Goal: Information Seeking & Learning: Compare options

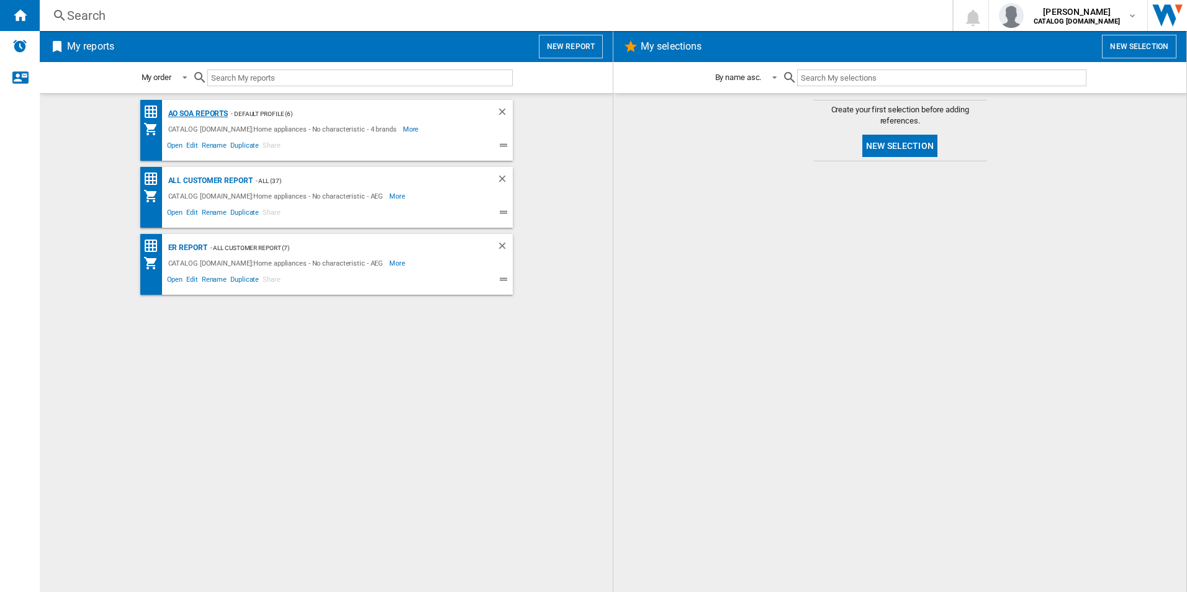
click at [196, 111] on div "AO SOA Reports" at bounding box center [196, 114] width 63 height 16
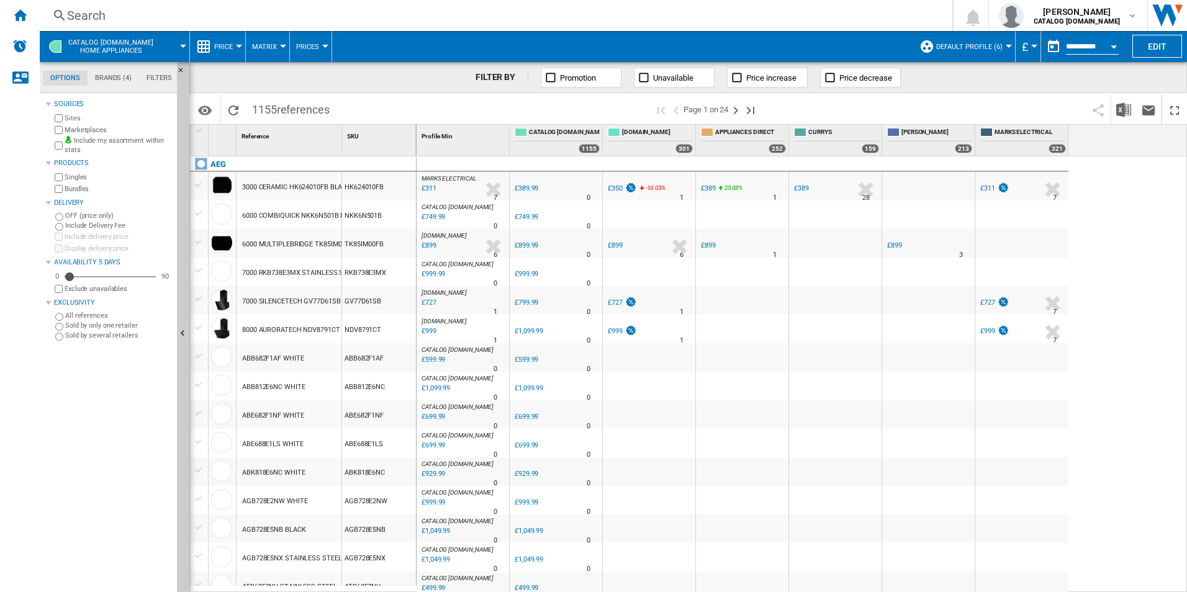
click at [374, 12] on div "Search" at bounding box center [493, 15] width 853 height 17
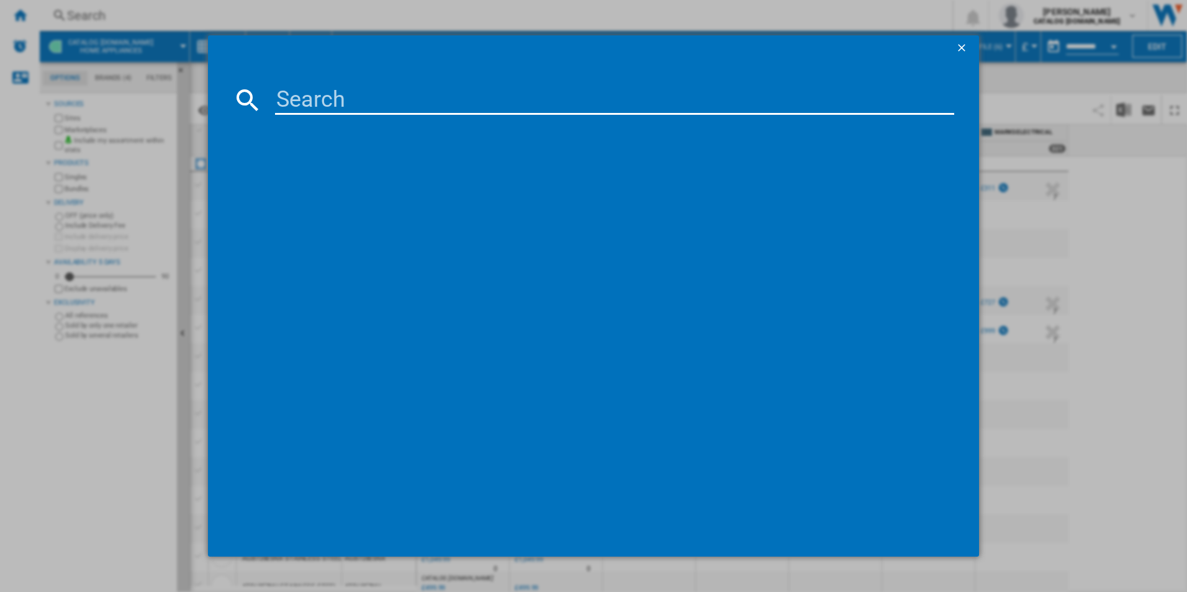
click at [361, 113] on input at bounding box center [615, 100] width 680 height 30
paste input "IKX64301CM"
type input "IKX64301CM"
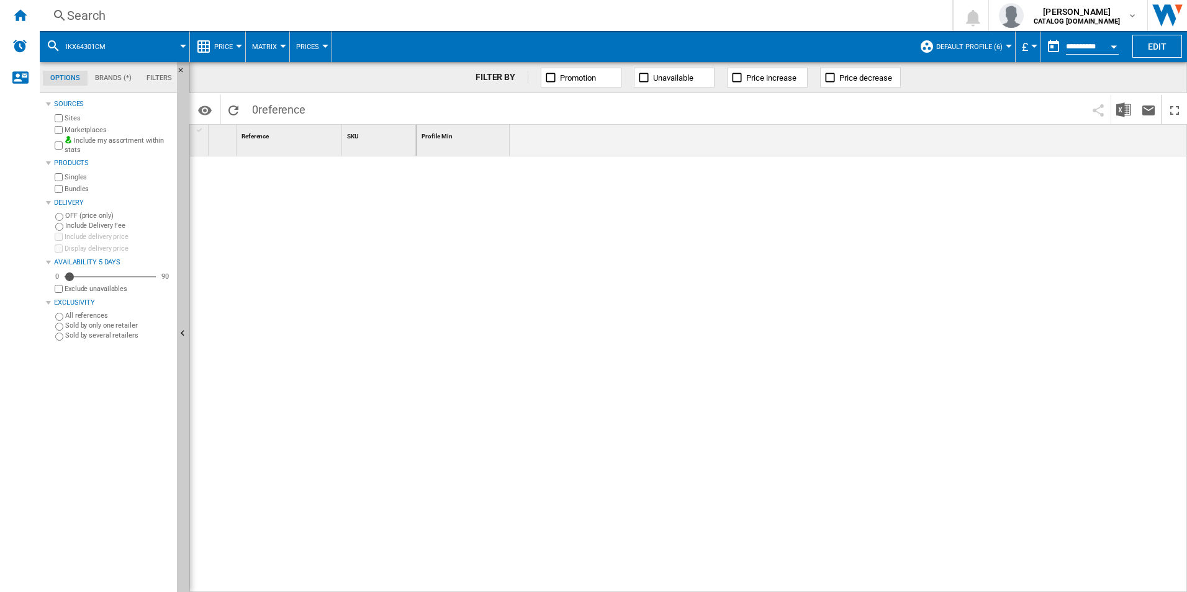
click at [433, 255] on div at bounding box center [802, 374] width 771 height 437
click at [471, 17] on div "Search" at bounding box center [493, 15] width 853 height 17
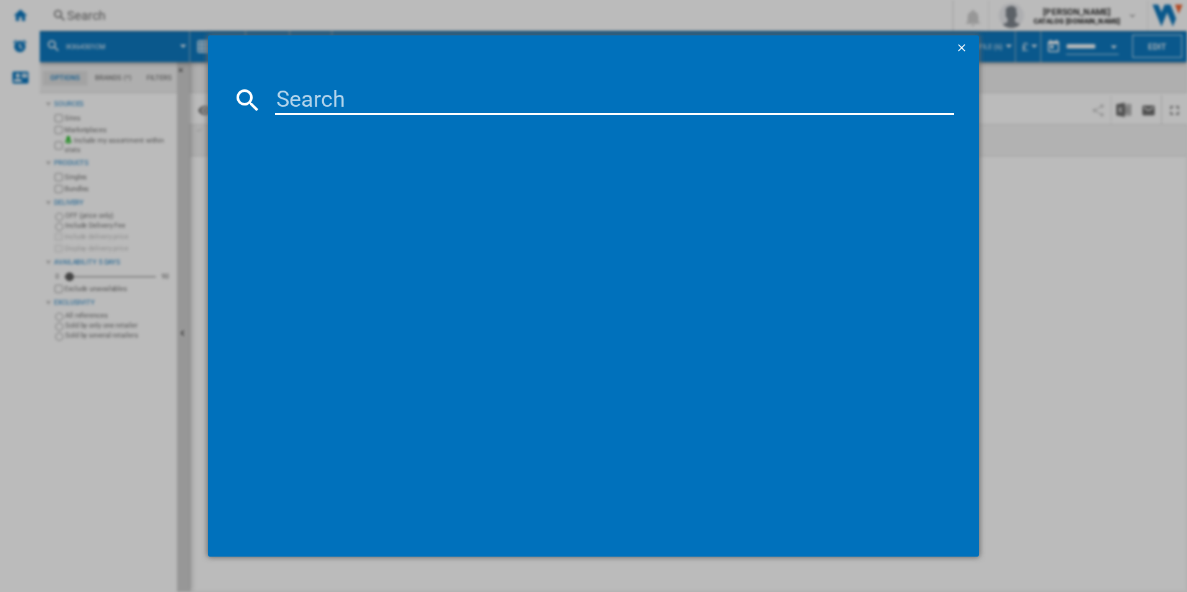
click at [469, 86] on input at bounding box center [615, 100] width 680 height 30
paste input "IKX64301CB"
type input "IKX64301CB"
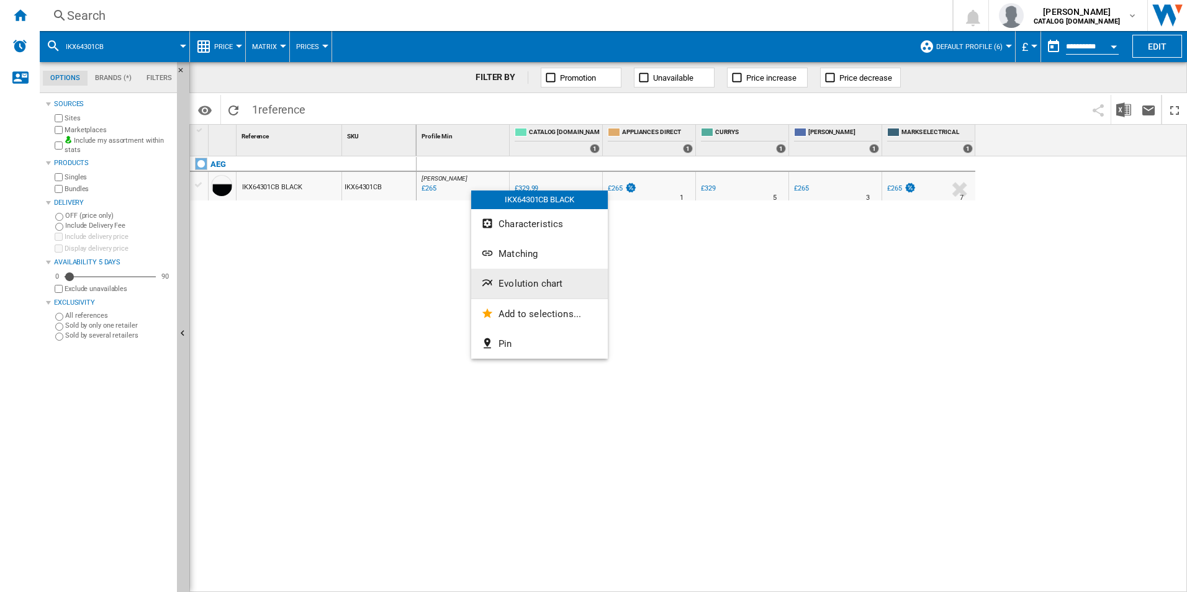
click at [501, 285] on span "Evolution chart" at bounding box center [531, 283] width 64 height 11
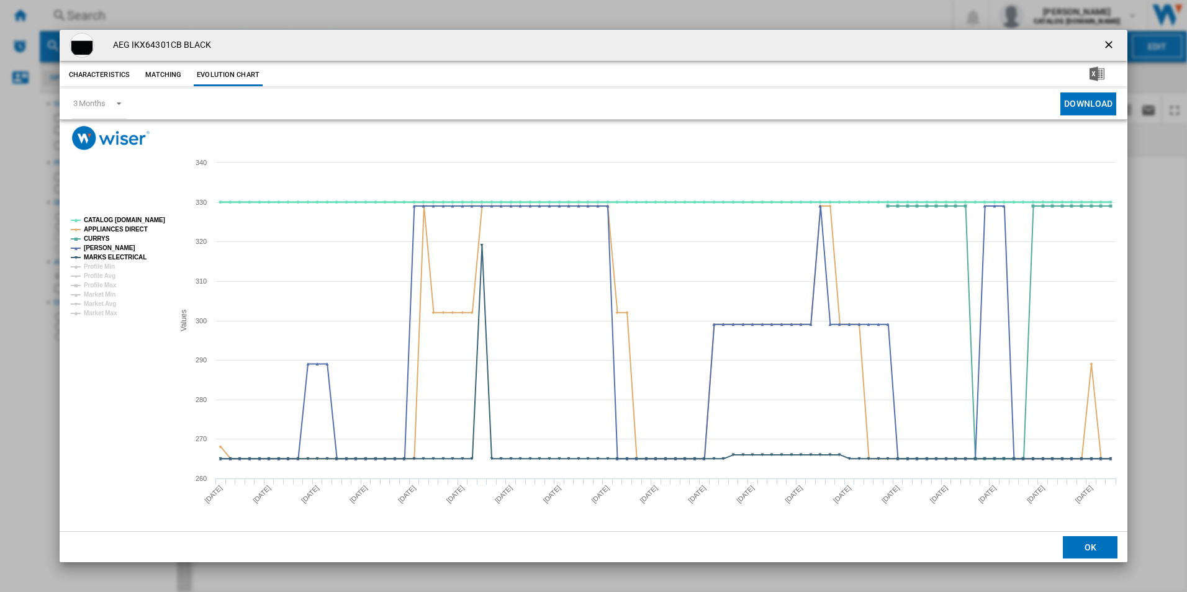
click at [159, 222] on tspan "CATALOG [DOMAIN_NAME]" at bounding box center [124, 220] width 81 height 7
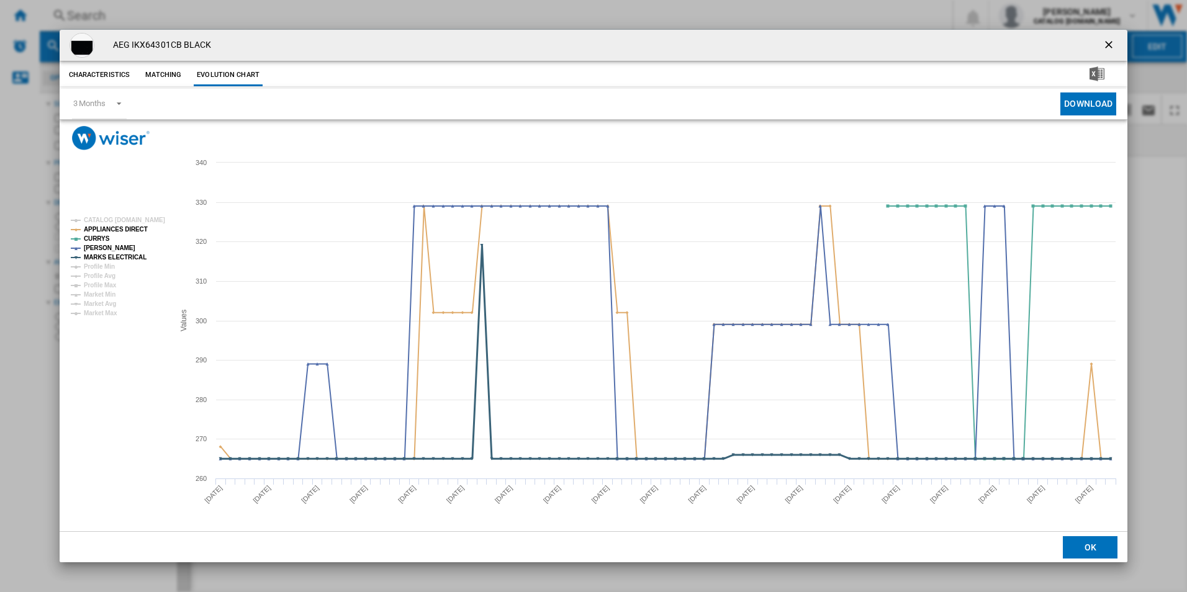
click at [134, 257] on tspan "MARKS ELECTRICAL" at bounding box center [115, 257] width 63 height 7
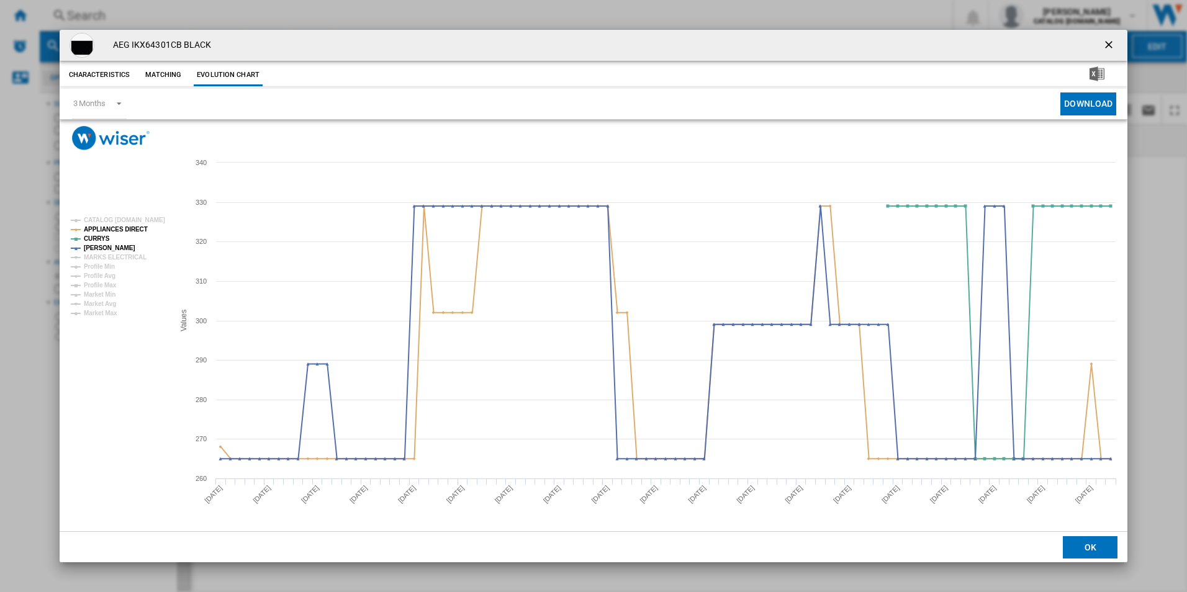
click at [132, 232] on tspan "APPLIANCES DIRECT" at bounding box center [116, 229] width 64 height 7
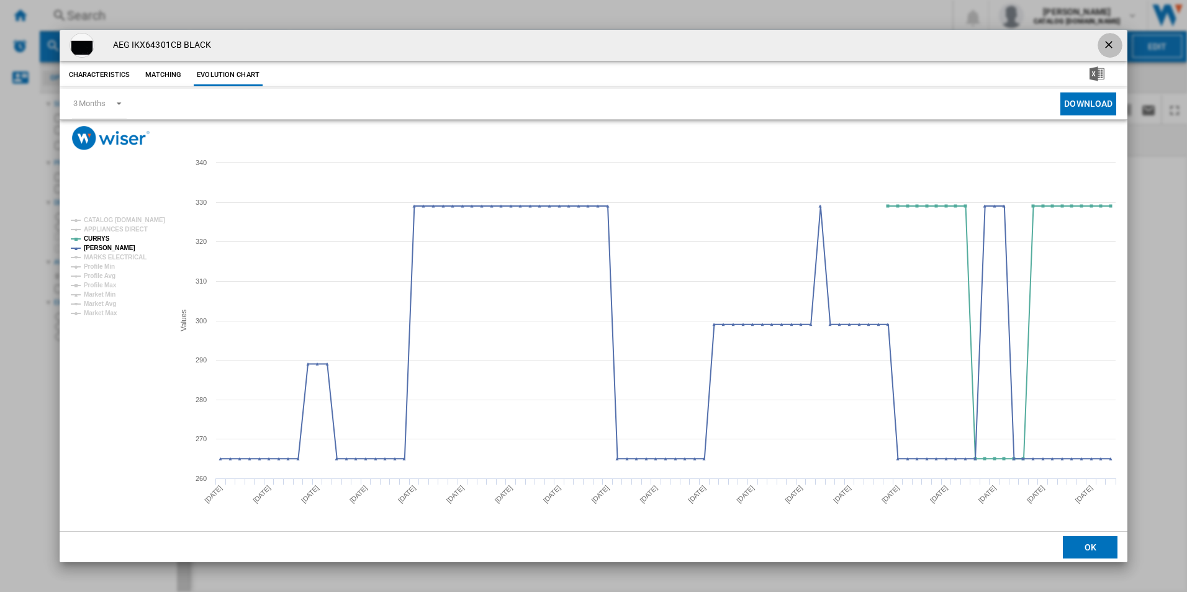
click at [1108, 42] on ng-md-icon "getI18NText('BUTTONS.CLOSE_DIALOG')" at bounding box center [1110, 46] width 15 height 15
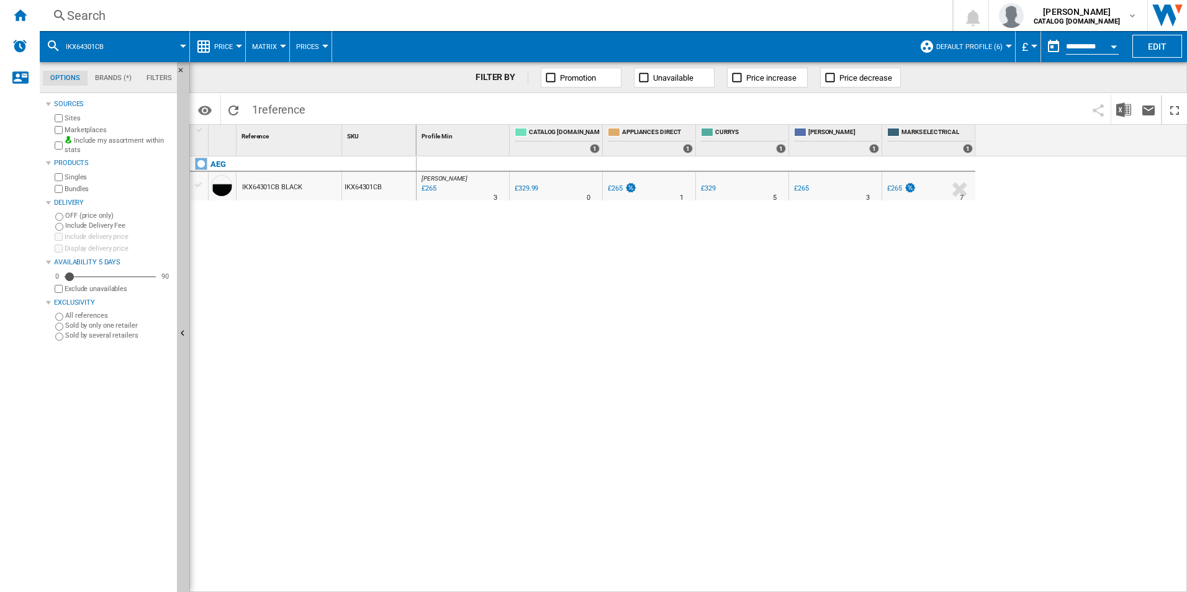
click at [762, 15] on div "Search" at bounding box center [493, 15] width 853 height 17
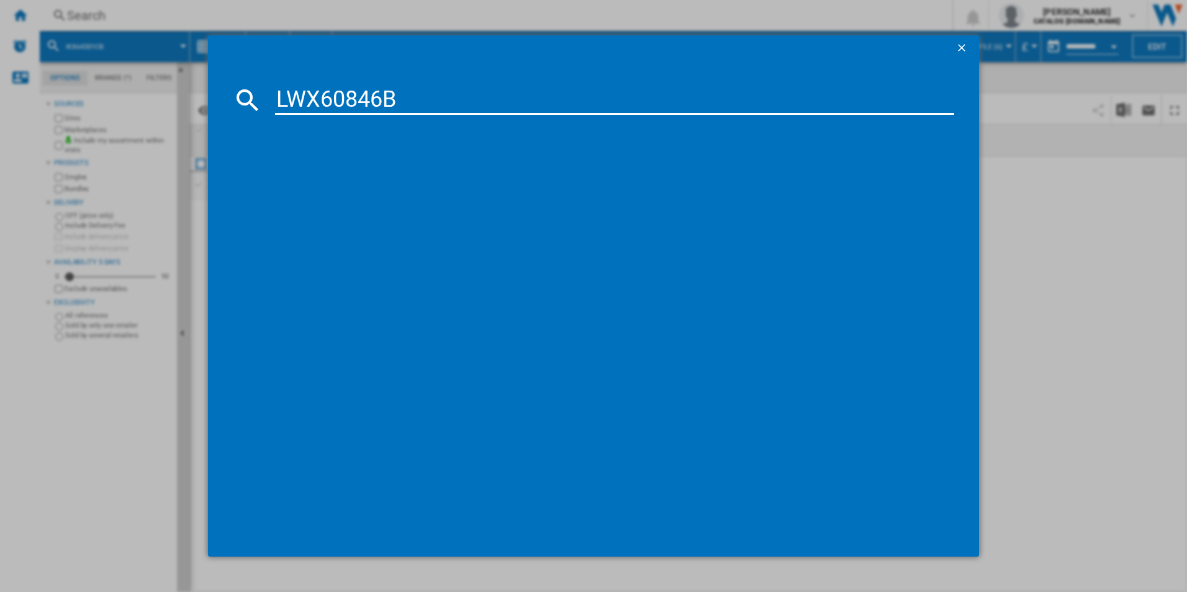
type input "LWX60846B"
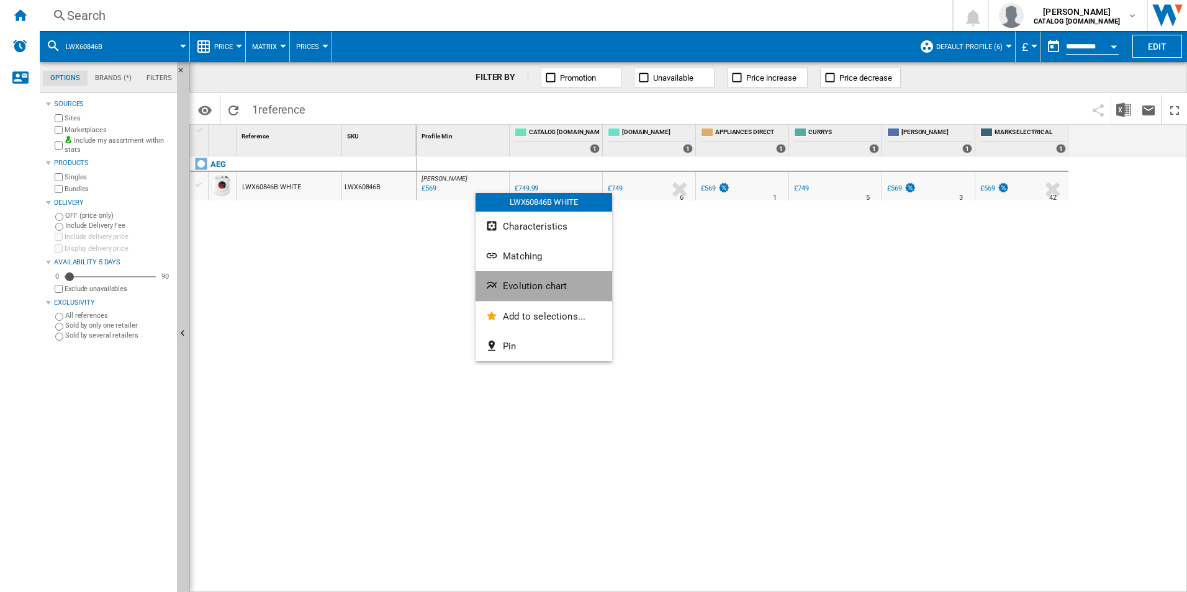
click at [516, 278] on button "Evolution chart" at bounding box center [544, 286] width 137 height 30
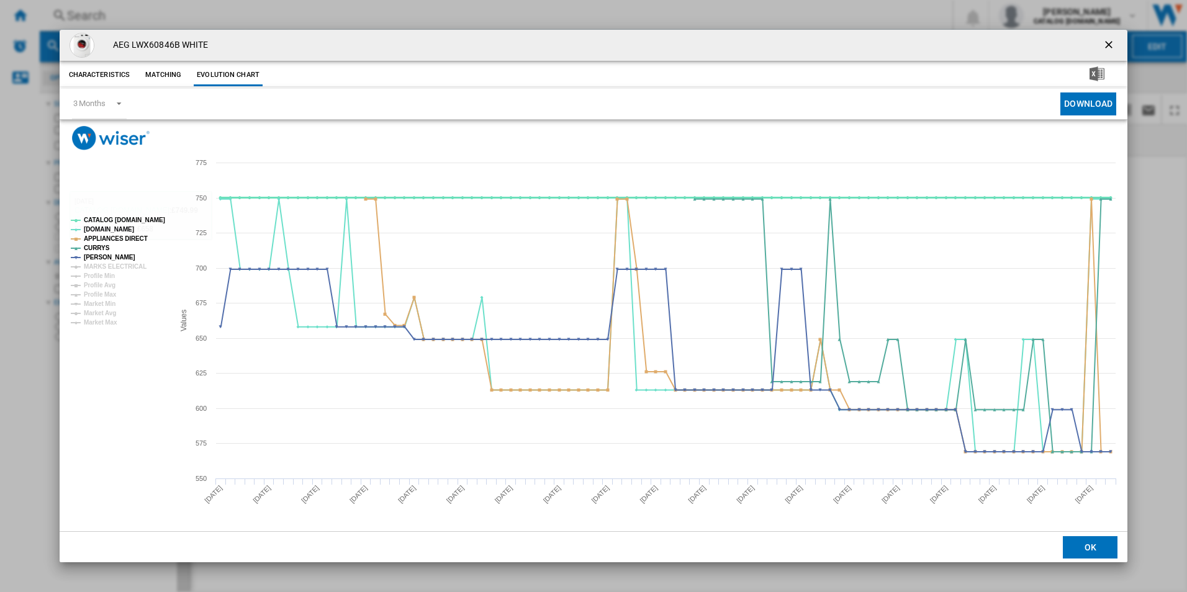
click at [151, 217] on tspan "CATALOG [DOMAIN_NAME]" at bounding box center [124, 220] width 81 height 7
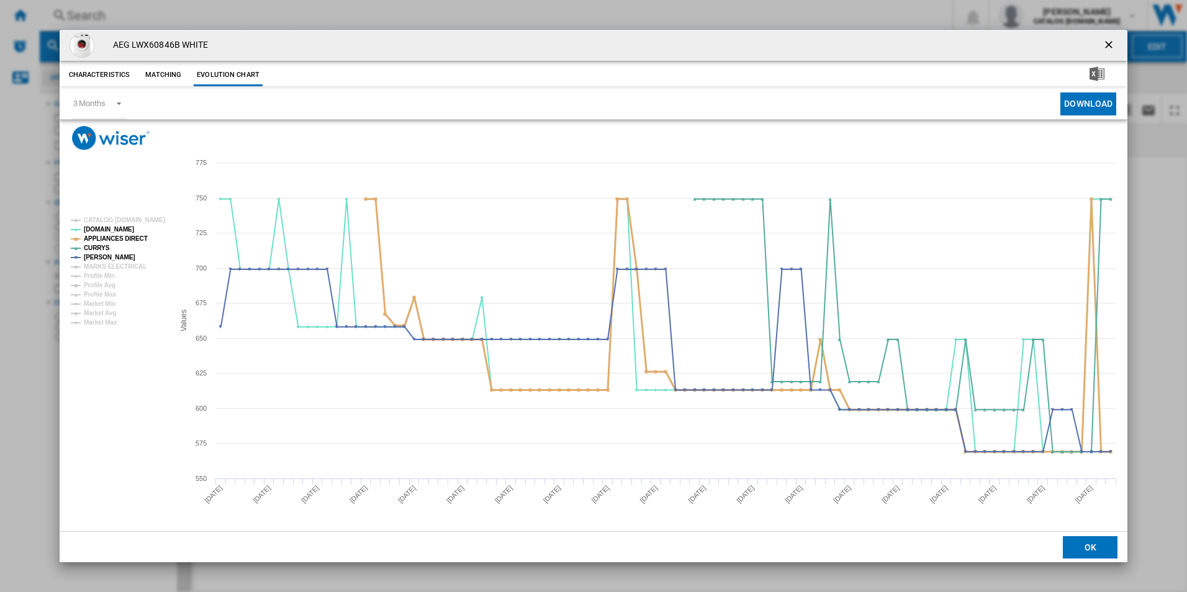
click at [132, 238] on tspan "APPLIANCES DIRECT" at bounding box center [116, 238] width 64 height 7
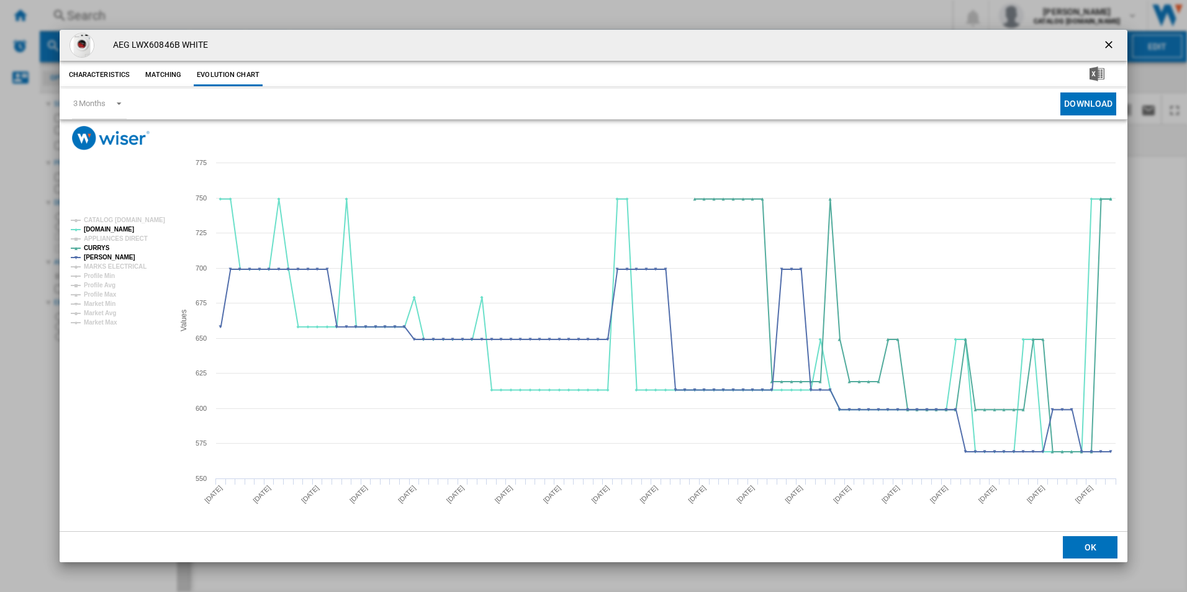
click at [1112, 45] on ng-md-icon "getI18NText('BUTTONS.CLOSE_DIALOG')" at bounding box center [1110, 46] width 15 height 15
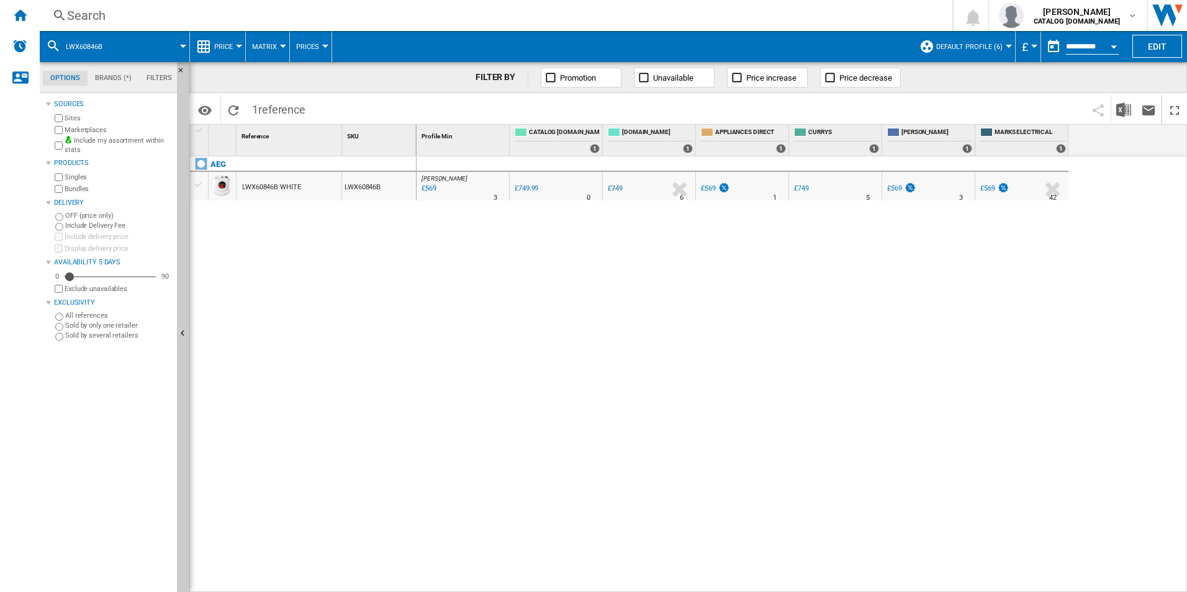
click at [530, 10] on div "Search" at bounding box center [493, 15] width 853 height 17
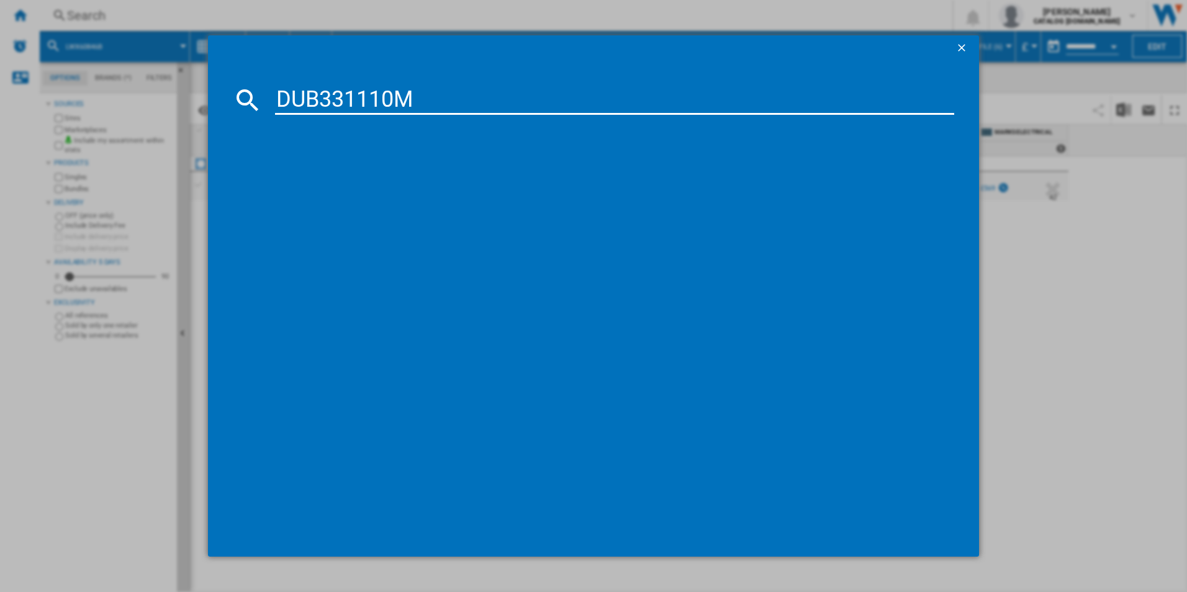
type input "DUB331110M"
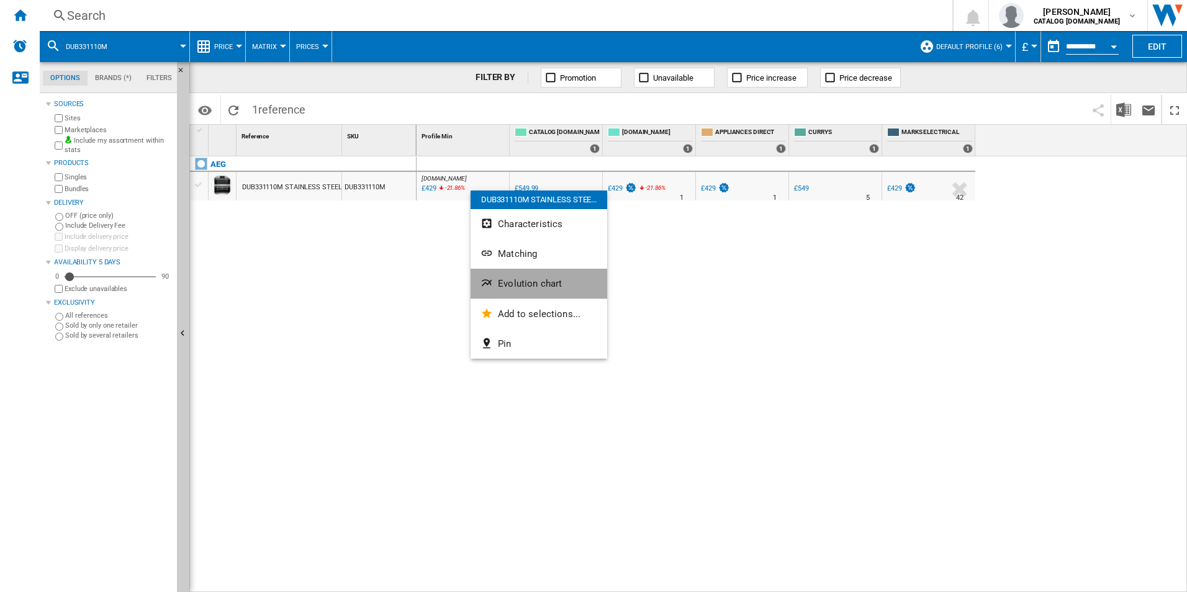
click at [505, 291] on button "Evolution chart" at bounding box center [539, 284] width 137 height 30
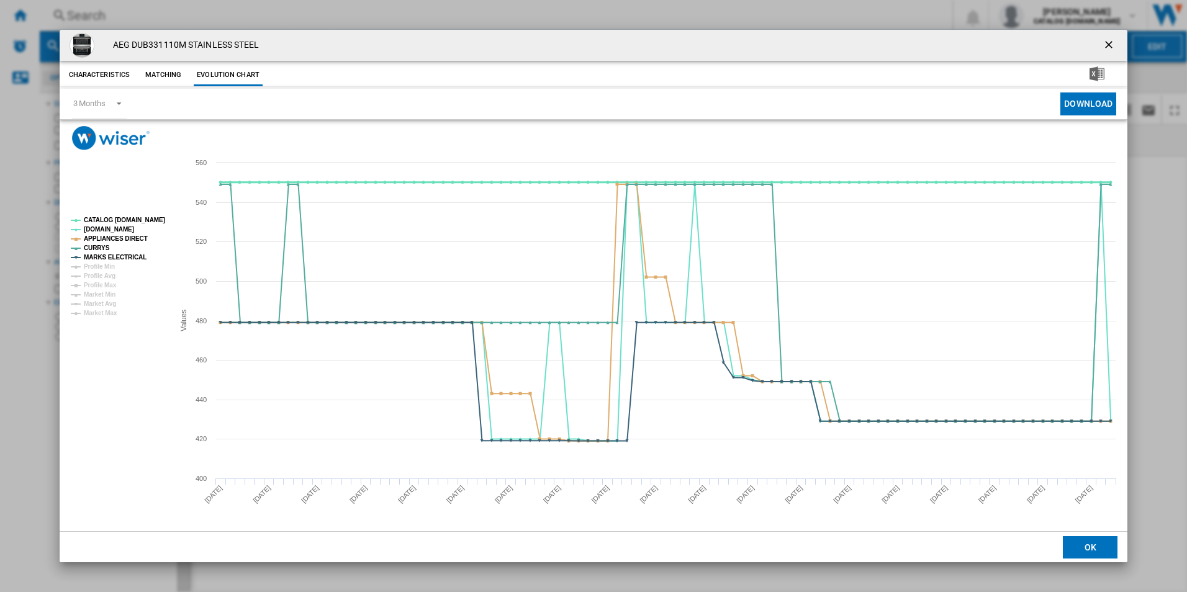
click at [153, 219] on tspan "CATALOG [DOMAIN_NAME]" at bounding box center [124, 220] width 81 height 7
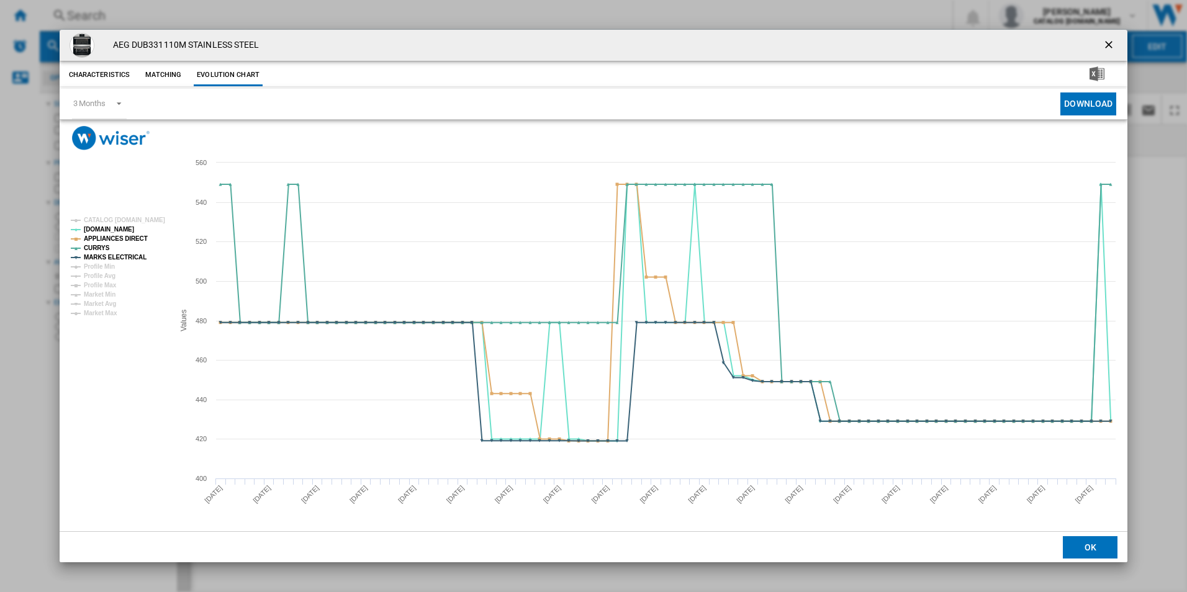
click at [137, 230] on rect "Product popup" at bounding box center [117, 266] width 103 height 109
click at [137, 235] on tspan "APPLIANCES DIRECT" at bounding box center [116, 238] width 64 height 7
click at [130, 260] on tspan "MARKS ELECTRICAL" at bounding box center [115, 257] width 63 height 7
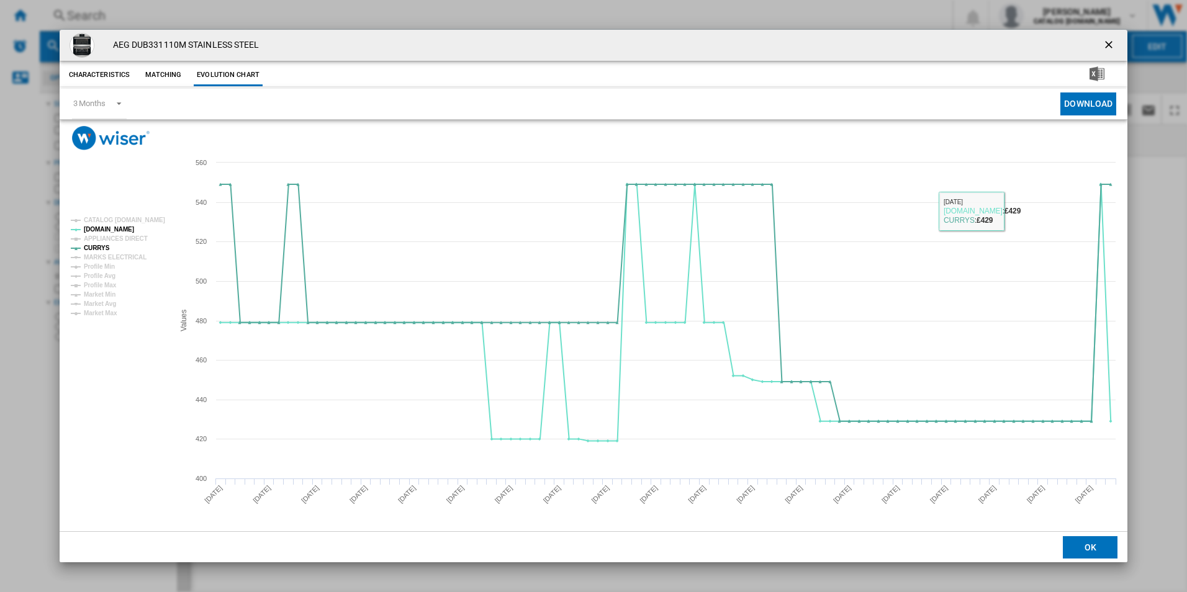
drag, startPoint x: 1113, startPoint y: 45, endPoint x: 1105, endPoint y: 42, distance: 8.9
click at [1113, 45] on ng-md-icon "getI18NText('BUTTONS.CLOSE_DIALOG')" at bounding box center [1110, 46] width 15 height 15
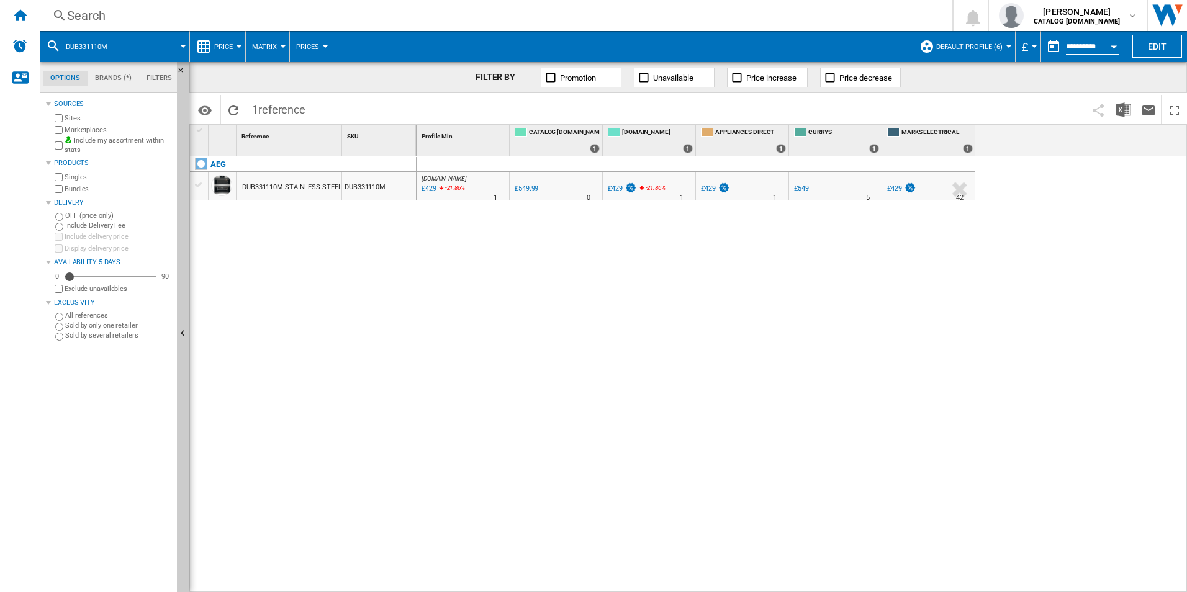
click at [767, 13] on div "Search" at bounding box center [493, 15] width 853 height 17
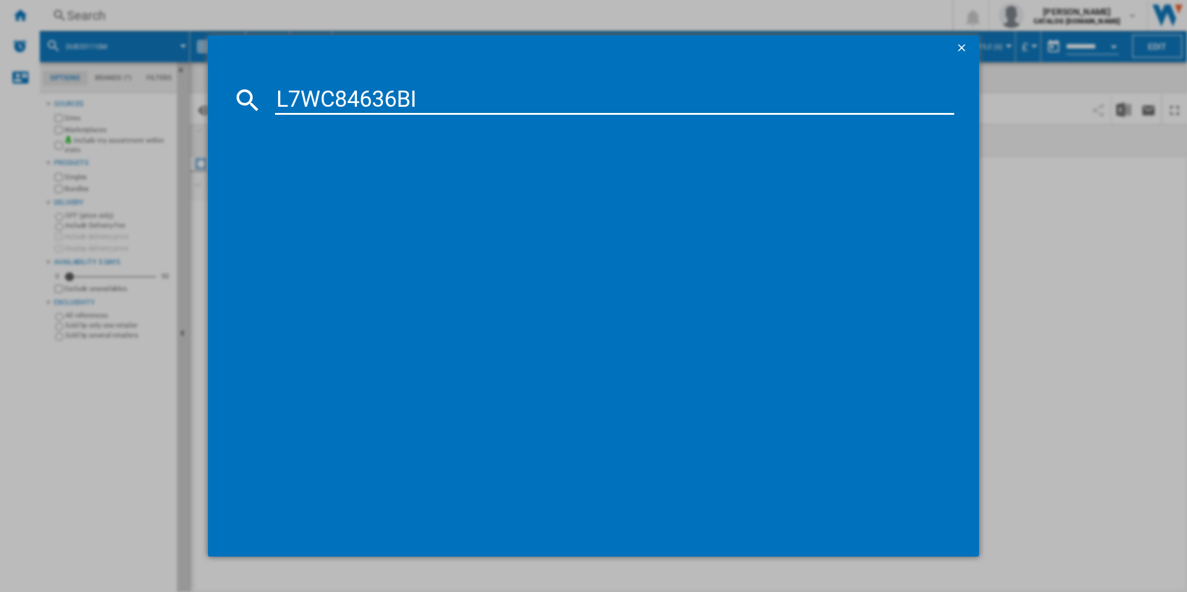
type input "L7WC84636BI"
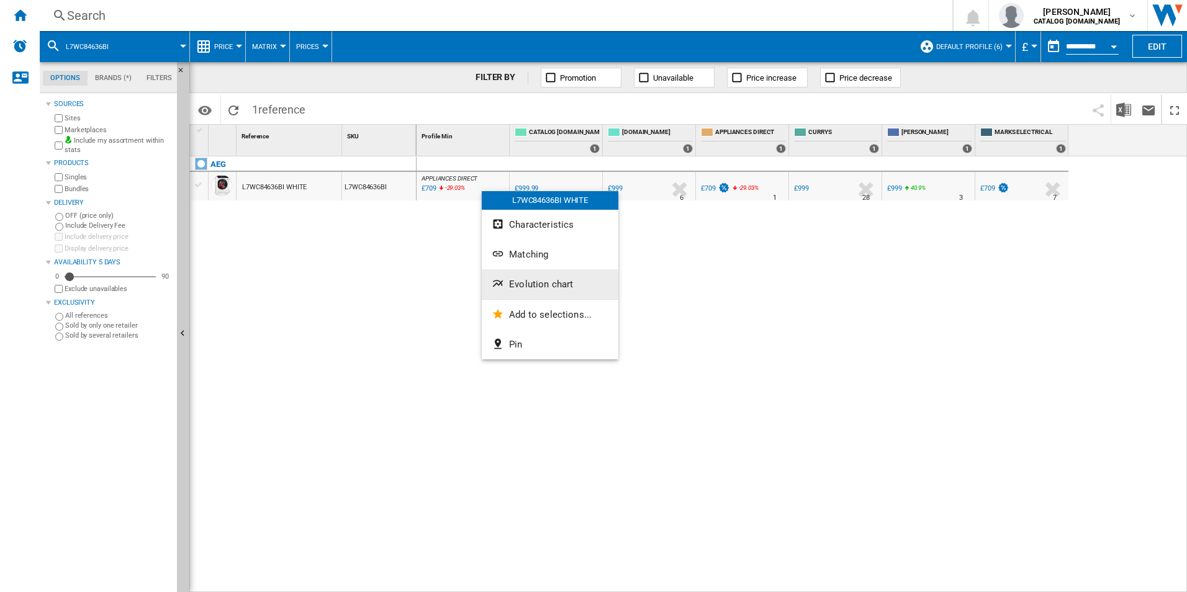
click at [533, 279] on span "Evolution chart" at bounding box center [541, 284] width 64 height 11
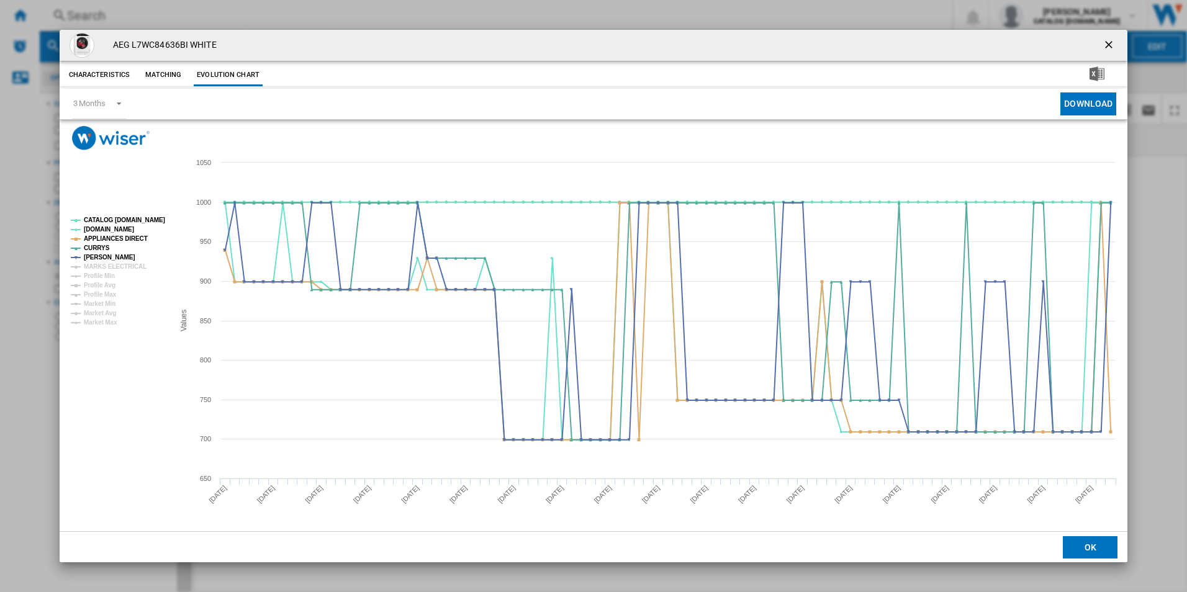
click at [140, 225] on rect "Product popup" at bounding box center [117, 271] width 103 height 119
click at [135, 220] on tspan "CATALOG [DOMAIN_NAME]" at bounding box center [124, 220] width 81 height 7
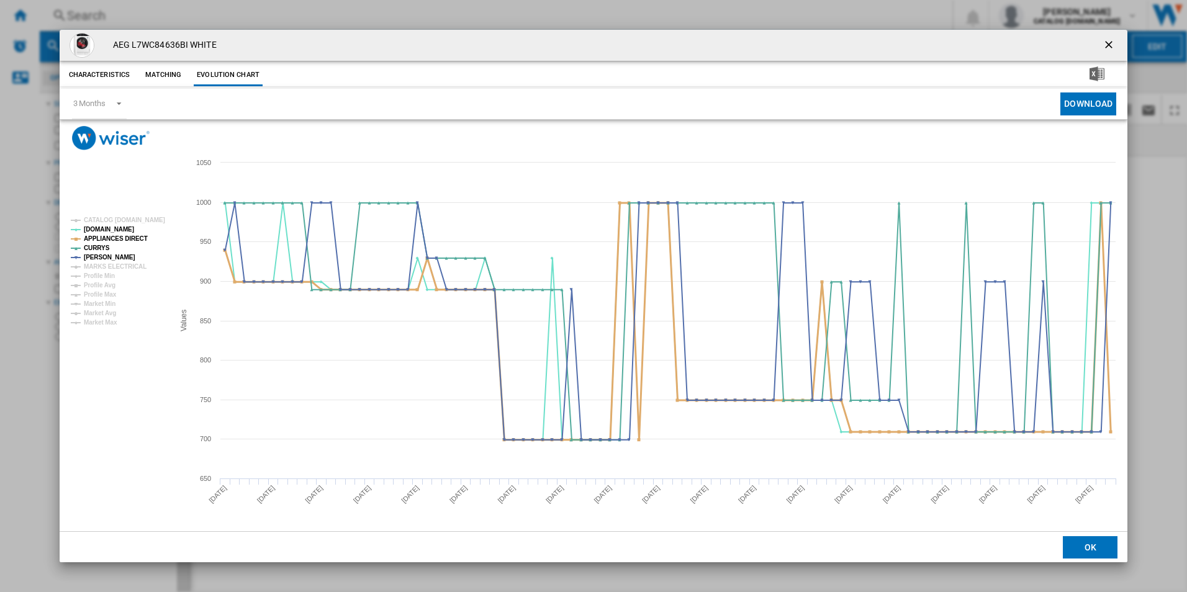
click at [134, 236] on tspan "APPLIANCES DIRECT" at bounding box center [116, 238] width 64 height 7
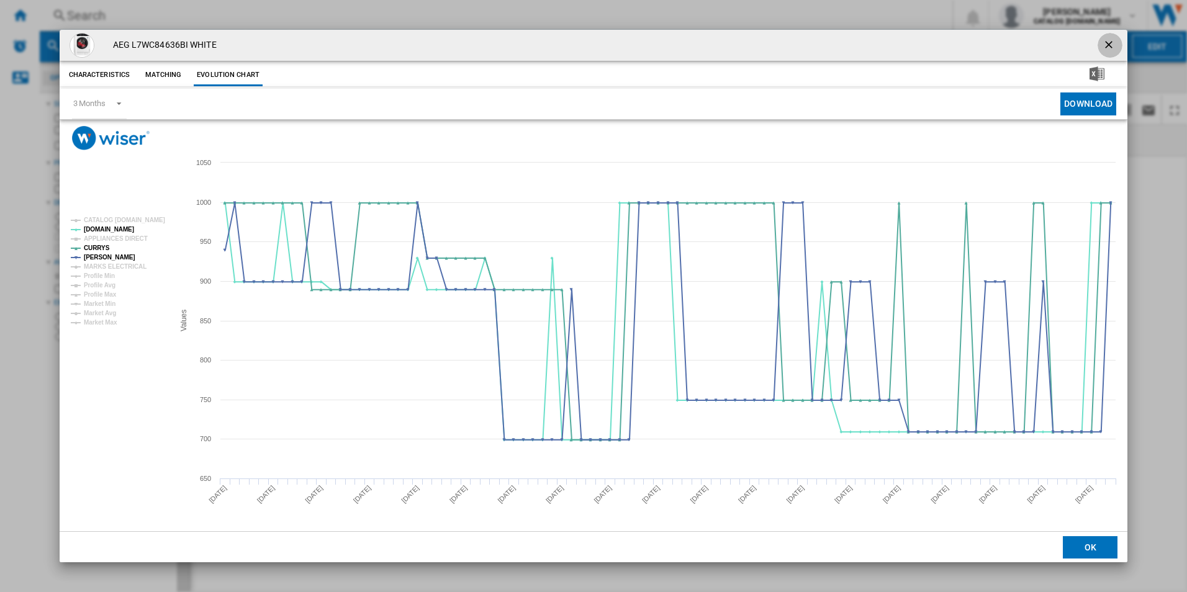
click at [1108, 51] on ng-md-icon "getI18NText('BUTTONS.CLOSE_DIALOG')" at bounding box center [1110, 46] width 15 height 15
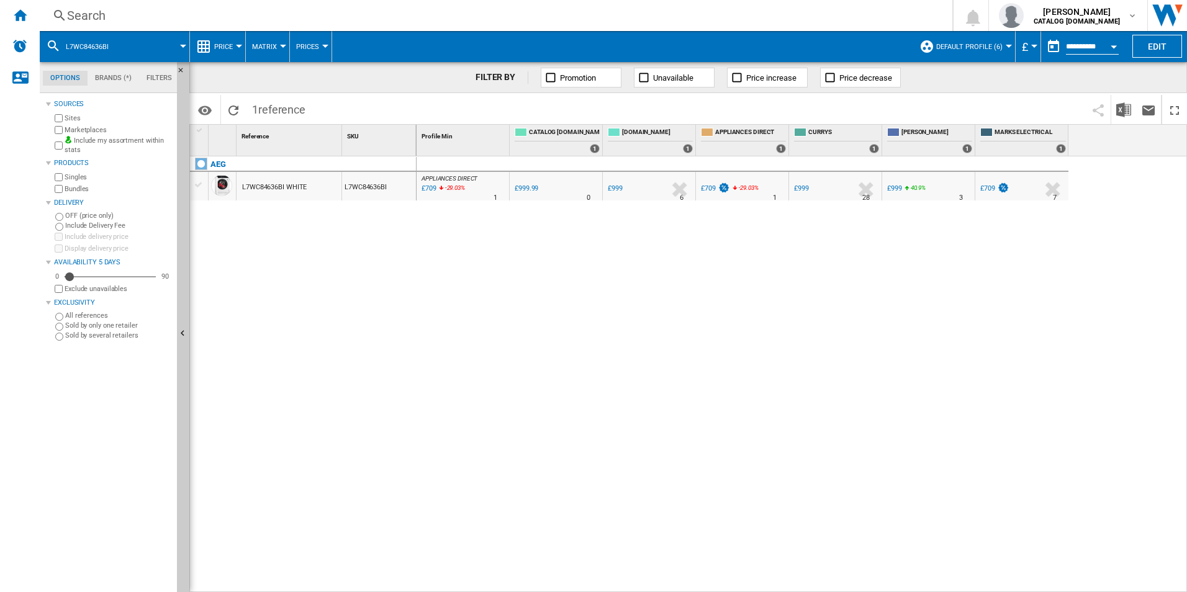
click at [441, 10] on div "Search" at bounding box center [493, 15] width 853 height 17
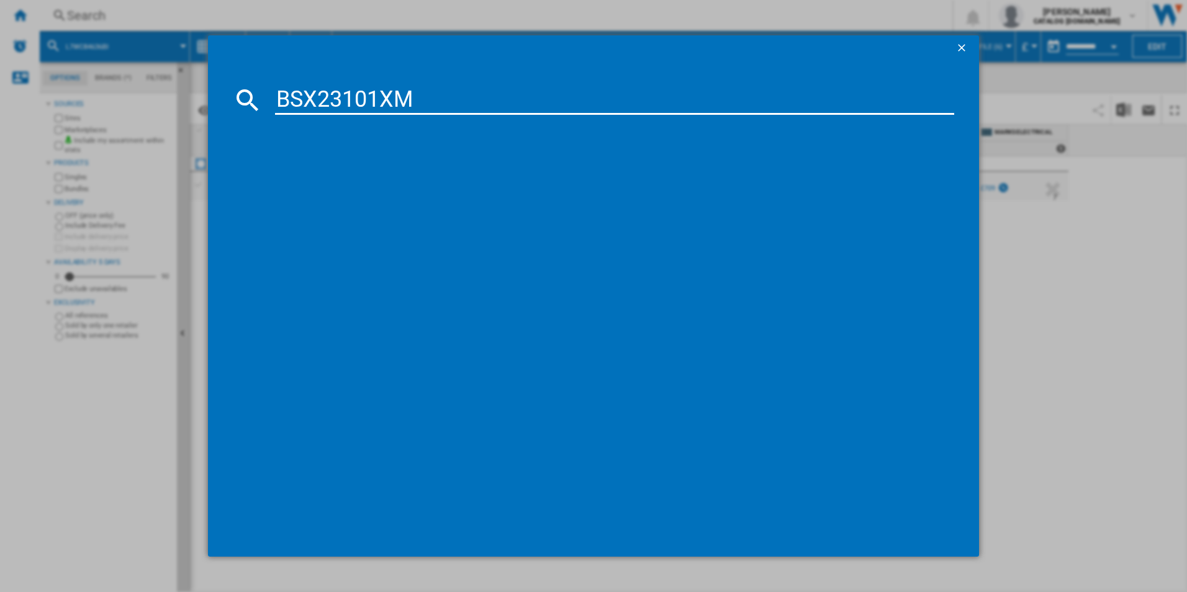
type input "BSX23101XM"
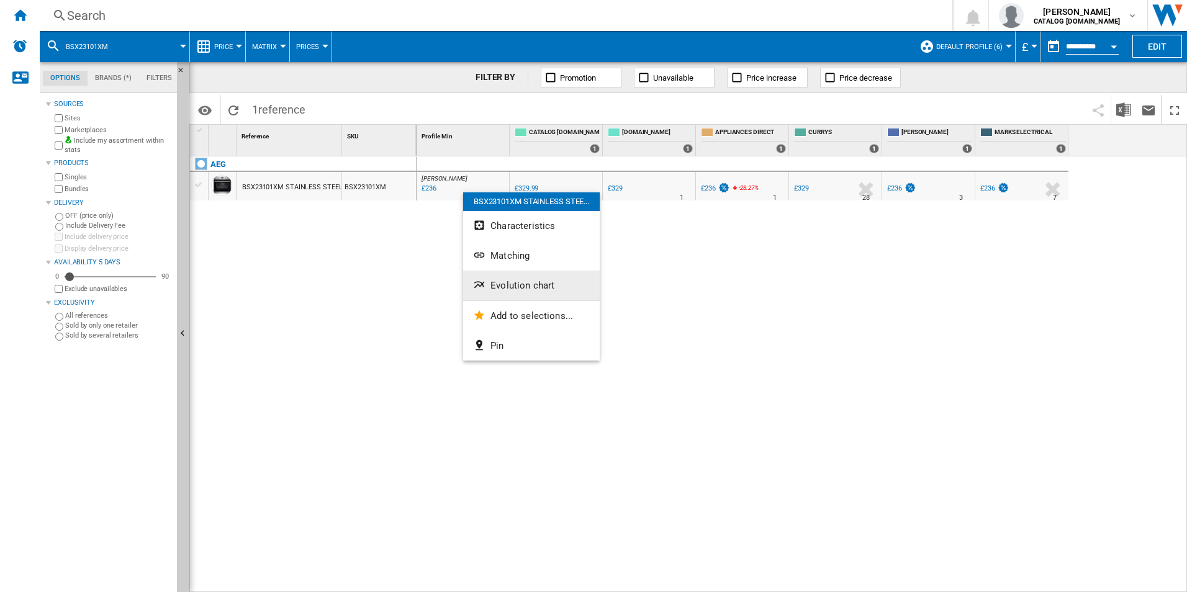
click at [502, 280] on span "Evolution chart" at bounding box center [523, 285] width 64 height 11
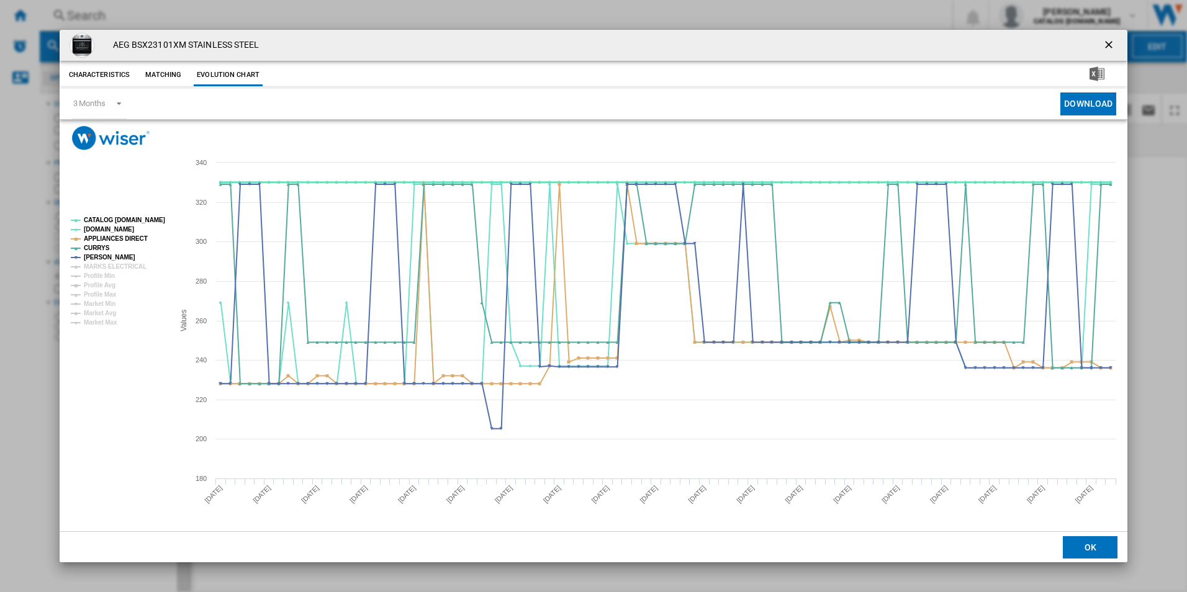
click at [145, 220] on tspan "CATALOG [DOMAIN_NAME]" at bounding box center [124, 220] width 81 height 7
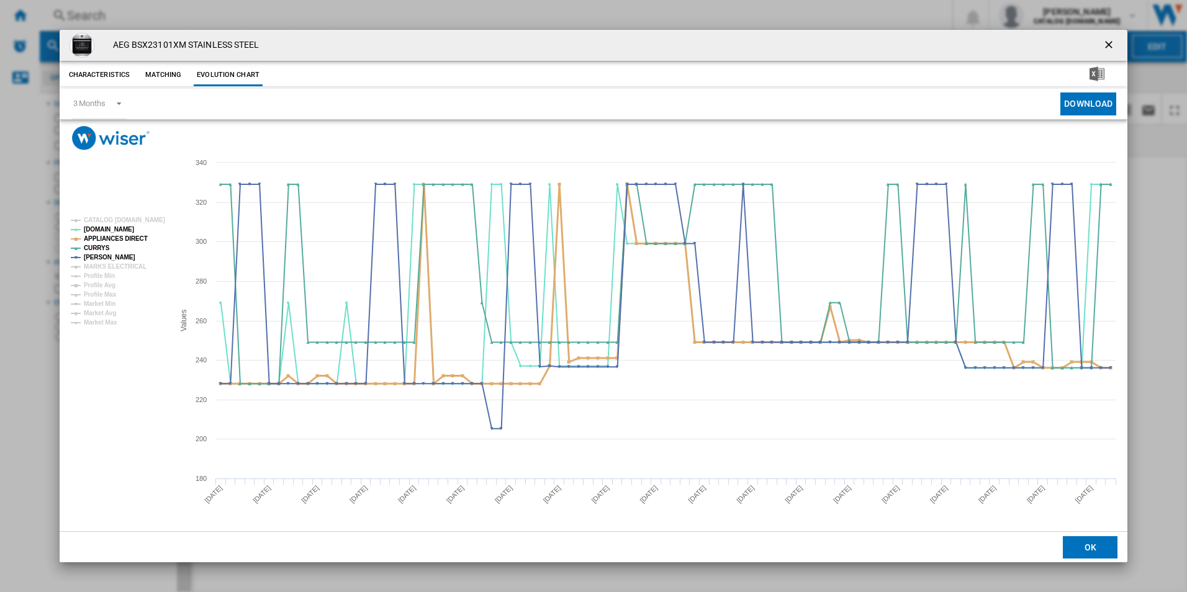
click at [139, 238] on tspan "APPLIANCES DIRECT" at bounding box center [116, 238] width 64 height 7
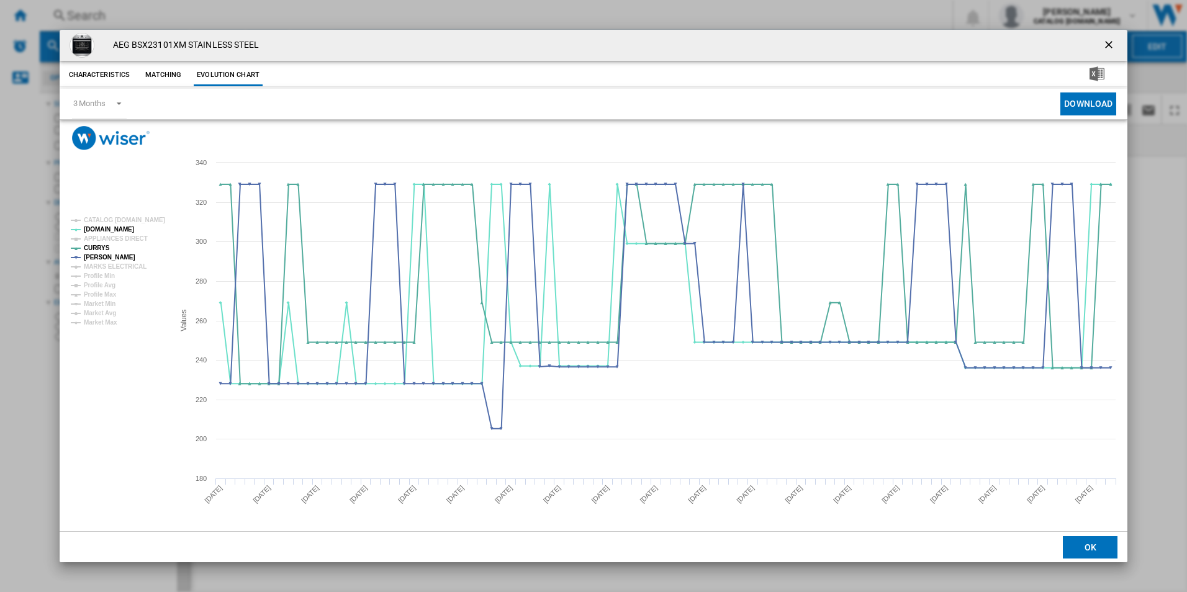
click at [1113, 42] on ng-md-icon "getI18NText('BUTTONS.CLOSE_DIALOG')" at bounding box center [1110, 46] width 15 height 15
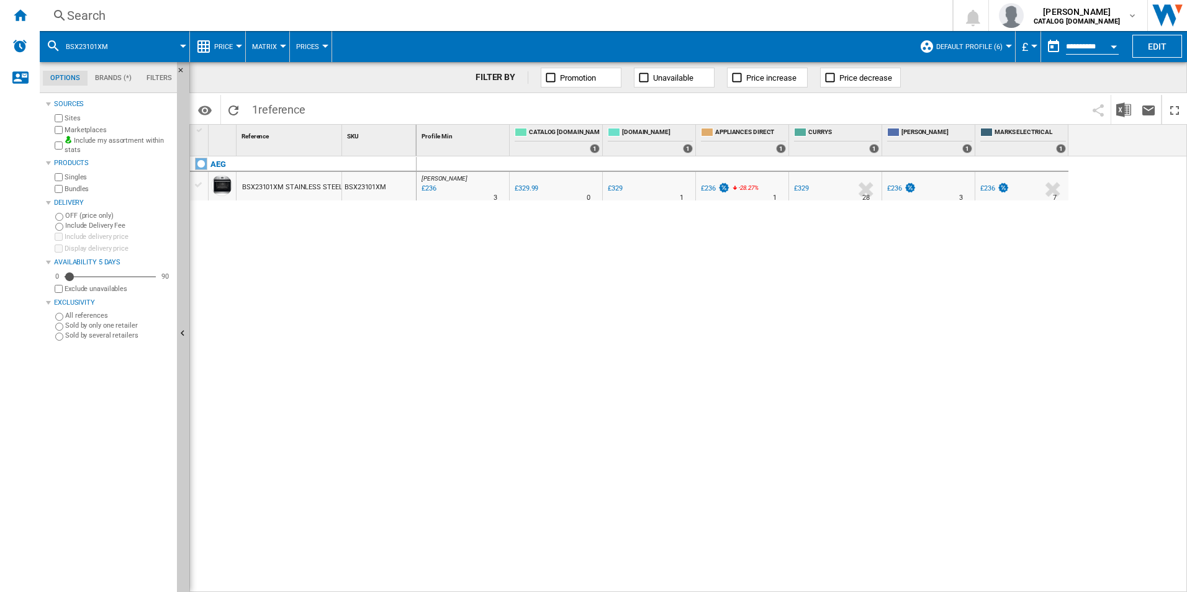
click at [774, 3] on div "Search Search 0 adam barber CATALOG ELECTROLUX.UK CATALOG ELECTROLUX.UK My sett…" at bounding box center [614, 15] width 1148 height 31
click at [769, 18] on div "Search" at bounding box center [493, 15] width 853 height 17
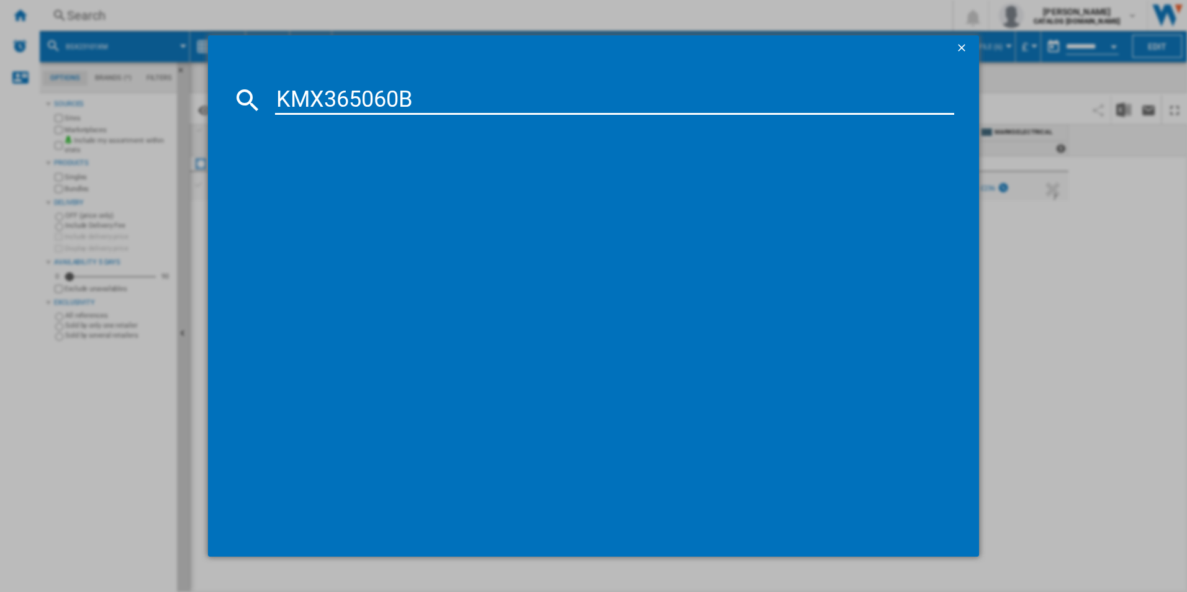
type input "KMX365060B"
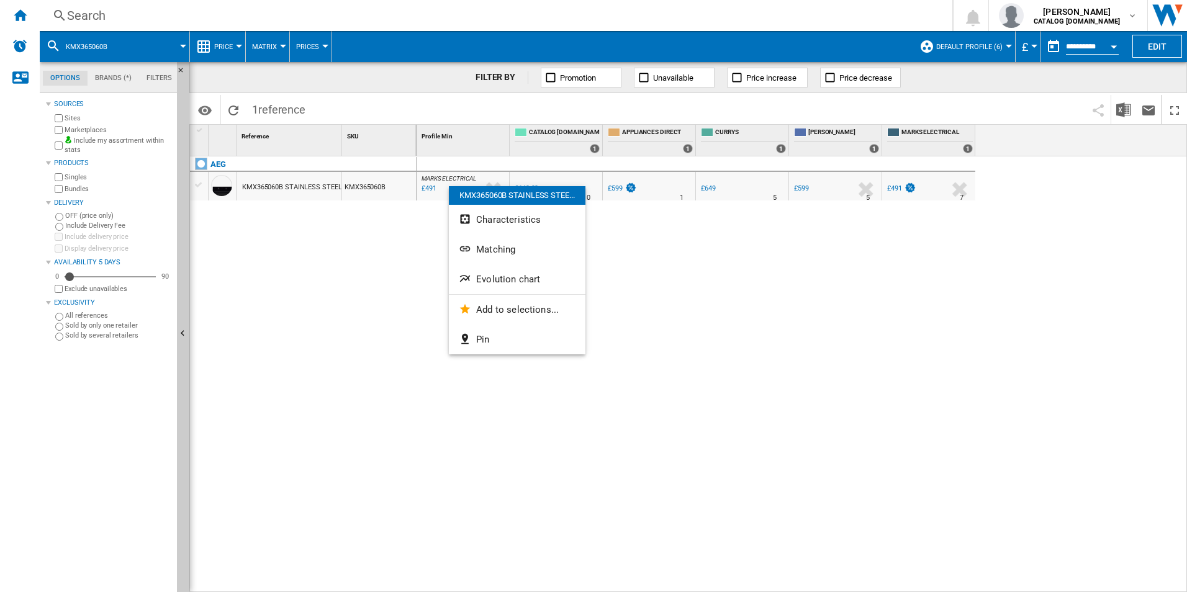
click at [497, 286] on button "Evolution chart" at bounding box center [517, 280] width 137 height 30
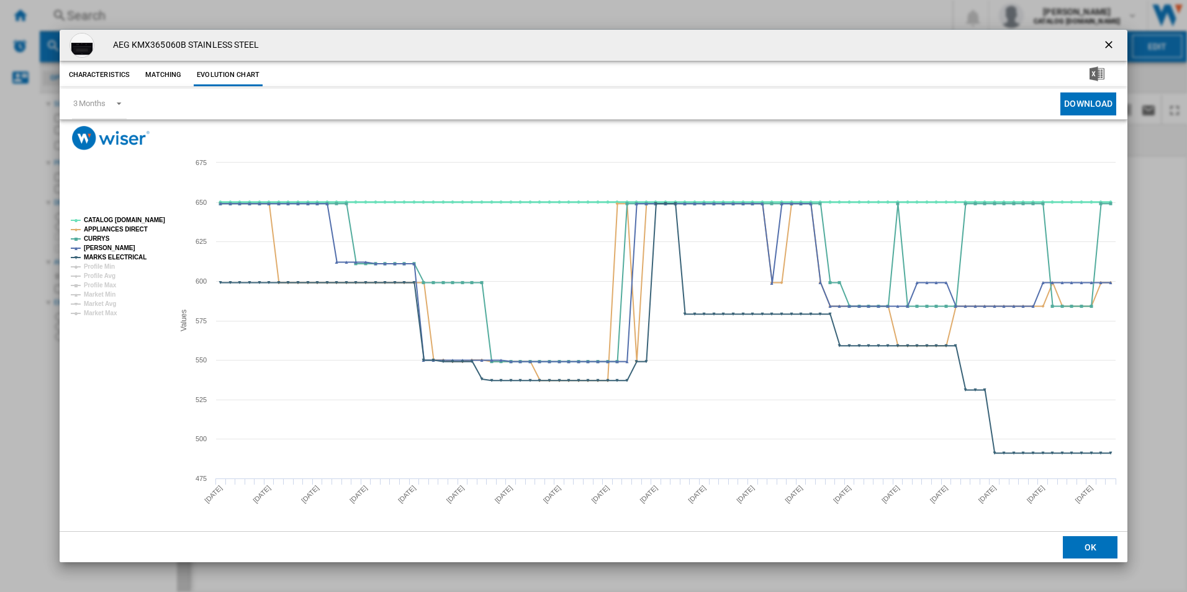
click at [148, 218] on tspan "CATALOG [DOMAIN_NAME]" at bounding box center [124, 220] width 81 height 7
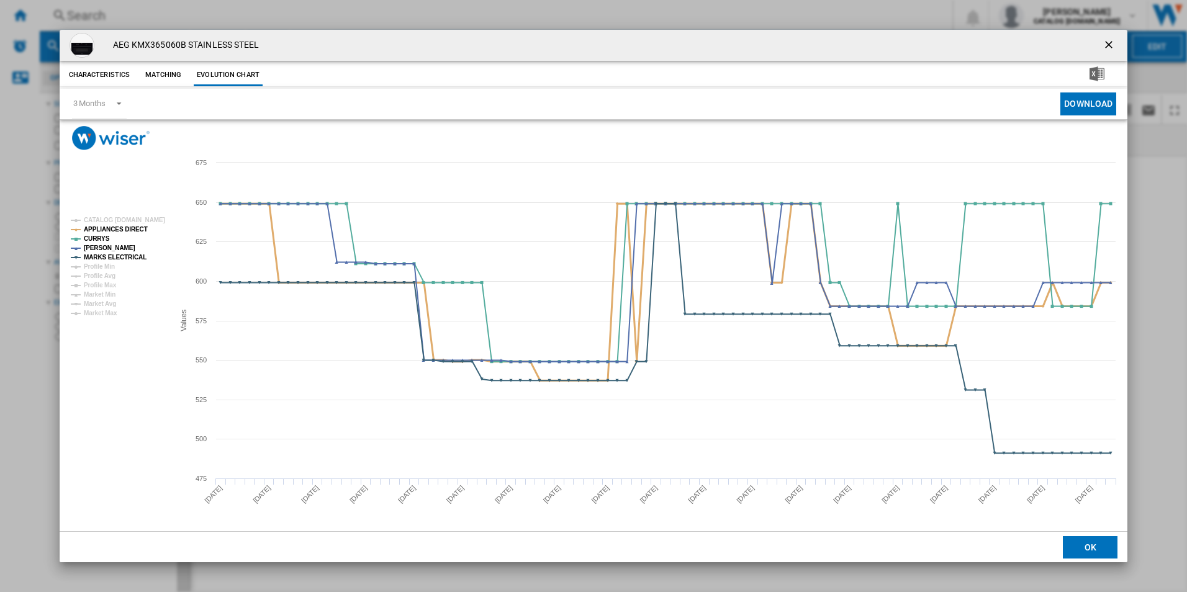
click at [132, 228] on tspan "APPLIANCES DIRECT" at bounding box center [116, 229] width 64 height 7
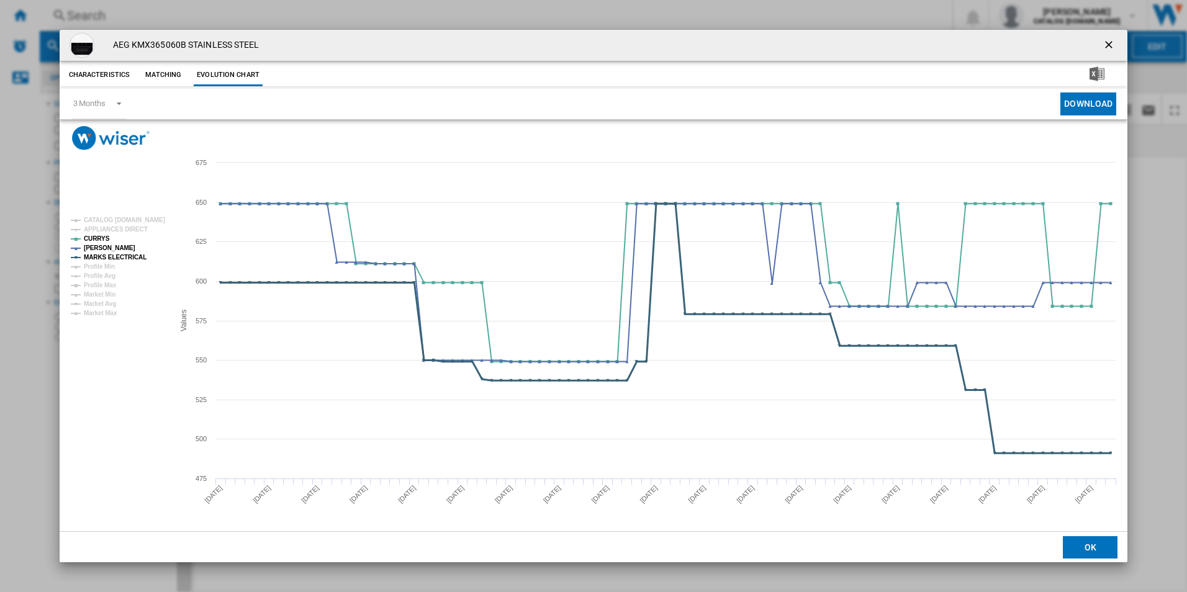
click at [130, 258] on tspan "MARKS ELECTRICAL" at bounding box center [115, 257] width 63 height 7
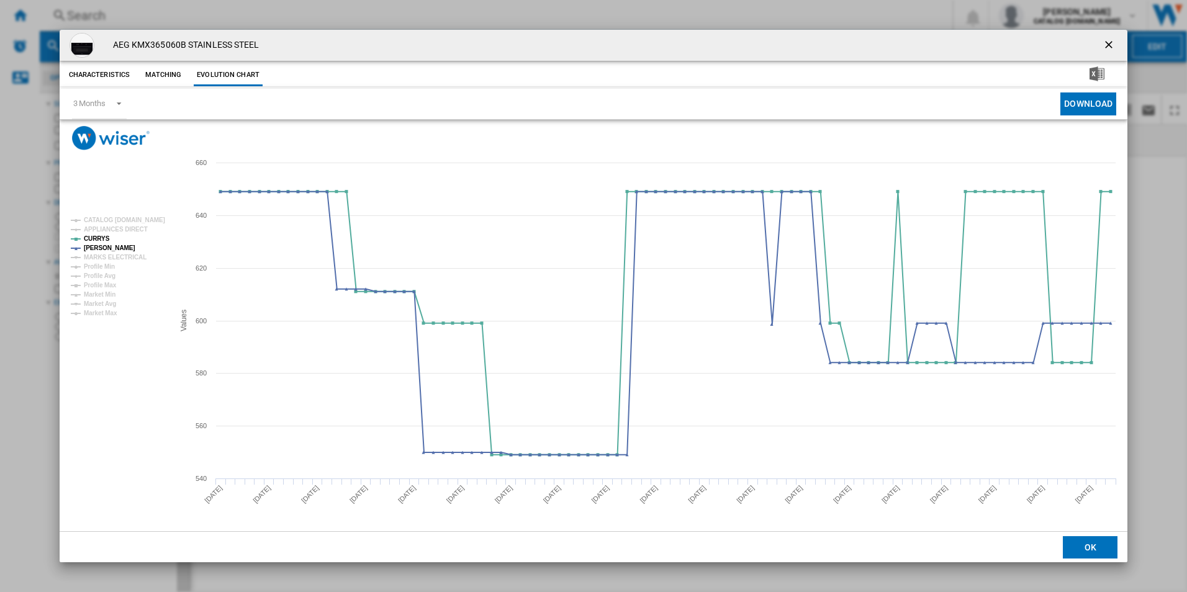
drag, startPoint x: 1112, startPoint y: 42, endPoint x: 1043, endPoint y: 38, distance: 69.0
click at [1111, 40] on ng-md-icon "getI18NText('BUTTONS.CLOSE_DIALOG')" at bounding box center [1110, 46] width 15 height 15
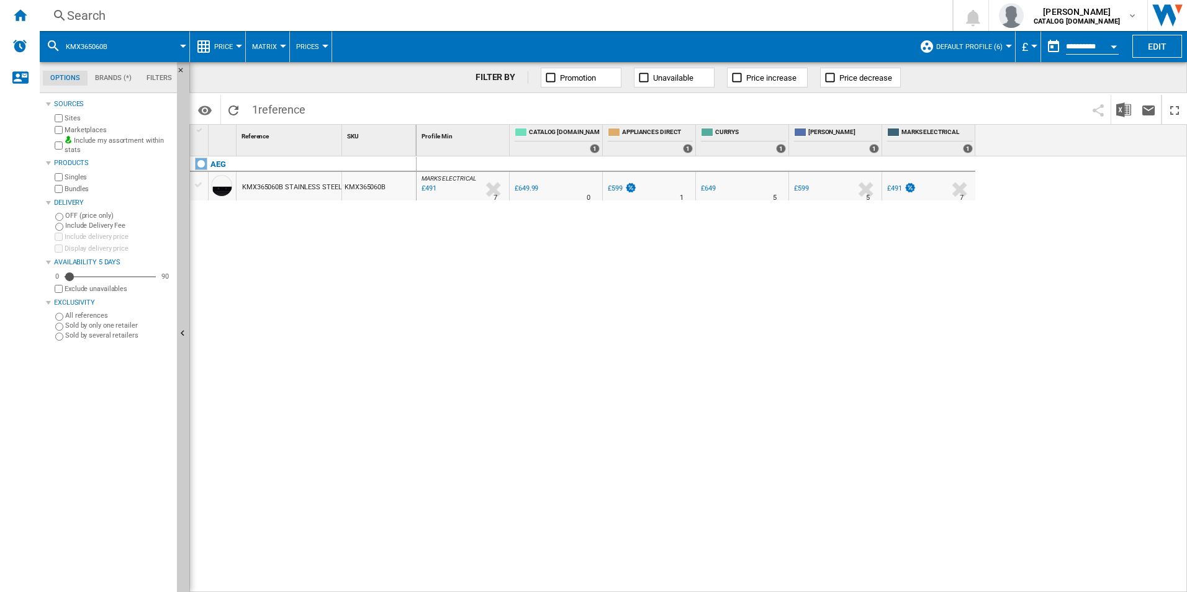
click at [840, 9] on div "Search" at bounding box center [493, 15] width 853 height 17
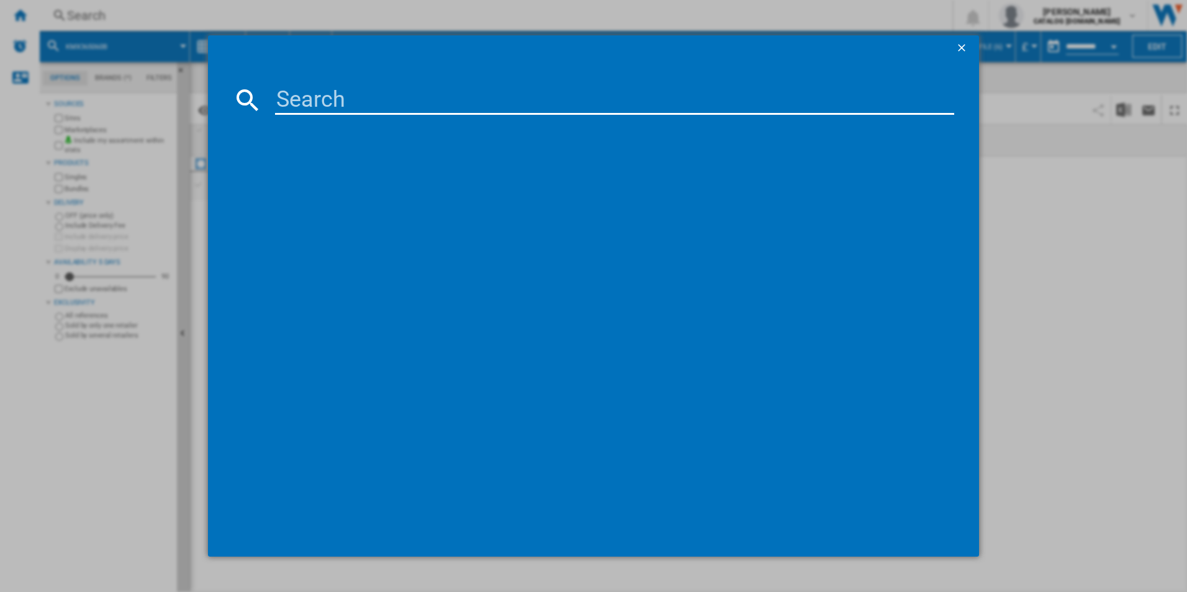
type input "BEX335011B"
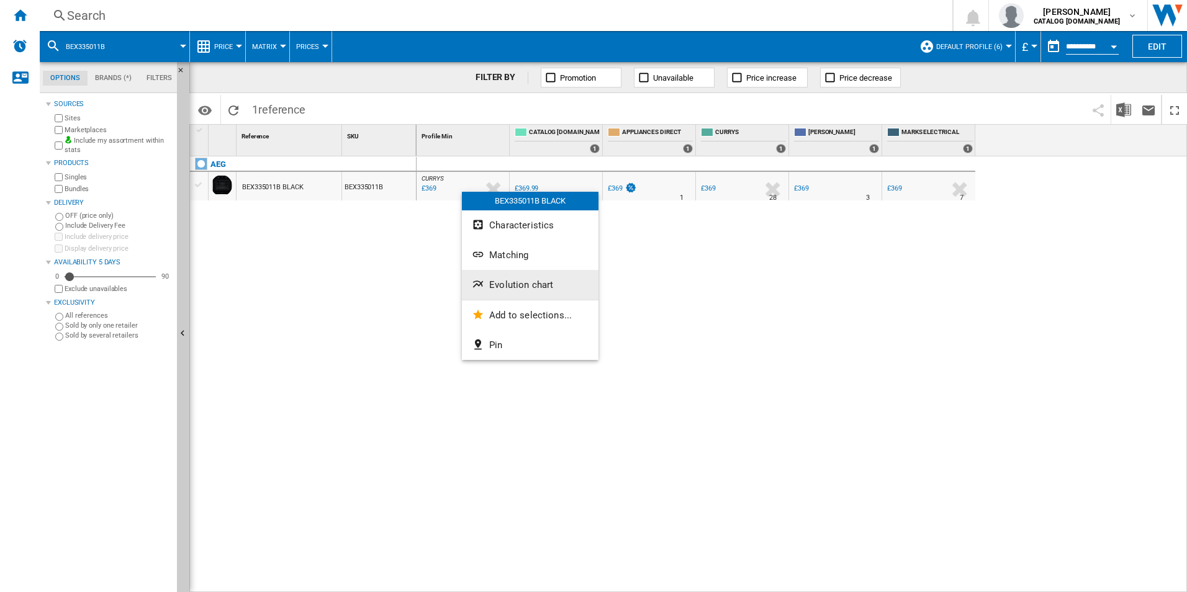
click at [507, 282] on span "Evolution chart" at bounding box center [521, 284] width 64 height 11
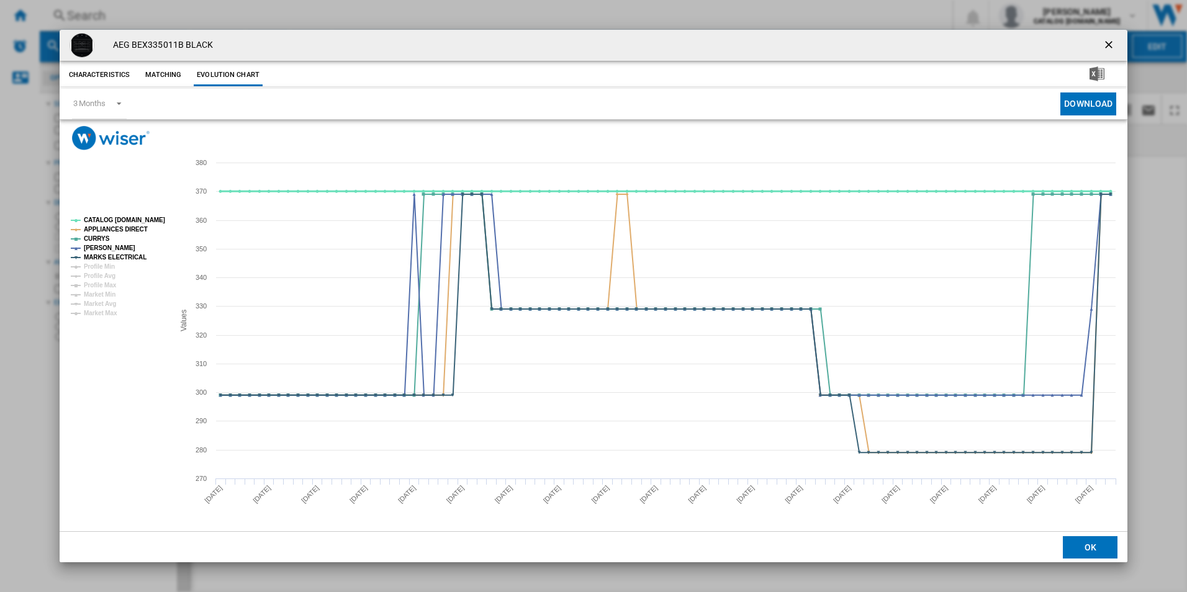
click at [160, 217] on tspan "CATALOG [DOMAIN_NAME]" at bounding box center [124, 220] width 81 height 7
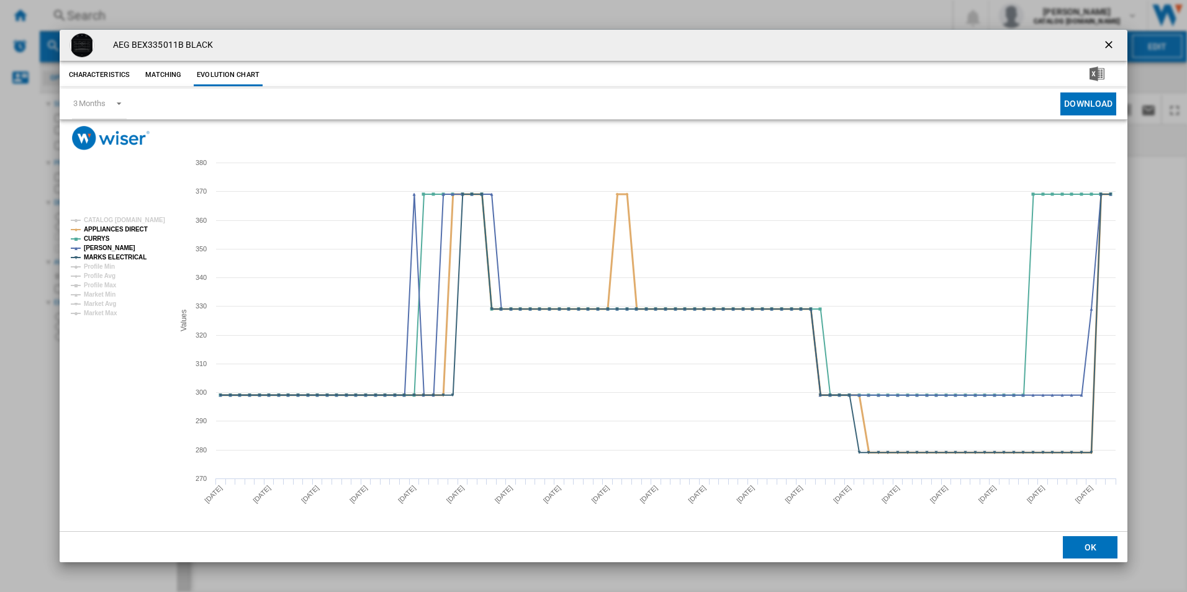
click at [130, 227] on tspan "APPLIANCES DIRECT" at bounding box center [116, 229] width 64 height 7
click at [139, 256] on tspan "MARKS ELECTRICAL" at bounding box center [115, 257] width 63 height 7
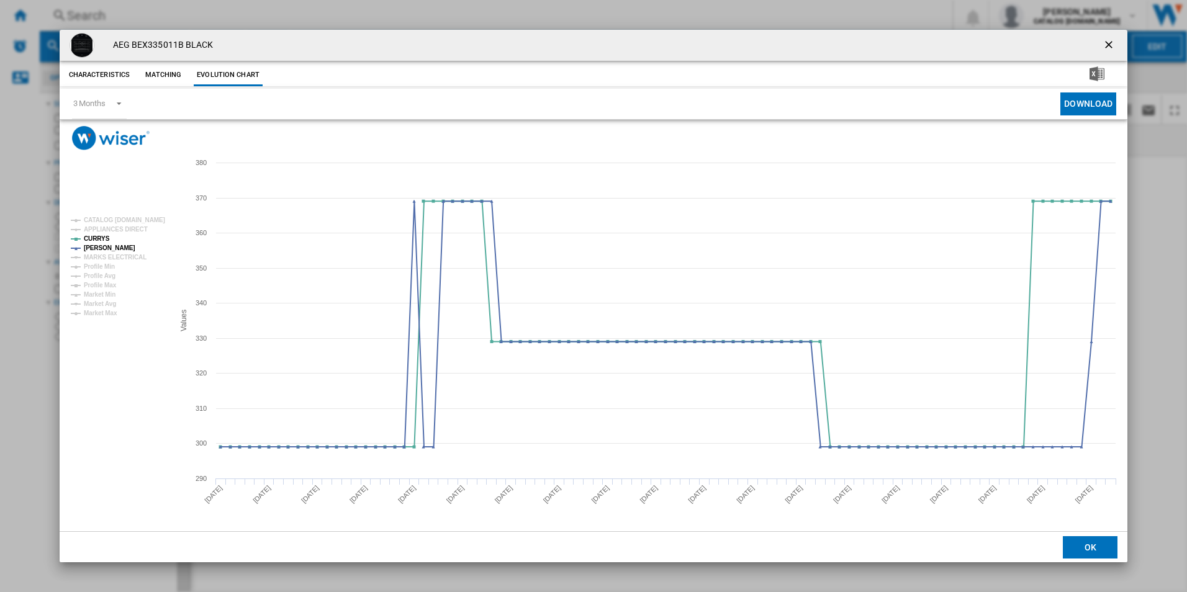
drag, startPoint x: 1110, startPoint y: 41, endPoint x: 995, endPoint y: 32, distance: 115.8
click at [1109, 41] on ng-md-icon "getI18NText('BUTTONS.CLOSE_DIALOG')" at bounding box center [1110, 46] width 15 height 15
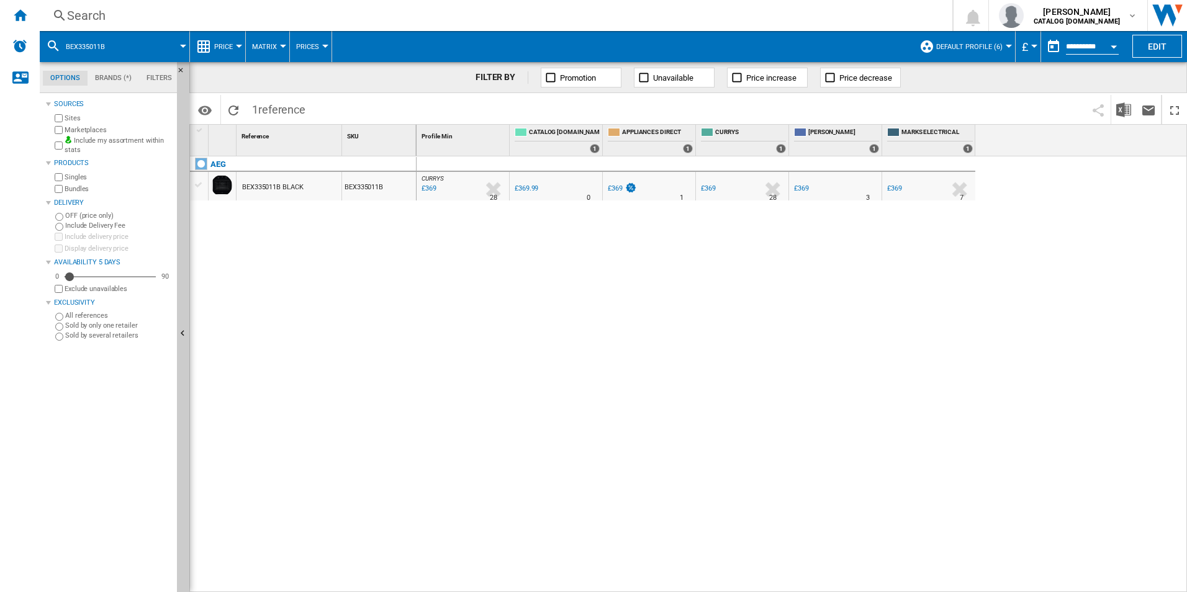
click at [864, 12] on div "Search" at bounding box center [493, 15] width 853 height 17
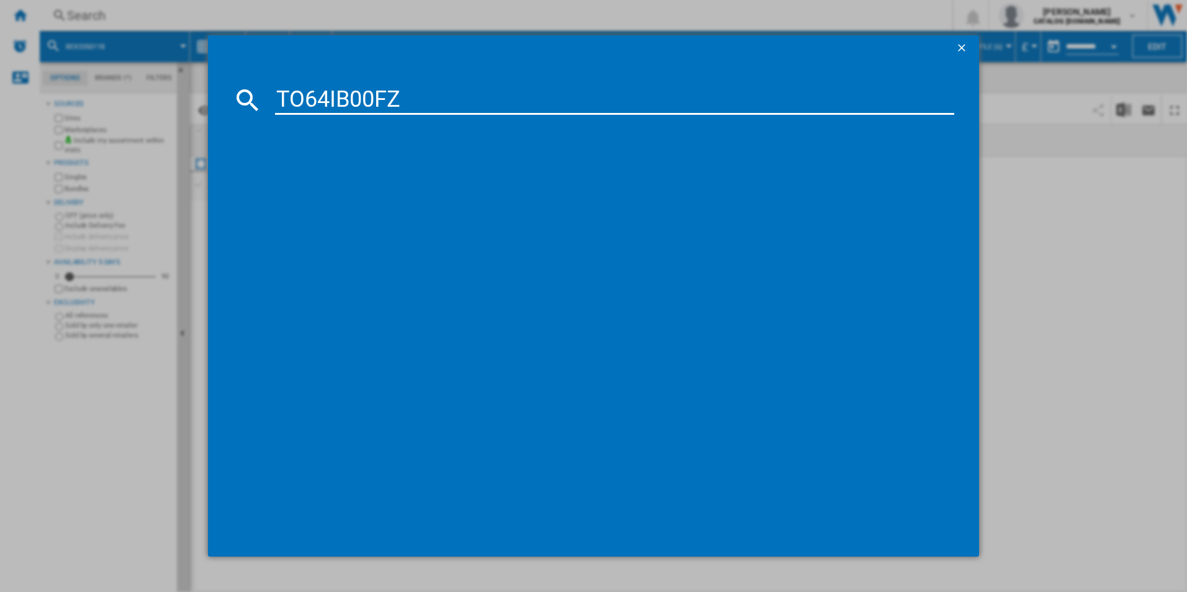
type input "TO64IB00FZ"
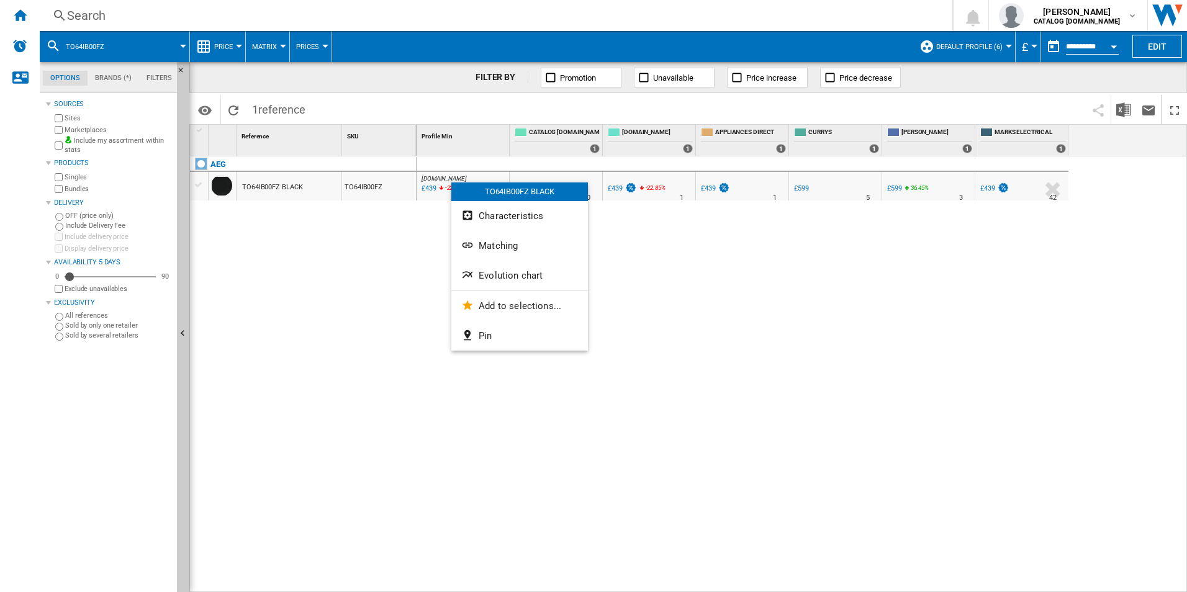
click at [492, 274] on span "Evolution chart" at bounding box center [511, 275] width 64 height 11
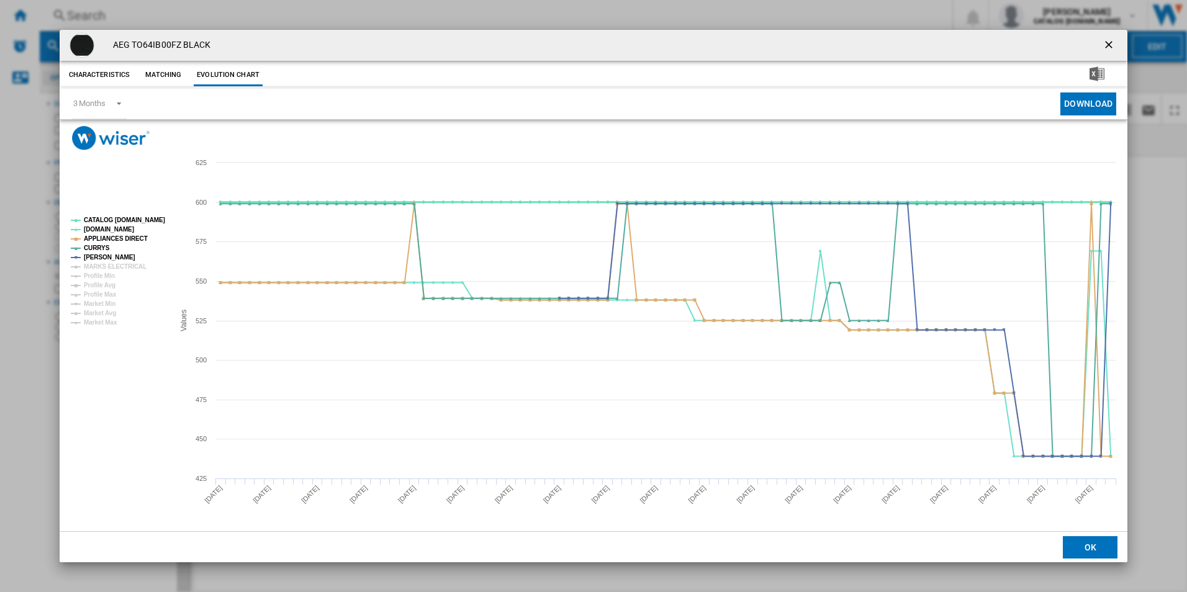
click at [151, 222] on tspan "CATALOG [DOMAIN_NAME]" at bounding box center [124, 220] width 81 height 7
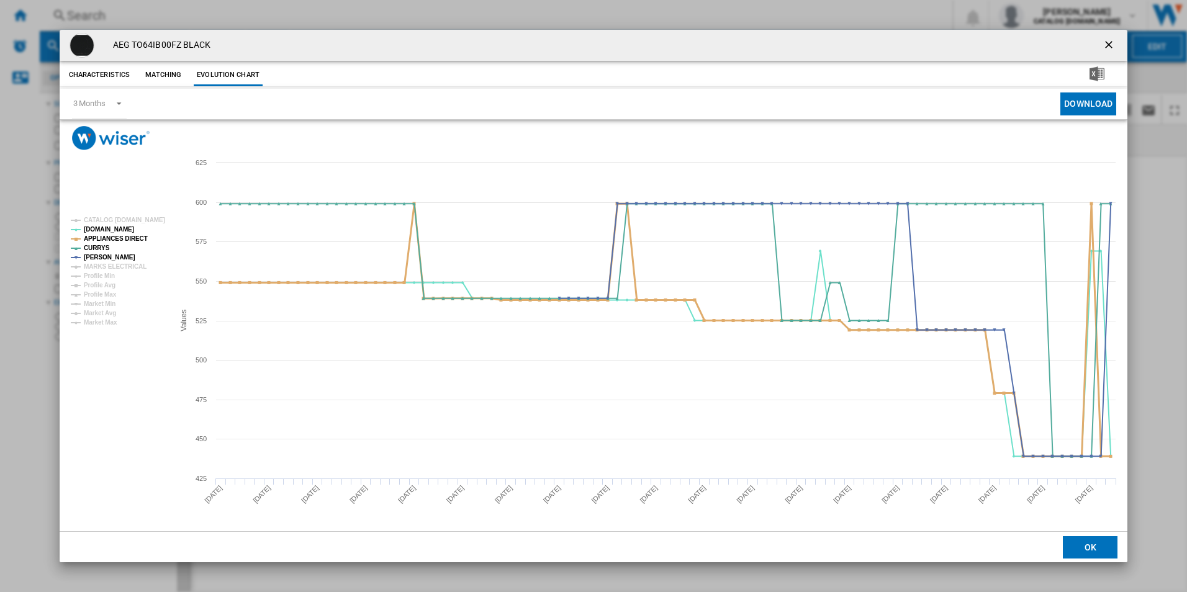
click at [135, 237] on tspan "APPLIANCES DIRECT" at bounding box center [116, 238] width 64 height 7
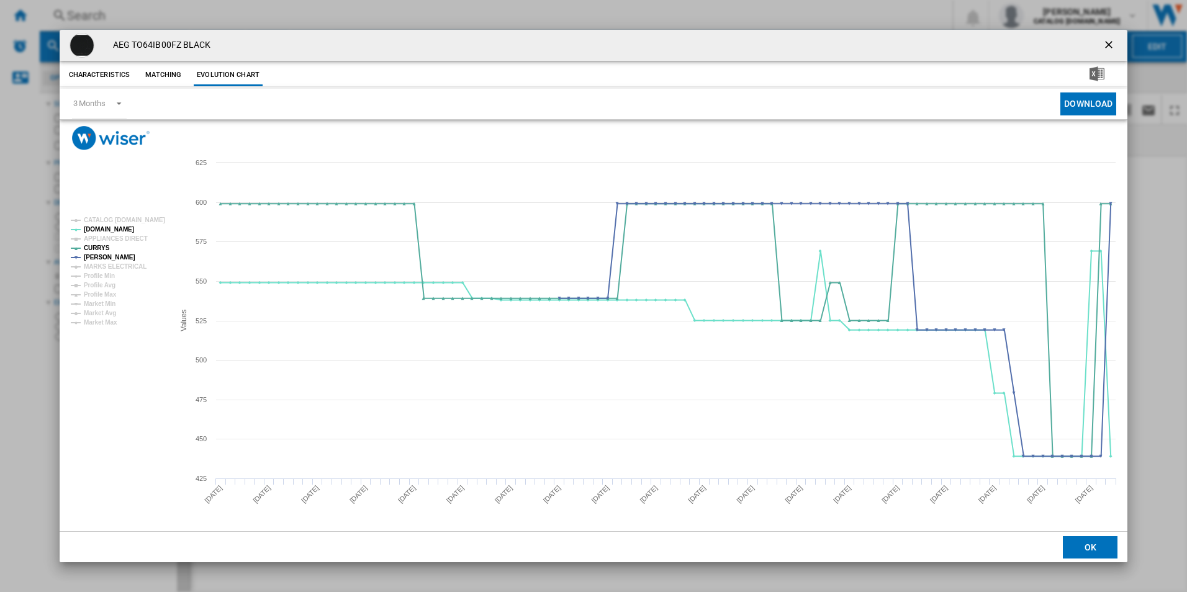
drag, startPoint x: 1113, startPoint y: 41, endPoint x: 1050, endPoint y: 55, distance: 64.9
click at [1113, 41] on ng-md-icon "getI18NText('BUTTONS.CLOSE_DIALOG')" at bounding box center [1110, 46] width 15 height 15
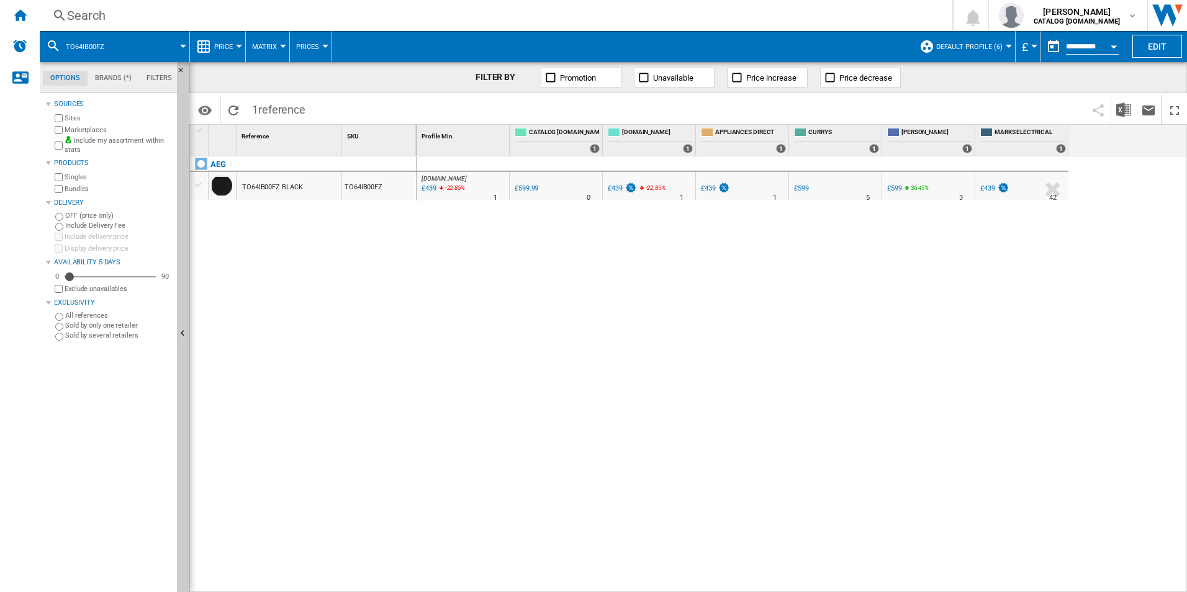
click at [881, 14] on div "Search" at bounding box center [493, 15] width 853 height 17
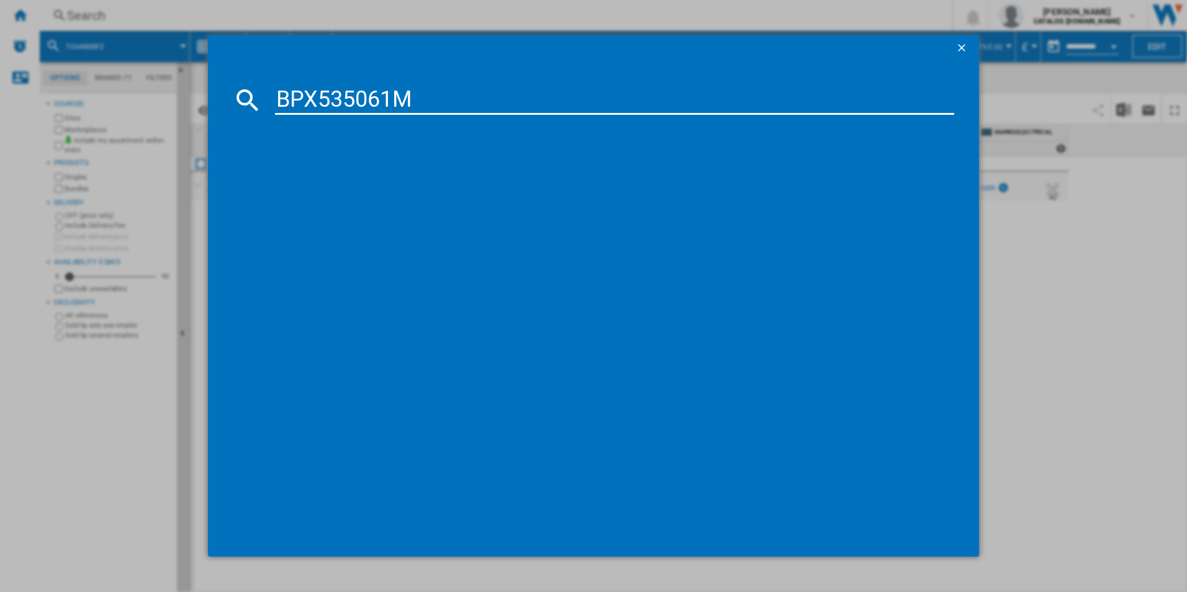
type input "BPX535061M"
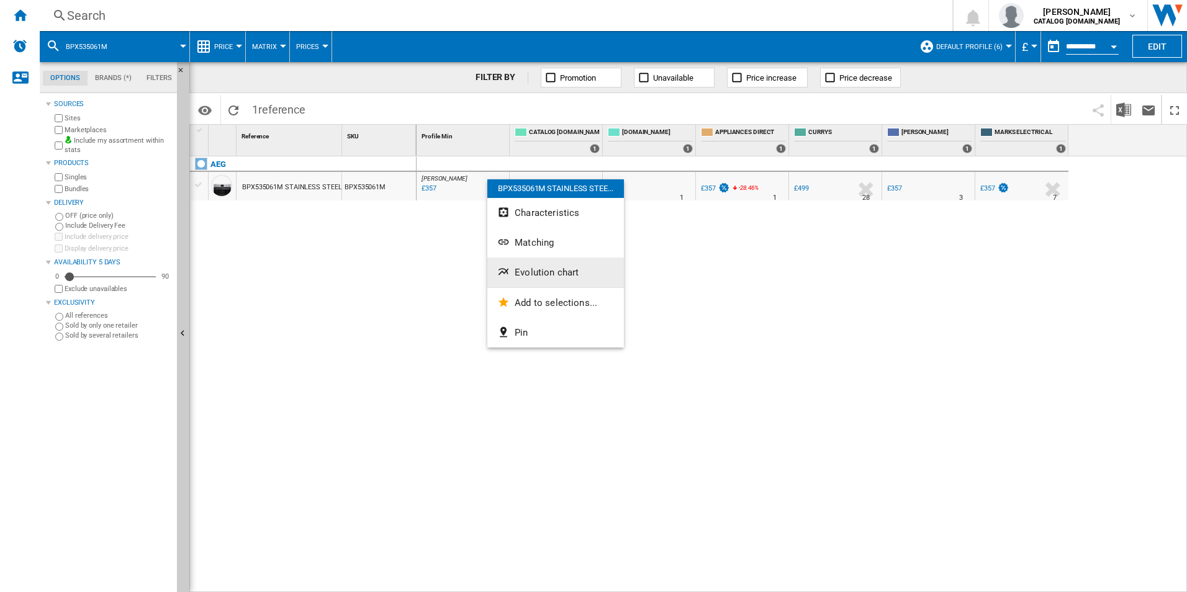
click at [532, 285] on button "Evolution chart" at bounding box center [555, 273] width 137 height 30
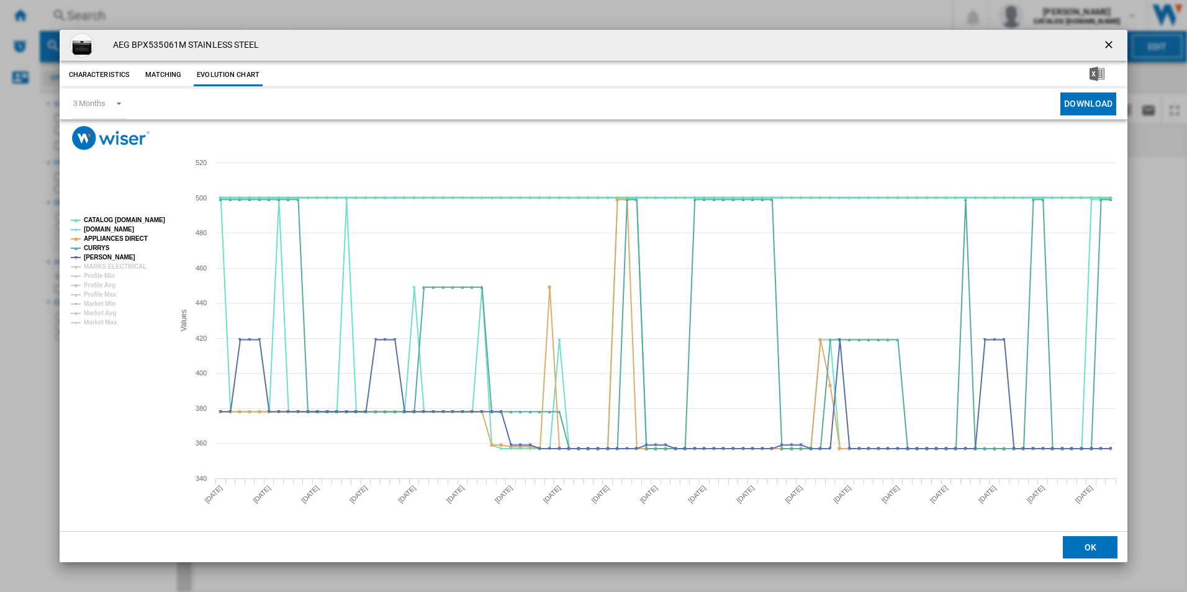
click at [144, 220] on tspan "CATALOG [DOMAIN_NAME]" at bounding box center [124, 220] width 81 height 7
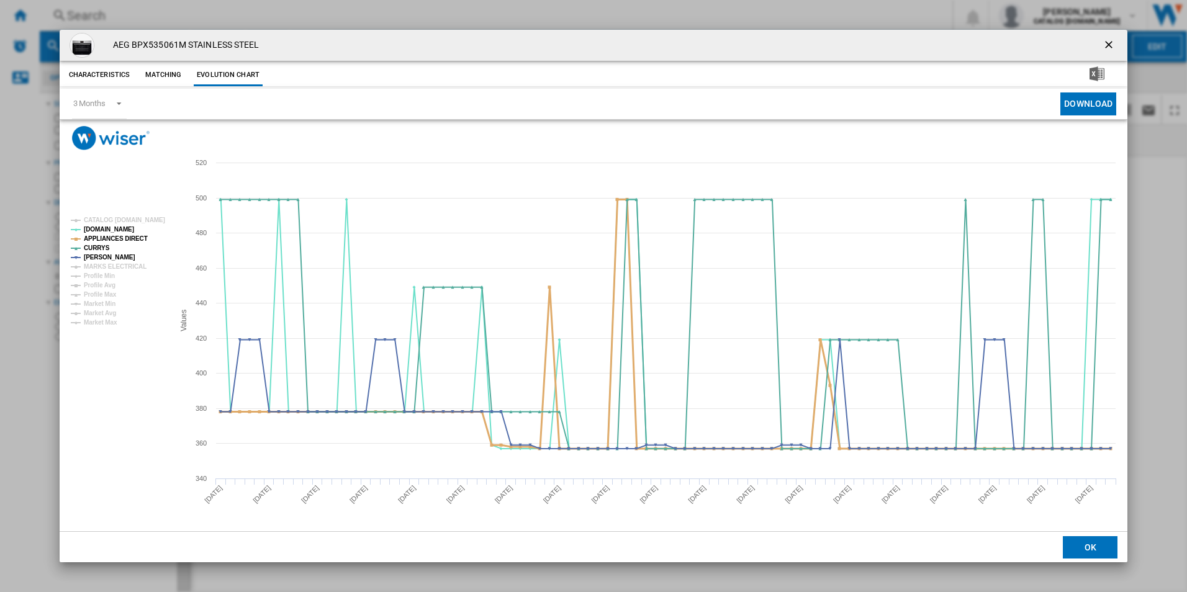
click at [134, 236] on tspan "APPLIANCES DIRECT" at bounding box center [116, 238] width 64 height 7
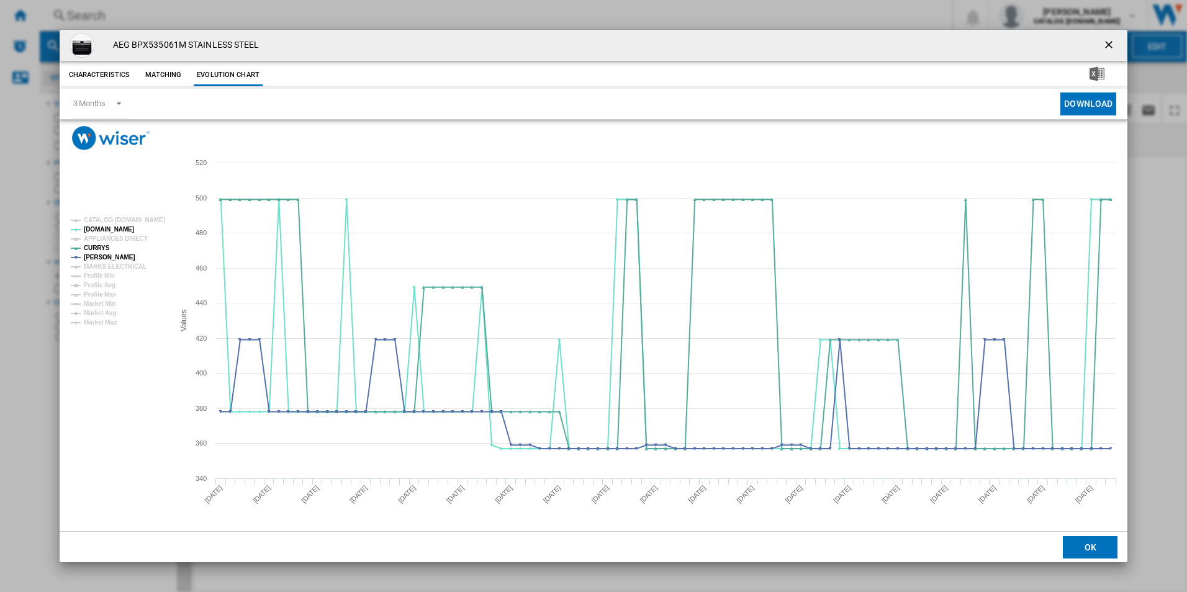
click at [1108, 44] on ng-md-icon "getI18NText('BUTTONS.CLOSE_DIALOG')" at bounding box center [1110, 46] width 15 height 15
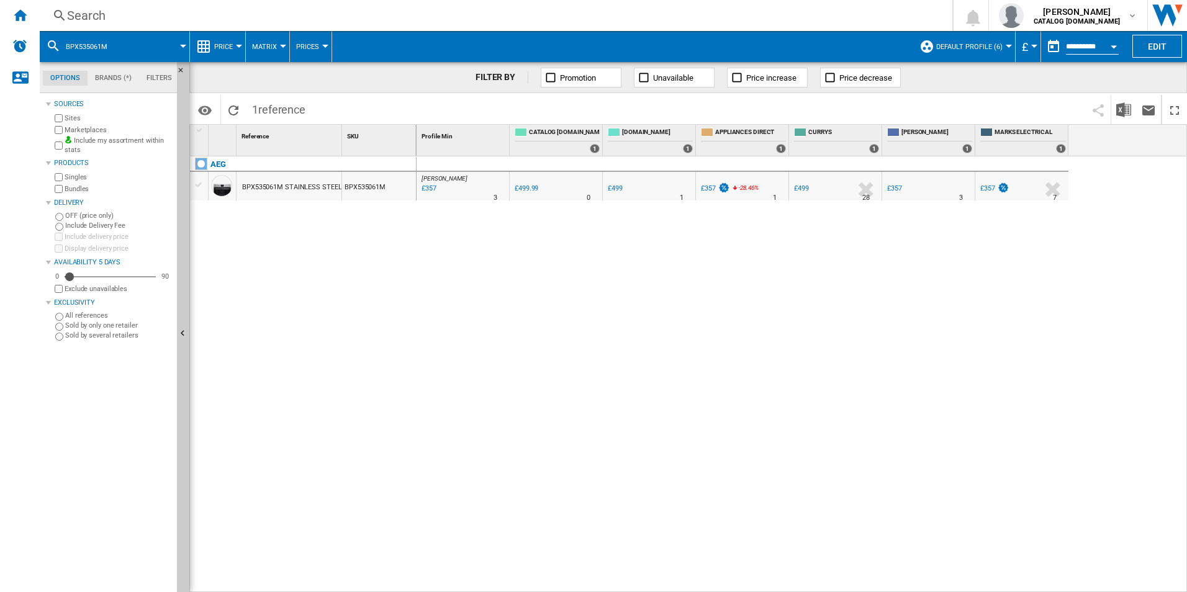
click at [692, 14] on div "Search" at bounding box center [493, 15] width 853 height 17
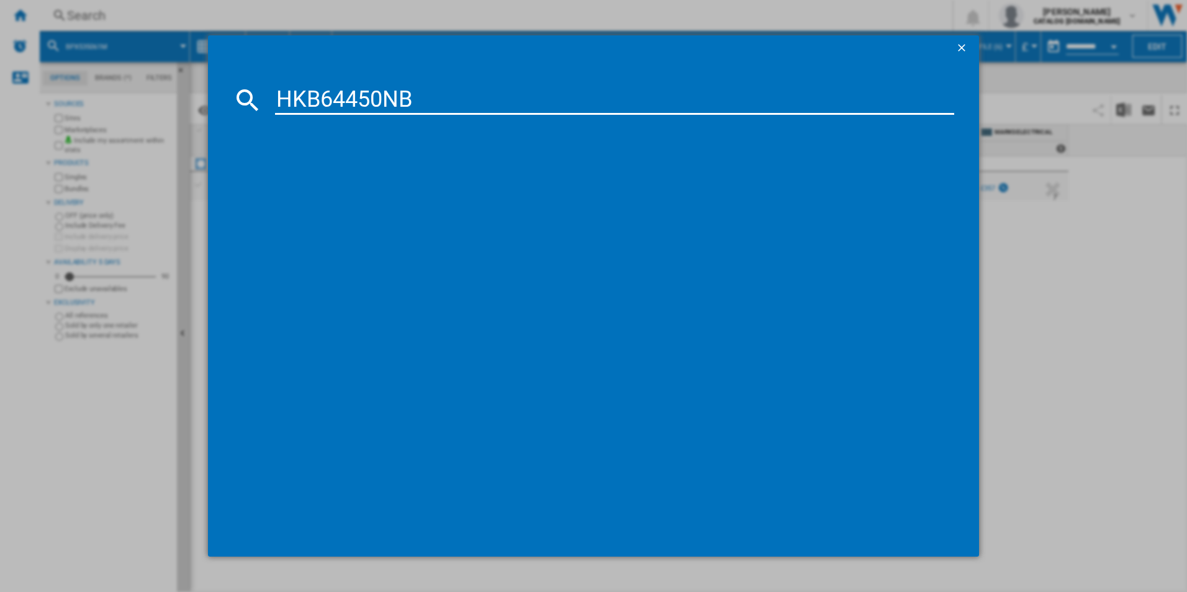
type input "HKB64450NB"
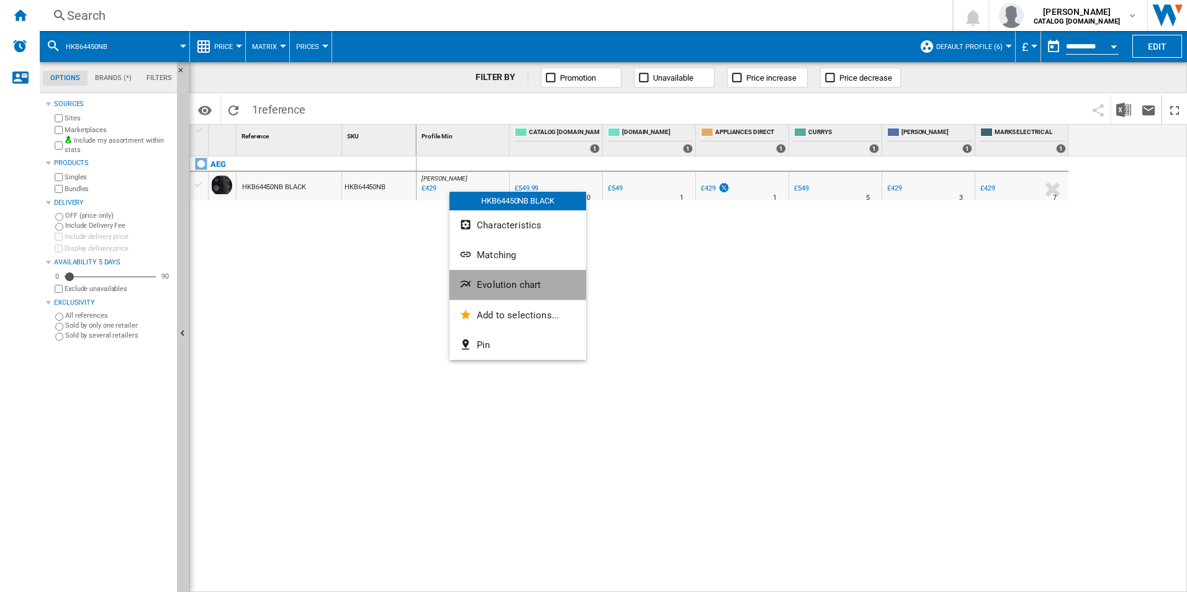
click at [509, 276] on button "Evolution chart" at bounding box center [518, 285] width 137 height 30
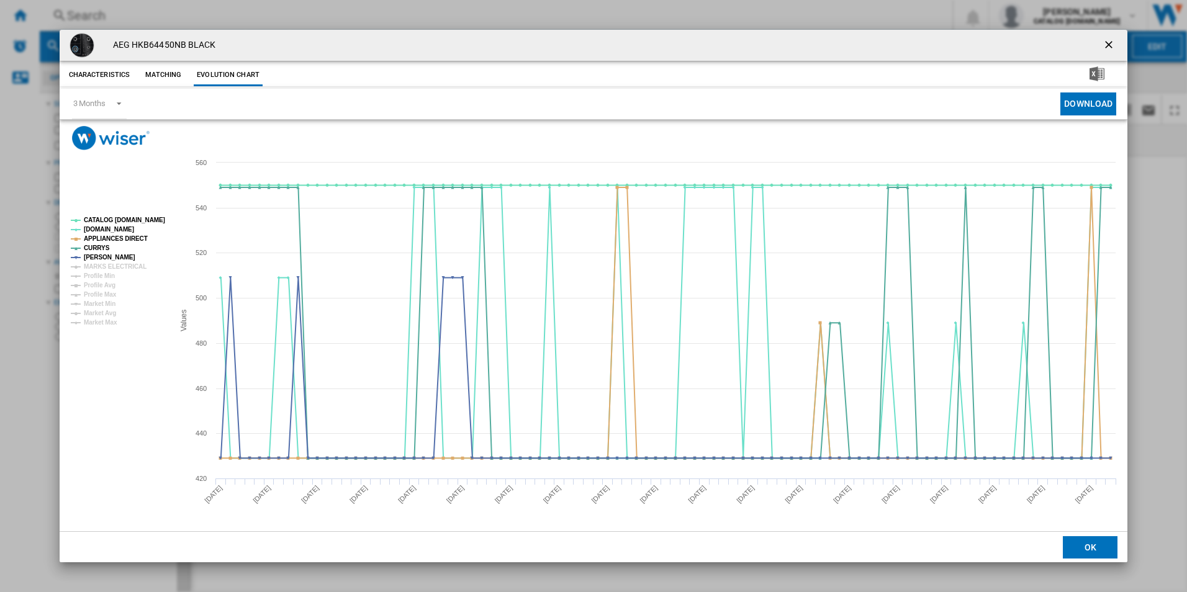
click at [140, 211] on rect "Product popup" at bounding box center [594, 340] width 1069 height 381
click at [148, 218] on tspan "CATALOG [DOMAIN_NAME]" at bounding box center [124, 220] width 81 height 7
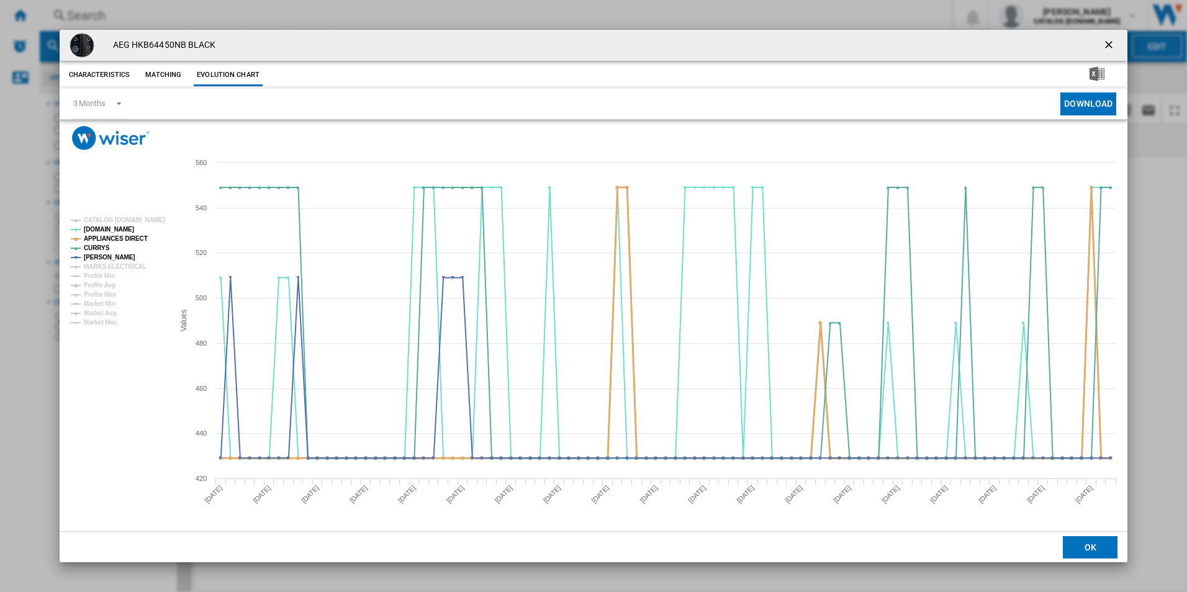
click at [133, 236] on tspan "APPLIANCES DIRECT" at bounding box center [116, 238] width 64 height 7
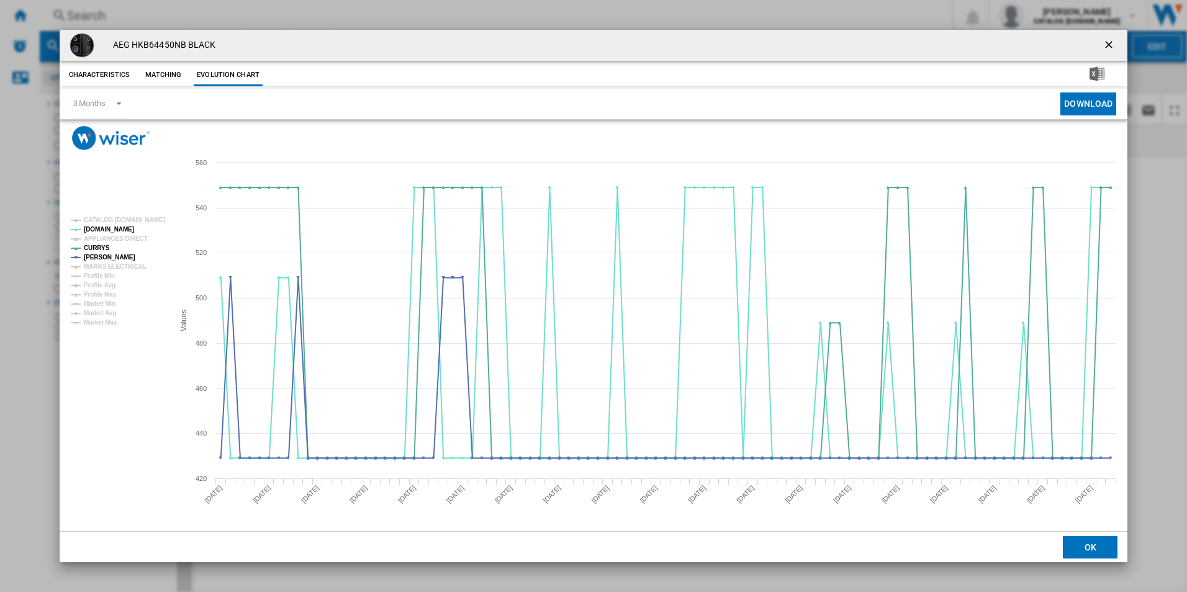
drag, startPoint x: 1112, startPoint y: 43, endPoint x: 1096, endPoint y: 42, distance: 16.3
click at [1112, 43] on ng-md-icon "getI18NText('BUTTONS.CLOSE_DIALOG')" at bounding box center [1110, 46] width 15 height 15
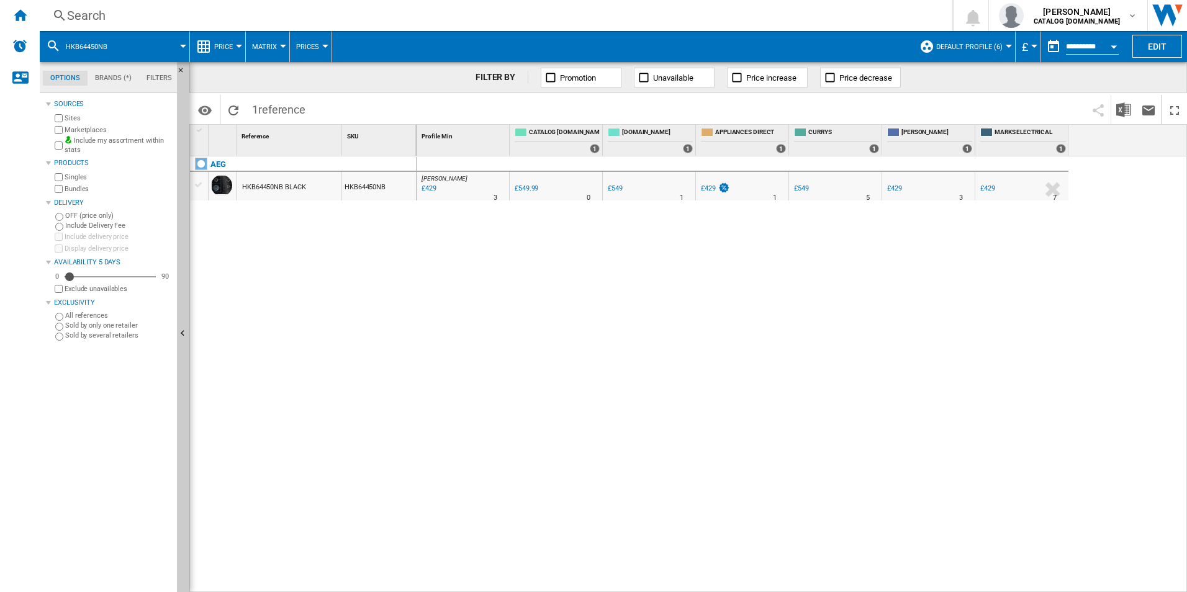
click at [819, 6] on div "Search Search 0 adam barber CATALOG ELECTROLUX.UK CATALOG ELECTROLUX.UK My sett…" at bounding box center [614, 15] width 1148 height 31
click at [760, 17] on div "Search" at bounding box center [493, 15] width 853 height 17
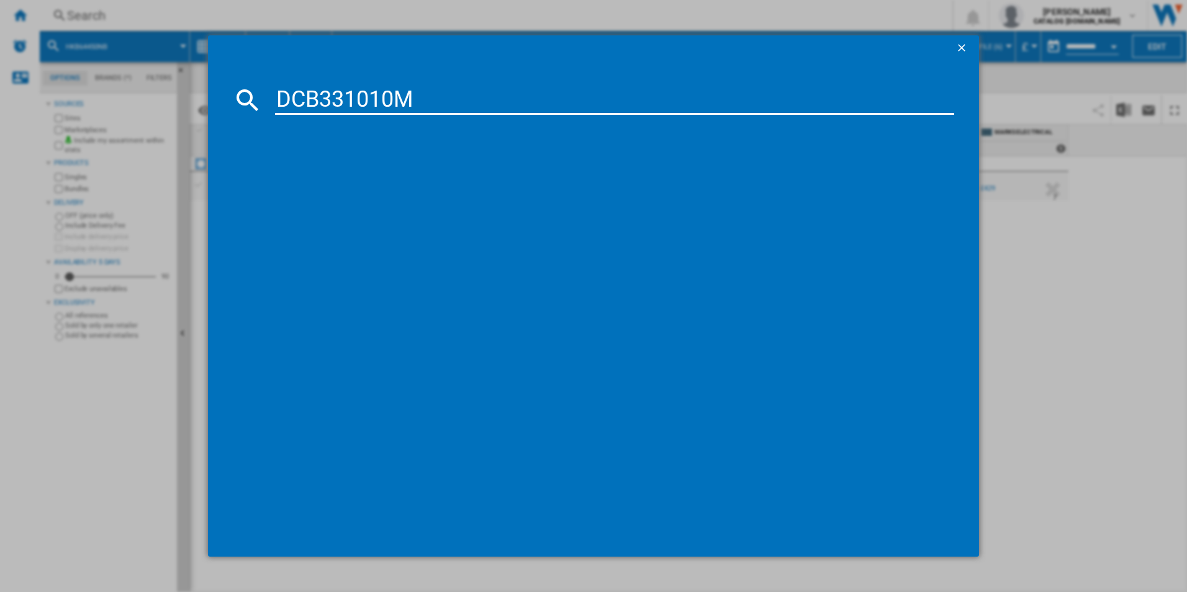
type input "DCB331010M"
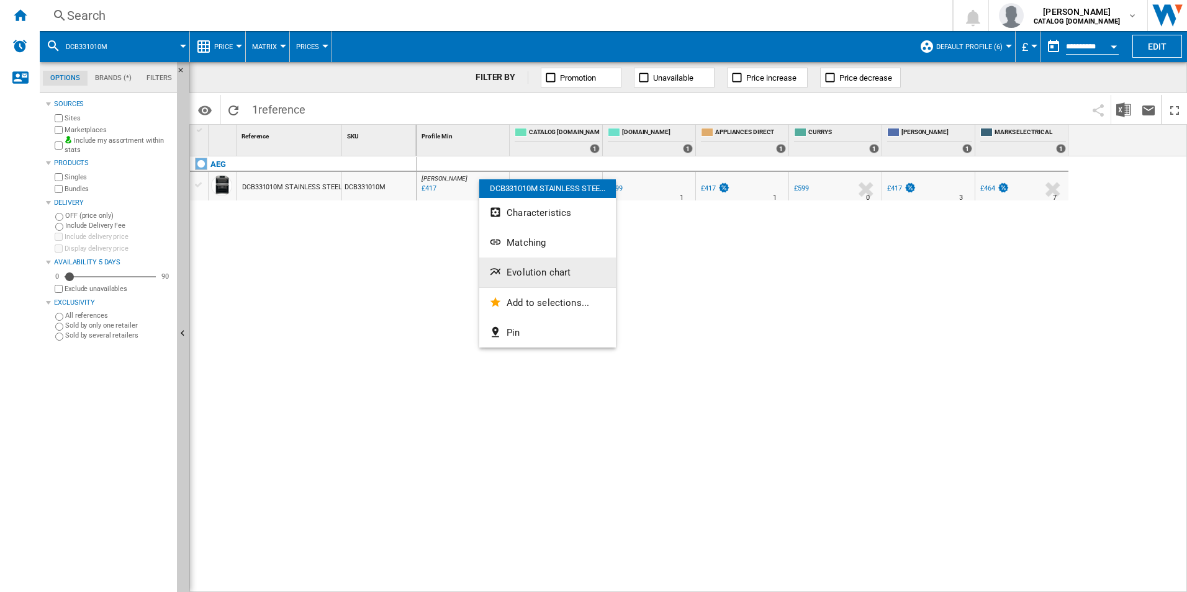
click at [519, 273] on span "Evolution chart" at bounding box center [539, 272] width 64 height 11
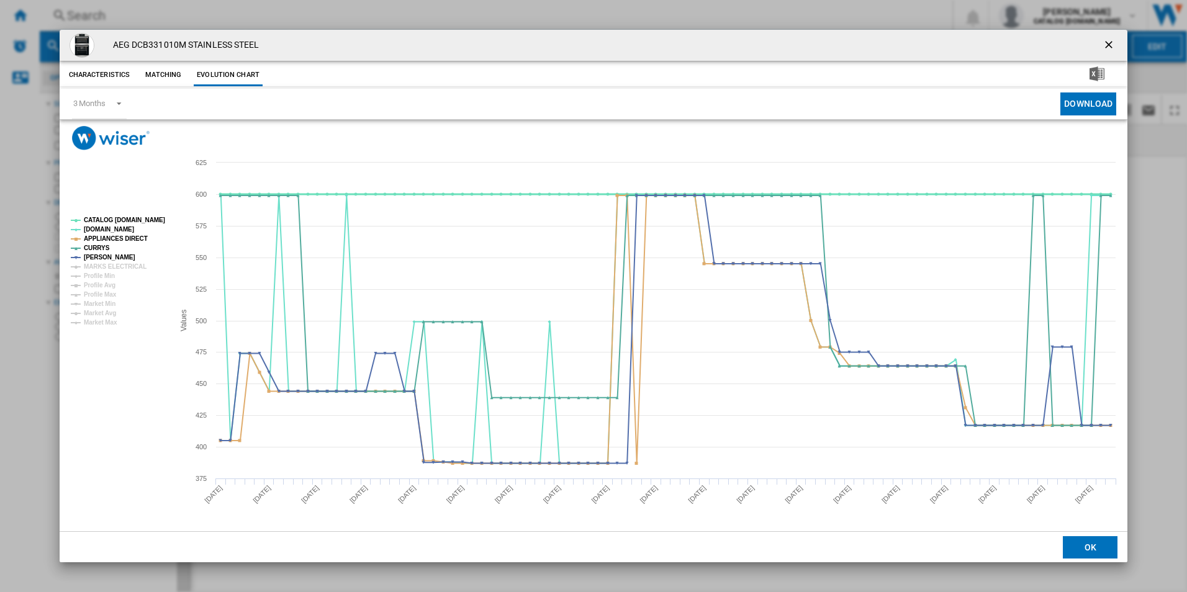
click at [156, 217] on tspan "CATALOG [DOMAIN_NAME]" at bounding box center [124, 220] width 81 height 7
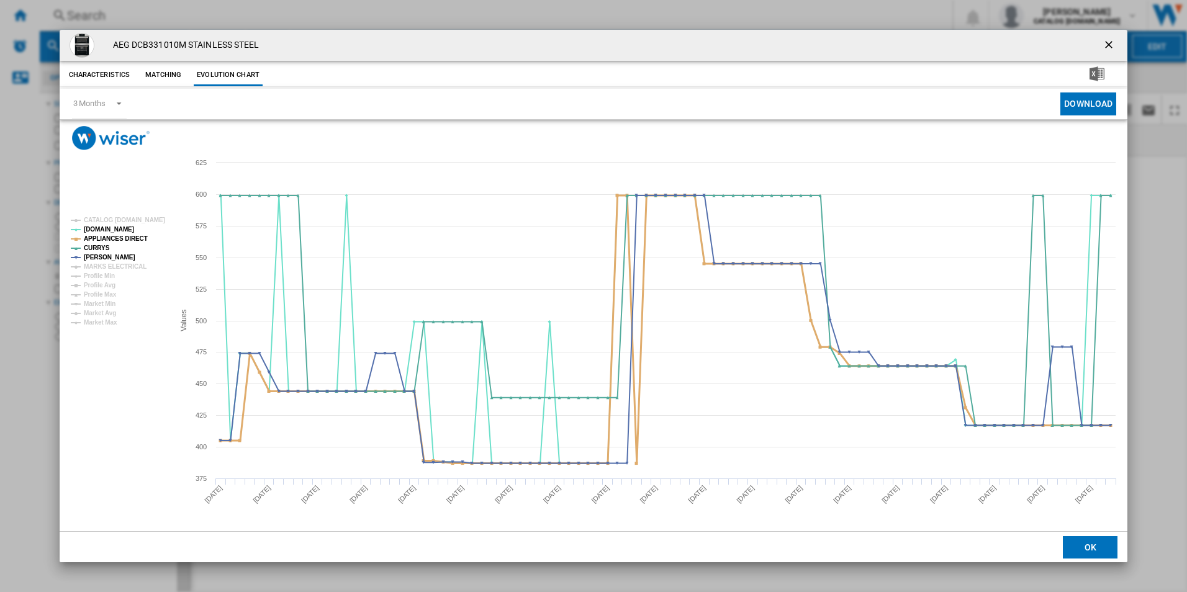
click at [117, 242] on tspan "APPLIANCES DIRECT" at bounding box center [116, 238] width 64 height 7
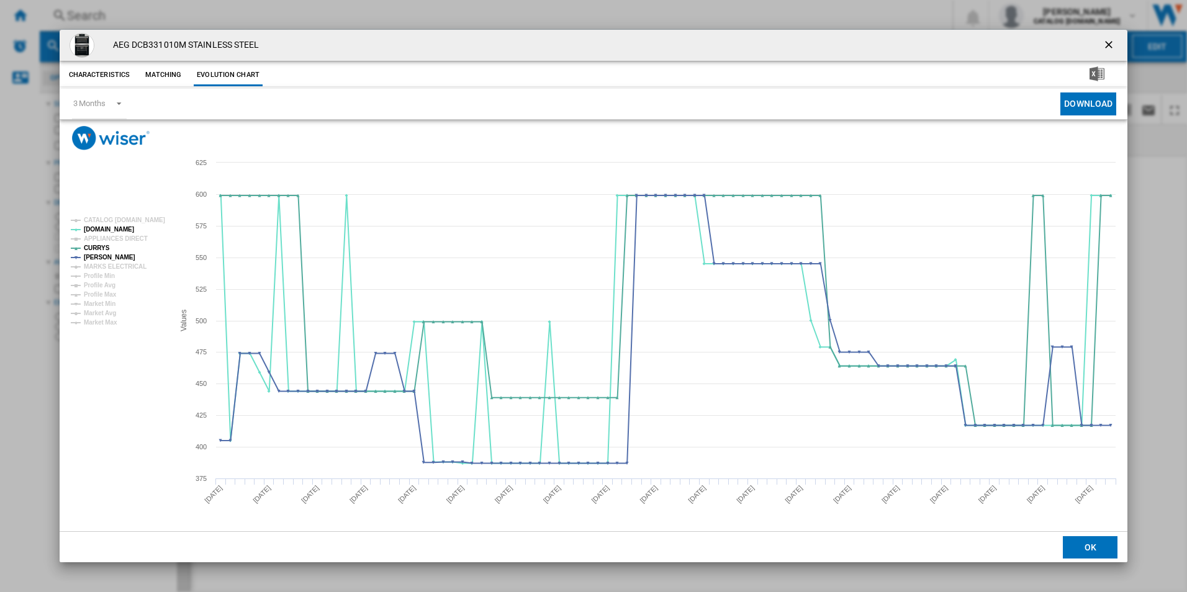
drag, startPoint x: 1105, startPoint y: 43, endPoint x: 1045, endPoint y: 40, distance: 60.3
click at [1105, 43] on ng-md-icon "getI18NText('BUTTONS.CLOSE_DIALOG')" at bounding box center [1110, 46] width 15 height 15
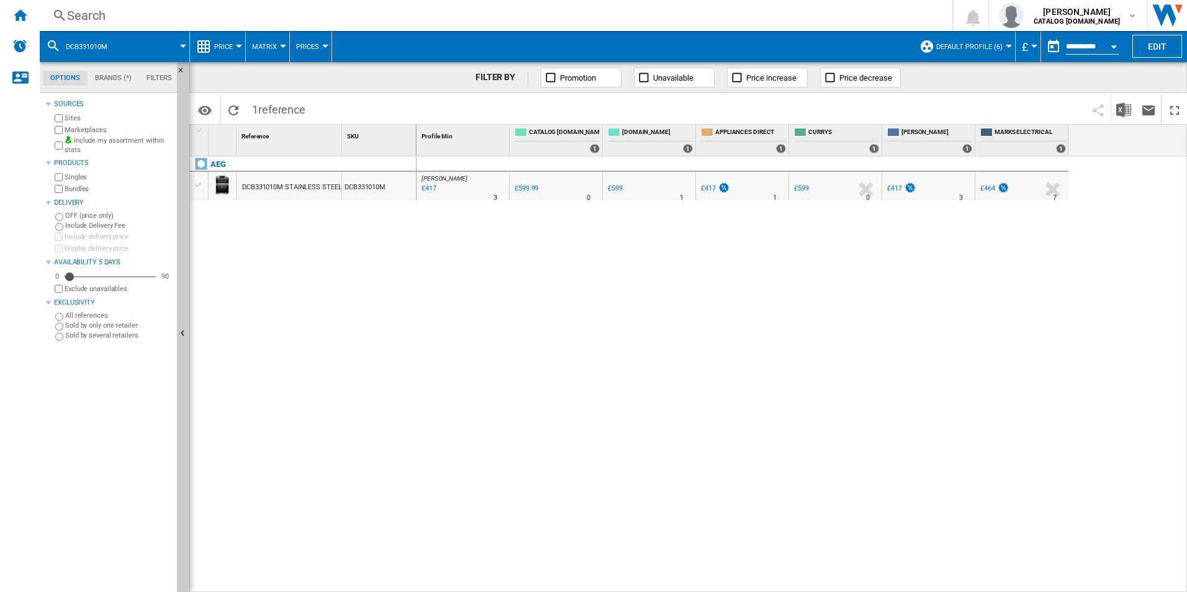
click at [824, 20] on div "Search" at bounding box center [493, 15] width 853 height 17
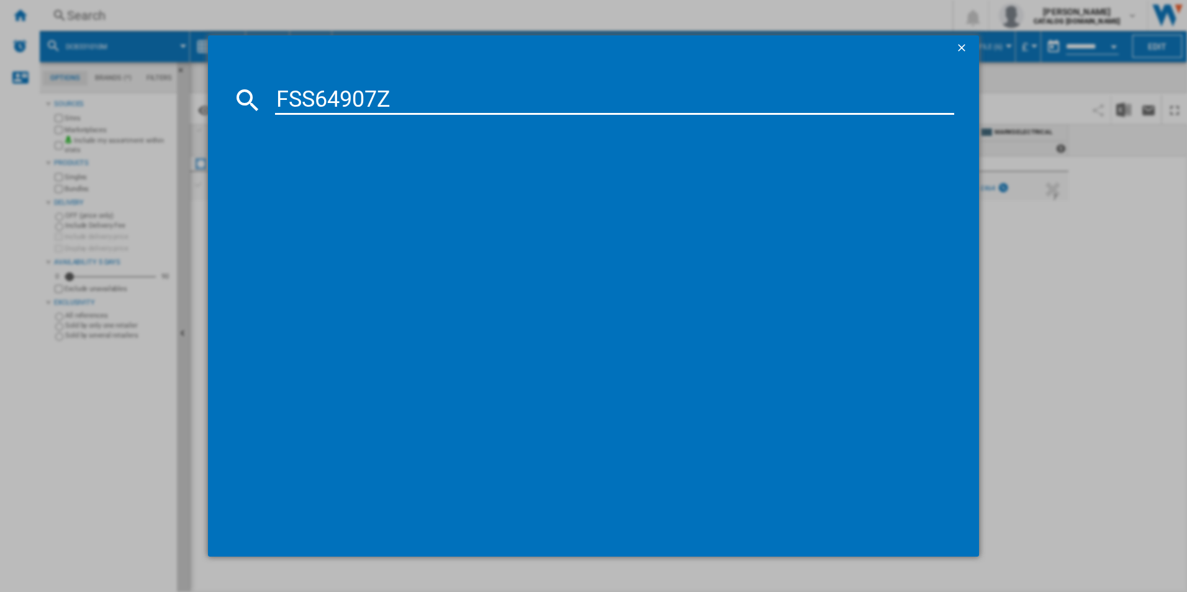
type input "FSS64907Z"
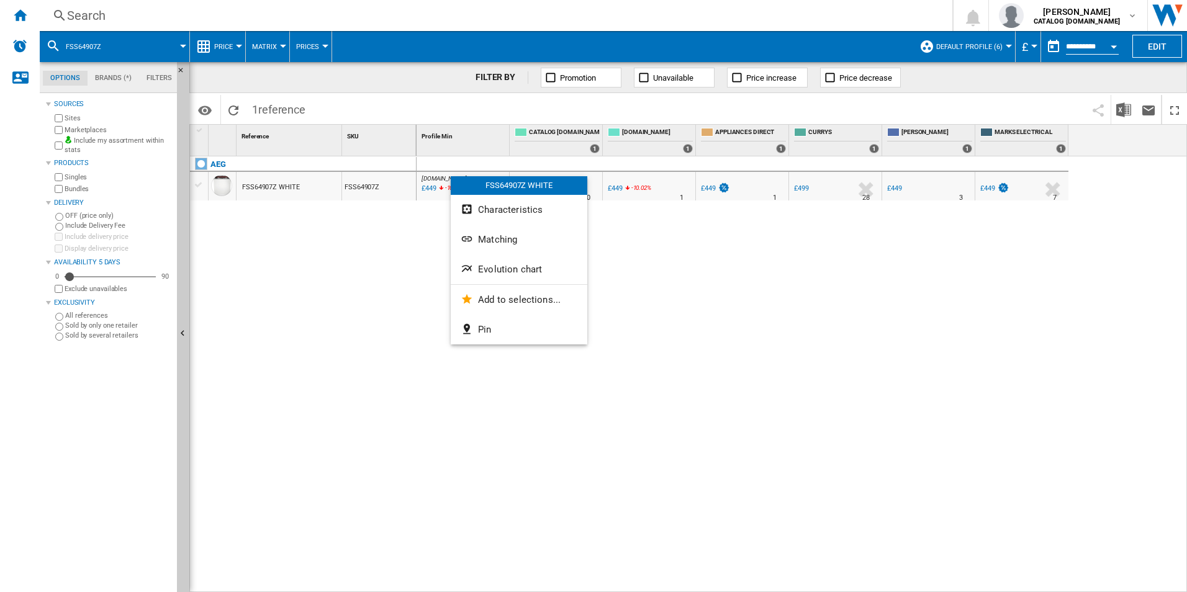
click at [500, 256] on button "Evolution chart" at bounding box center [519, 270] width 137 height 30
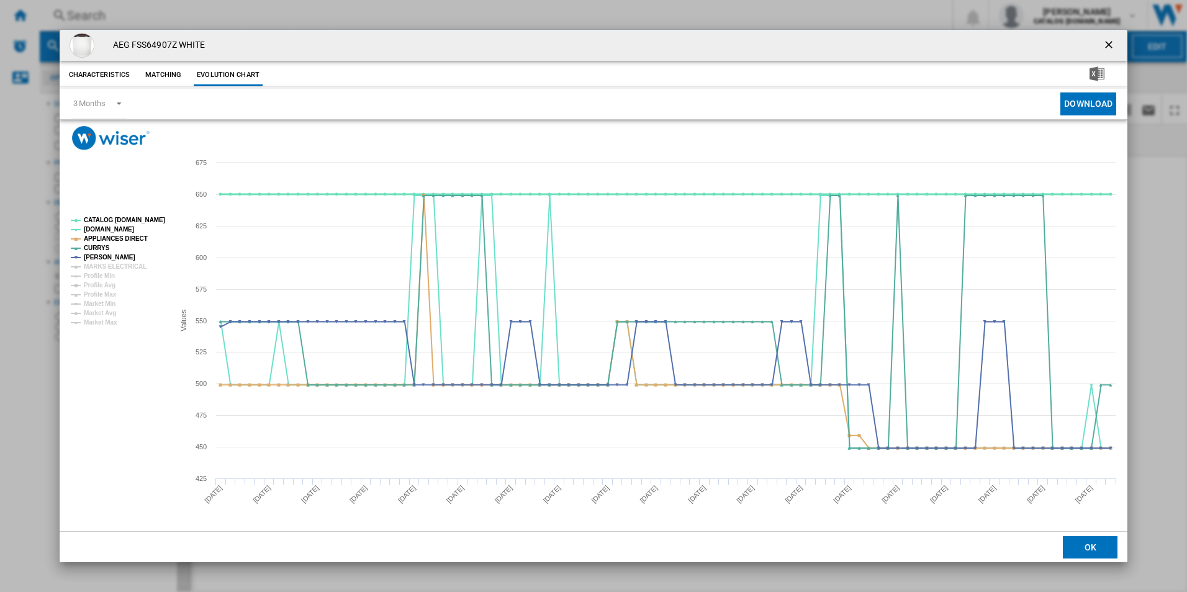
drag, startPoint x: 151, startPoint y: 223, endPoint x: 148, endPoint y: 229, distance: 6.4
click at [151, 223] on tspan "CATALOG [DOMAIN_NAME]" at bounding box center [124, 220] width 81 height 7
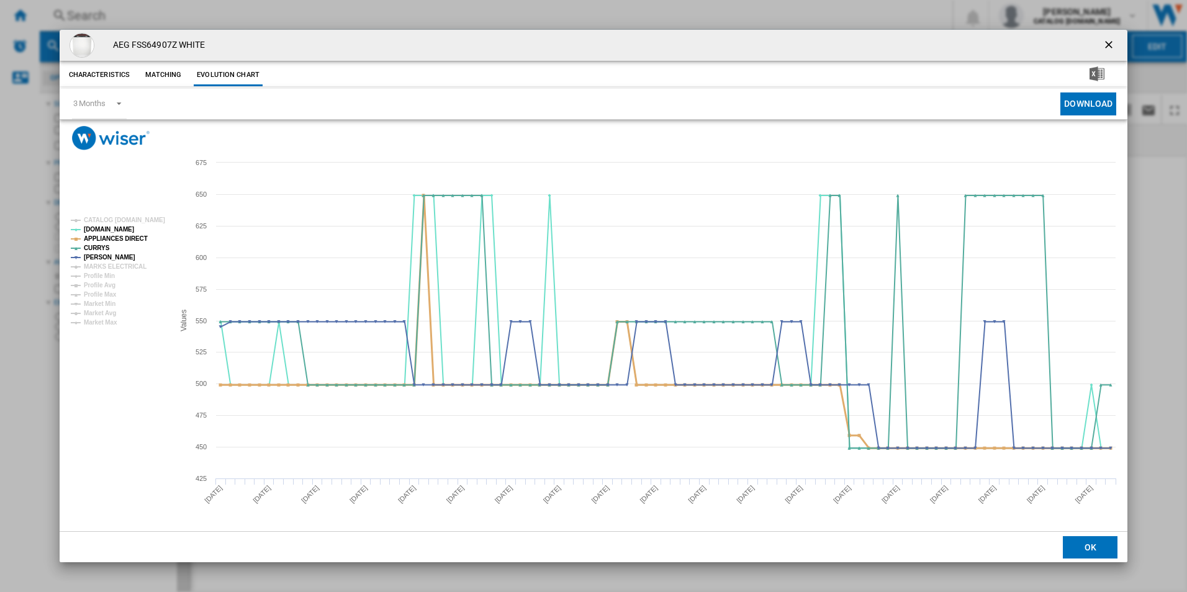
click at [129, 237] on tspan "APPLIANCES DIRECT" at bounding box center [116, 238] width 64 height 7
drag, startPoint x: 1112, startPoint y: 46, endPoint x: 1035, endPoint y: 40, distance: 77.9
click at [1112, 46] on ng-md-icon "getI18NText('BUTTONS.CLOSE_DIALOG')" at bounding box center [1110, 46] width 15 height 15
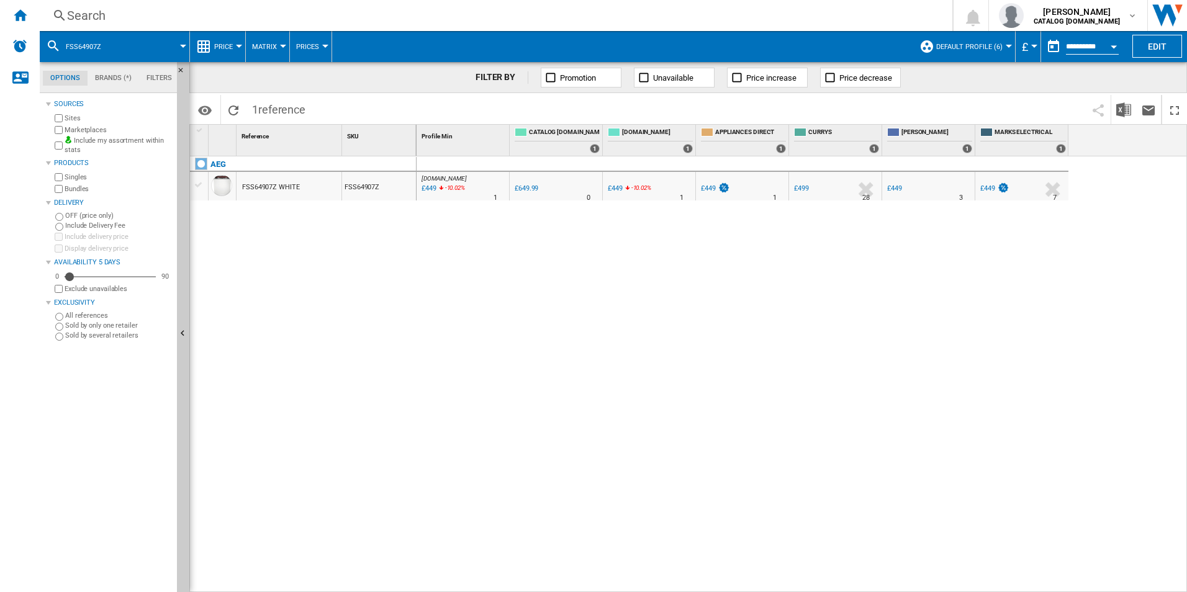
click at [889, 20] on div "Search" at bounding box center [493, 15] width 853 height 17
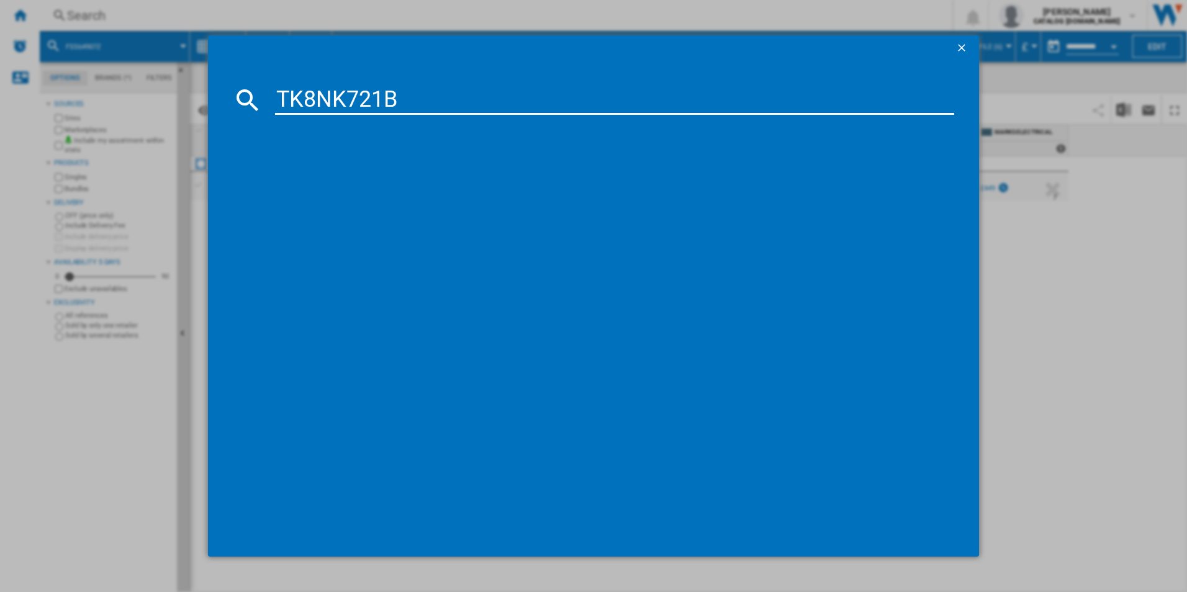
type input "TK8NK721B"
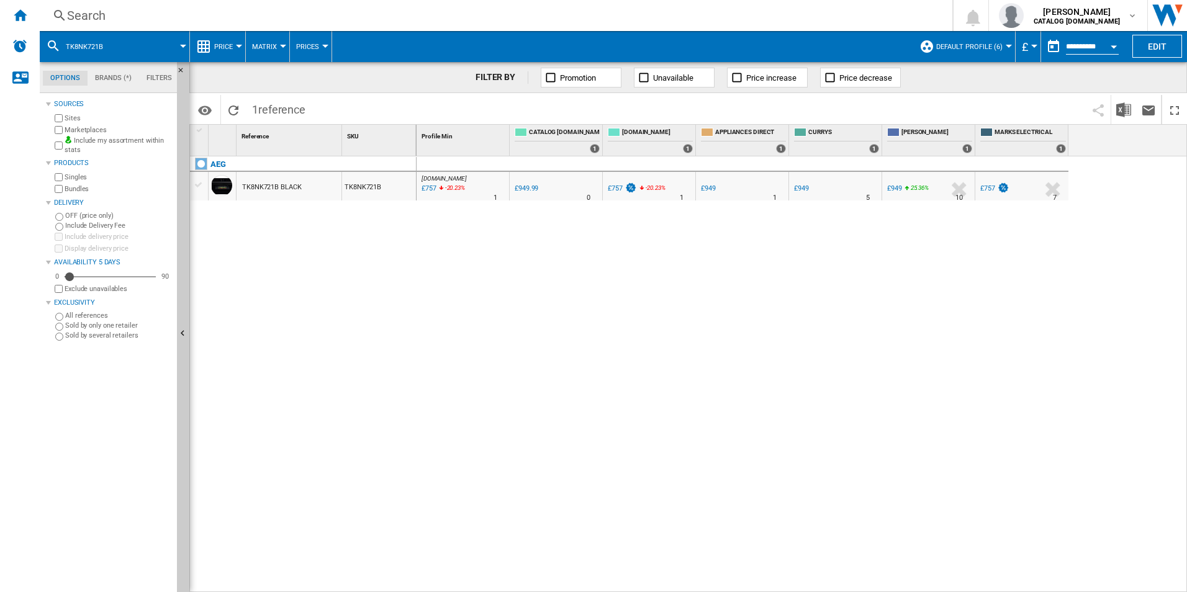
drag, startPoint x: 471, startPoint y: 179, endPoint x: 455, endPoint y: 169, distance: 19.3
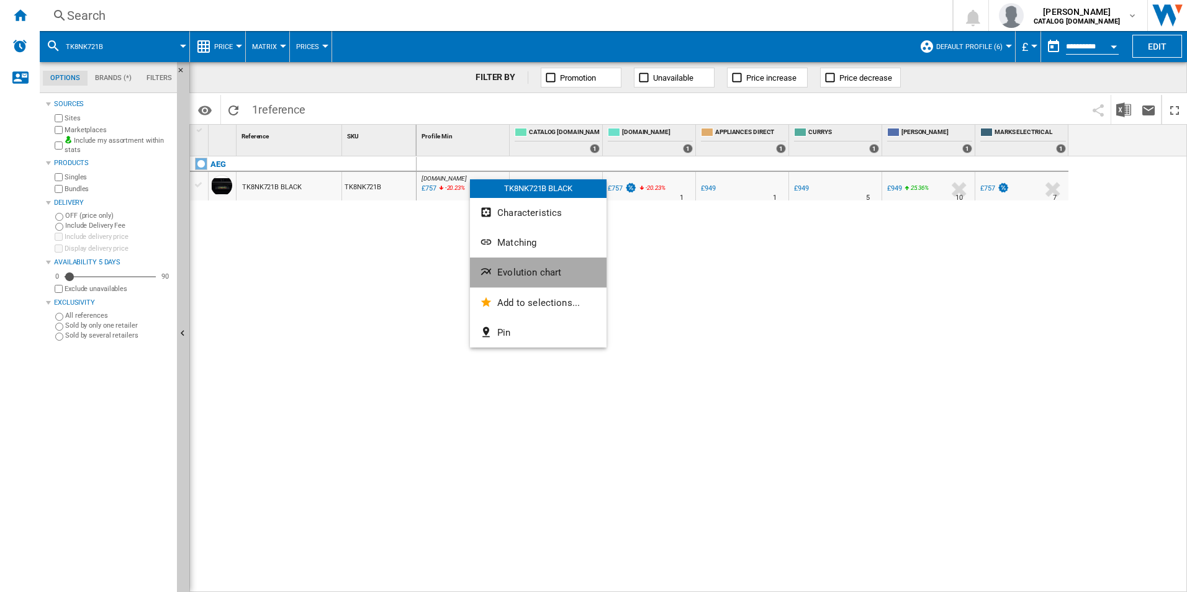
click at [509, 264] on button "Evolution chart" at bounding box center [538, 273] width 137 height 30
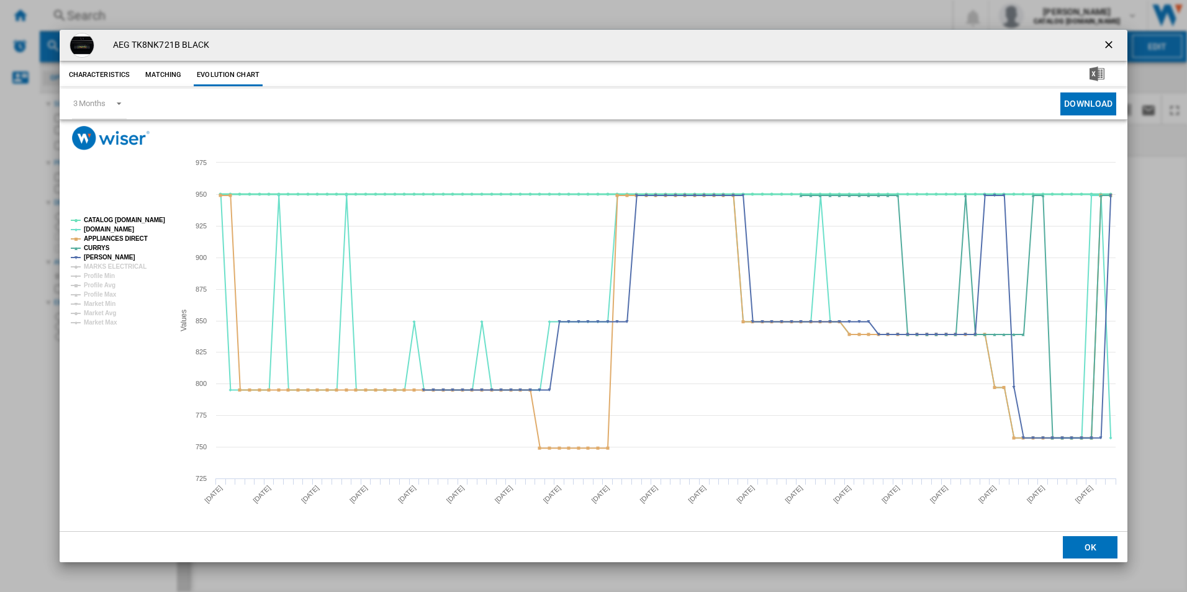
click at [130, 223] on tspan "CATALOG [DOMAIN_NAME]" at bounding box center [124, 220] width 81 height 7
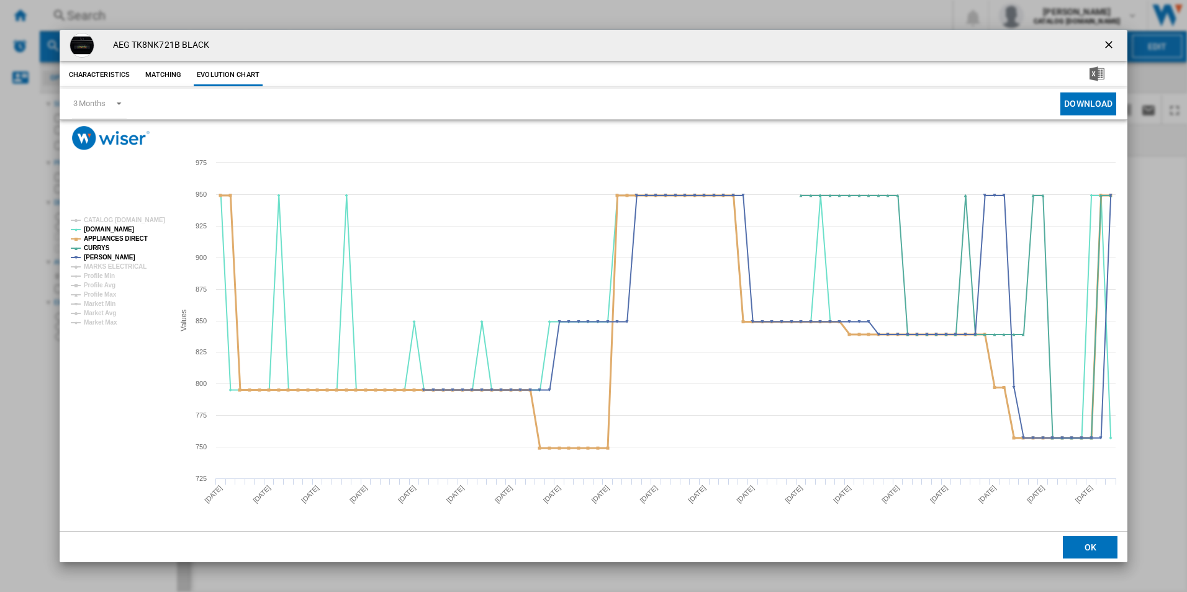
click at [134, 242] on tspan "APPLIANCES DIRECT" at bounding box center [116, 238] width 64 height 7
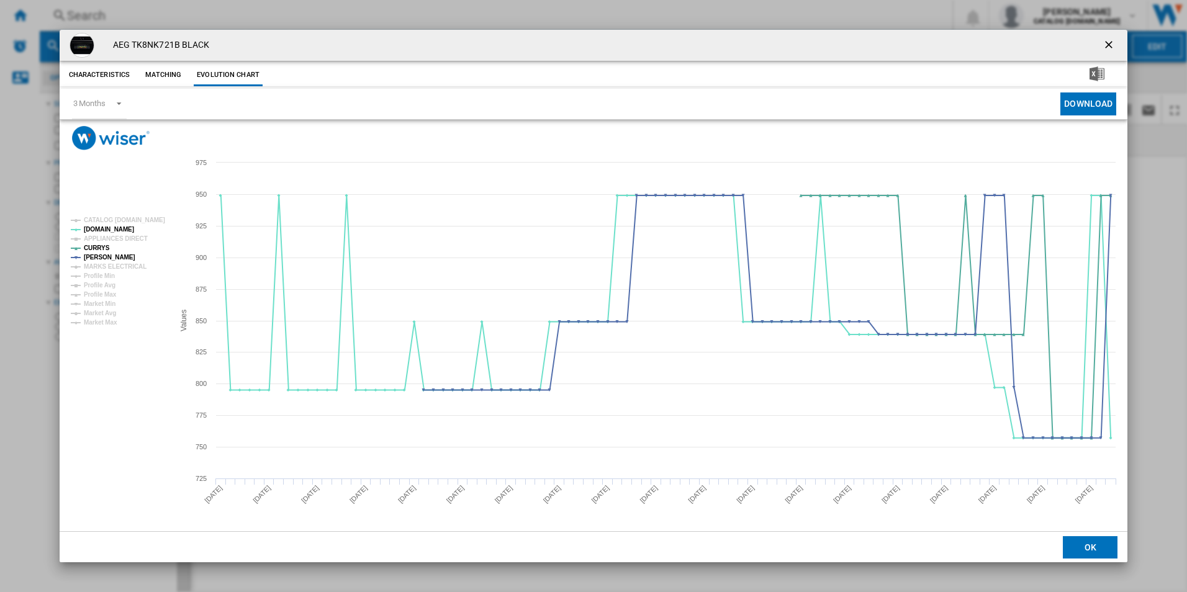
drag, startPoint x: 1110, startPoint y: 42, endPoint x: 1089, endPoint y: 42, distance: 21.1
click at [1110, 42] on ng-md-icon "getI18NText('BUTTONS.CLOSE_DIALOG')" at bounding box center [1110, 46] width 15 height 15
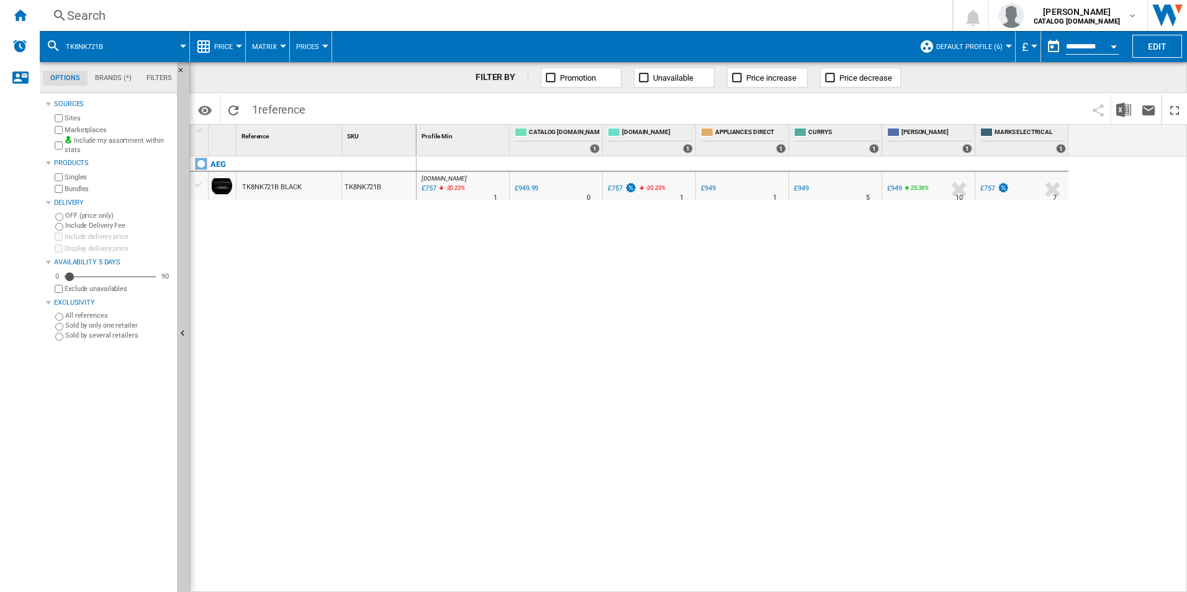
click at [735, 8] on div "Search" at bounding box center [493, 15] width 853 height 17
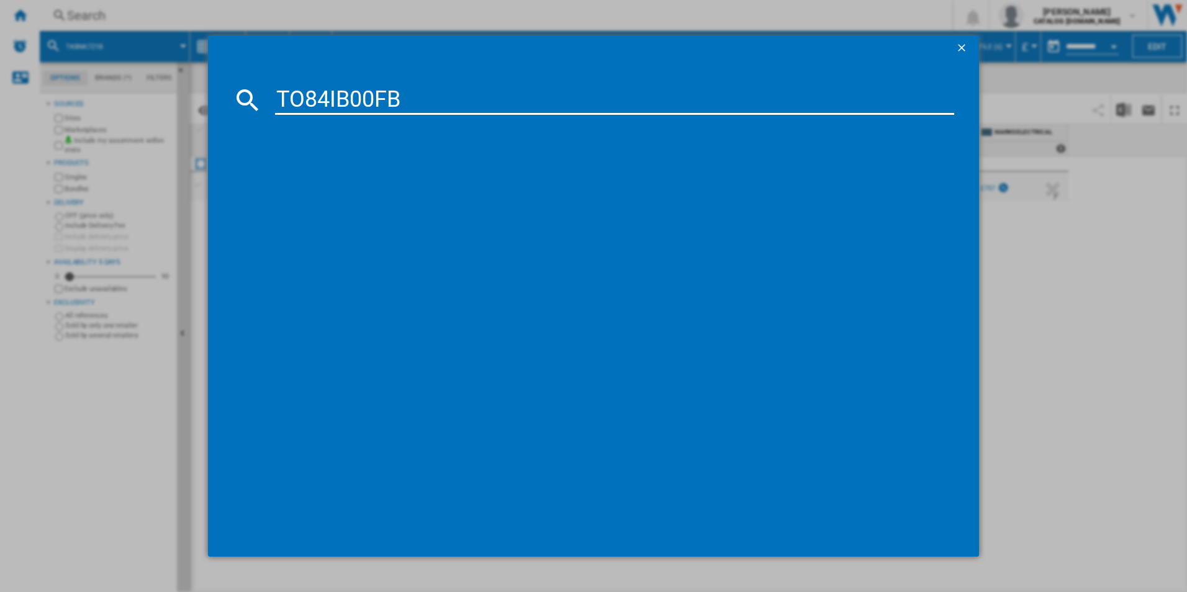
type input "TO84IB00FB"
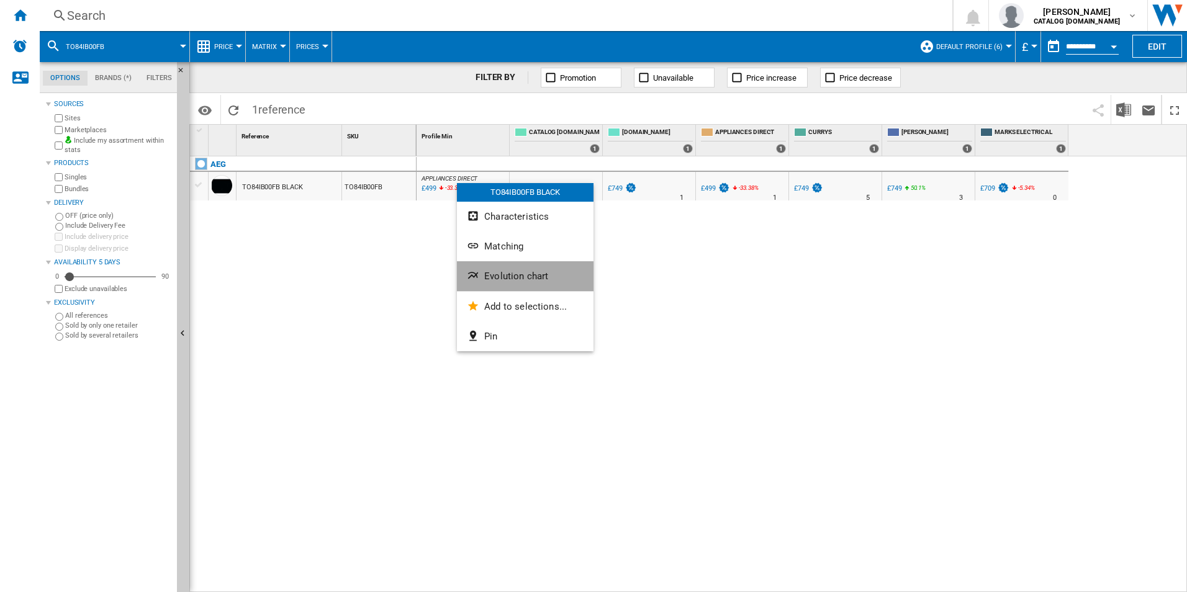
click at [498, 271] on span "Evolution chart" at bounding box center [516, 276] width 64 height 11
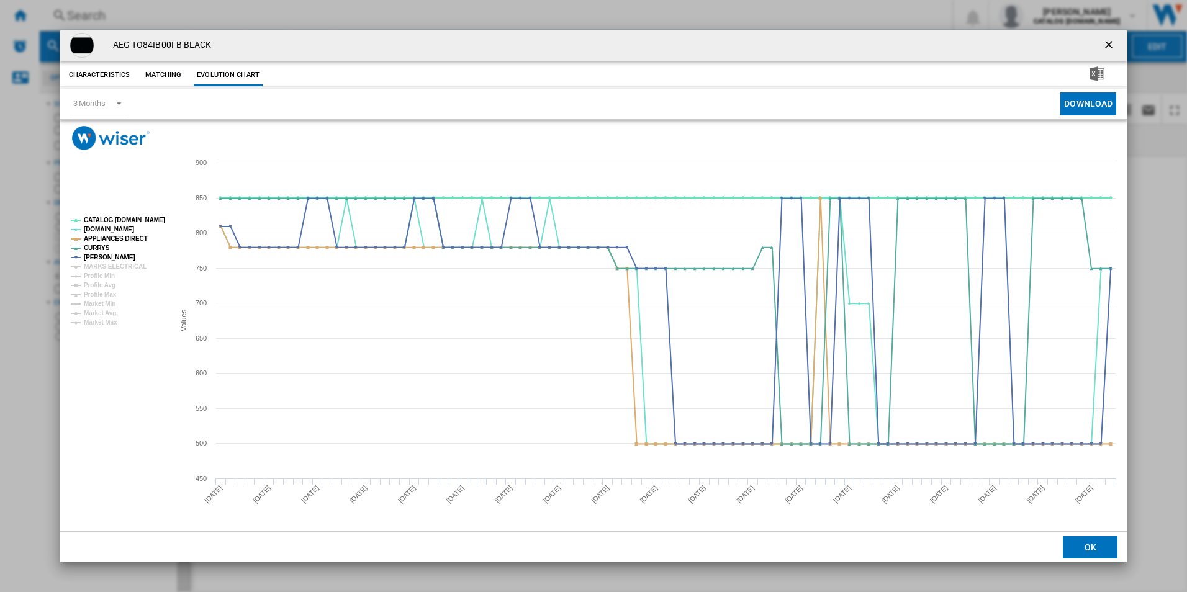
click at [157, 218] on tspan "CATALOG [DOMAIN_NAME]" at bounding box center [124, 220] width 81 height 7
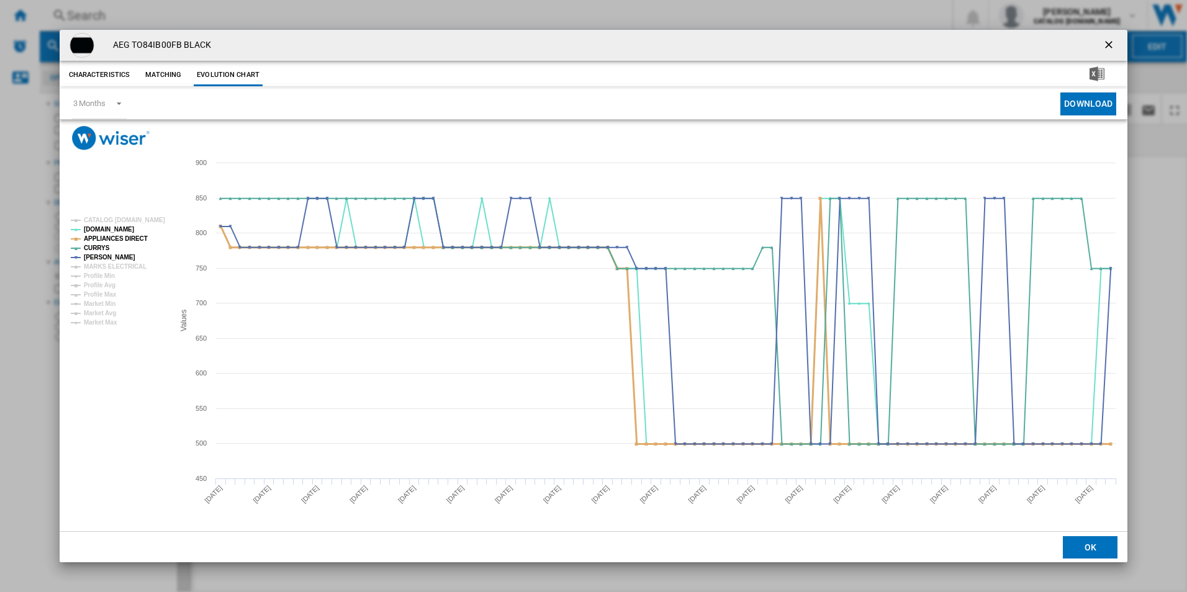
click at [131, 237] on tspan "APPLIANCES DIRECT" at bounding box center [116, 238] width 64 height 7
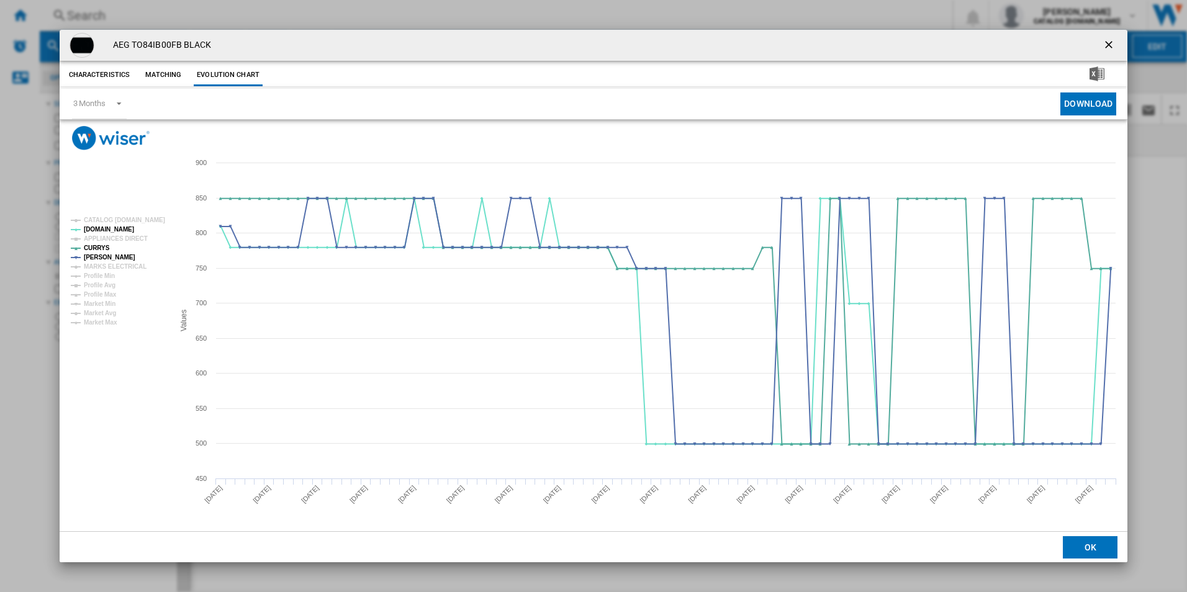
click at [1107, 50] on ng-md-icon "getI18NText('BUTTONS.CLOSE_DIALOG')" at bounding box center [1110, 46] width 15 height 15
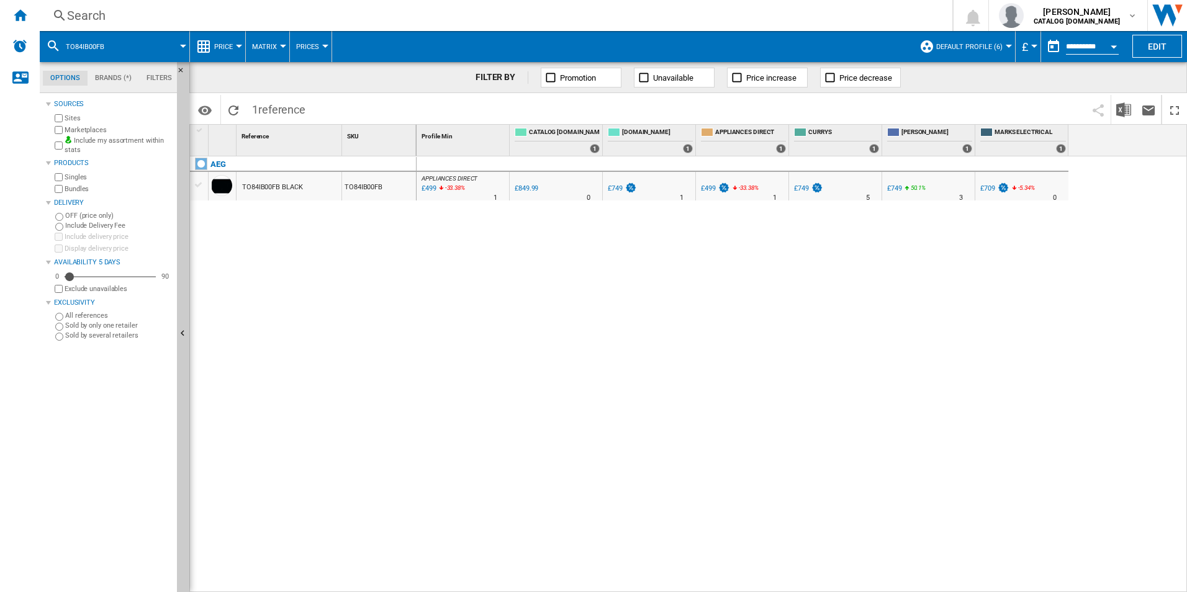
click at [830, 16] on div "Search" at bounding box center [493, 15] width 853 height 17
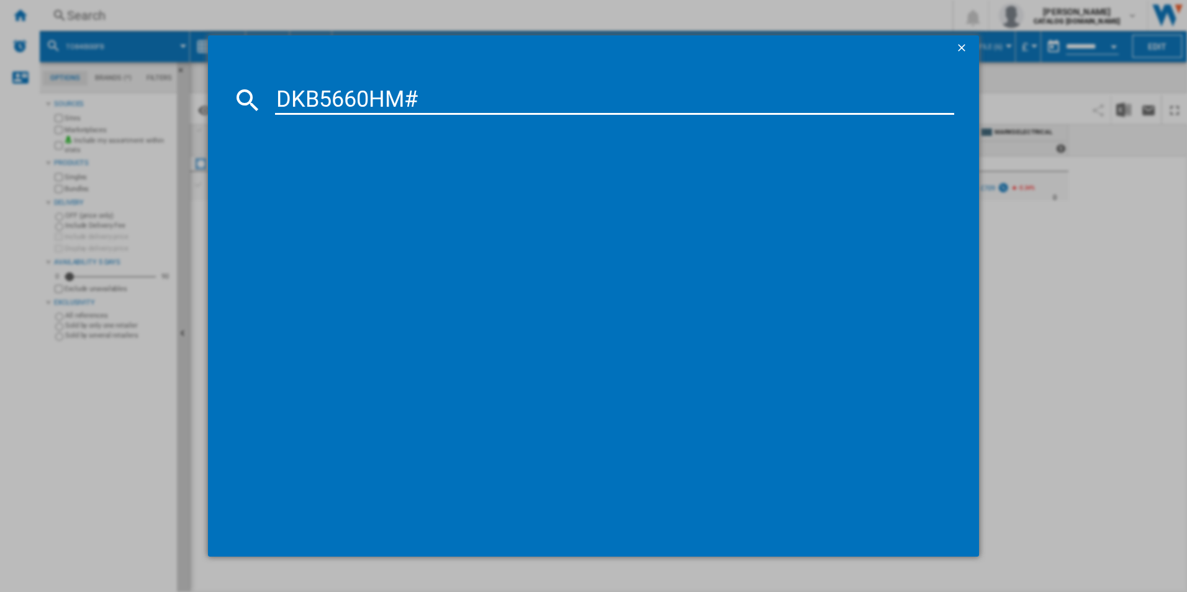
type input "DKB5660HM"
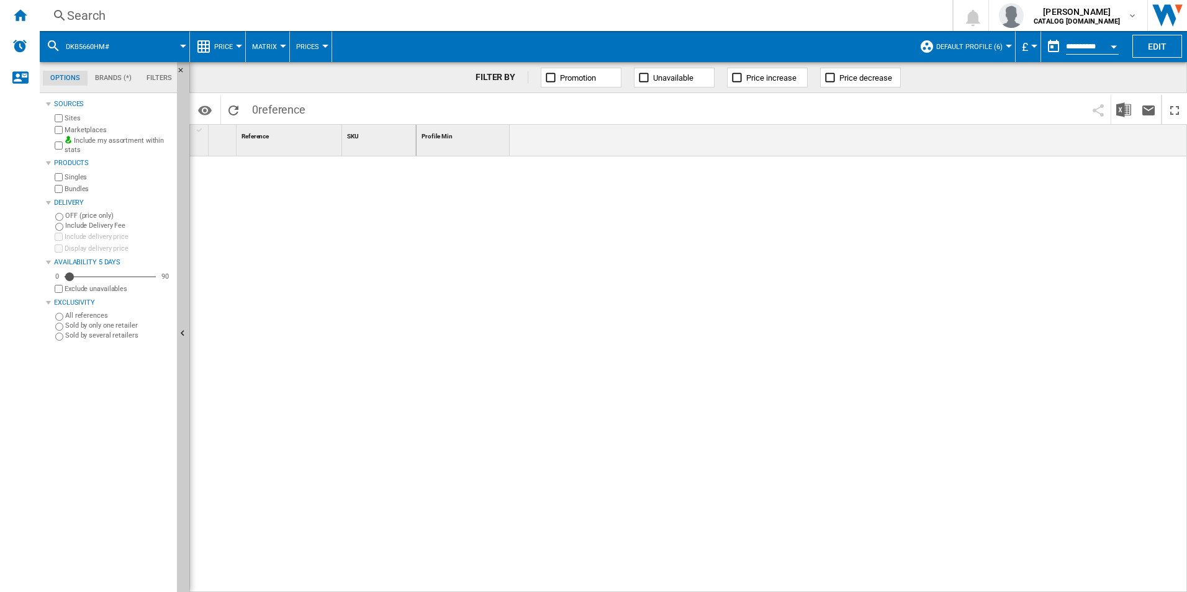
click at [312, 14] on div "Search" at bounding box center [493, 15] width 853 height 17
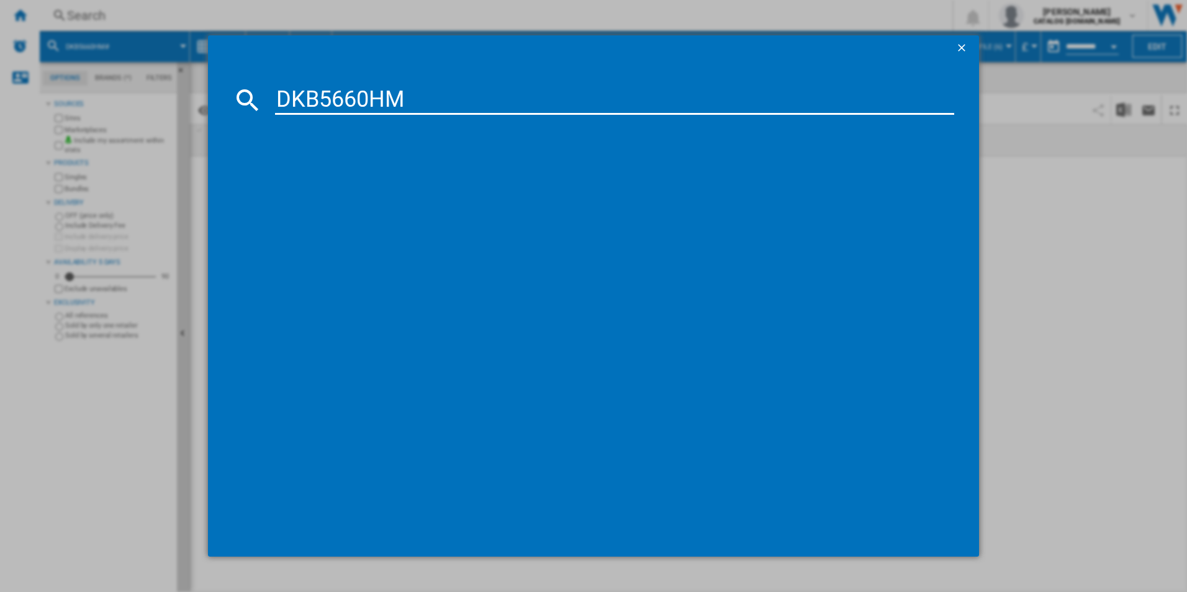
type input "DKB5660HM"
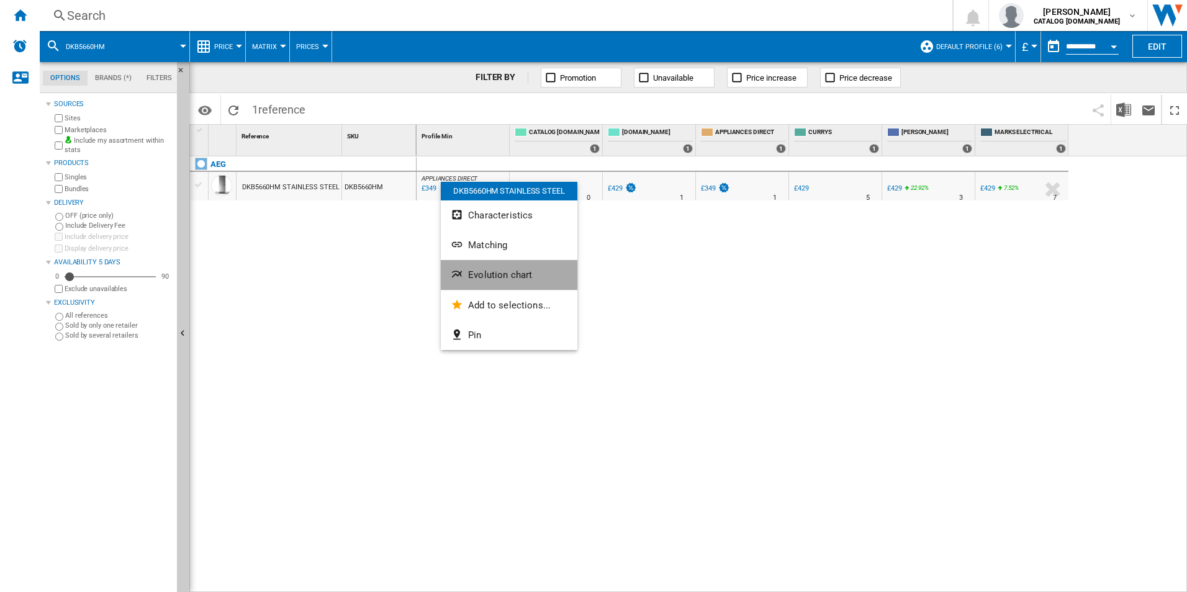
click at [482, 266] on button "Evolution chart" at bounding box center [509, 275] width 137 height 30
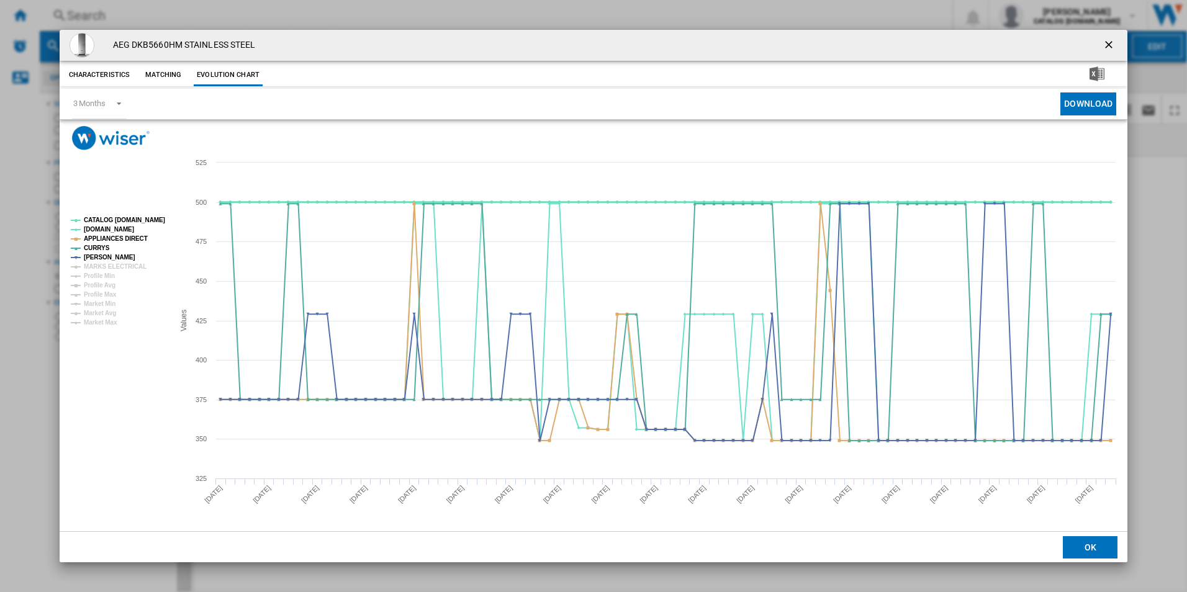
click at [147, 221] on tspan "CATALOG [DOMAIN_NAME]" at bounding box center [124, 220] width 81 height 7
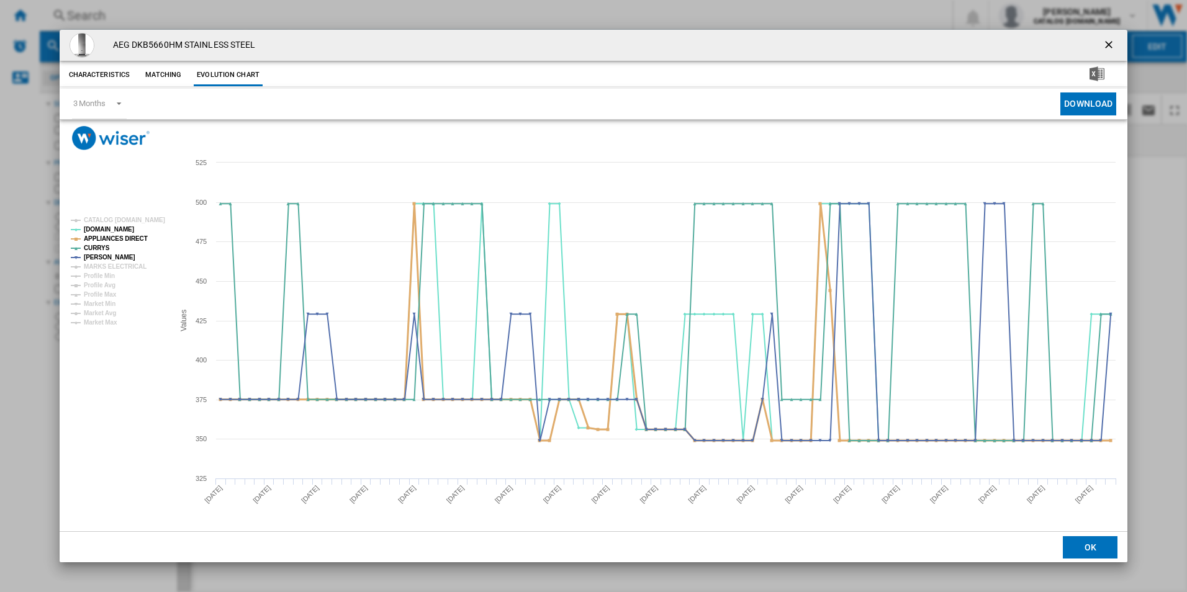
click at [136, 235] on tspan "APPLIANCES DIRECT" at bounding box center [116, 238] width 64 height 7
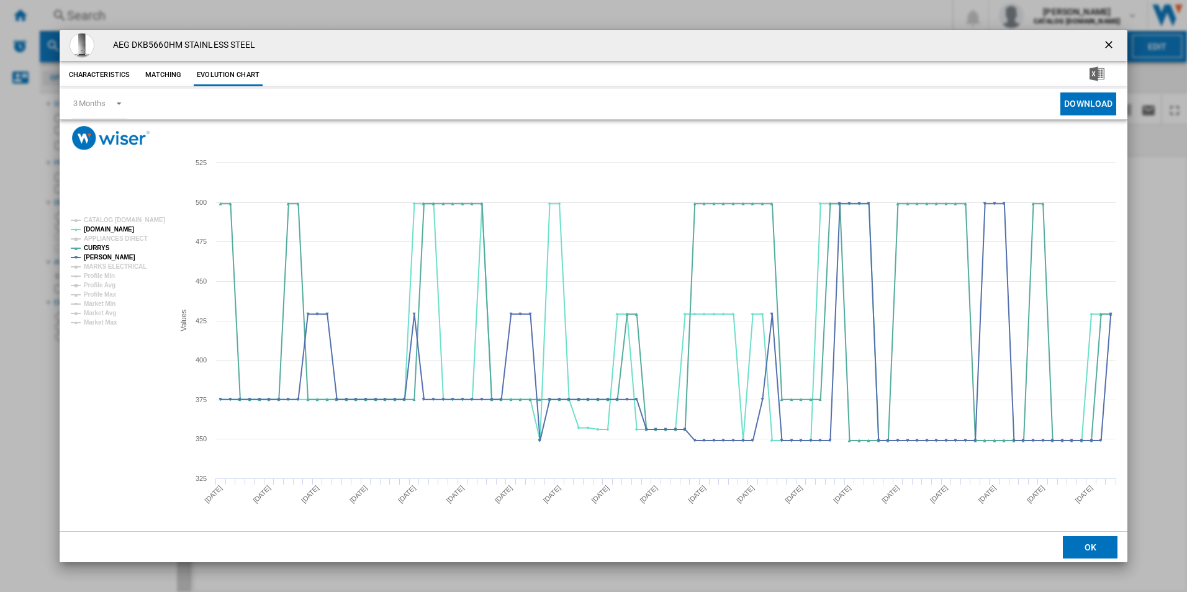
drag, startPoint x: 1113, startPoint y: 41, endPoint x: 986, endPoint y: 45, distance: 126.8
click at [1112, 41] on ng-md-icon "getI18NText('BUTTONS.CLOSE_DIALOG')" at bounding box center [1110, 46] width 15 height 15
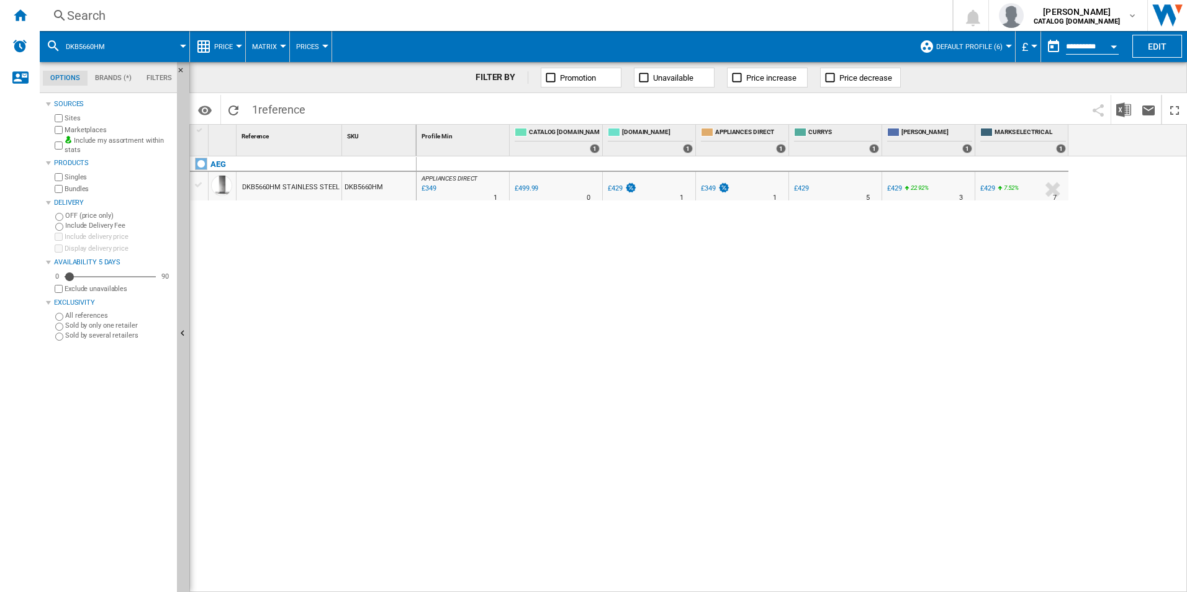
click at [798, 17] on div "Search" at bounding box center [493, 15] width 853 height 17
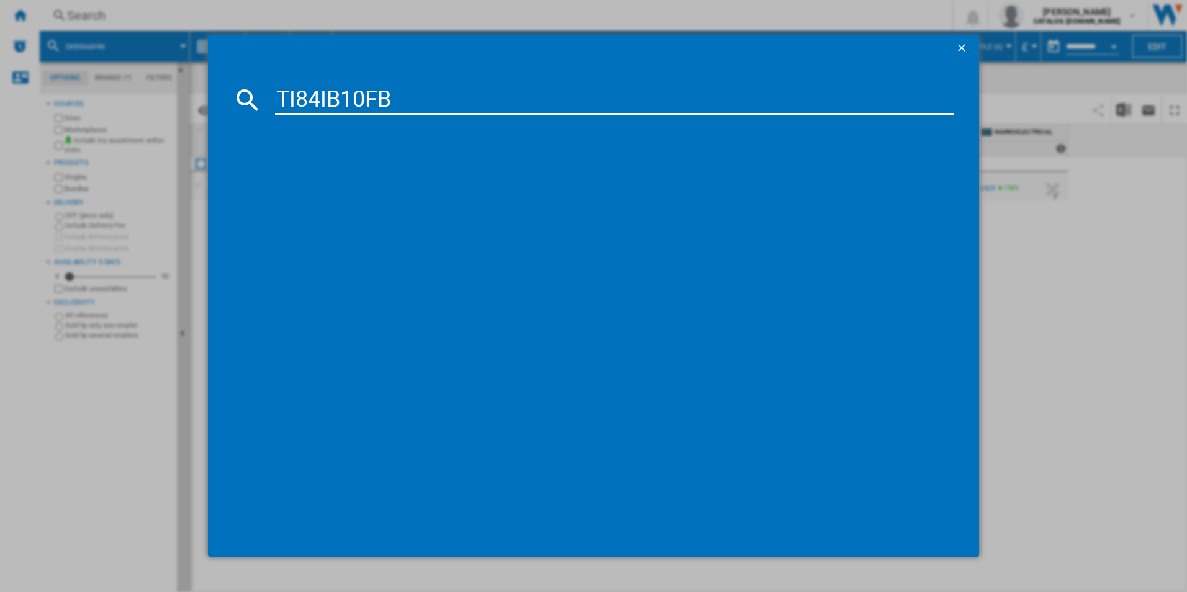
type input "TI84IB10FB"
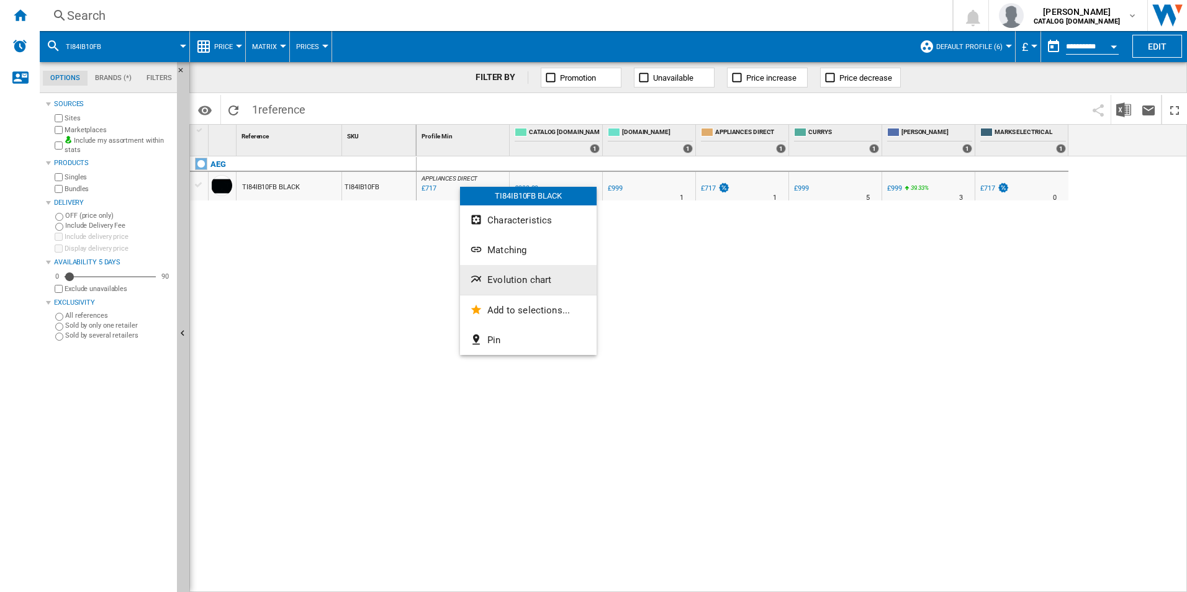
click at [504, 277] on span "Evolution chart" at bounding box center [519, 279] width 64 height 11
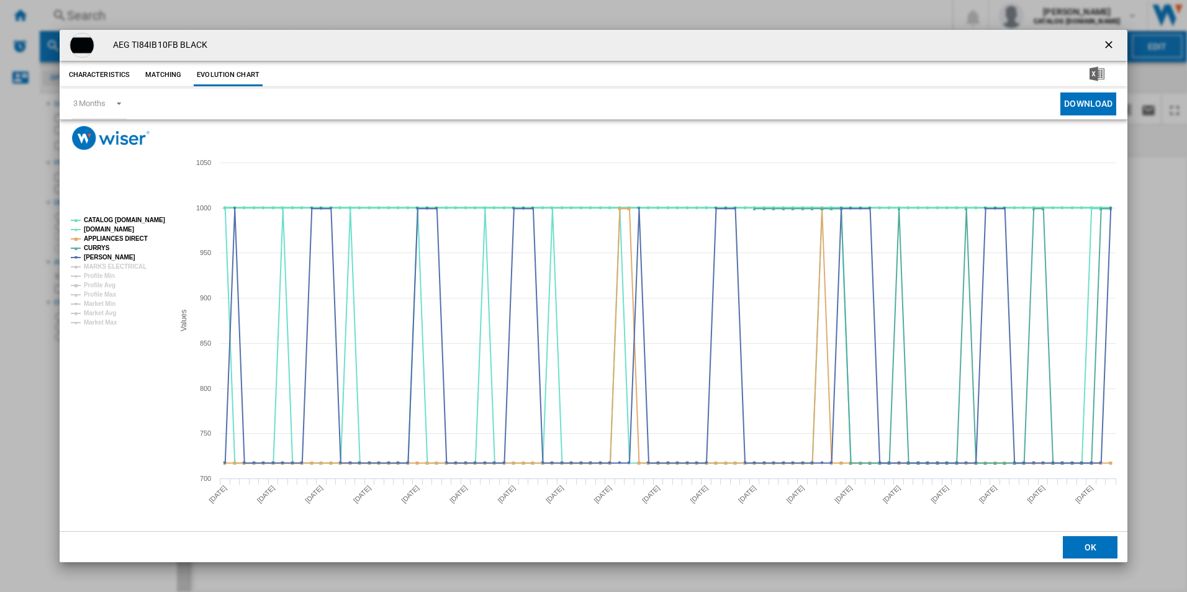
click at [148, 223] on tspan "CATALOG [DOMAIN_NAME]" at bounding box center [124, 220] width 81 height 7
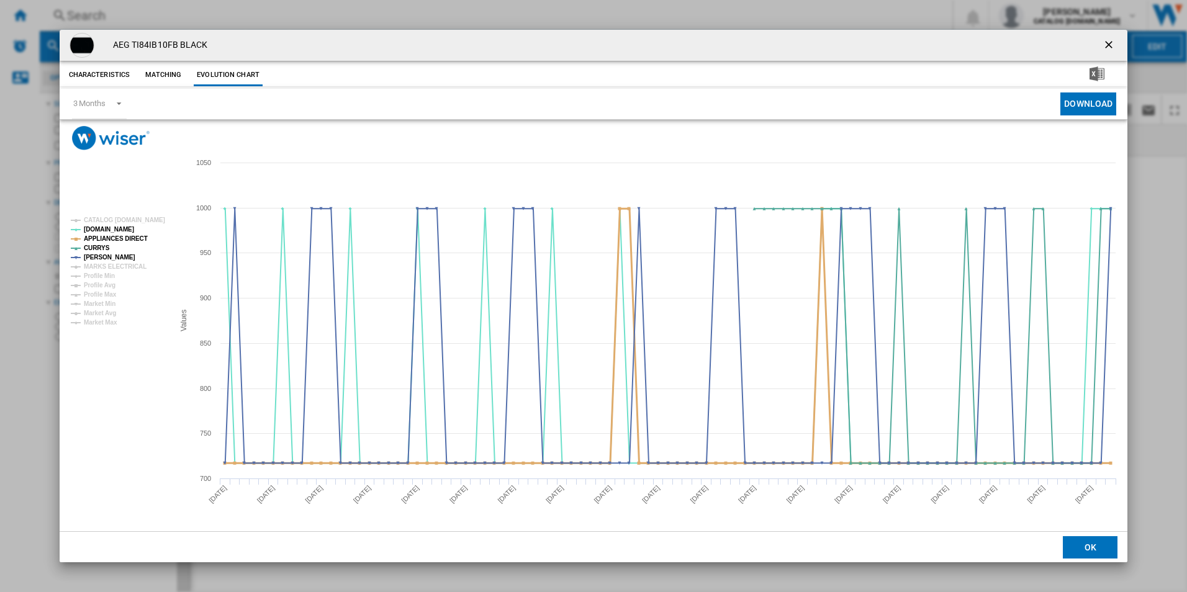
click at [134, 237] on tspan "APPLIANCES DIRECT" at bounding box center [116, 238] width 64 height 7
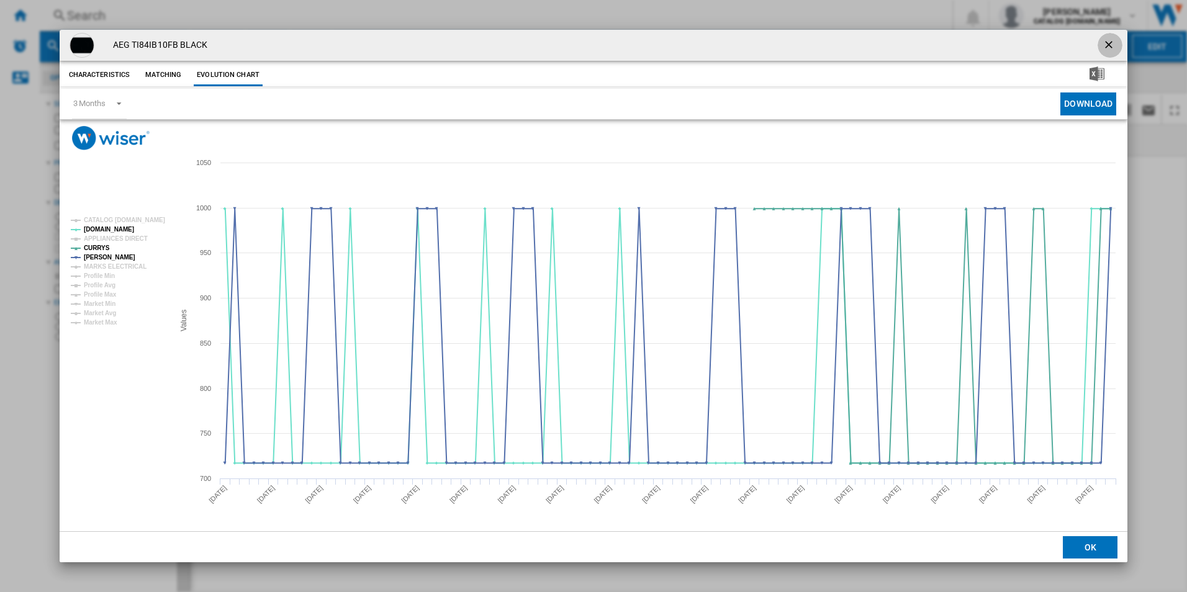
drag, startPoint x: 1112, startPoint y: 48, endPoint x: 989, endPoint y: 31, distance: 124.1
click at [1111, 47] on ng-md-icon "getI18NText('BUTTONS.CLOSE_DIALOG')" at bounding box center [1110, 46] width 15 height 15
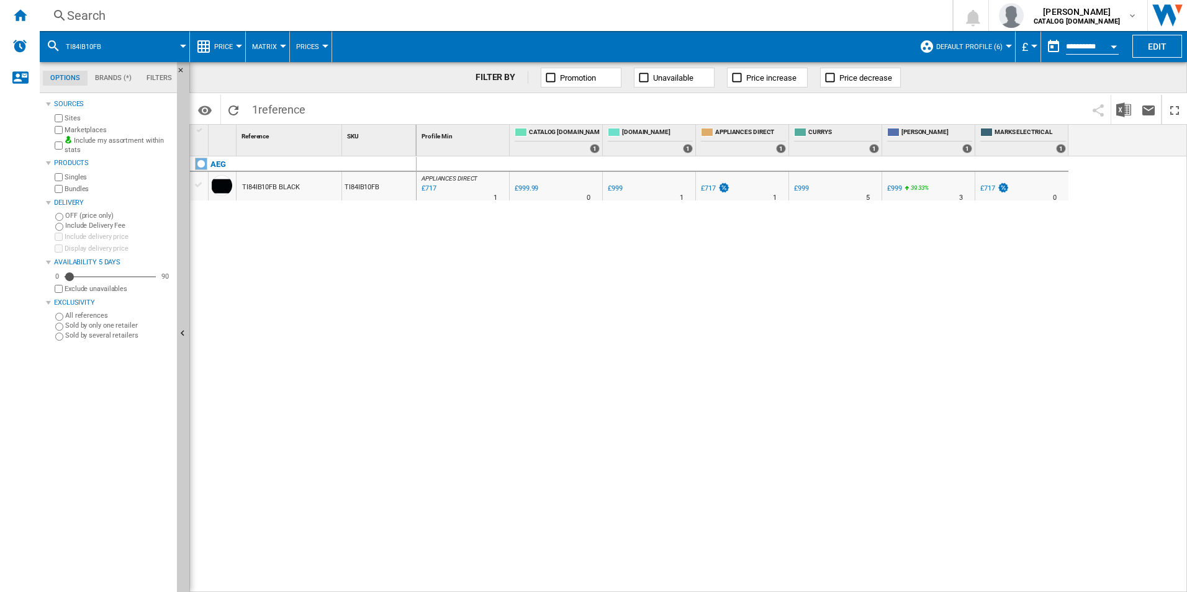
click at [776, 17] on div "Search" at bounding box center [493, 15] width 853 height 17
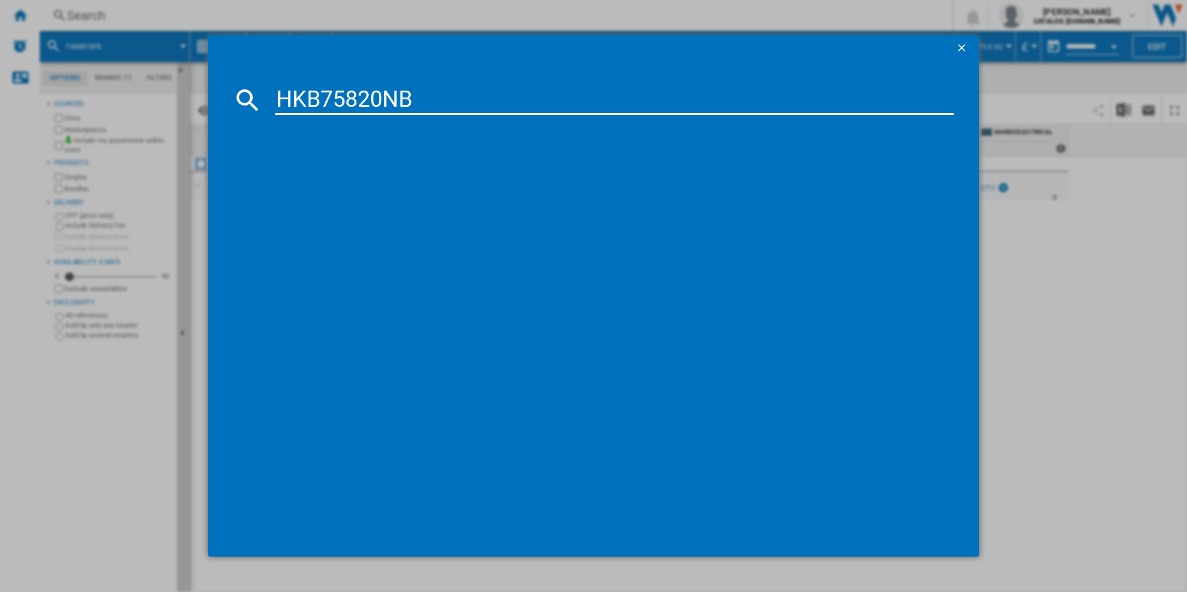
type input "HKB75820NB"
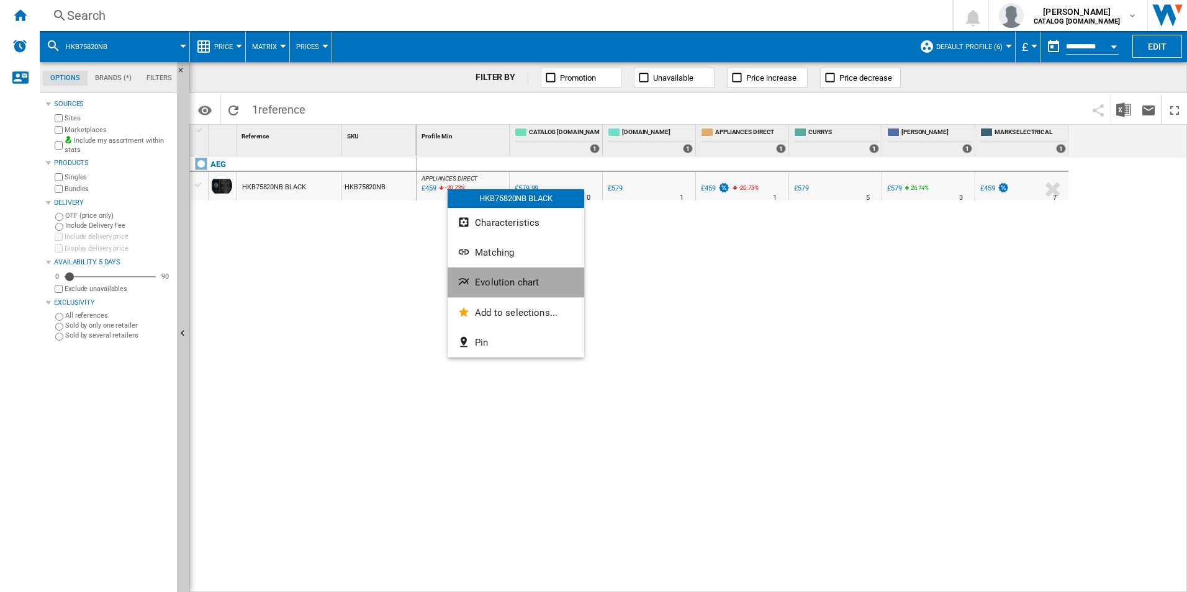
click at [484, 286] on span "Evolution chart" at bounding box center [507, 282] width 64 height 11
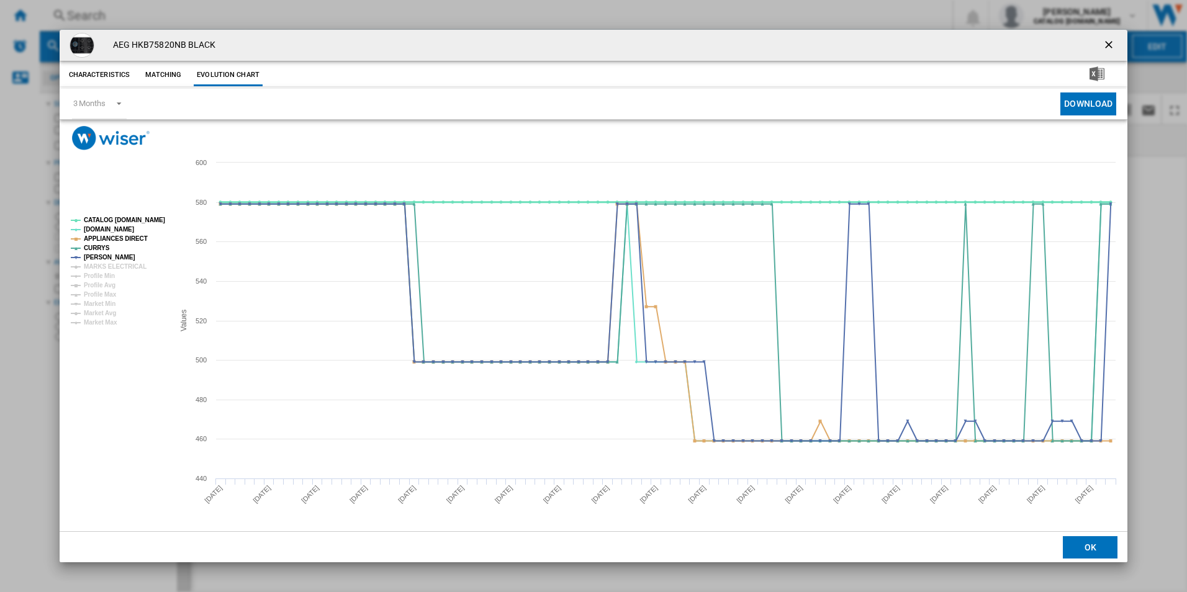
click at [125, 222] on tspan "CATALOG [DOMAIN_NAME]" at bounding box center [124, 220] width 81 height 7
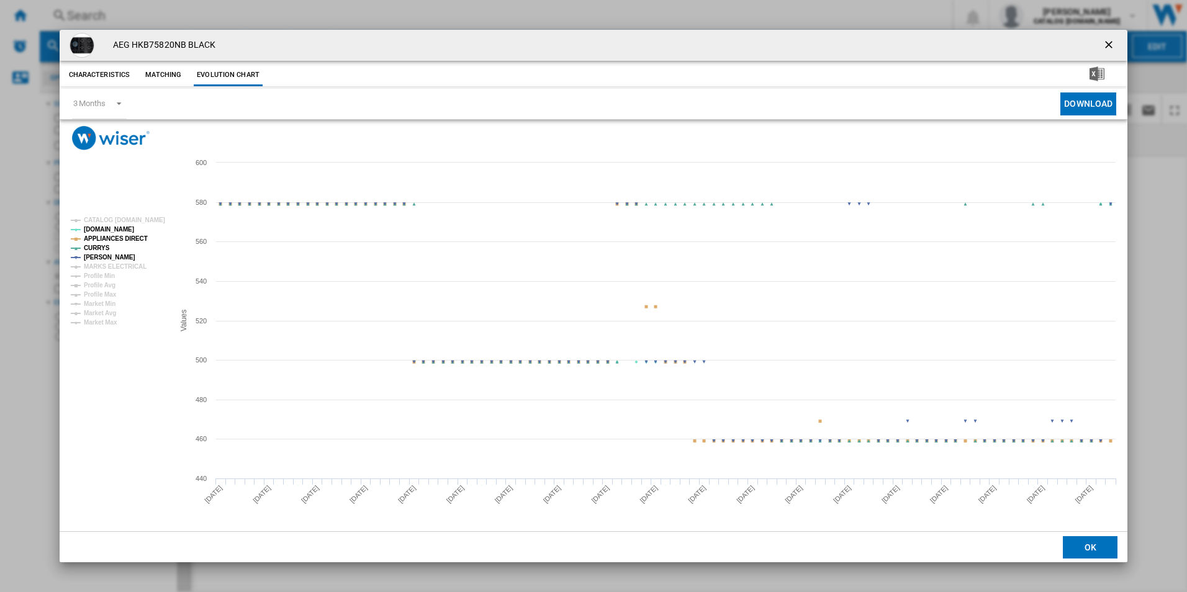
click at [135, 240] on tspan "APPLIANCES DIRECT" at bounding box center [116, 238] width 64 height 7
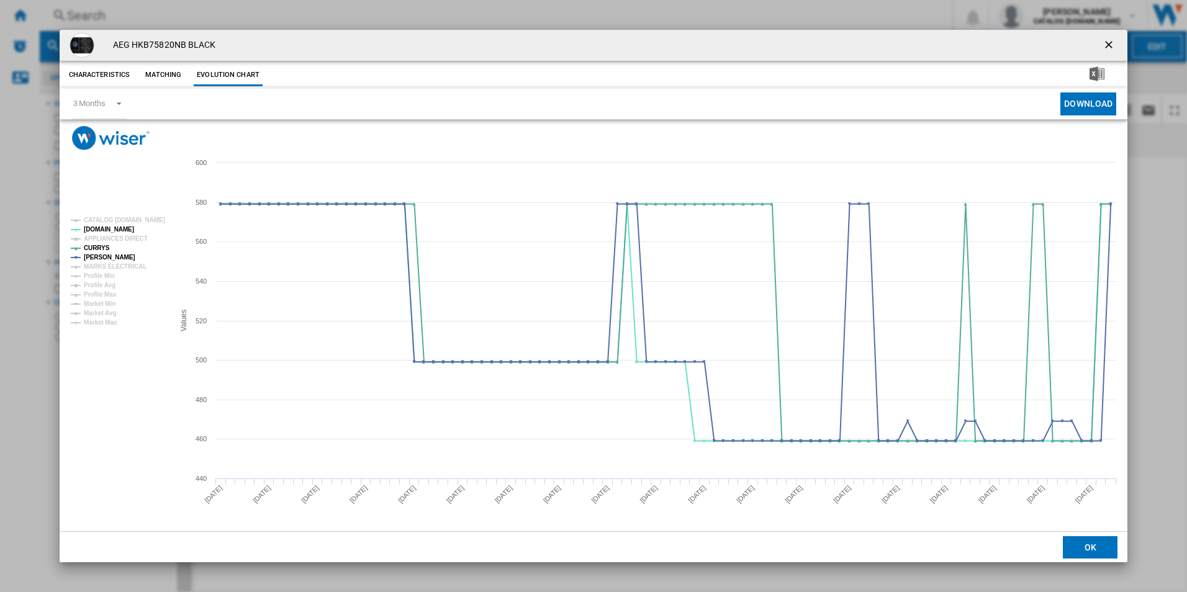
click at [1107, 43] on ng-md-icon "getI18NText('BUTTONS.CLOSE_DIALOG')" at bounding box center [1110, 46] width 15 height 15
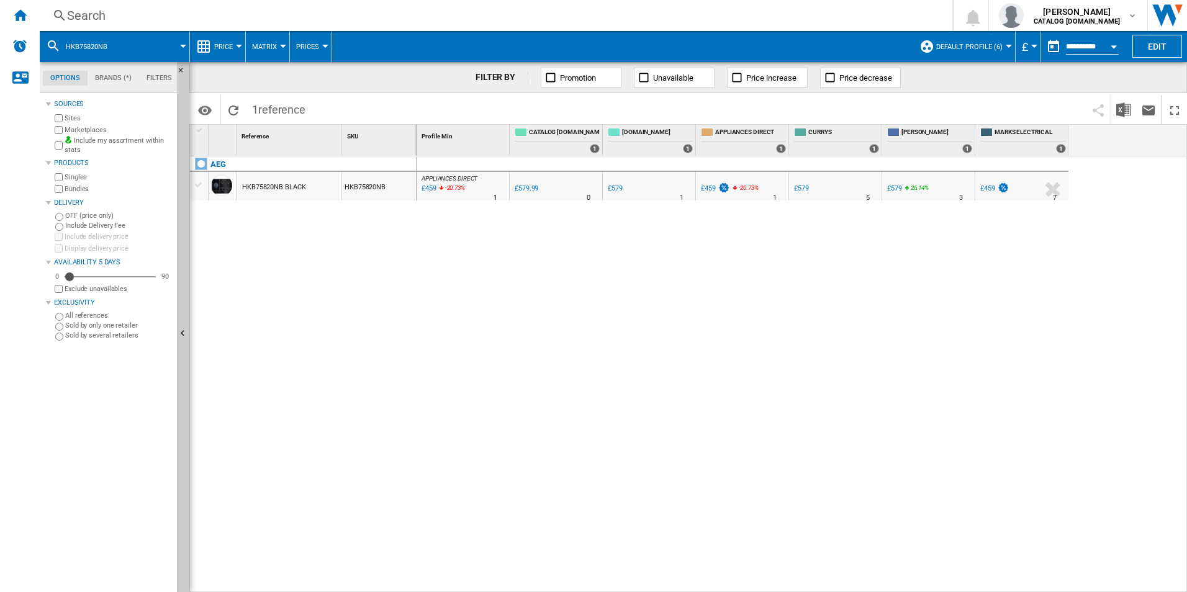
click at [818, 13] on div "Search" at bounding box center [493, 15] width 853 height 17
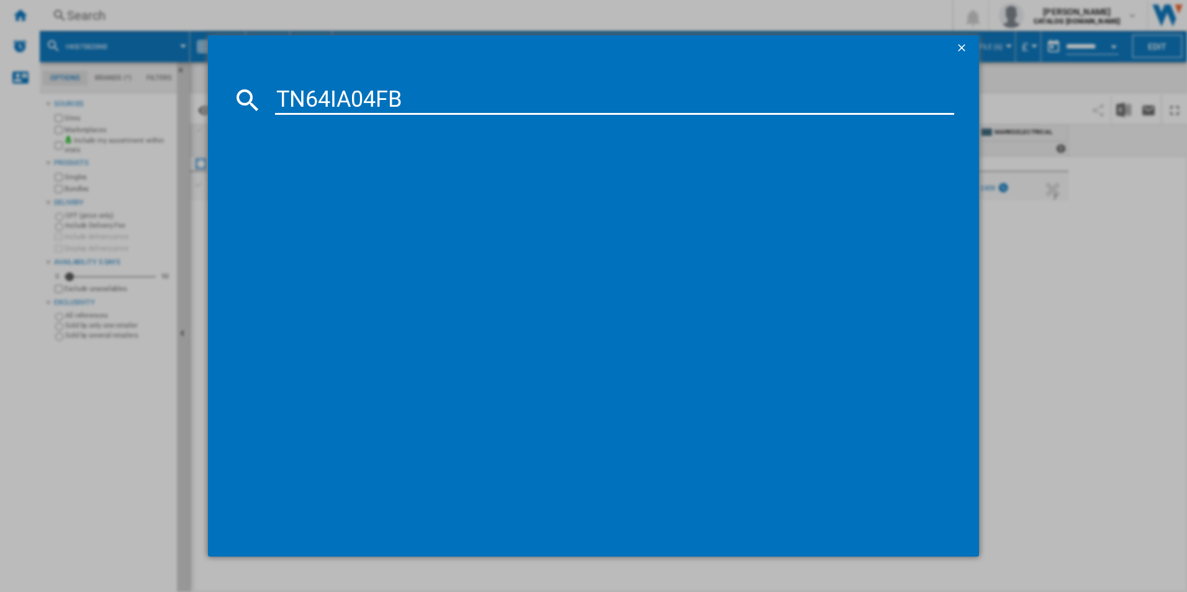
type input "TN64IA04FB"
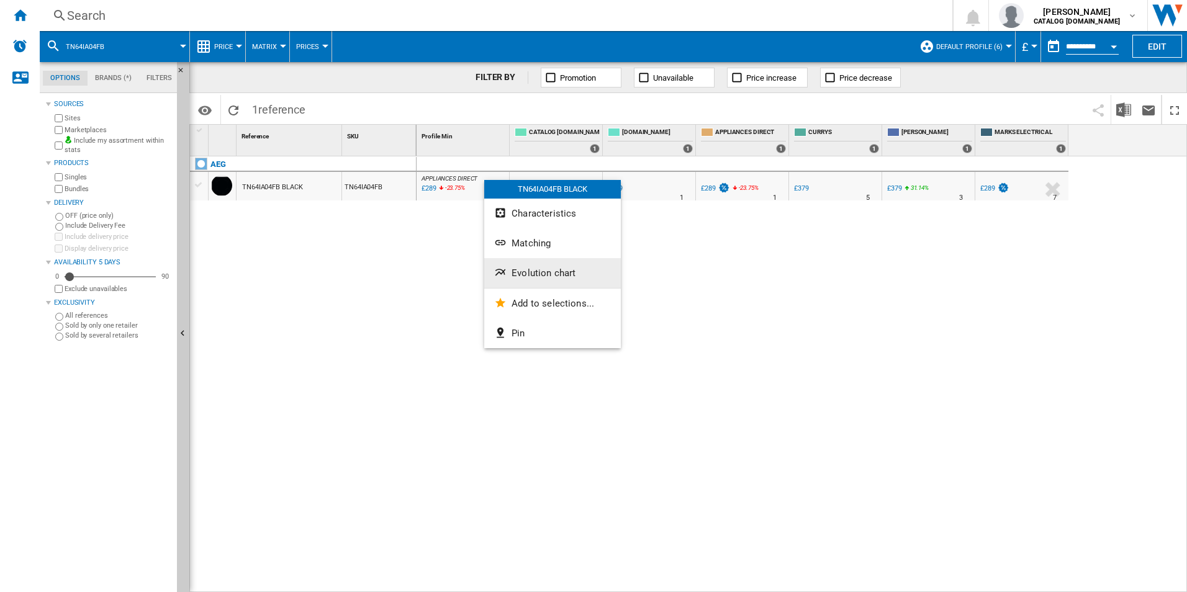
click at [536, 271] on span "Evolution chart" at bounding box center [544, 273] width 64 height 11
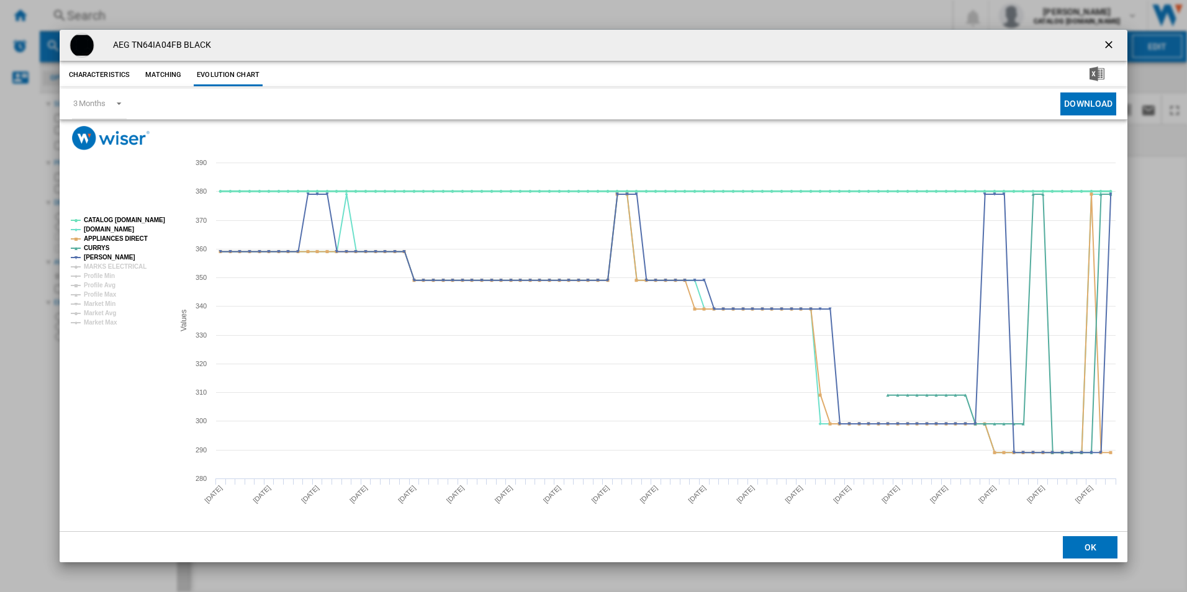
click at [145, 223] on tspan "CATALOG [DOMAIN_NAME]" at bounding box center [124, 220] width 81 height 7
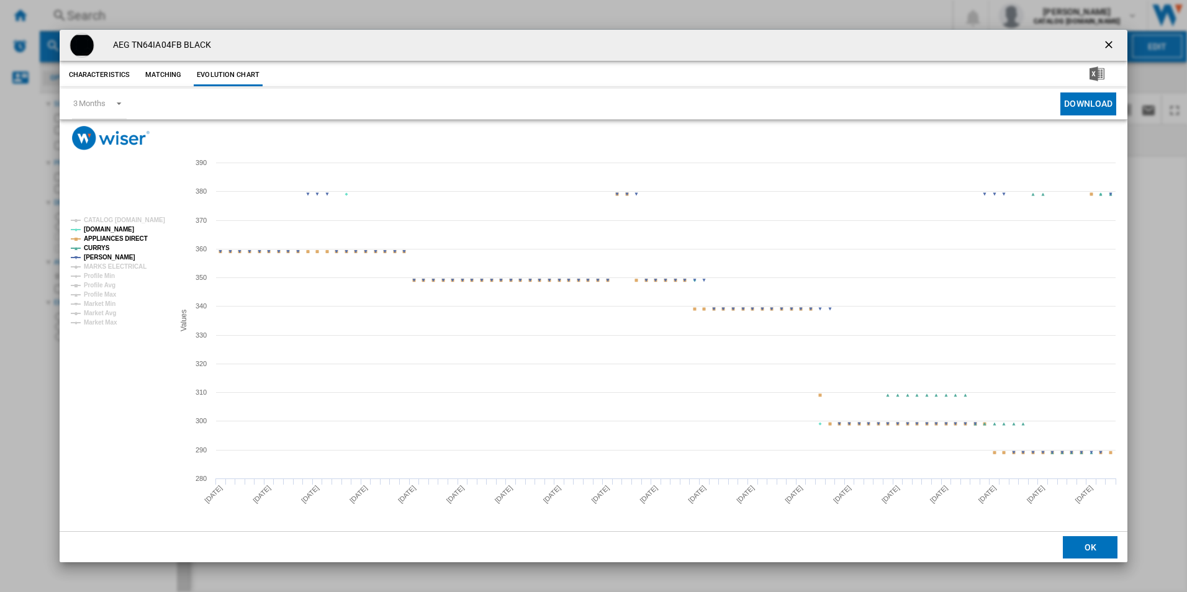
click at [125, 238] on tspan "APPLIANCES DIRECT" at bounding box center [116, 238] width 64 height 7
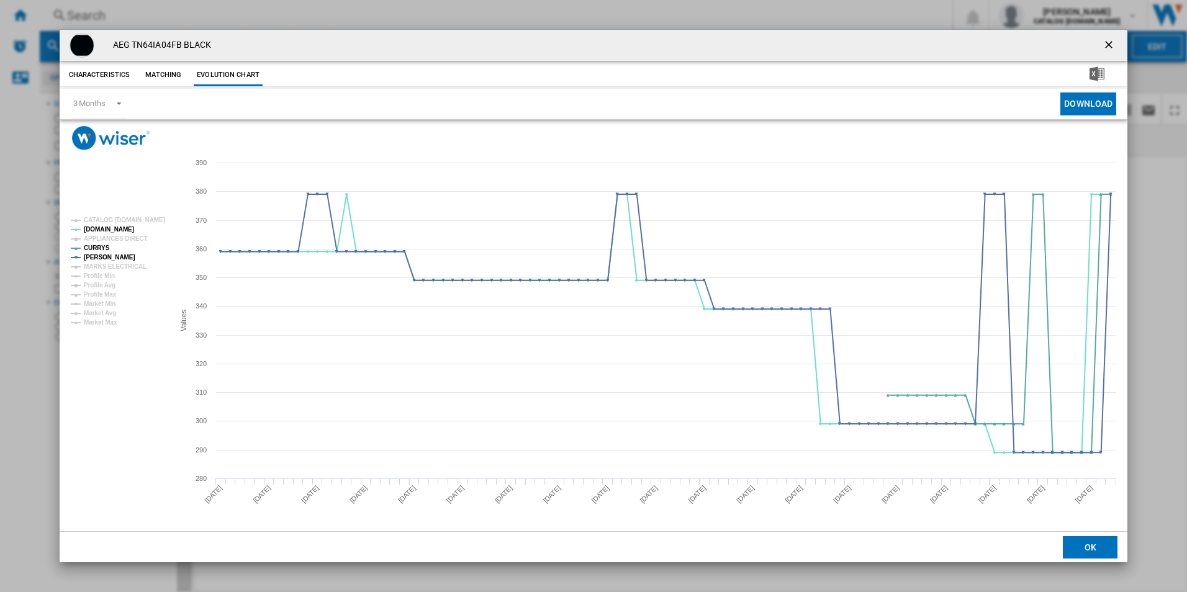
click at [1112, 34] on button "Product popup" at bounding box center [1110, 45] width 25 height 25
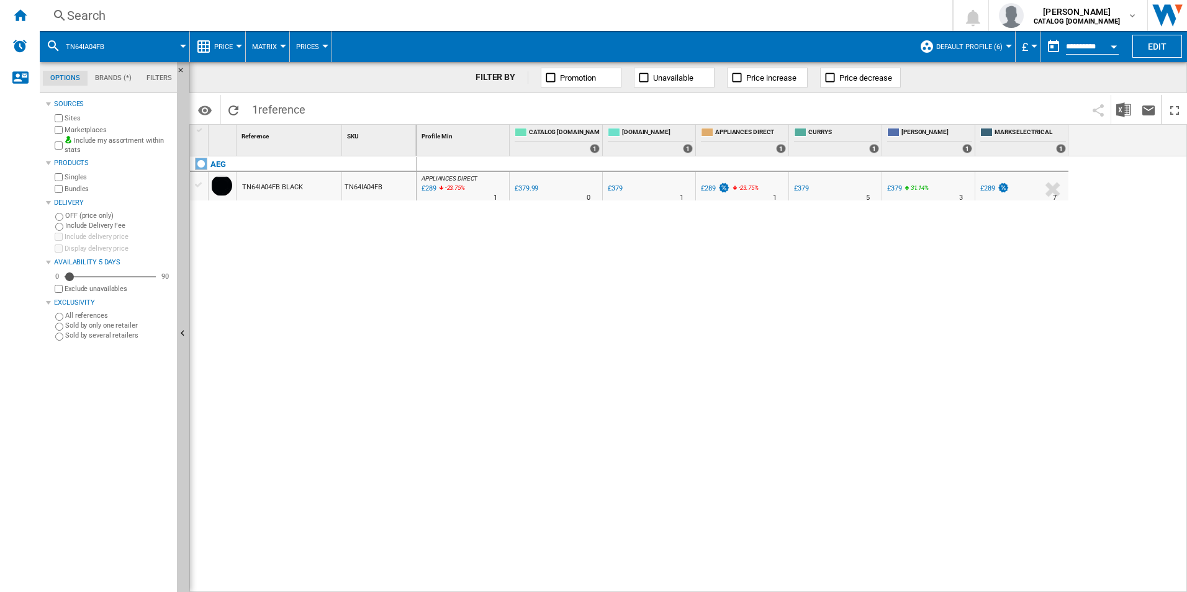
click at [823, 16] on div "Search" at bounding box center [493, 15] width 853 height 17
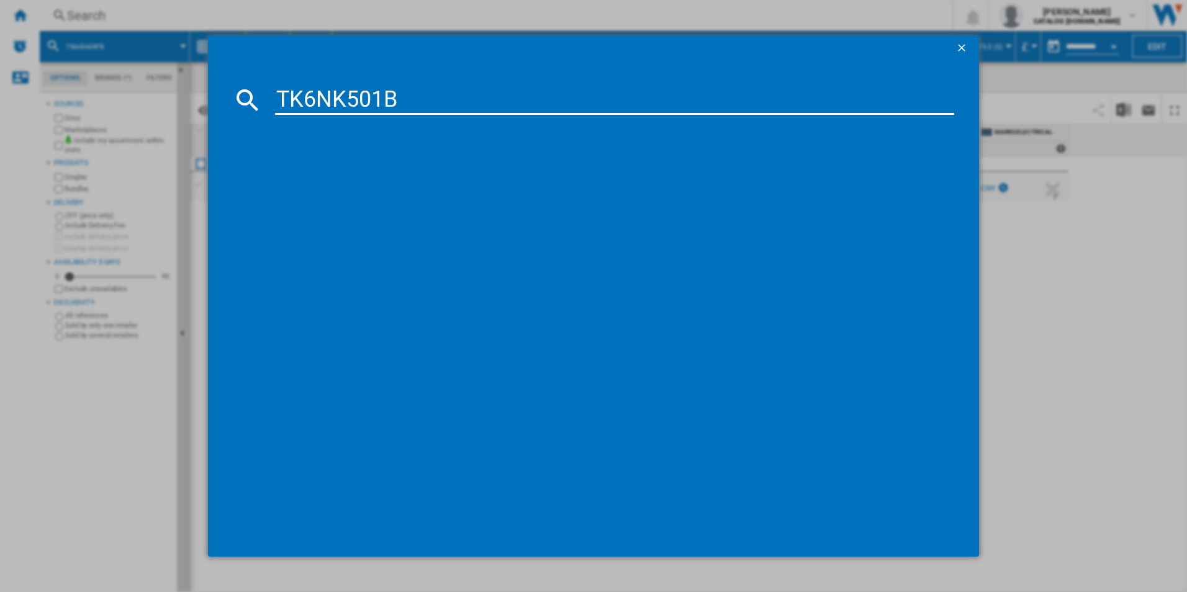
type input "TK6NK501B"
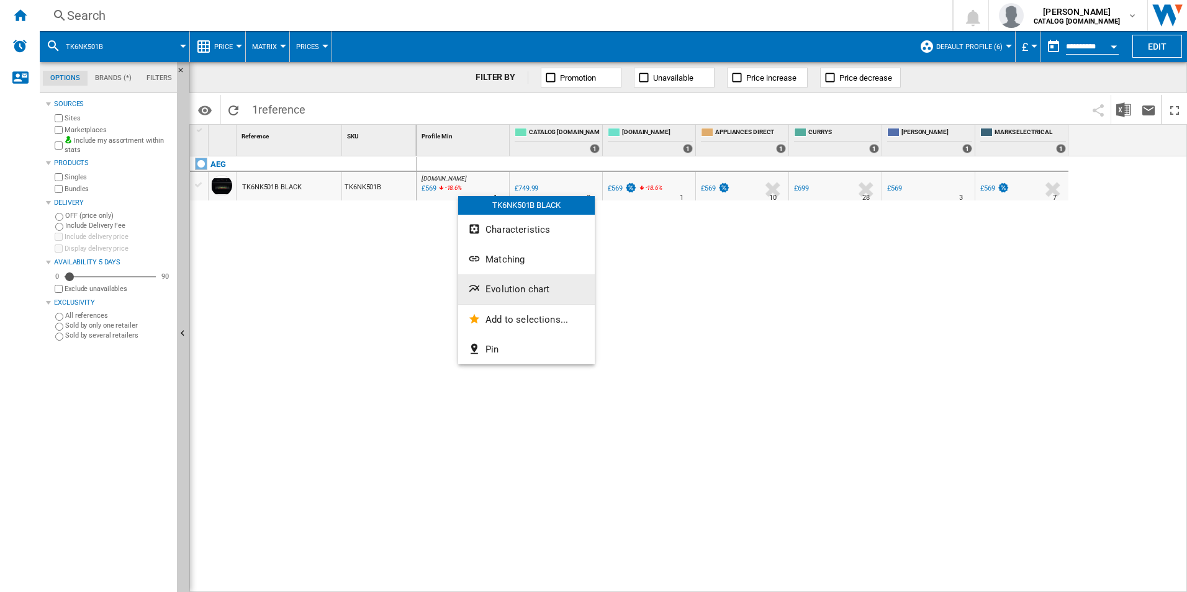
click at [492, 282] on button "Evolution chart" at bounding box center [526, 289] width 137 height 30
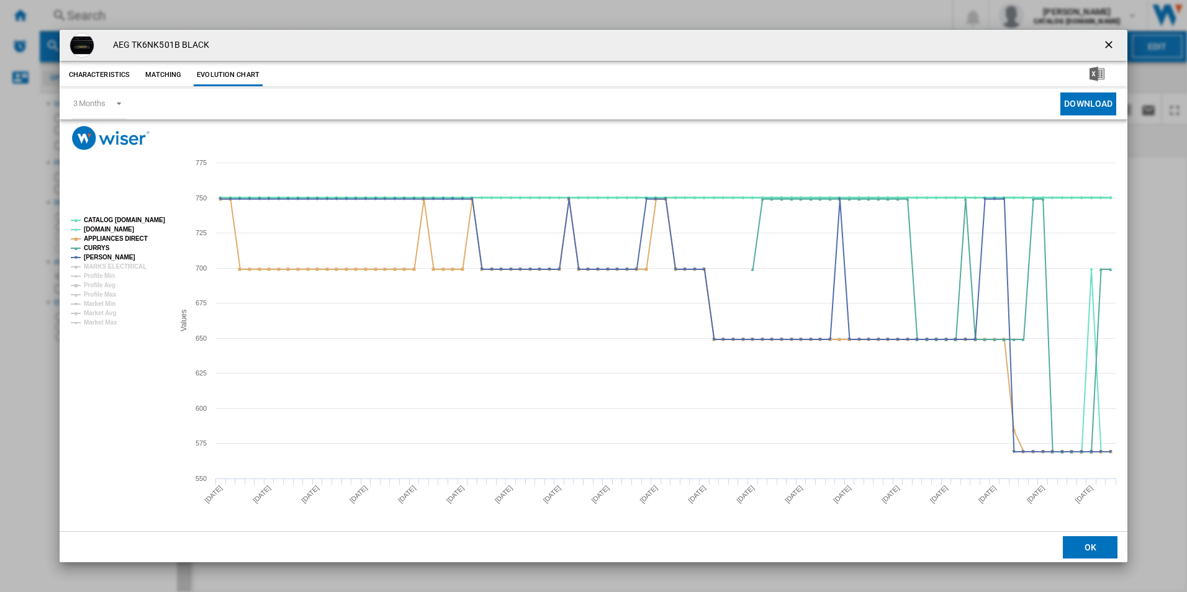
drag, startPoint x: 148, startPoint y: 220, endPoint x: 124, endPoint y: 238, distance: 29.8
click at [147, 220] on tspan "CATALOG [DOMAIN_NAME]" at bounding box center [124, 220] width 81 height 7
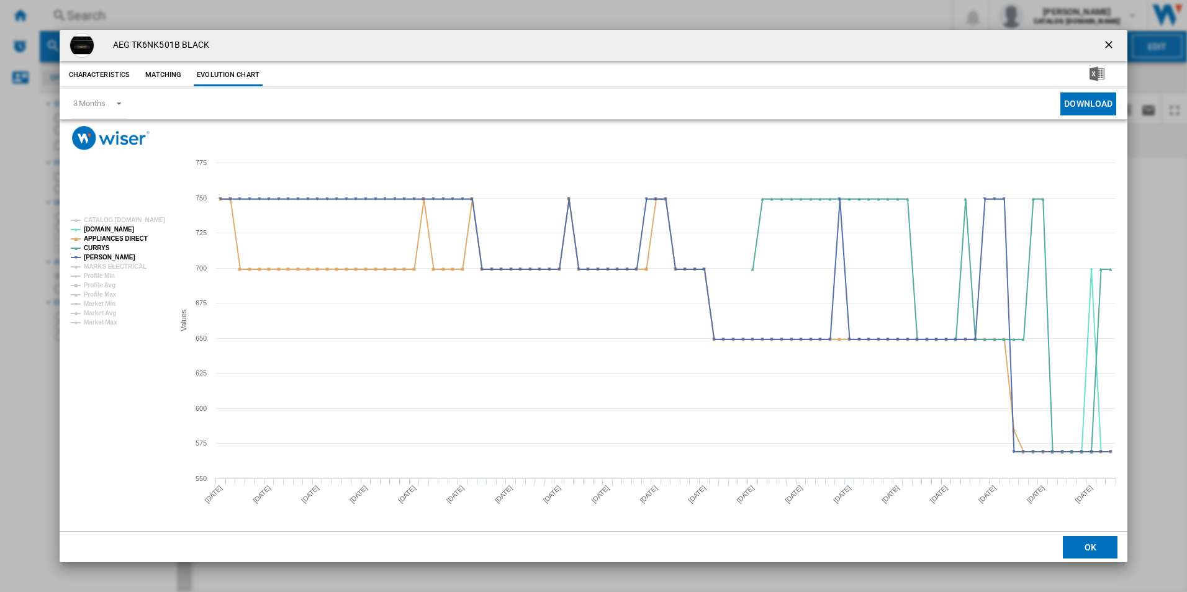
click at [126, 231] on rect "Product popup" at bounding box center [117, 271] width 103 height 119
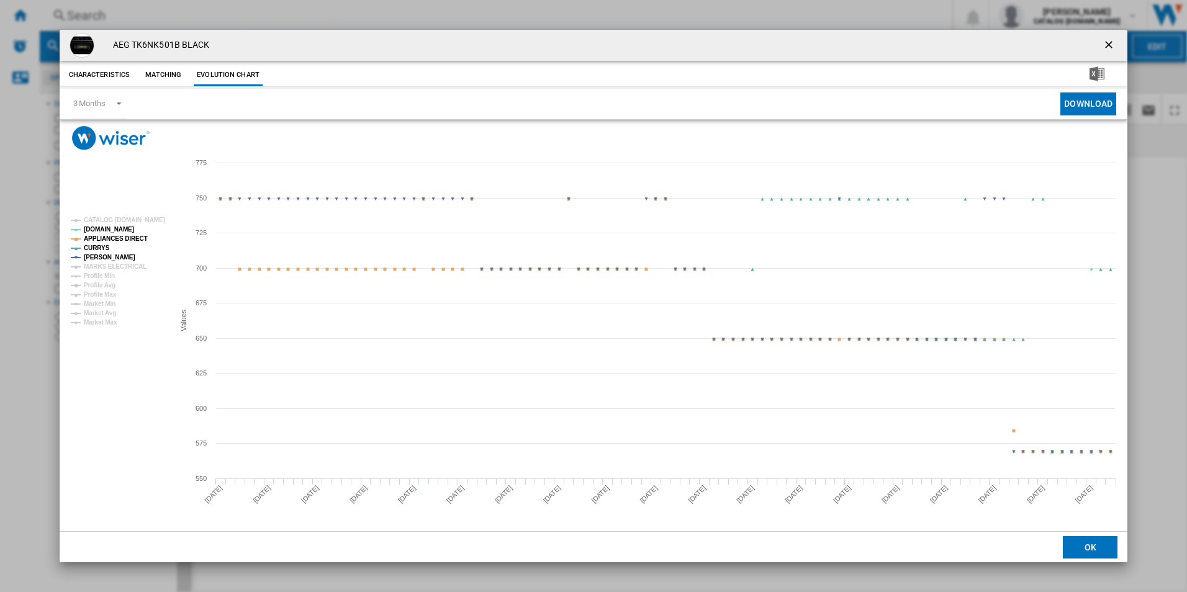
click at [129, 237] on tspan "APPLIANCES DIRECT" at bounding box center [116, 238] width 64 height 7
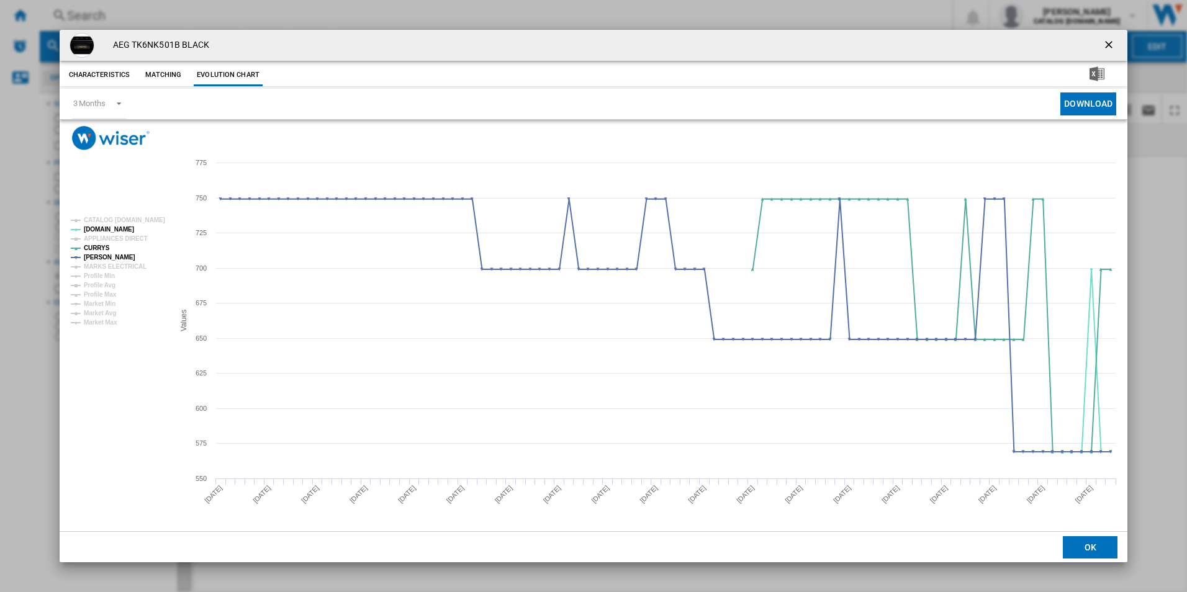
drag, startPoint x: 1115, startPoint y: 39, endPoint x: 1093, endPoint y: 42, distance: 22.0
click at [1115, 39] on ng-md-icon "getI18NText('BUTTONS.CLOSE_DIALOG')" at bounding box center [1110, 46] width 15 height 15
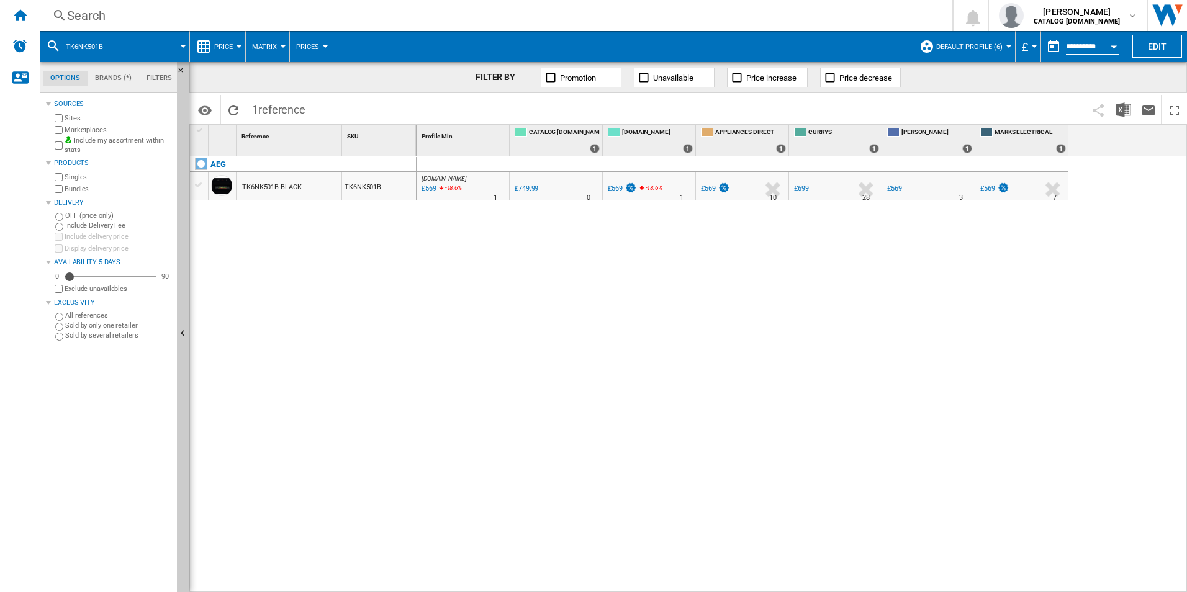
click at [794, 8] on div "Search" at bounding box center [493, 15] width 853 height 17
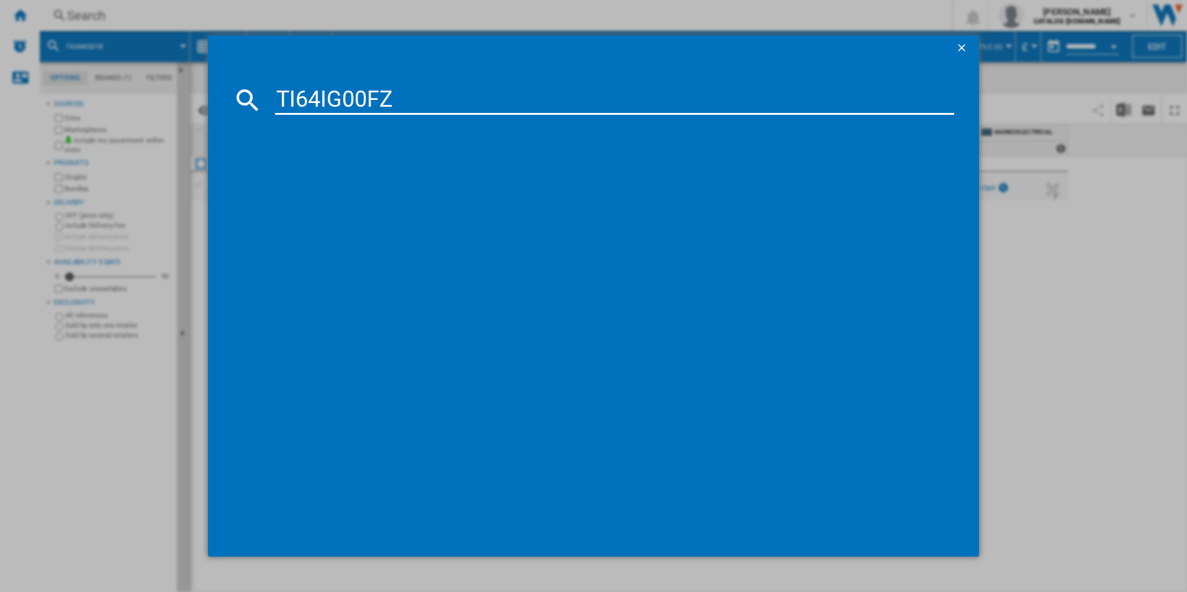
type input "TI64IG00FZ"
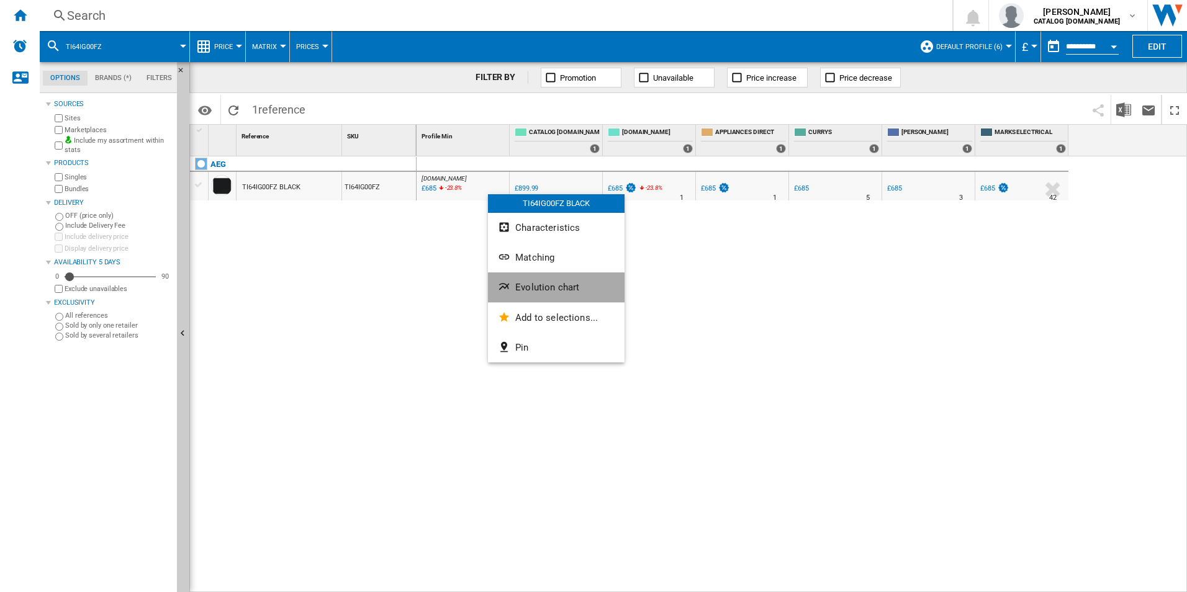
click at [525, 296] on button "Evolution chart" at bounding box center [556, 288] width 137 height 30
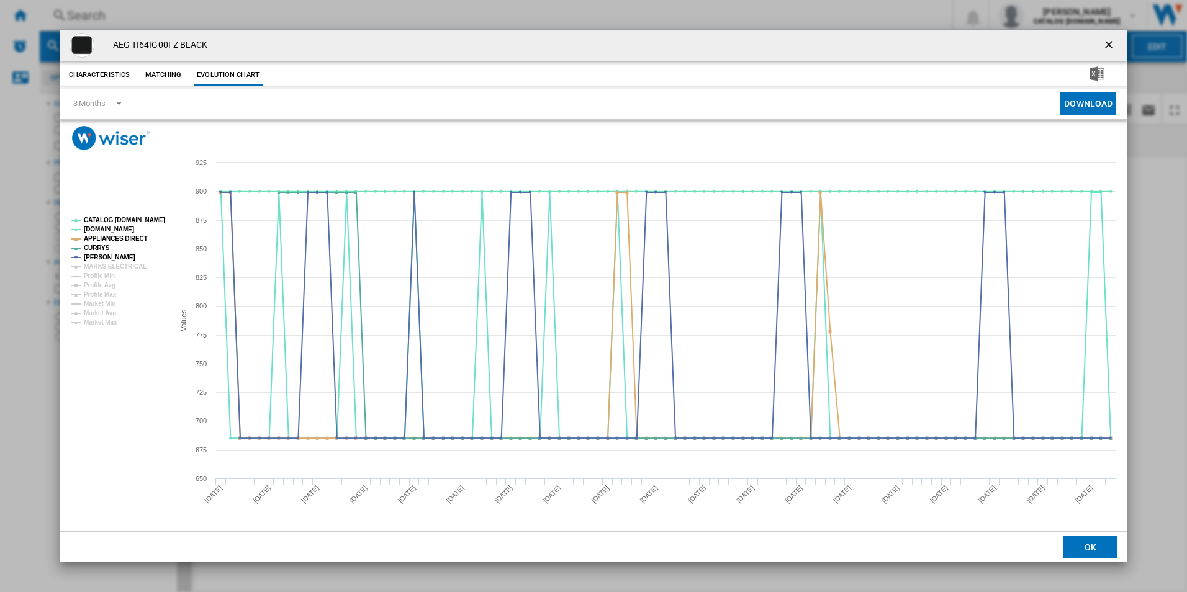
click at [137, 220] on tspan "CATALOG [DOMAIN_NAME]" at bounding box center [124, 220] width 81 height 7
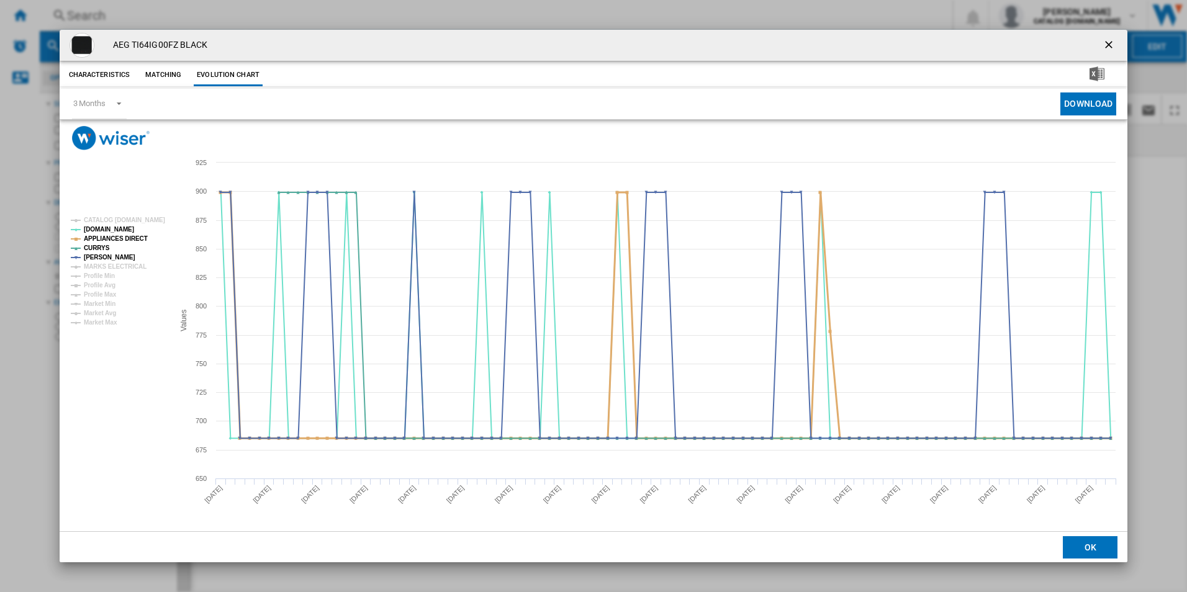
click at [129, 242] on tspan "APPLIANCES DIRECT" at bounding box center [116, 238] width 64 height 7
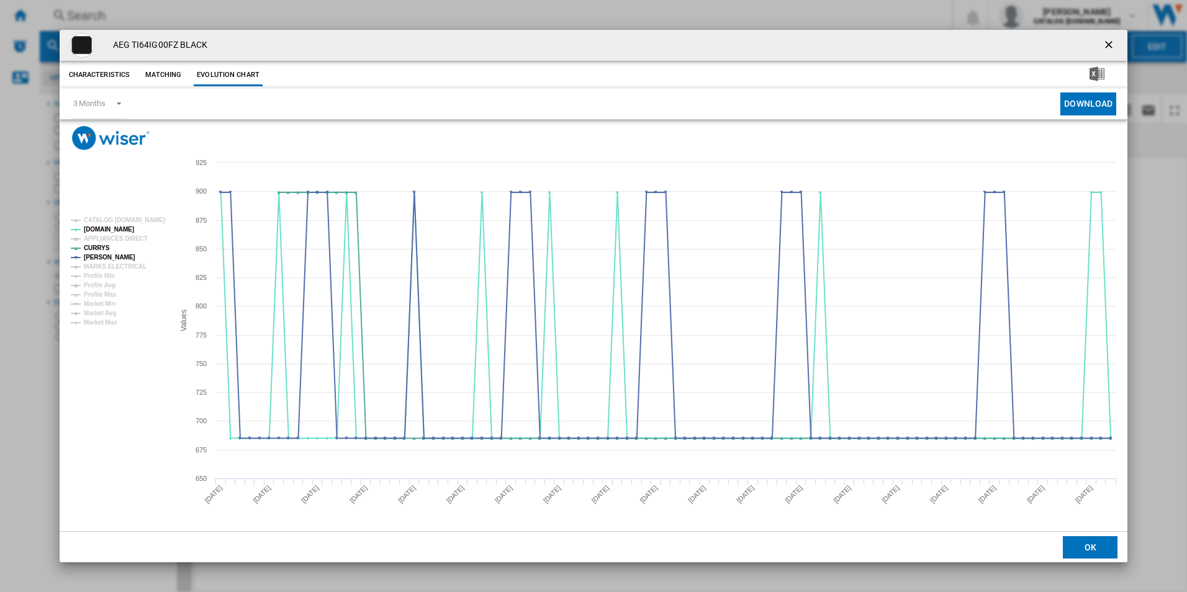
drag, startPoint x: 1108, startPoint y: 42, endPoint x: 1053, endPoint y: 64, distance: 59.6
click at [1108, 42] on ng-md-icon "getI18NText('BUTTONS.CLOSE_DIALOG')" at bounding box center [1110, 46] width 15 height 15
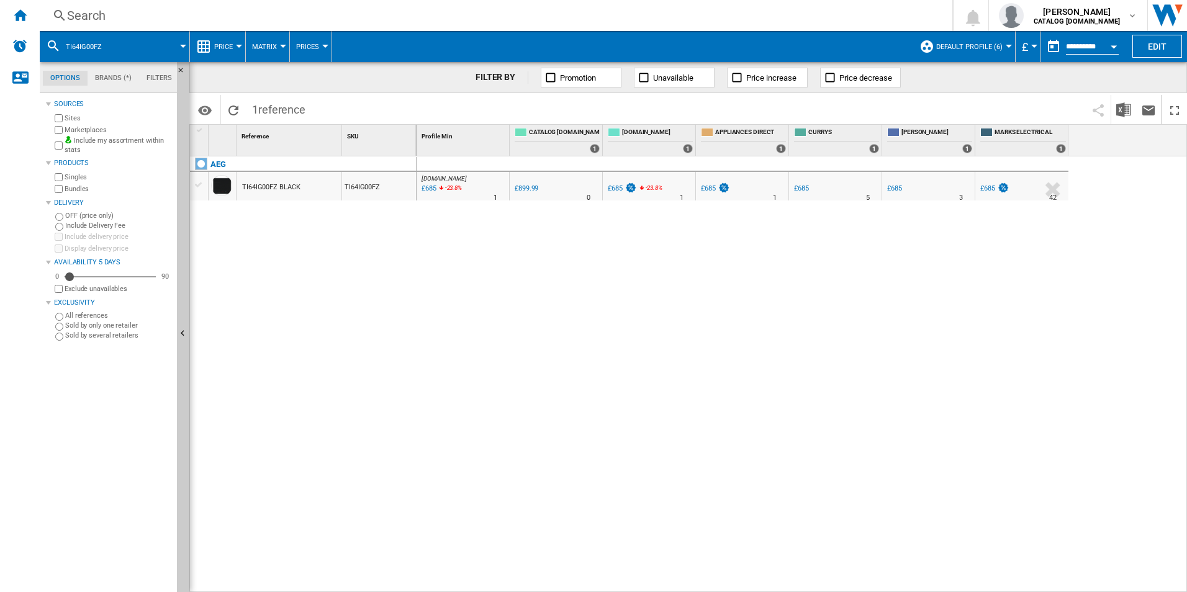
click at [772, 12] on div "Search" at bounding box center [493, 15] width 853 height 17
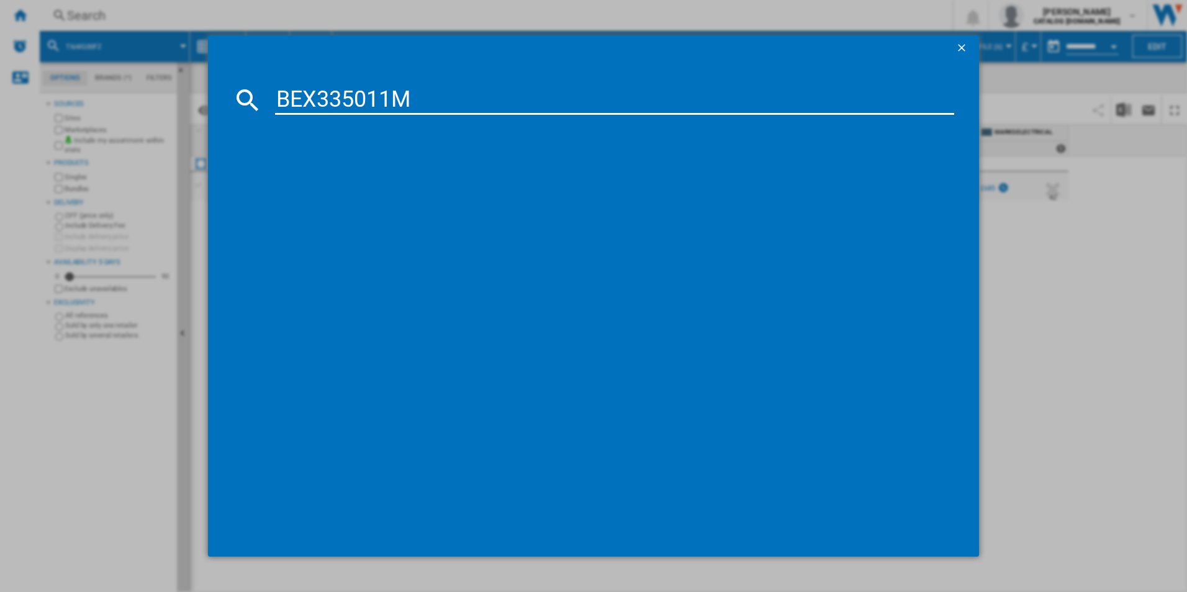
type input "BEX335011M"
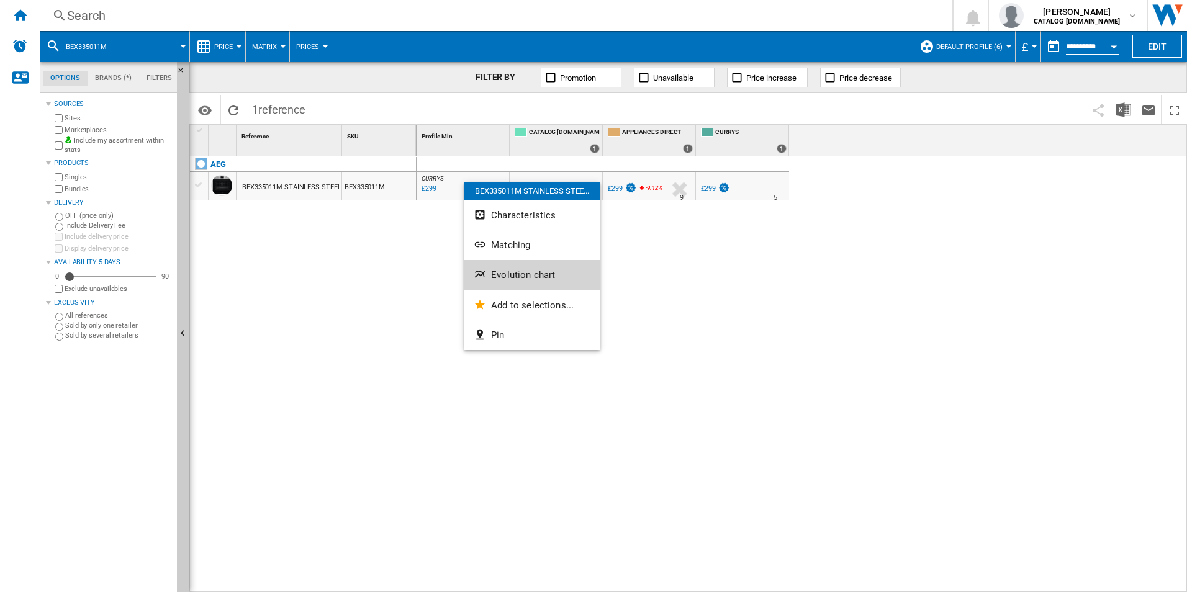
click at [512, 281] on button "Evolution chart" at bounding box center [532, 275] width 137 height 30
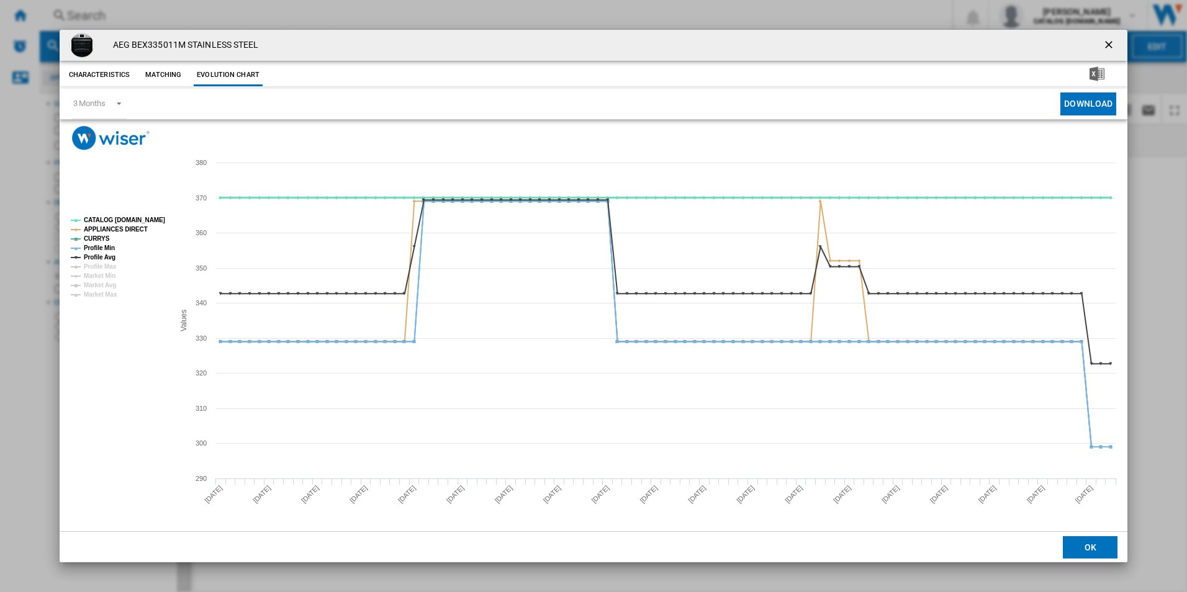
click at [148, 220] on tspan "CATALOG [DOMAIN_NAME]" at bounding box center [124, 220] width 81 height 7
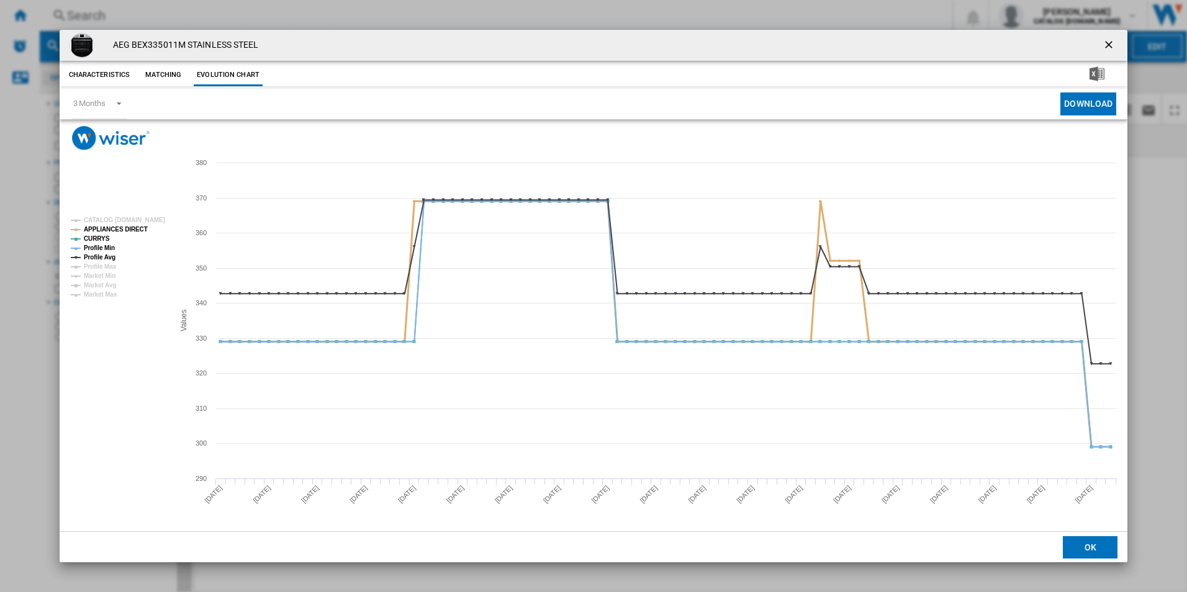
click at [133, 230] on tspan "APPLIANCES DIRECT" at bounding box center [116, 229] width 64 height 7
click at [99, 260] on tspan "Profile Avg" at bounding box center [100, 257] width 32 height 7
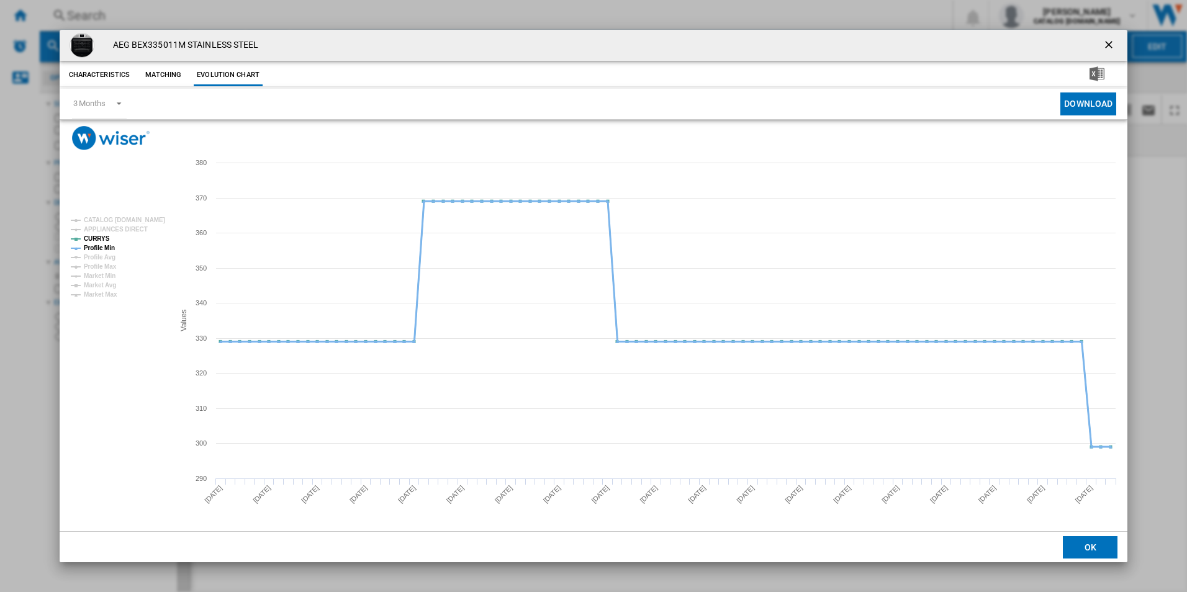
click at [101, 245] on tspan "Profile Min" at bounding box center [99, 248] width 31 height 7
drag, startPoint x: 1115, startPoint y: 46, endPoint x: 1053, endPoint y: 39, distance: 62.5
click at [1113, 46] on ng-md-icon "getI18NText('BUTTONS.CLOSE_DIALOG')" at bounding box center [1110, 46] width 15 height 15
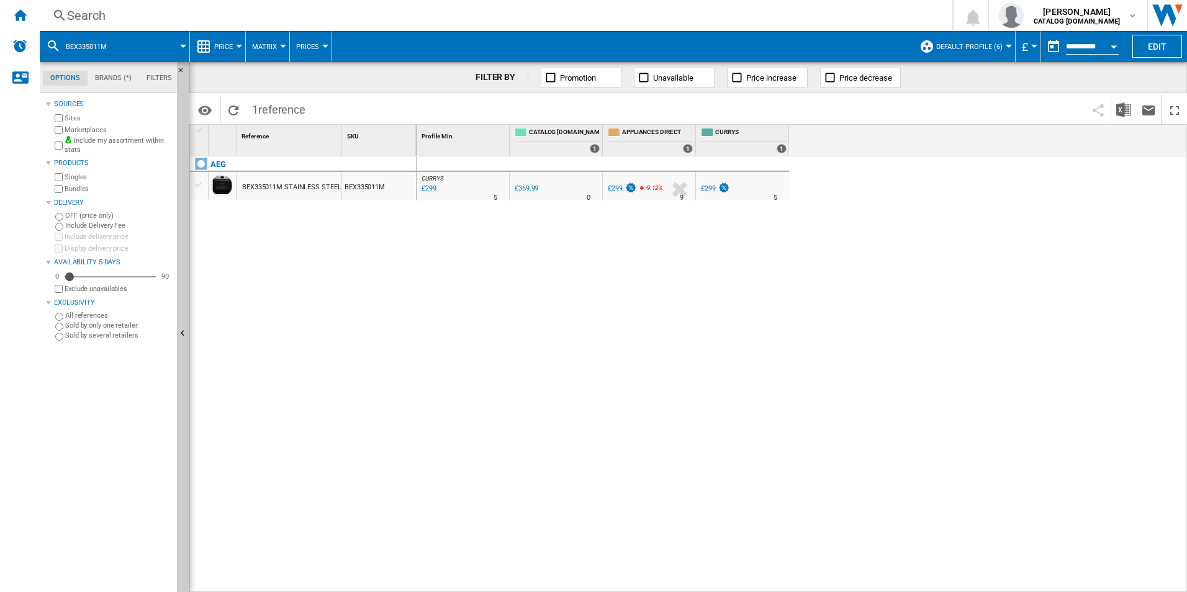
click at [815, 15] on div "Search" at bounding box center [493, 15] width 853 height 17
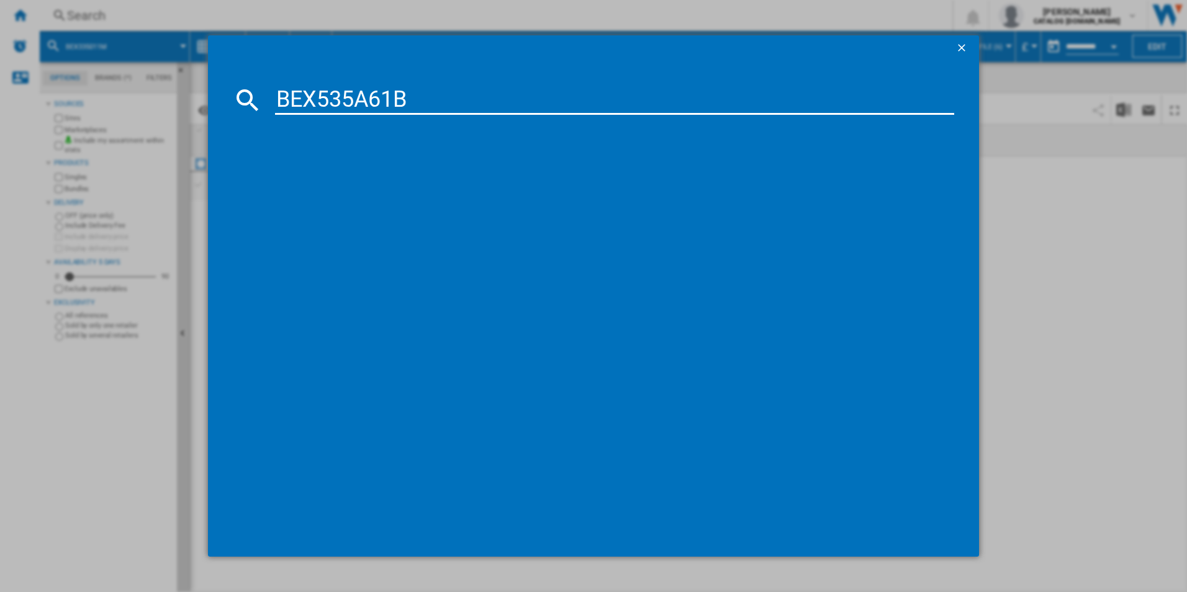
type input "BEX535A61B"
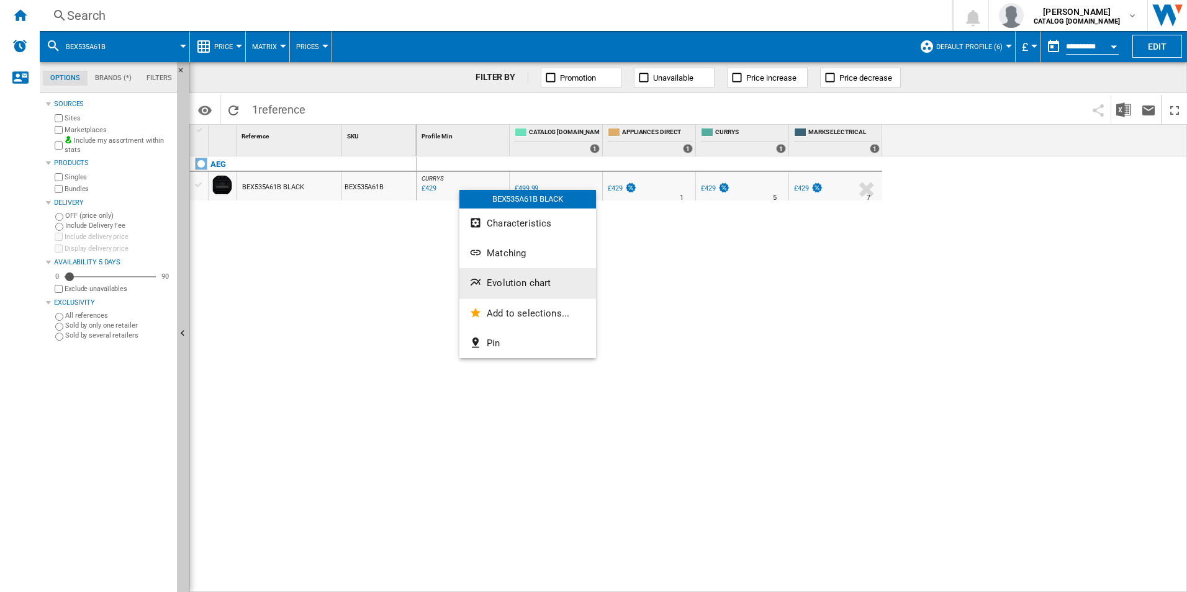
click at [491, 271] on button "Evolution chart" at bounding box center [528, 283] width 137 height 30
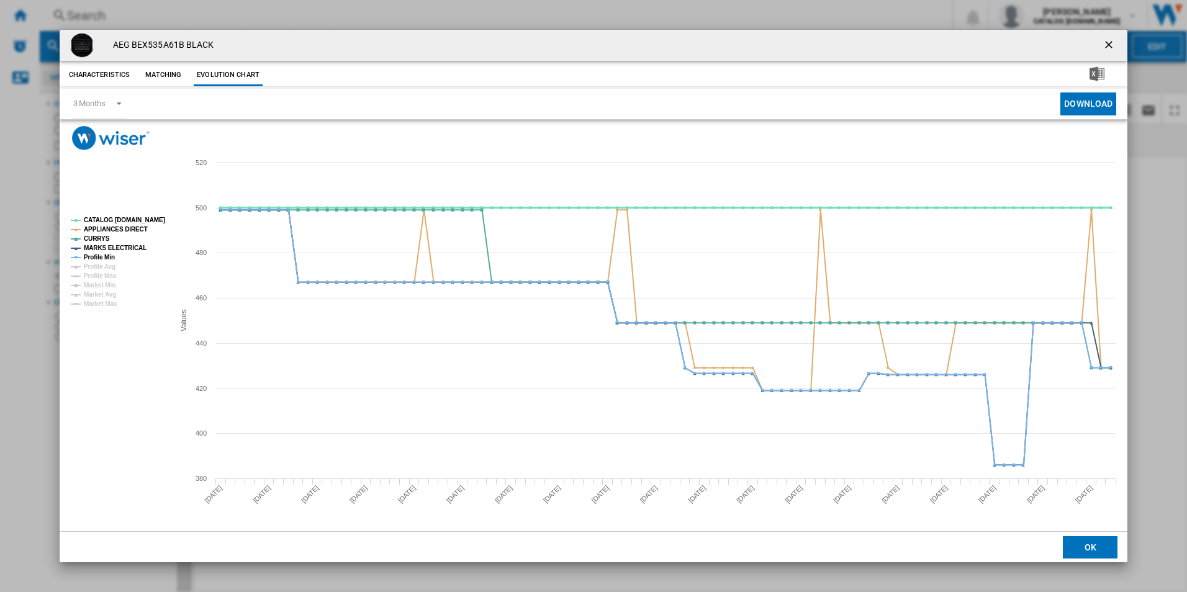
click at [142, 220] on tspan "CATALOG [DOMAIN_NAME]" at bounding box center [124, 220] width 81 height 7
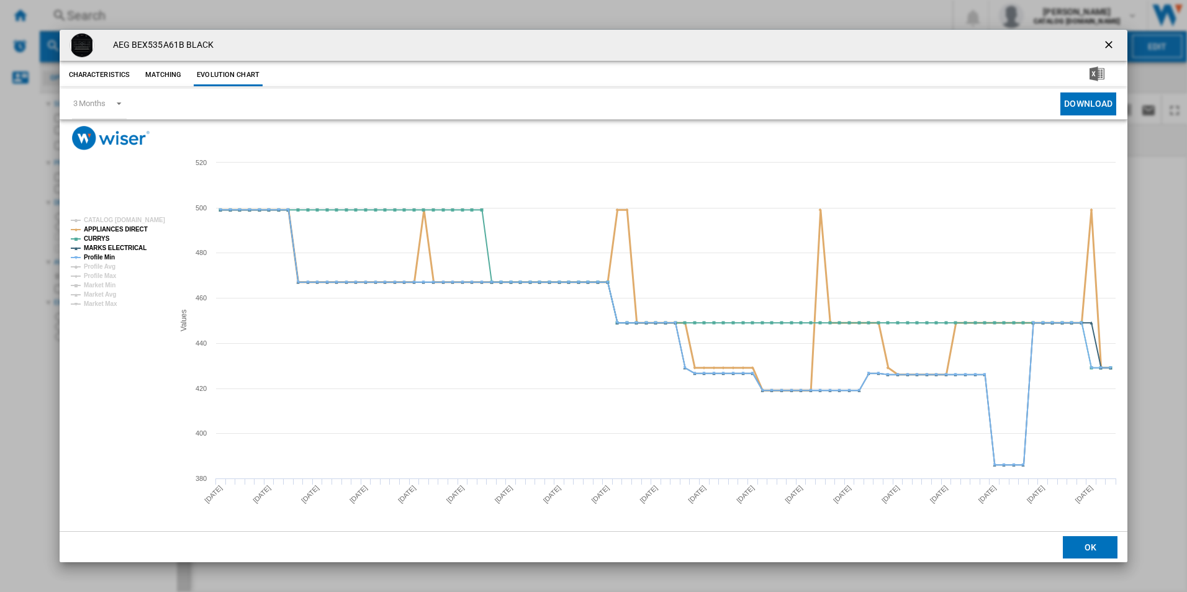
click at [140, 226] on tspan "APPLIANCES DIRECT" at bounding box center [116, 229] width 64 height 7
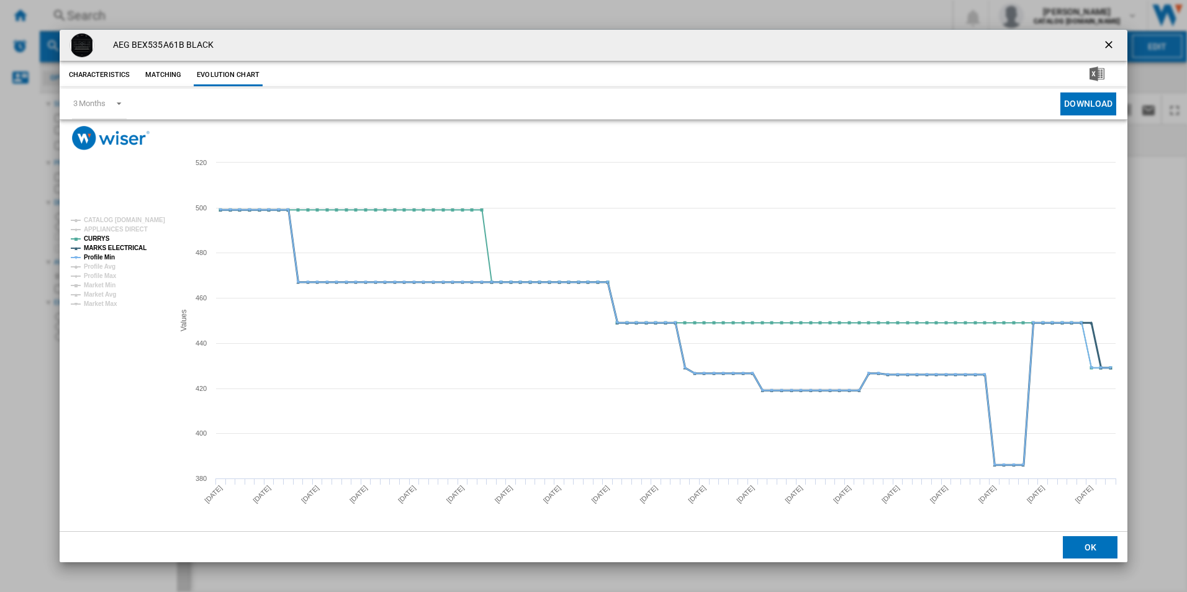
click at [131, 245] on tspan "MARKS ELECTRICAL" at bounding box center [115, 248] width 63 height 7
click at [102, 258] on tspan "Profile Min" at bounding box center [99, 257] width 31 height 7
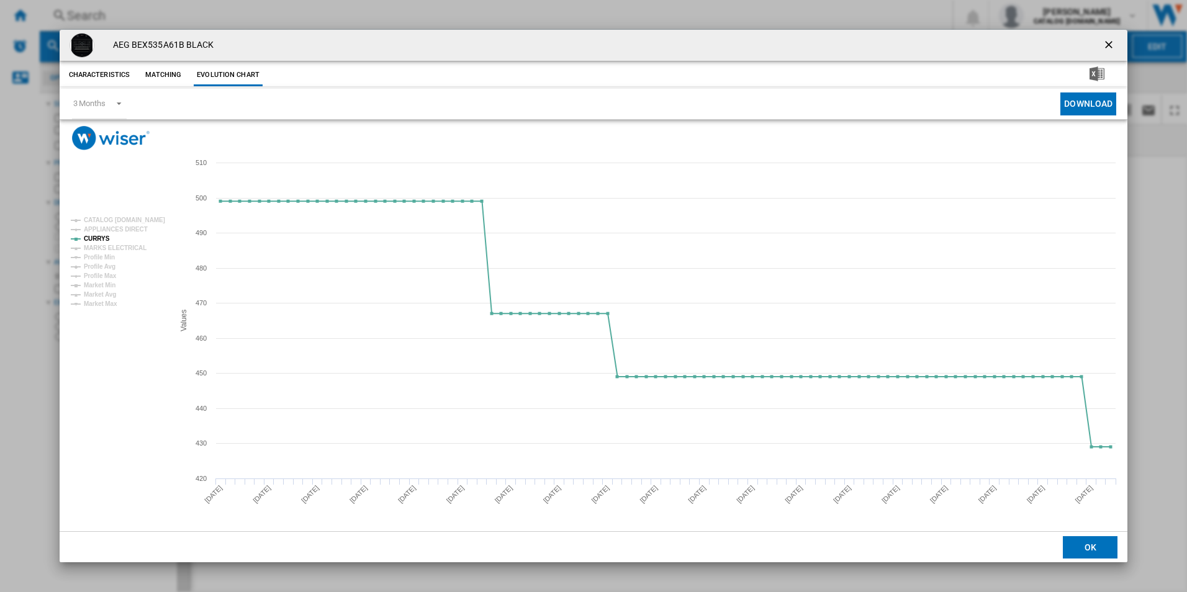
drag, startPoint x: 1108, startPoint y: 43, endPoint x: 845, endPoint y: 41, distance: 263.3
click at [1108, 43] on ng-md-icon "getI18NText('BUTTONS.CLOSE_DIALOG')" at bounding box center [1110, 46] width 15 height 15
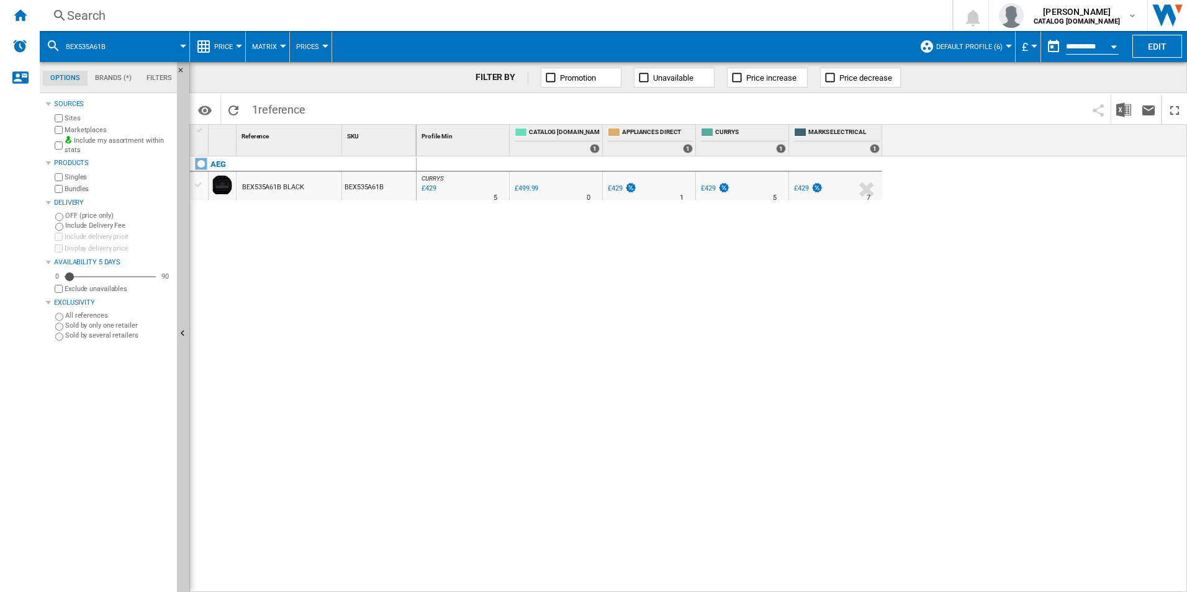
click at [776, 16] on div "Search" at bounding box center [493, 15] width 853 height 17
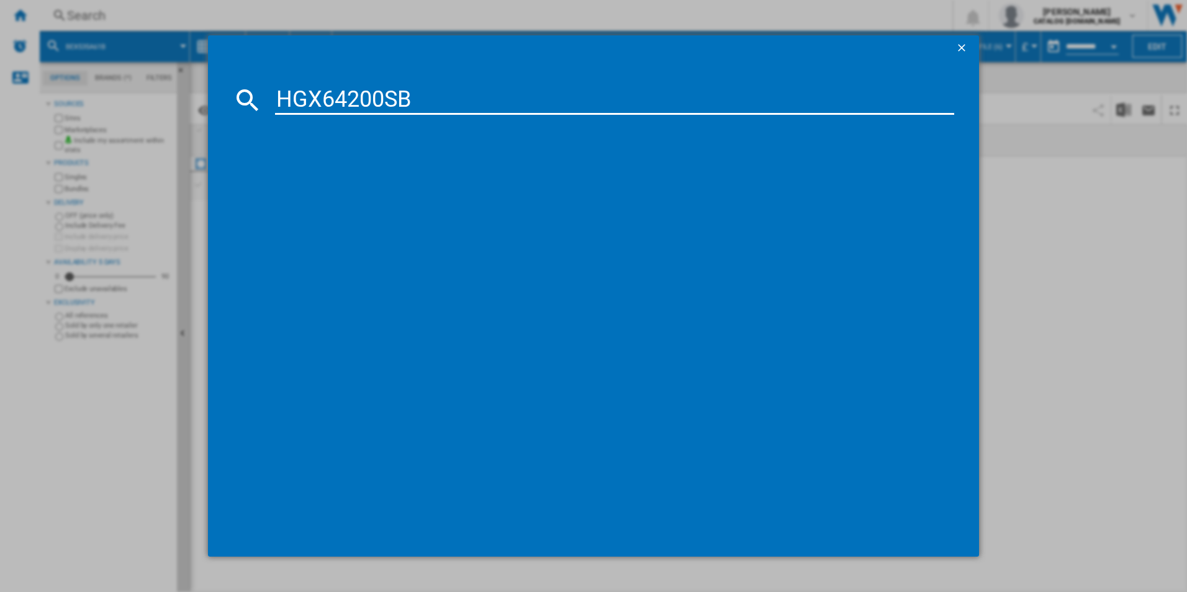
type input "HGX64200SB"
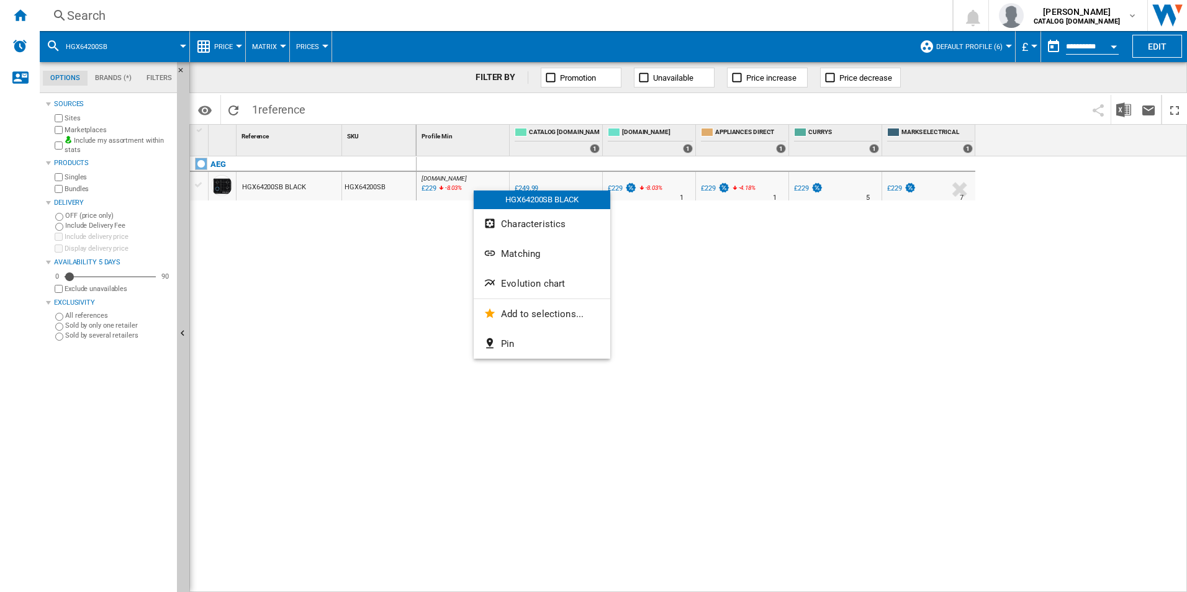
click at [509, 277] on button "Evolution chart" at bounding box center [542, 284] width 137 height 30
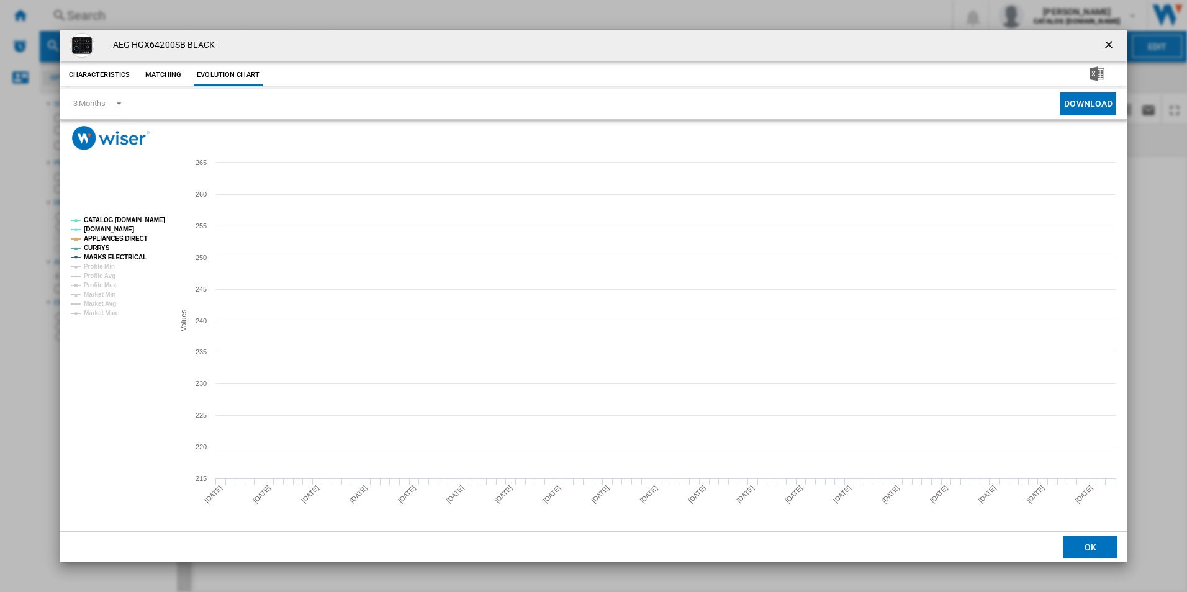
click at [151, 218] on tspan "CATALOG [DOMAIN_NAME]" at bounding box center [124, 220] width 81 height 7
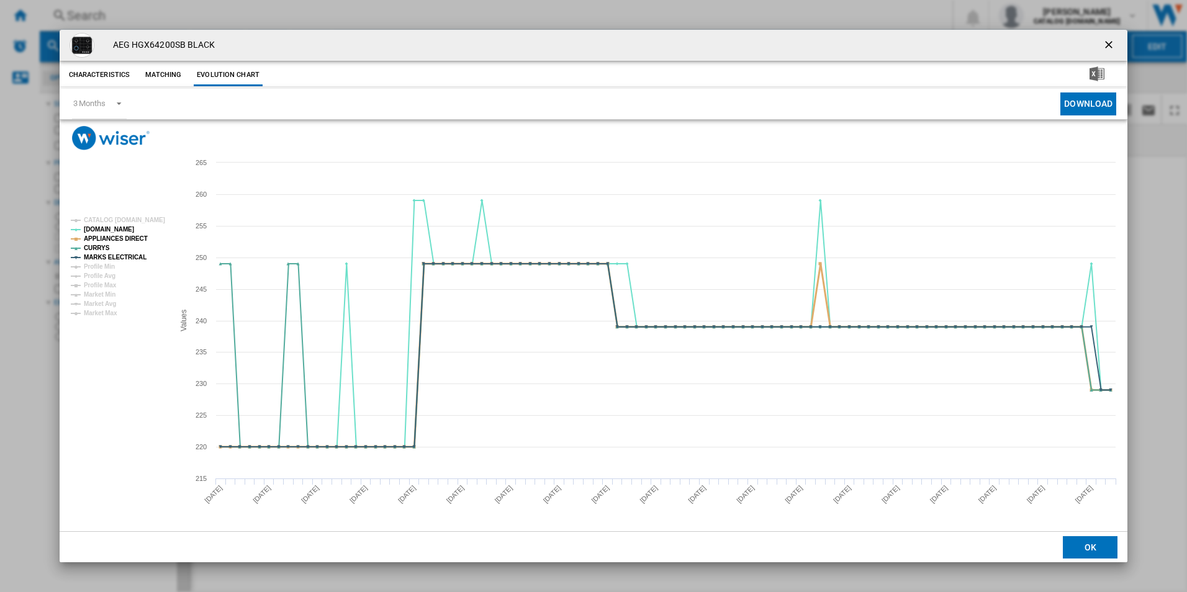
drag, startPoint x: 135, startPoint y: 235, endPoint x: 132, endPoint y: 256, distance: 21.9
click at [135, 235] on tspan "APPLIANCES DIRECT" at bounding box center [116, 238] width 64 height 7
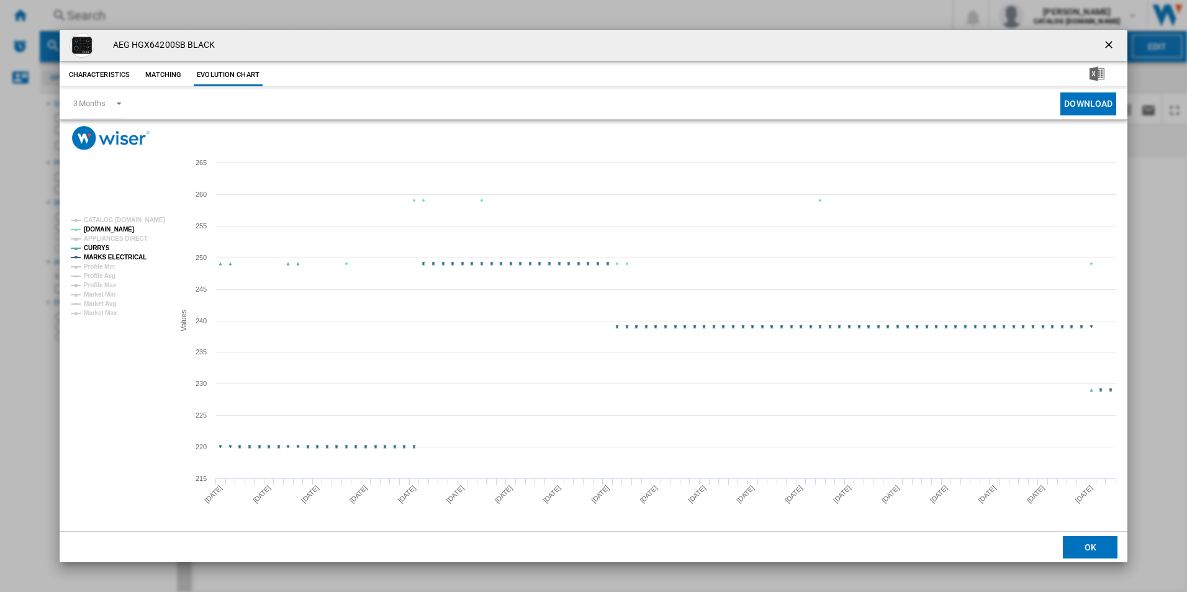
click at [132, 257] on tspan "MARKS ELECTRICAL" at bounding box center [115, 257] width 63 height 7
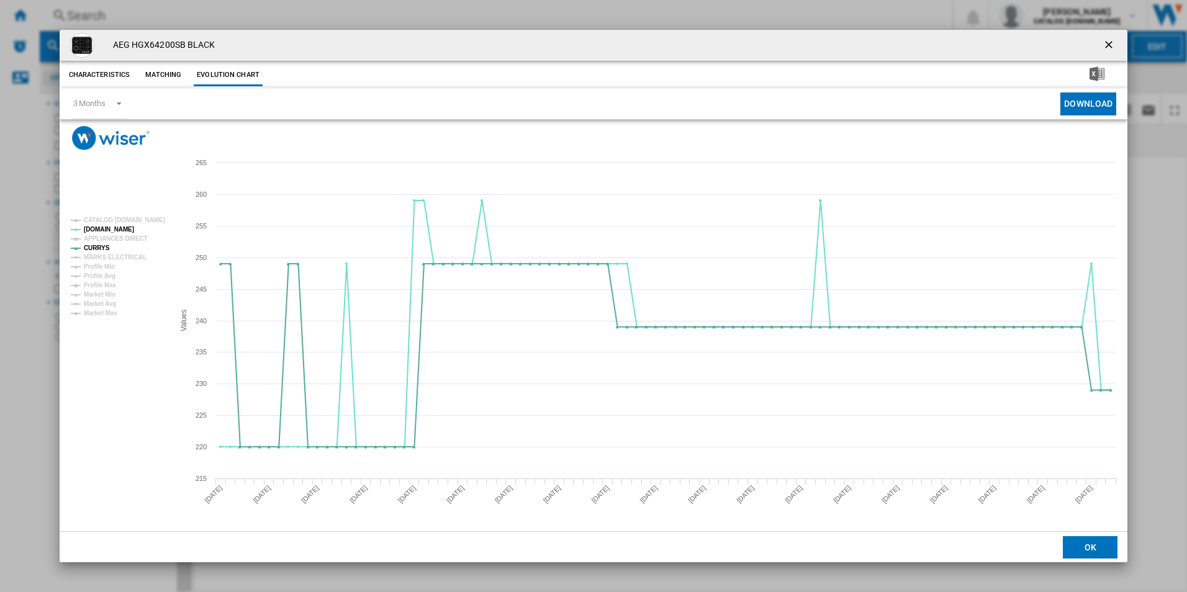
drag, startPoint x: 1107, startPoint y: 38, endPoint x: 898, endPoint y: 69, distance: 211.6
click at [1107, 39] on ng-md-icon "getI18NText('BUTTONS.CLOSE_DIALOG')" at bounding box center [1110, 46] width 15 height 15
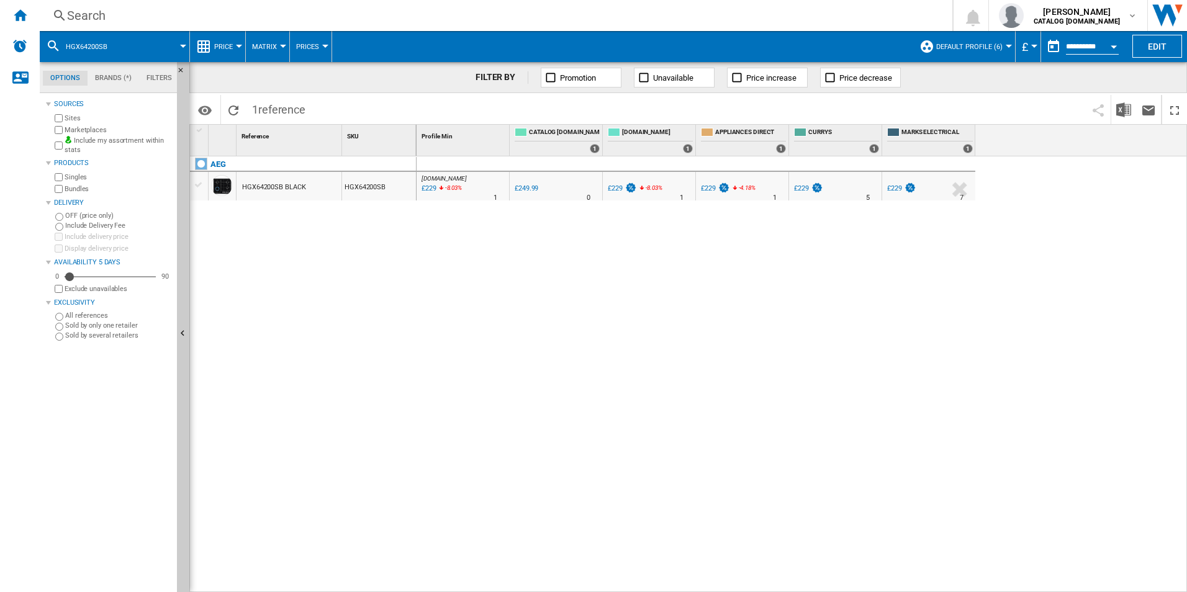
click at [803, 17] on div "Search" at bounding box center [493, 15] width 853 height 17
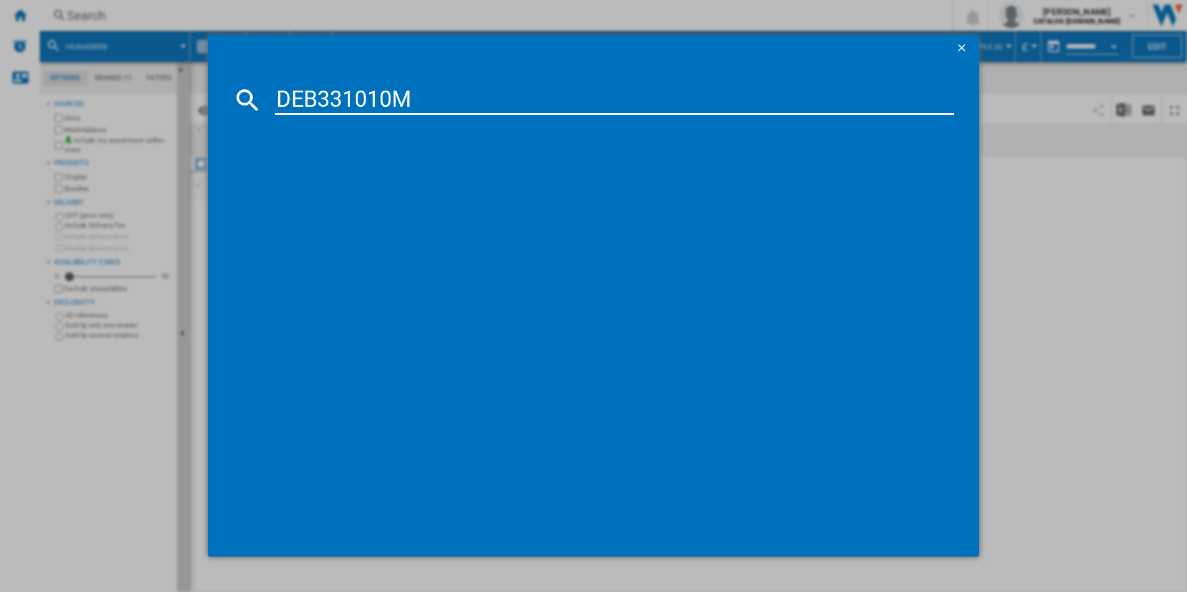
type input "DEB331010M"
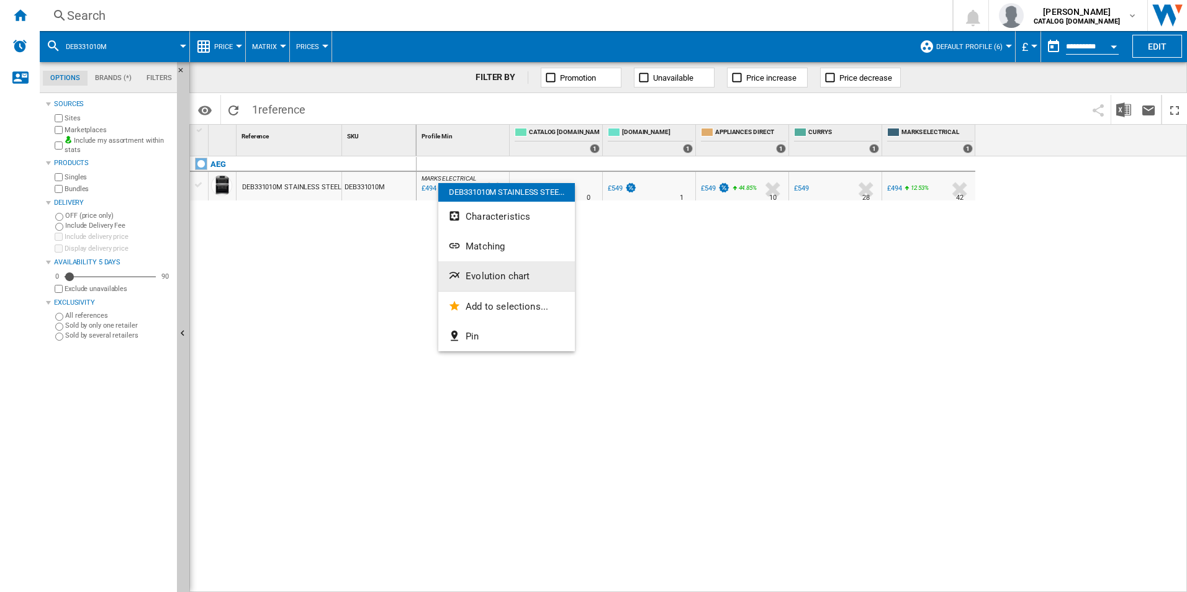
click at [464, 276] on button "Evolution chart" at bounding box center [506, 276] width 137 height 30
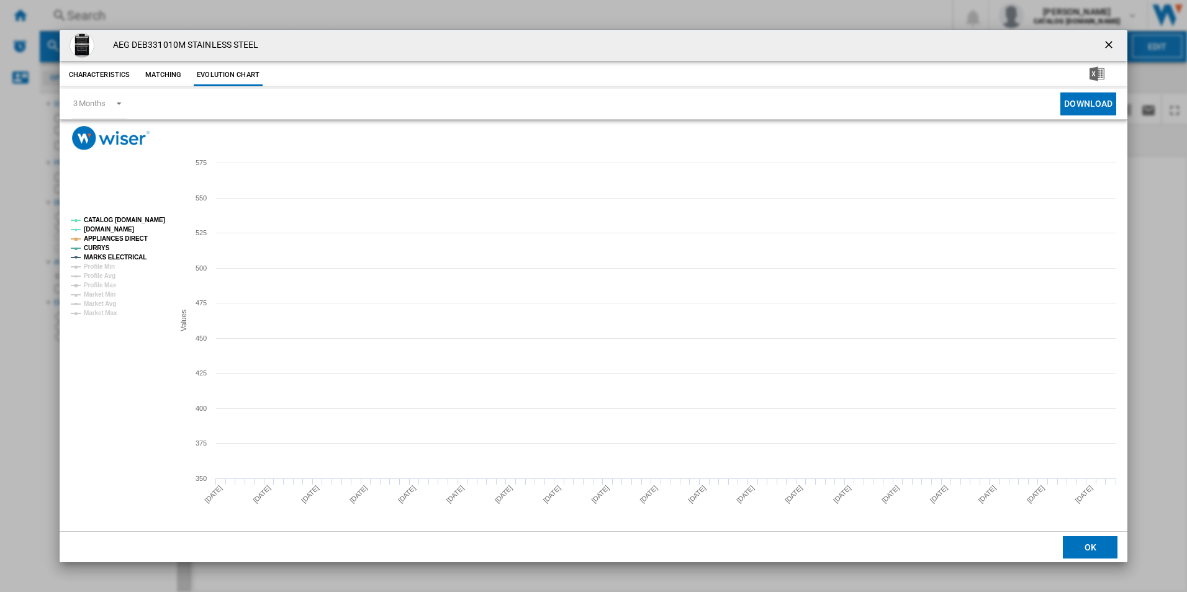
click at [157, 217] on tspan "CATALOG [DOMAIN_NAME]" at bounding box center [124, 220] width 81 height 7
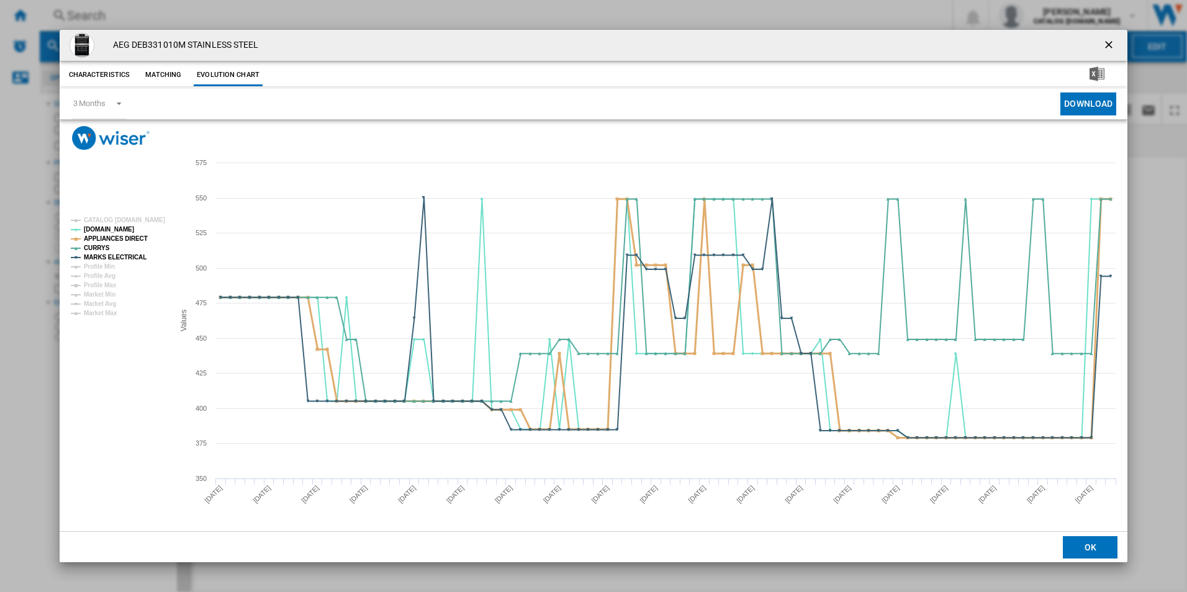
click at [131, 235] on tspan "APPLIANCES DIRECT" at bounding box center [116, 238] width 64 height 7
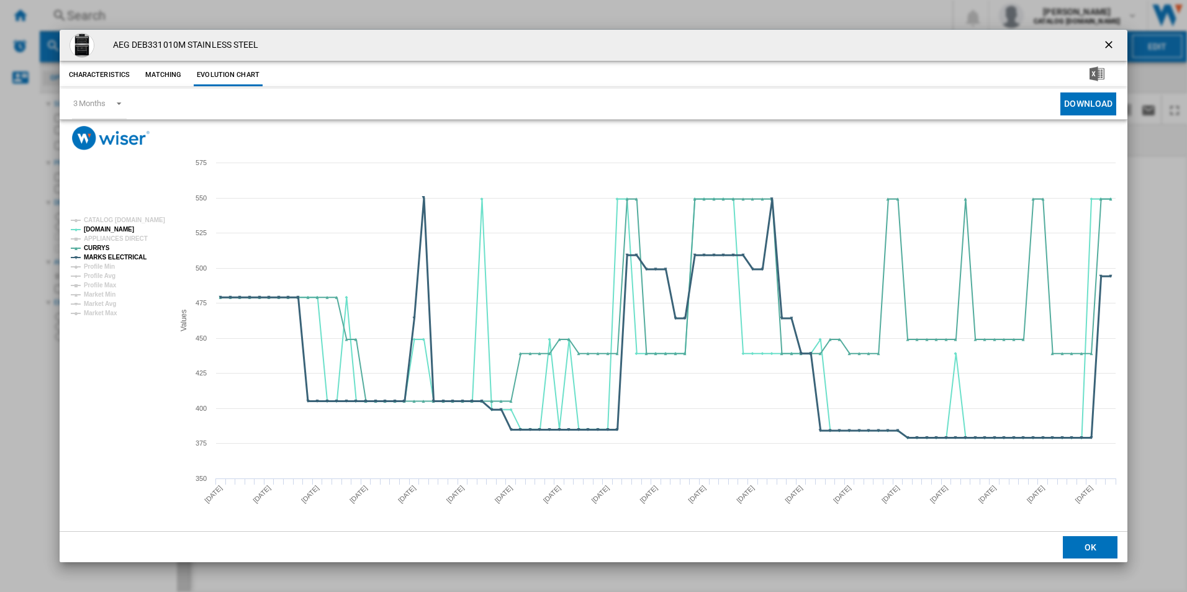
click at [131, 258] on tspan "MARKS ELECTRICAL" at bounding box center [115, 257] width 63 height 7
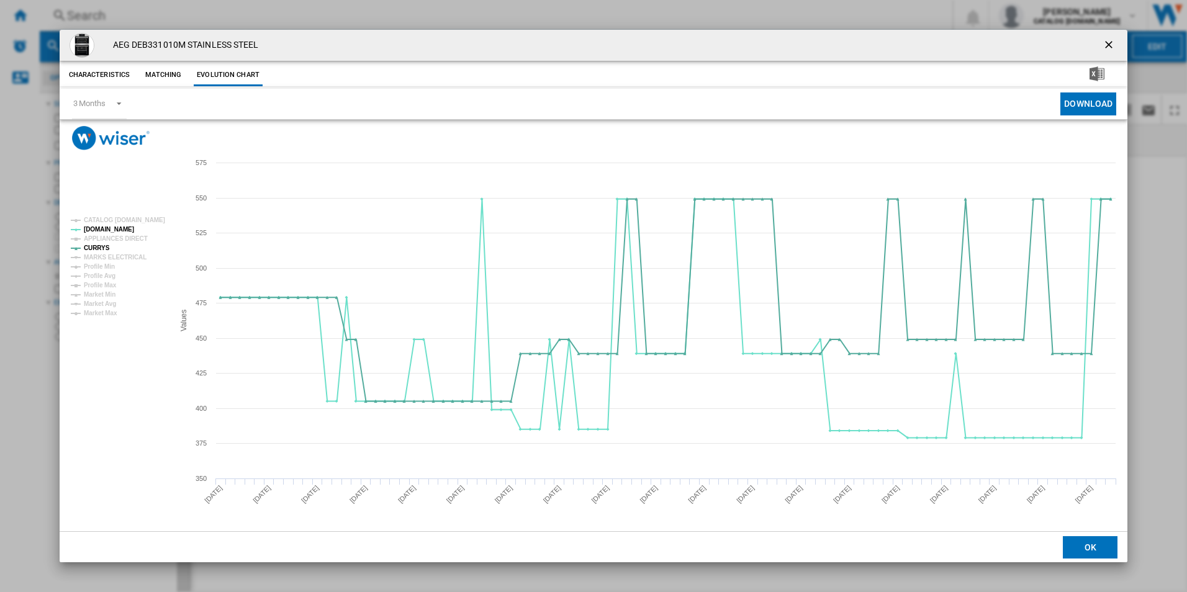
drag, startPoint x: 1105, startPoint y: 47, endPoint x: 938, endPoint y: 45, distance: 166.4
click at [1105, 47] on ng-md-icon "getI18NText('BUTTONS.CLOSE_DIALOG')" at bounding box center [1110, 46] width 15 height 15
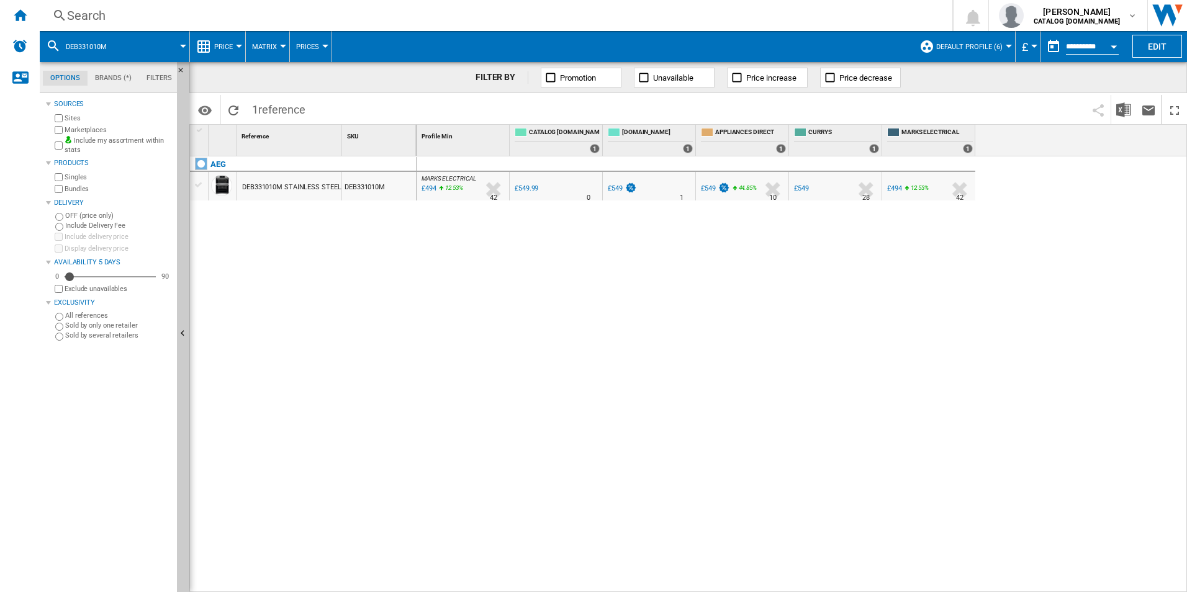
click at [777, 23] on div "Search" at bounding box center [493, 15] width 853 height 17
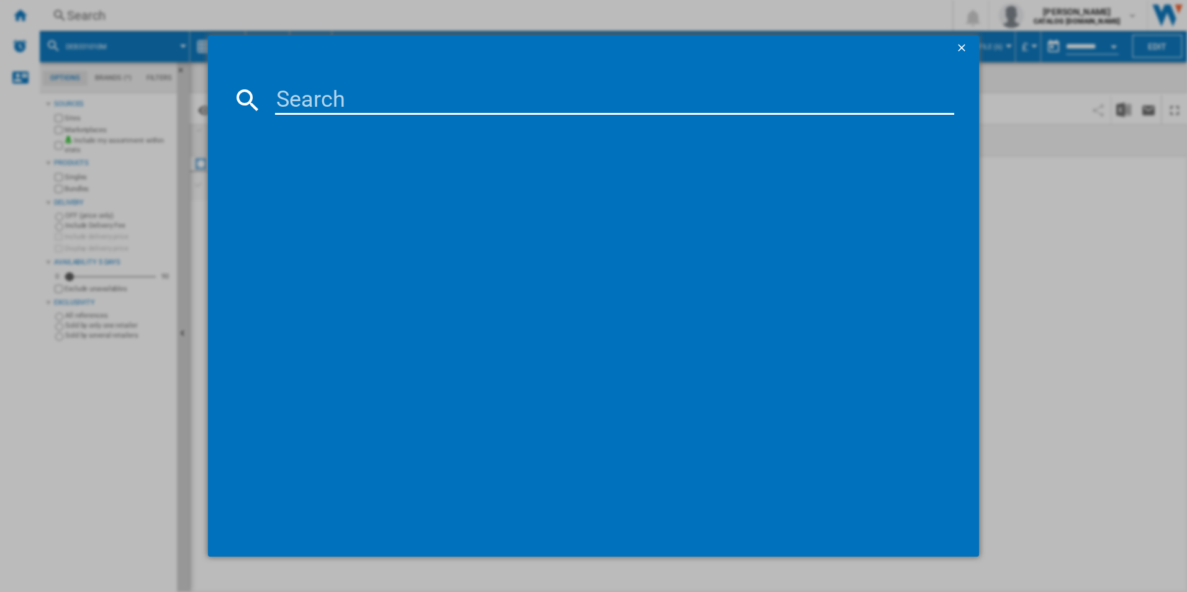
paste input "DUB535060M"
type input "DUB535060M"
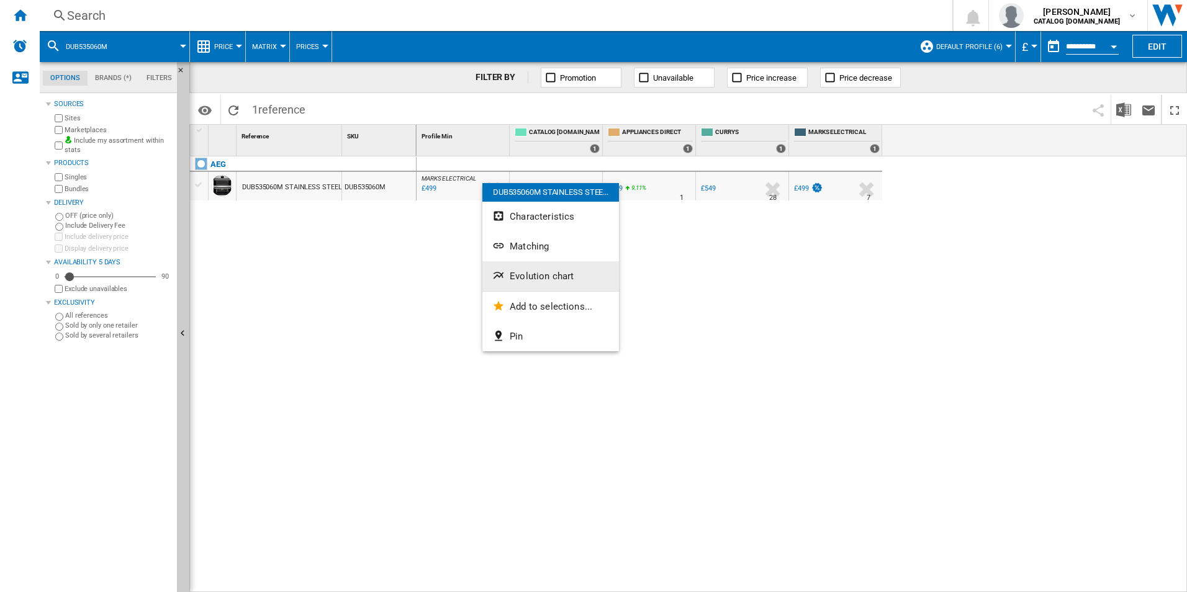
click at [538, 286] on button "Evolution chart" at bounding box center [550, 276] width 137 height 30
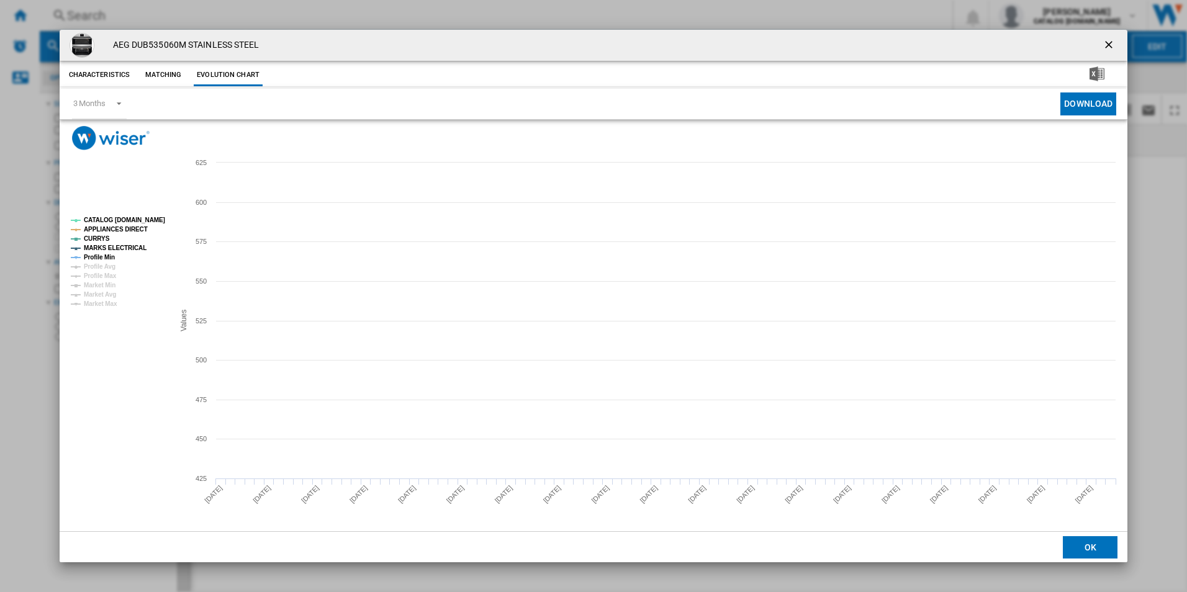
click at [150, 219] on tspan "CATALOG [DOMAIN_NAME]" at bounding box center [124, 220] width 81 height 7
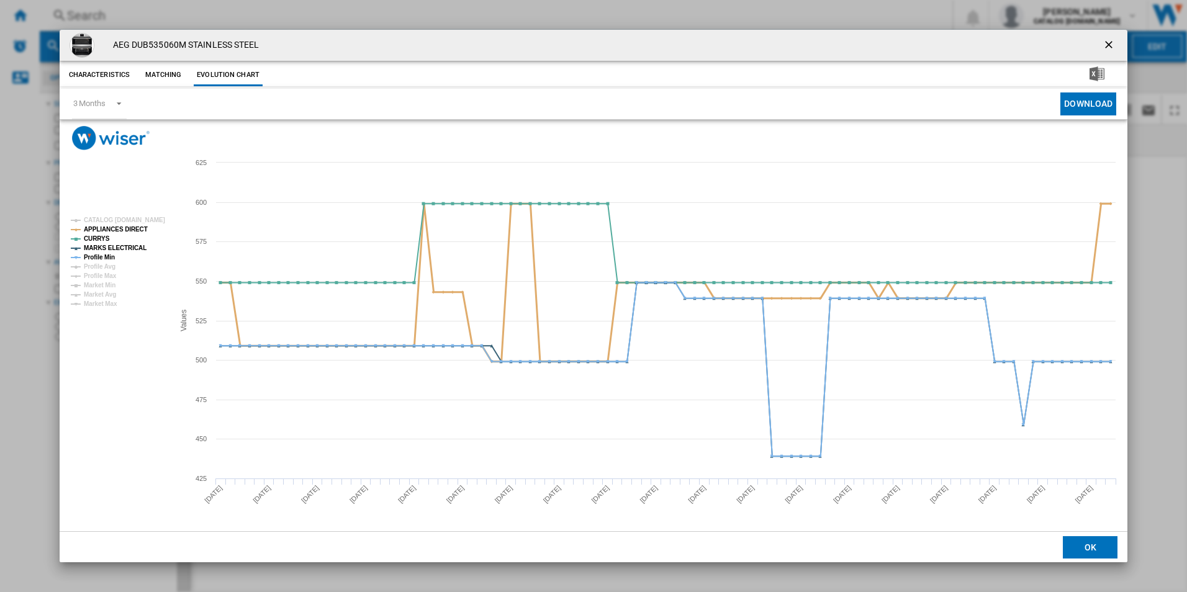
click at [124, 231] on tspan "APPLIANCES DIRECT" at bounding box center [116, 229] width 64 height 7
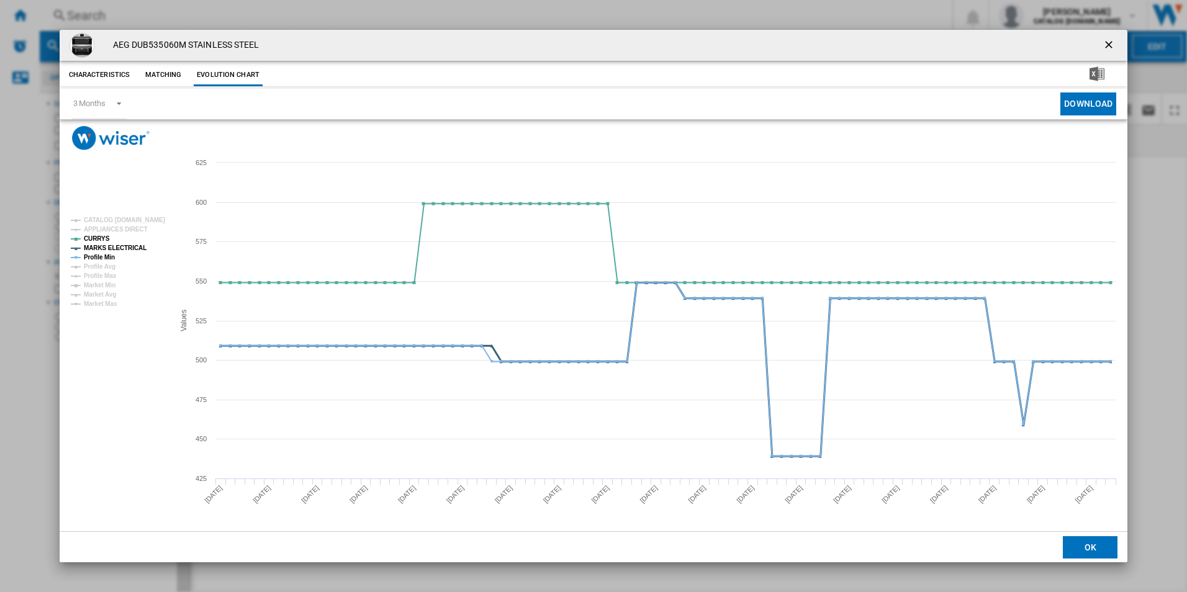
drag, startPoint x: 127, startPoint y: 251, endPoint x: 100, endPoint y: 258, distance: 27.4
click at [126, 251] on tspan "MARKS ELECTRICAL" at bounding box center [115, 248] width 63 height 7
click at [99, 258] on tspan "Profile Min" at bounding box center [99, 257] width 31 height 7
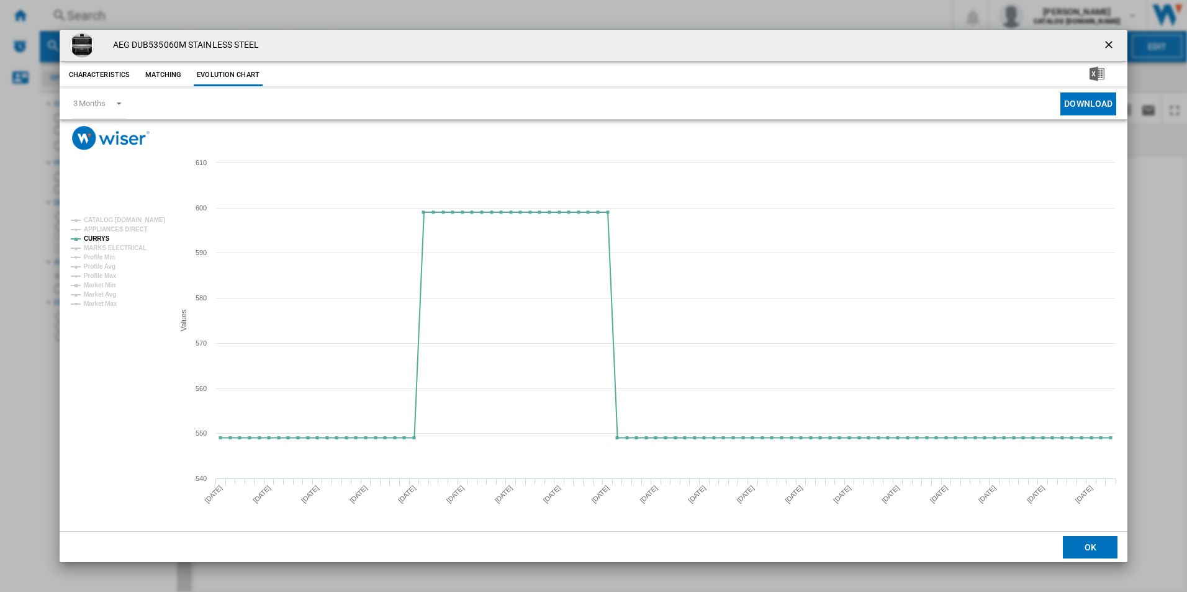
click at [1115, 42] on ng-md-icon "getI18NText('BUTTONS.CLOSE_DIALOG')" at bounding box center [1110, 46] width 15 height 15
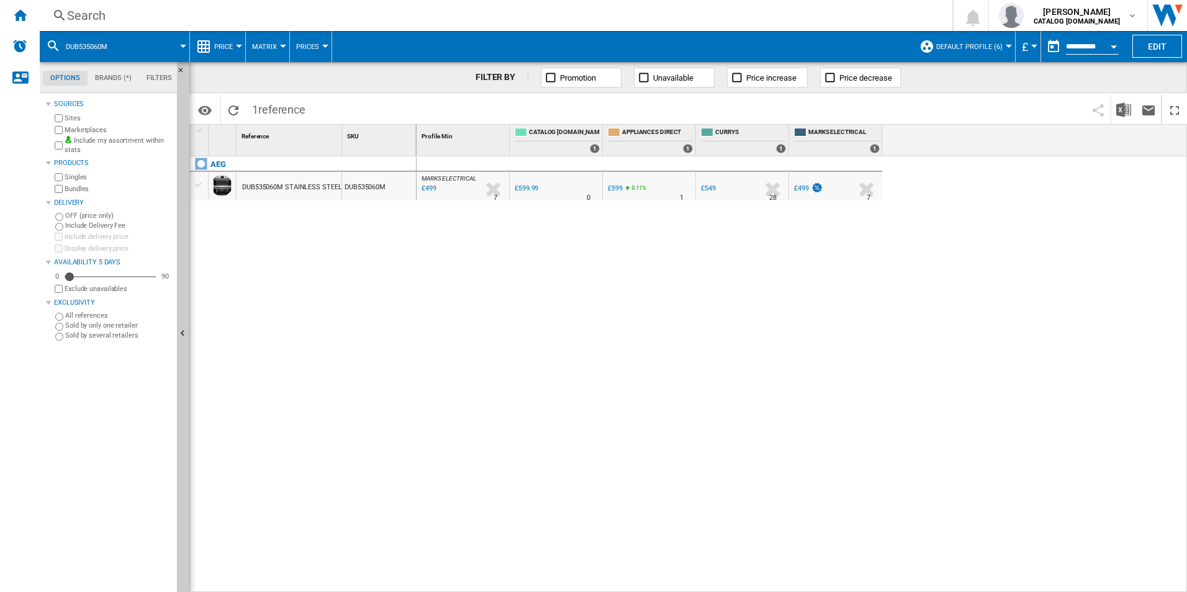
click at [781, 12] on div "Search" at bounding box center [493, 15] width 853 height 17
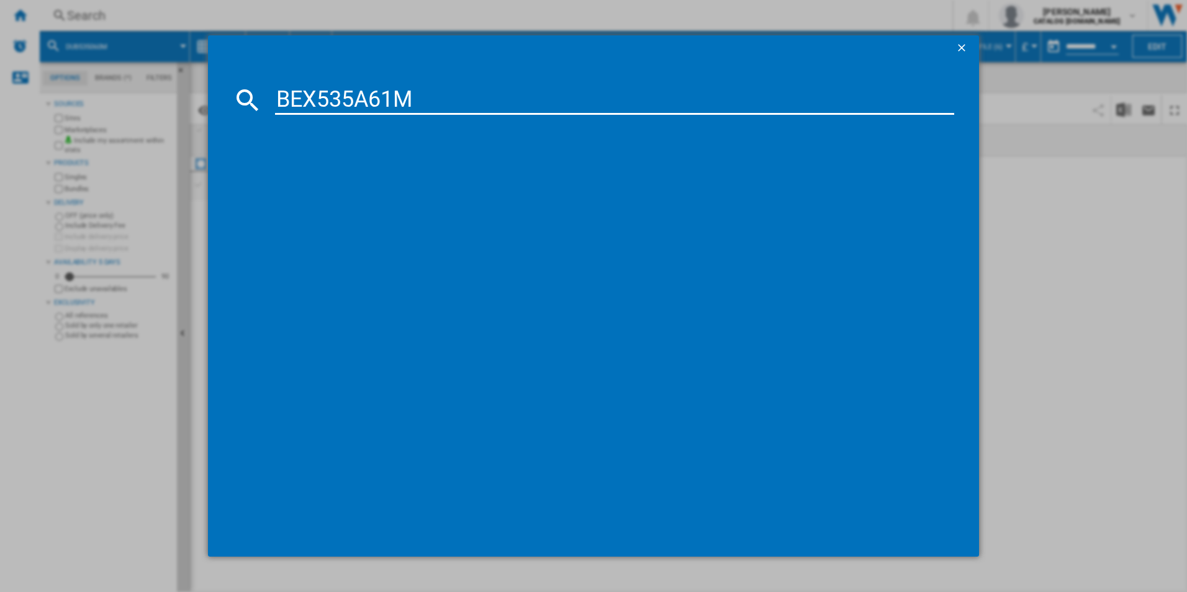
type input "BEX535A61M"
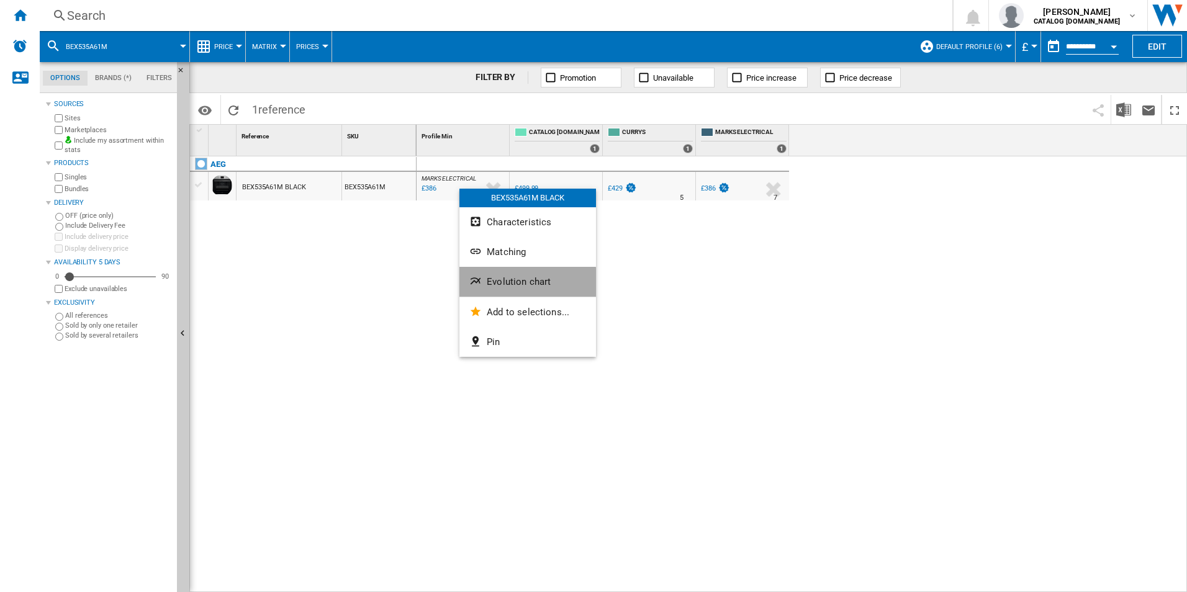
click at [492, 284] on span "Evolution chart" at bounding box center [519, 281] width 64 height 11
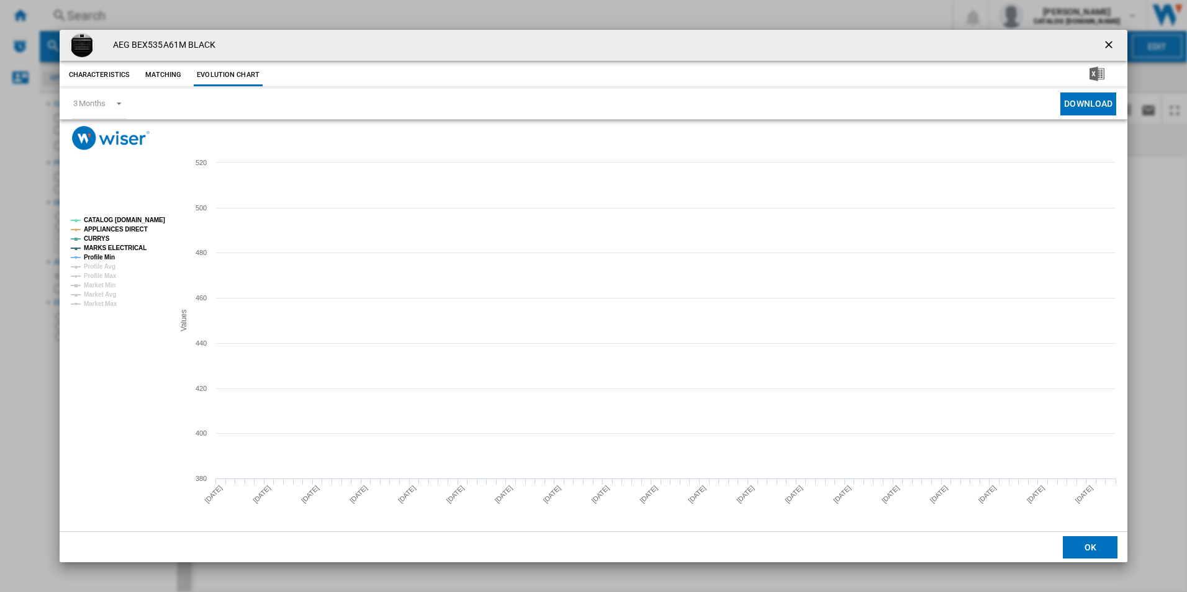
click at [150, 217] on tspan "CATALOG [DOMAIN_NAME]" at bounding box center [124, 220] width 81 height 7
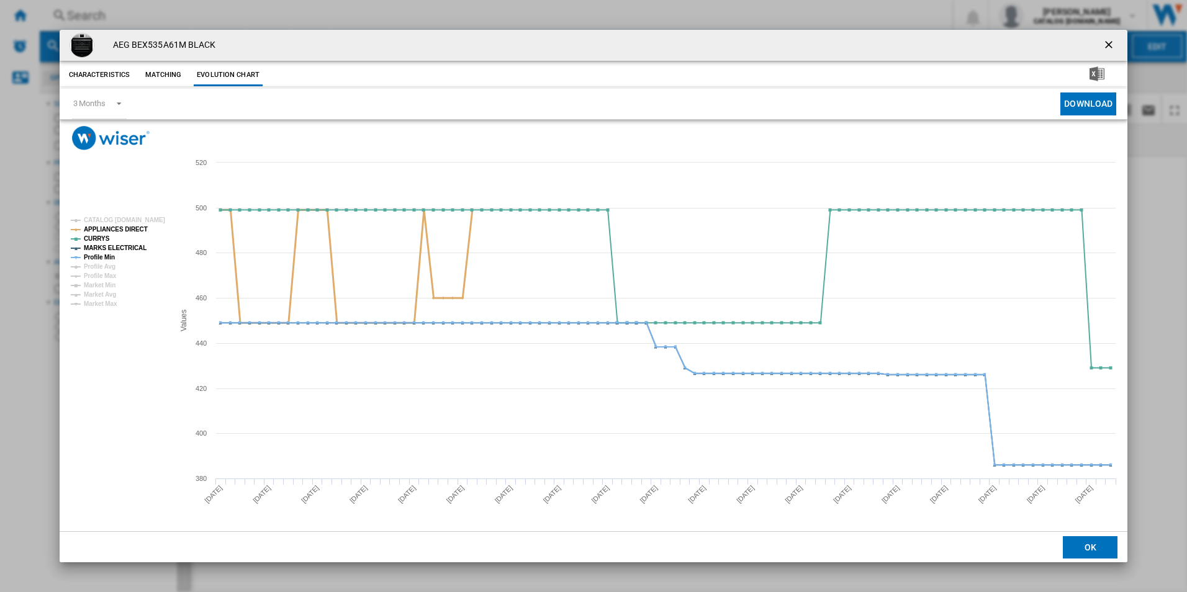
click at [132, 231] on tspan "APPLIANCES DIRECT" at bounding box center [116, 229] width 64 height 7
click at [129, 241] on rect "Product popup" at bounding box center [117, 262] width 103 height 100
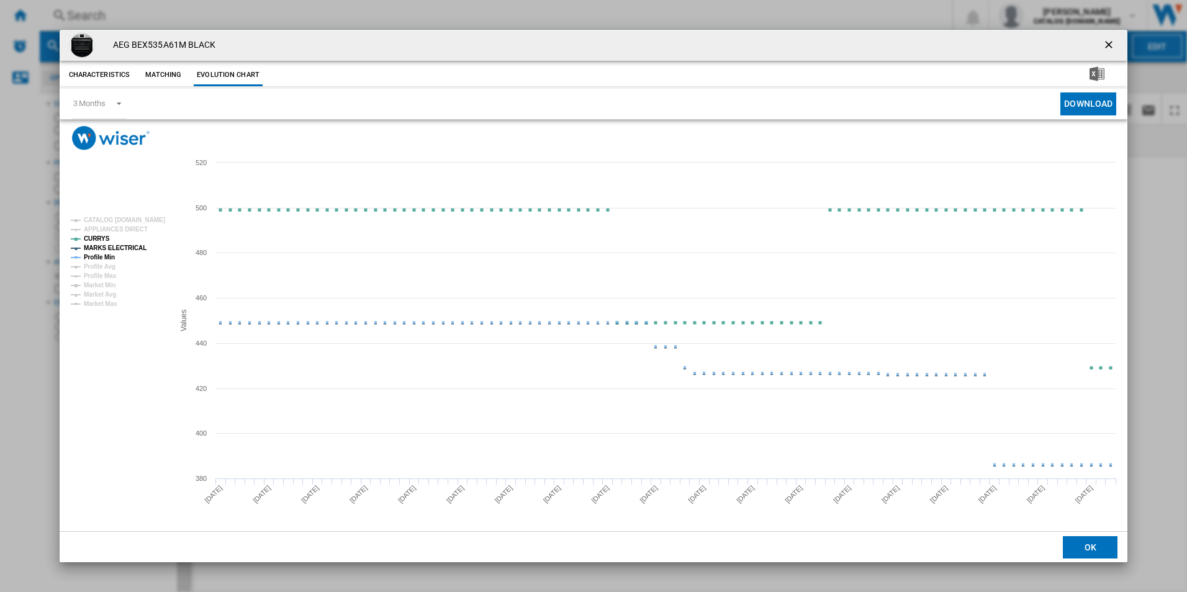
click at [127, 245] on tspan "MARKS ELECTRICAL" at bounding box center [115, 248] width 63 height 7
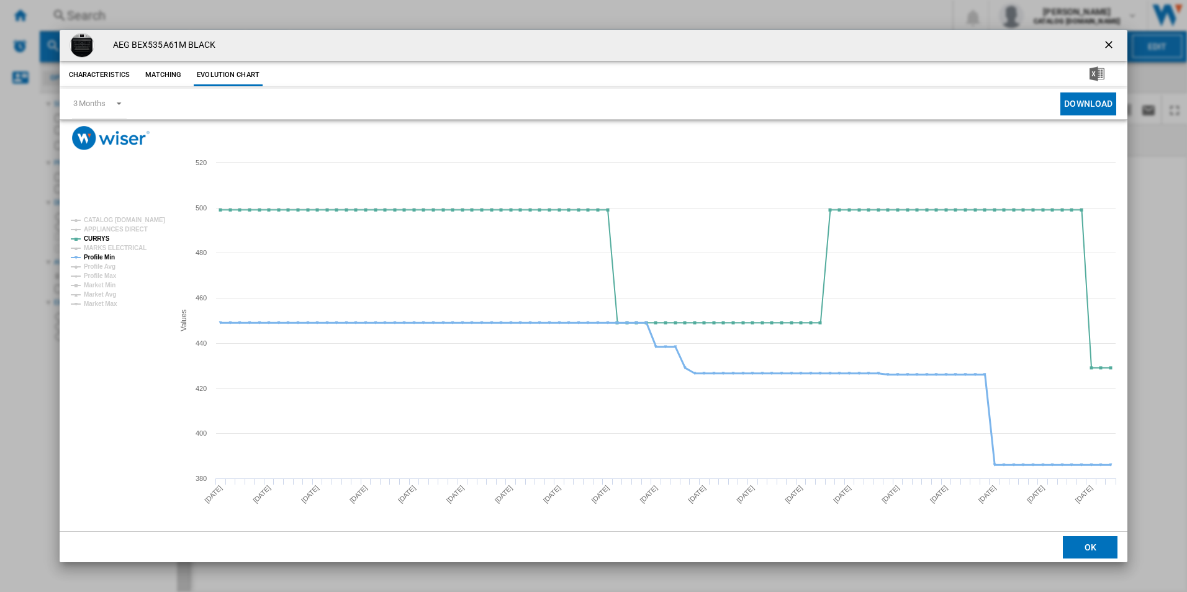
click at [113, 254] on tspan "Profile Min" at bounding box center [99, 257] width 31 height 7
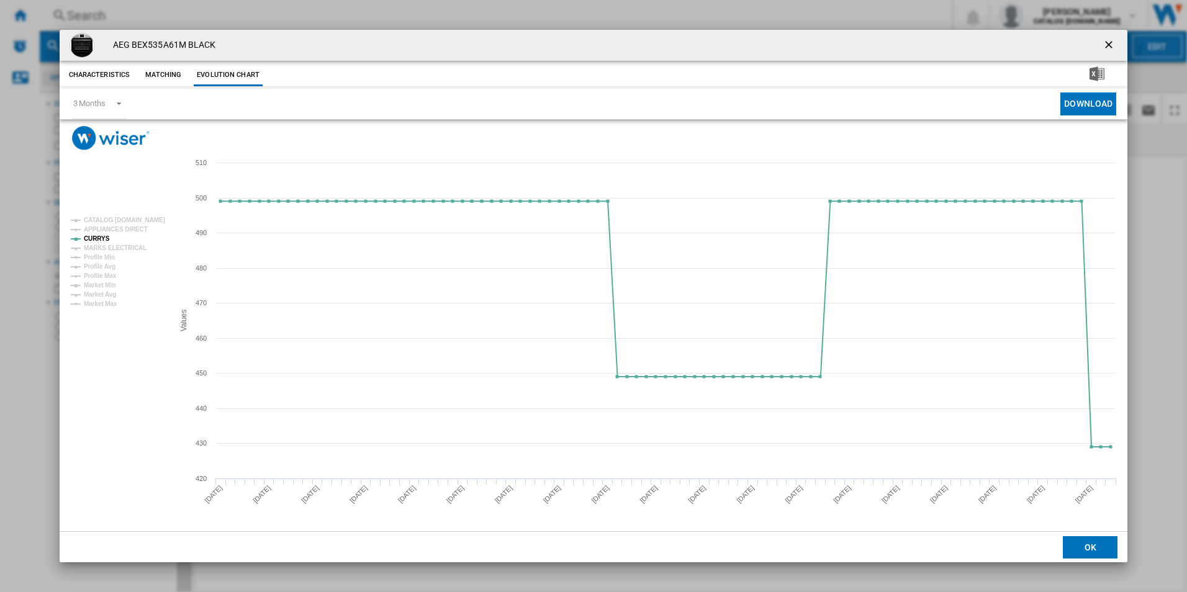
click at [1107, 43] on ng-md-icon "getI18NText('BUTTONS.CLOSE_DIALOG')" at bounding box center [1110, 46] width 15 height 15
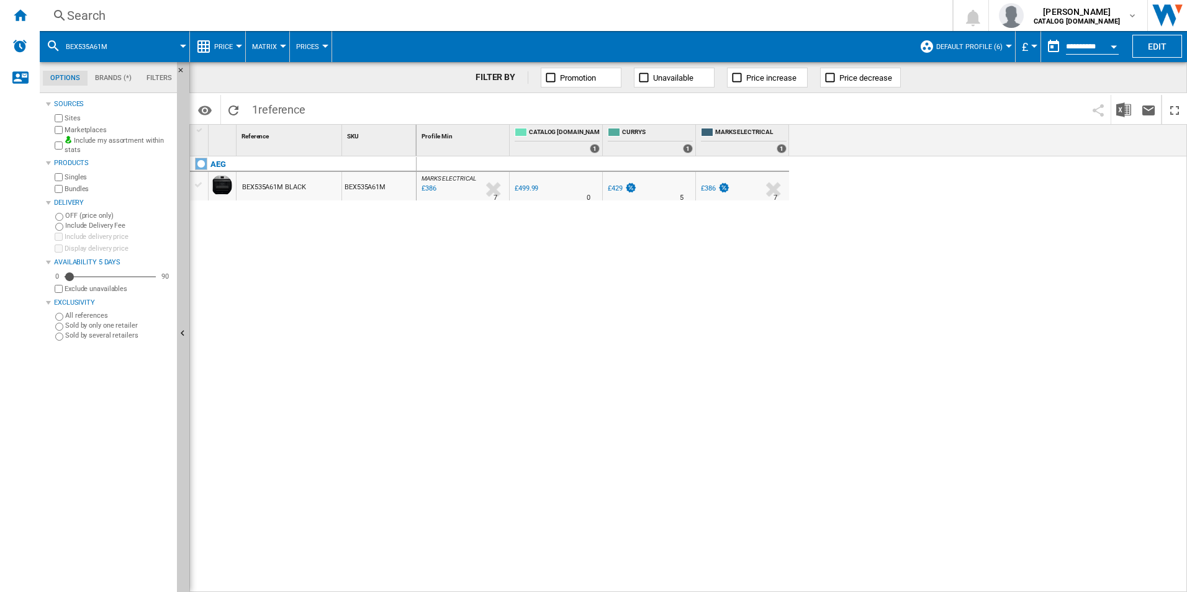
click at [818, 15] on div "Search" at bounding box center [493, 15] width 853 height 17
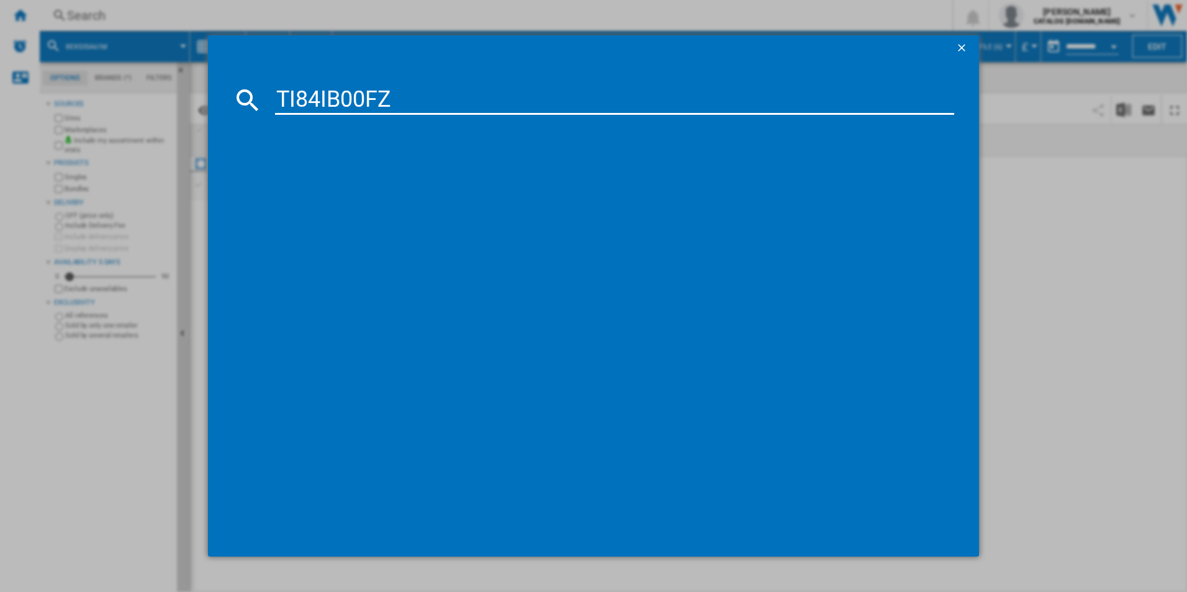
type input "TI84IB00FZ"
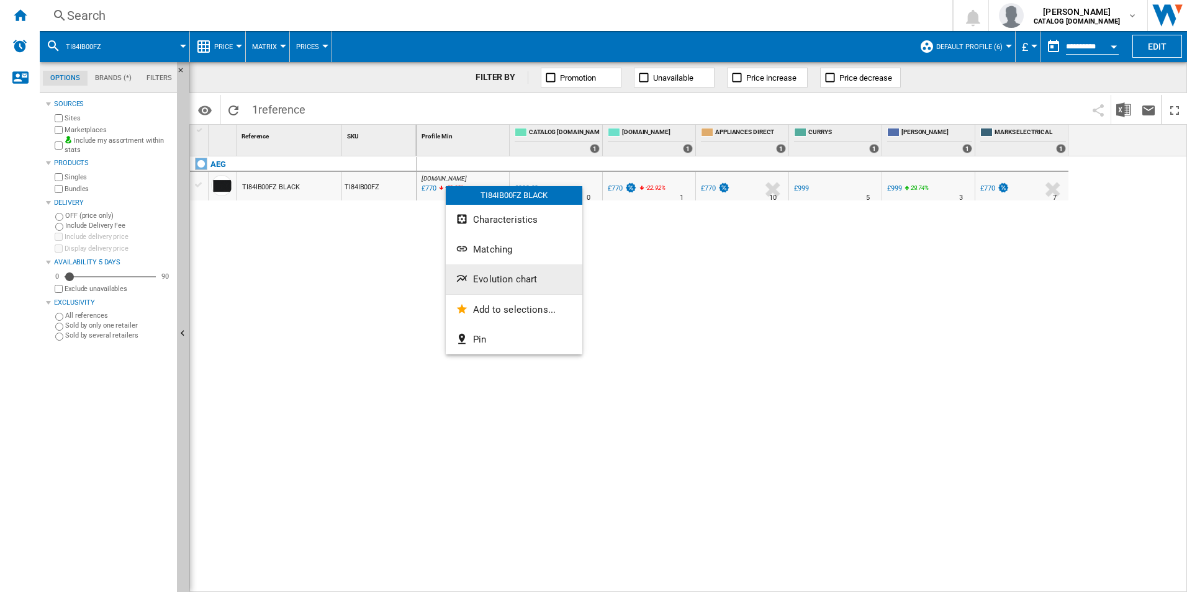
click at [495, 270] on button "Evolution chart" at bounding box center [514, 280] width 137 height 30
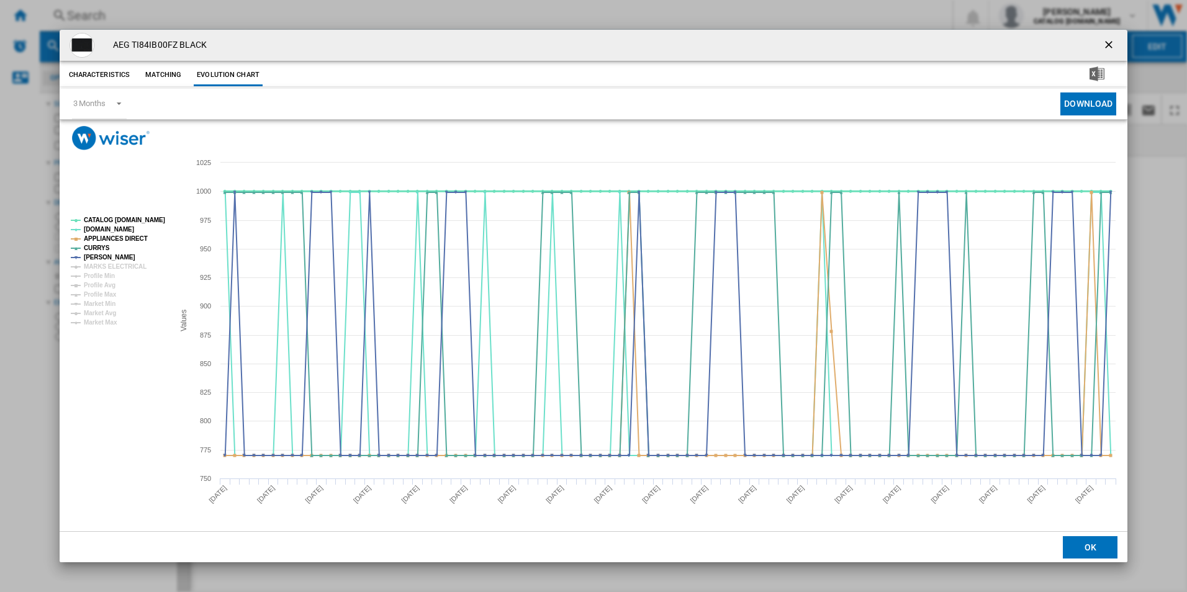
click at [140, 217] on tspan "CATALOG [DOMAIN_NAME]" at bounding box center [124, 220] width 81 height 7
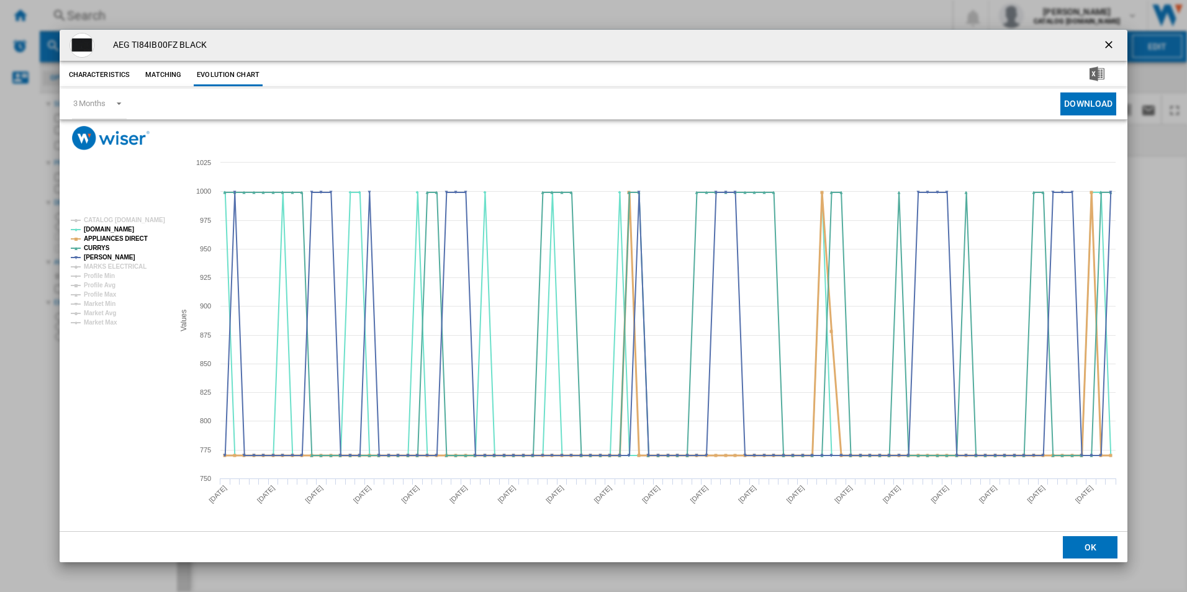
click at [136, 238] on tspan "APPLIANCES DIRECT" at bounding box center [116, 238] width 64 height 7
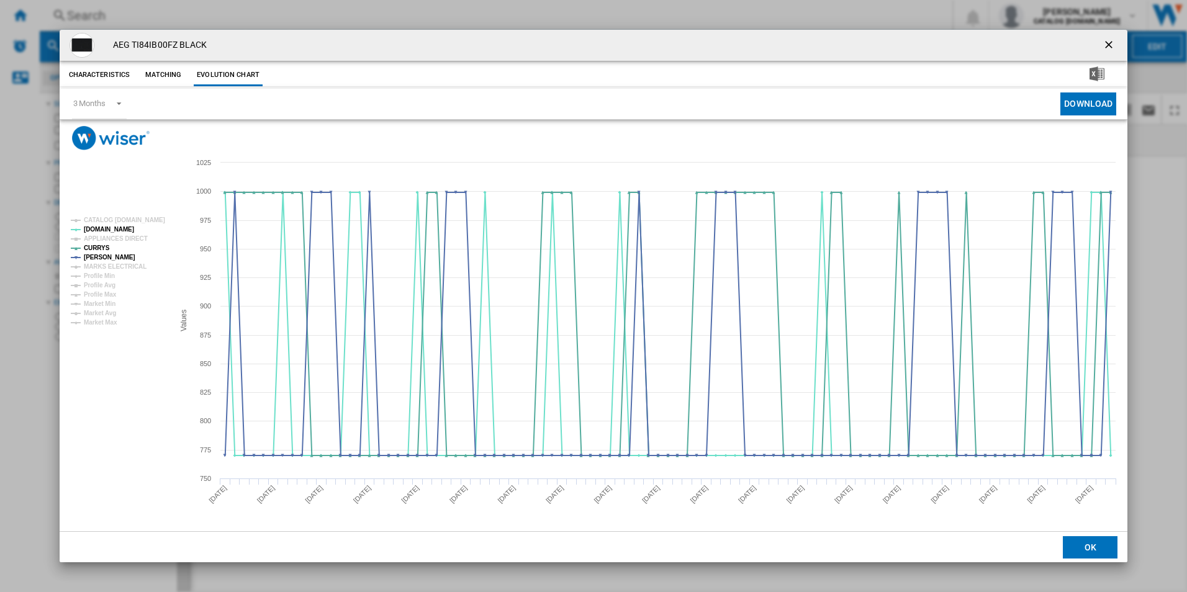
drag, startPoint x: 1105, startPoint y: 44, endPoint x: 1003, endPoint y: 41, distance: 101.3
click at [1105, 44] on ng-md-icon "getI18NText('BUTTONS.CLOSE_DIALOG')" at bounding box center [1110, 46] width 15 height 15
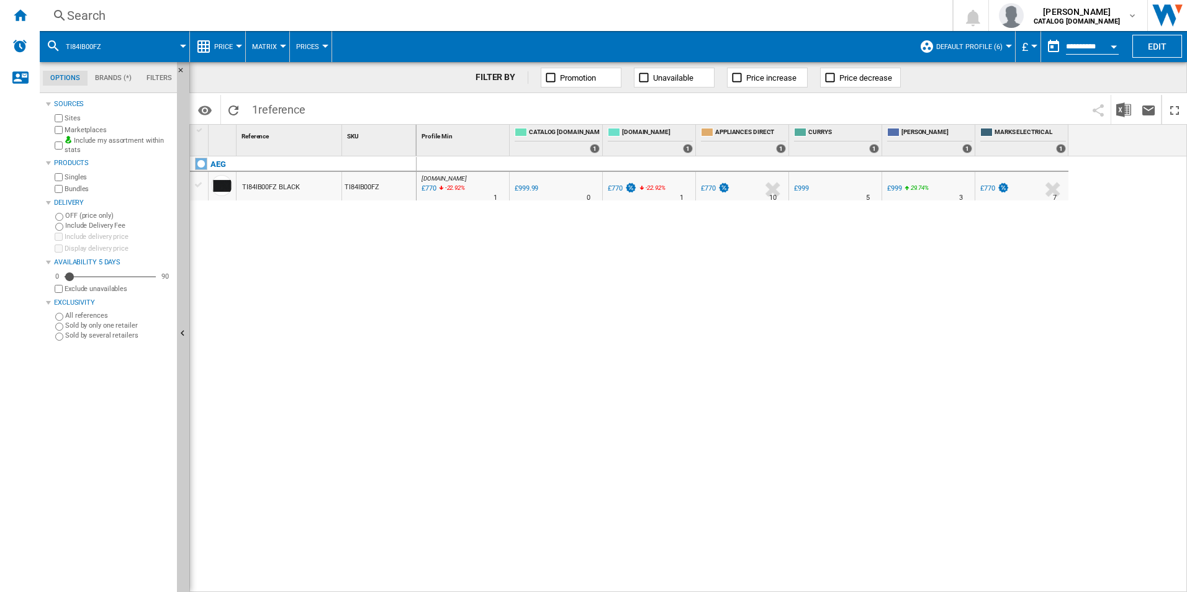
click at [768, 7] on div "Search" at bounding box center [493, 15] width 853 height 17
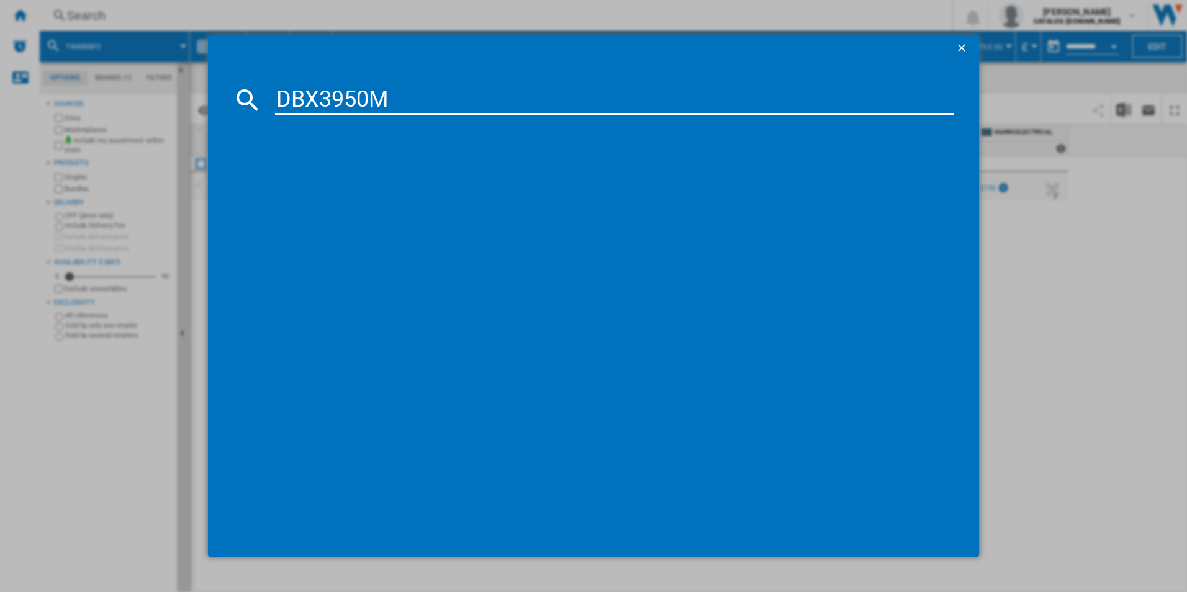
type input "DBX3950M"
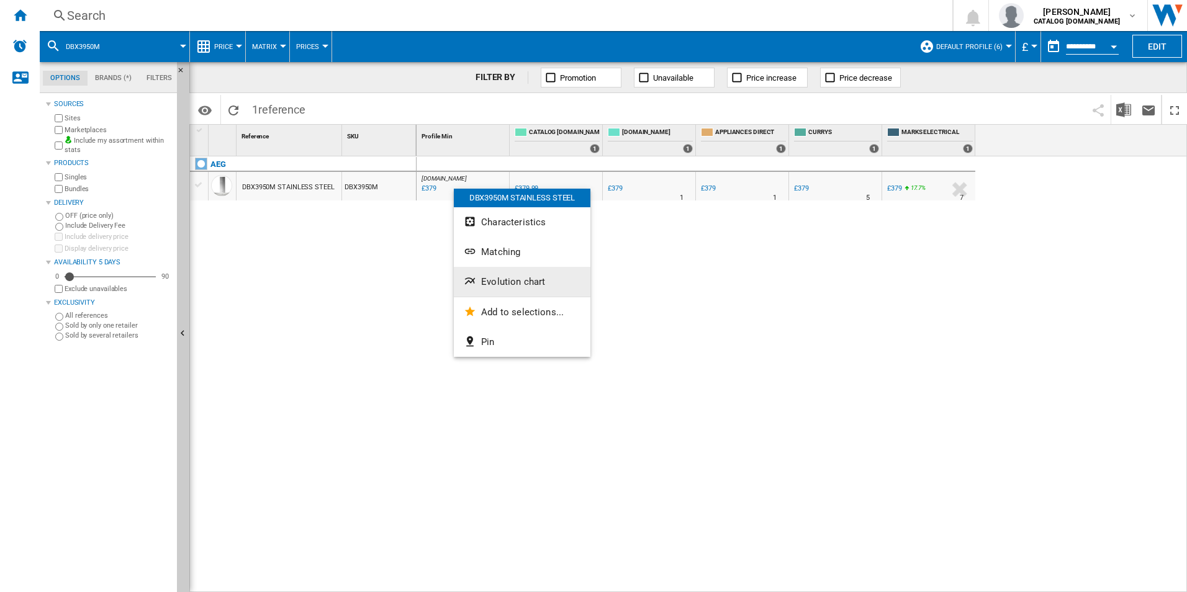
click at [505, 275] on button "Evolution chart" at bounding box center [522, 282] width 137 height 30
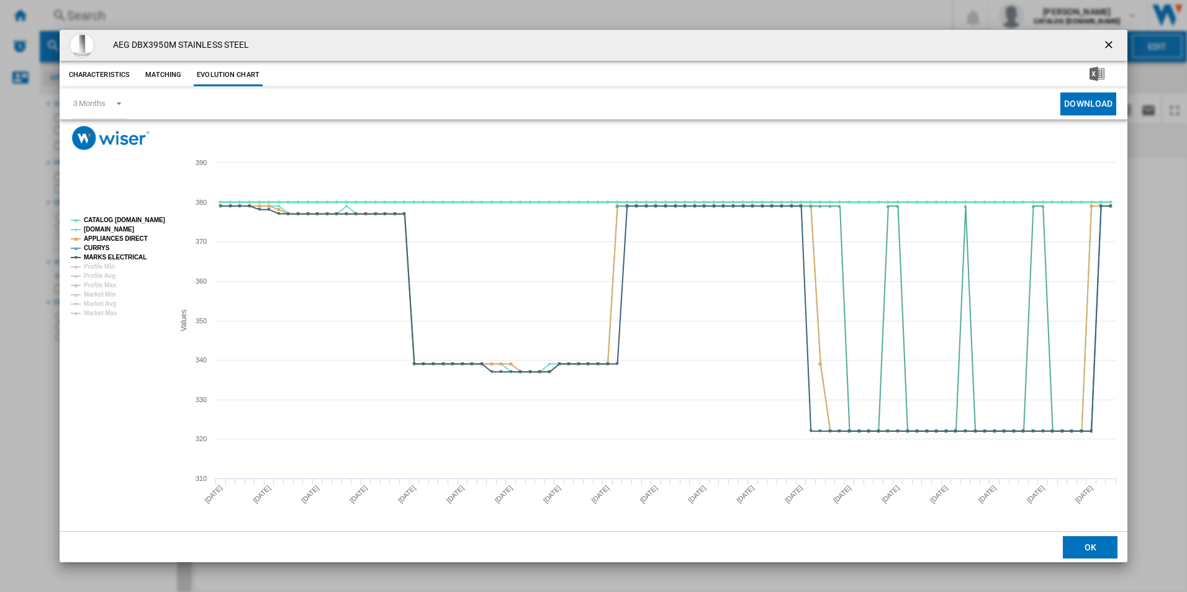
click at [150, 222] on tspan "CATALOG [DOMAIN_NAME]" at bounding box center [124, 220] width 81 height 7
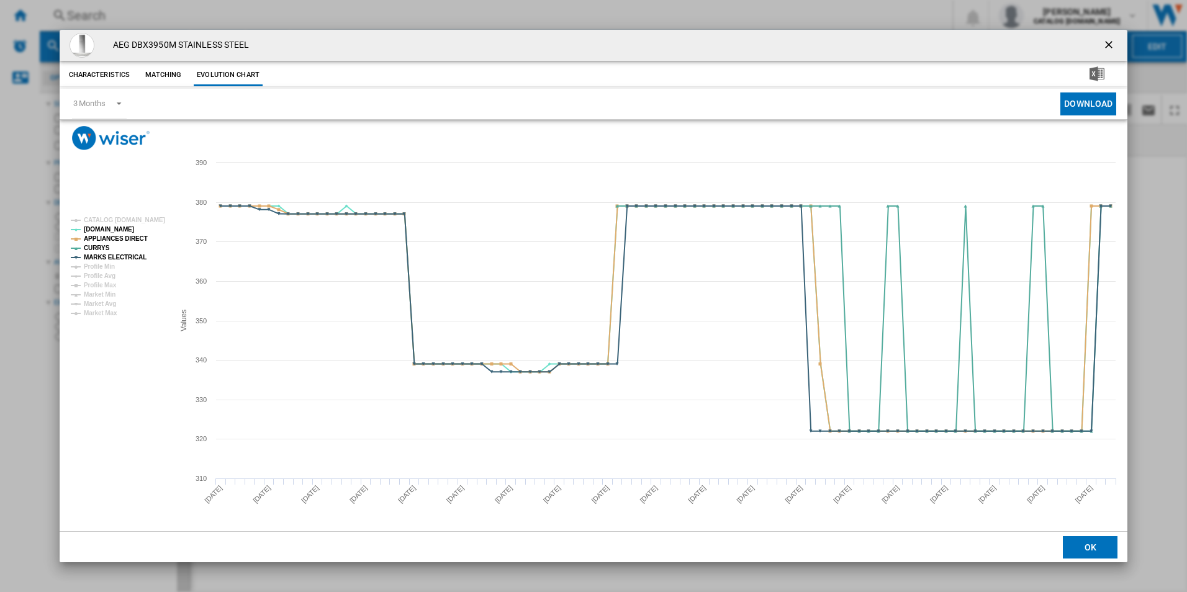
click at [137, 235] on tspan "APPLIANCES DIRECT" at bounding box center [116, 238] width 64 height 7
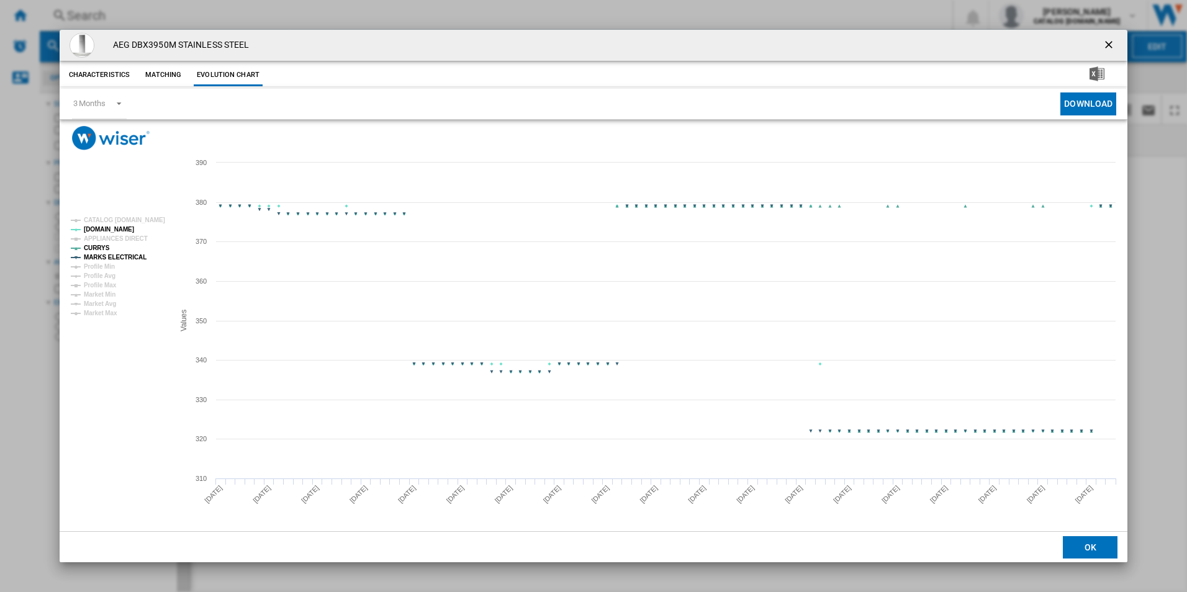
click at [139, 261] on tspan "MARKS ELECTRICAL" at bounding box center [115, 257] width 63 height 7
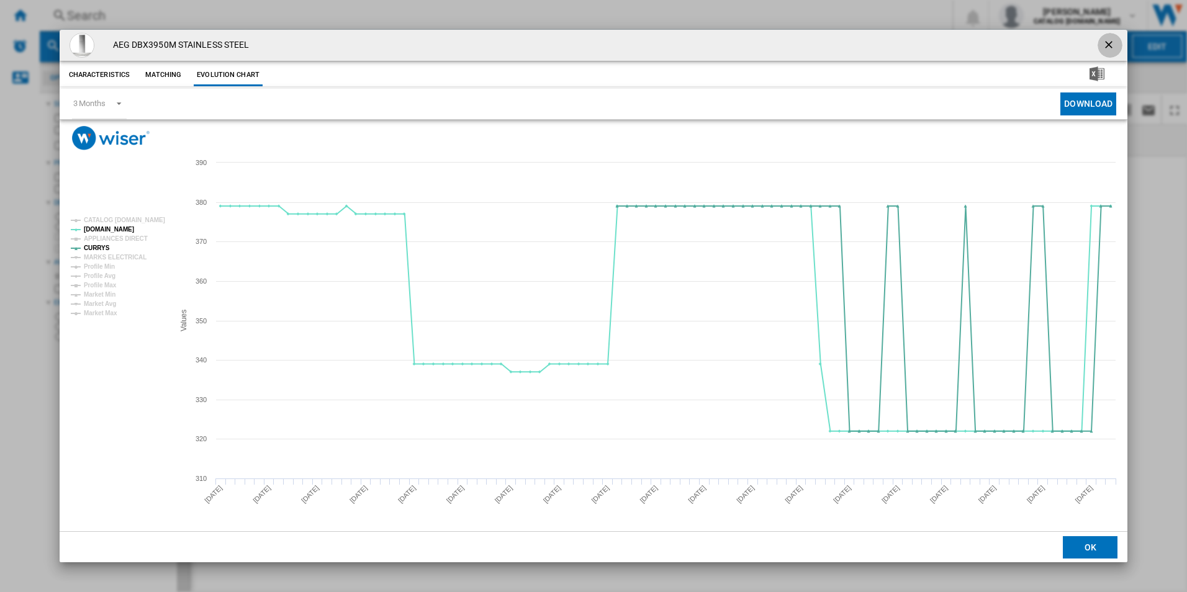
click at [1106, 45] on ng-md-icon "getI18NText('BUTTONS.CLOSE_DIALOG')" at bounding box center [1110, 46] width 15 height 15
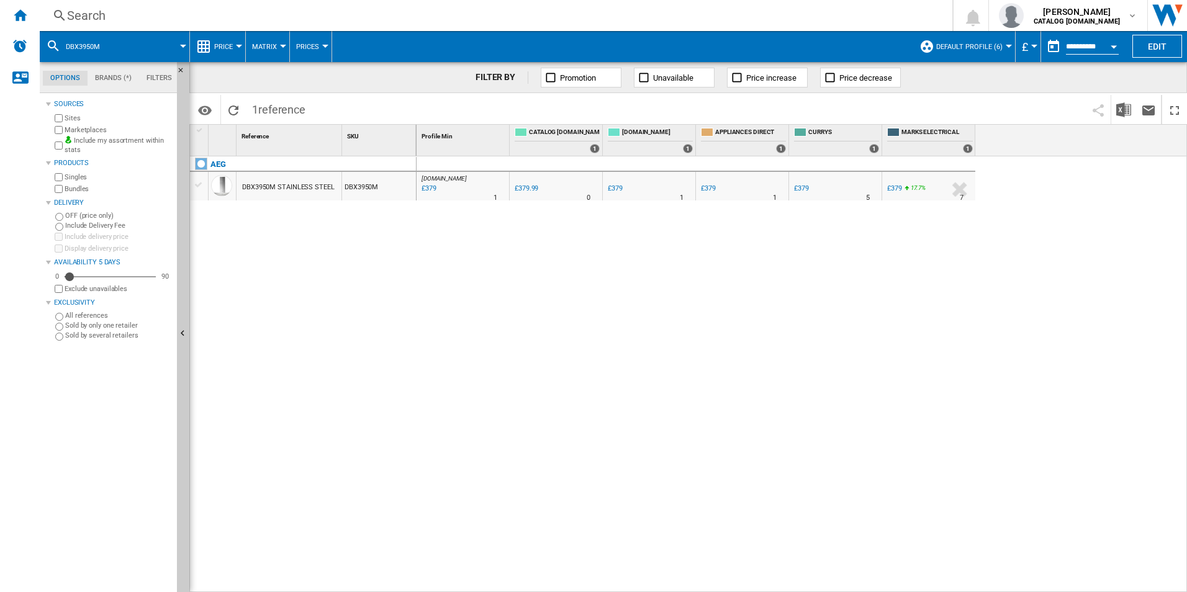
click at [854, 7] on div "Search" at bounding box center [493, 15] width 853 height 17
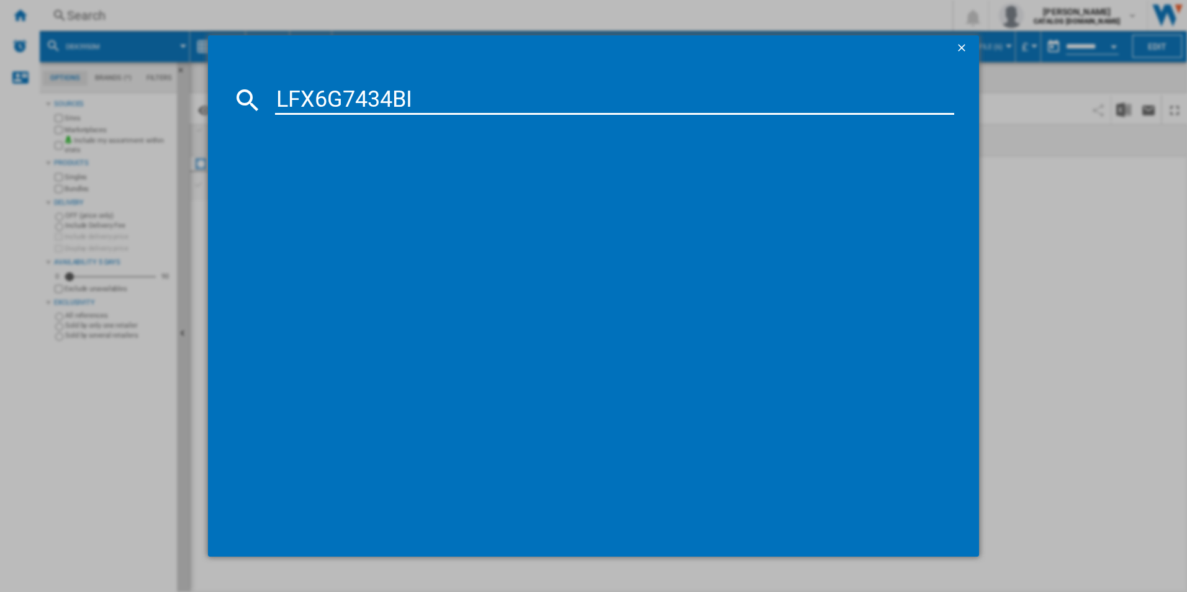
type input "LFX6G7434BI"
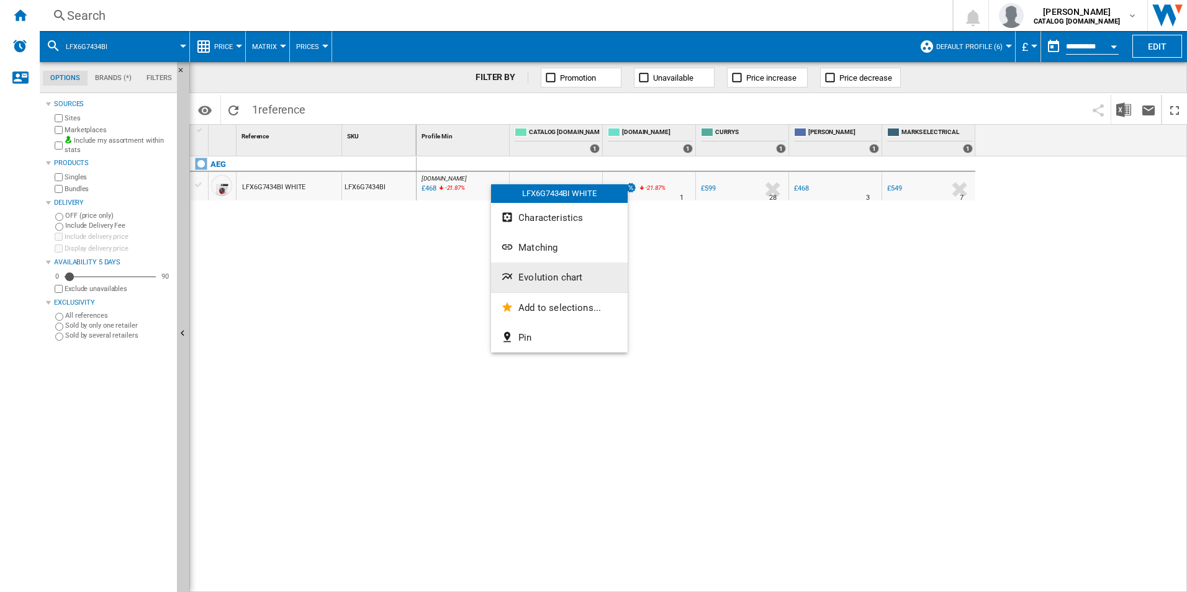
click at [533, 279] on span "Evolution chart" at bounding box center [551, 277] width 64 height 11
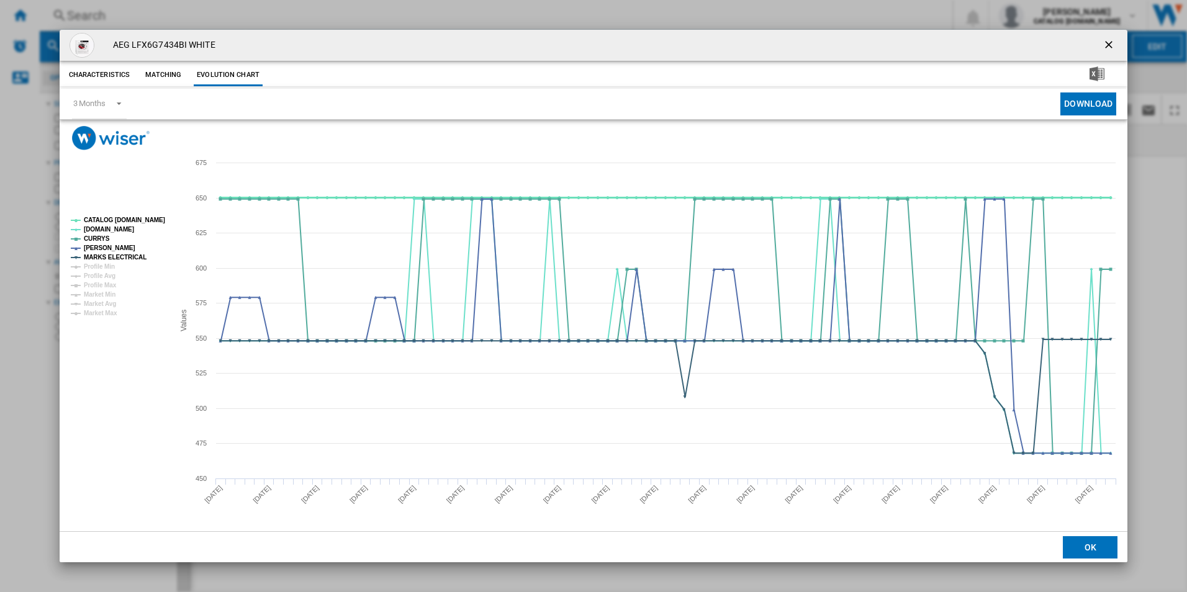
click at [150, 219] on tspan "CATALOG [DOMAIN_NAME]" at bounding box center [124, 220] width 81 height 7
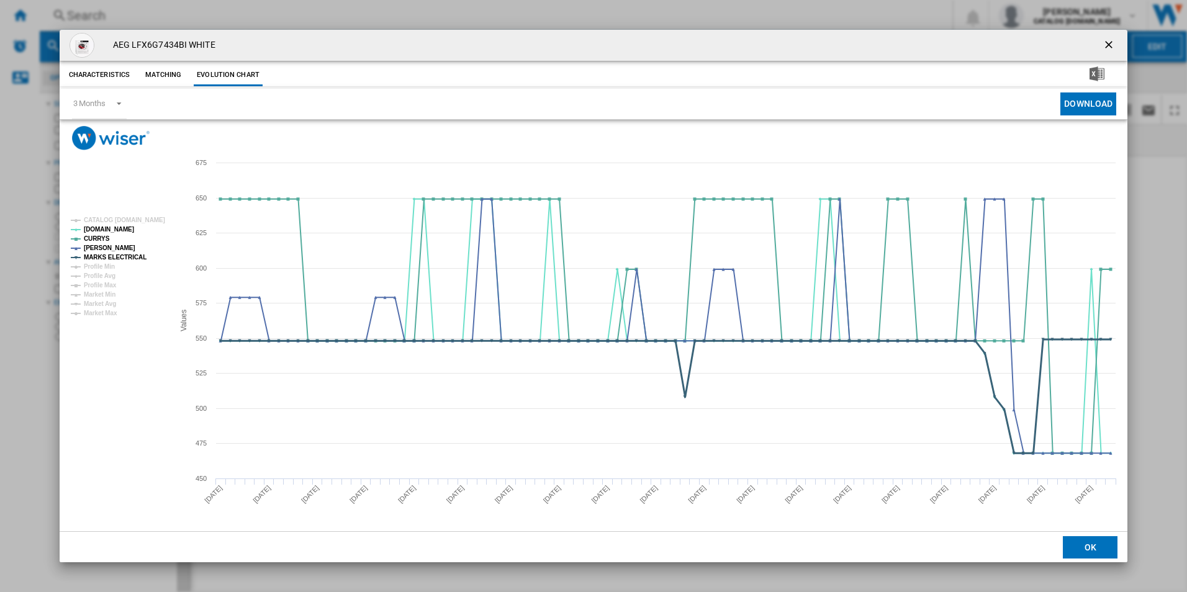
click at [140, 258] on tspan "MARKS ELECTRICAL" at bounding box center [115, 257] width 63 height 7
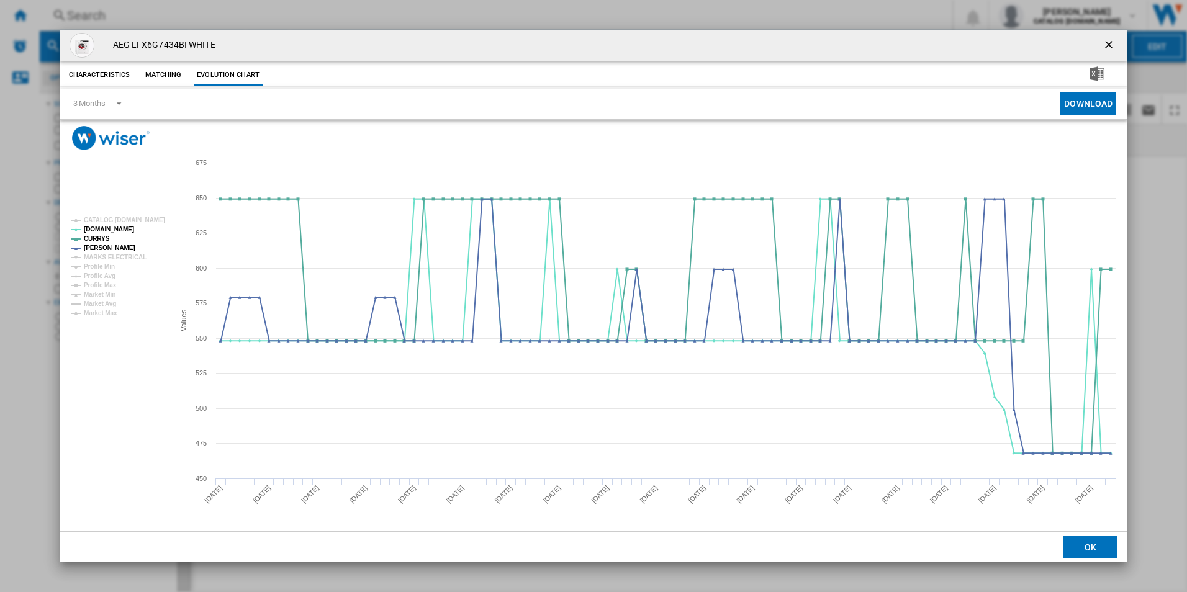
click at [1108, 48] on ng-md-icon "getI18NText('BUTTONS.CLOSE_DIALOG')" at bounding box center [1110, 46] width 15 height 15
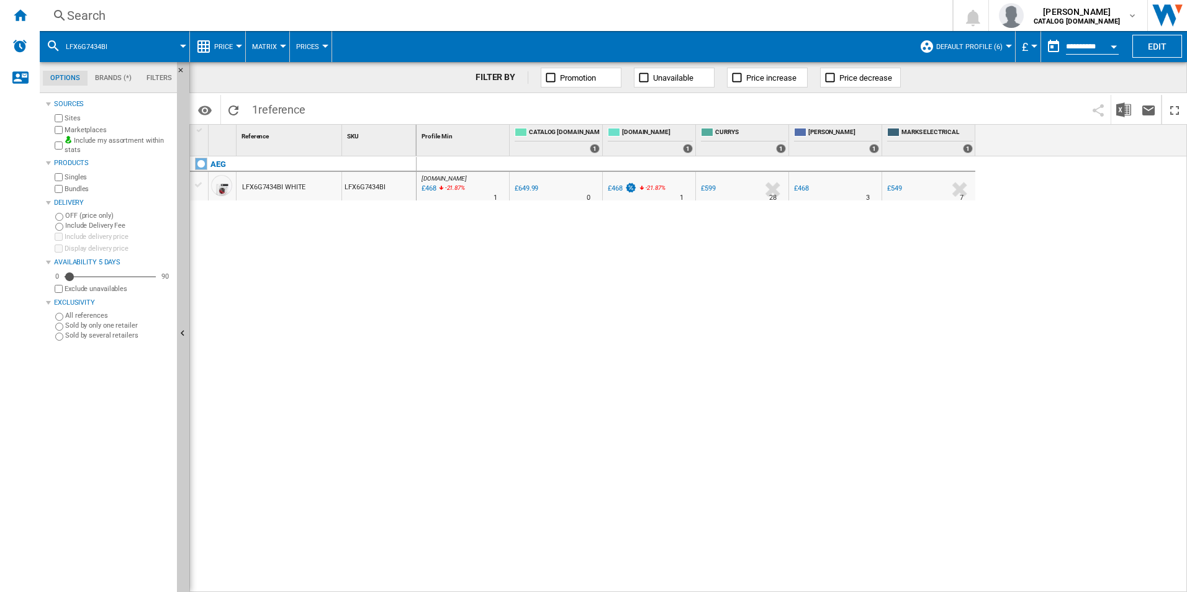
click at [815, 20] on div "Search" at bounding box center [493, 15] width 853 height 17
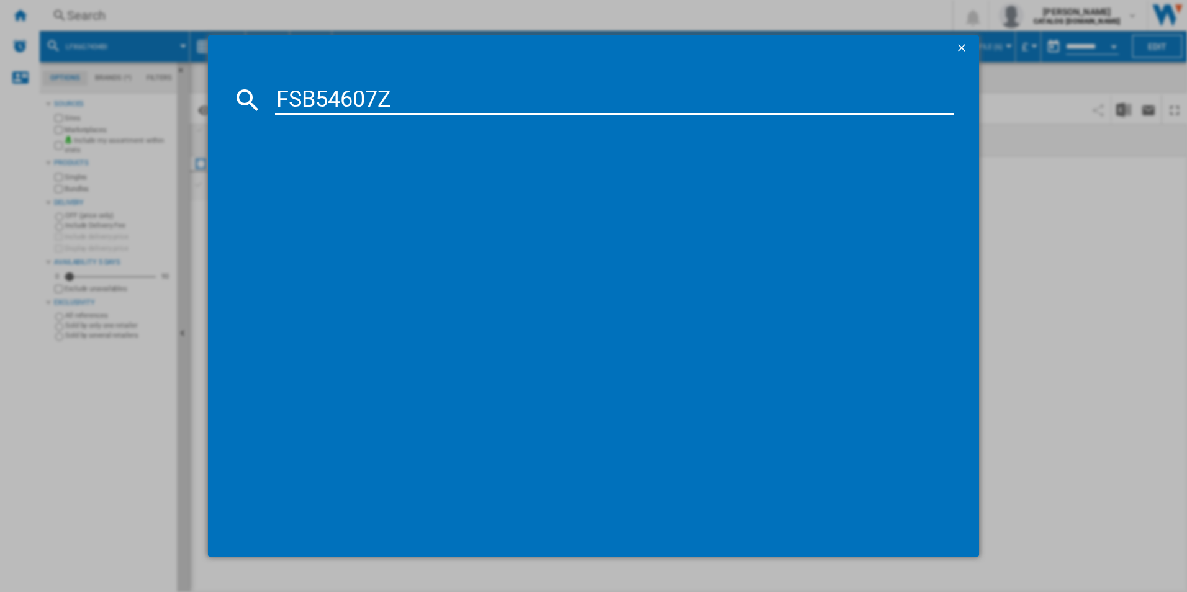
type input "FSB54607Z"
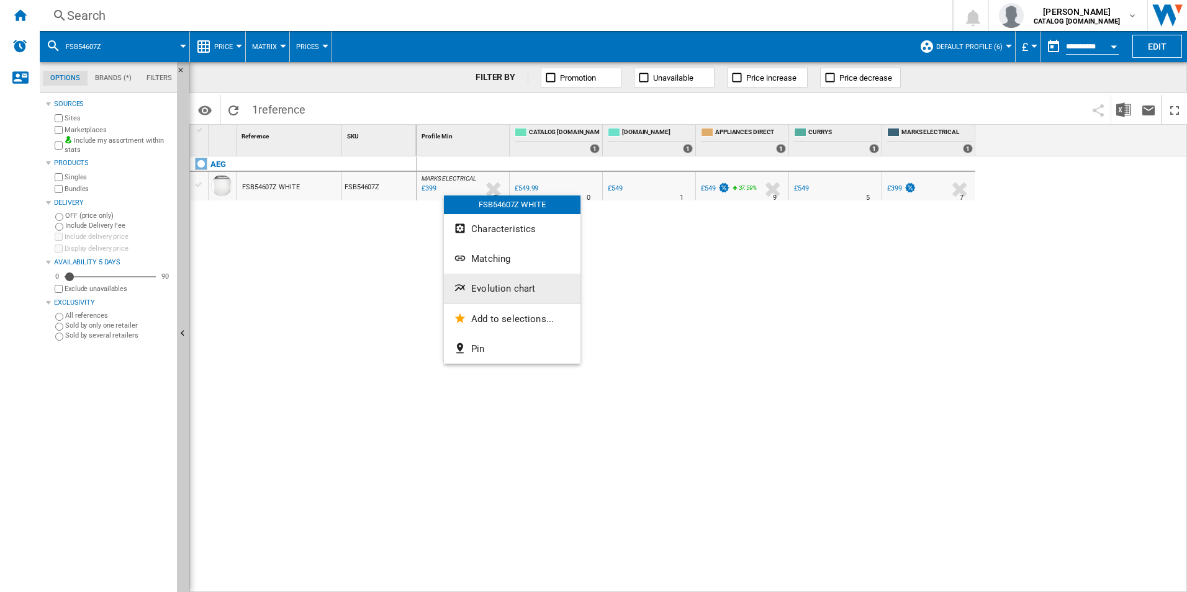
click at [474, 283] on button "Evolution chart" at bounding box center [512, 289] width 137 height 30
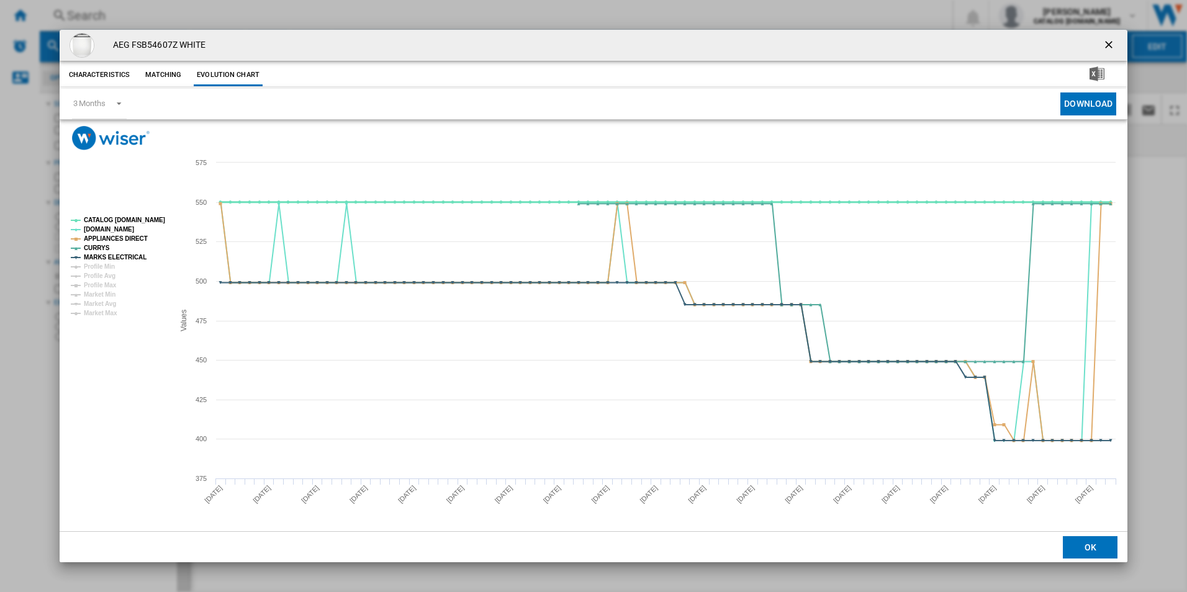
click at [147, 220] on tspan "CATALOG [DOMAIN_NAME]" at bounding box center [124, 220] width 81 height 7
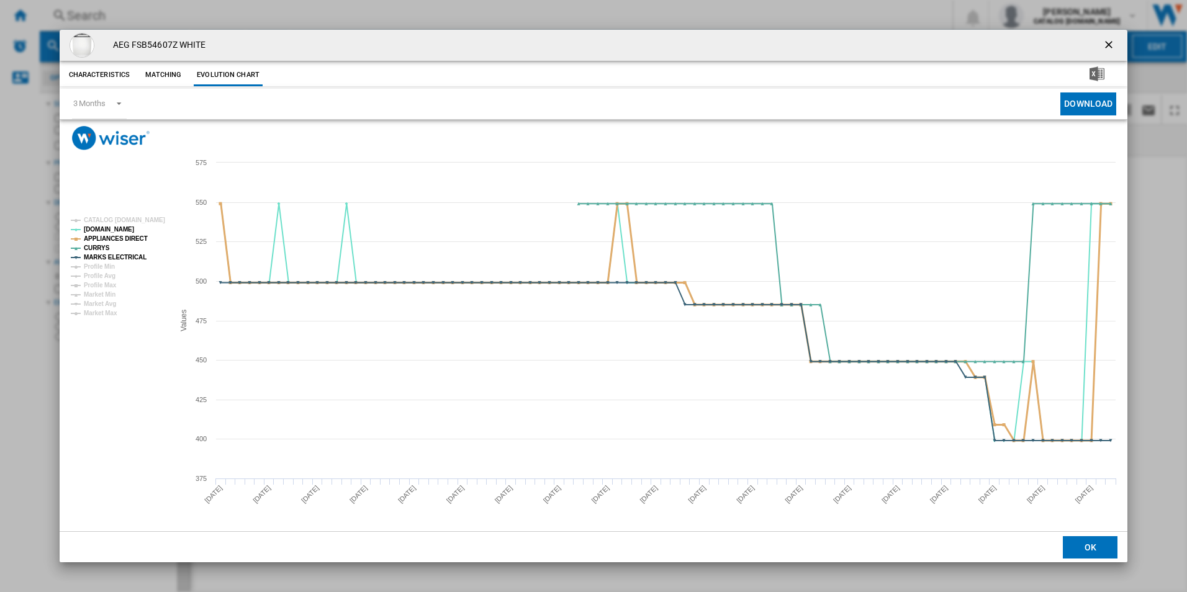
click at [138, 240] on tspan "APPLIANCES DIRECT" at bounding box center [116, 238] width 64 height 7
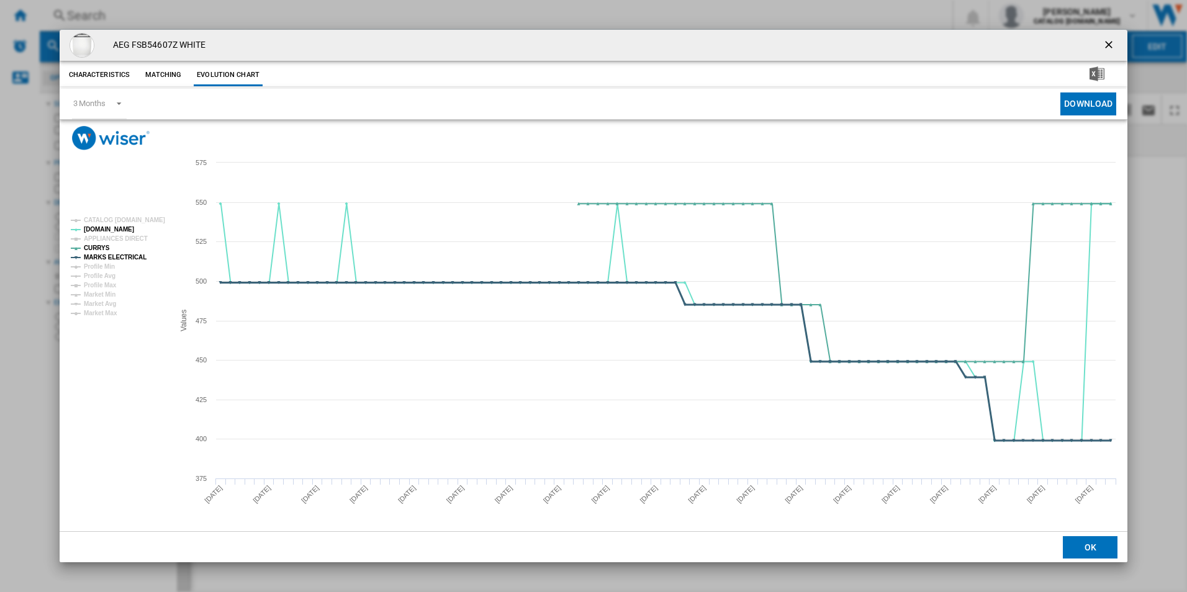
click at [138, 254] on tspan "MARKS ELECTRICAL" at bounding box center [115, 257] width 63 height 7
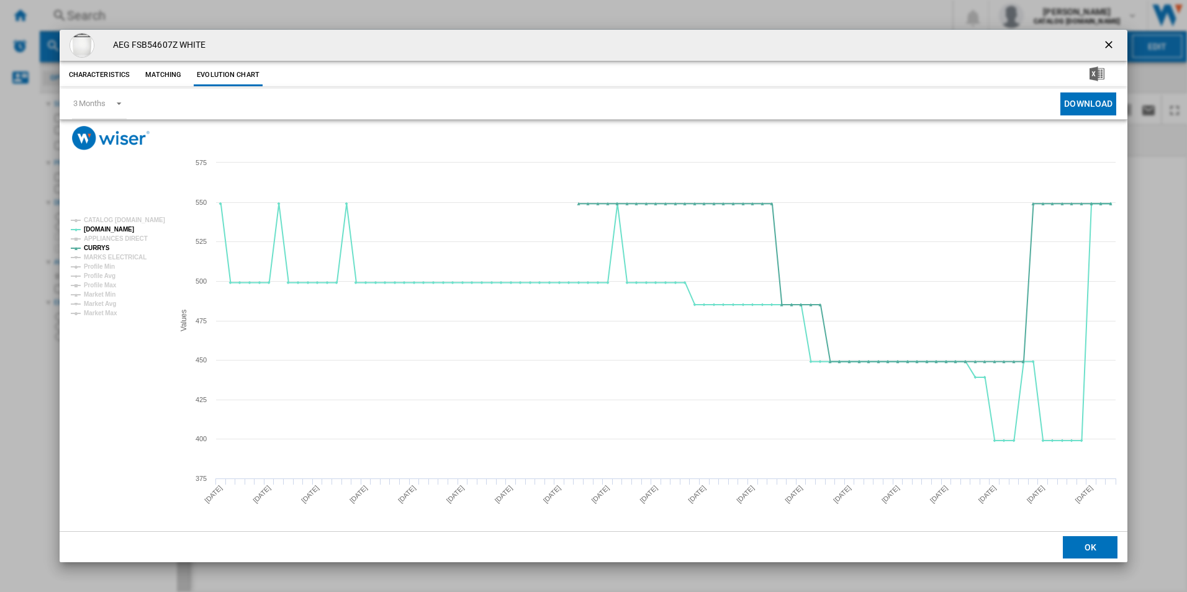
click at [1109, 47] on ng-md-icon "getI18NText('BUTTONS.CLOSE_DIALOG')" at bounding box center [1110, 46] width 15 height 15
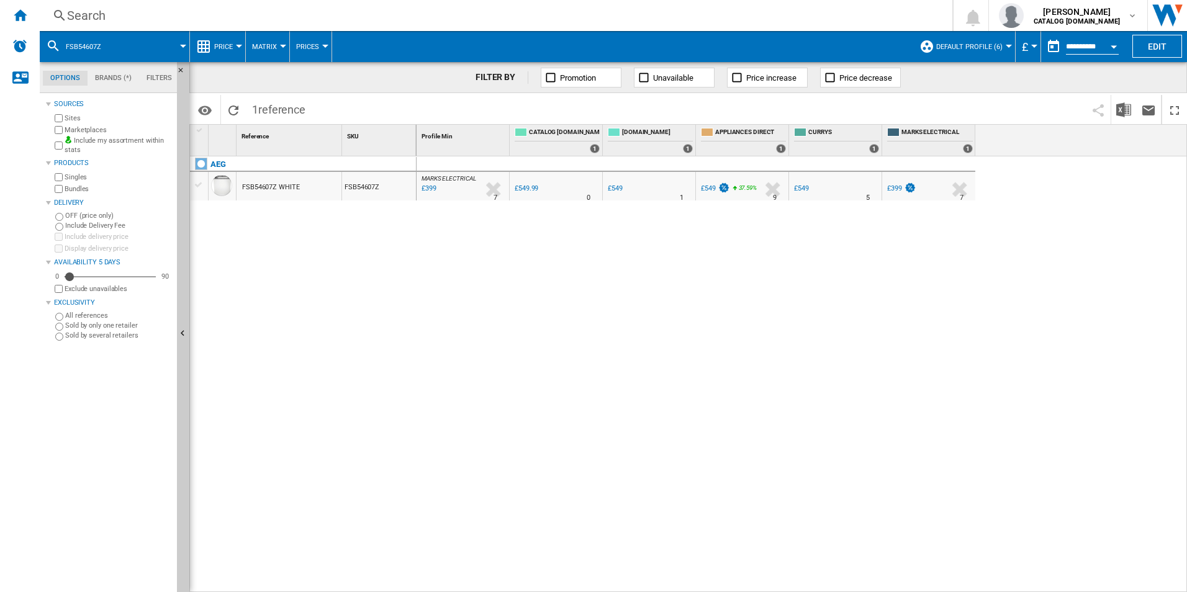
click at [815, 18] on div "Search" at bounding box center [493, 15] width 853 height 17
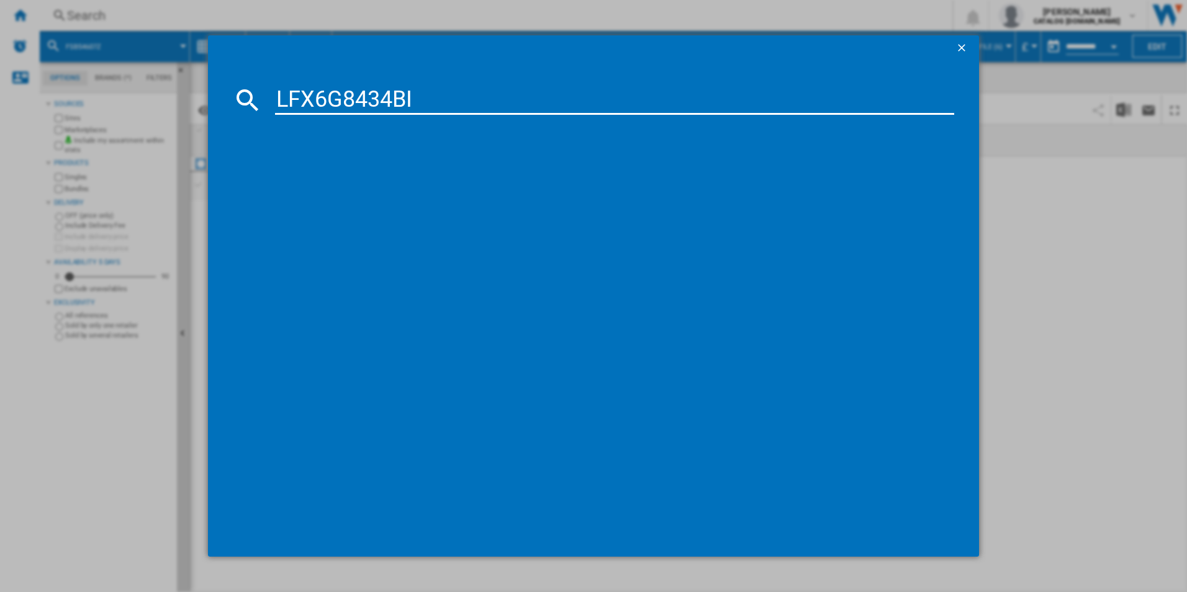
type input "LFX6G8434BI"
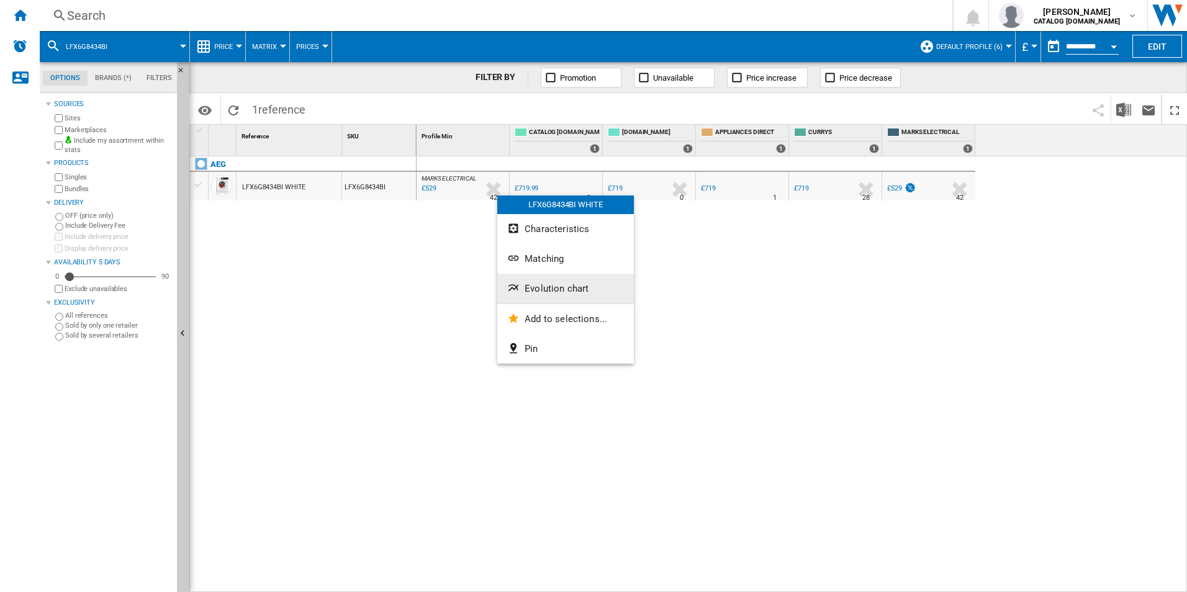
click at [529, 279] on button "Evolution chart" at bounding box center [565, 289] width 137 height 30
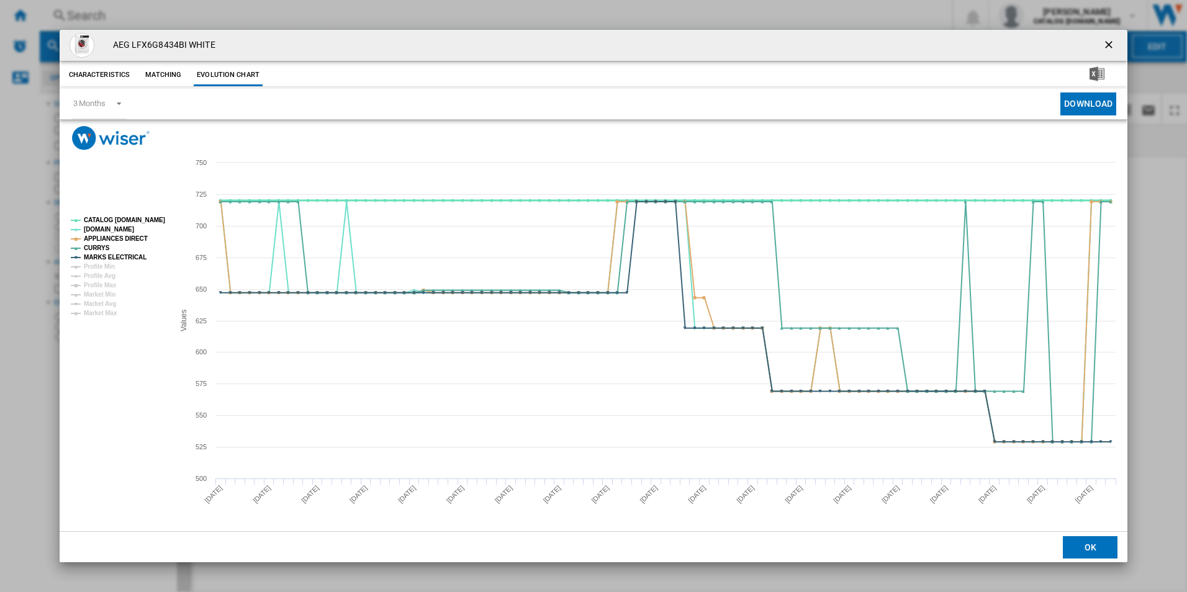
click at [148, 219] on tspan "CATALOG [DOMAIN_NAME]" at bounding box center [124, 220] width 81 height 7
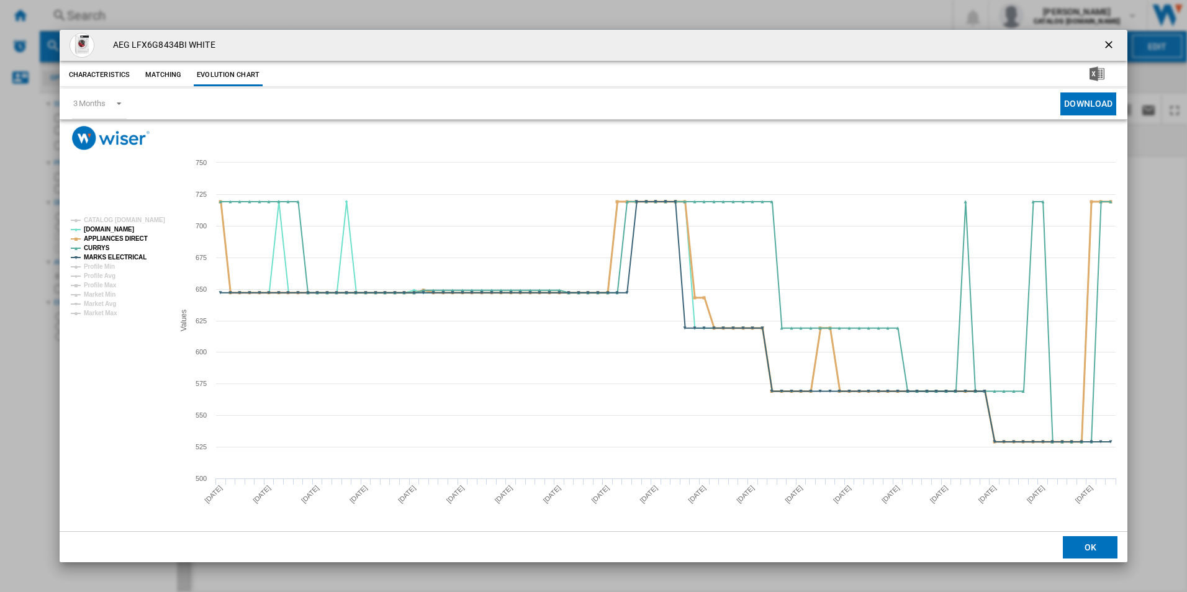
click at [129, 237] on tspan "APPLIANCES DIRECT" at bounding box center [116, 238] width 64 height 7
click at [127, 256] on tspan "MARKS ELECTRICAL" at bounding box center [115, 257] width 63 height 7
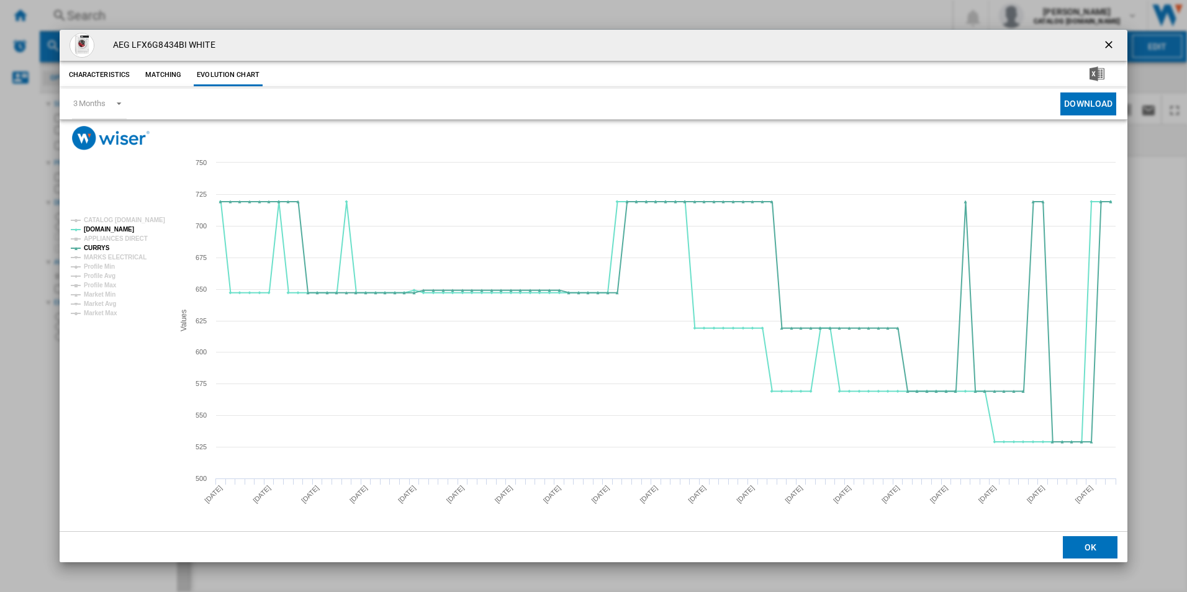
drag, startPoint x: 1113, startPoint y: 51, endPoint x: 1100, endPoint y: 47, distance: 13.0
click at [1112, 51] on ng-md-icon "getI18NText('BUTTONS.CLOSE_DIALOG')" at bounding box center [1110, 46] width 15 height 15
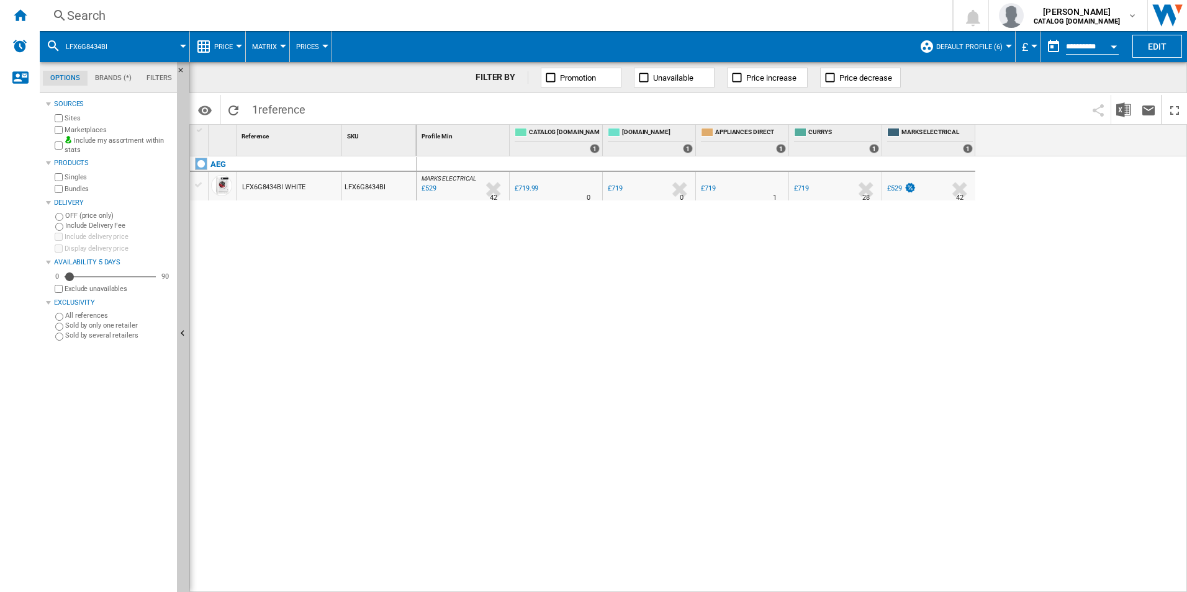
click at [864, 17] on div "Search" at bounding box center [493, 15] width 853 height 17
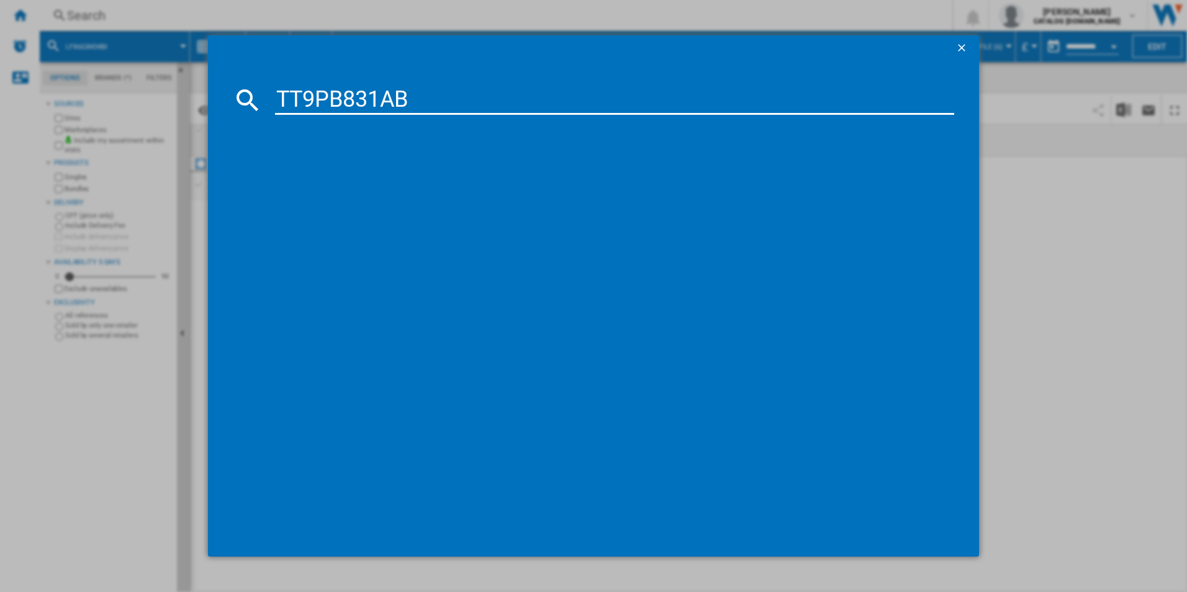
type input "TT9PB831AB"
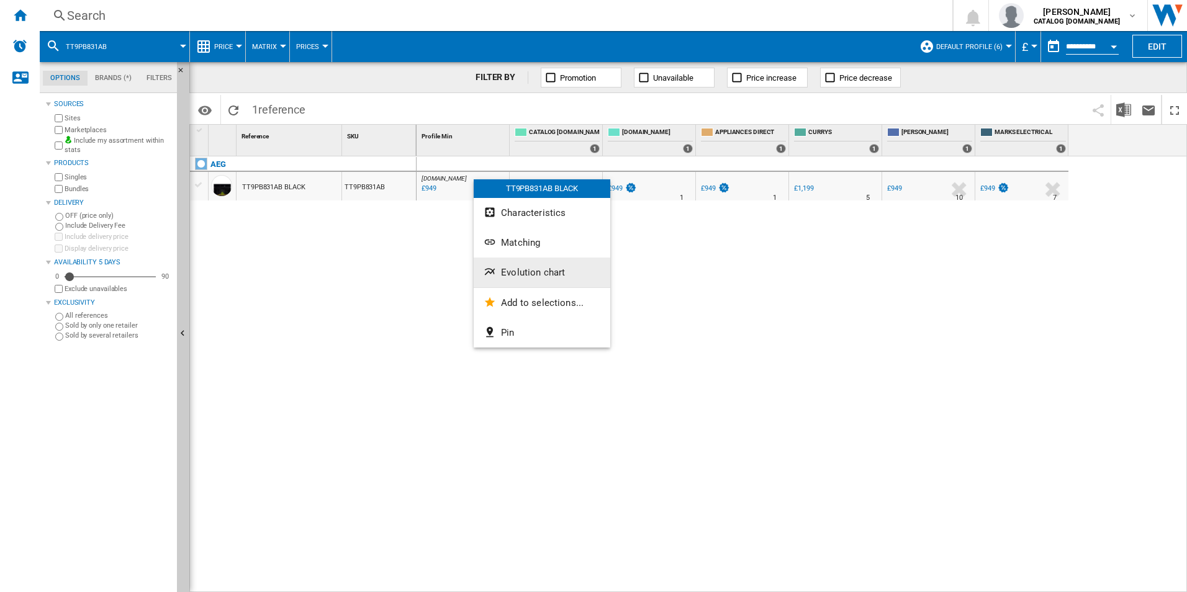
click at [554, 271] on span "Evolution chart" at bounding box center [533, 272] width 64 height 11
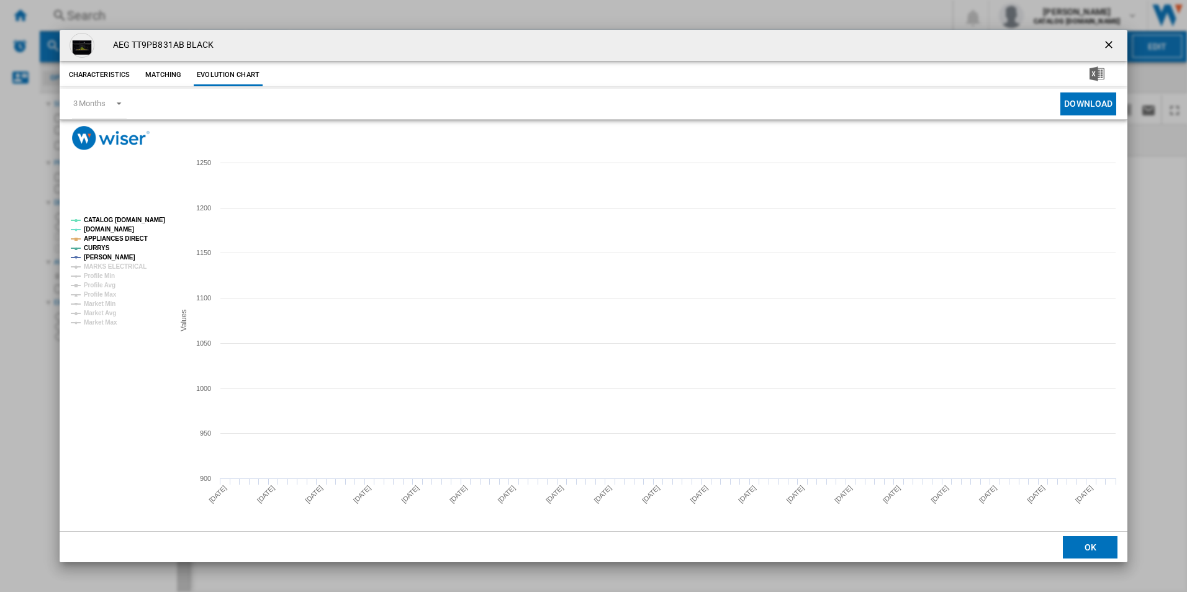
click at [151, 217] on tspan "CATALOG [DOMAIN_NAME]" at bounding box center [124, 220] width 81 height 7
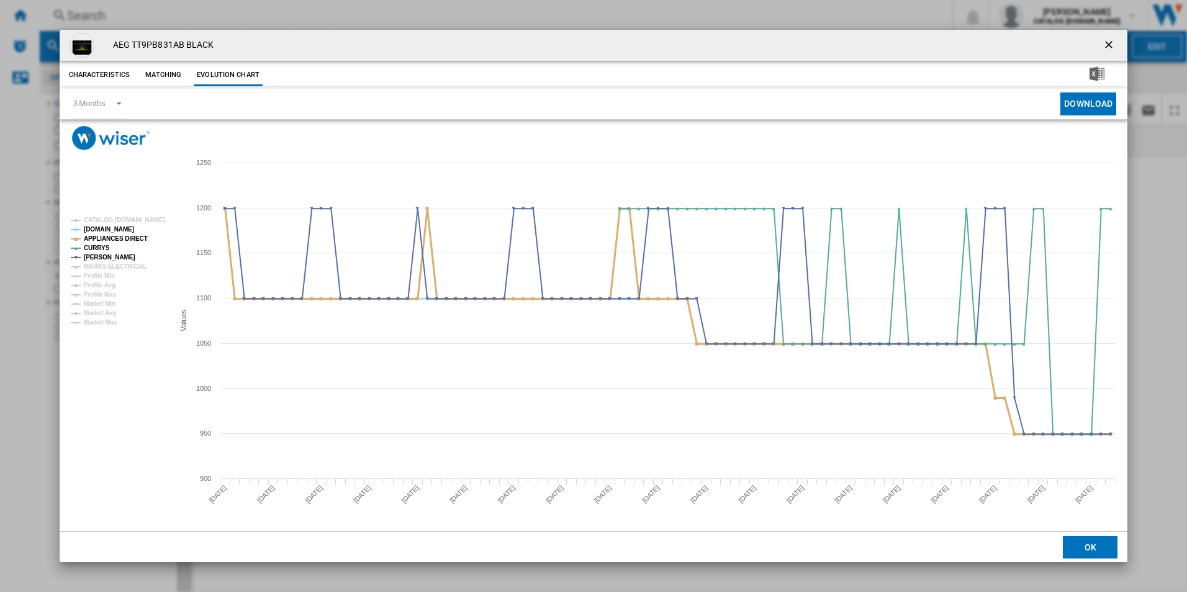
click at [129, 236] on tspan "APPLIANCES DIRECT" at bounding box center [116, 238] width 64 height 7
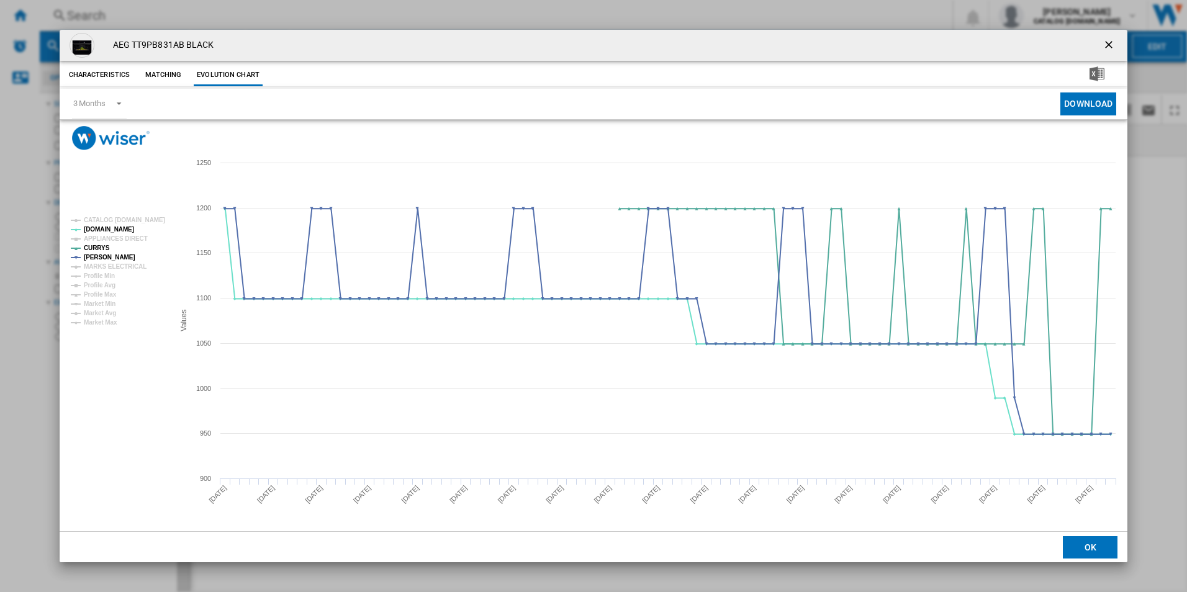
drag, startPoint x: 1105, startPoint y: 45, endPoint x: 1092, endPoint y: 40, distance: 13.2
click at [1105, 45] on ng-md-icon "getI18NText('BUTTONS.CLOSE_DIALOG')" at bounding box center [1110, 46] width 15 height 15
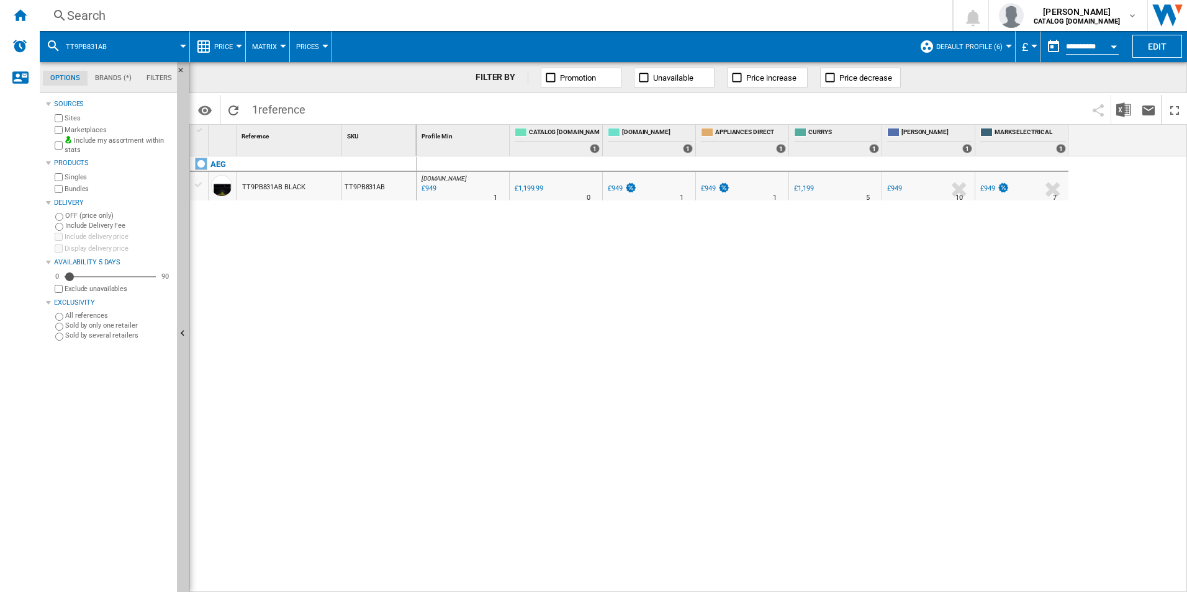
click at [694, 12] on div "Search" at bounding box center [493, 15] width 853 height 17
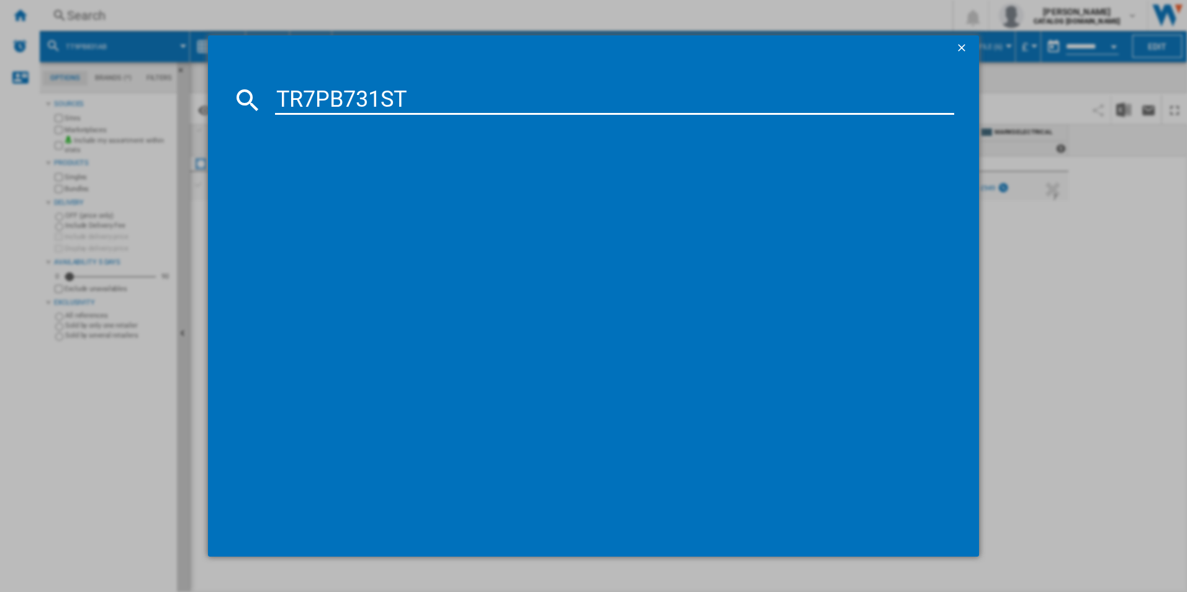
type input "TR7PB731ST"
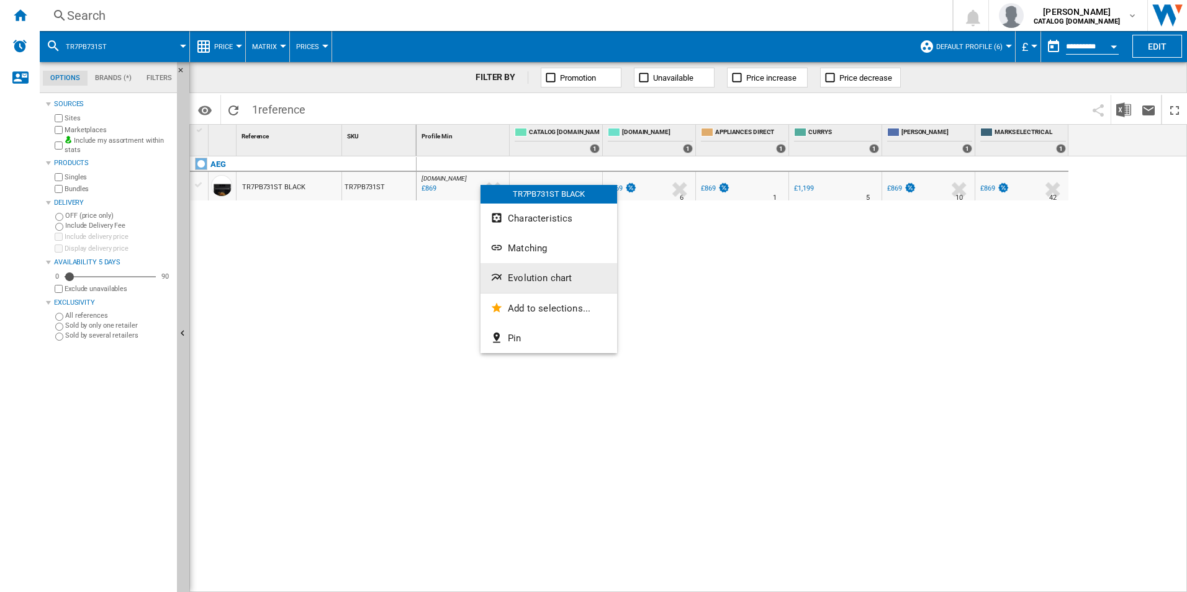
click at [513, 279] on span "Evolution chart" at bounding box center [540, 278] width 64 height 11
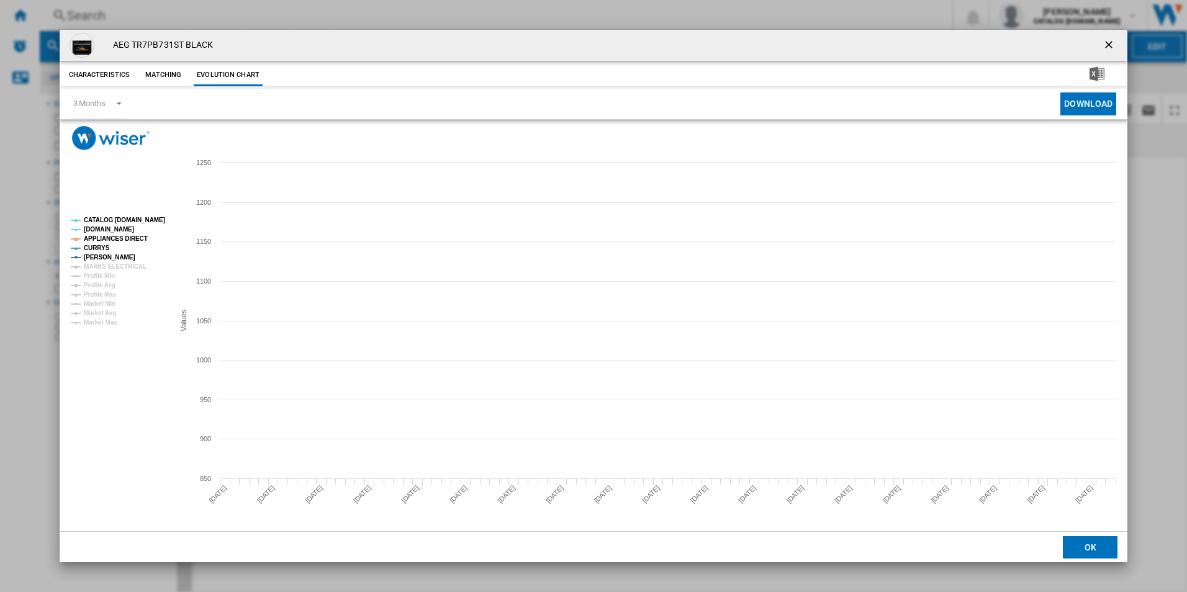
click at [154, 217] on tspan "CATALOG [DOMAIN_NAME]" at bounding box center [124, 220] width 81 height 7
click at [129, 235] on tspan "APPLIANCES DIRECT" at bounding box center [116, 238] width 64 height 7
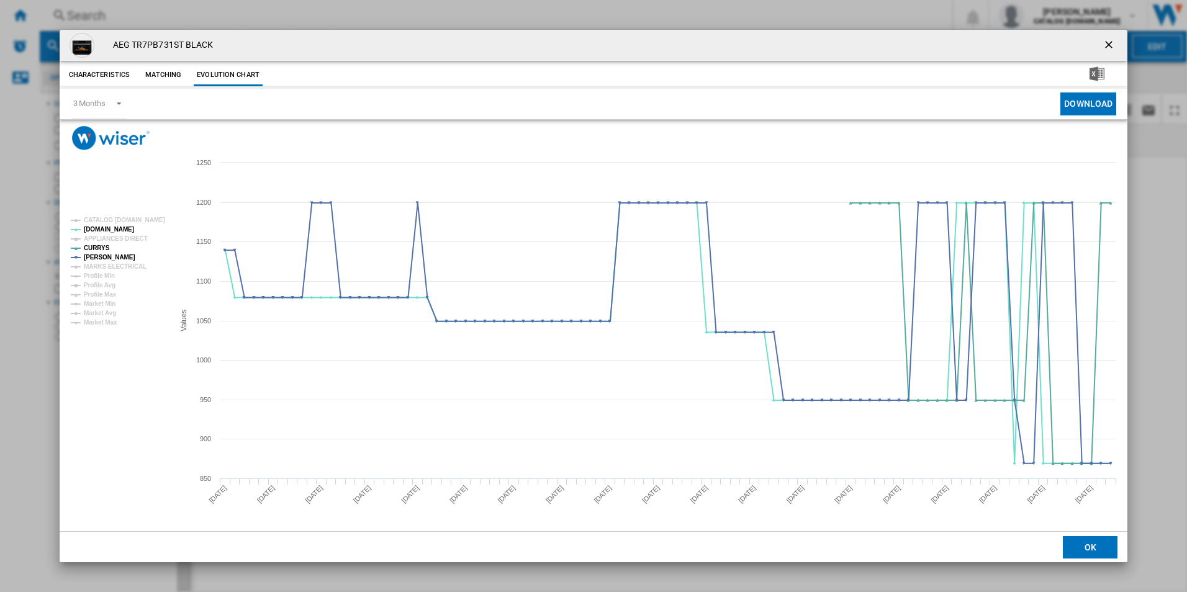
click at [1107, 43] on ng-md-icon "getI18NText('BUTTONS.CLOSE_DIALOG')" at bounding box center [1110, 46] width 15 height 15
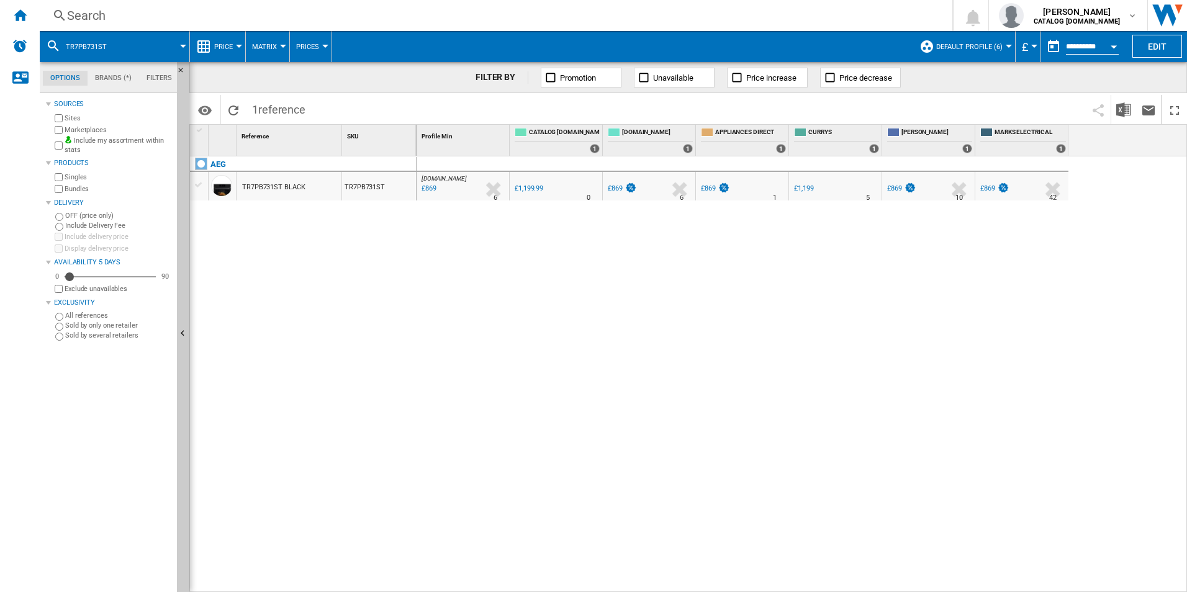
click at [836, 24] on div "Search Search 0 adam barber CATALOG ELECTROLUX.UK CATALOG ELECTROLUX.UK My sett…" at bounding box center [614, 15] width 1148 height 31
click at [831, 20] on div "Search" at bounding box center [493, 15] width 853 height 17
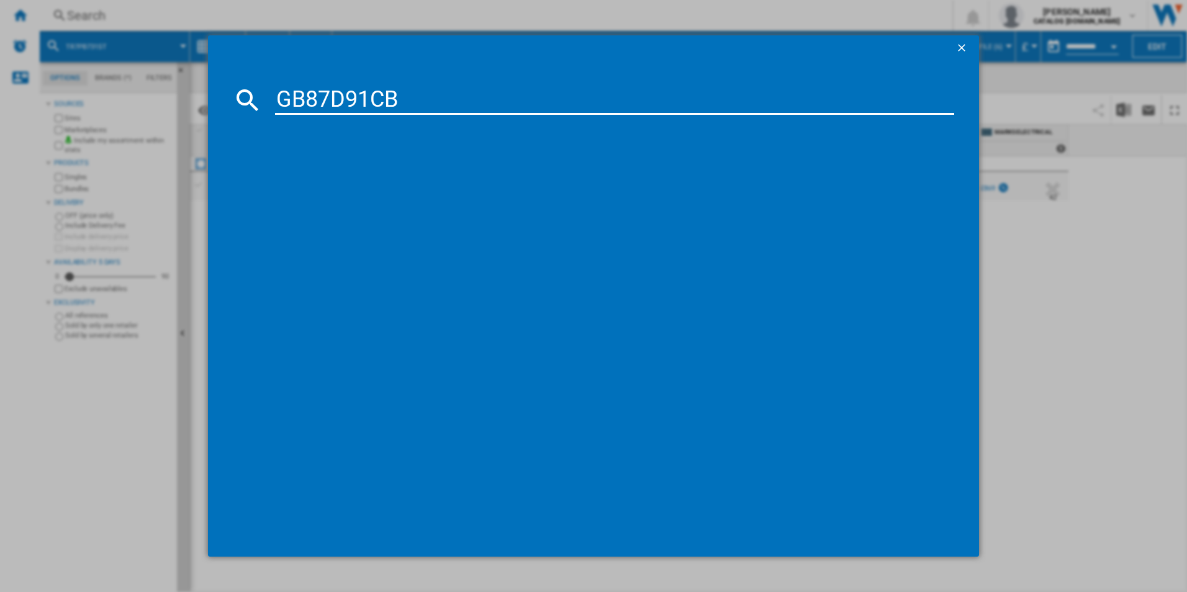
type input "GB87D91CB"
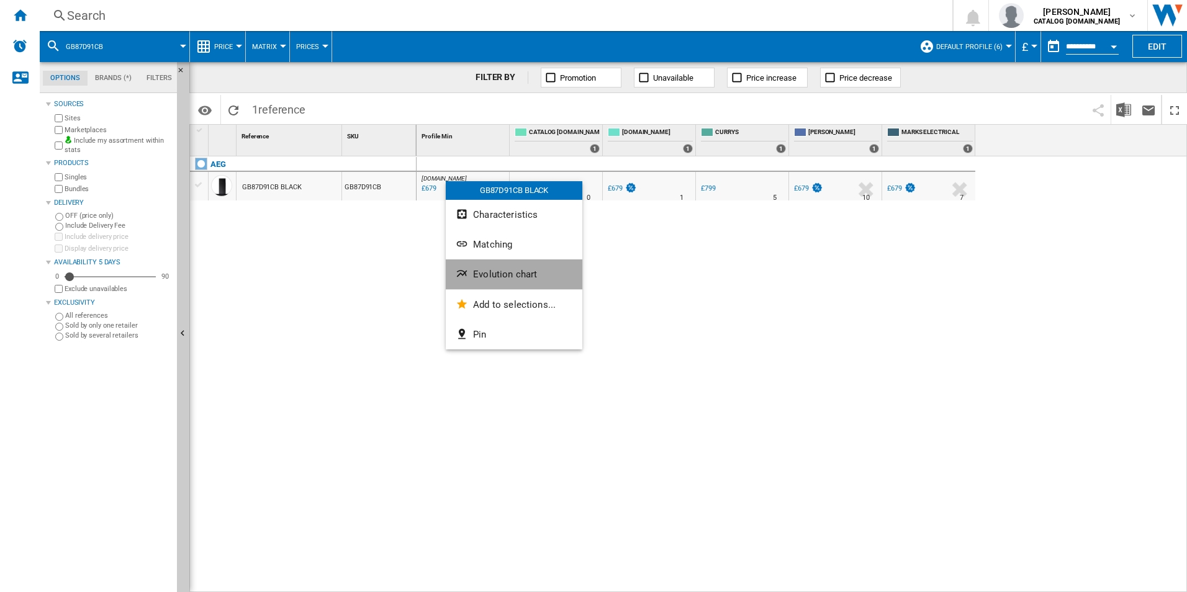
click at [509, 270] on span "Evolution chart" at bounding box center [505, 274] width 64 height 11
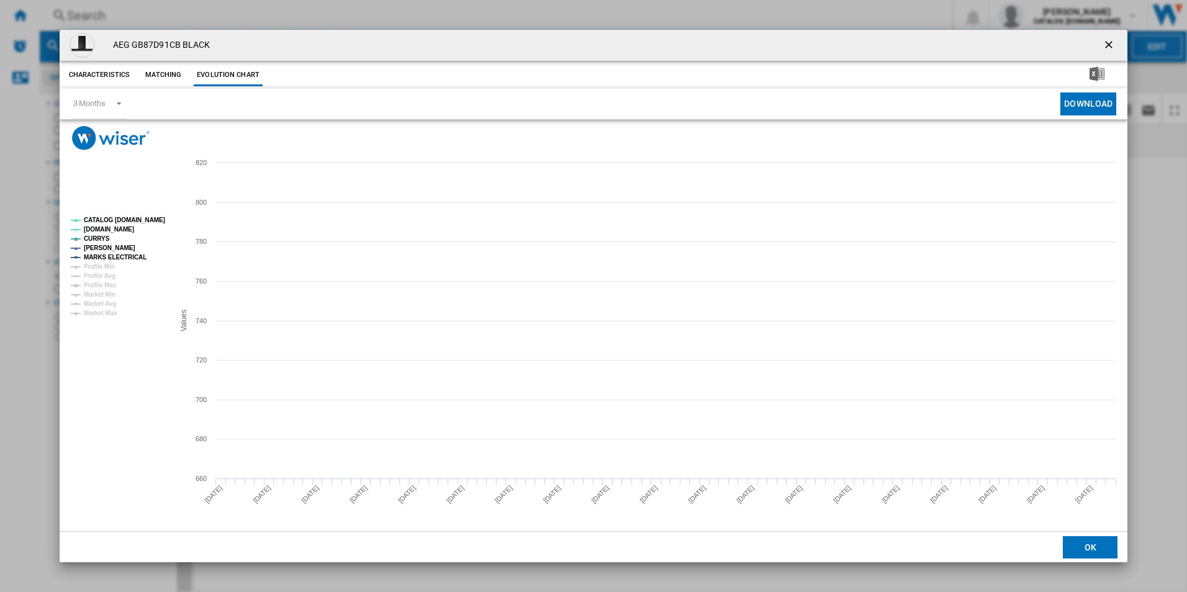
click at [125, 219] on tspan "CATALOG [DOMAIN_NAME]" at bounding box center [124, 220] width 81 height 7
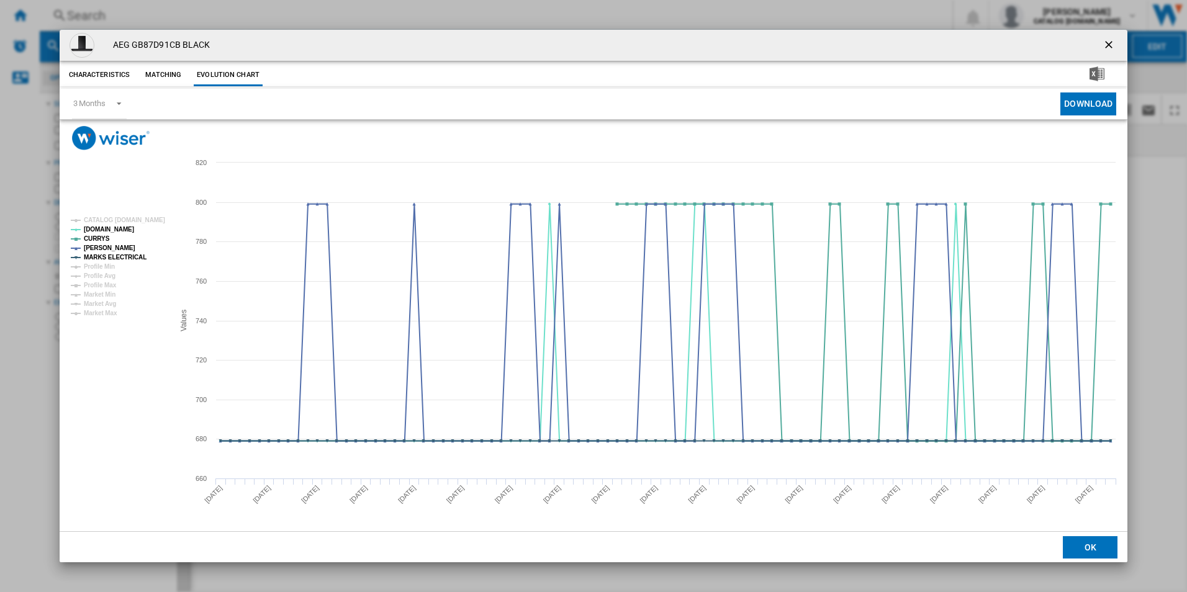
click at [123, 258] on tspan "MARKS ELECTRICAL" at bounding box center [115, 257] width 63 height 7
click at [1110, 40] on ng-md-icon "getI18NText('BUTTONS.CLOSE_DIALOG')" at bounding box center [1110, 46] width 15 height 15
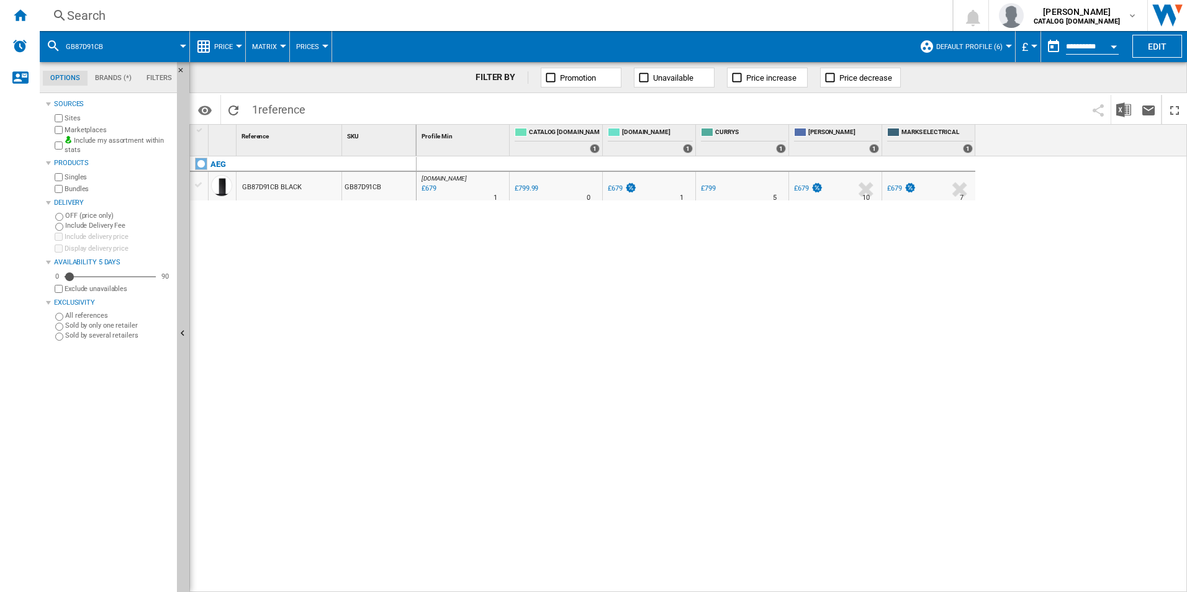
click at [734, 11] on div "Search" at bounding box center [493, 15] width 853 height 17
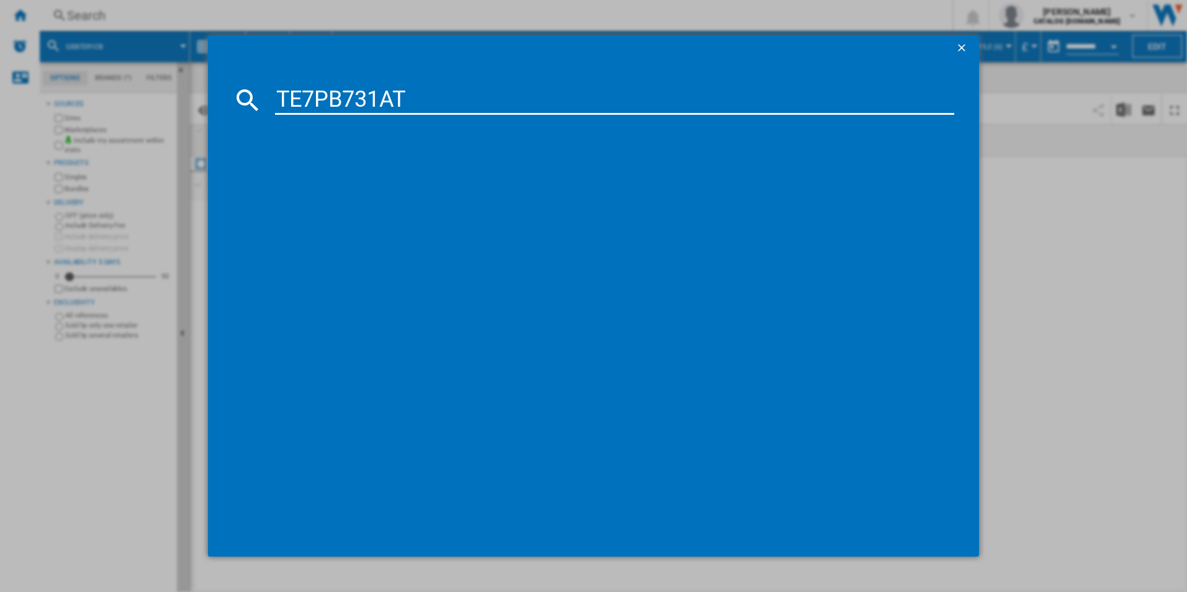
type input "TE7PB731AT"
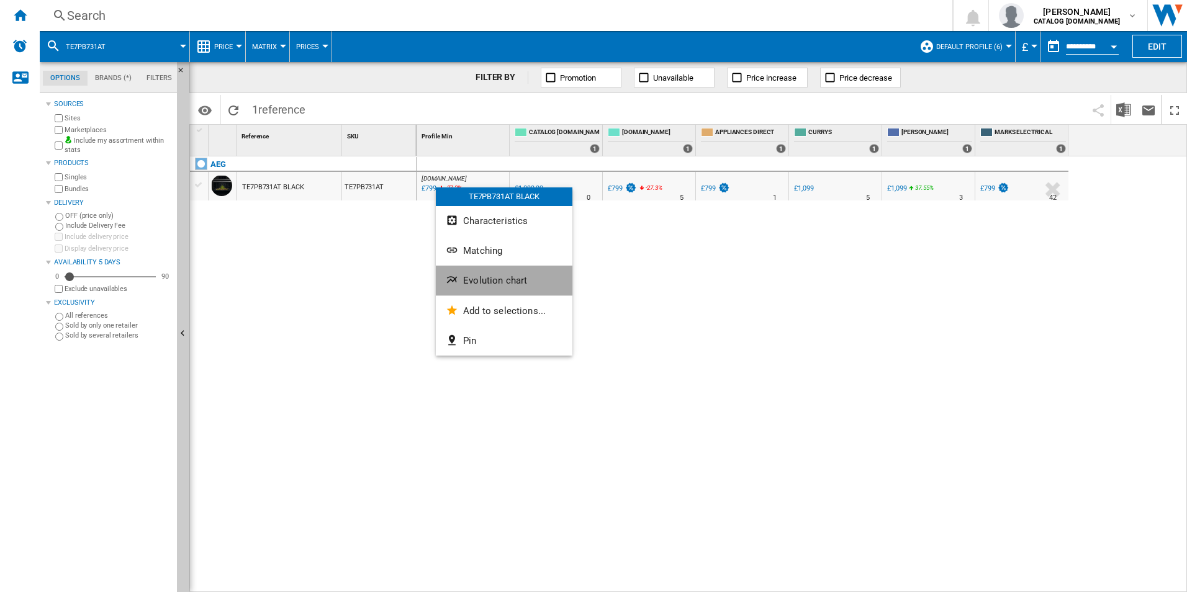
click at [502, 274] on button "Evolution chart" at bounding box center [504, 281] width 137 height 30
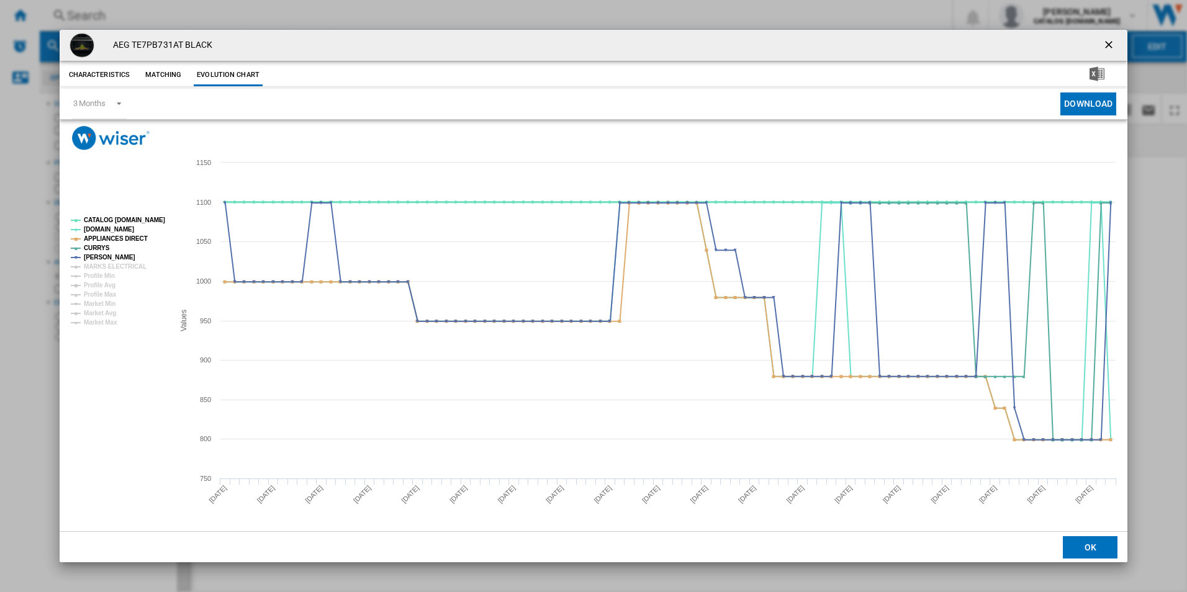
click at [152, 219] on tspan "CATALOG [DOMAIN_NAME]" at bounding box center [124, 220] width 81 height 7
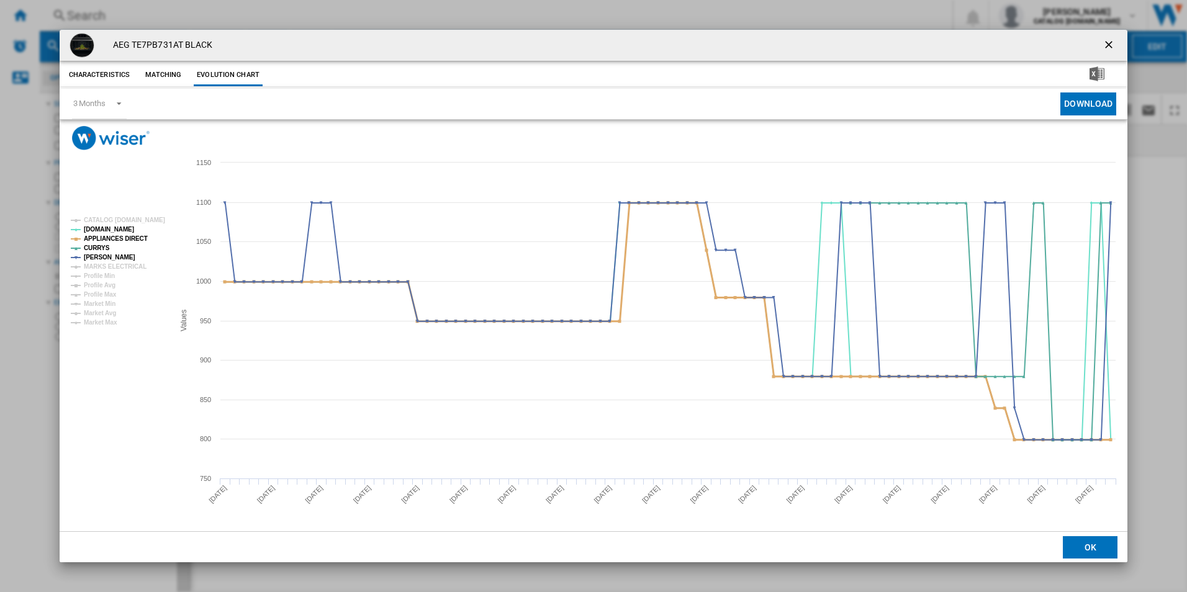
click at [132, 242] on tspan "APPLIANCES DIRECT" at bounding box center [116, 238] width 64 height 7
drag, startPoint x: 1105, startPoint y: 45, endPoint x: 1079, endPoint y: 45, distance: 26.1
click at [1105, 45] on ng-md-icon "getI18NText('BUTTONS.CLOSE_DIALOG')" at bounding box center [1110, 46] width 15 height 15
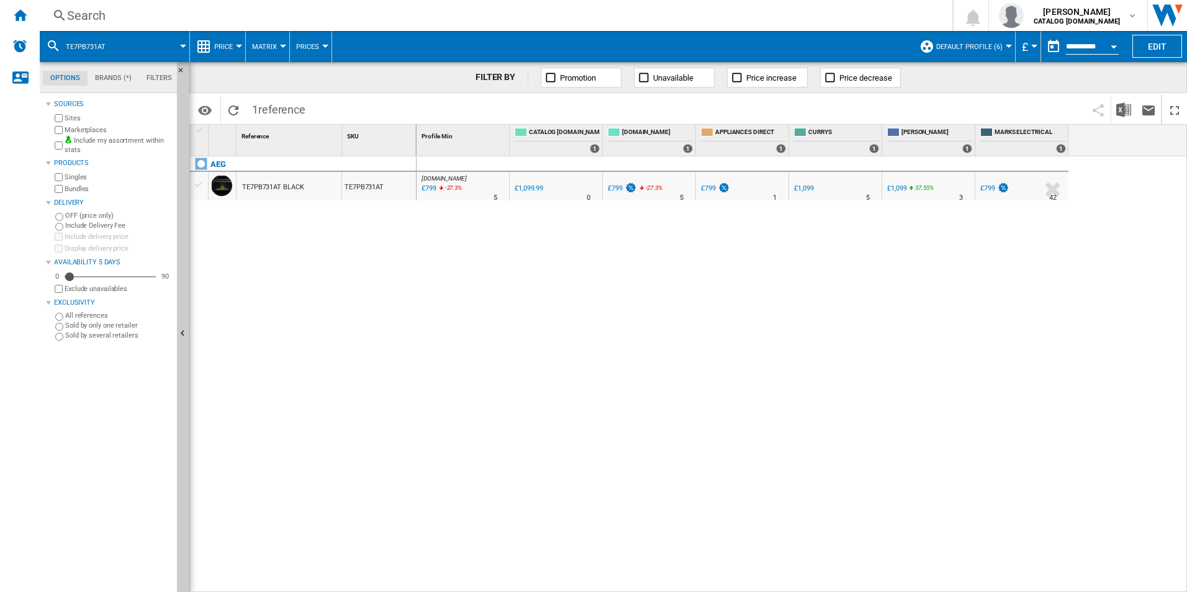
click at [841, 23] on div "Search" at bounding box center [493, 15] width 853 height 17
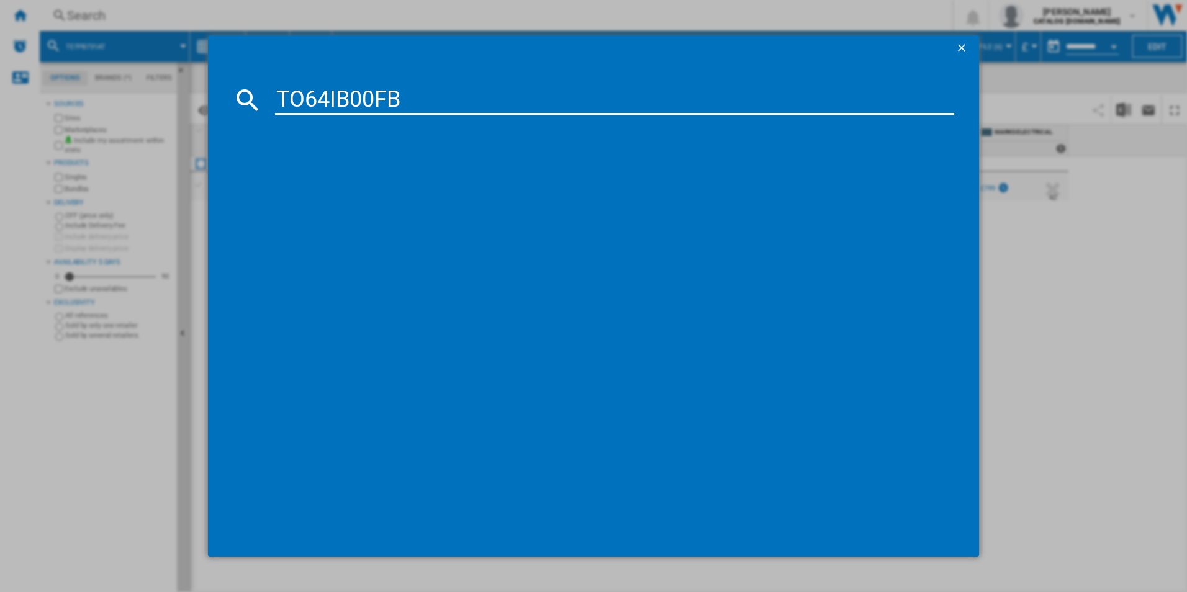
type input "TO64IB00FB"
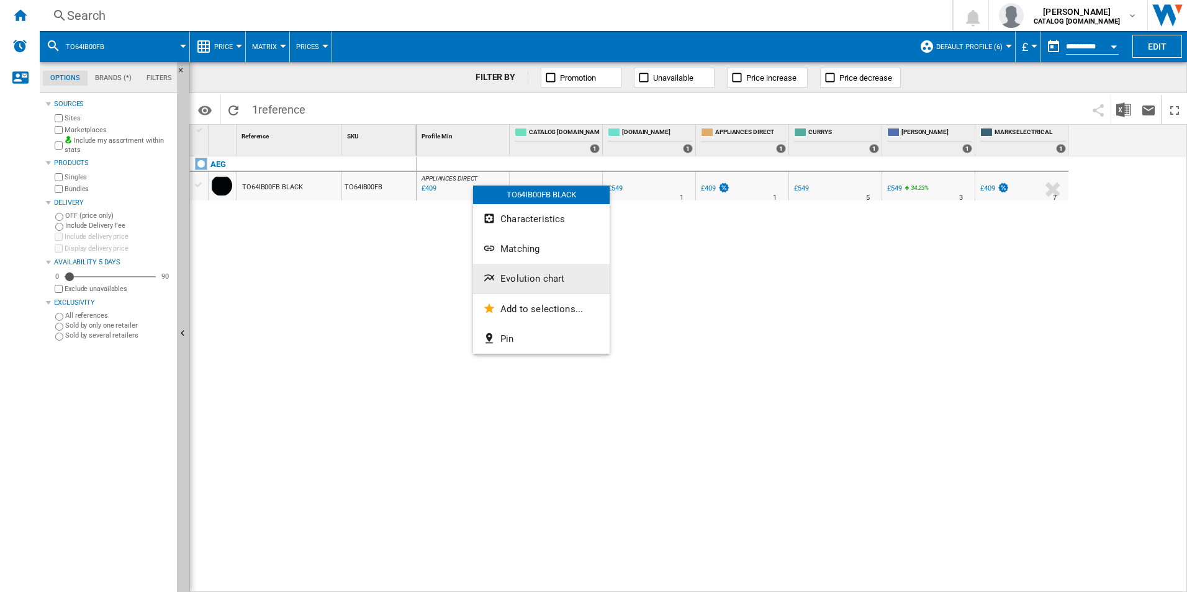
click at [503, 281] on span "Evolution chart" at bounding box center [533, 278] width 64 height 11
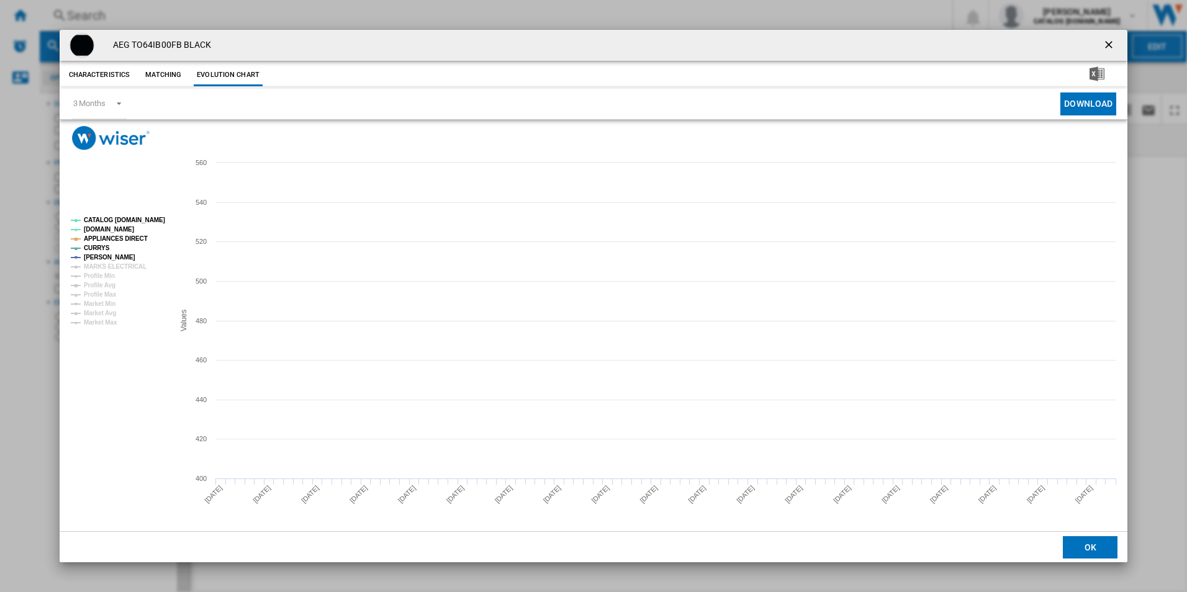
click at [147, 219] on tspan "CATALOG [DOMAIN_NAME]" at bounding box center [124, 220] width 81 height 7
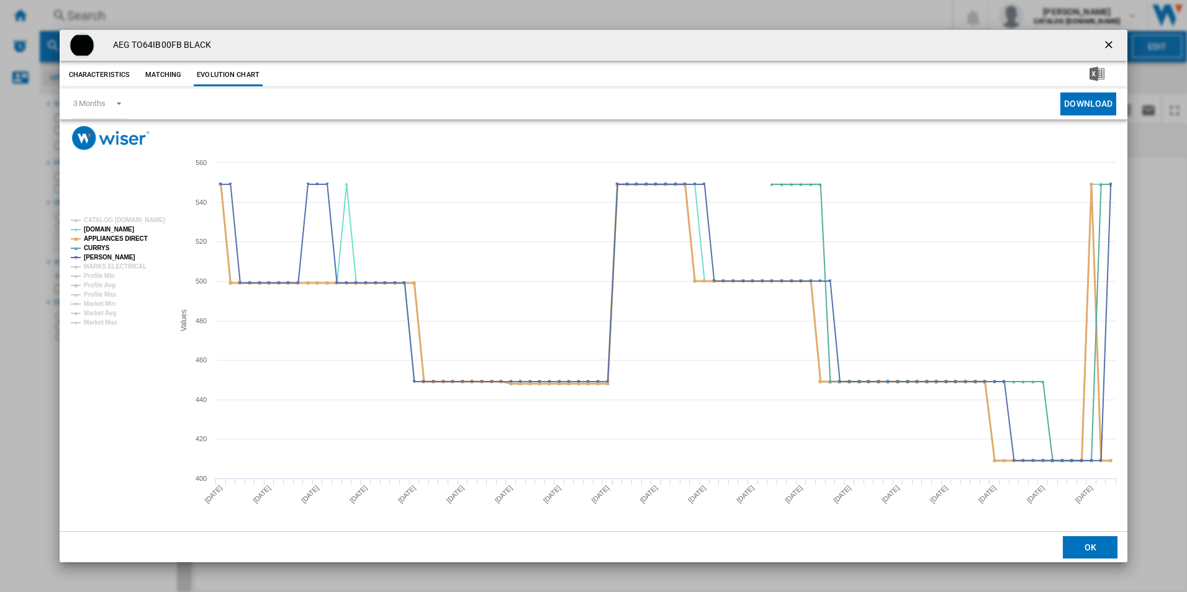
click at [118, 240] on tspan "APPLIANCES DIRECT" at bounding box center [116, 238] width 64 height 7
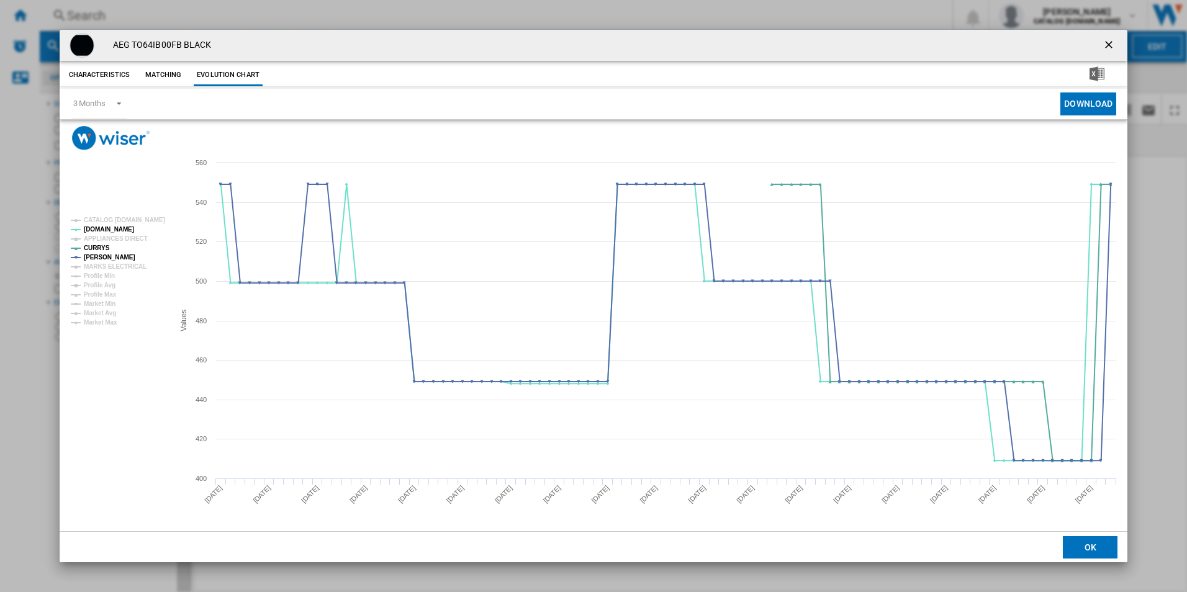
click at [1107, 40] on ng-md-icon "getI18NText('BUTTONS.CLOSE_DIALOG')" at bounding box center [1110, 46] width 15 height 15
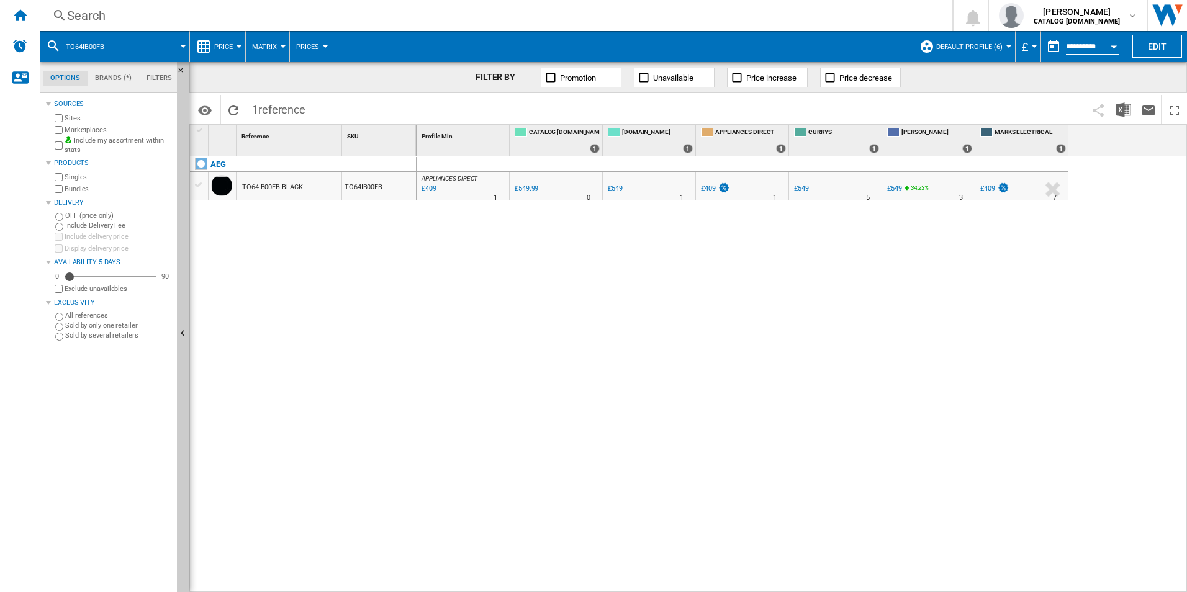
click at [817, 16] on div "Search" at bounding box center [493, 15] width 853 height 17
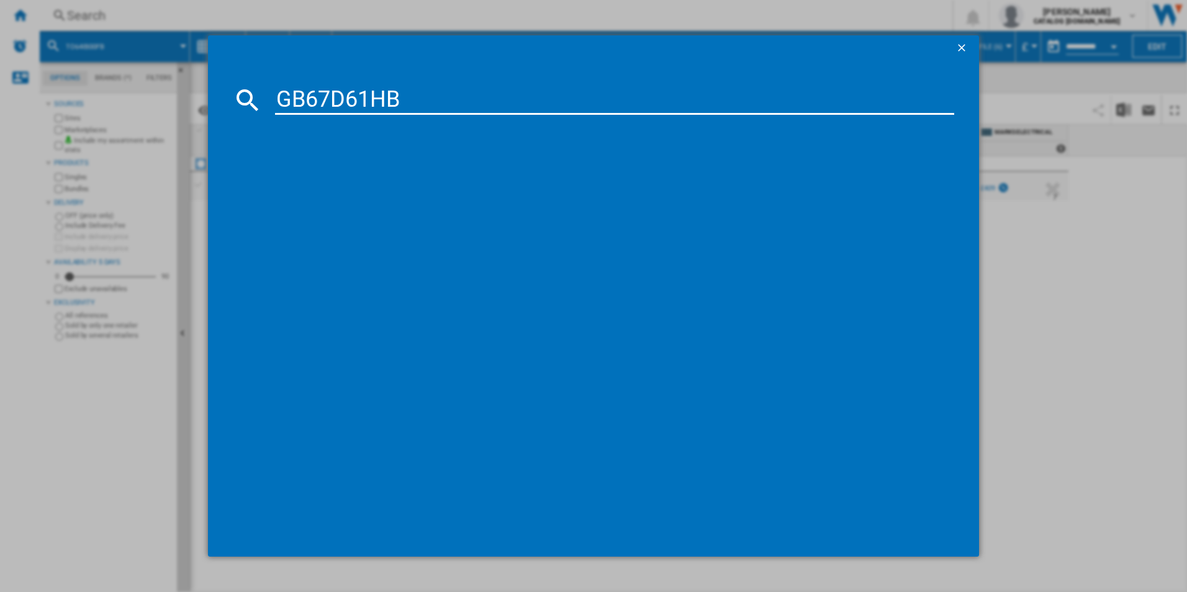
type input "GB67D61HB"
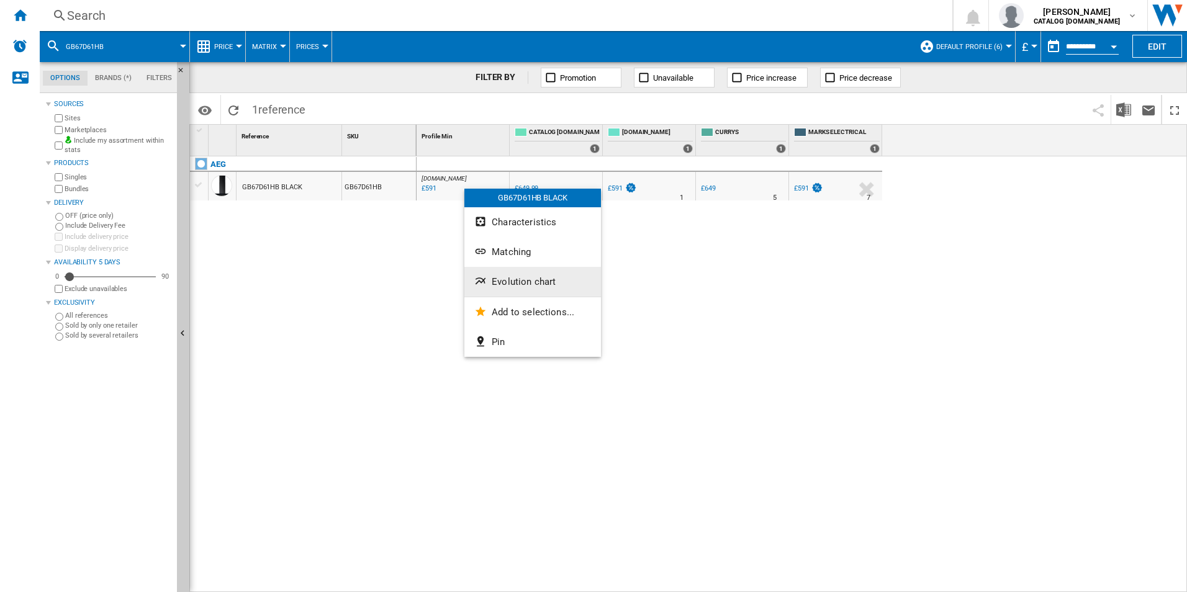
click at [515, 283] on span "Evolution chart" at bounding box center [524, 281] width 64 height 11
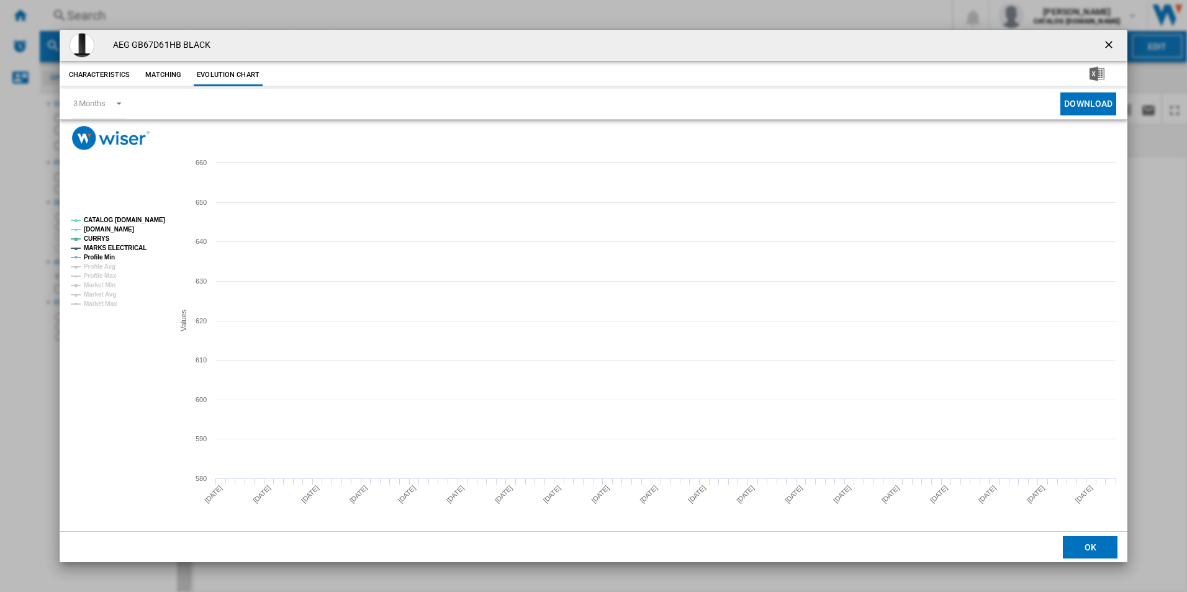
click at [135, 222] on tspan "CATALOG [DOMAIN_NAME]" at bounding box center [124, 220] width 81 height 7
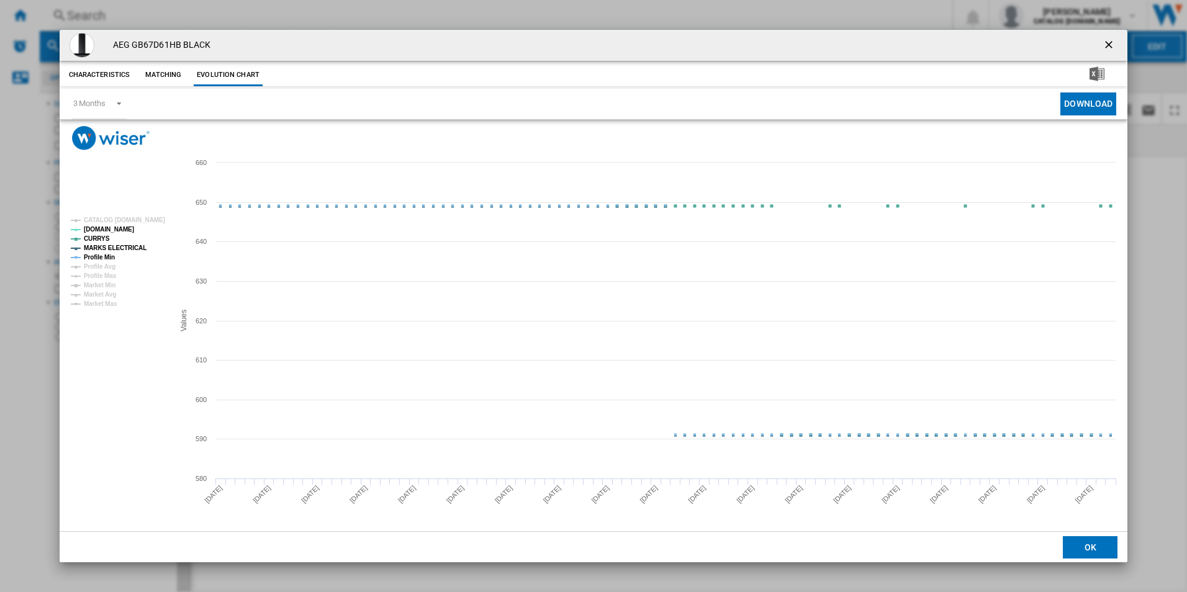
click at [118, 251] on tspan "MARKS ELECTRICAL" at bounding box center [115, 248] width 63 height 7
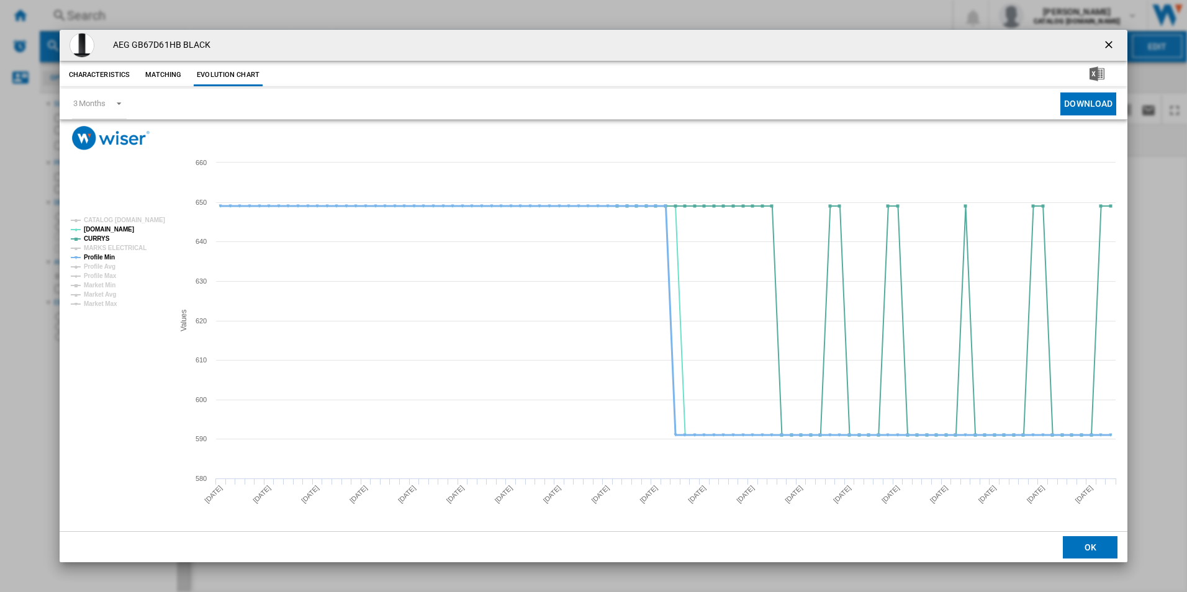
click at [110, 256] on tspan "Profile Min" at bounding box center [99, 257] width 31 height 7
click at [1116, 37] on button "Product popup" at bounding box center [1110, 45] width 25 height 25
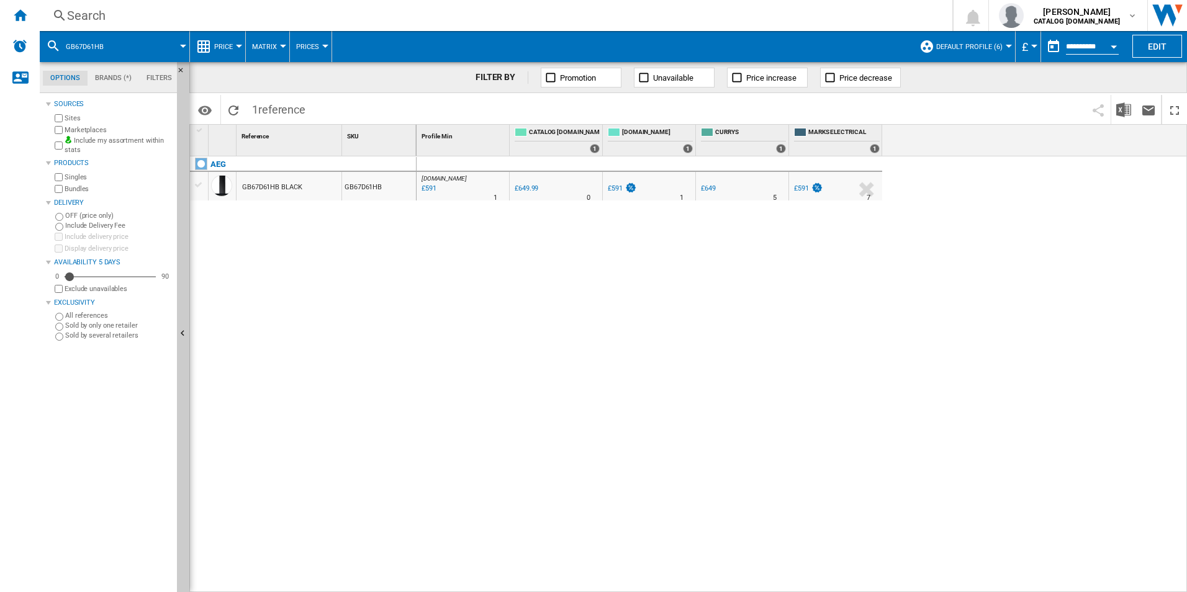
click at [727, 6] on div "Search Search 0 adam barber CATALOG ELECTROLUX.UK CATALOG ELECTROLUX.UK My sett…" at bounding box center [614, 15] width 1148 height 31
click at [725, 10] on div "Search" at bounding box center [493, 15] width 853 height 17
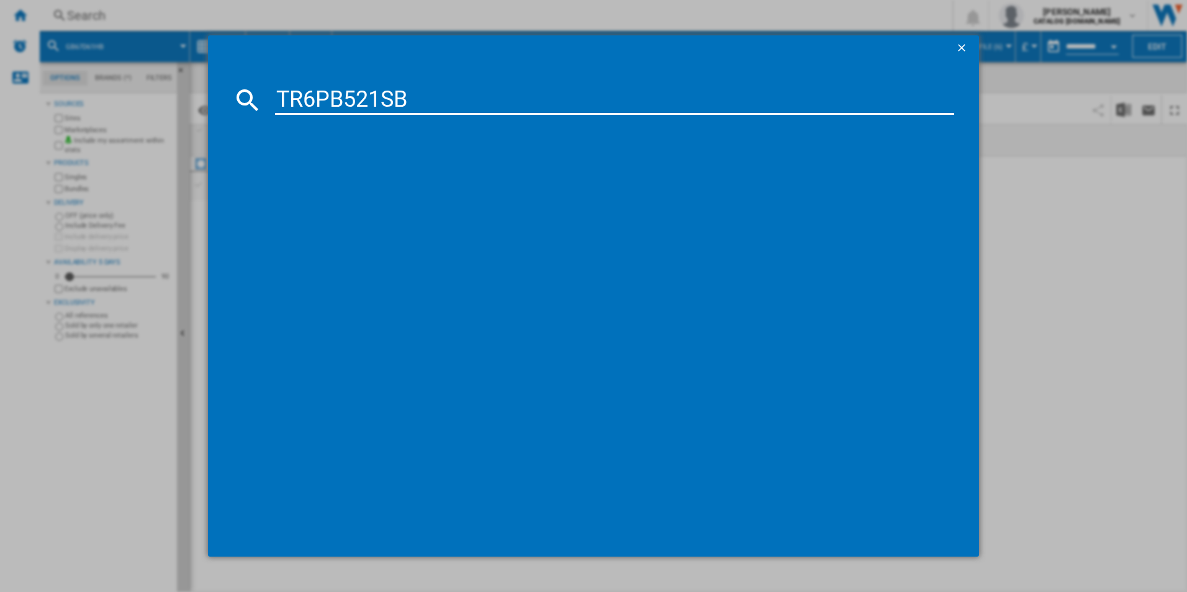
type input "TR6PB521SB"
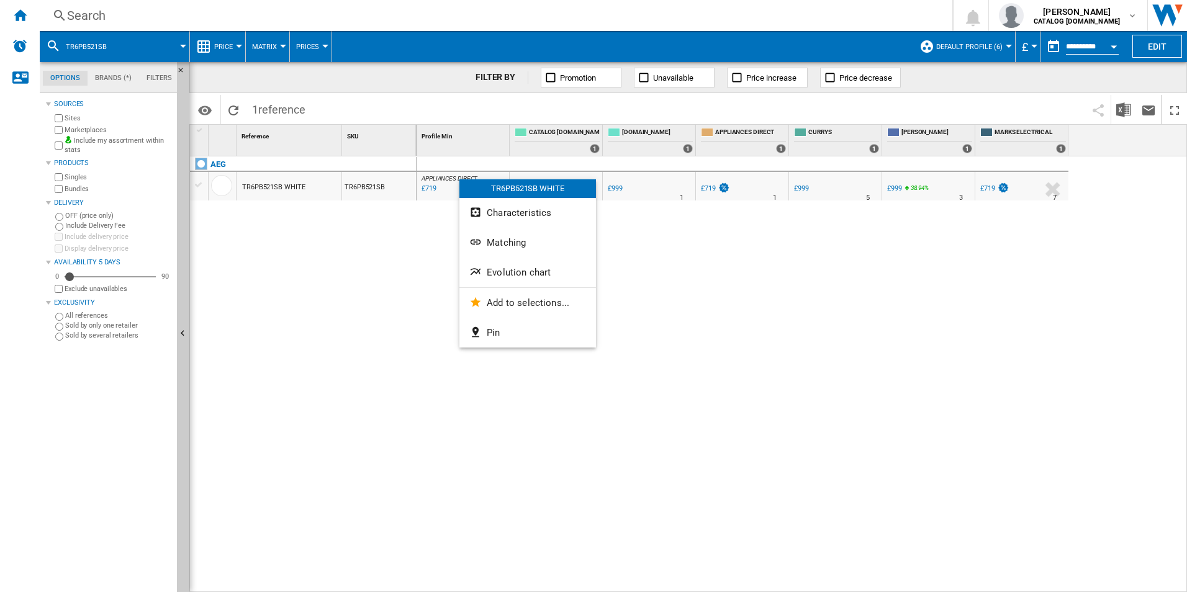
click at [489, 288] on md-divider at bounding box center [528, 288] width 137 height 1
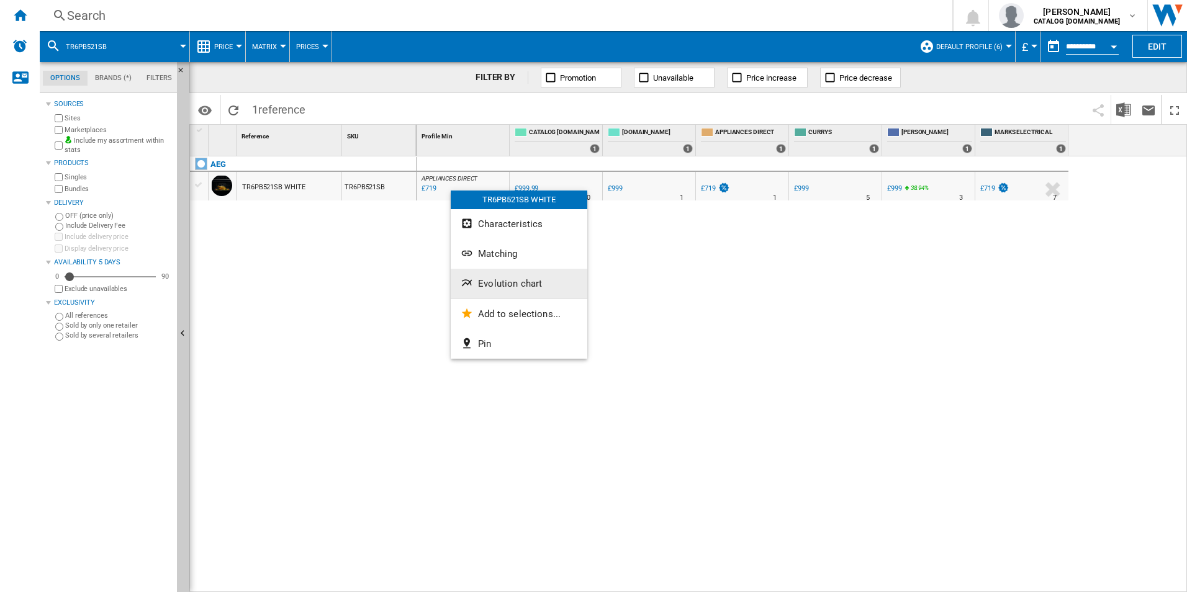
click at [476, 275] on button "Evolution chart" at bounding box center [519, 284] width 137 height 30
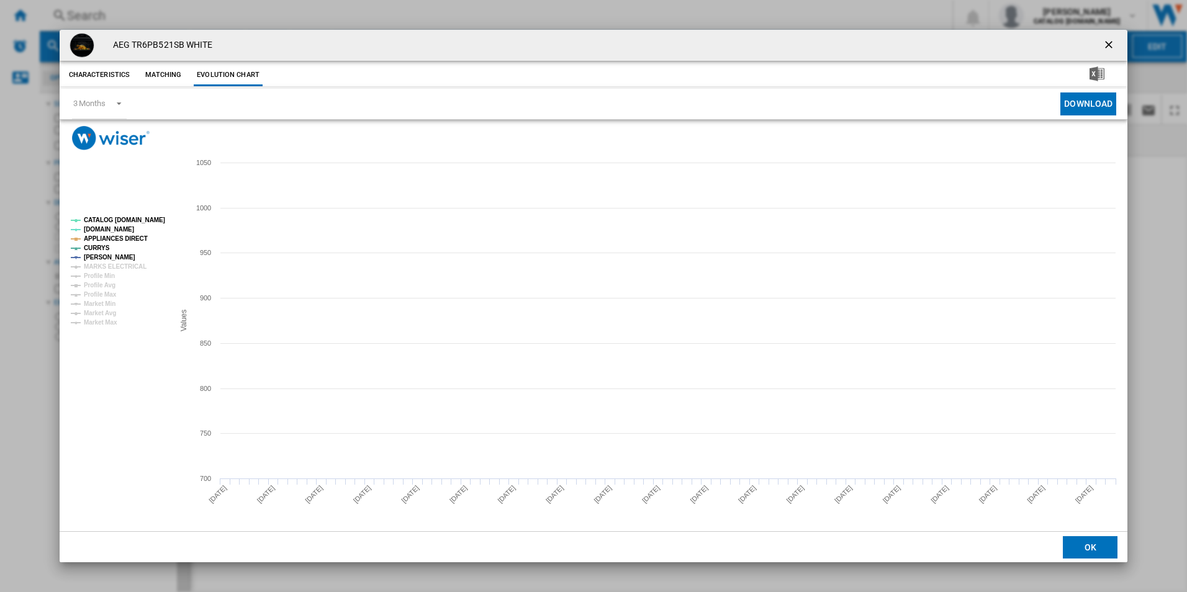
click at [143, 219] on tspan "CATALOG [DOMAIN_NAME]" at bounding box center [124, 220] width 81 height 7
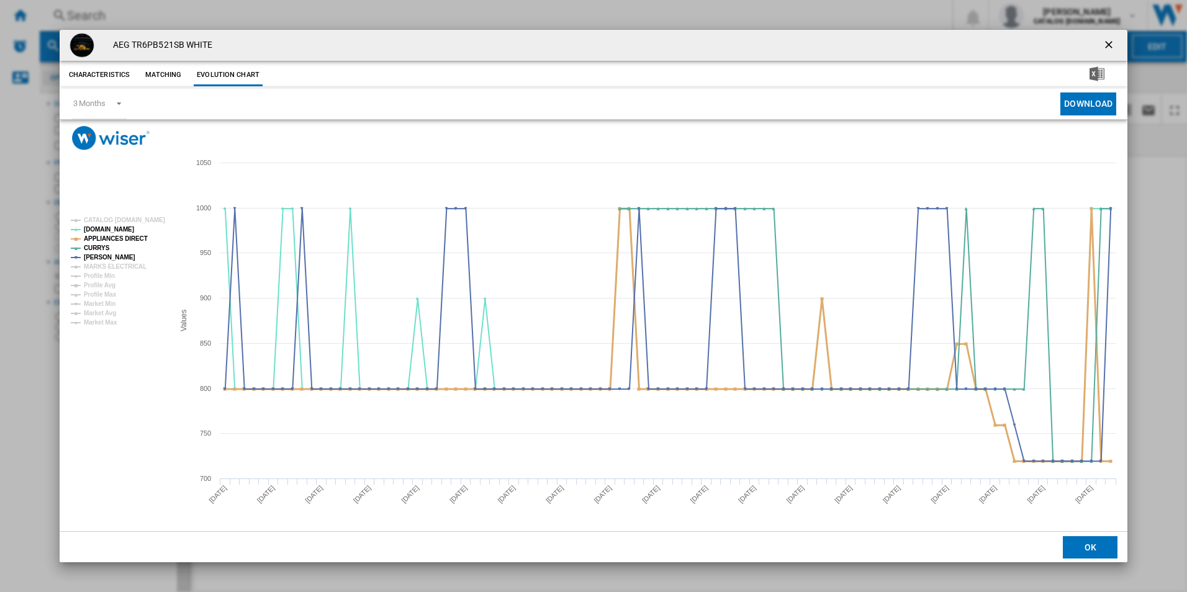
click at [137, 240] on tspan "APPLIANCES DIRECT" at bounding box center [116, 238] width 64 height 7
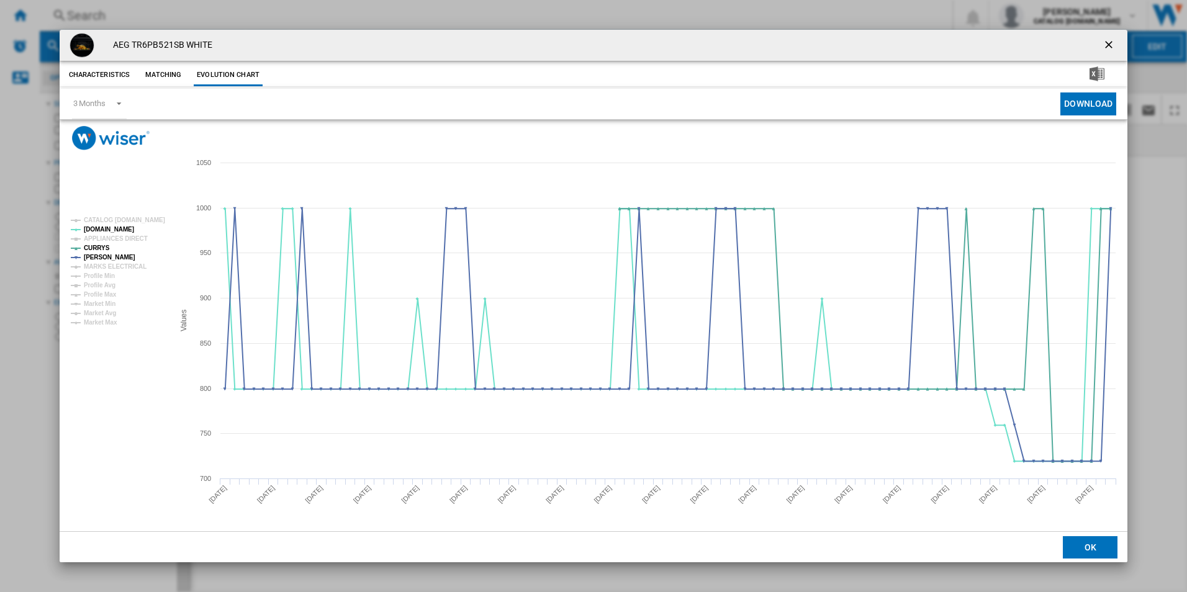
click at [1113, 40] on ng-md-icon "getI18NText('BUTTONS.CLOSE_DIALOG')" at bounding box center [1110, 46] width 15 height 15
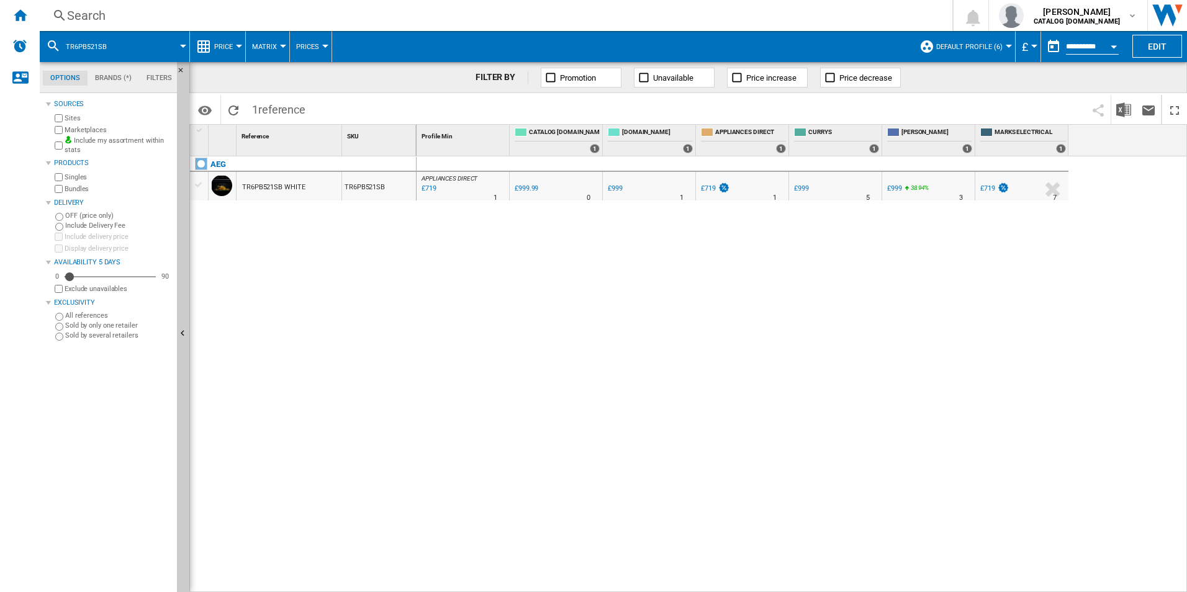
click at [664, 4] on div "Search Search 0 adam barber CATALOG ELECTROLUX.UK CATALOG ELECTROLUX.UK My sett…" at bounding box center [614, 15] width 1148 height 31
click at [671, 9] on div "Search" at bounding box center [493, 15] width 853 height 17
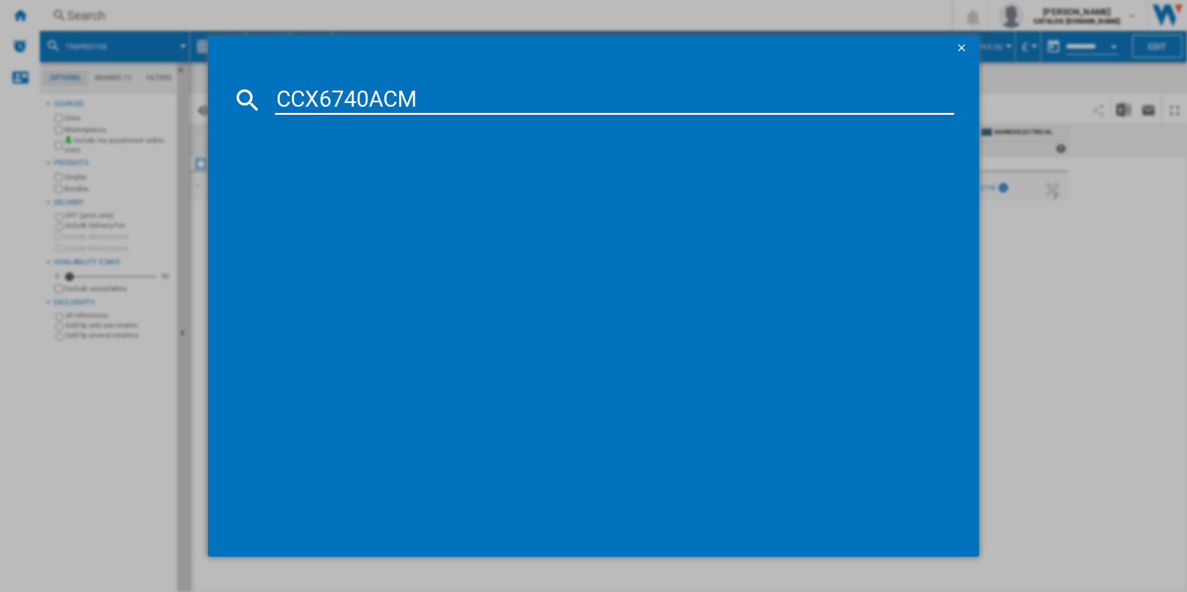
type input "CCX6740ACM"
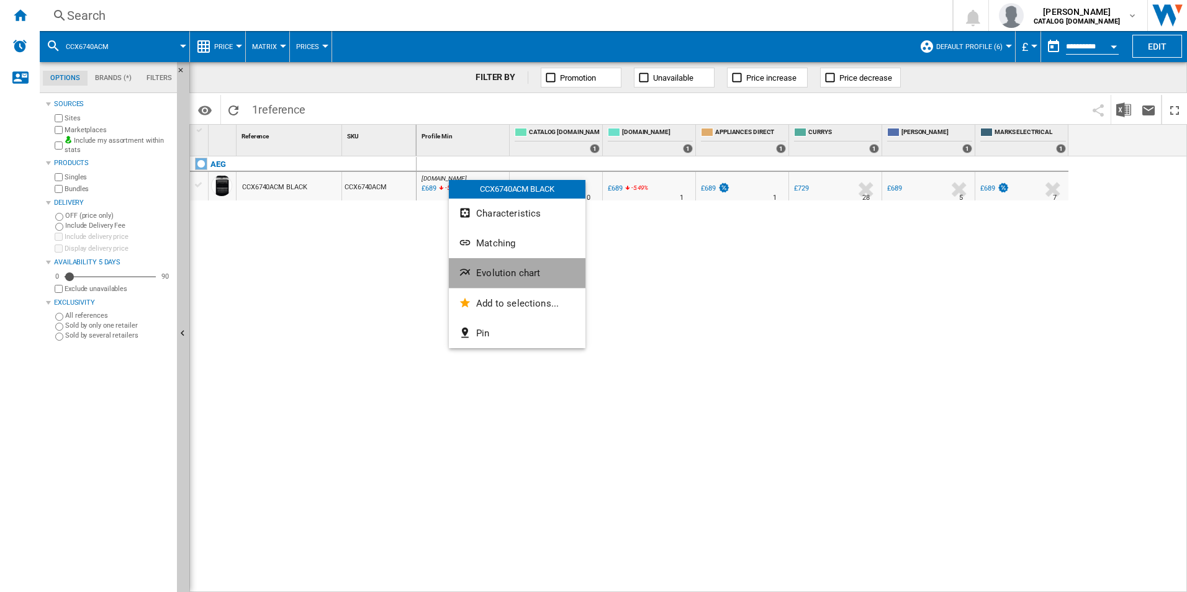
click at [492, 270] on span "Evolution chart" at bounding box center [508, 273] width 64 height 11
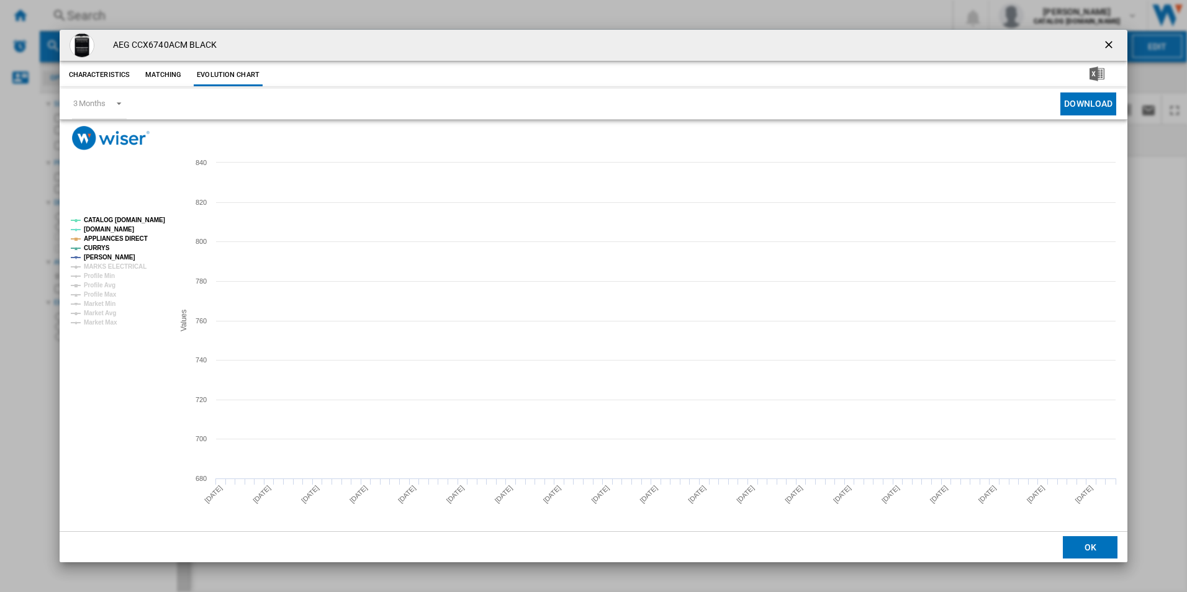
click at [122, 219] on tspan "CATALOG [DOMAIN_NAME]" at bounding box center [124, 220] width 81 height 7
click at [138, 239] on tspan "APPLIANCES DIRECT" at bounding box center [116, 238] width 64 height 7
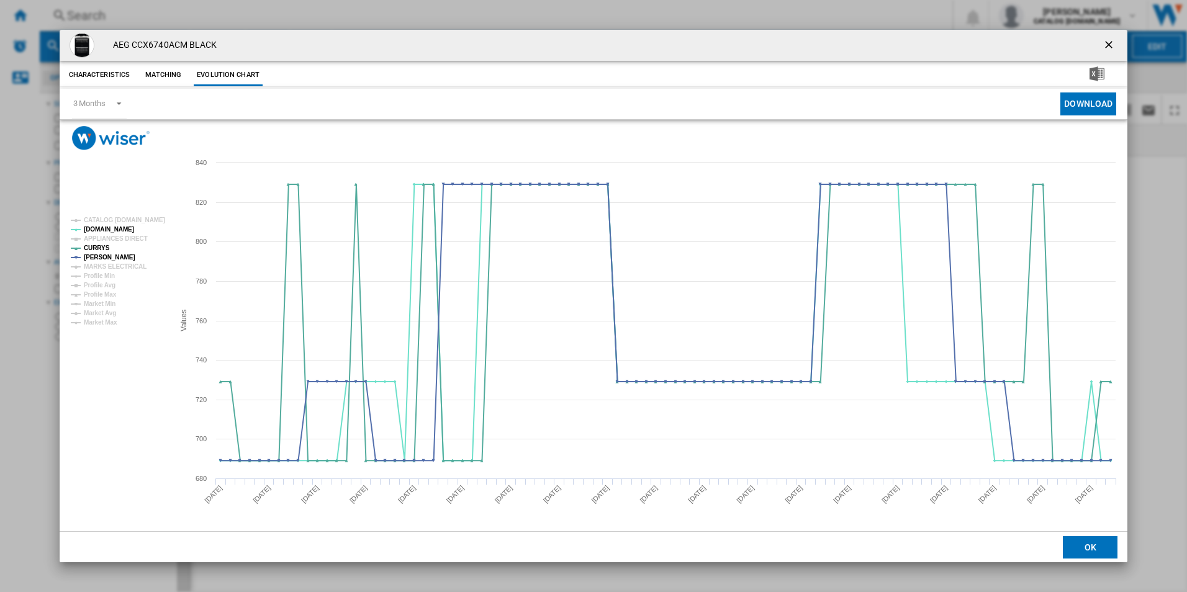
drag, startPoint x: 1110, startPoint y: 49, endPoint x: 1104, endPoint y: 45, distance: 7.1
click at [1110, 49] on ng-md-icon "getI18NText('BUTTONS.CLOSE_DIALOG')" at bounding box center [1110, 46] width 15 height 15
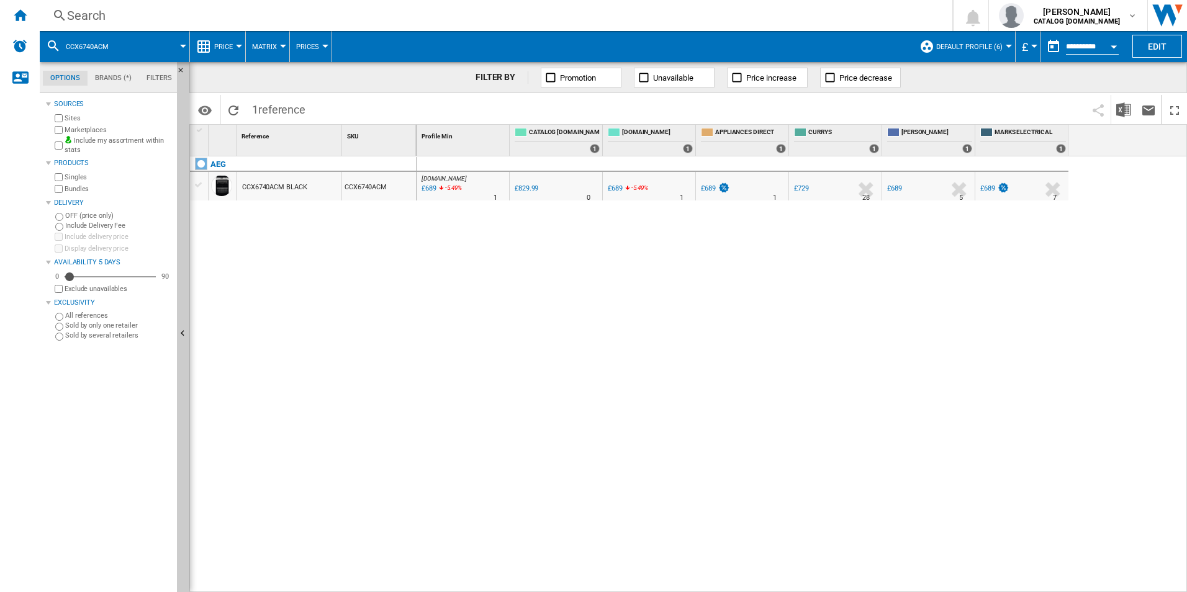
click at [859, 24] on div "Search" at bounding box center [493, 15] width 853 height 17
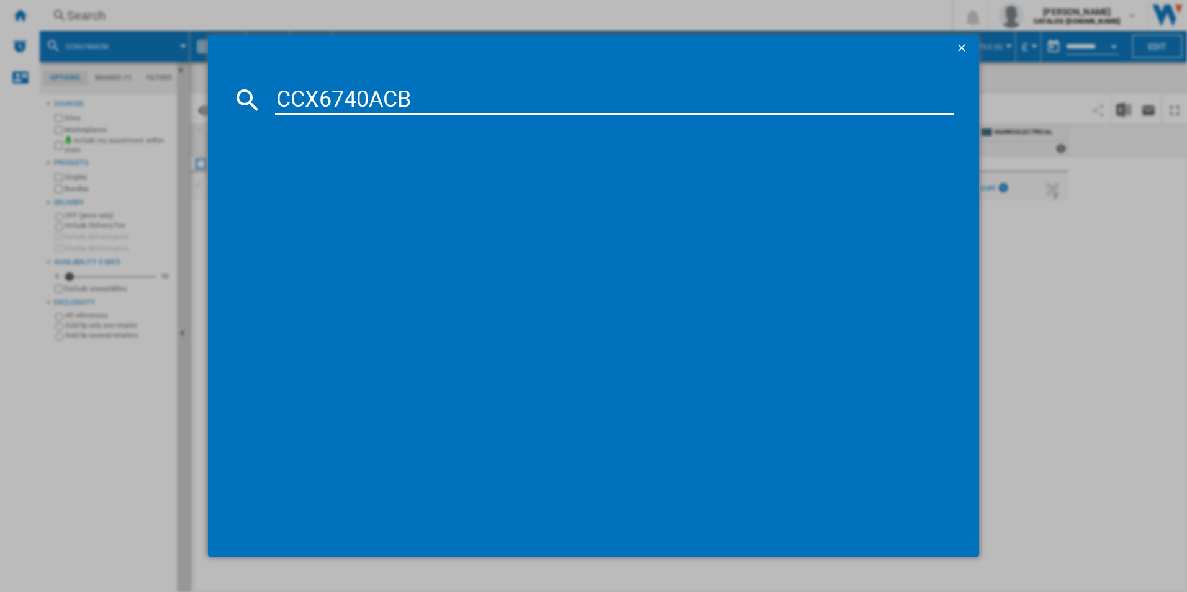
type input "CCX6740ACB"
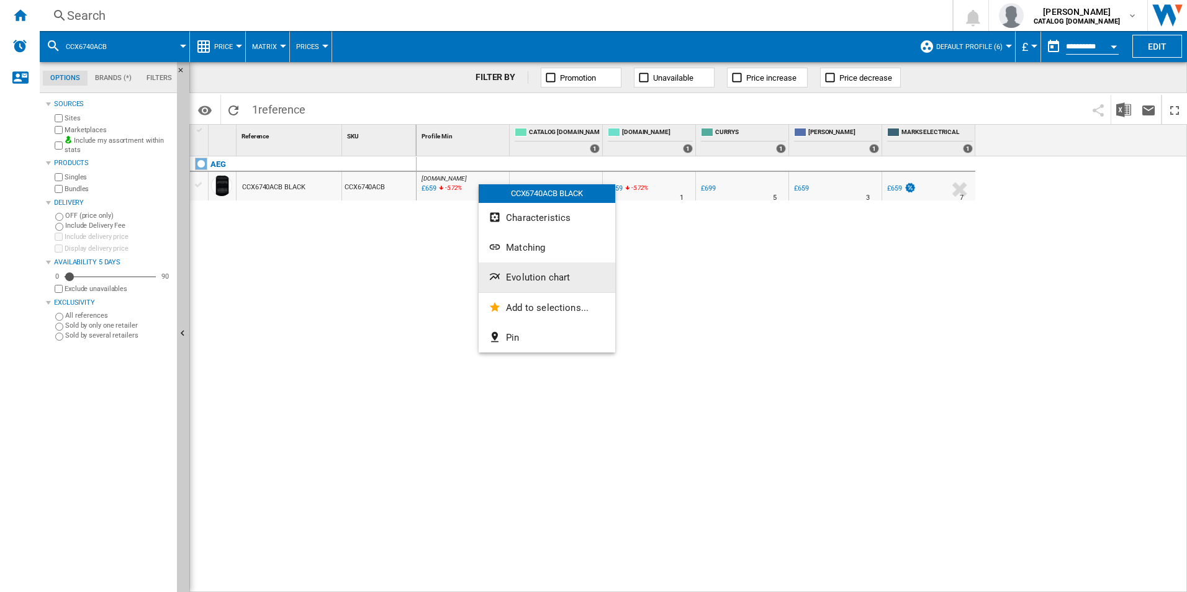
click at [506, 279] on span "Evolution chart" at bounding box center [538, 277] width 64 height 11
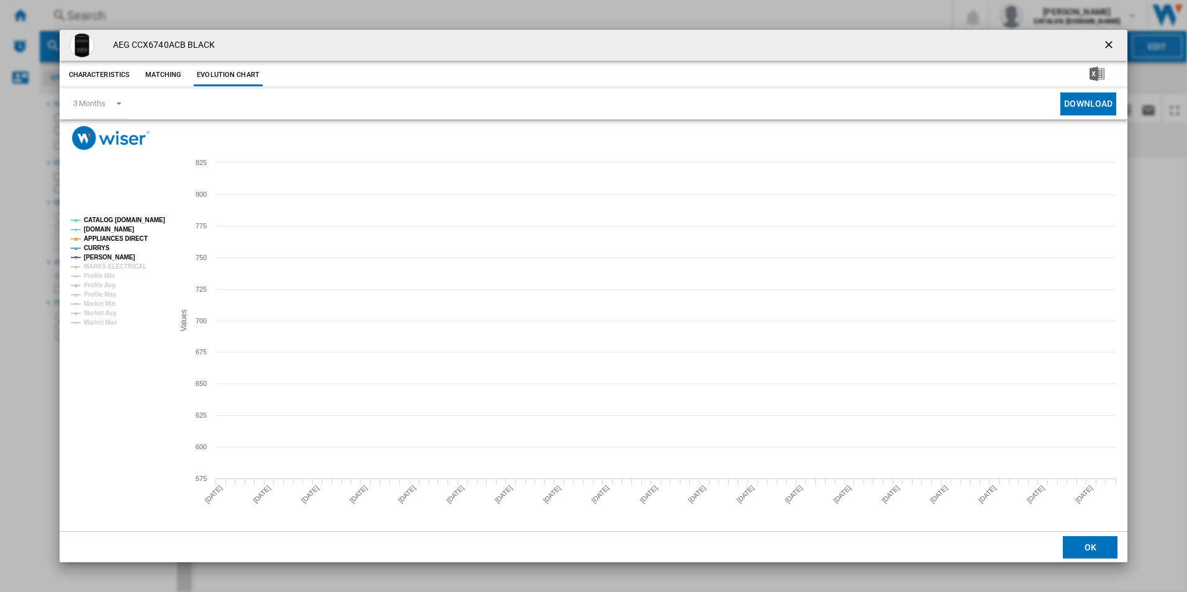
click at [150, 214] on rect "Product popup" at bounding box center [117, 271] width 103 height 119
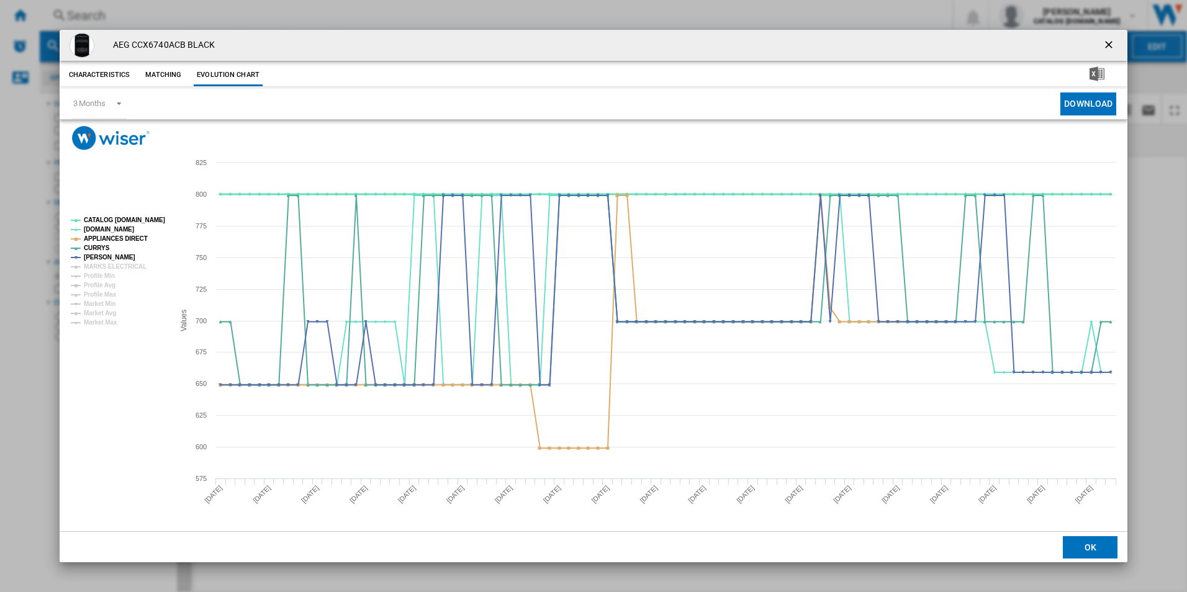
click at [142, 224] on tspan "CATALOG [DOMAIN_NAME]" at bounding box center [124, 220] width 81 height 7
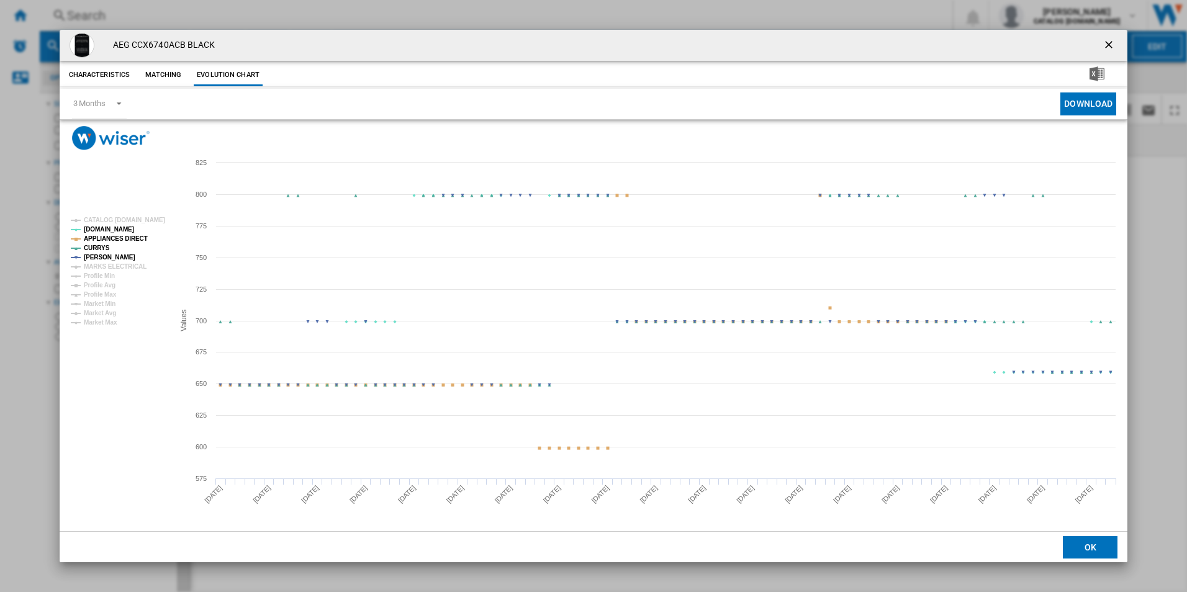
click at [139, 233] on rect "Product popup" at bounding box center [117, 271] width 103 height 119
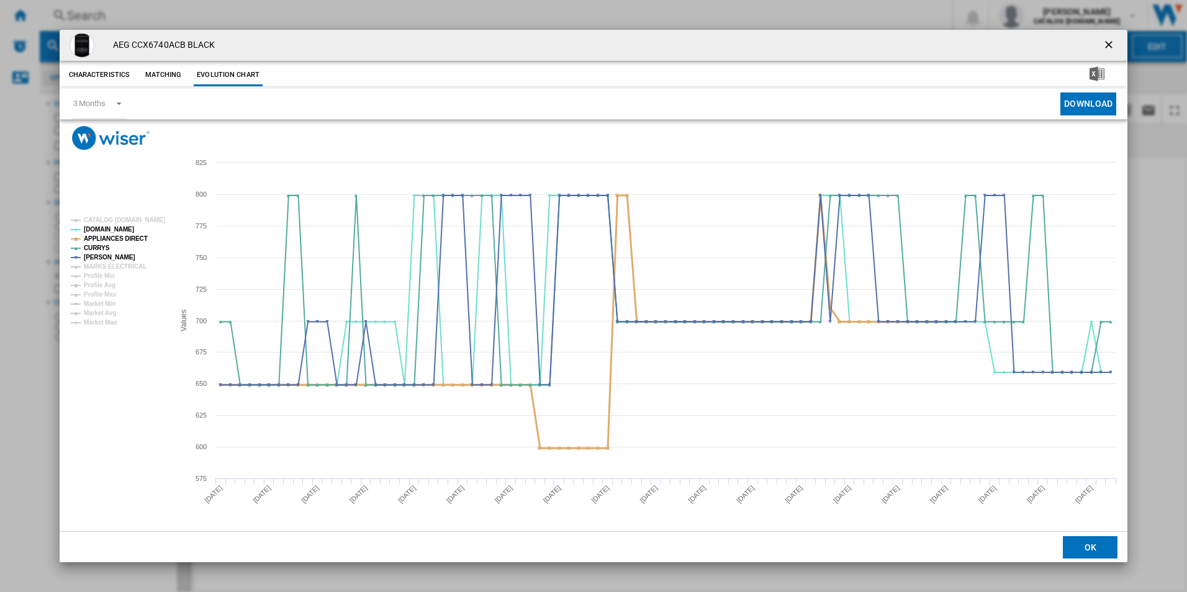
click at [137, 237] on tspan "APPLIANCES DIRECT" at bounding box center [116, 238] width 64 height 7
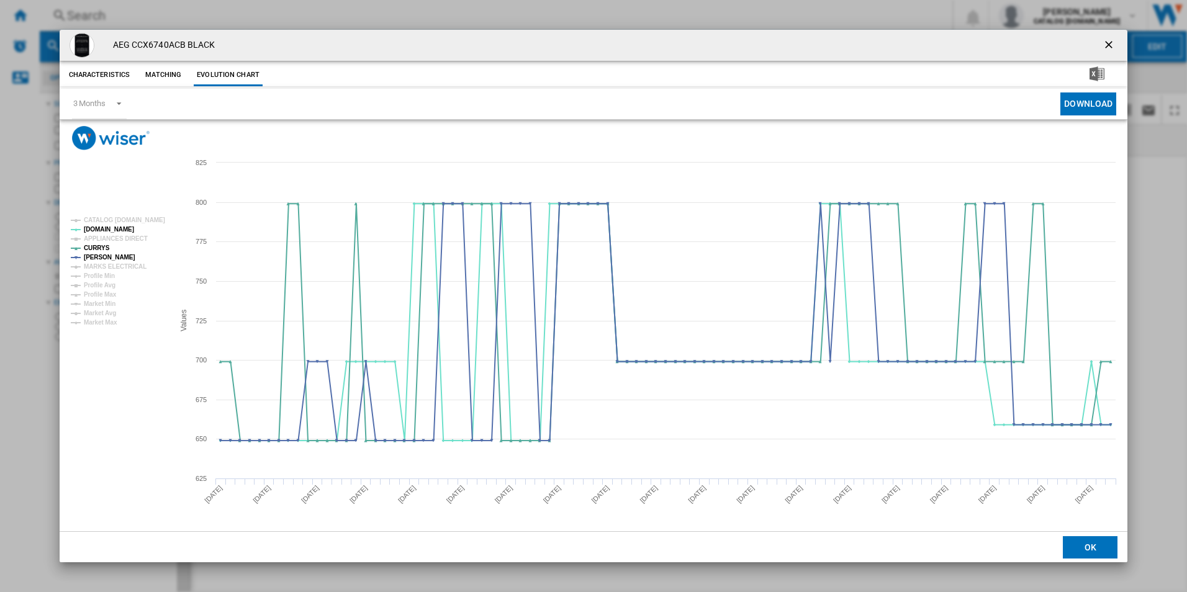
drag, startPoint x: 1113, startPoint y: 39, endPoint x: 1097, endPoint y: 38, distance: 15.5
click at [1113, 39] on ng-md-icon "getI18NText('BUTTONS.CLOSE_DIALOG')" at bounding box center [1110, 46] width 15 height 15
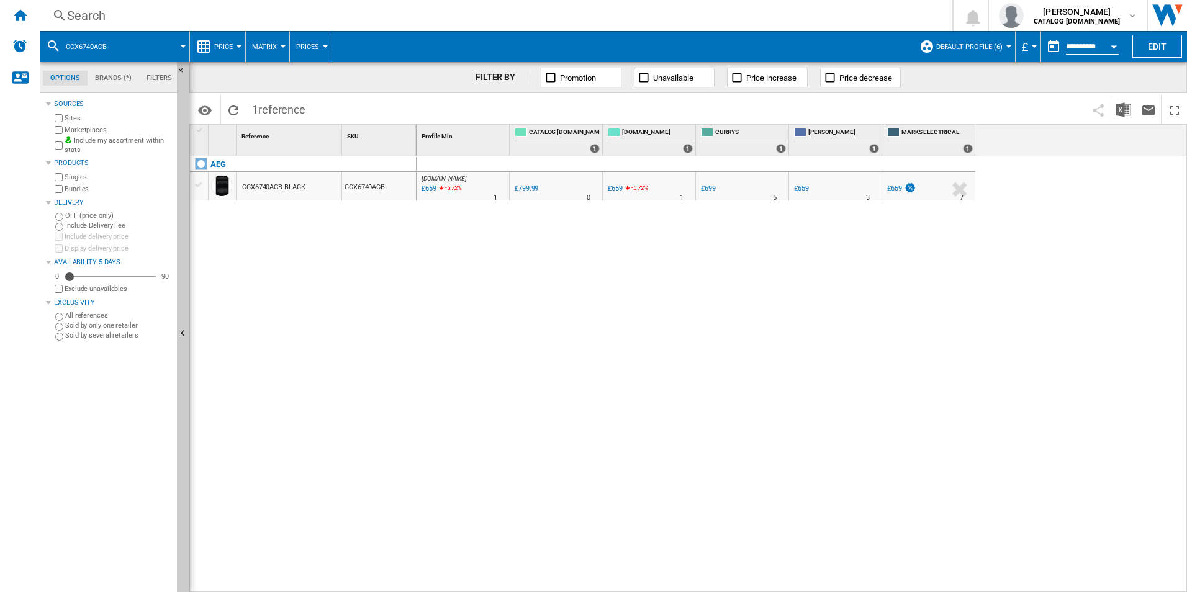
click at [809, 18] on div "Search" at bounding box center [493, 15] width 853 height 17
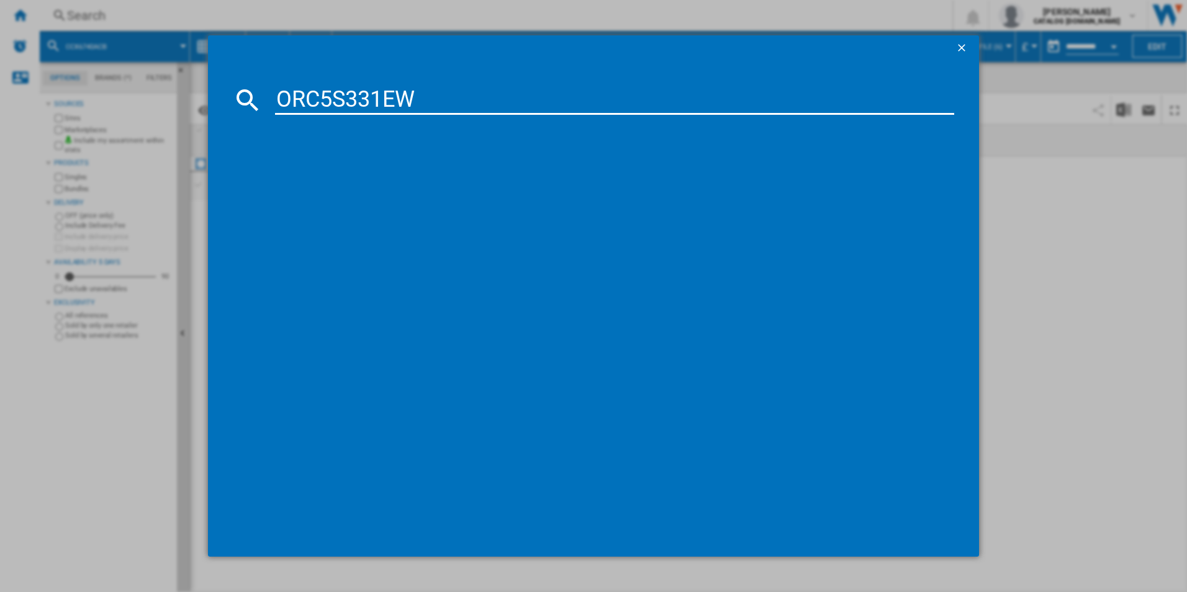
type input "ORC5S331EW"
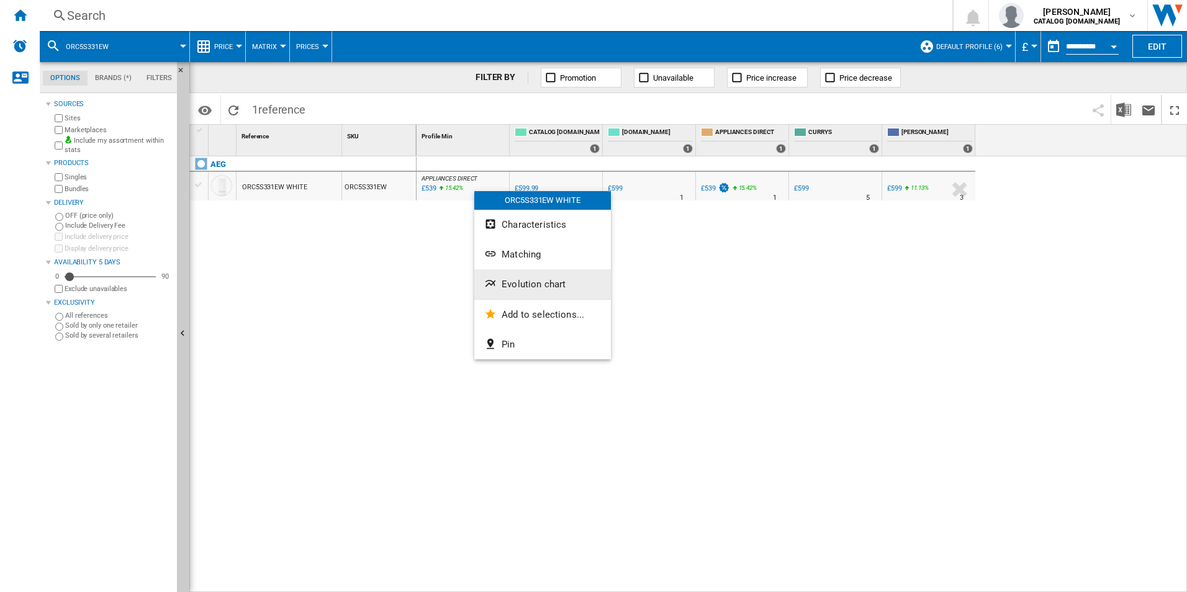
click at [522, 285] on span "Evolution chart" at bounding box center [534, 284] width 64 height 11
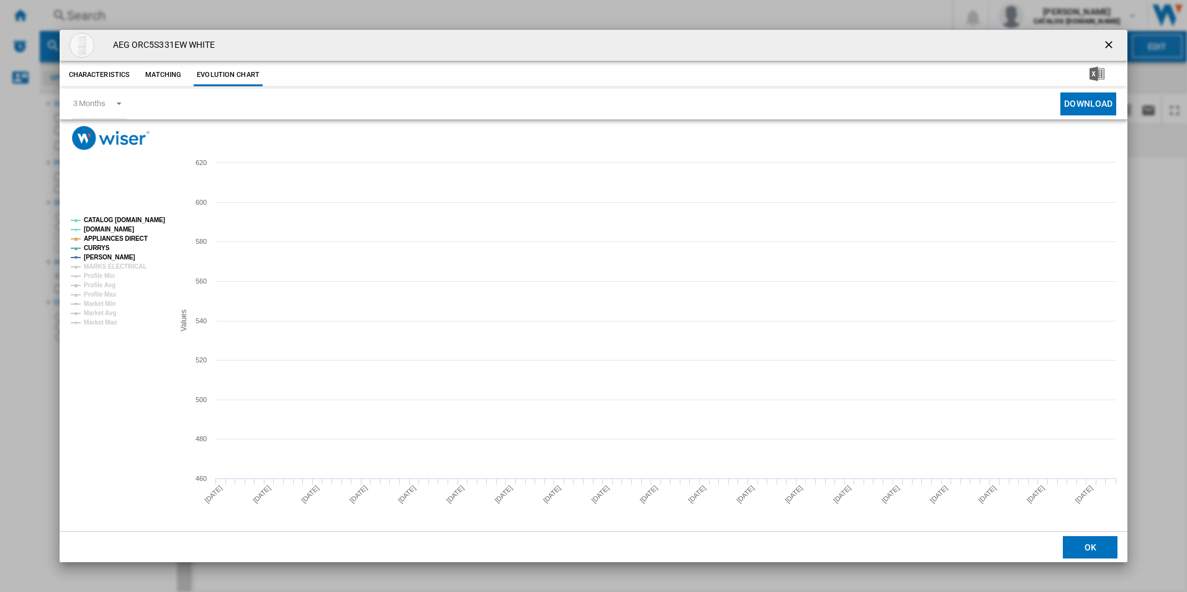
click at [126, 217] on tspan "CATALOG [DOMAIN_NAME]" at bounding box center [124, 220] width 81 height 7
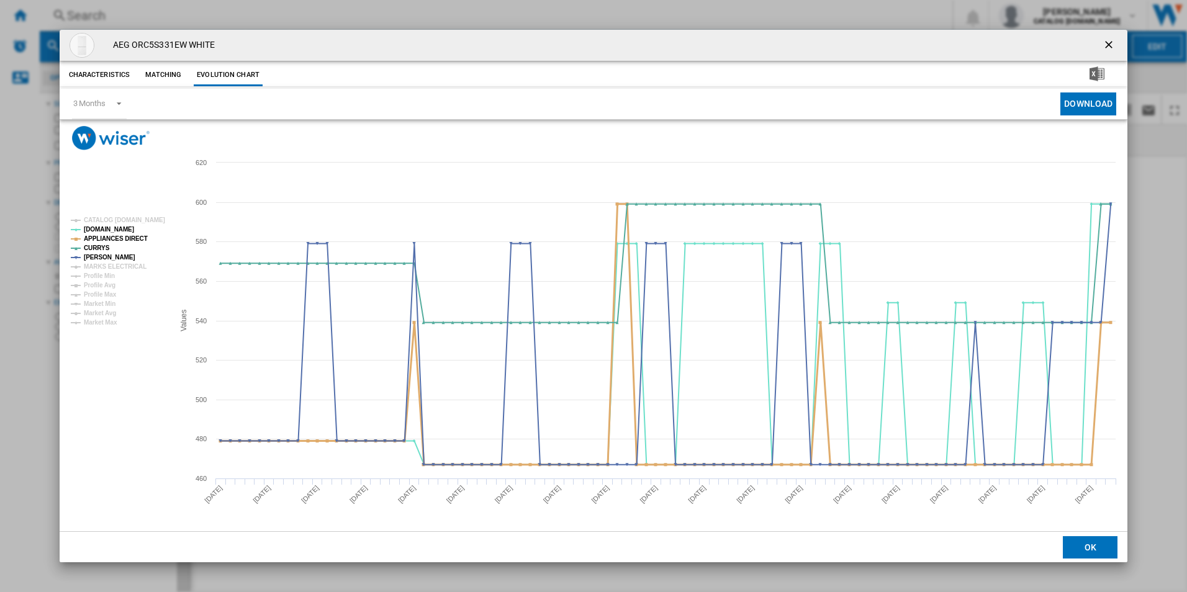
click at [130, 237] on tspan "APPLIANCES DIRECT" at bounding box center [116, 238] width 64 height 7
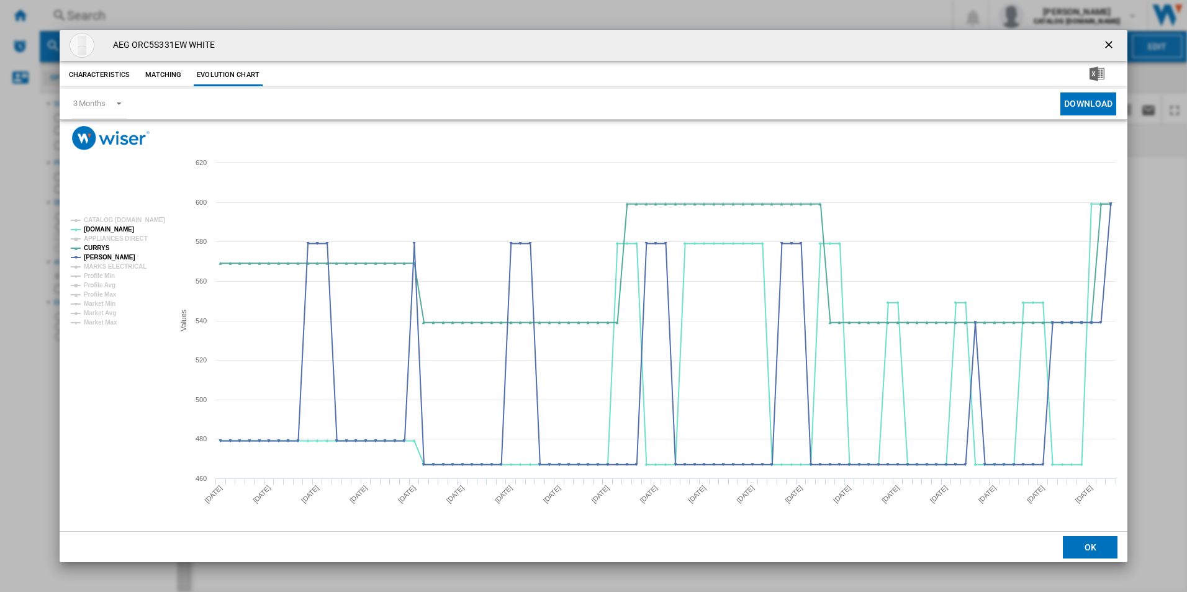
drag, startPoint x: 1107, startPoint y: 47, endPoint x: 1067, endPoint y: 58, distance: 41.3
click at [1107, 47] on ng-md-icon "getI18NText('BUTTONS.CLOSE_DIALOG')" at bounding box center [1110, 46] width 15 height 15
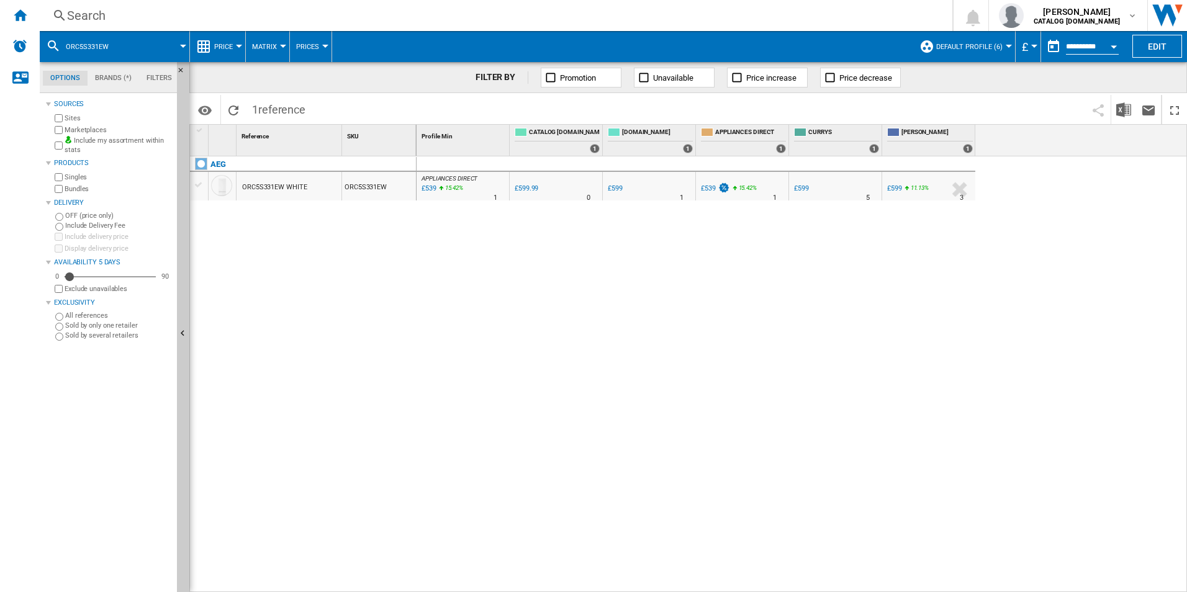
click at [855, 20] on div "Search" at bounding box center [493, 15] width 853 height 17
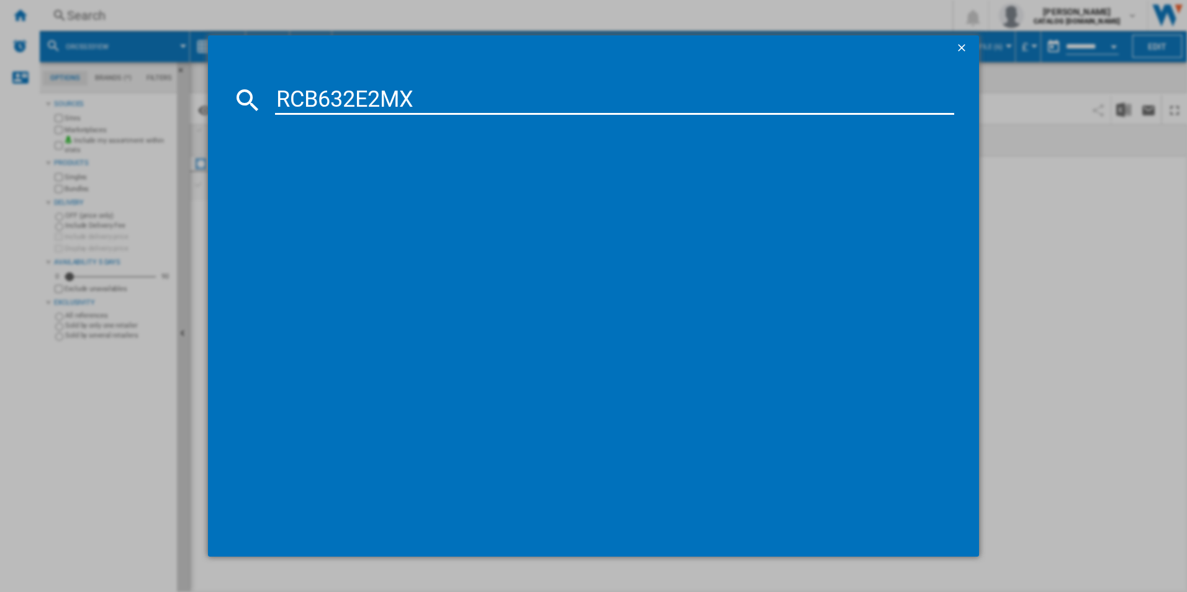
type input "RCB632E2MX"
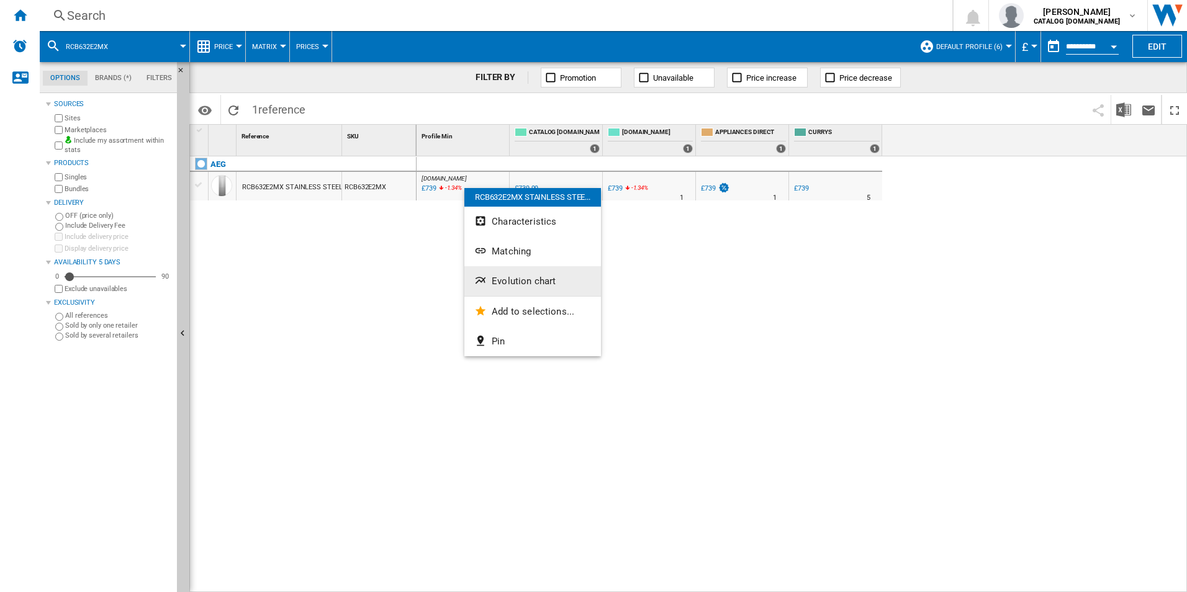
drag, startPoint x: 505, startPoint y: 265, endPoint x: 506, endPoint y: 288, distance: 23.0
click at [506, 288] on div "RCB632E2MX STAINLESS STEE... Characteristics Matching Evolution chart Add to se…" at bounding box center [532, 272] width 137 height 168
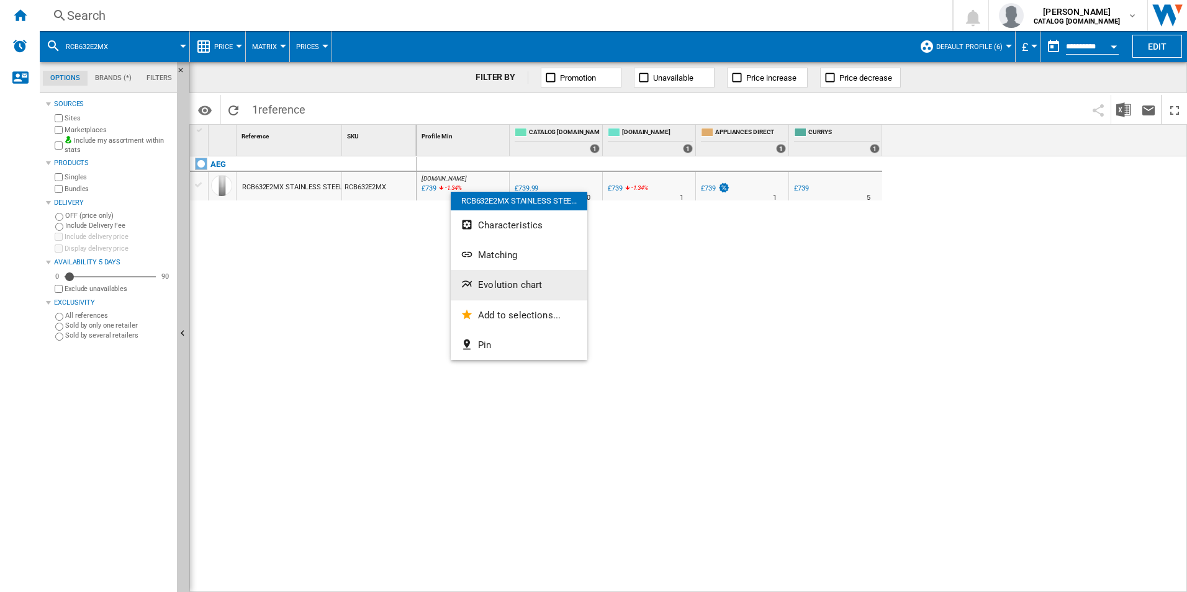
click at [480, 283] on span "Evolution chart" at bounding box center [510, 284] width 64 height 11
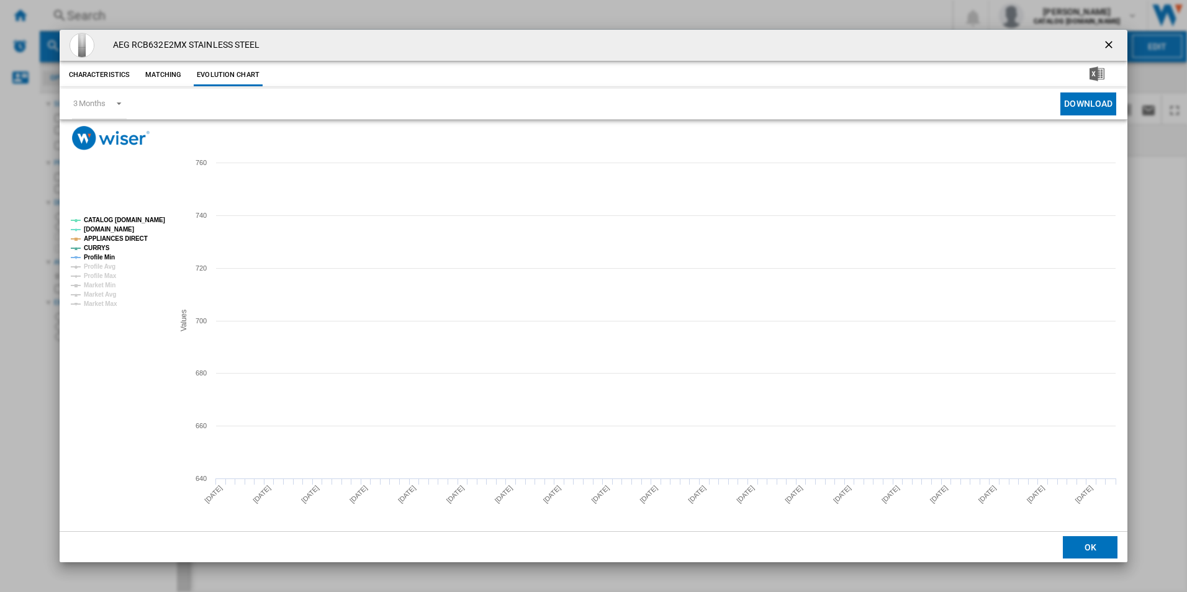
click at [160, 220] on tspan "CATALOG [DOMAIN_NAME]" at bounding box center [124, 220] width 81 height 7
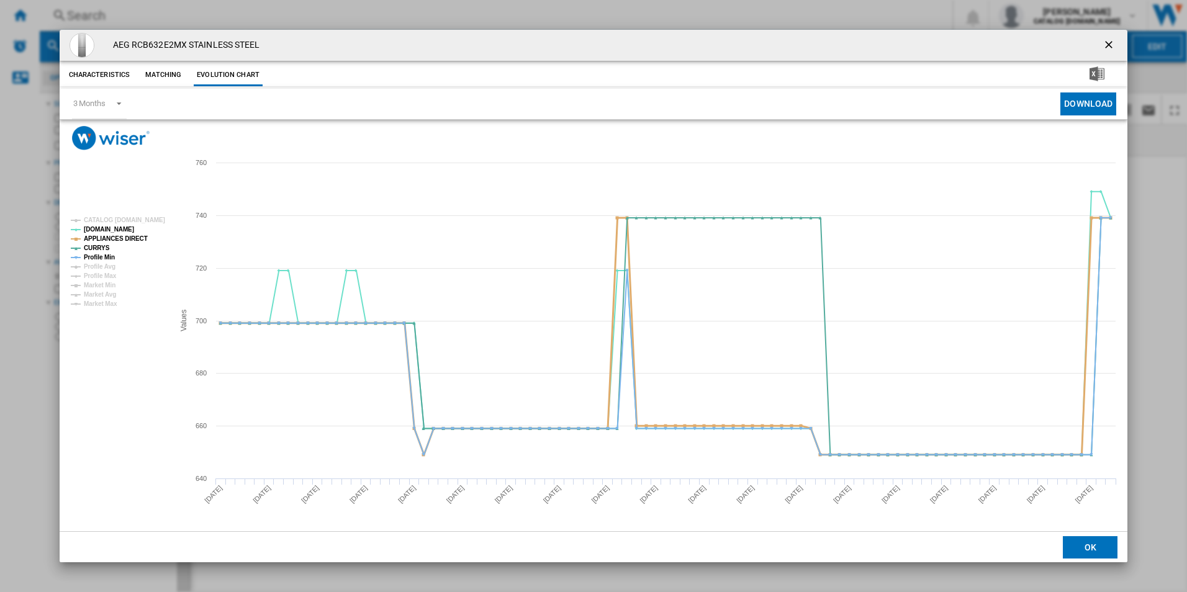
drag, startPoint x: 130, startPoint y: 235, endPoint x: 120, endPoint y: 253, distance: 20.6
click at [128, 236] on tspan "APPLIANCES DIRECT" at bounding box center [116, 238] width 64 height 7
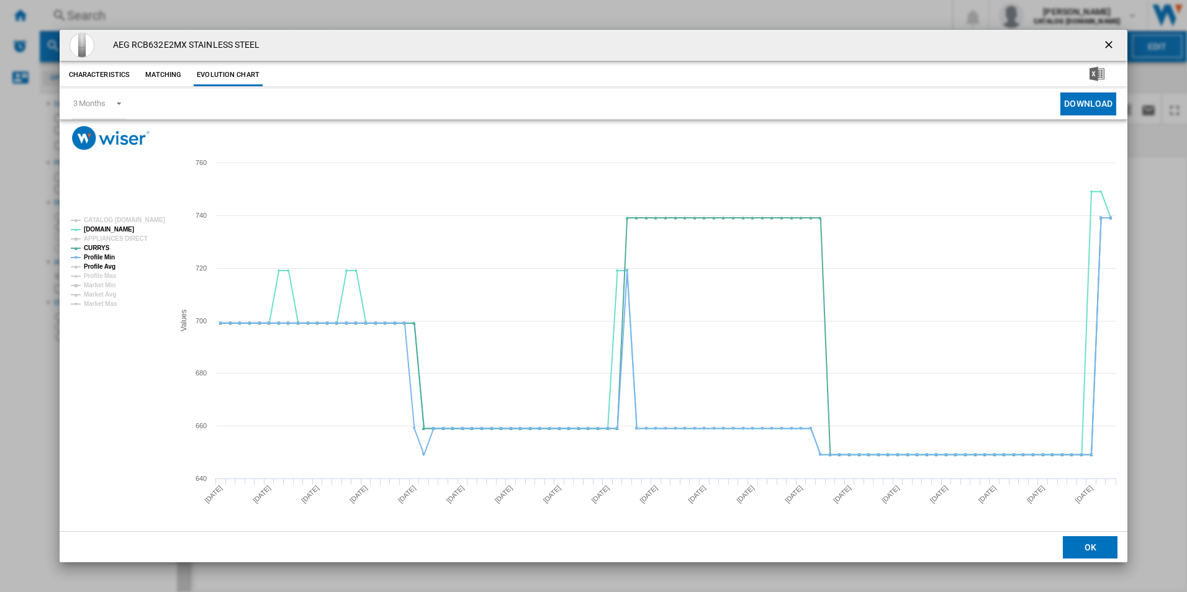
click at [112, 263] on tspan "Profile Avg" at bounding box center [100, 266] width 32 height 7
click at [109, 256] on tspan "Profile Min" at bounding box center [99, 257] width 31 height 7
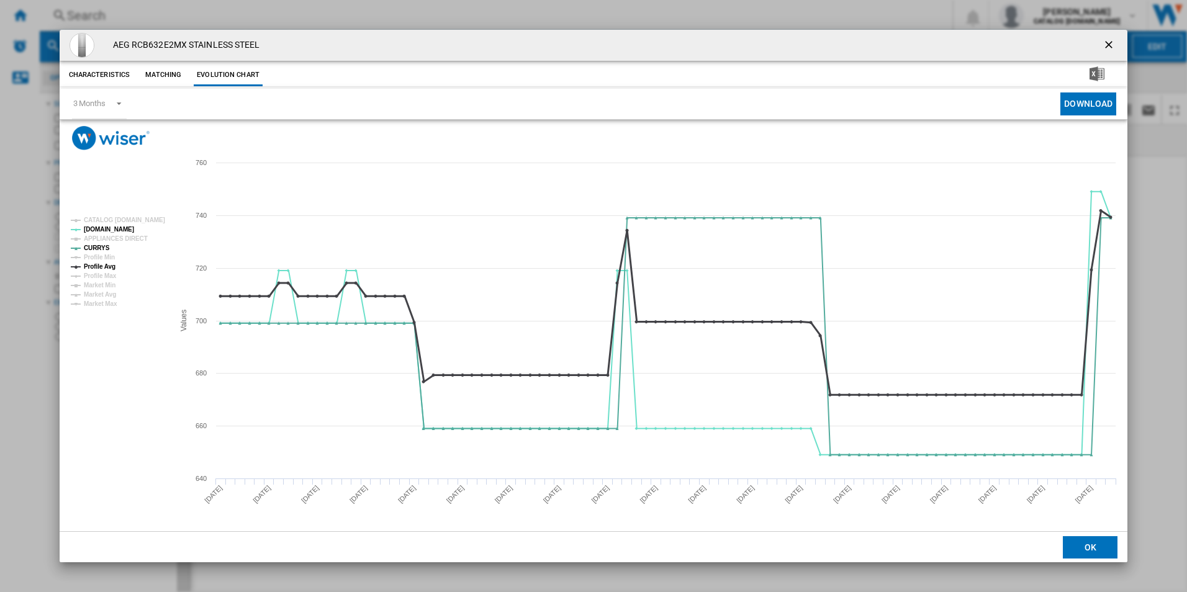
click at [107, 266] on tspan "Profile Avg" at bounding box center [100, 266] width 32 height 7
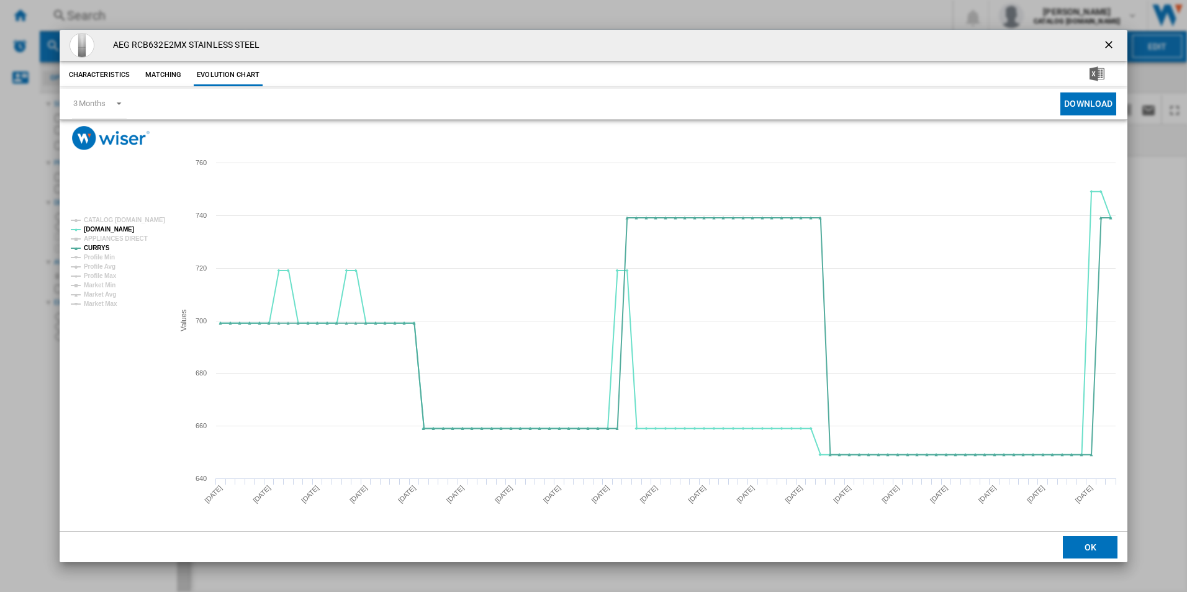
drag, startPoint x: 1107, startPoint y: 45, endPoint x: 833, endPoint y: 32, distance: 274.2
click at [1107, 45] on ng-md-icon "getI18NText('BUTTONS.CLOSE_DIALOG')" at bounding box center [1110, 46] width 15 height 15
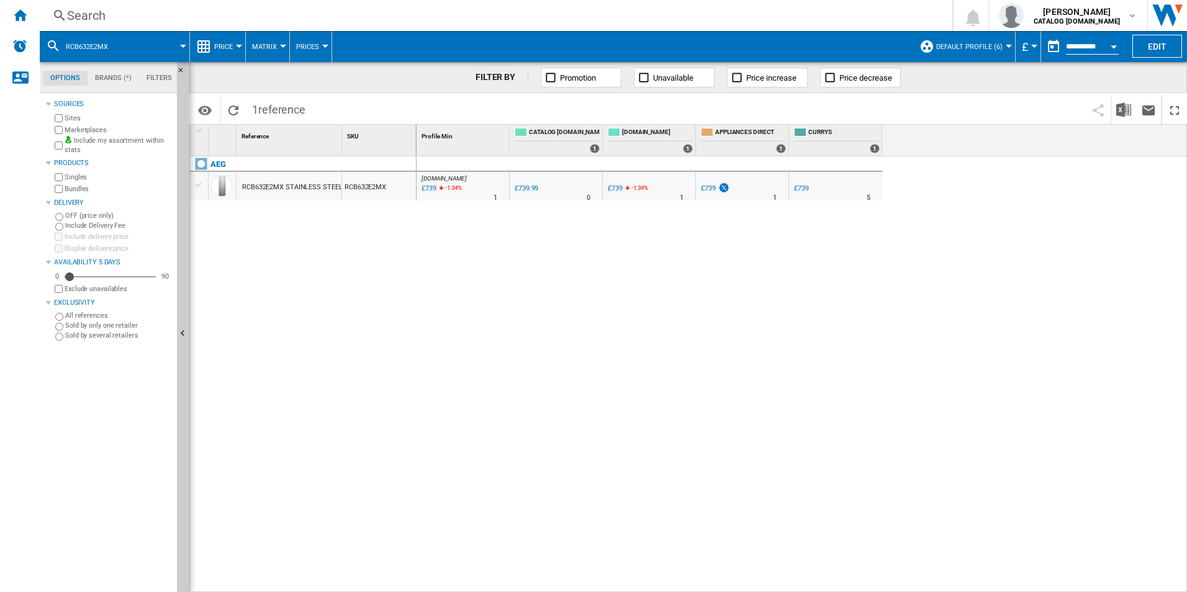
click at [723, 19] on div "Search" at bounding box center [493, 15] width 853 height 17
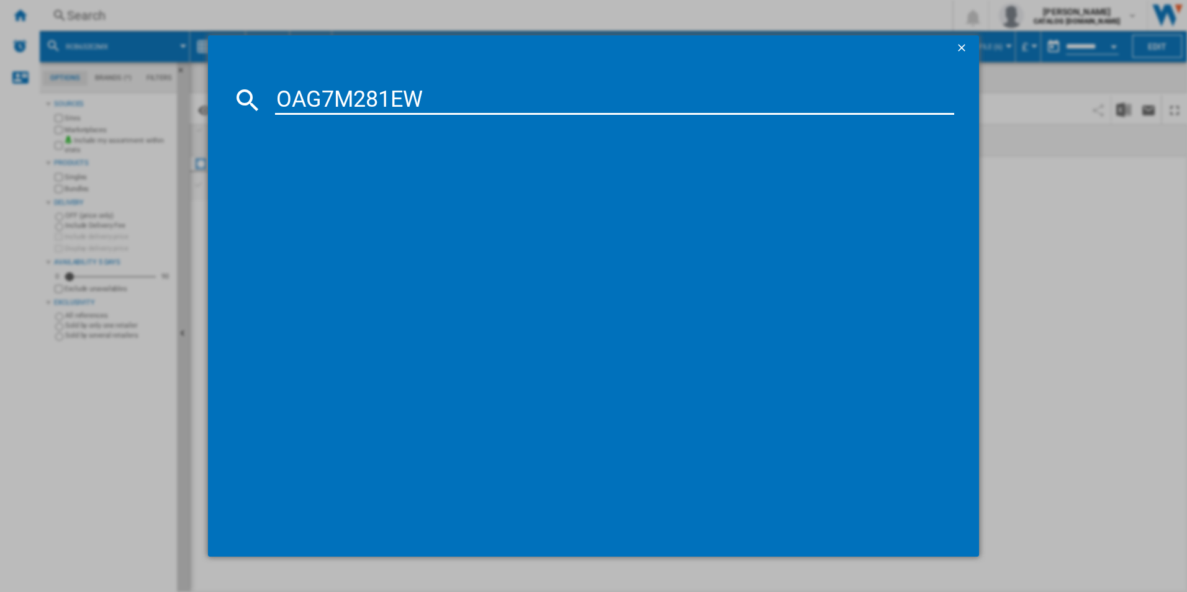
type input "OAG7M281EW"
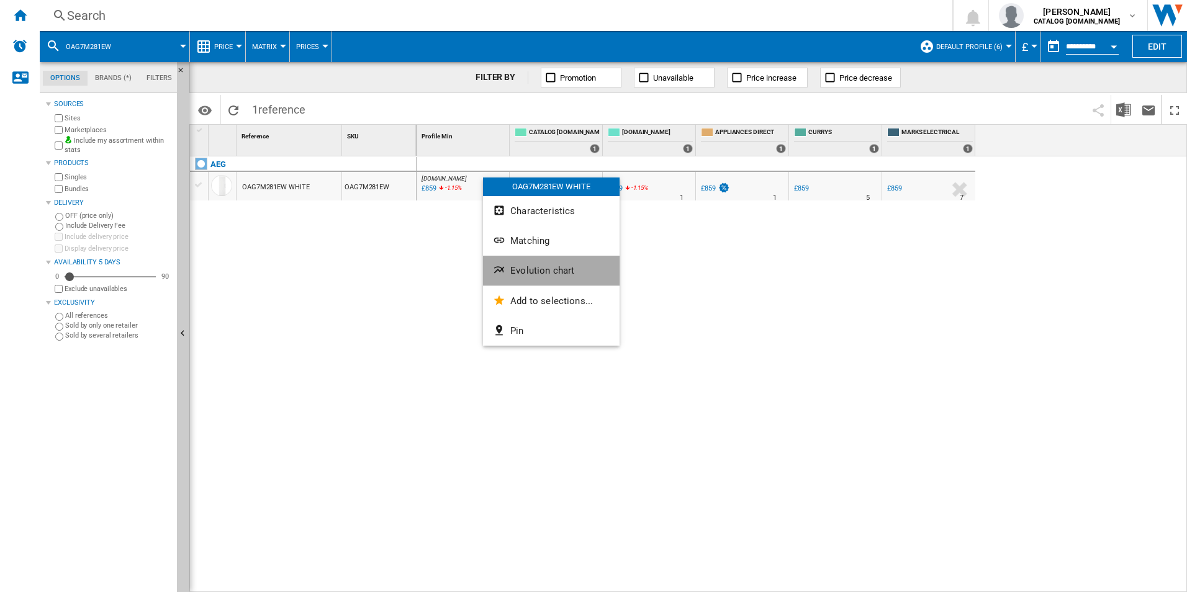
click at [499, 257] on button "Evolution chart" at bounding box center [551, 271] width 137 height 30
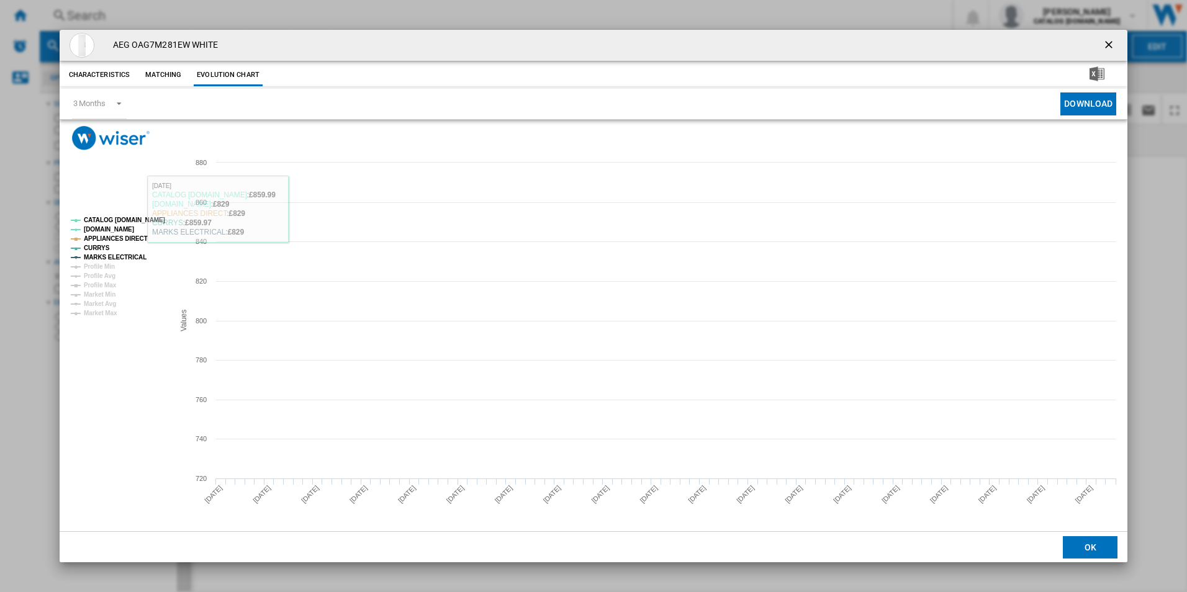
click at [137, 214] on rect "Product popup" at bounding box center [117, 266] width 103 height 109
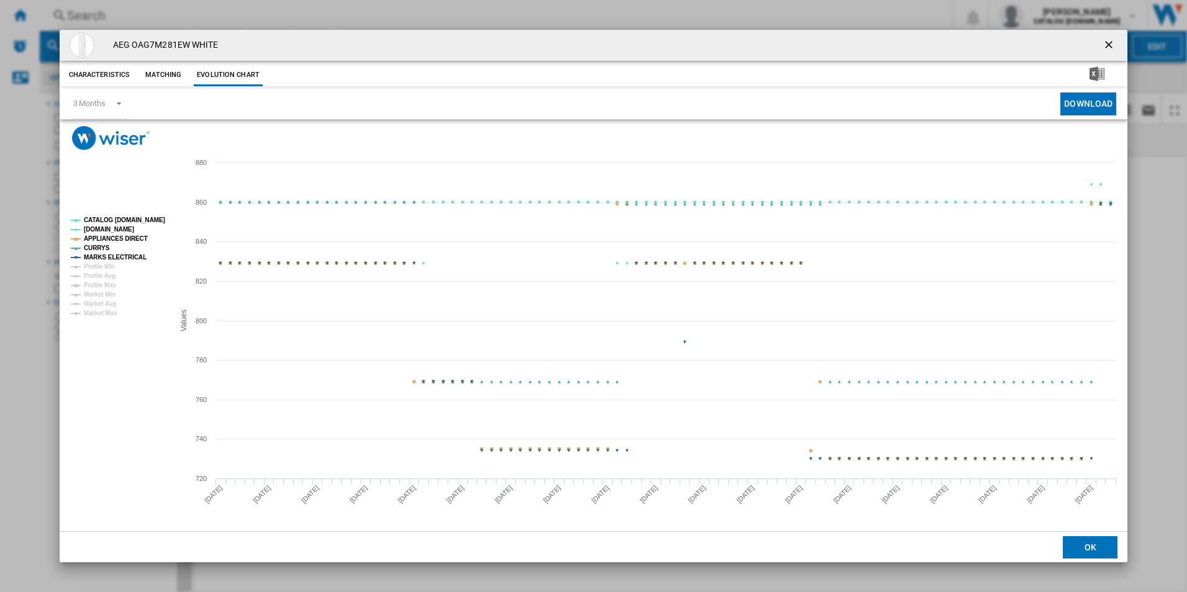
click at [137, 221] on tspan "CATALOG [DOMAIN_NAME]" at bounding box center [124, 220] width 81 height 7
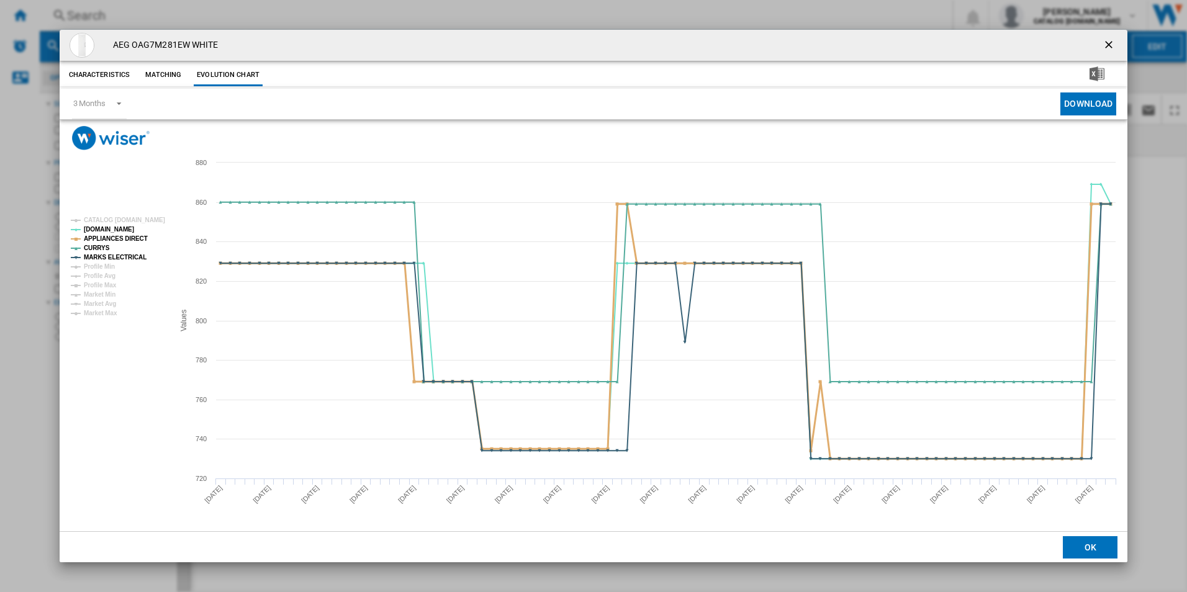
click at [128, 241] on tspan "APPLIANCES DIRECT" at bounding box center [116, 238] width 64 height 7
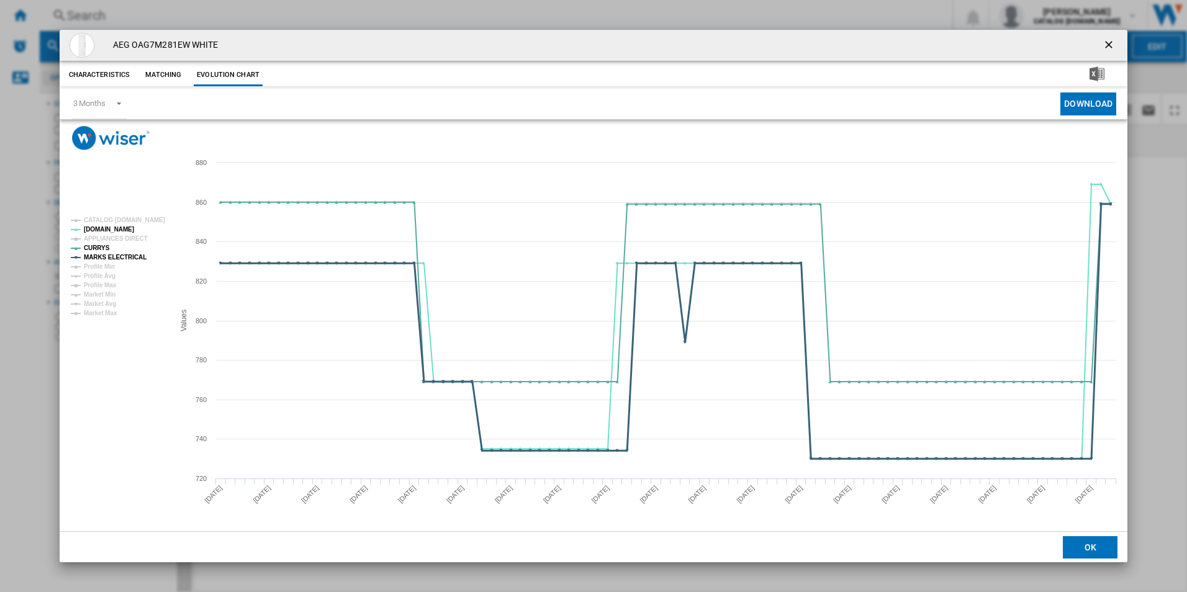
click at [130, 254] on tspan "MARKS ELECTRICAL" at bounding box center [115, 257] width 63 height 7
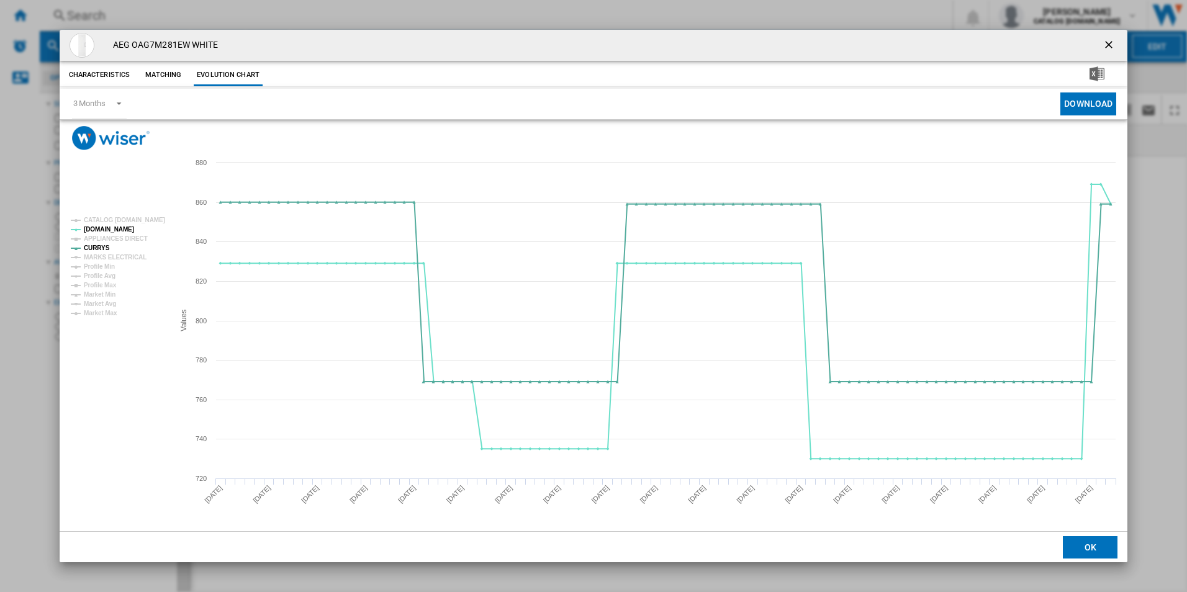
click at [1107, 42] on ng-md-icon "getI18NText('BUTTONS.CLOSE_DIALOG')" at bounding box center [1110, 46] width 15 height 15
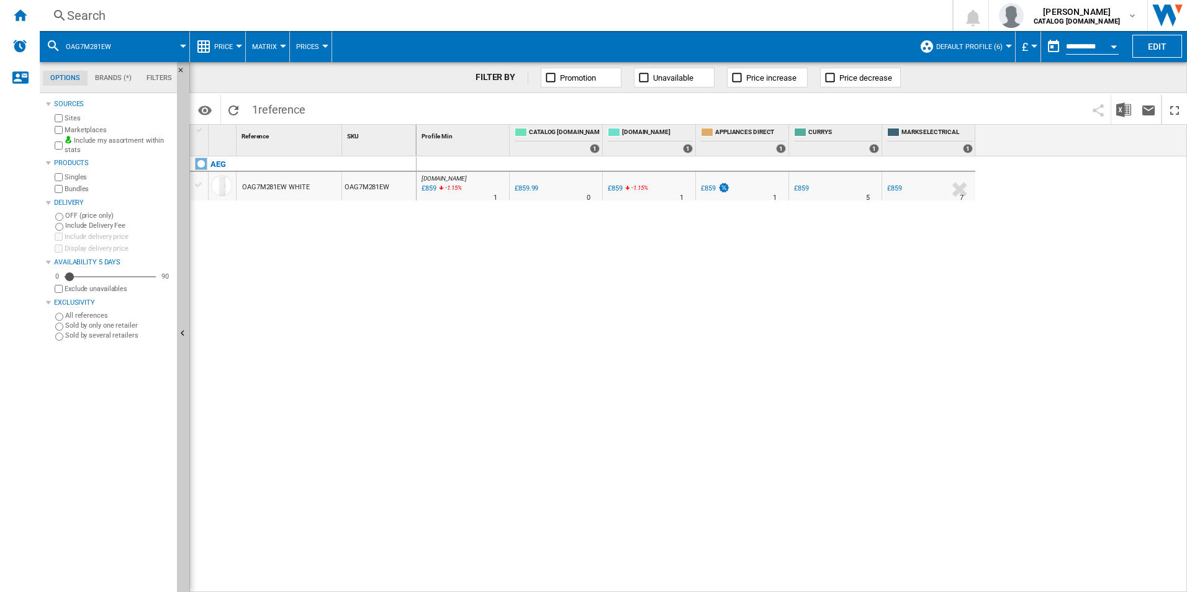
click at [558, 11] on div "Search" at bounding box center [493, 15] width 853 height 17
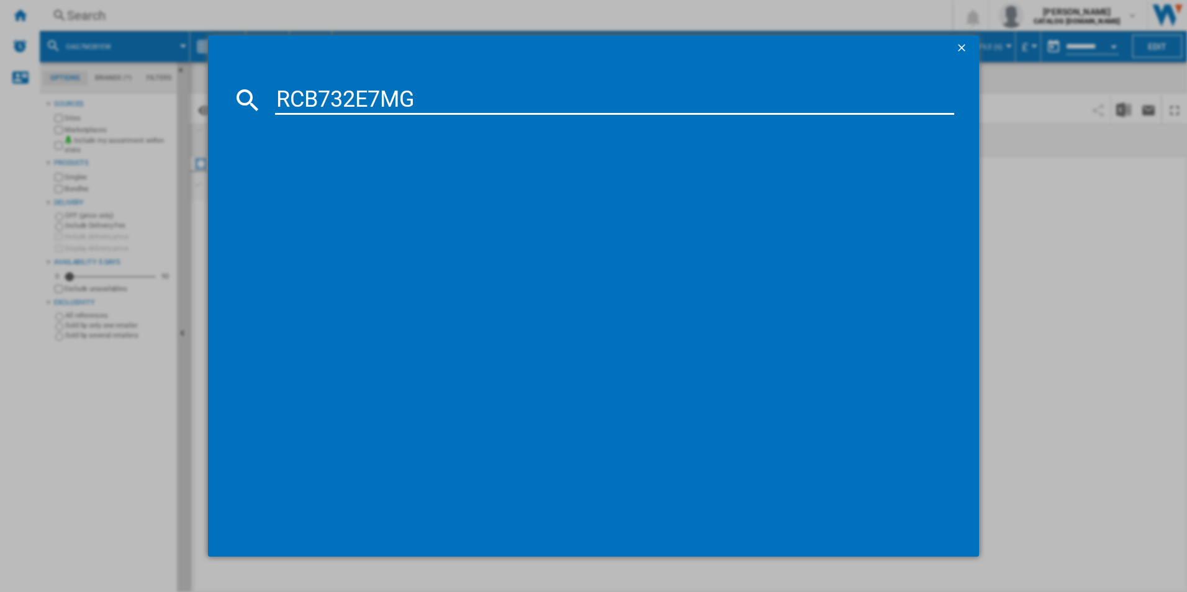
type input "RCB732E7MG"
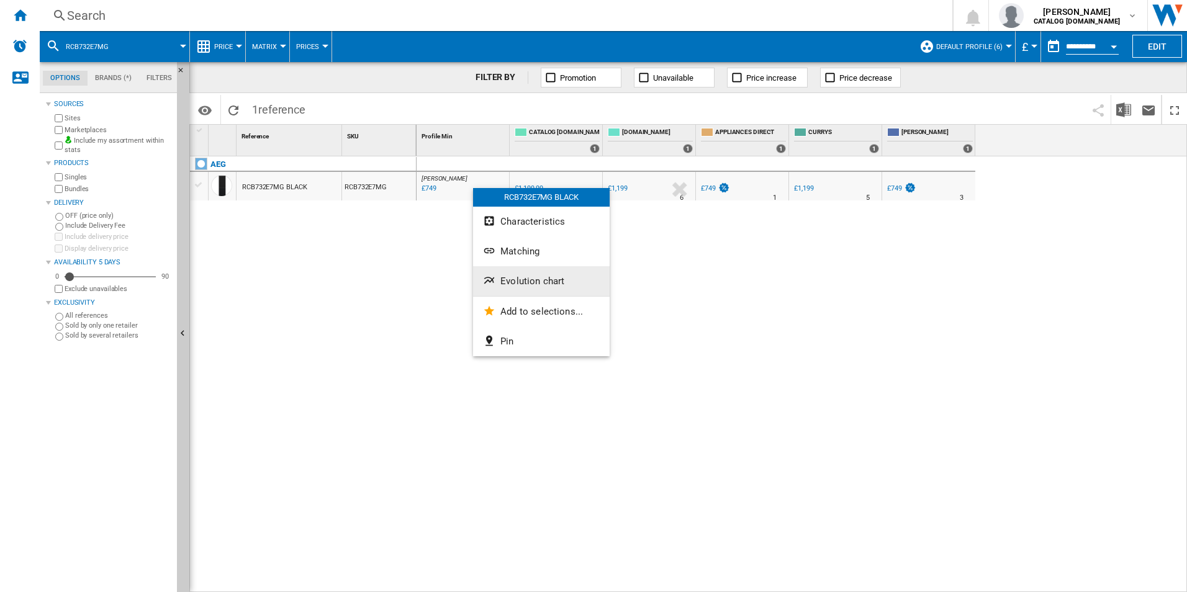
click at [499, 284] on button "Evolution chart" at bounding box center [541, 281] width 137 height 30
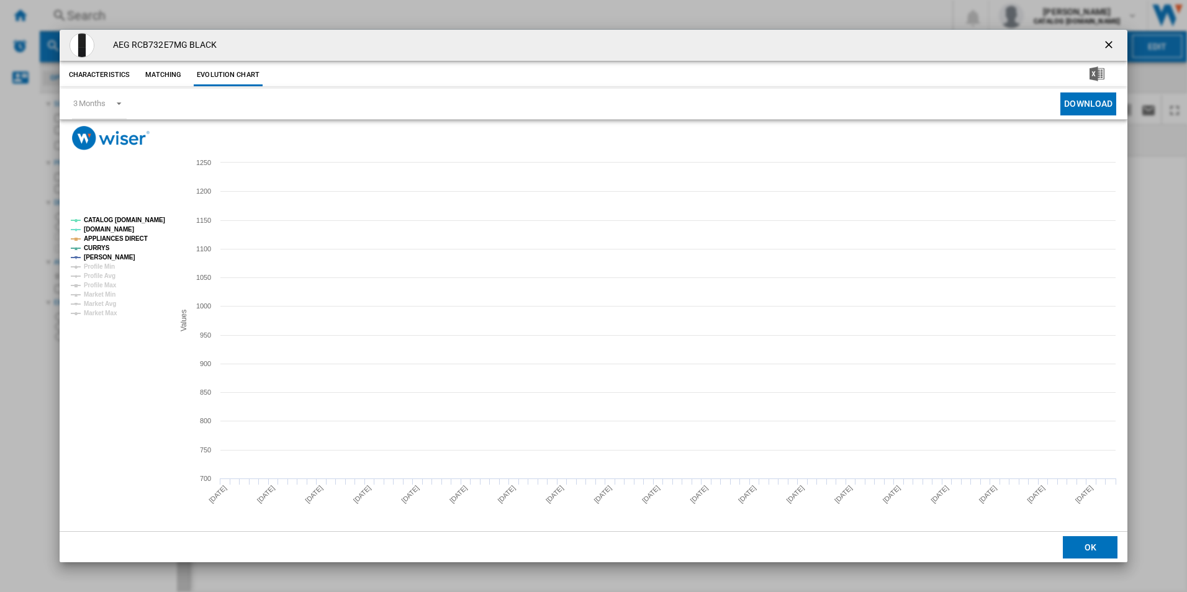
click at [138, 218] on tspan "CATALOG [DOMAIN_NAME]" at bounding box center [124, 220] width 81 height 7
click at [136, 235] on tspan "APPLIANCES DIRECT" at bounding box center [116, 238] width 64 height 7
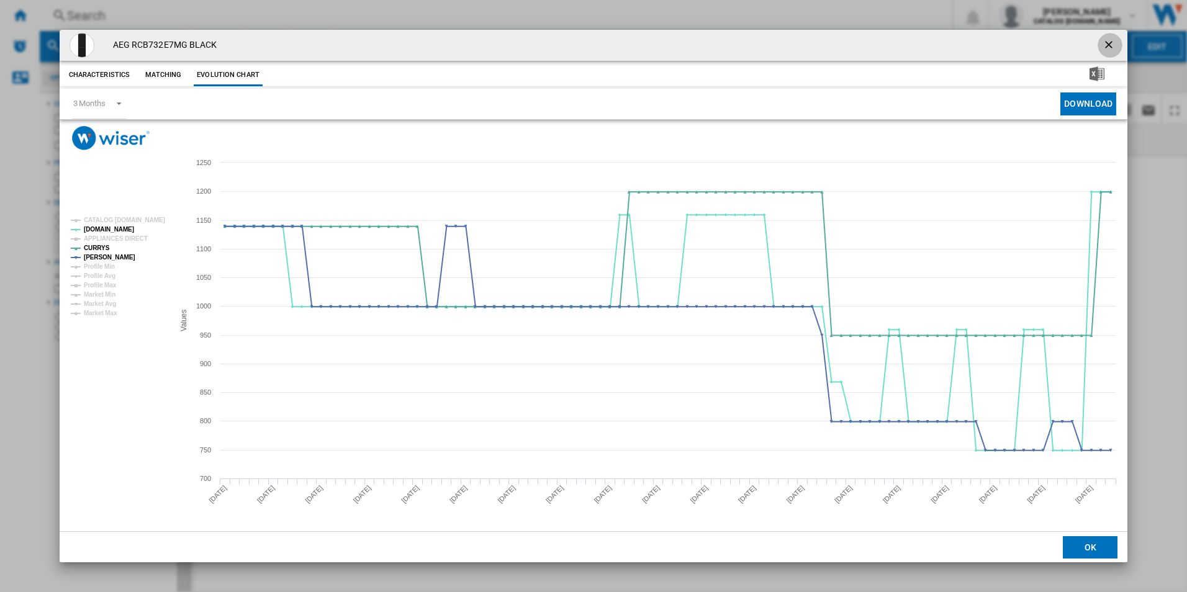
drag, startPoint x: 1110, startPoint y: 45, endPoint x: 1079, endPoint y: 47, distance: 31.8
click at [1110, 44] on ng-md-icon "getI18NText('BUTTONS.CLOSE_DIALOG')" at bounding box center [1110, 46] width 15 height 15
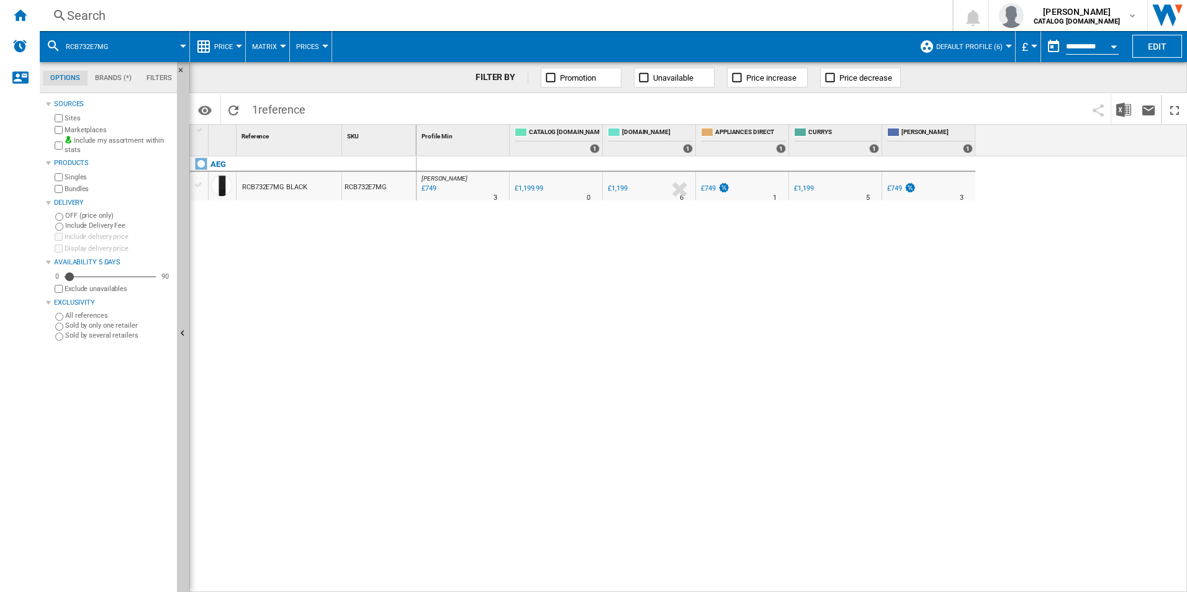
click at [806, 14] on div "Search" at bounding box center [493, 15] width 853 height 17
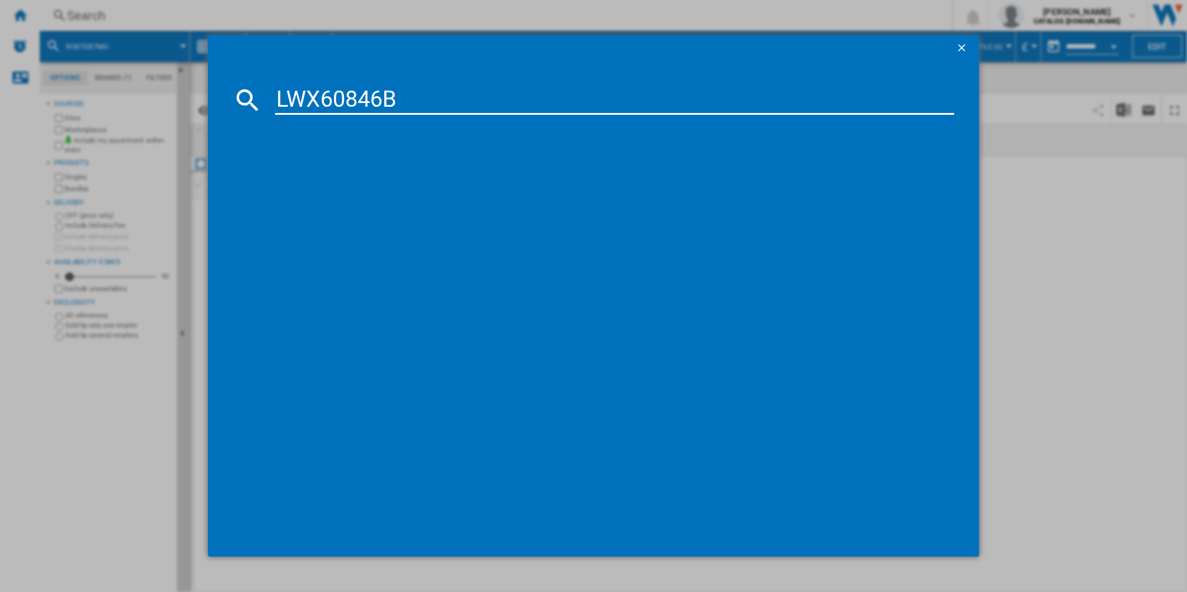
type input "LWX60846B"
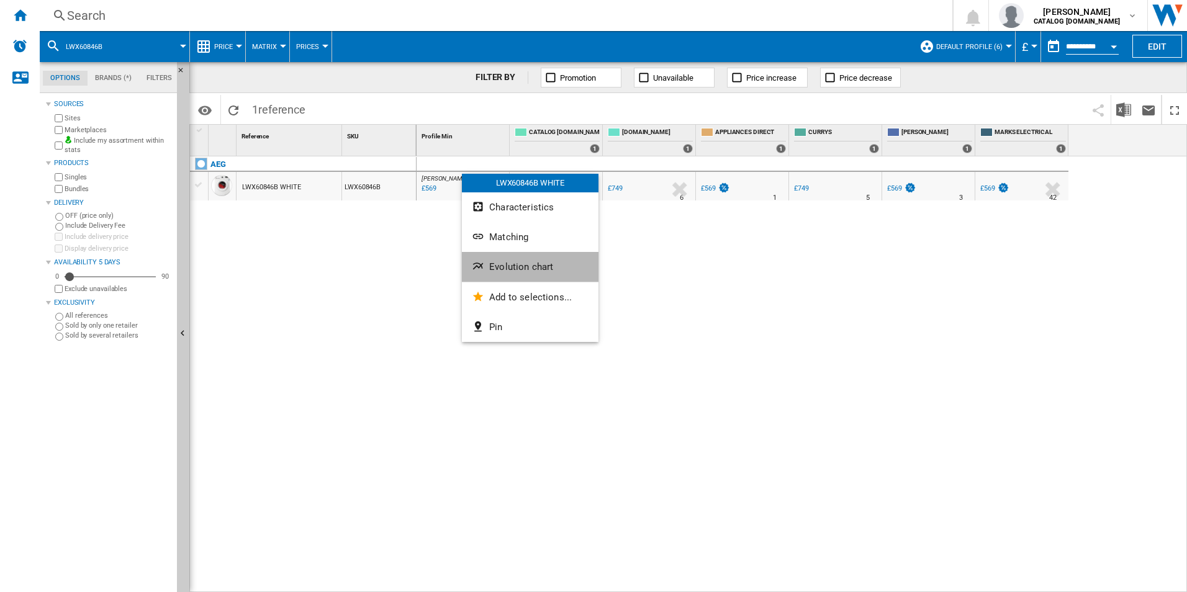
click at [510, 280] on button "Evolution chart" at bounding box center [530, 267] width 137 height 30
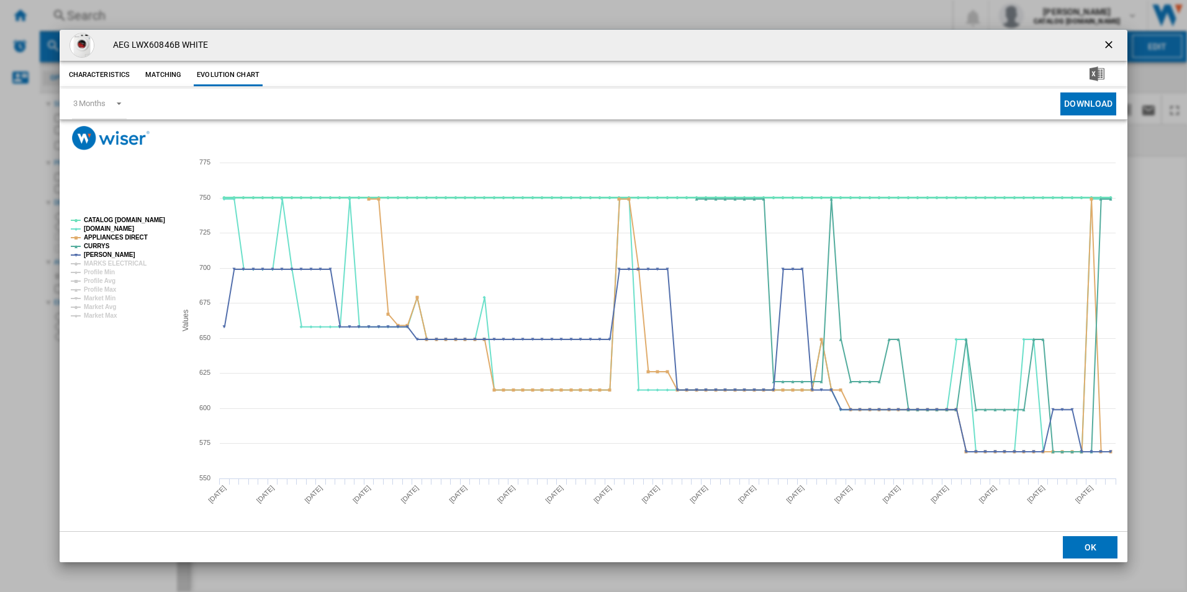
click at [137, 220] on tspan "CATALOG [DOMAIN_NAME]" at bounding box center [124, 220] width 81 height 7
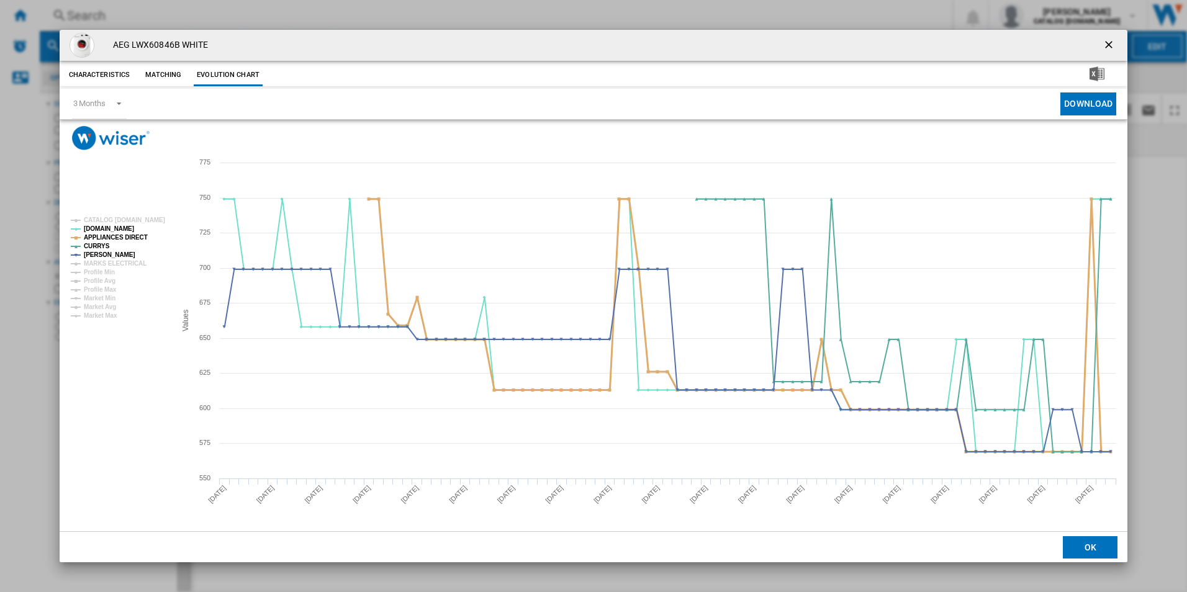
click at [127, 238] on tspan "APPLIANCES DIRECT" at bounding box center [116, 237] width 64 height 7
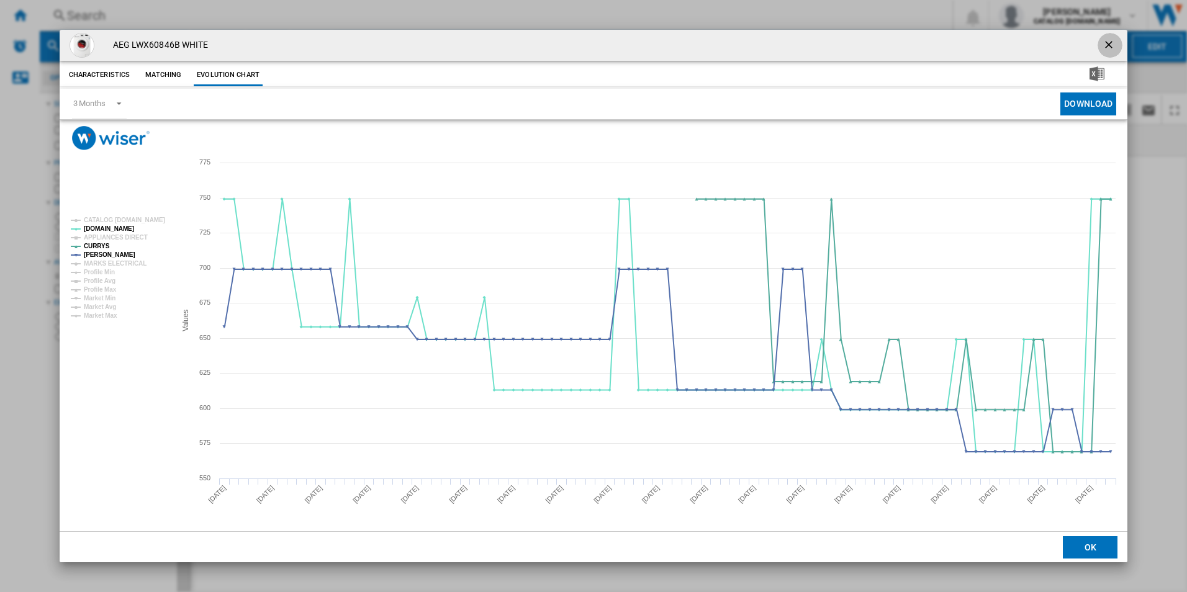
click at [1107, 48] on ng-md-icon "getI18NText('BUTTONS.CLOSE_DIALOG')" at bounding box center [1110, 46] width 15 height 15
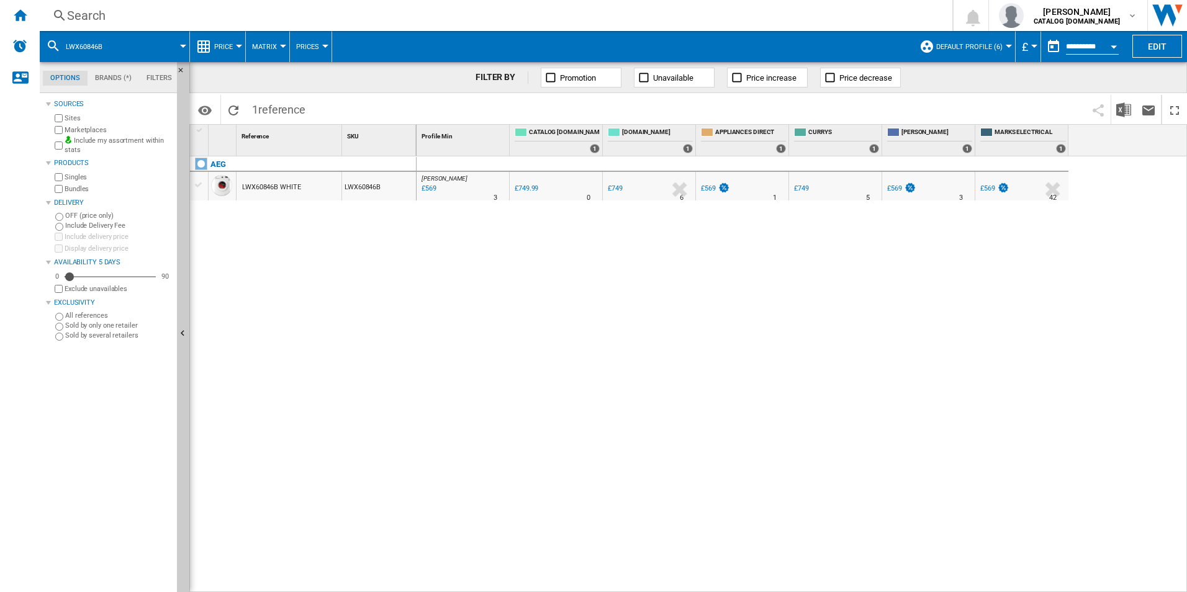
click at [643, 22] on div "Search" at bounding box center [493, 15] width 853 height 17
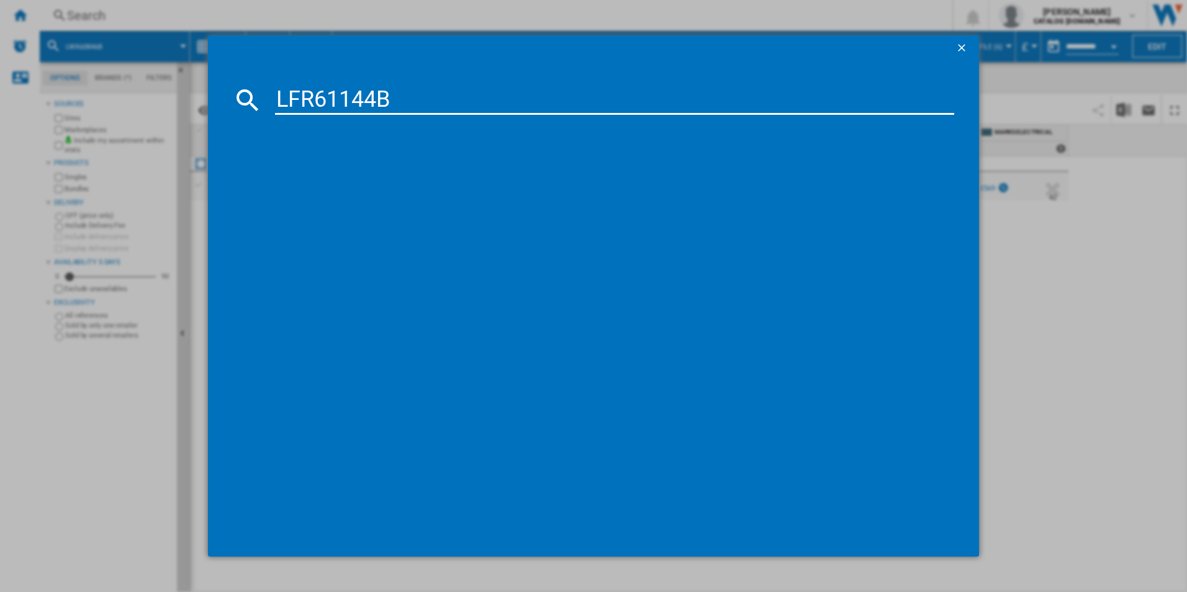
type input "LFR61144B"
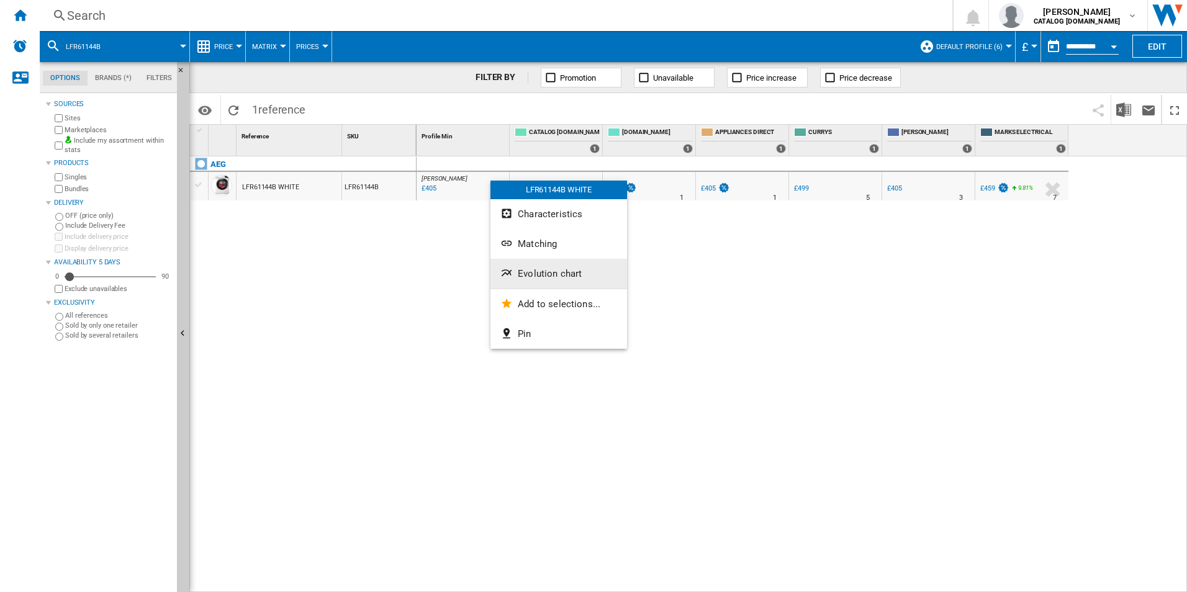
click at [515, 265] on button "Evolution chart" at bounding box center [559, 274] width 137 height 30
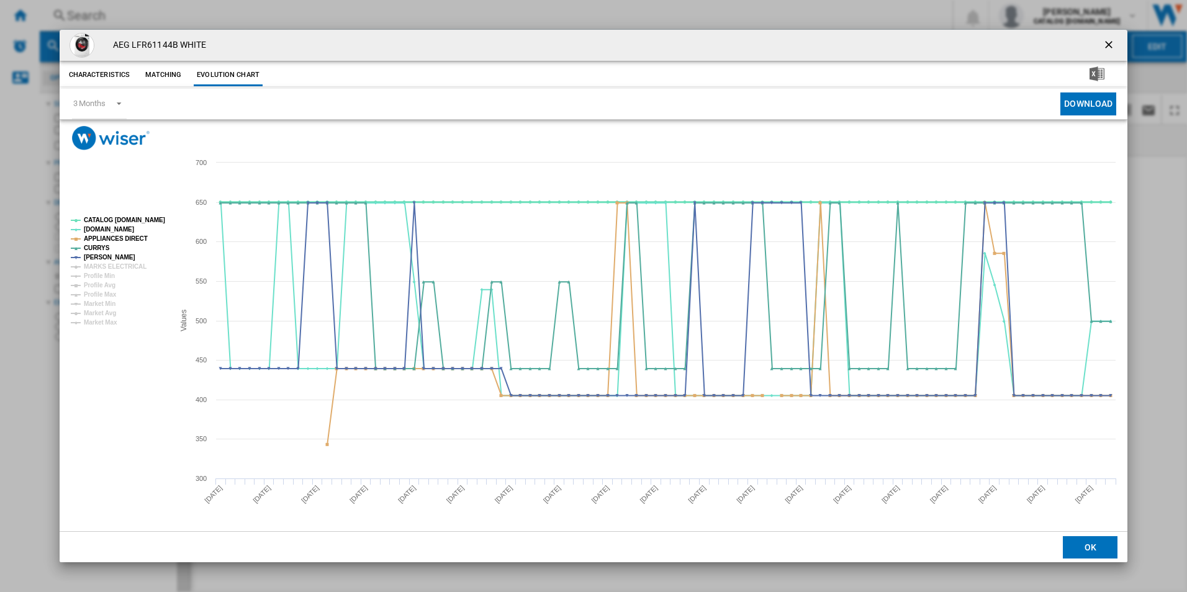
click at [145, 220] on tspan "CATALOG [DOMAIN_NAME]" at bounding box center [124, 220] width 81 height 7
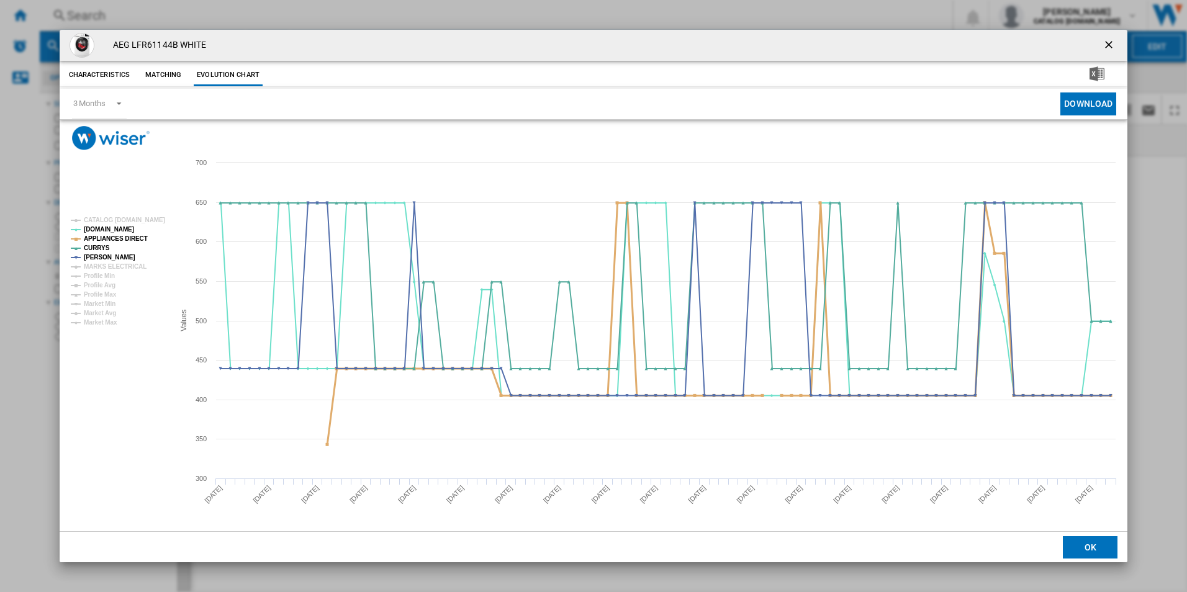
click at [129, 242] on tspan "APPLIANCES DIRECT" at bounding box center [116, 238] width 64 height 7
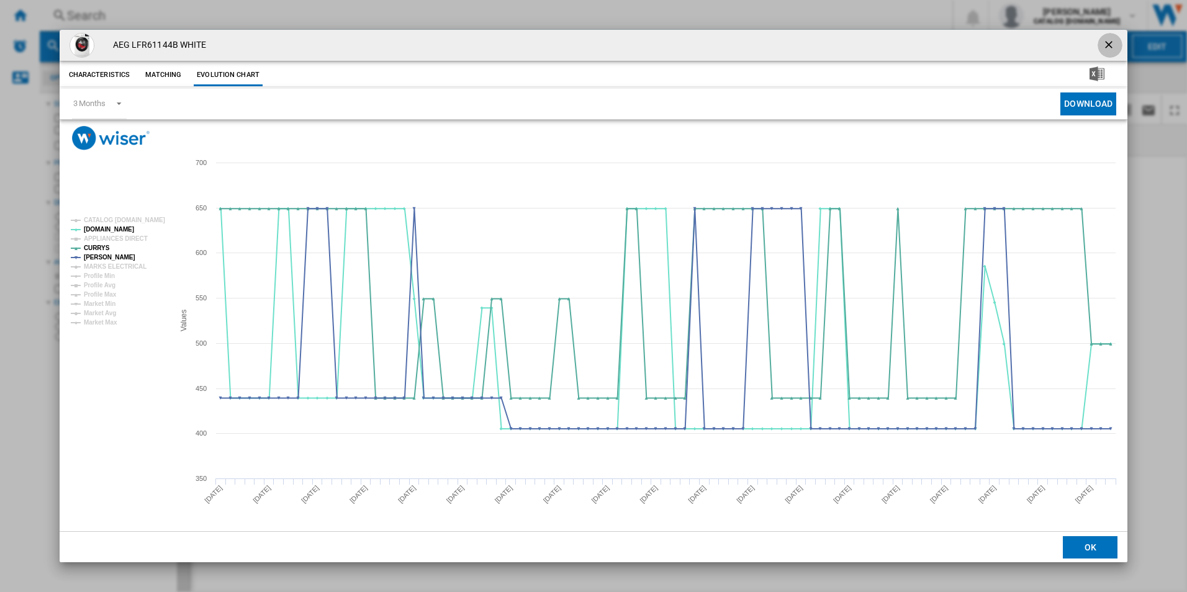
click at [1110, 46] on ng-md-icon "getI18NText('BUTTONS.CLOSE_DIALOG')" at bounding box center [1110, 46] width 15 height 15
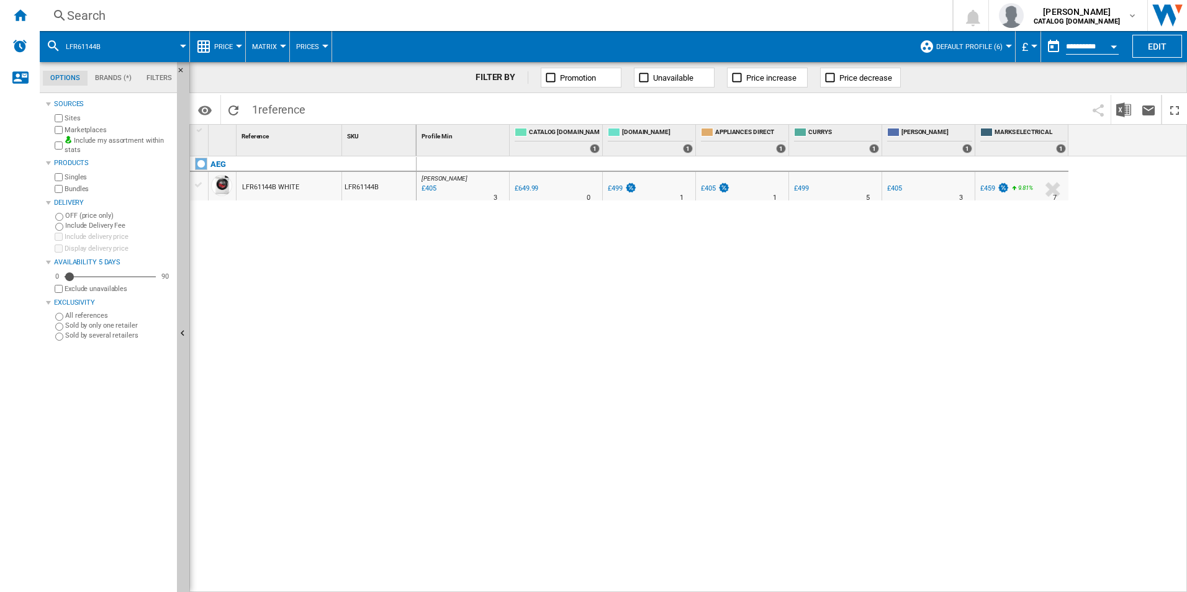
click at [836, 13] on div "Search" at bounding box center [493, 15] width 853 height 17
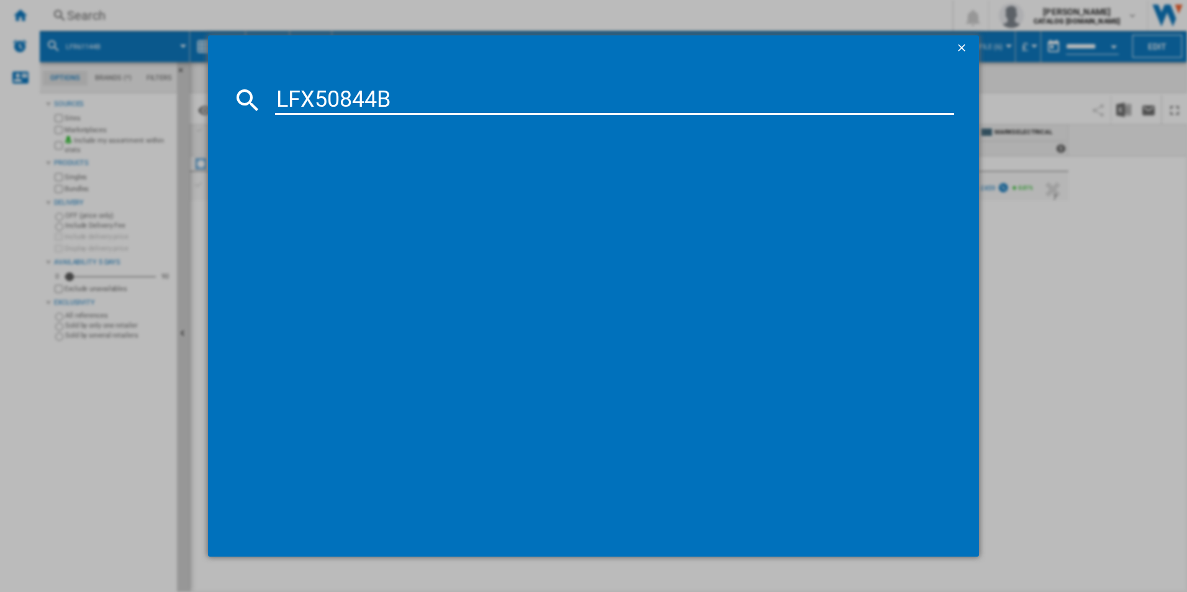
type input "LFX50844B"
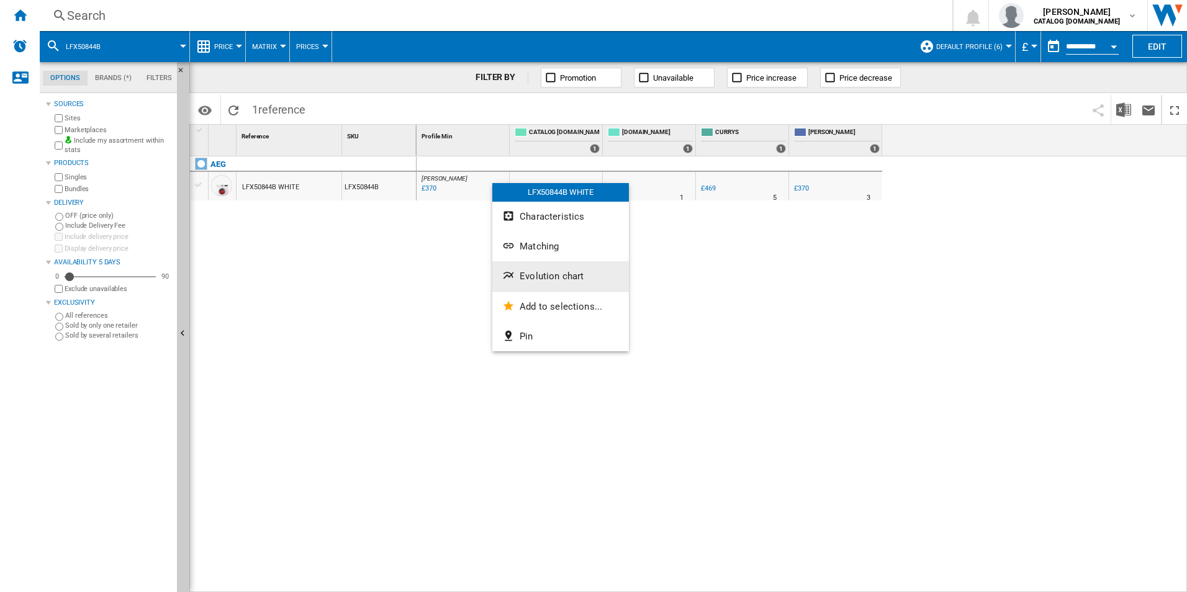
click at [522, 271] on span "Evolution chart" at bounding box center [552, 276] width 64 height 11
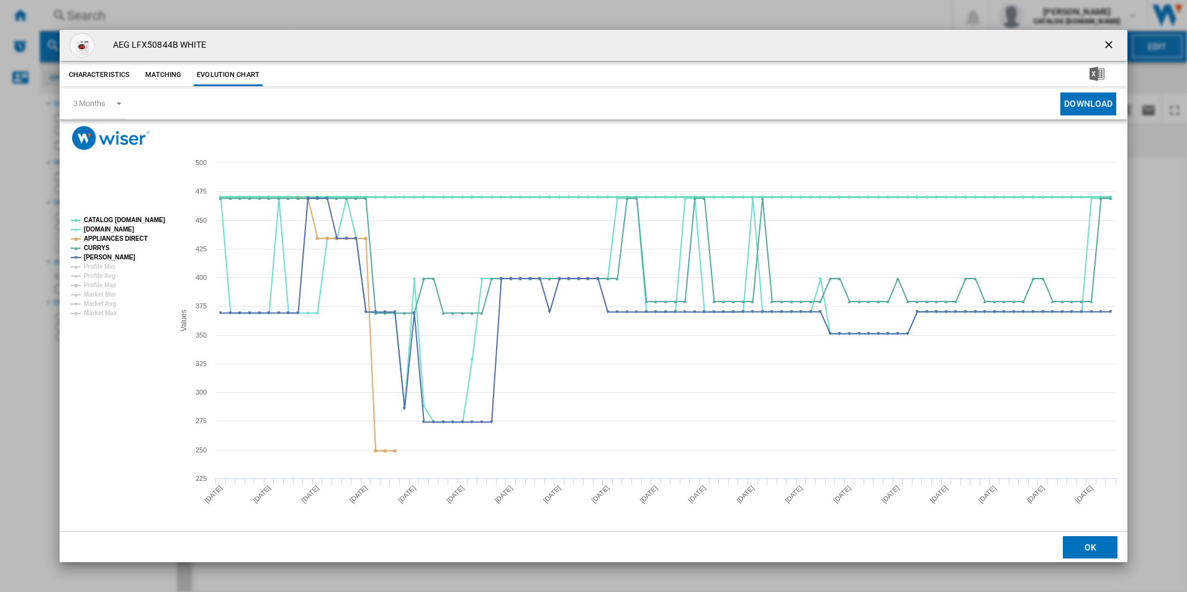
click at [153, 218] on tspan "CATALOG [DOMAIN_NAME]" at bounding box center [124, 220] width 81 height 7
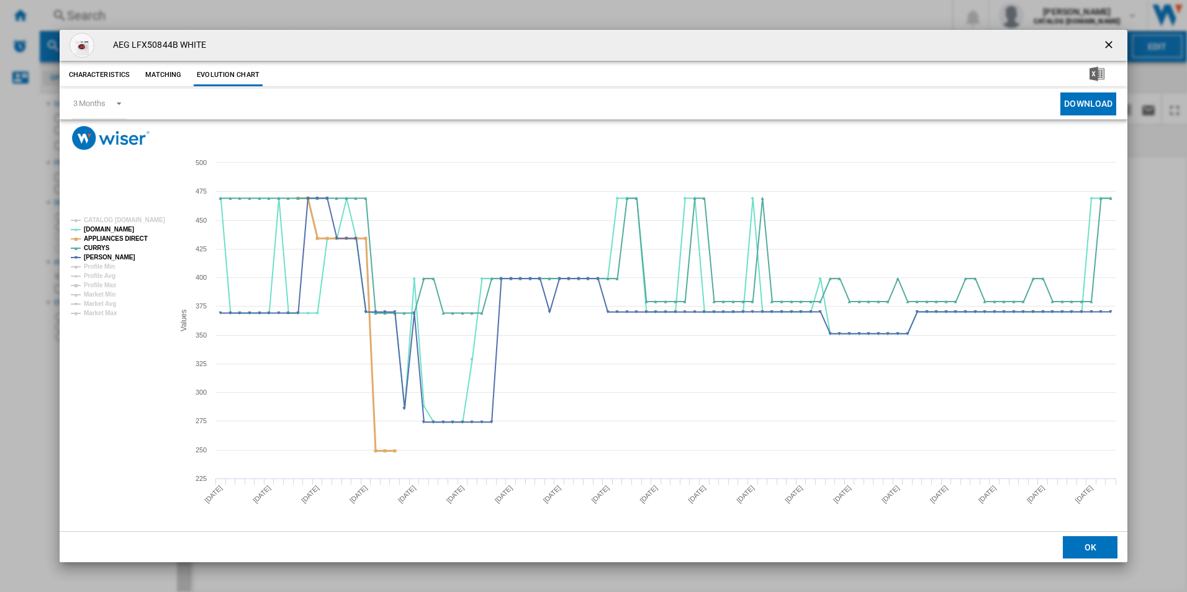
click at [127, 240] on tspan "APPLIANCES DIRECT" at bounding box center [116, 238] width 64 height 7
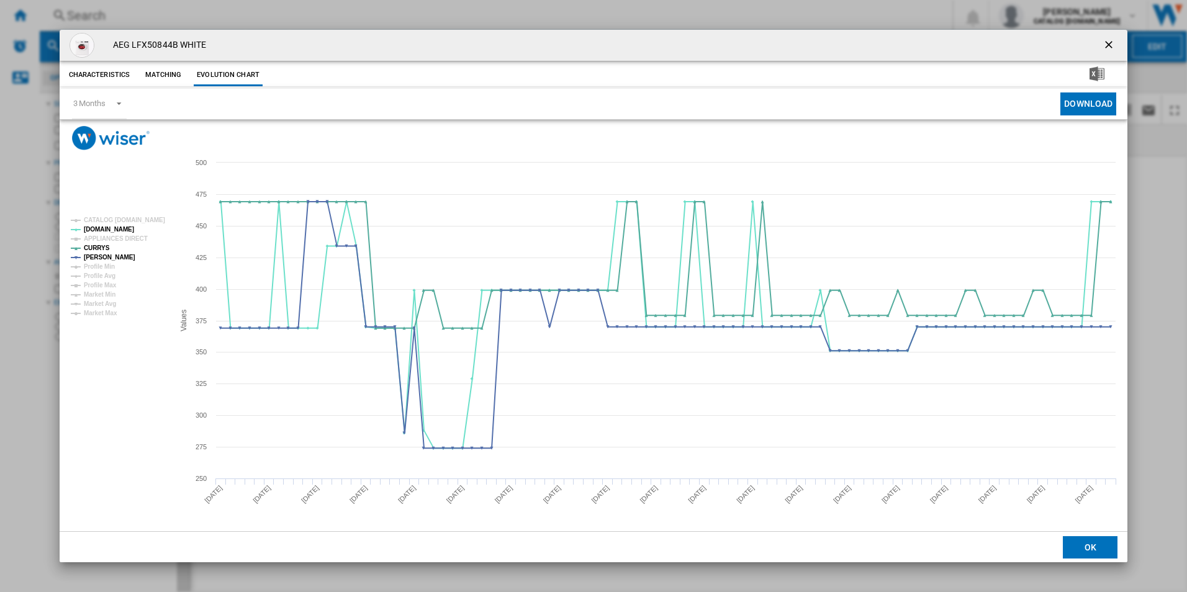
click at [1115, 40] on ng-md-icon "getI18NText('BUTTONS.CLOSE_DIALOG')" at bounding box center [1110, 46] width 15 height 15
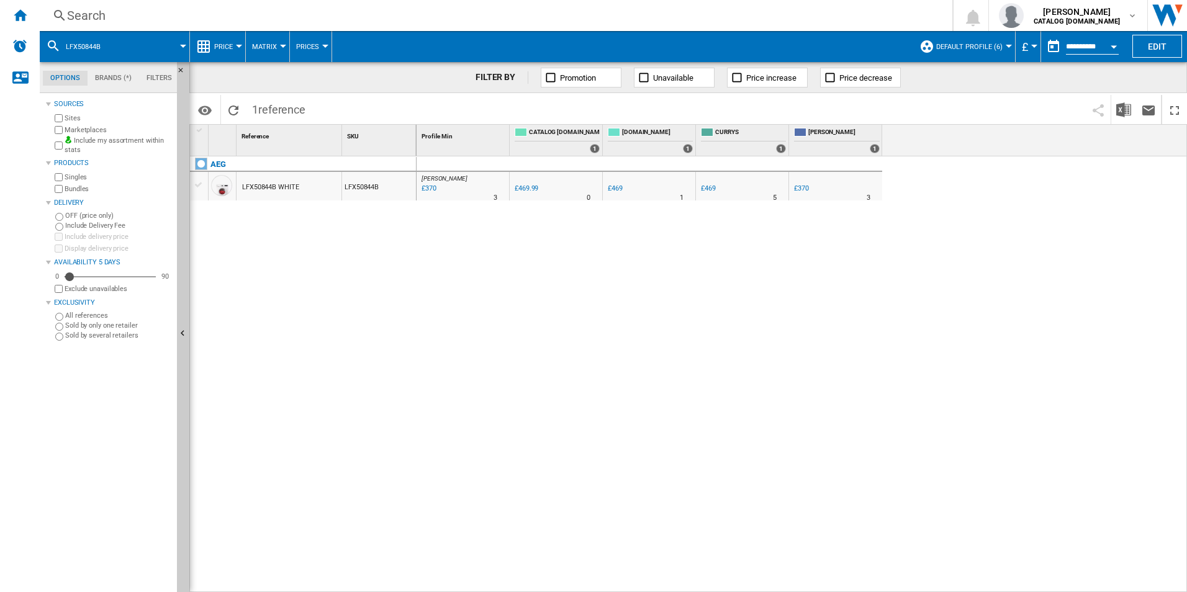
click at [740, 12] on div "Search" at bounding box center [493, 15] width 853 height 17
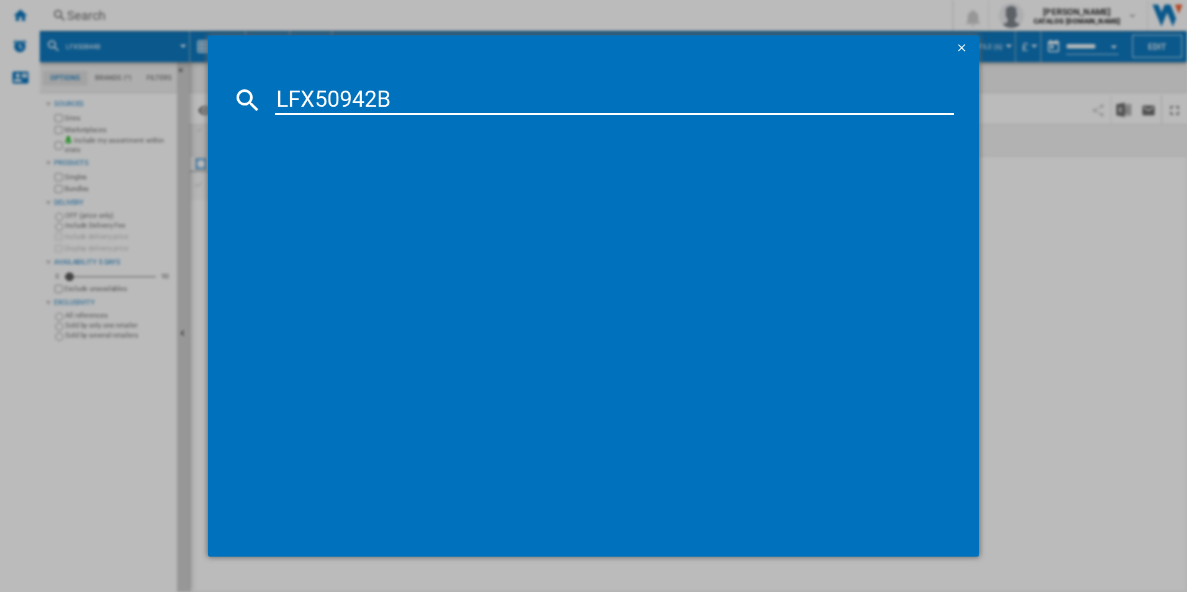
type input "LFX50942B"
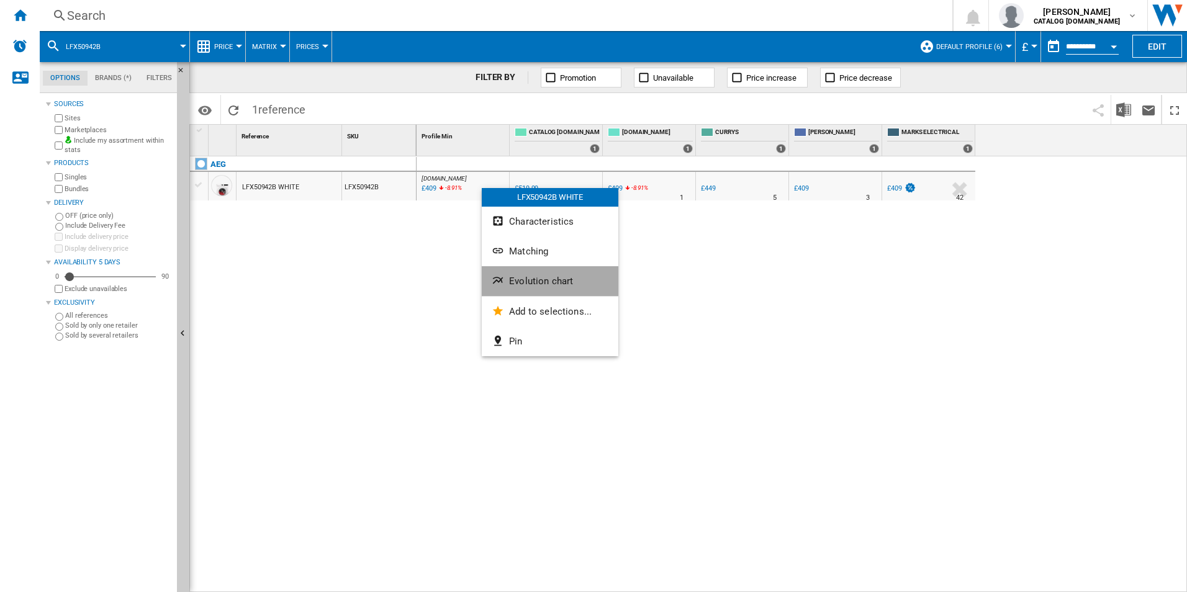
click at [525, 269] on button "Evolution chart" at bounding box center [550, 281] width 137 height 30
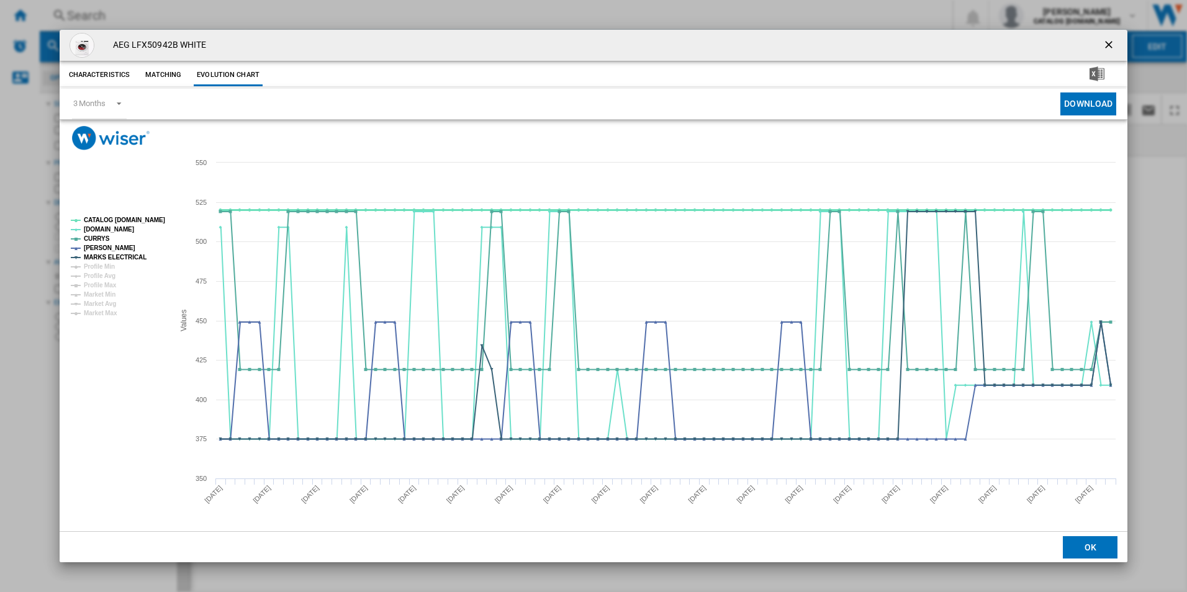
click at [139, 220] on tspan "CATALOG [DOMAIN_NAME]" at bounding box center [124, 220] width 81 height 7
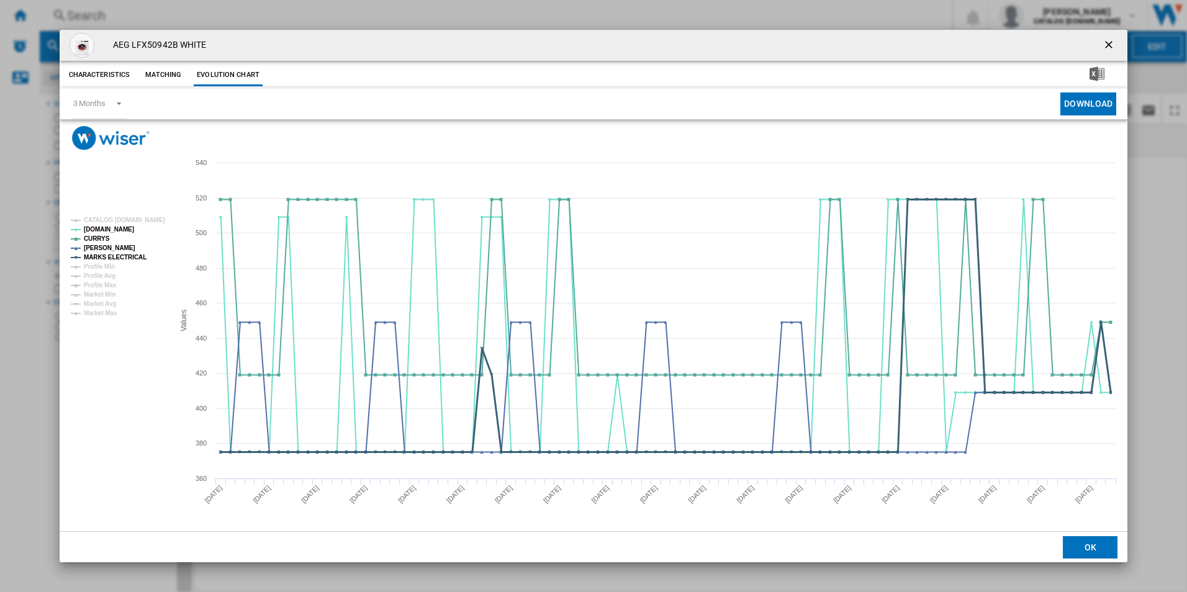
click at [137, 255] on tspan "MARKS ELECTRICAL" at bounding box center [115, 257] width 63 height 7
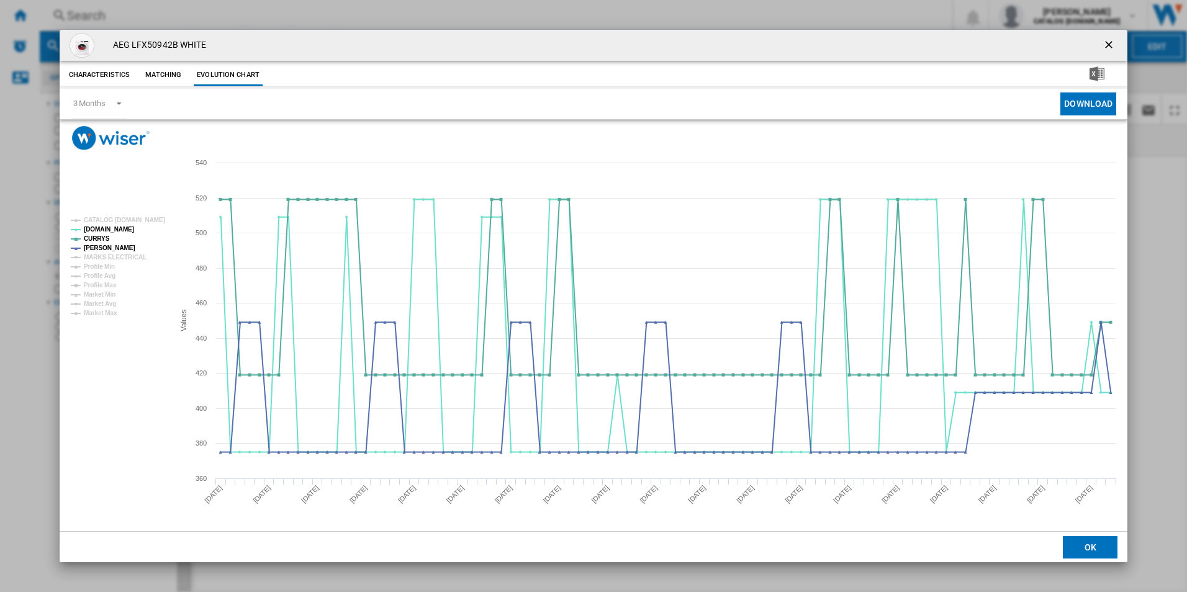
click at [1110, 41] on ng-md-icon "getI18NText('BUTTONS.CLOSE_DIALOG')" at bounding box center [1110, 46] width 15 height 15
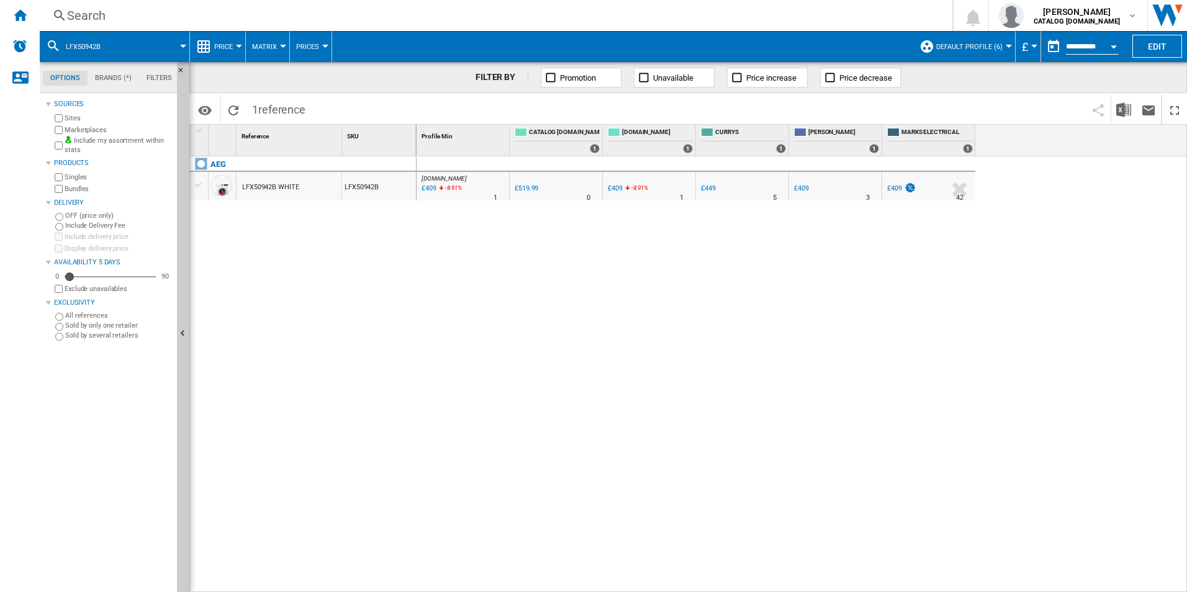
click at [758, 20] on div "Search" at bounding box center [493, 15] width 853 height 17
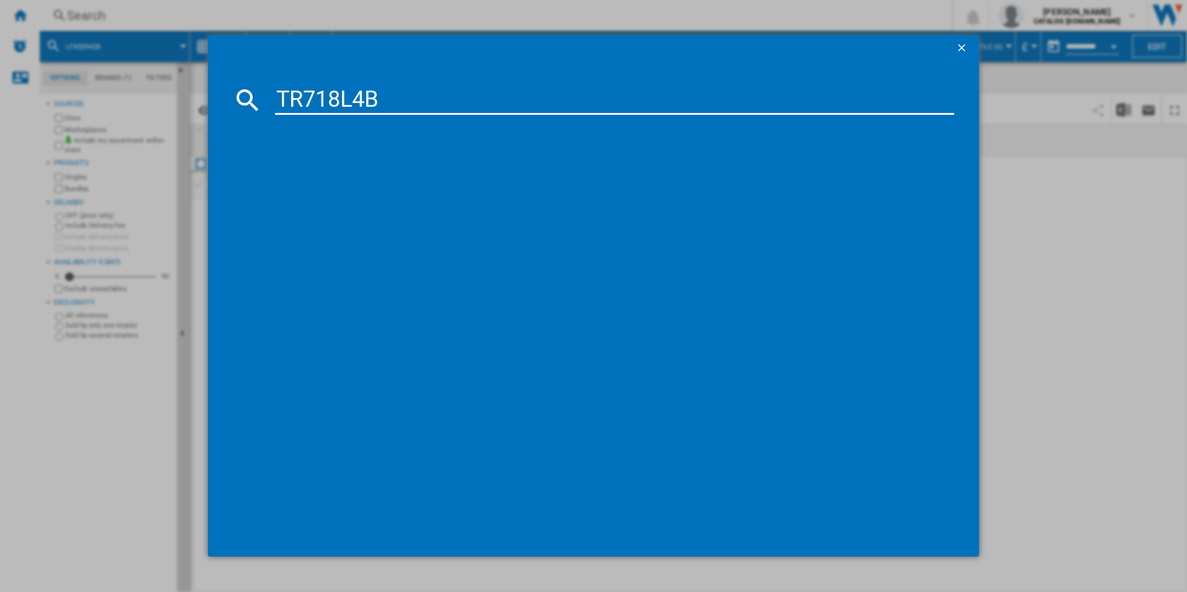
type input "TR718L4B"
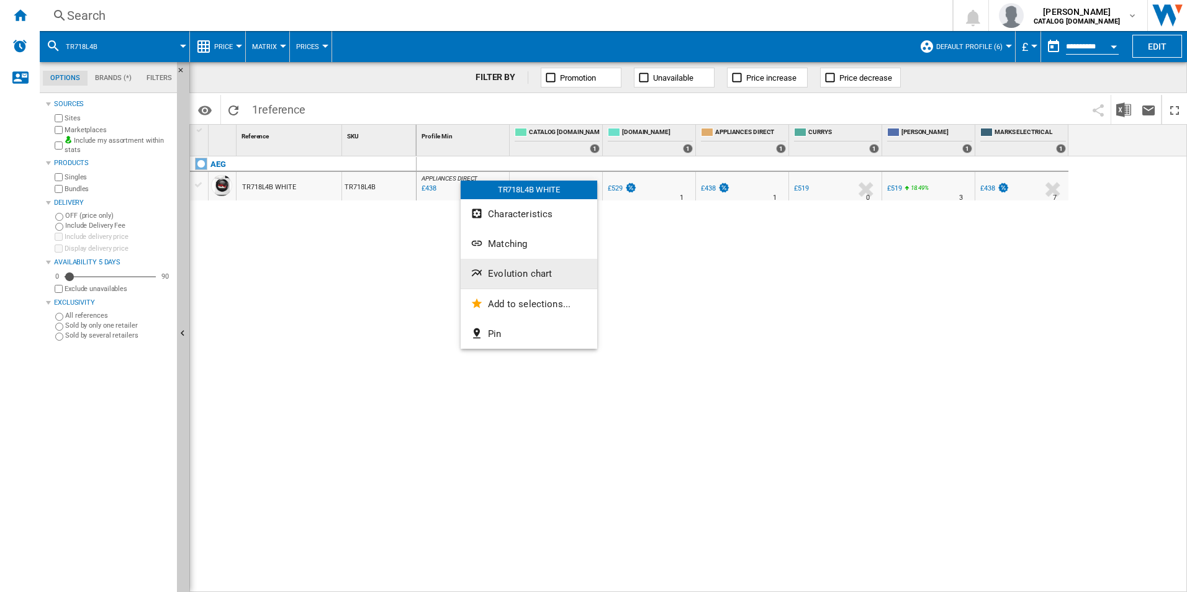
click at [496, 260] on button "Evolution chart" at bounding box center [529, 274] width 137 height 30
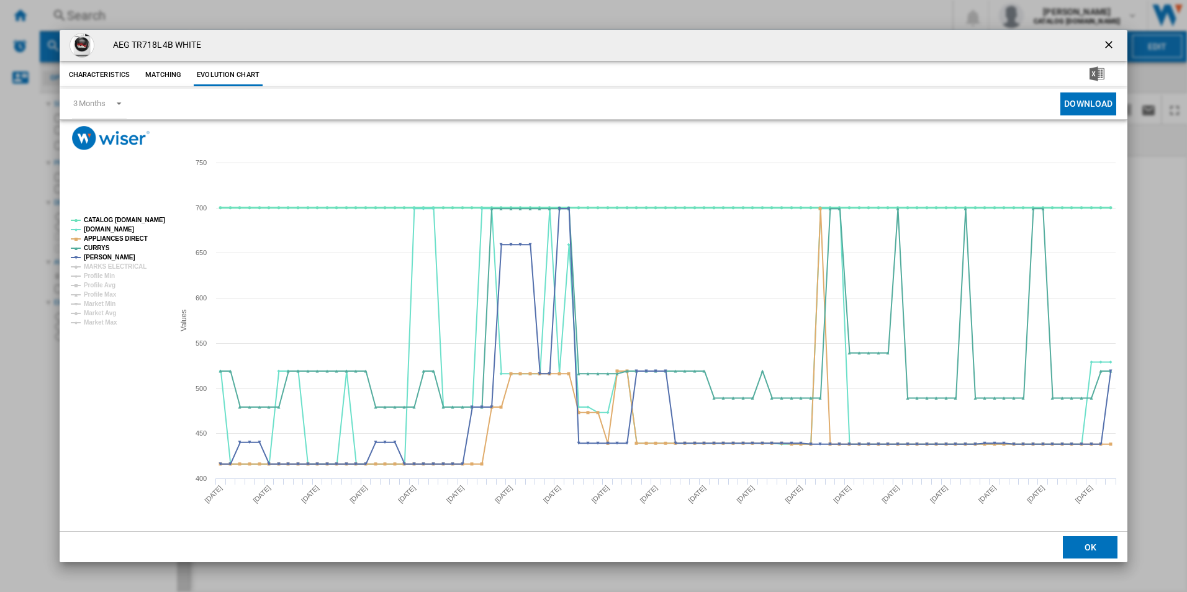
click at [134, 224] on tspan "CATALOG [DOMAIN_NAME]" at bounding box center [124, 220] width 81 height 7
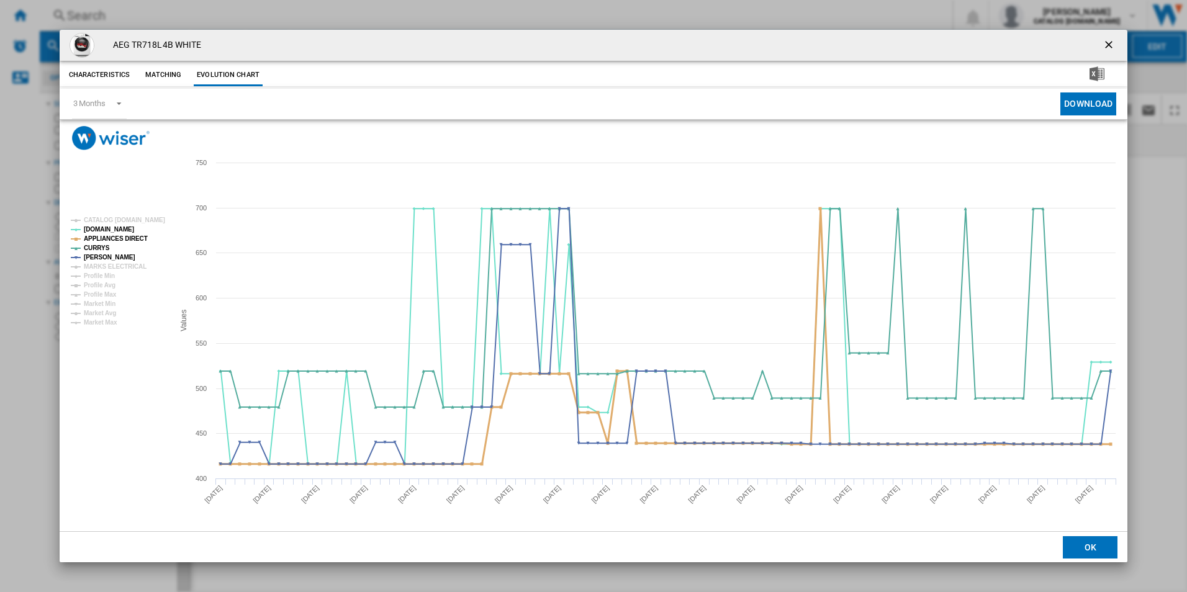
click at [139, 235] on tspan "APPLIANCES DIRECT" at bounding box center [116, 238] width 64 height 7
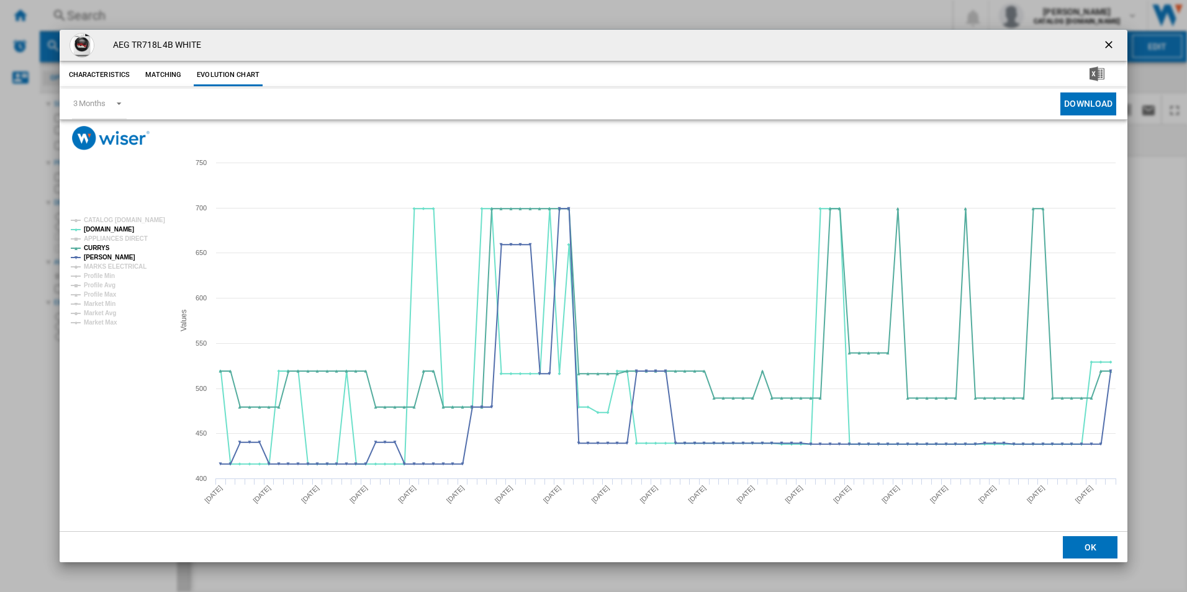
drag, startPoint x: 1106, startPoint y: 38, endPoint x: 1049, endPoint y: 51, distance: 58.6
click at [1106, 39] on ng-md-icon "getI18NText('BUTTONS.CLOSE_DIALOG')" at bounding box center [1110, 46] width 15 height 15
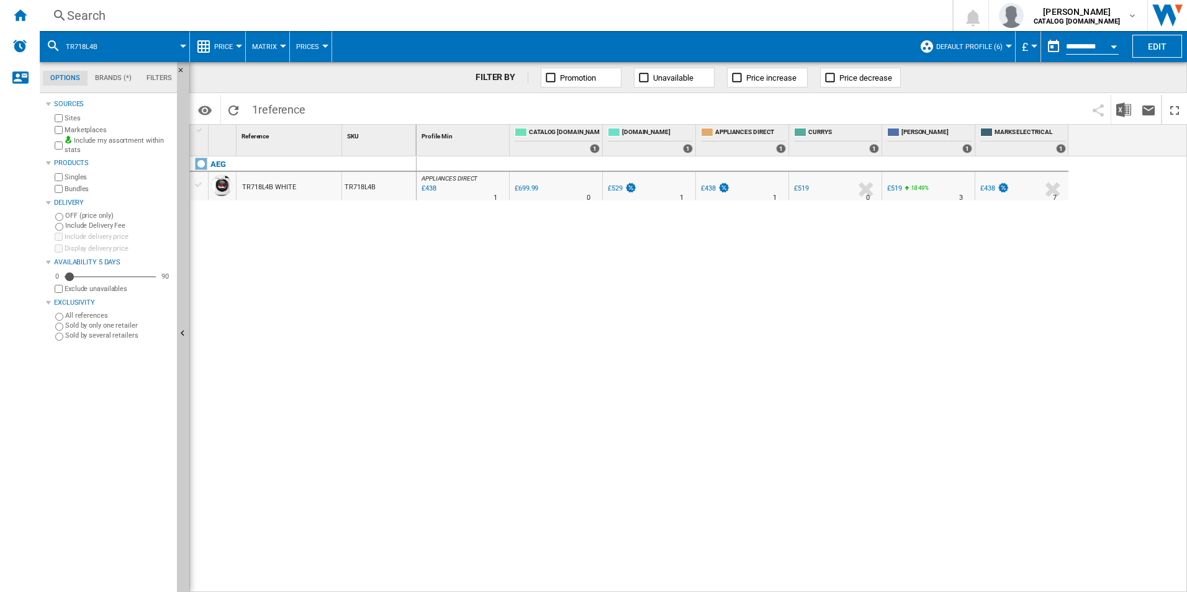
click at [740, 19] on div "Search" at bounding box center [493, 15] width 853 height 17
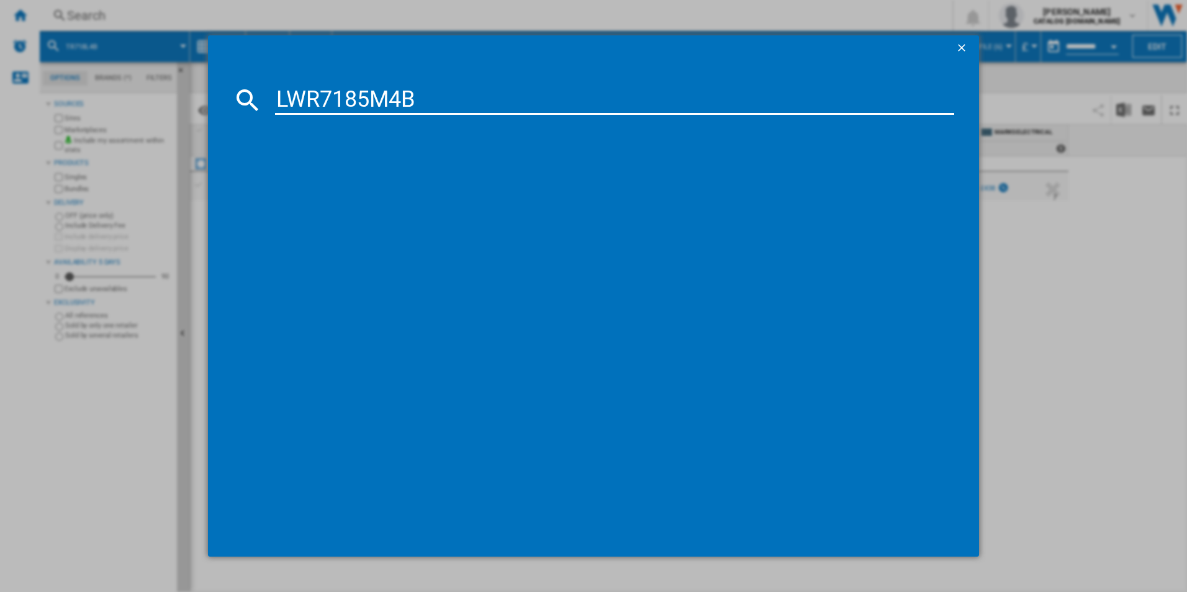
type input "LWR7185M4B"
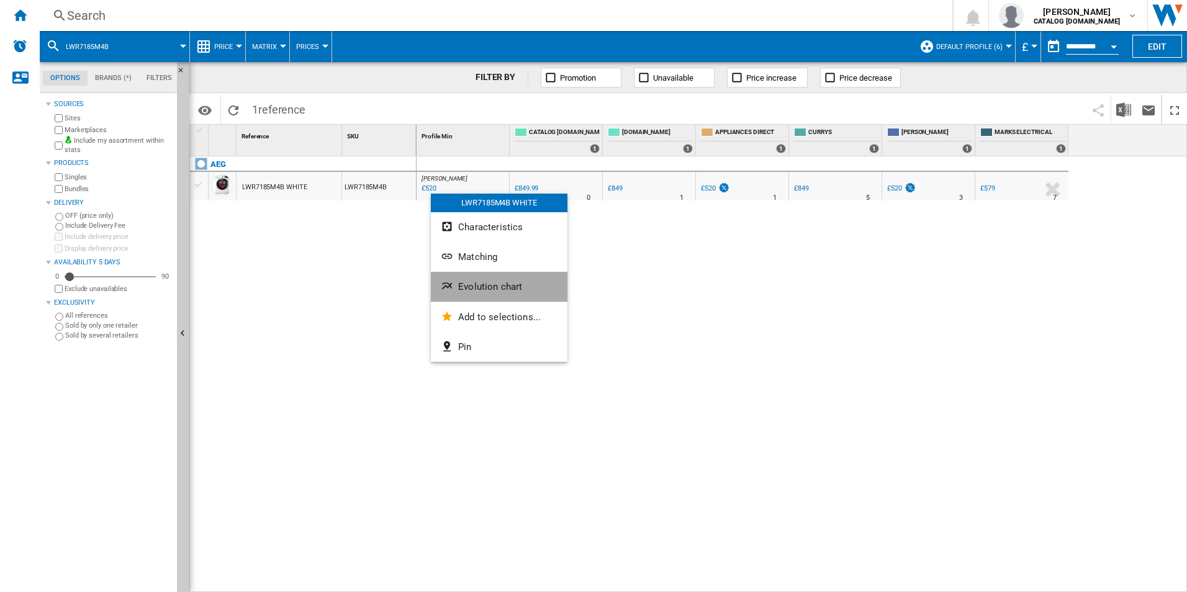
click at [484, 281] on span "Evolution chart" at bounding box center [490, 286] width 64 height 11
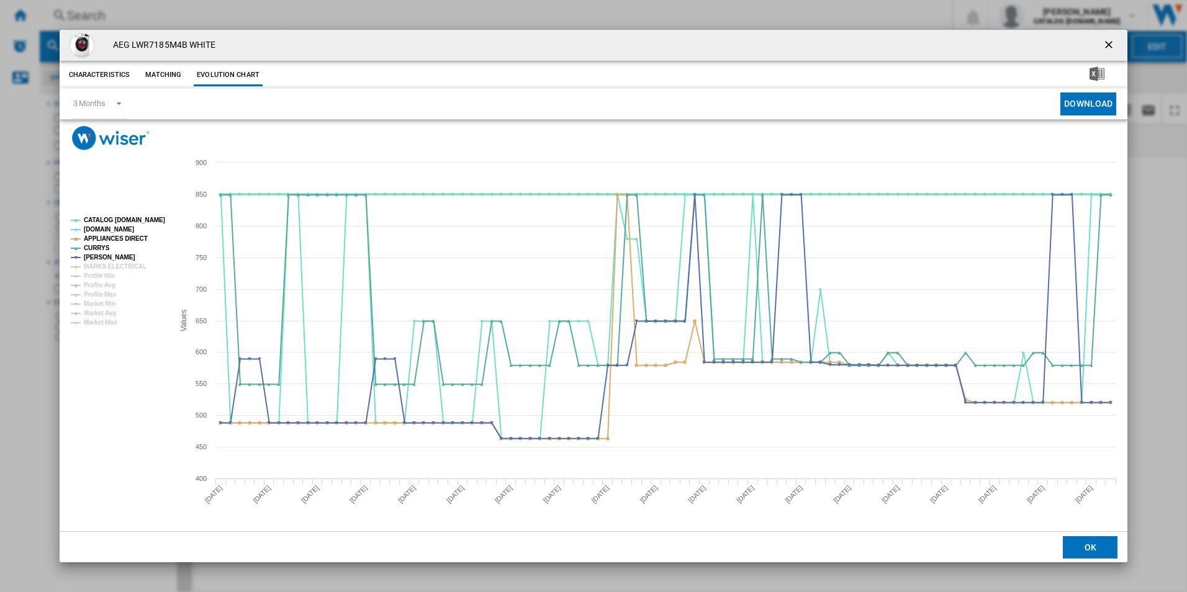
click at [156, 217] on tspan "CATALOG [DOMAIN_NAME]" at bounding box center [124, 220] width 81 height 7
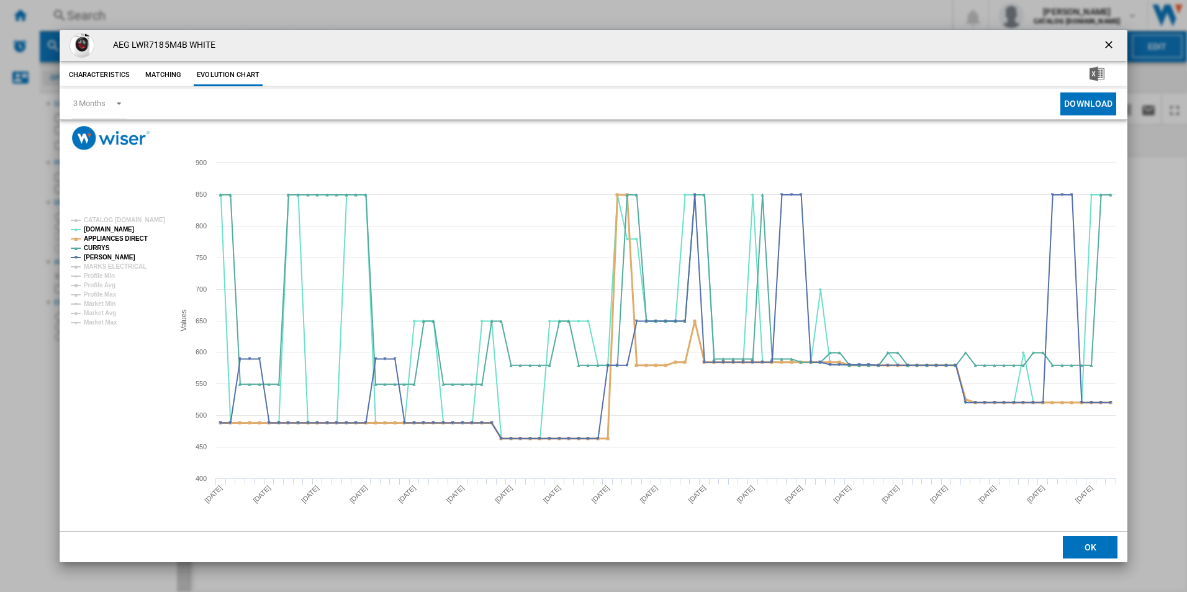
click at [123, 235] on tspan "APPLIANCES DIRECT" at bounding box center [116, 238] width 64 height 7
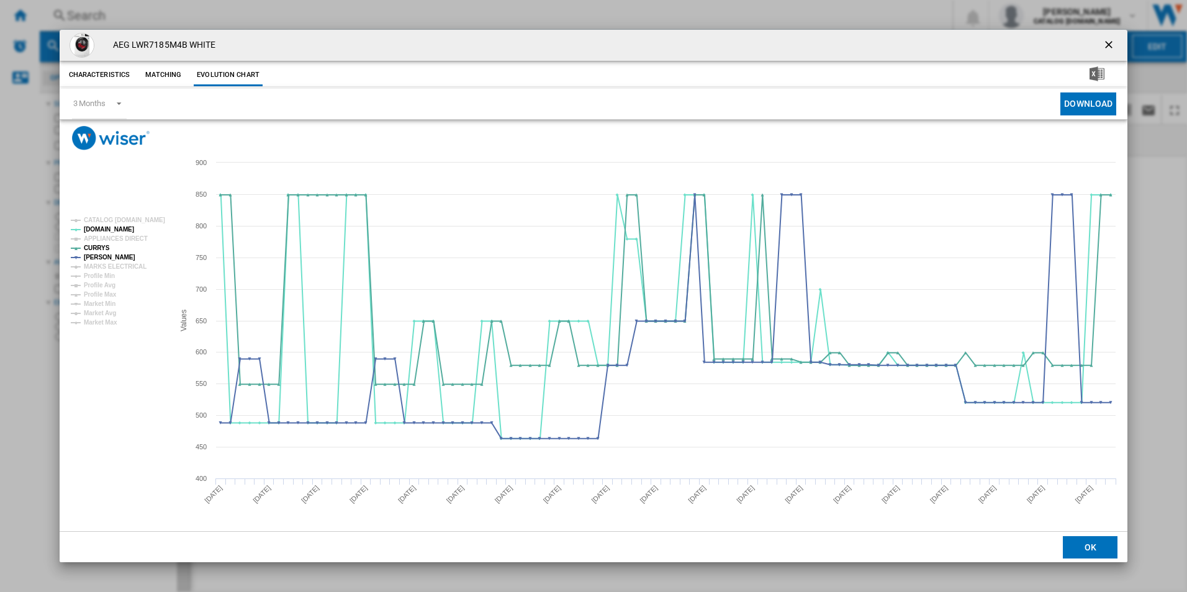
click at [1106, 43] on ng-md-icon "getI18NText('BUTTONS.CLOSE_DIALOG')" at bounding box center [1110, 46] width 15 height 15
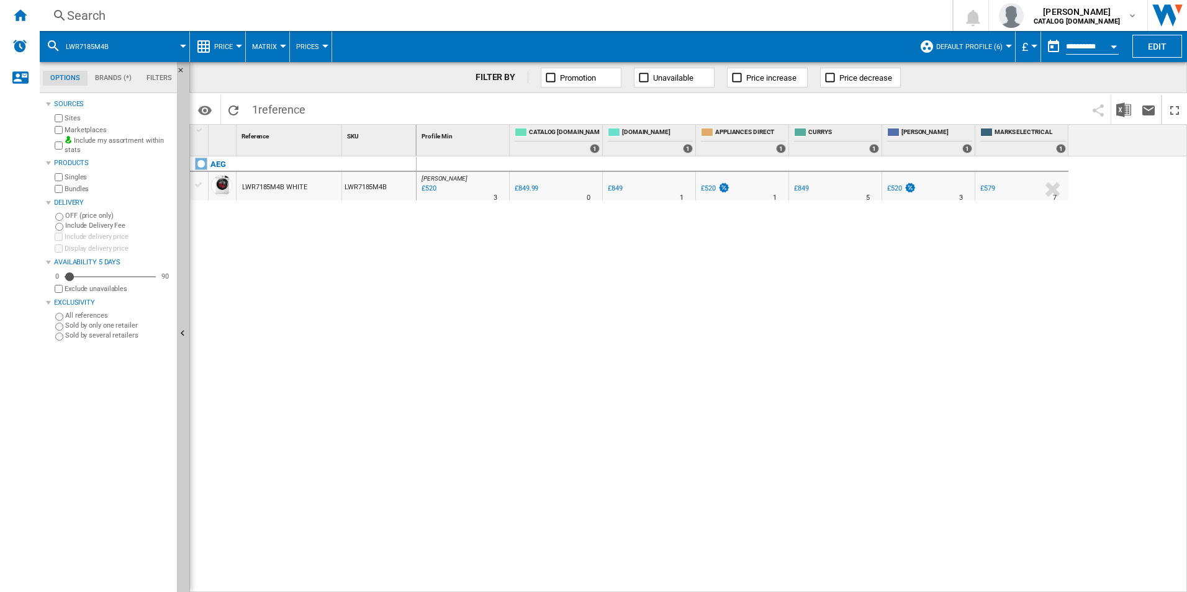
click at [820, 17] on div "Search" at bounding box center [493, 15] width 853 height 17
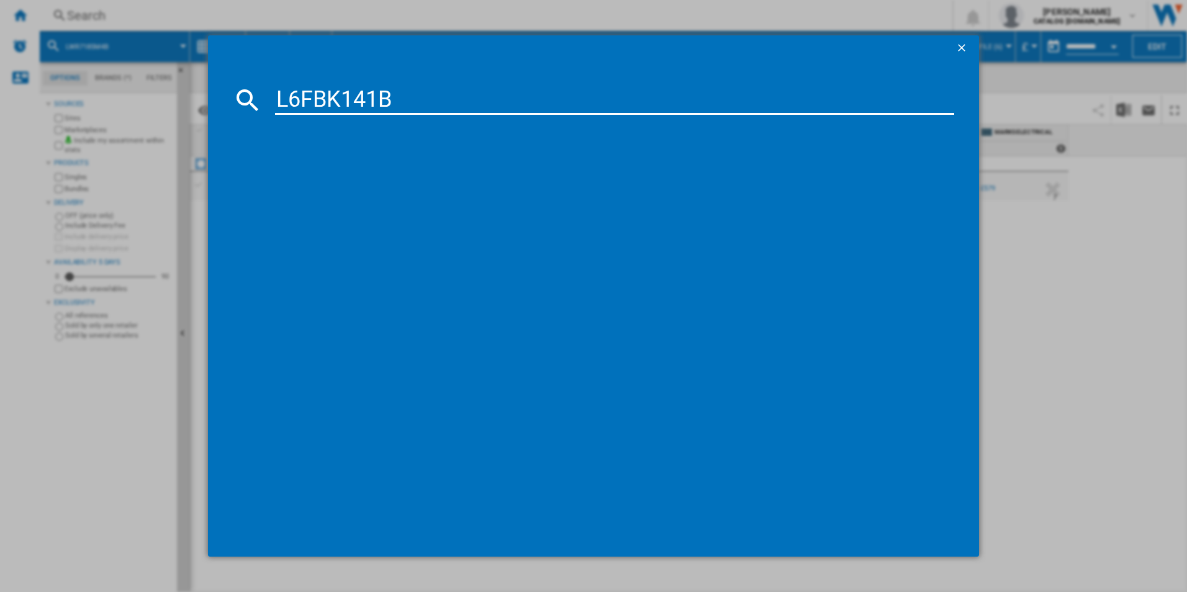
type input "L6FBK141B"
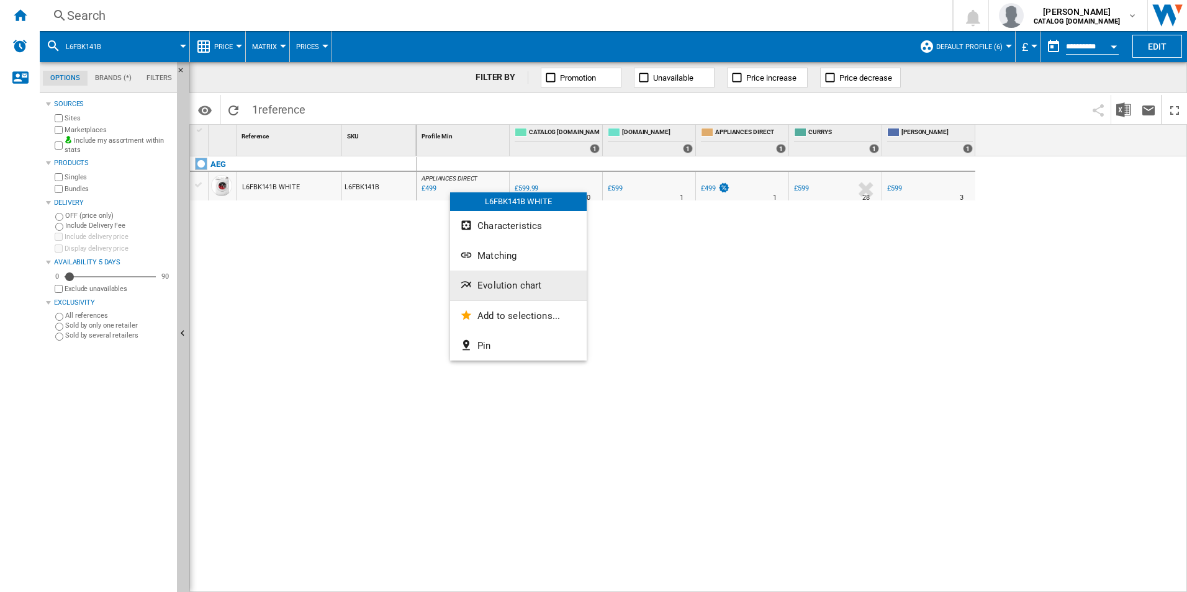
click at [478, 282] on span "Evolution chart" at bounding box center [510, 285] width 64 height 11
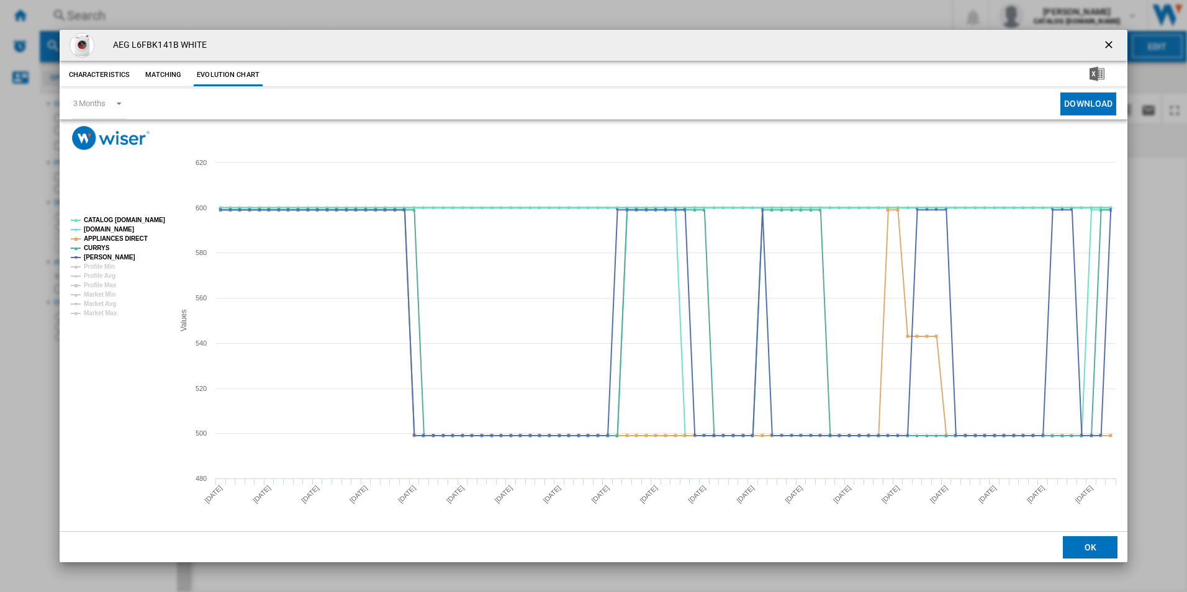
click at [135, 217] on tspan "CATALOG [DOMAIN_NAME]" at bounding box center [124, 220] width 81 height 7
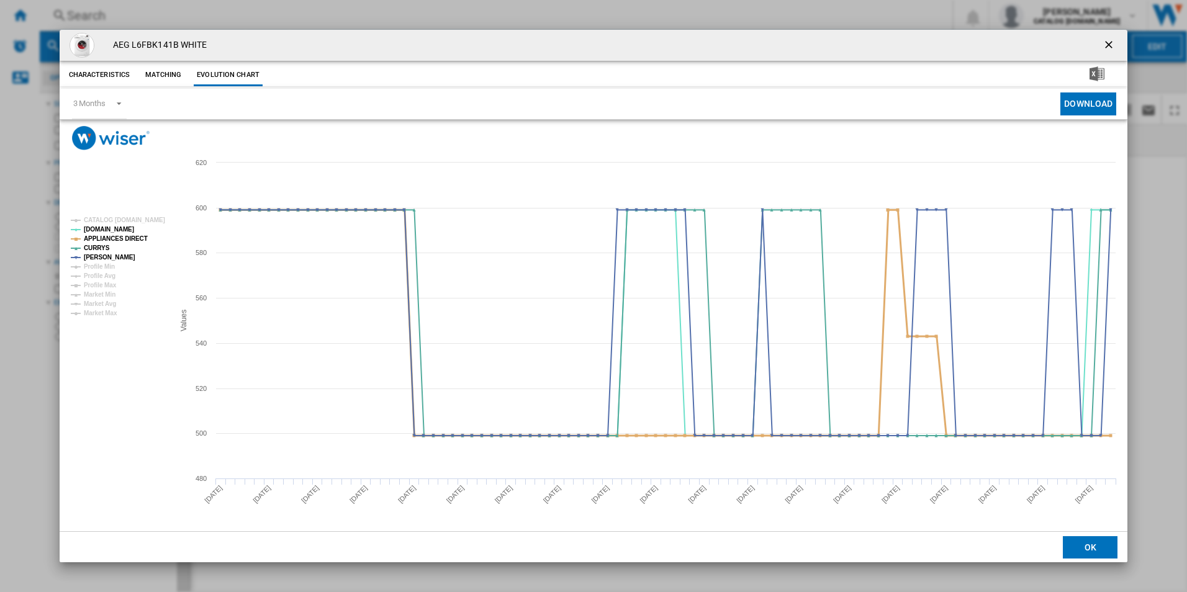
click at [130, 242] on tspan "APPLIANCES DIRECT" at bounding box center [116, 238] width 64 height 7
drag, startPoint x: 1114, startPoint y: 45, endPoint x: 1092, endPoint y: 53, distance: 23.2
click at [1114, 45] on ng-md-icon "getI18NText('BUTTONS.CLOSE_DIALOG')" at bounding box center [1110, 46] width 15 height 15
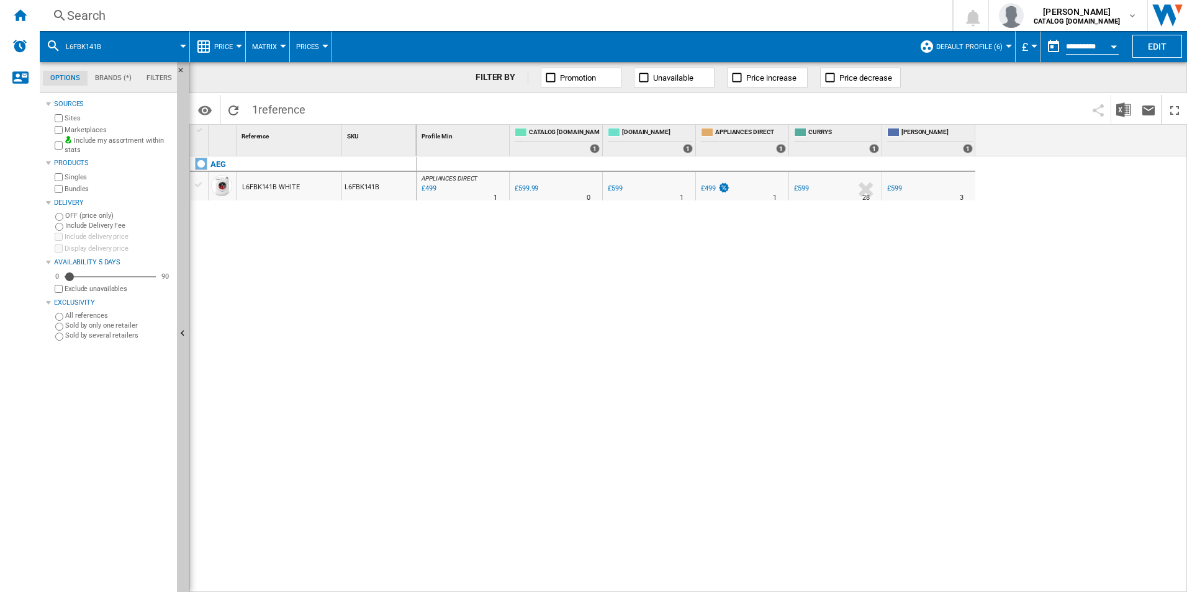
click at [820, 13] on div "Search" at bounding box center [493, 15] width 853 height 17
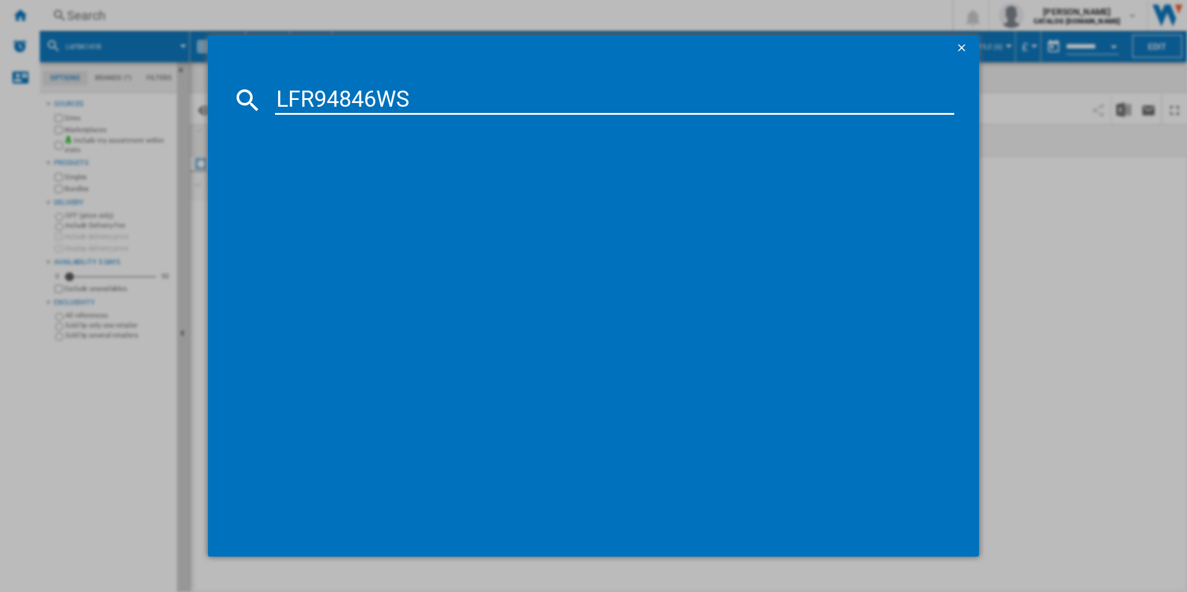
type input "LFR94846WS"
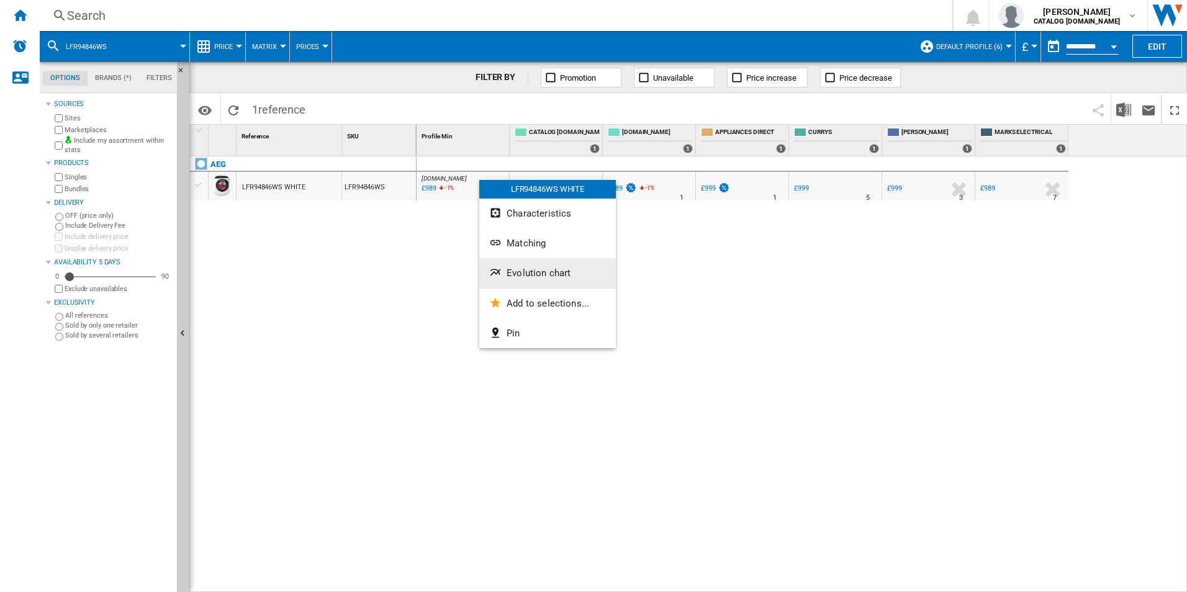
click at [520, 273] on span "Evolution chart" at bounding box center [539, 273] width 64 height 11
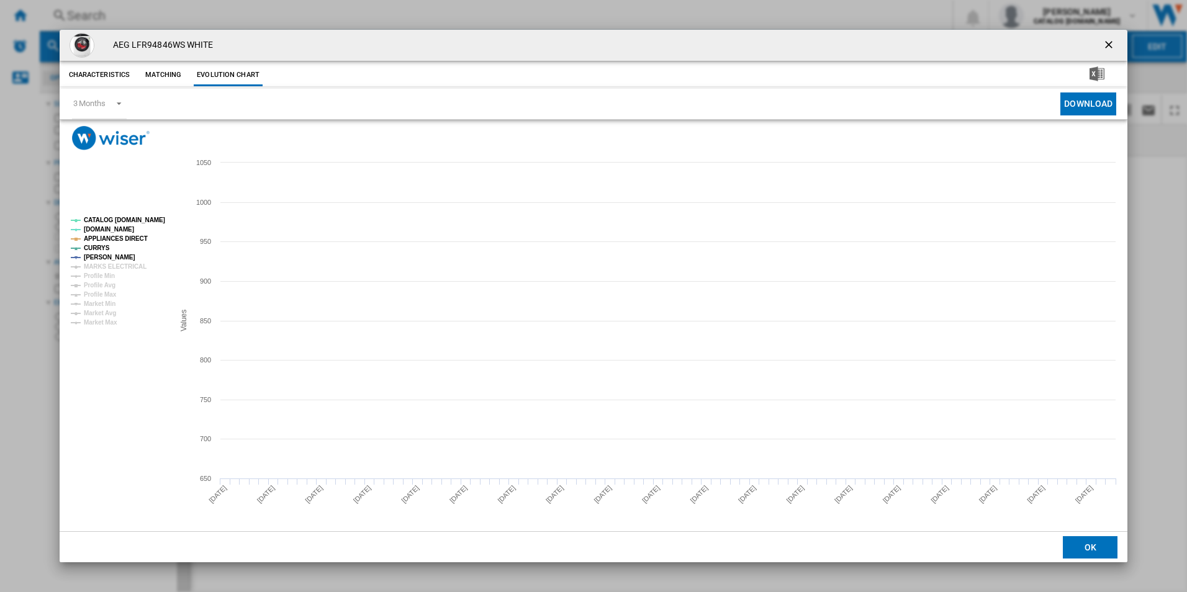
click at [135, 219] on tspan "CATALOG [DOMAIN_NAME]" at bounding box center [124, 220] width 81 height 7
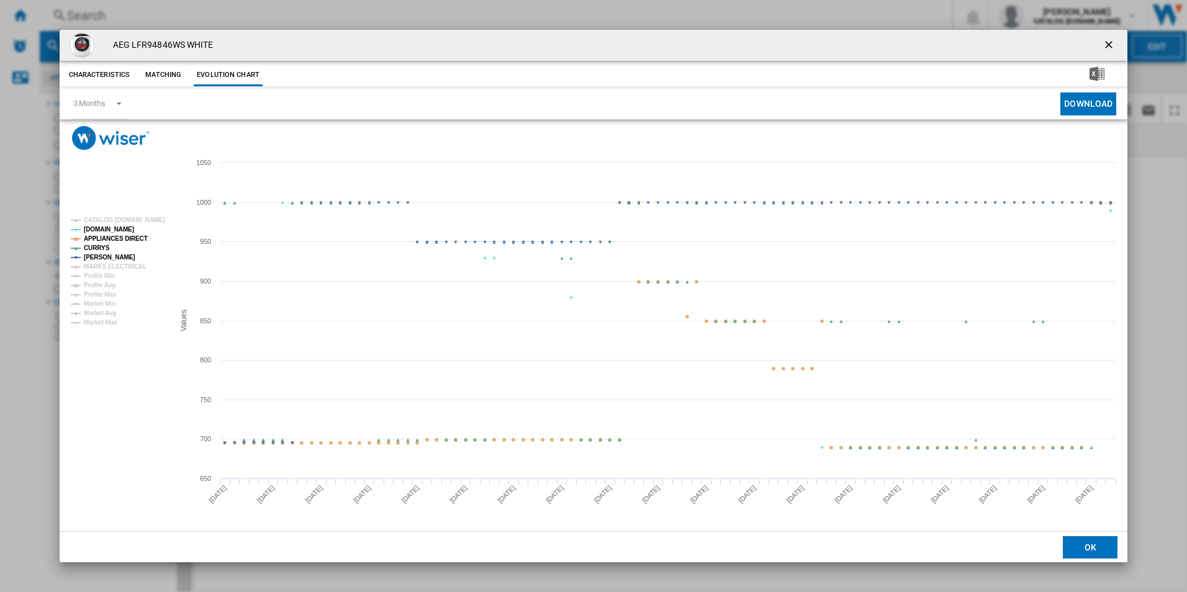
click at [132, 241] on tspan "APPLIANCES DIRECT" at bounding box center [116, 238] width 64 height 7
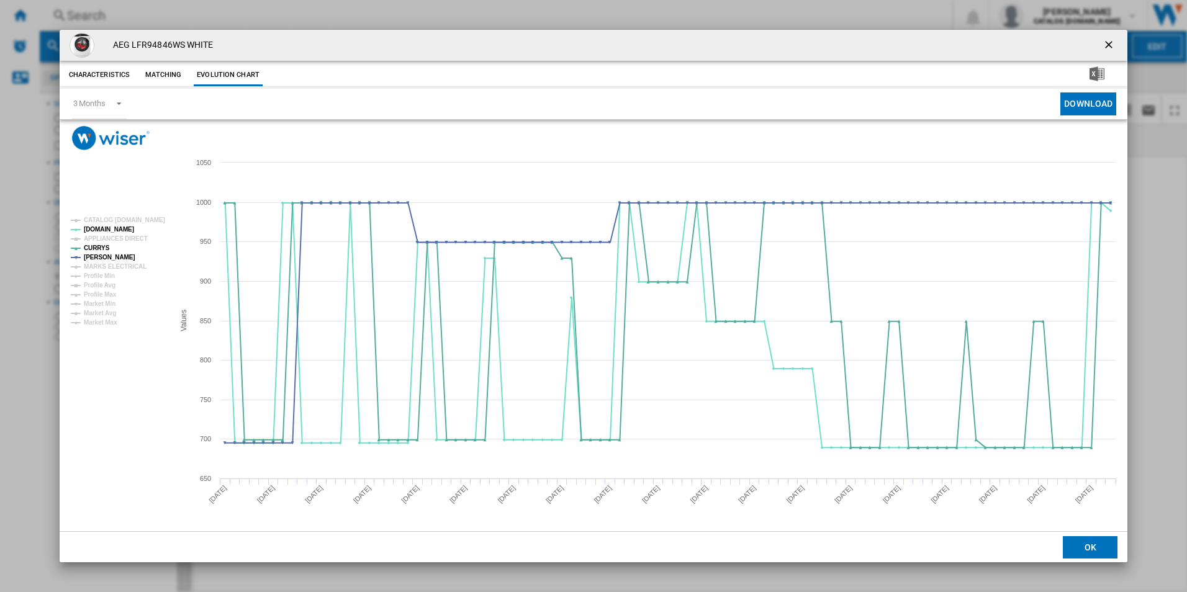
drag, startPoint x: 1110, startPoint y: 39, endPoint x: 981, endPoint y: 62, distance: 131.2
click at [1110, 39] on ng-md-icon "getI18NText('BUTTONS.CLOSE_DIALOG')" at bounding box center [1110, 46] width 15 height 15
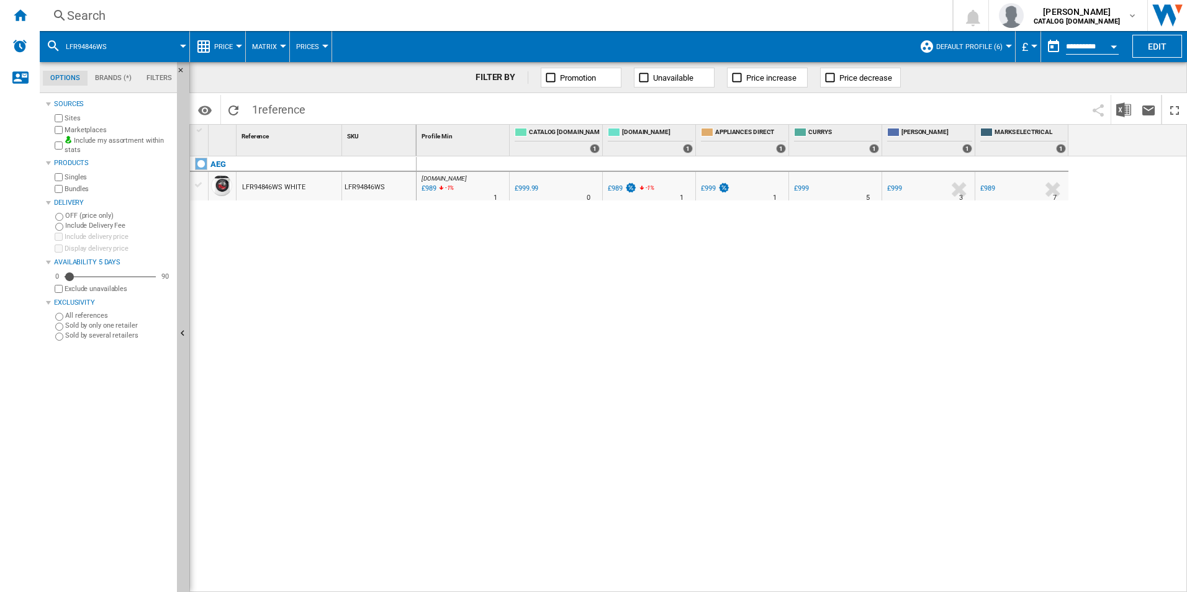
click at [656, 19] on div "Search" at bounding box center [493, 15] width 853 height 17
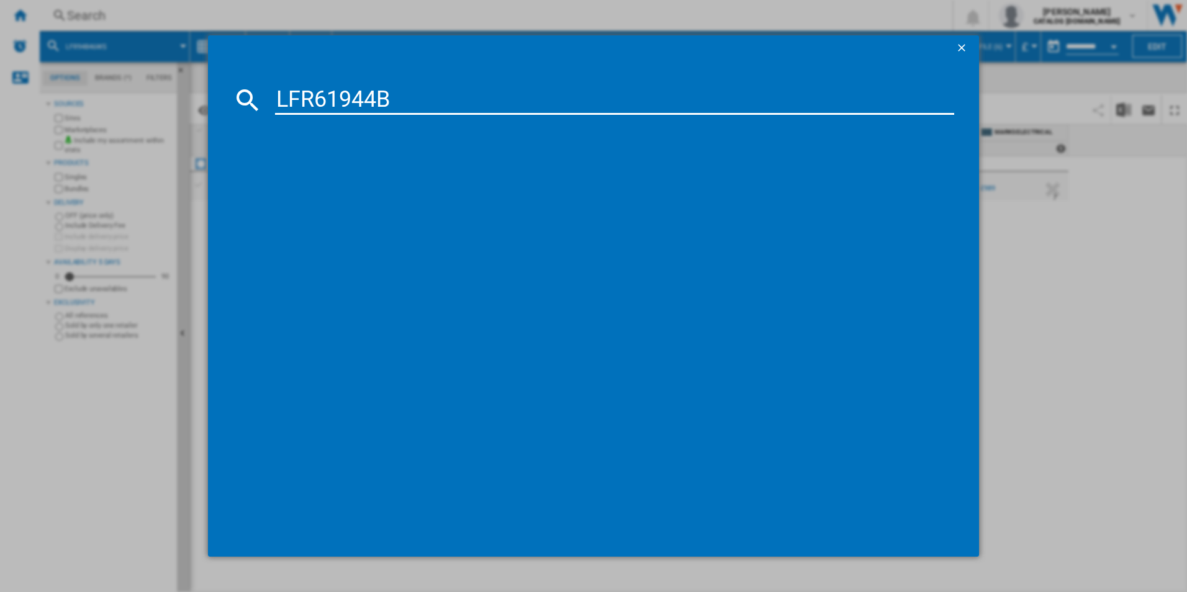
type input "LFR61944B"
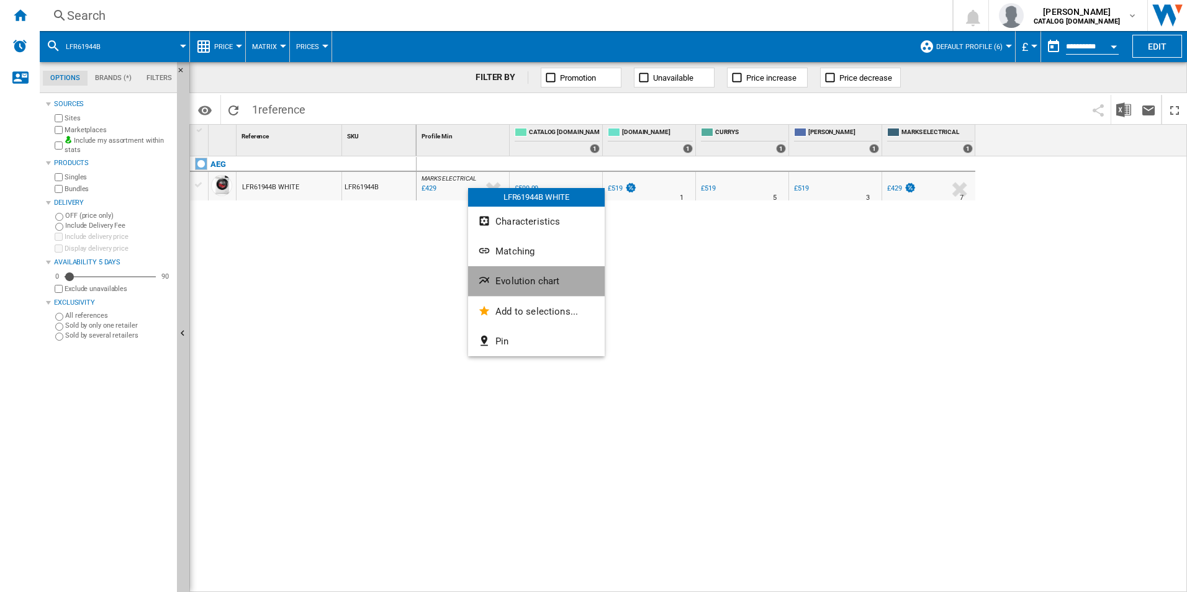
click at [501, 283] on span "Evolution chart" at bounding box center [528, 281] width 64 height 11
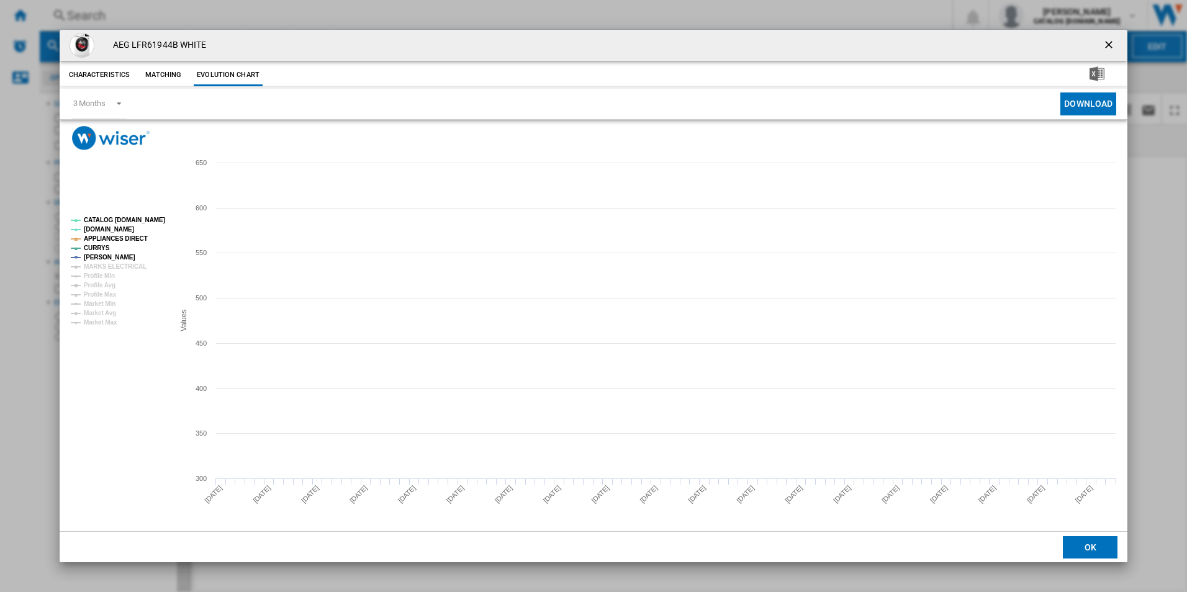
click at [148, 222] on tspan "CATALOG [DOMAIN_NAME]" at bounding box center [124, 220] width 81 height 7
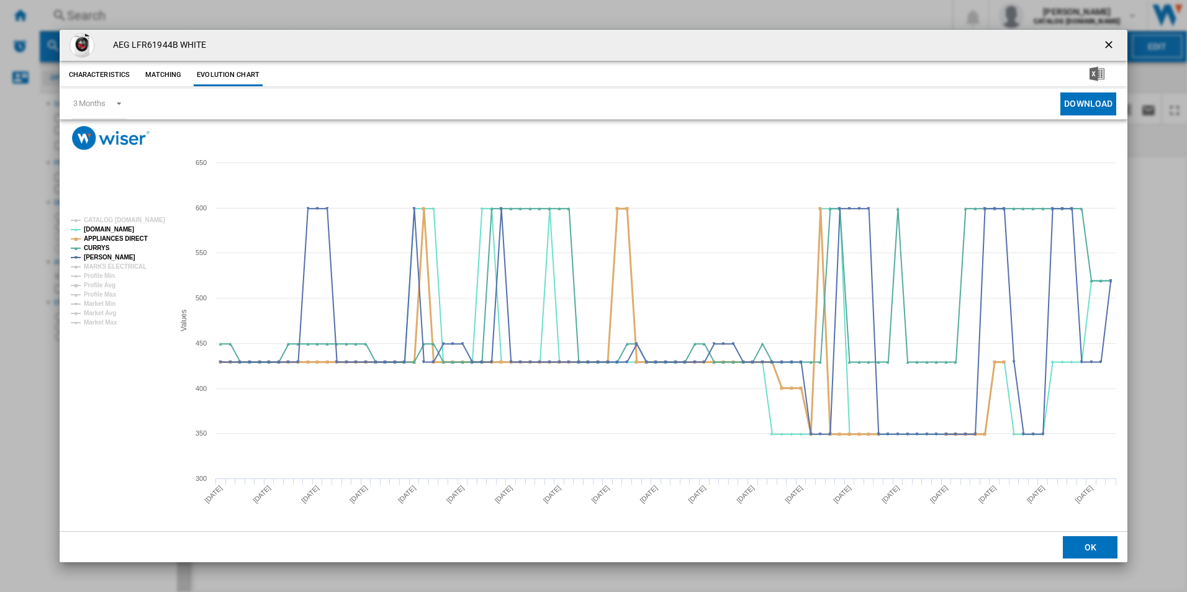
click at [130, 237] on tspan "APPLIANCES DIRECT" at bounding box center [116, 238] width 64 height 7
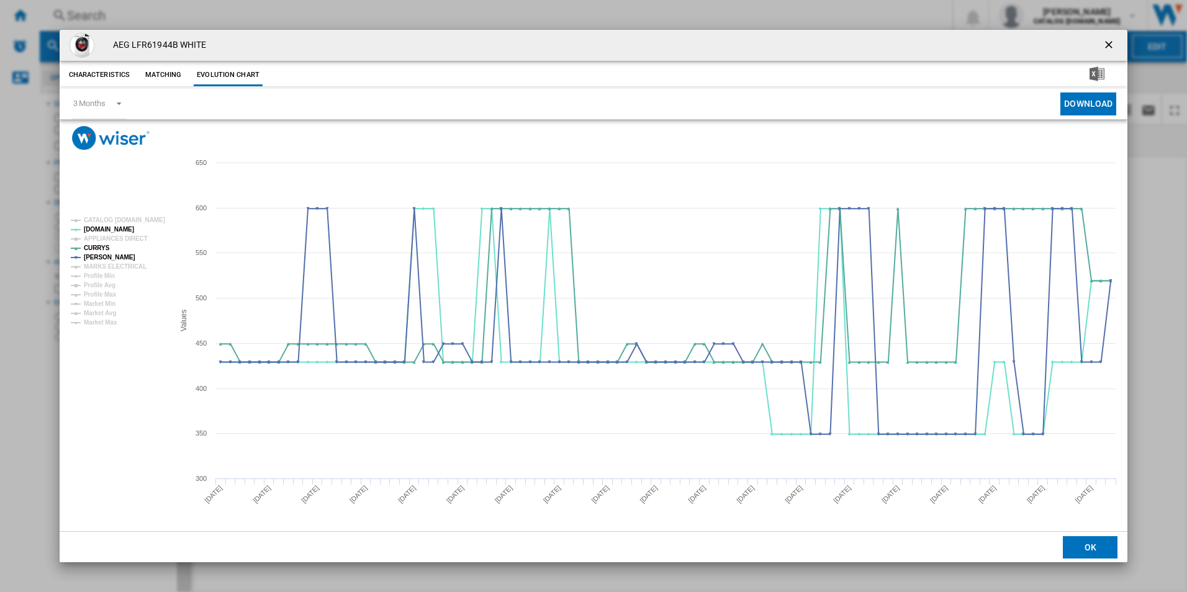
drag, startPoint x: 1108, startPoint y: 47, endPoint x: 1099, endPoint y: 44, distance: 9.6
click at [1108, 47] on ng-md-icon "getI18NText('BUTTONS.CLOSE_DIALOG')" at bounding box center [1110, 46] width 15 height 15
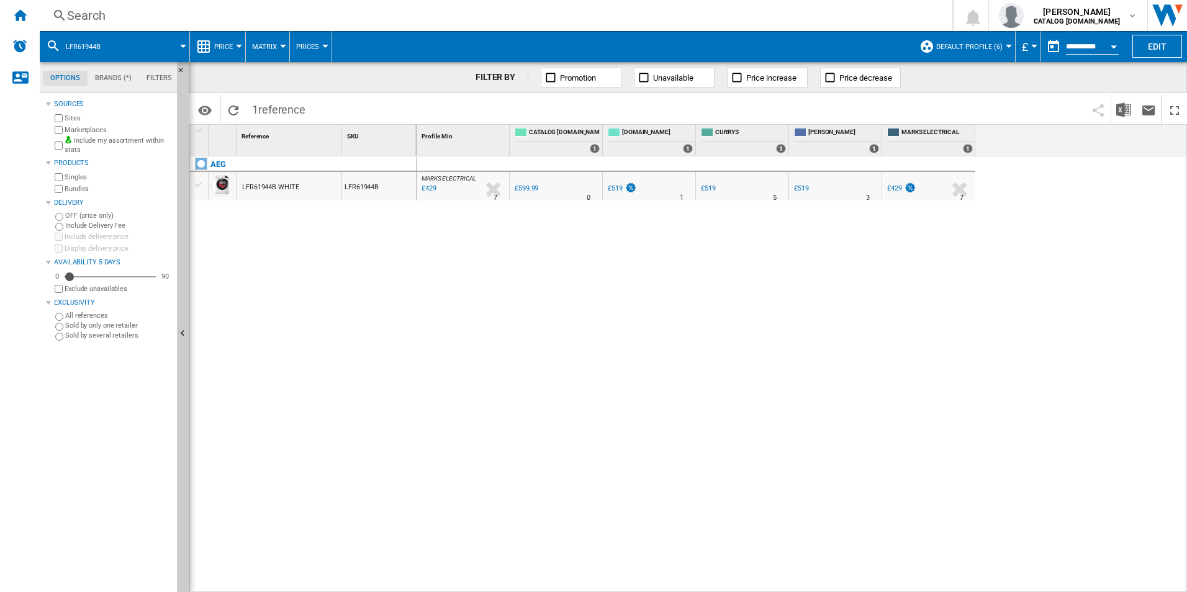
click at [790, 37] on span at bounding box center [622, 46] width 581 height 31
click at [784, 17] on div "Search" at bounding box center [493, 15] width 853 height 17
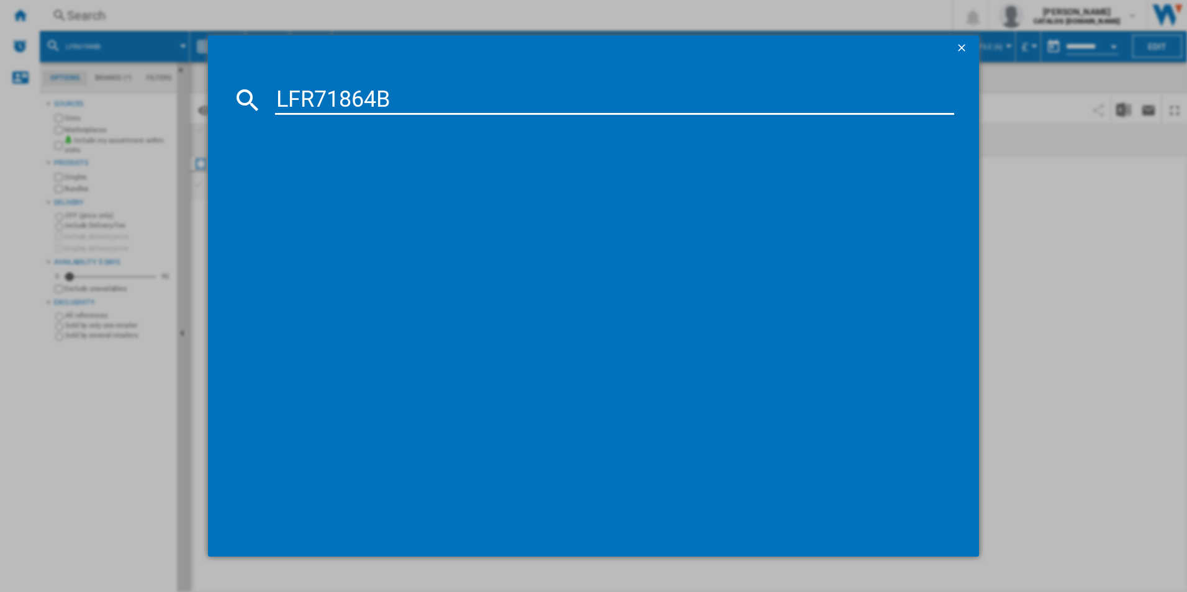
type input "LFR71864B"
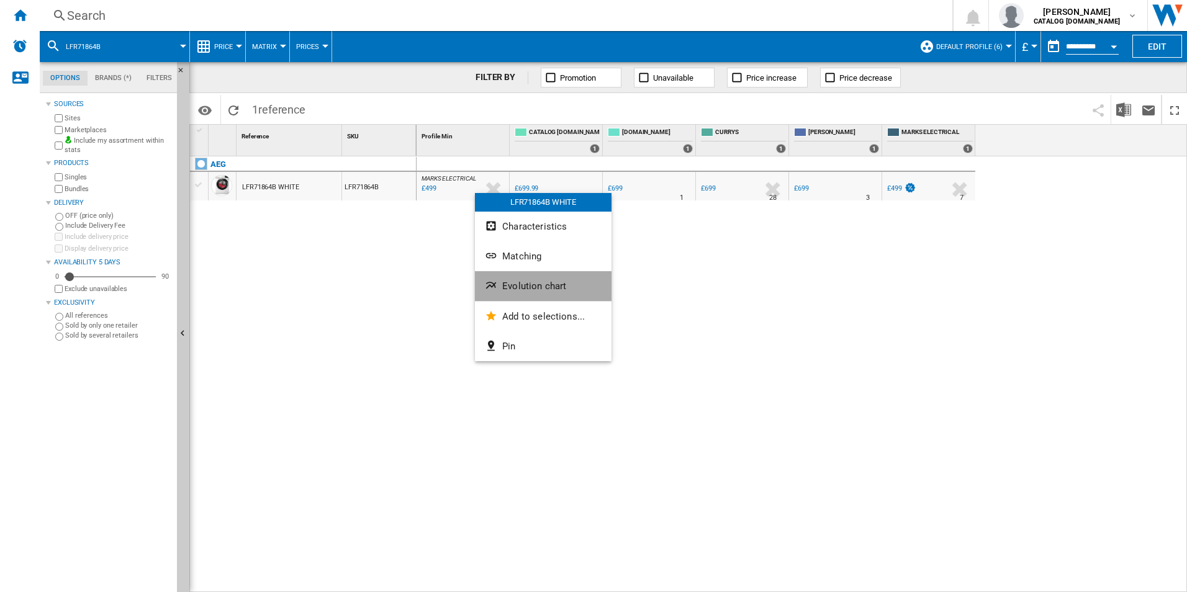
click at [501, 288] on button "Evolution chart" at bounding box center [543, 286] width 137 height 30
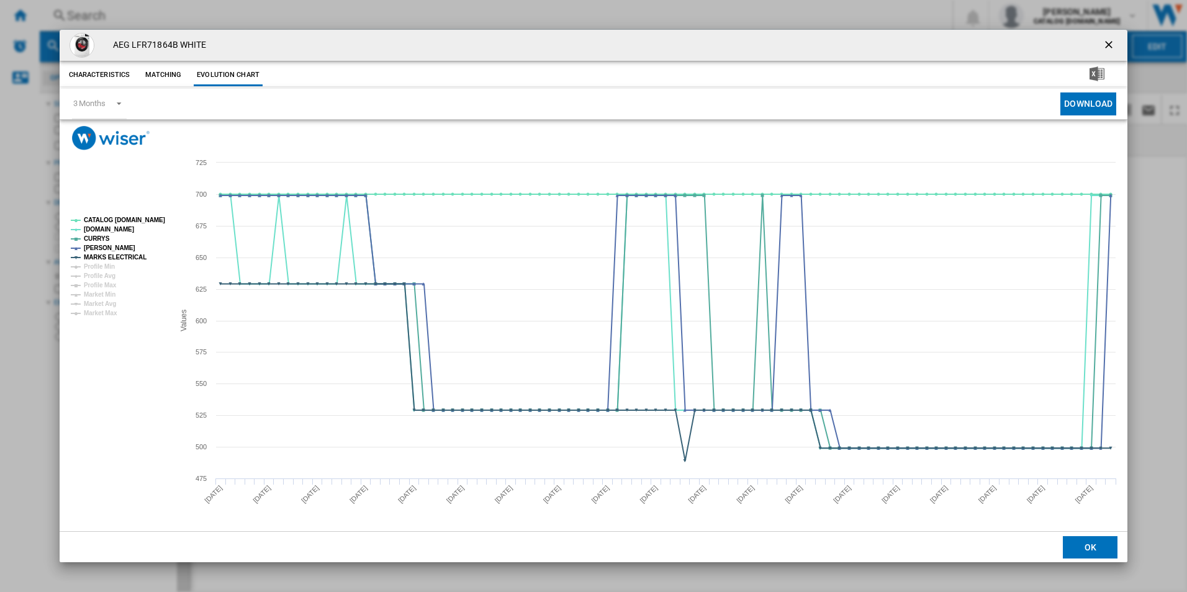
click at [150, 214] on rect "Product popup" at bounding box center [117, 266] width 103 height 109
click at [145, 217] on tspan "CATALOG [DOMAIN_NAME]" at bounding box center [124, 220] width 81 height 7
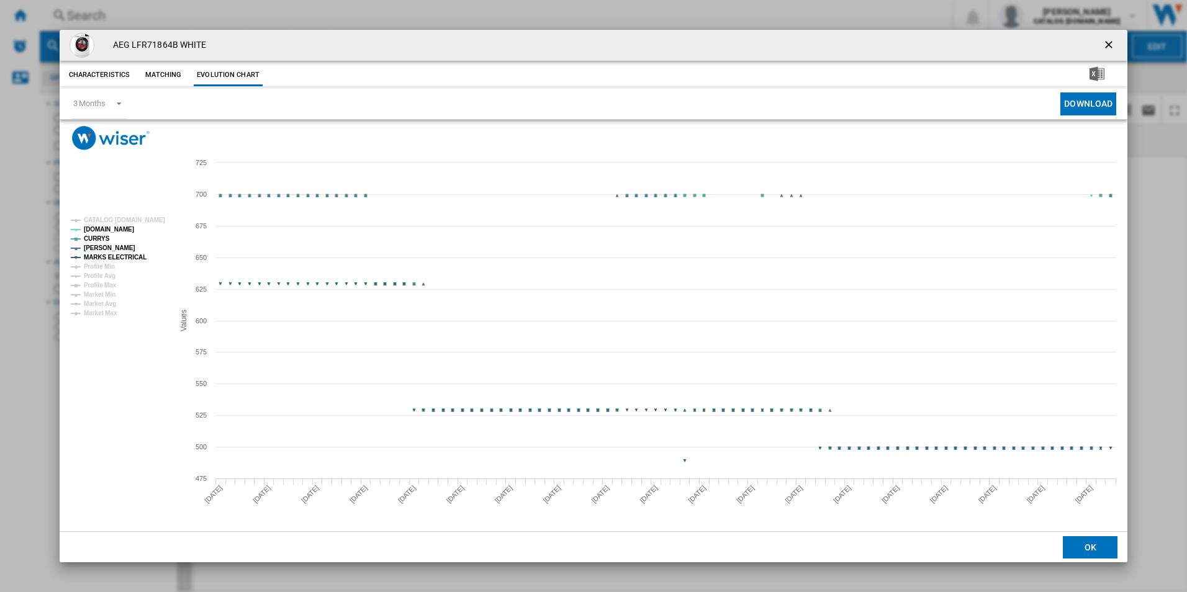
click at [133, 256] on tspan "MARKS ELECTRICAL" at bounding box center [115, 257] width 63 height 7
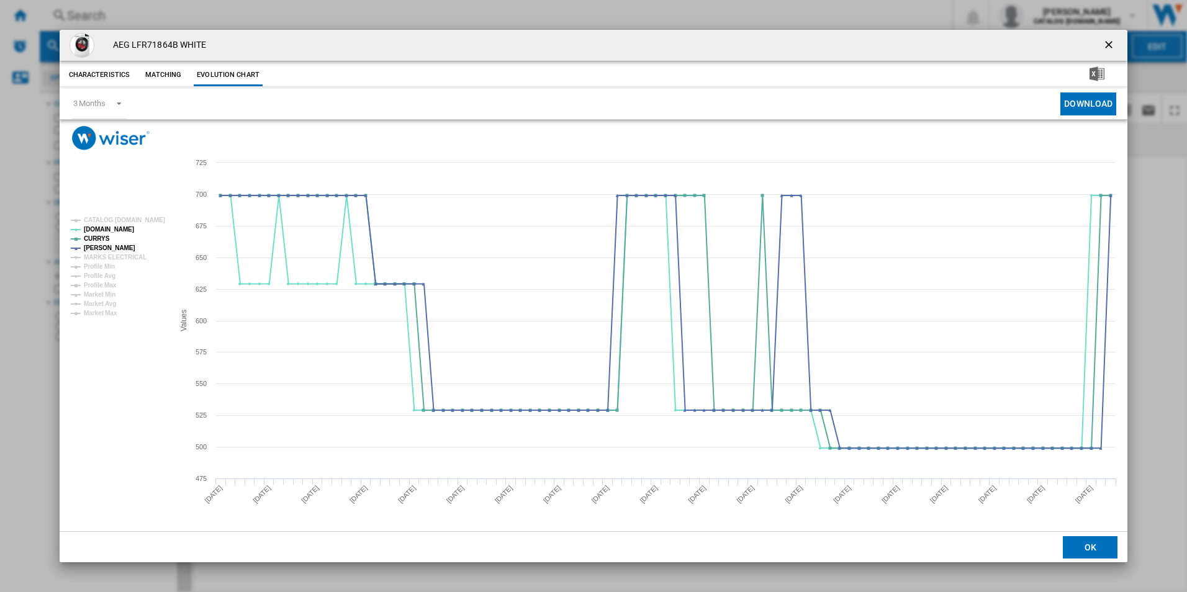
drag, startPoint x: 1110, startPoint y: 45, endPoint x: 1033, endPoint y: 66, distance: 79.2
click at [1110, 45] on ng-md-icon "getI18NText('BUTTONS.CLOSE_DIALOG')" at bounding box center [1110, 46] width 15 height 15
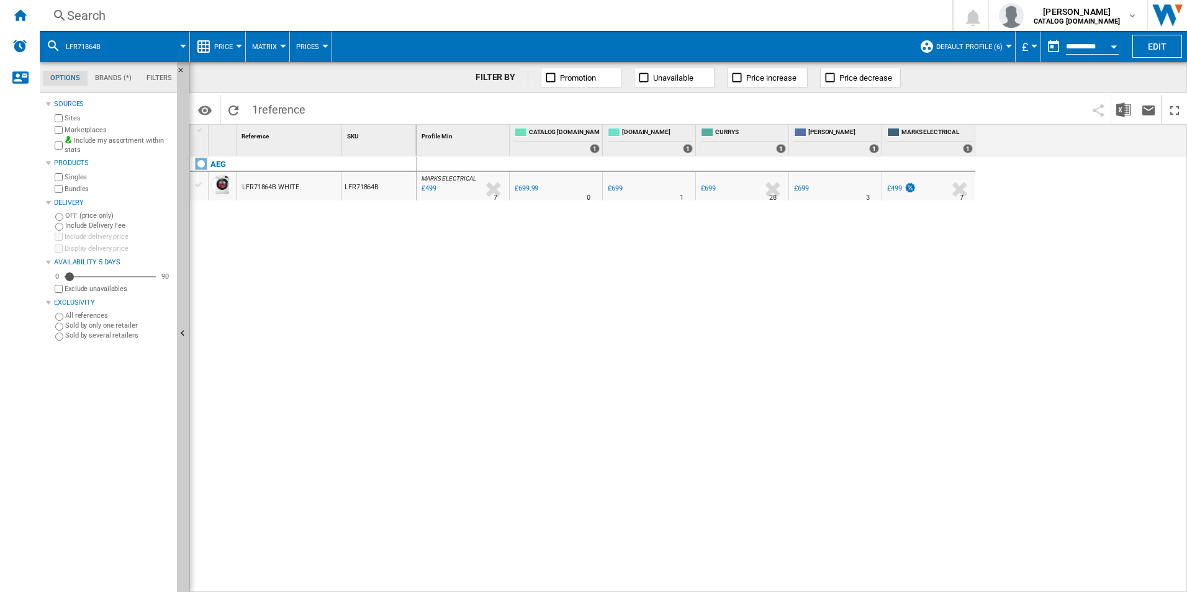
click at [697, 11] on div "Search" at bounding box center [493, 15] width 853 height 17
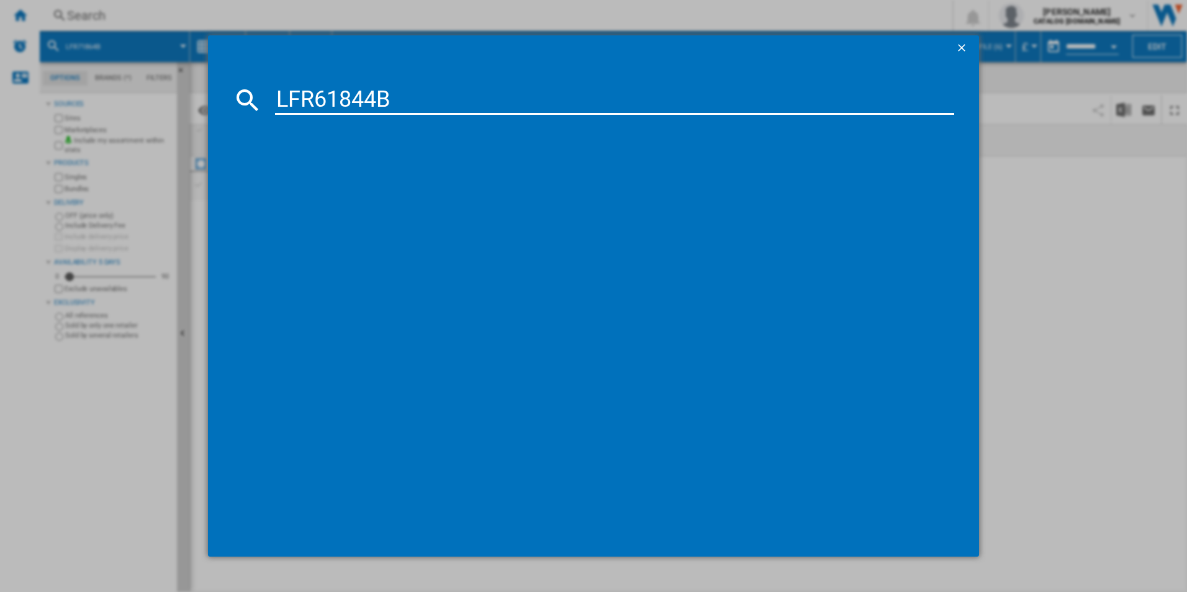
type input "LFR61844B"
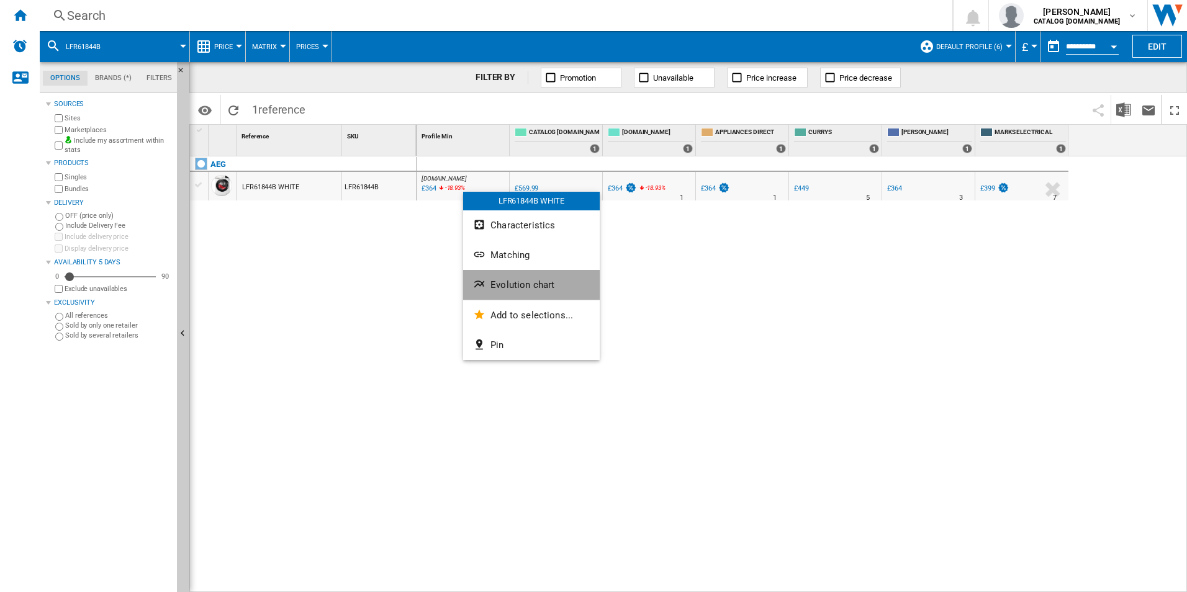
click at [501, 283] on span "Evolution chart" at bounding box center [523, 284] width 64 height 11
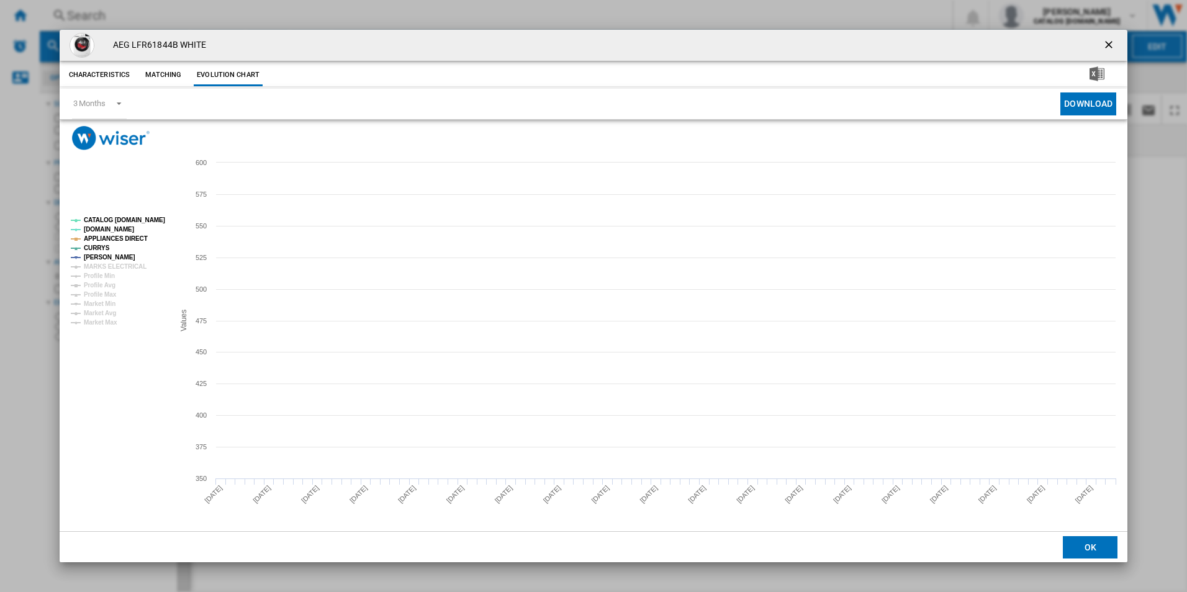
click at [137, 220] on tspan "CATALOG [DOMAIN_NAME]" at bounding box center [124, 220] width 81 height 7
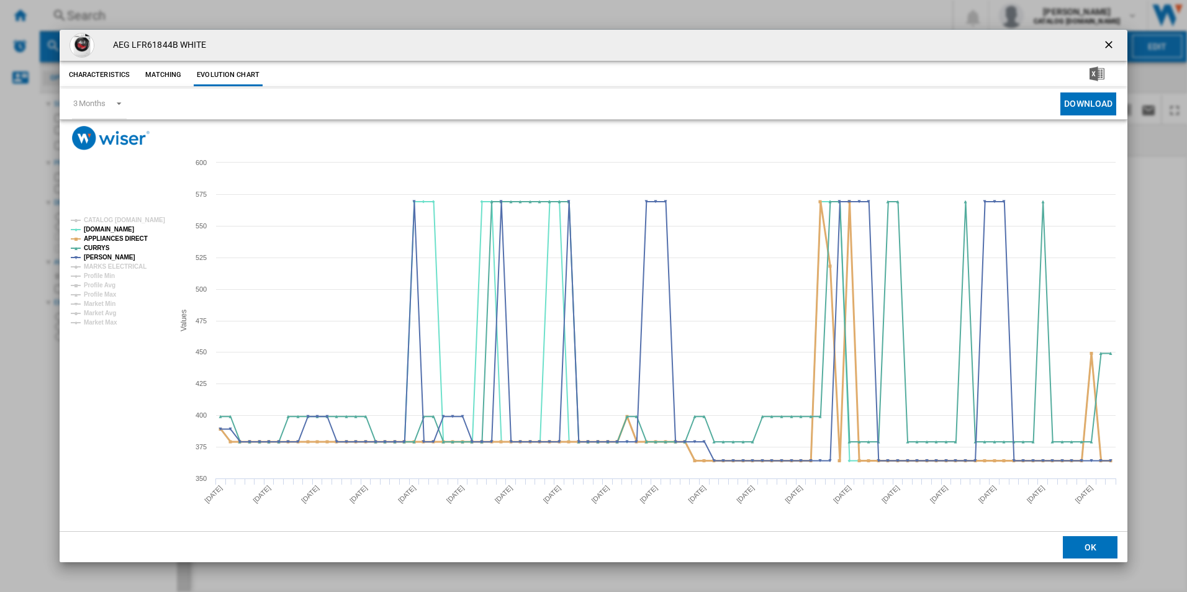
click at [137, 238] on tspan "APPLIANCES DIRECT" at bounding box center [116, 238] width 64 height 7
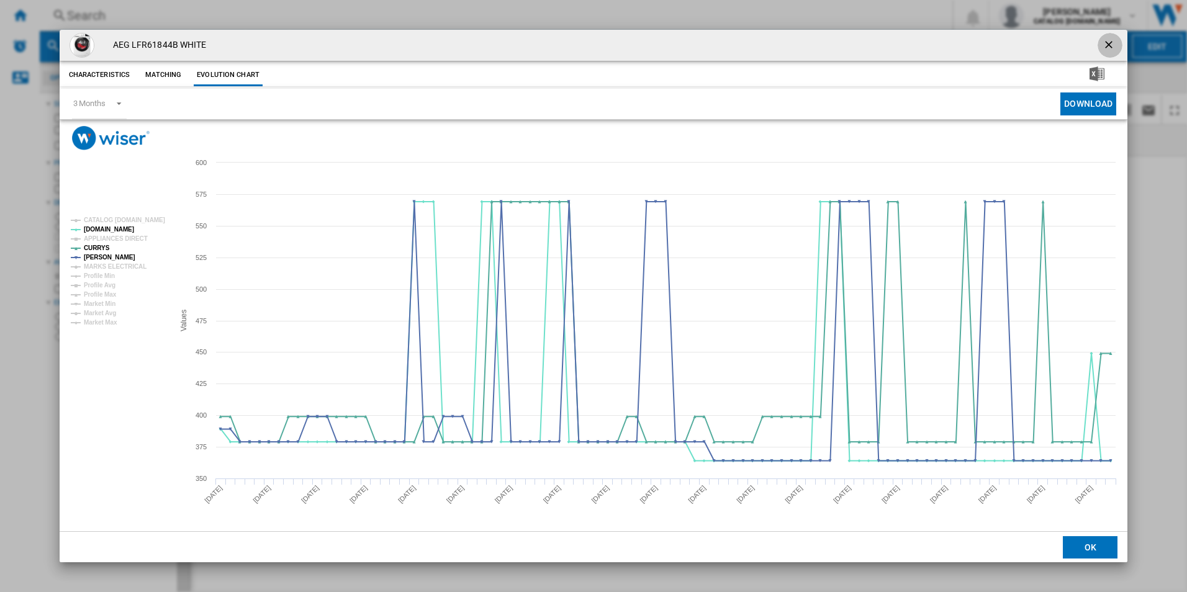
click at [1110, 44] on ng-md-icon "getI18NText('BUTTONS.CLOSE_DIALOG')" at bounding box center [1110, 46] width 15 height 15
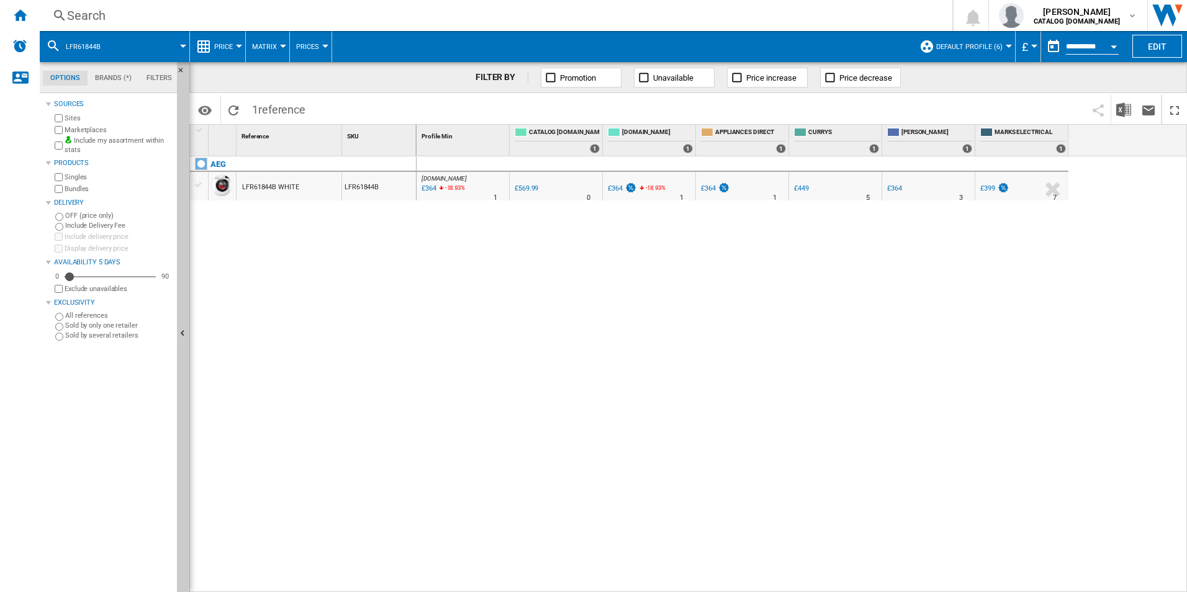
click at [750, 19] on div "Search" at bounding box center [493, 15] width 853 height 17
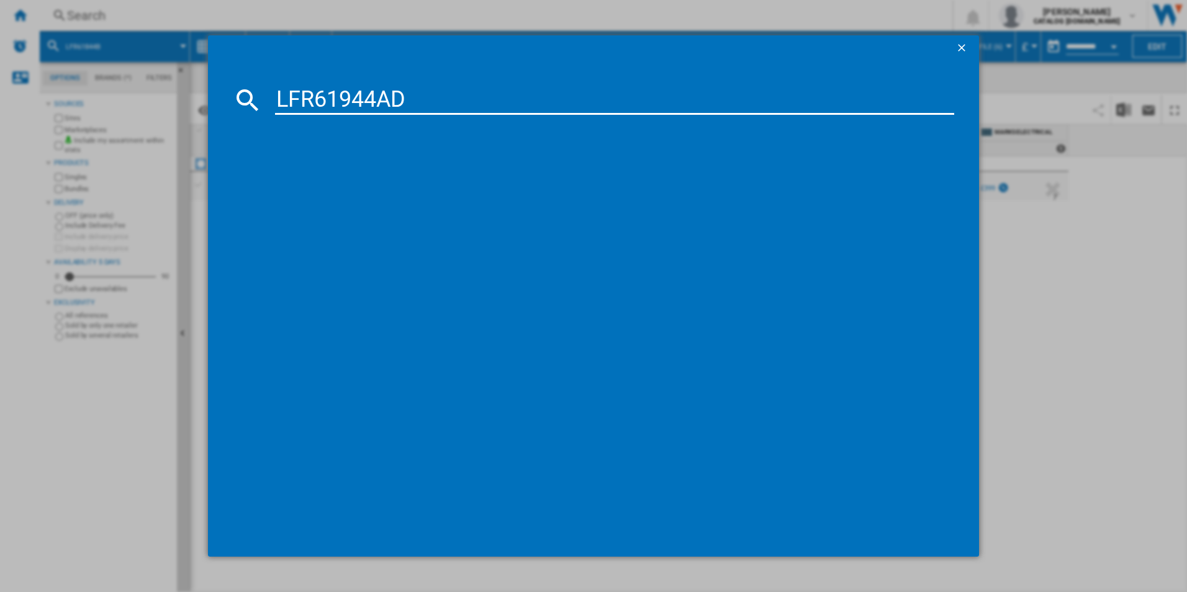
type input "LFR61944AD"
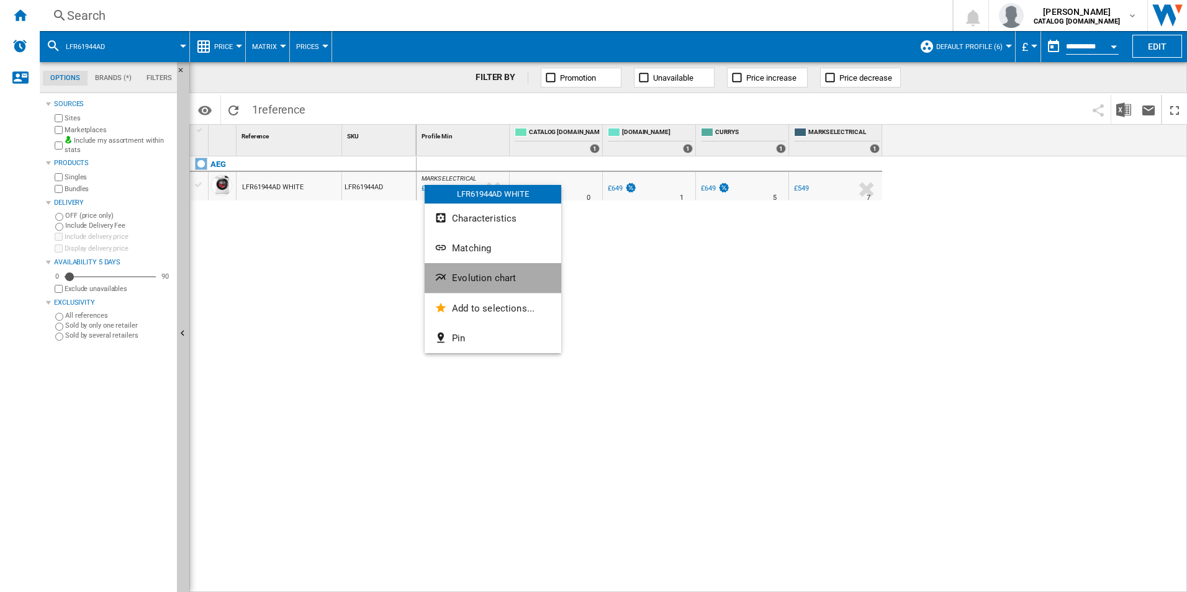
click at [489, 273] on span "Evolution chart" at bounding box center [484, 278] width 64 height 11
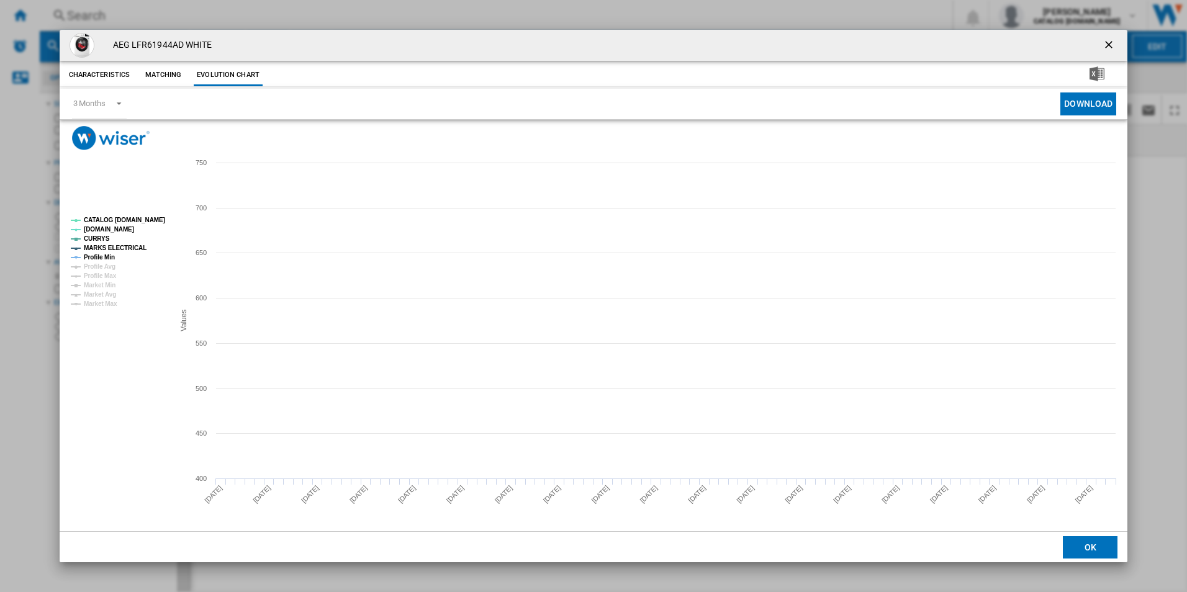
click at [156, 221] on tspan "CATALOG [DOMAIN_NAME]" at bounding box center [124, 220] width 81 height 7
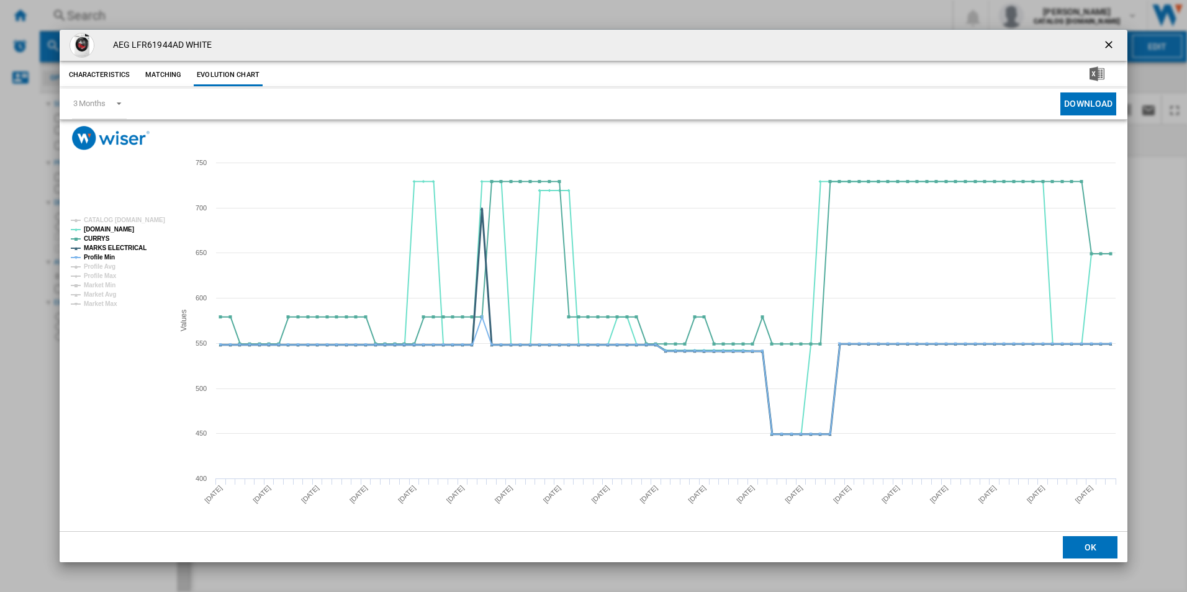
click at [129, 245] on tspan "MARKS ELECTRICAL" at bounding box center [115, 248] width 63 height 7
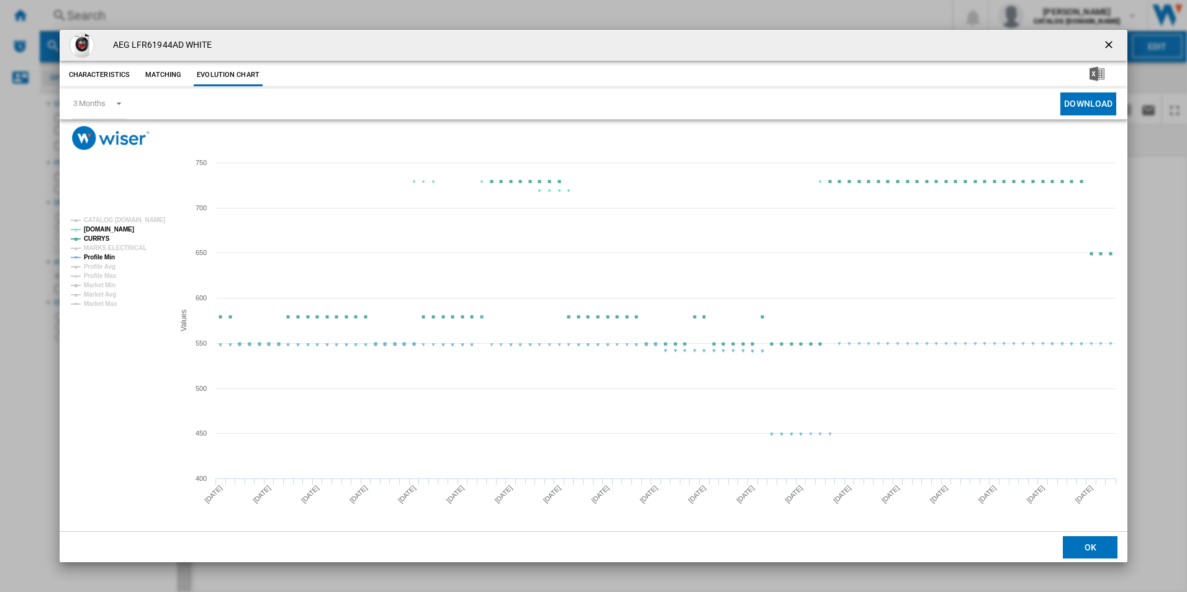
click at [95, 258] on tspan "Profile Min" at bounding box center [99, 257] width 31 height 7
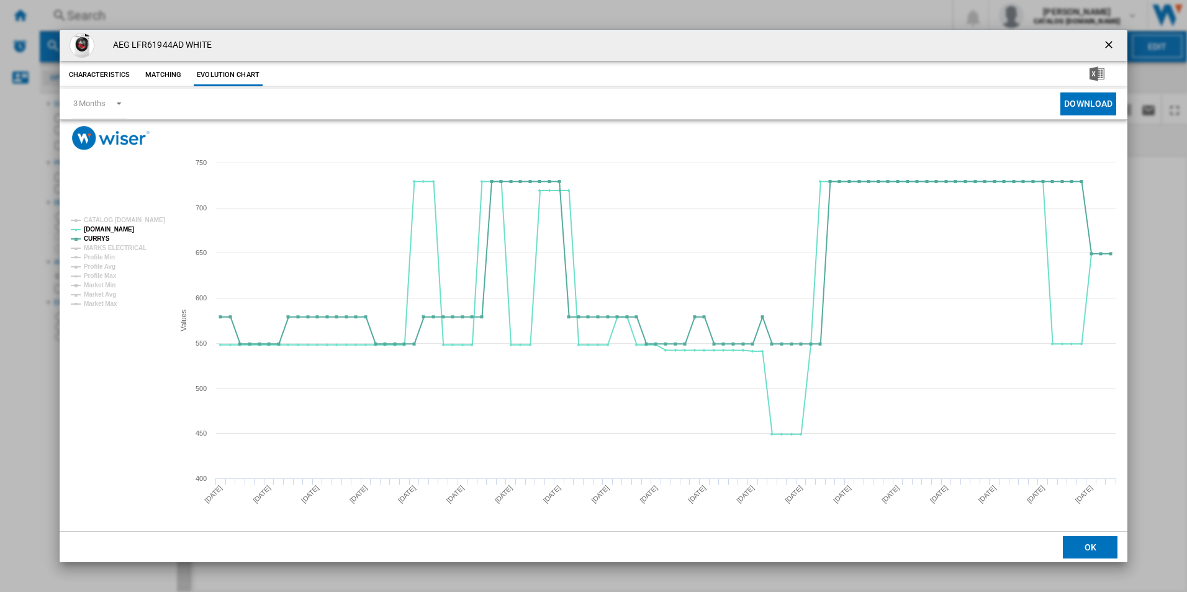
click at [1109, 47] on ng-md-icon "getI18NText('BUTTONS.CLOSE_DIALOG')" at bounding box center [1110, 46] width 15 height 15
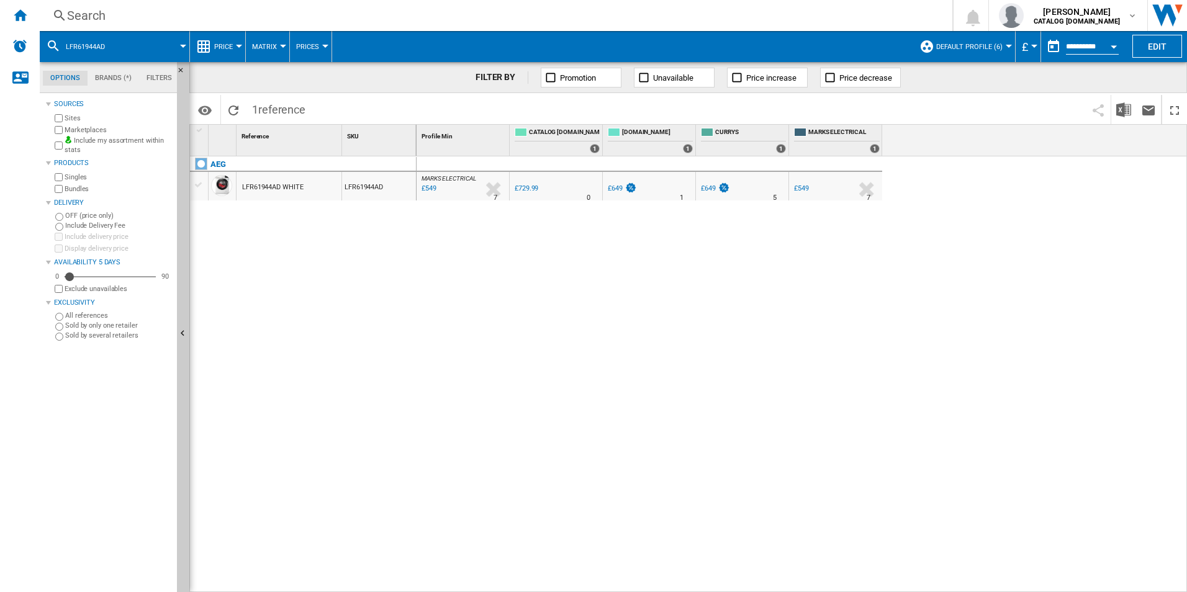
click at [794, 12] on div "Search" at bounding box center [493, 15] width 853 height 17
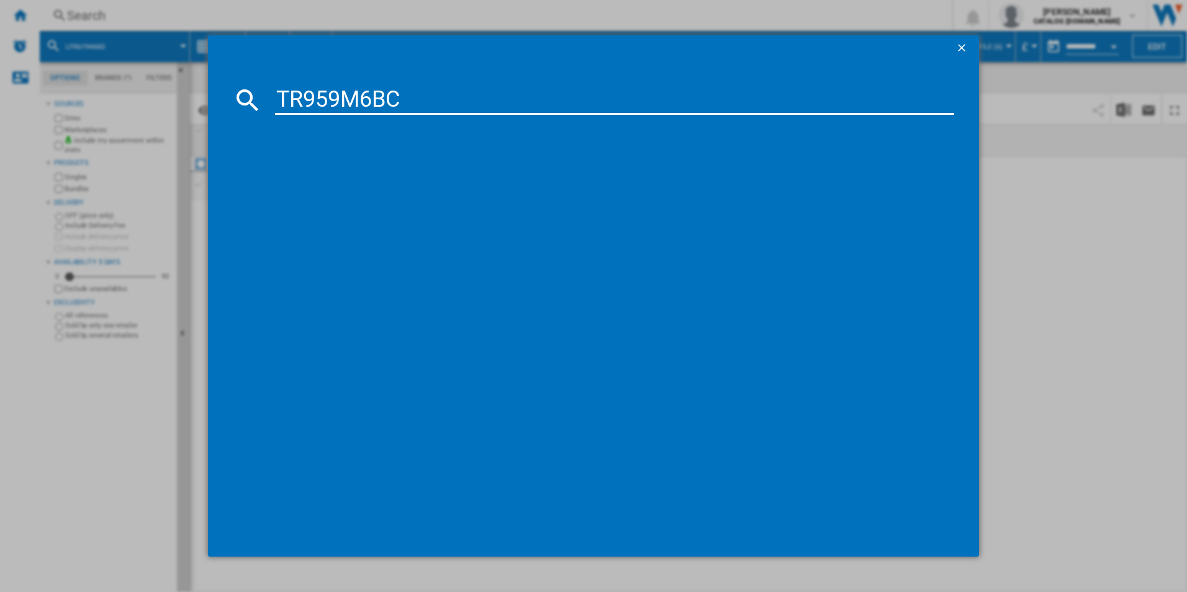
type input "TR959M6BC"
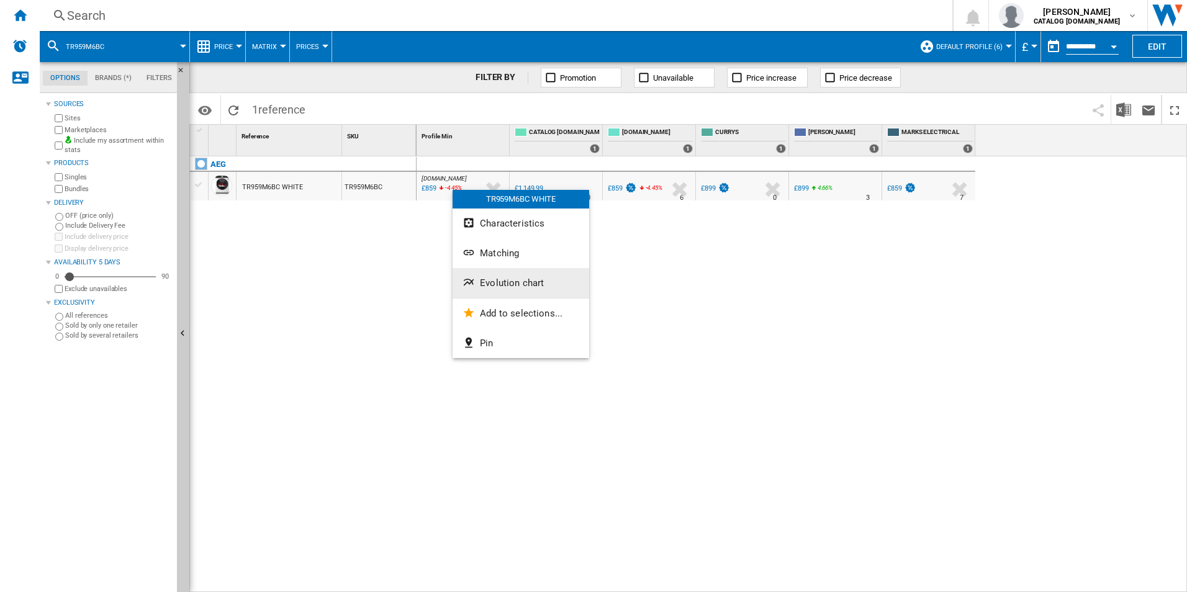
click at [495, 282] on span "Evolution chart" at bounding box center [512, 283] width 64 height 11
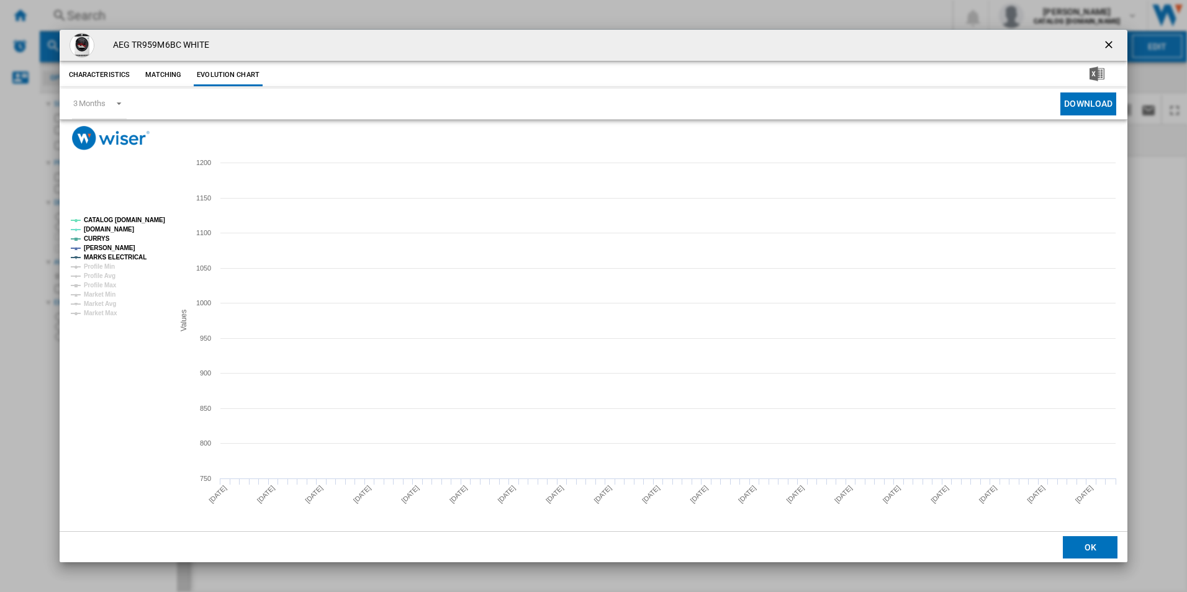
click at [147, 217] on tspan "CATALOG [DOMAIN_NAME]" at bounding box center [124, 220] width 81 height 7
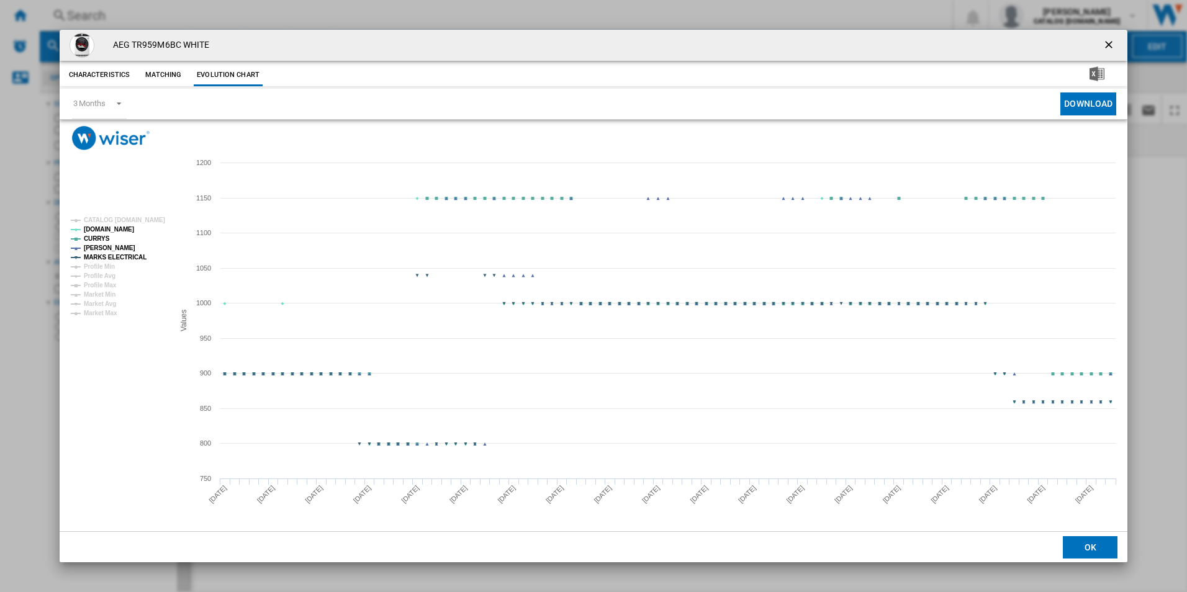
click at [130, 256] on tspan "MARKS ELECTRICAL" at bounding box center [115, 257] width 63 height 7
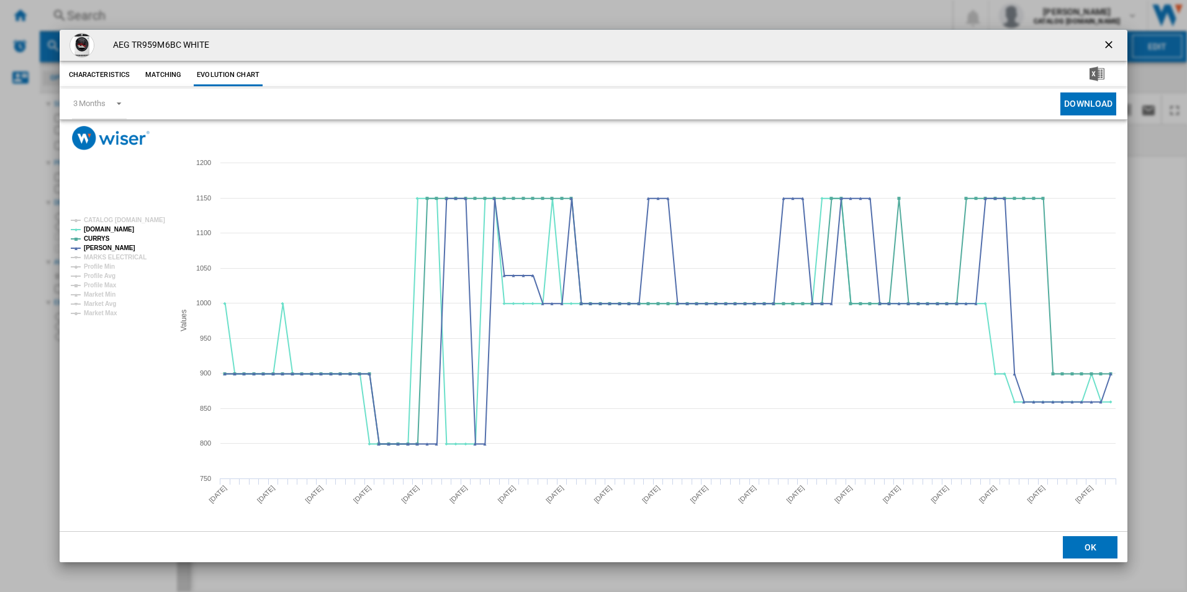
click at [1106, 43] on ng-md-icon "getI18NText('BUTTONS.CLOSE_DIALOG')" at bounding box center [1110, 46] width 15 height 15
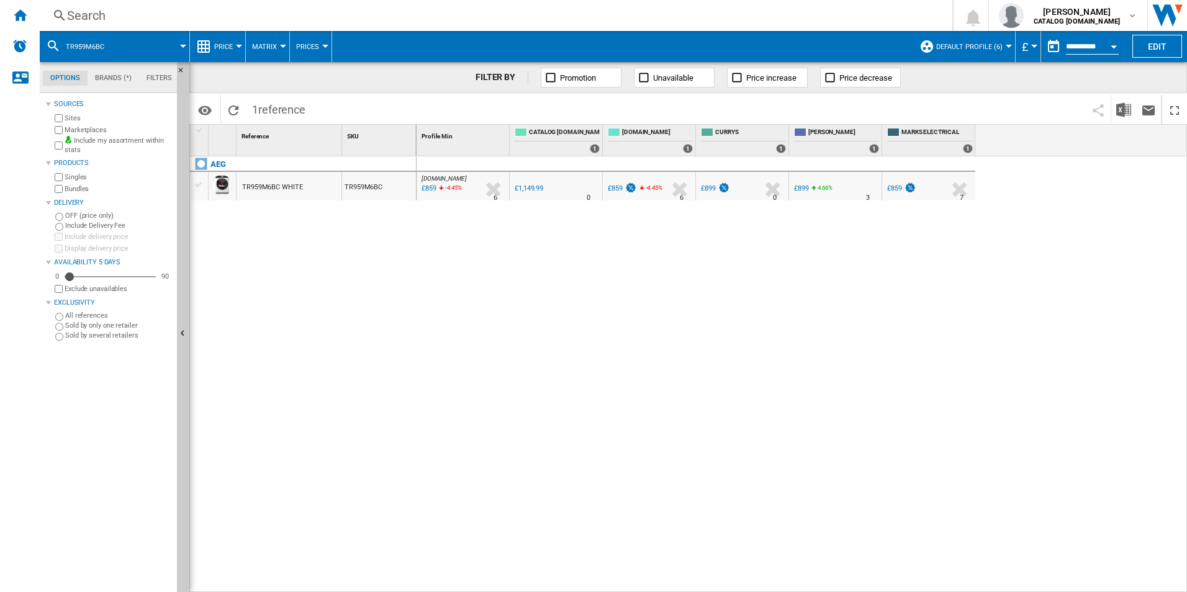
click at [764, 19] on div "Search" at bounding box center [493, 15] width 853 height 17
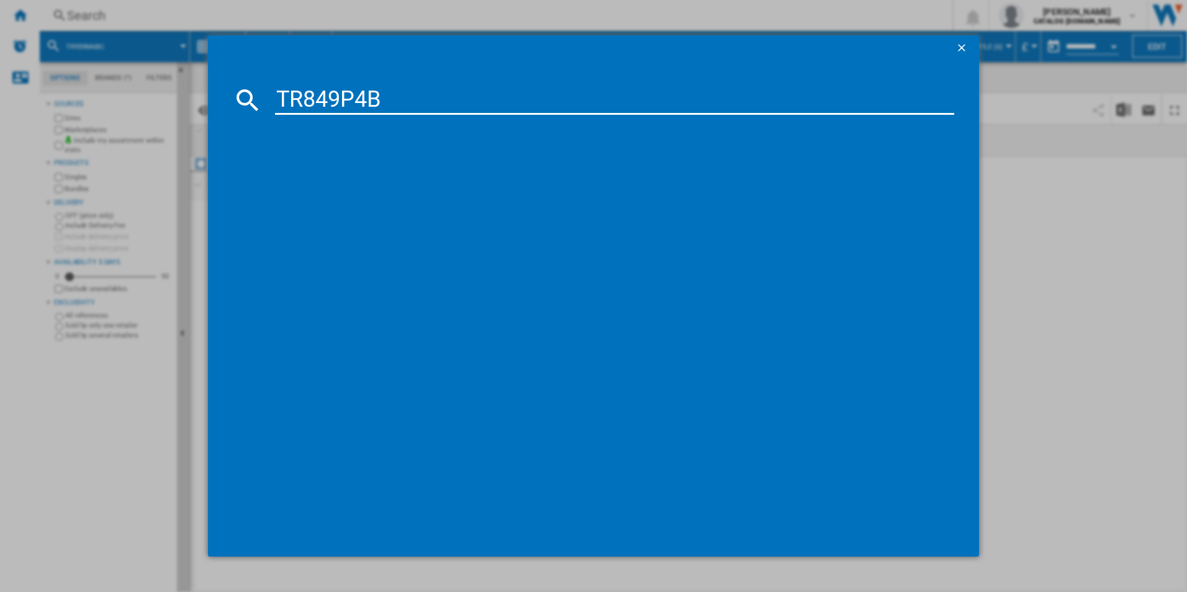
type input "TR849P4B"
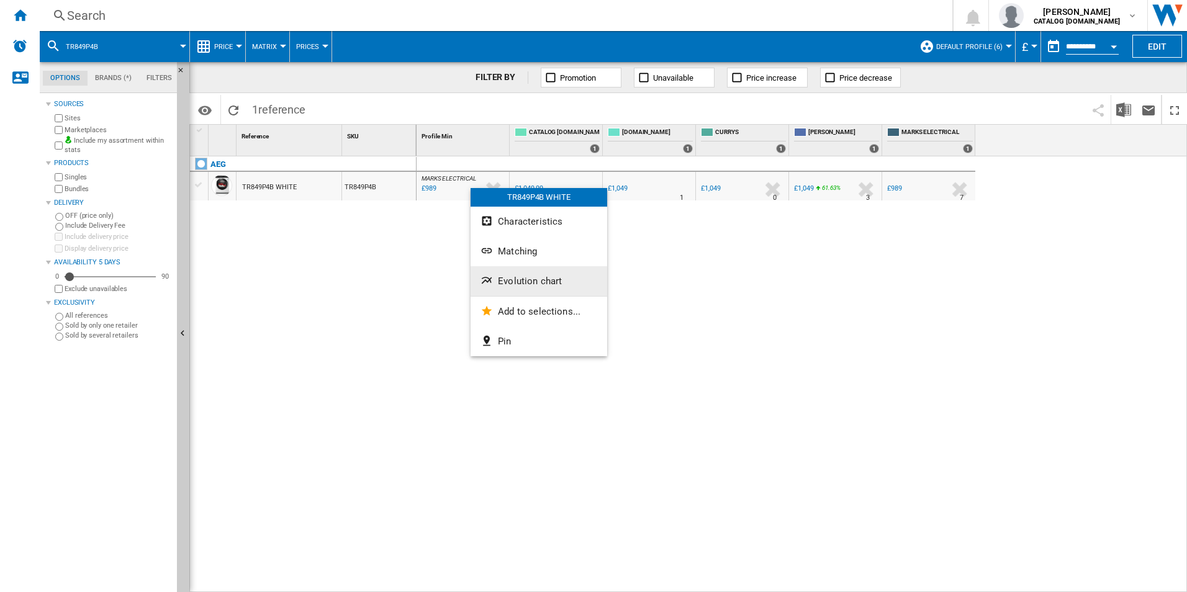
click at [516, 278] on span "Evolution chart" at bounding box center [530, 281] width 64 height 11
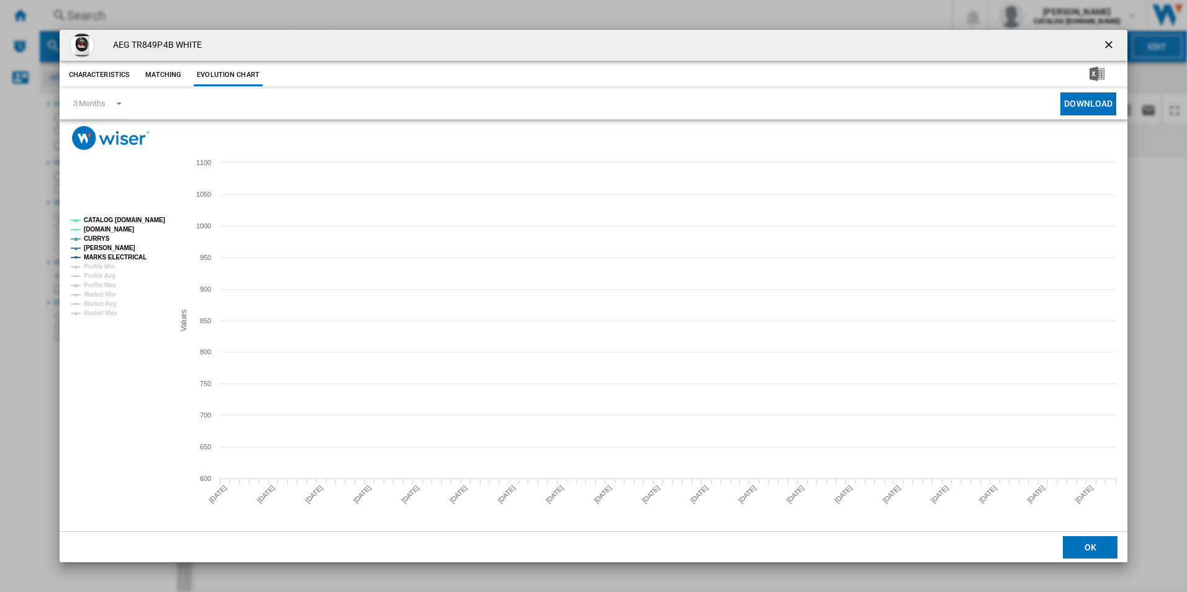
click at [127, 217] on tspan "CATALOG [DOMAIN_NAME]" at bounding box center [124, 220] width 81 height 7
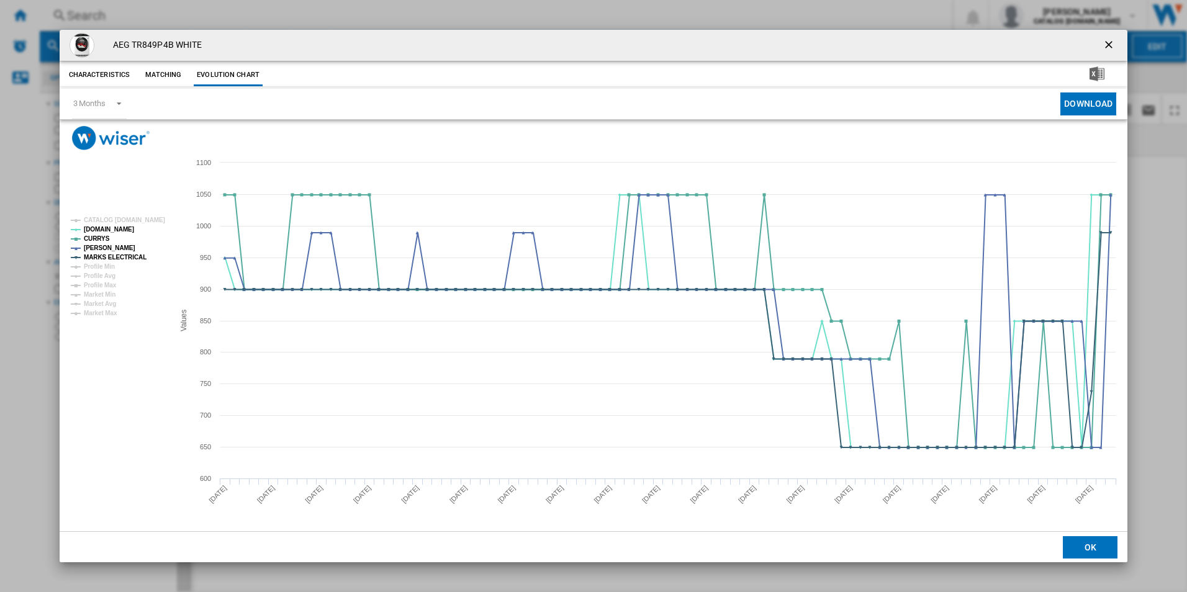
click at [136, 248] on rect "Product popup" at bounding box center [117, 266] width 103 height 109
click at [135, 250] on rect "Product popup" at bounding box center [117, 266] width 103 height 109
click at [137, 255] on tspan "MARKS ELECTRICAL" at bounding box center [115, 257] width 63 height 7
drag, startPoint x: 1107, startPoint y: 43, endPoint x: 1100, endPoint y: 41, distance: 6.5
click at [1107, 43] on ng-md-icon "getI18NText('BUTTONS.CLOSE_DIALOG')" at bounding box center [1110, 46] width 15 height 15
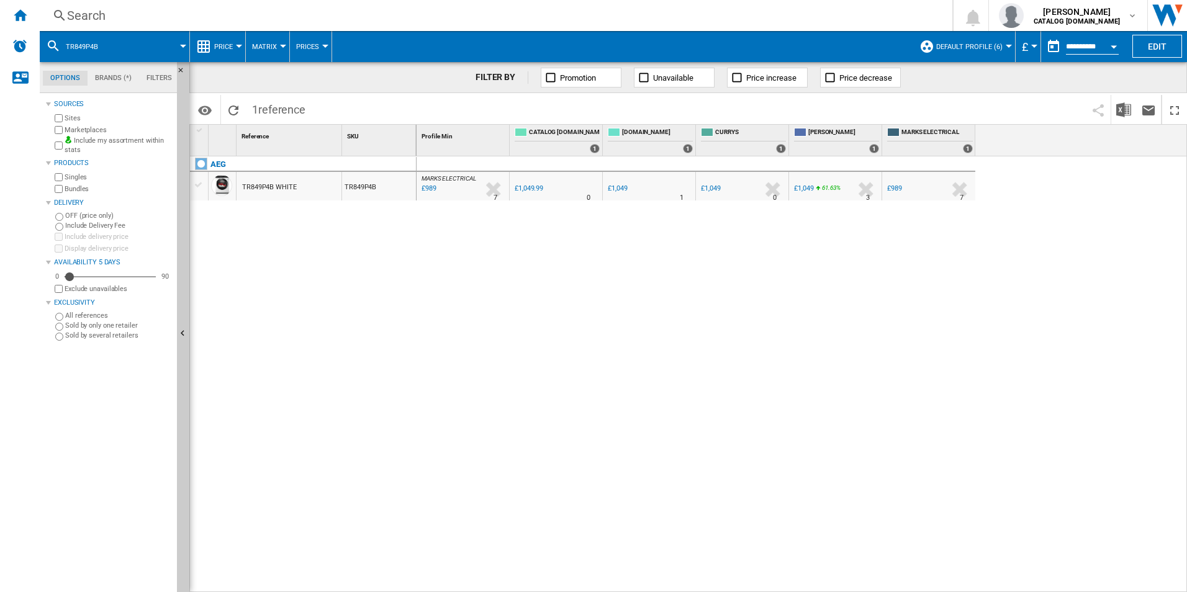
click at [710, 7] on div "Search" at bounding box center [493, 15] width 853 height 17
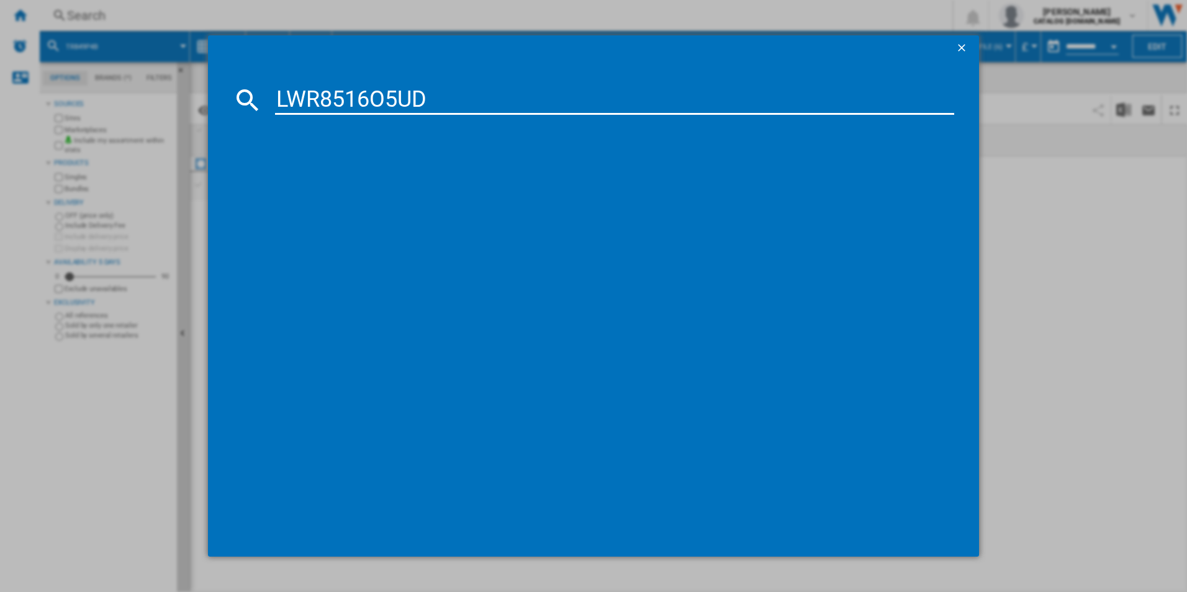
type input "LWR8516O5UD"
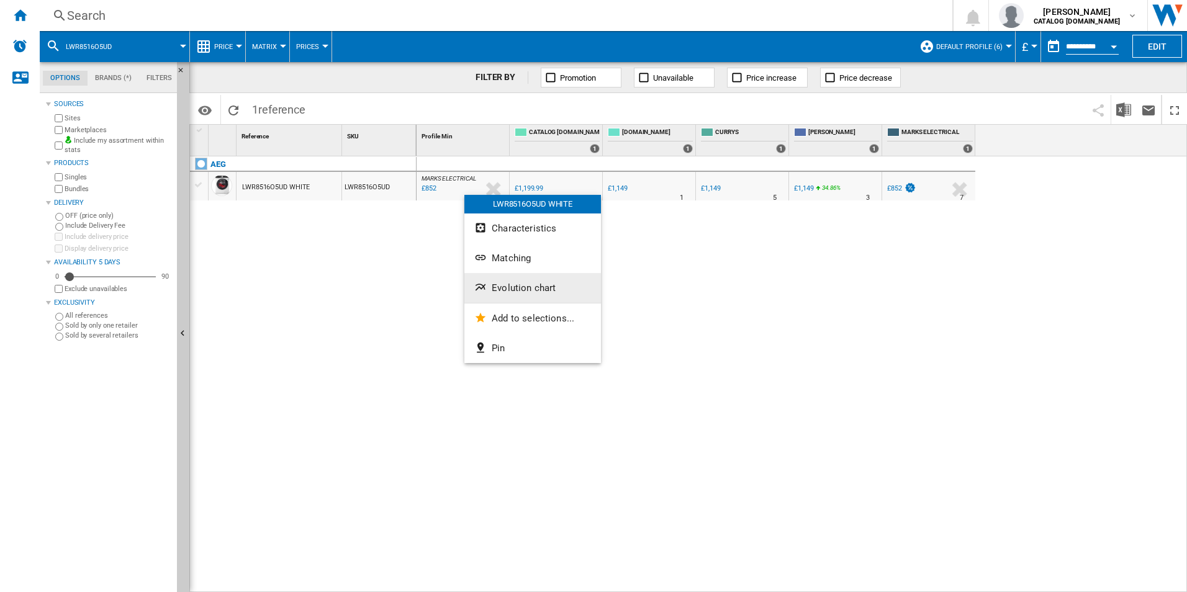
click at [499, 286] on span "Evolution chart" at bounding box center [524, 288] width 64 height 11
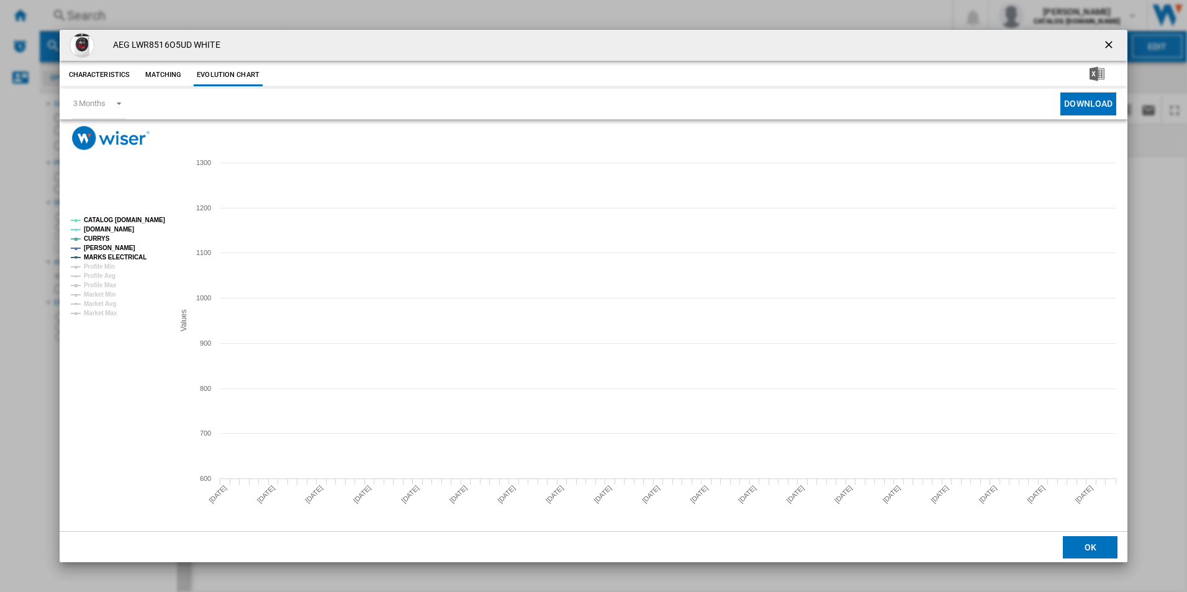
click at [149, 224] on tspan "CATALOG [DOMAIN_NAME]" at bounding box center [124, 220] width 81 height 7
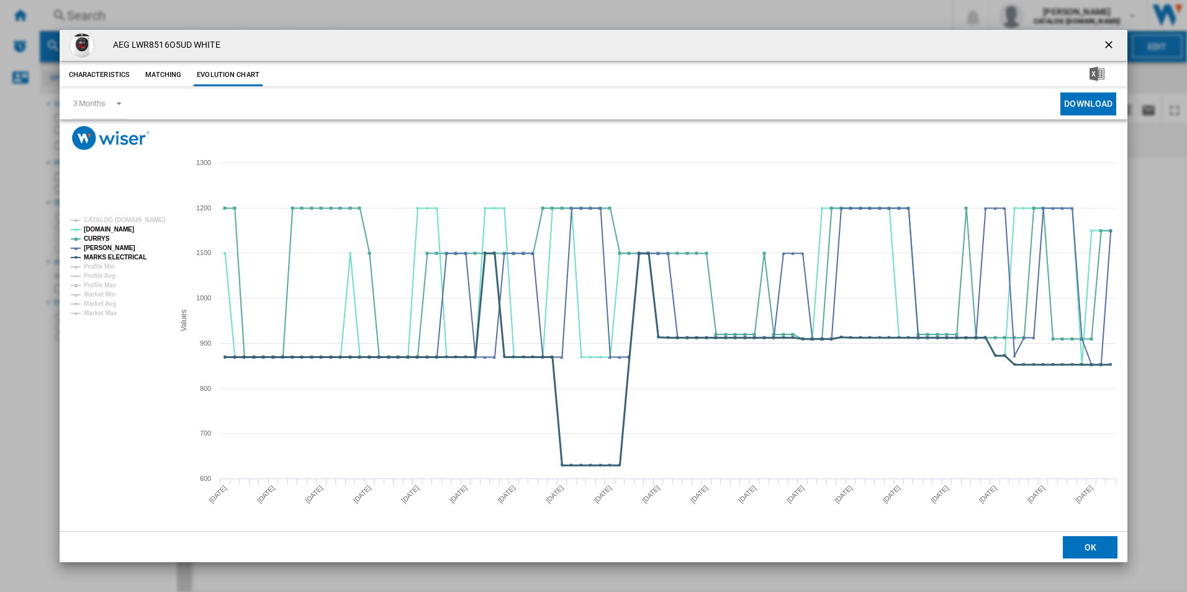
click at [132, 256] on tspan "MARKS ELECTRICAL" at bounding box center [115, 257] width 63 height 7
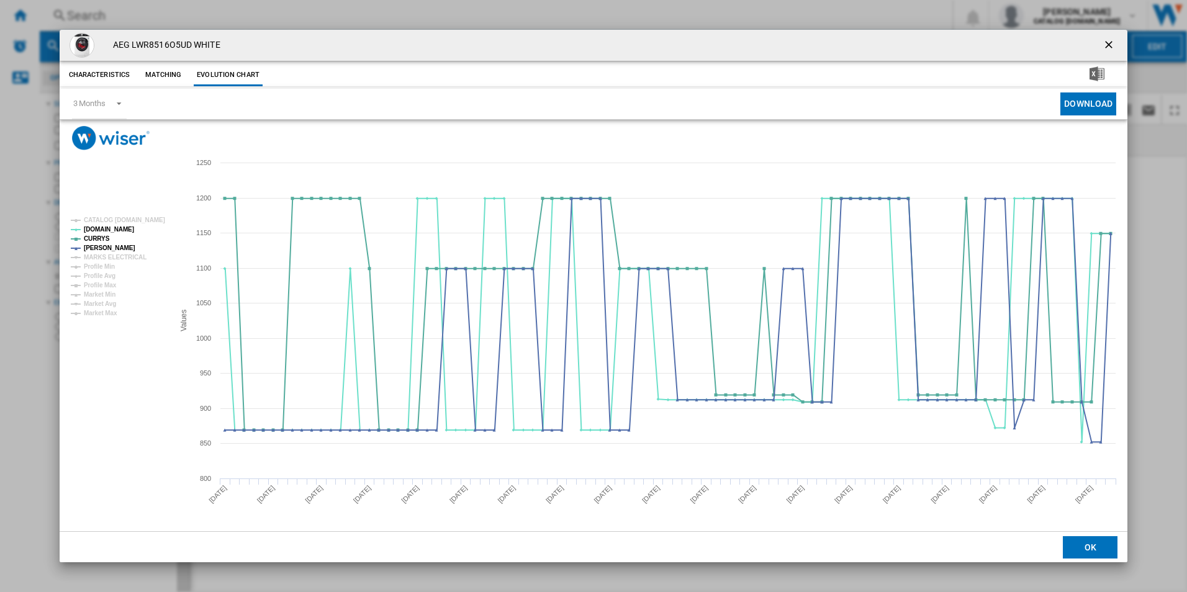
click at [1110, 48] on ng-md-icon "getI18NText('BUTTONS.CLOSE_DIALOG')" at bounding box center [1110, 46] width 15 height 15
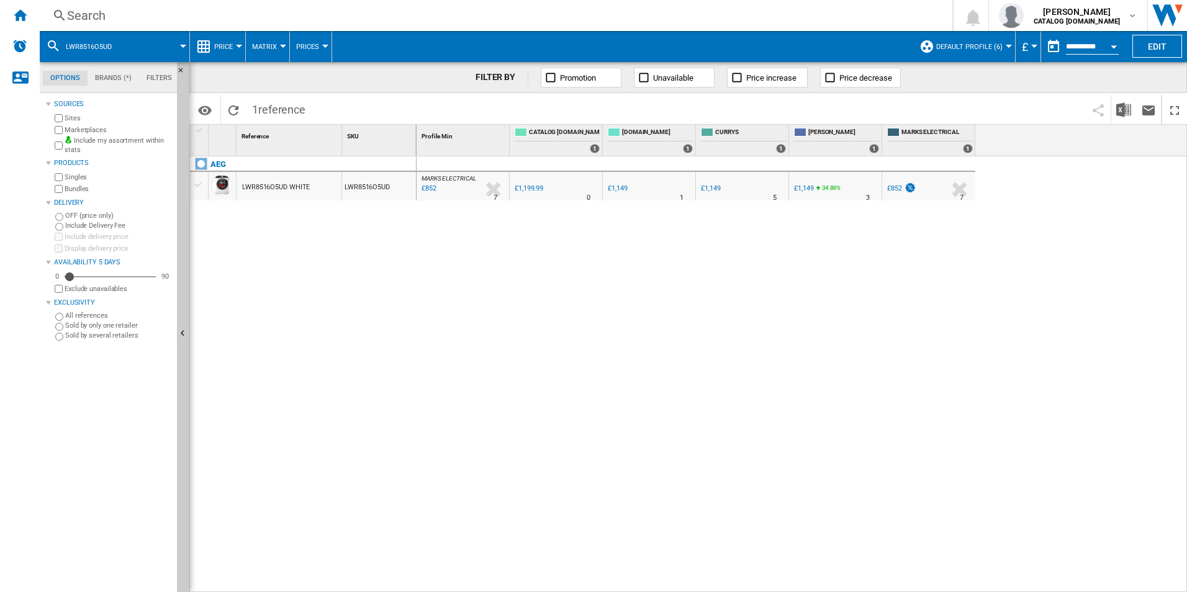
click at [748, 19] on div "Search" at bounding box center [493, 15] width 853 height 17
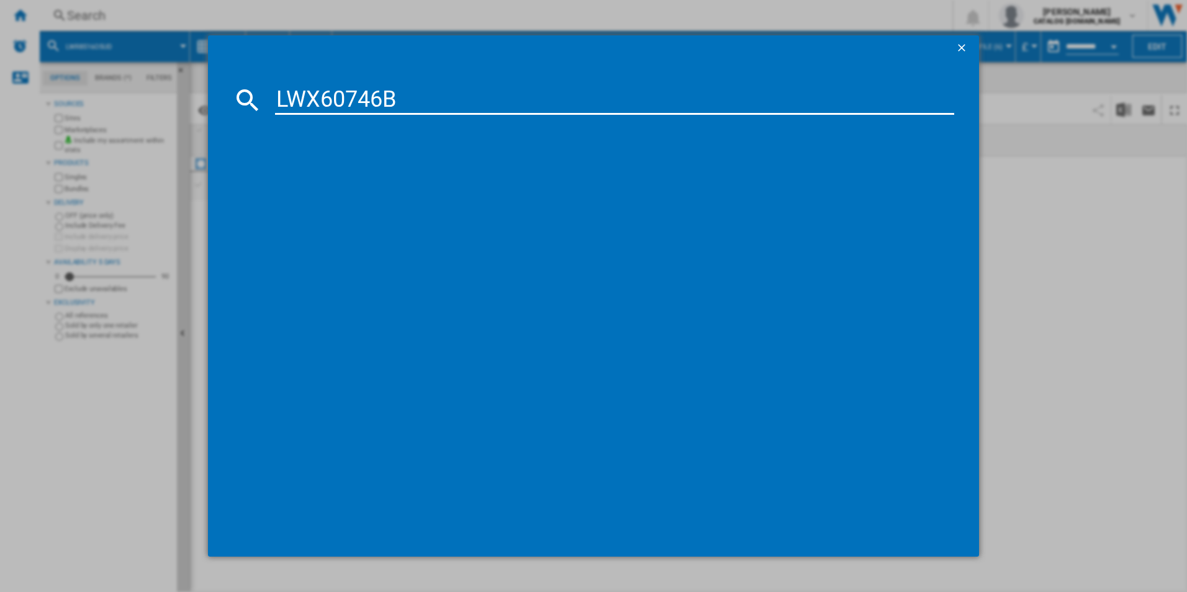
type input "LWX60746B"
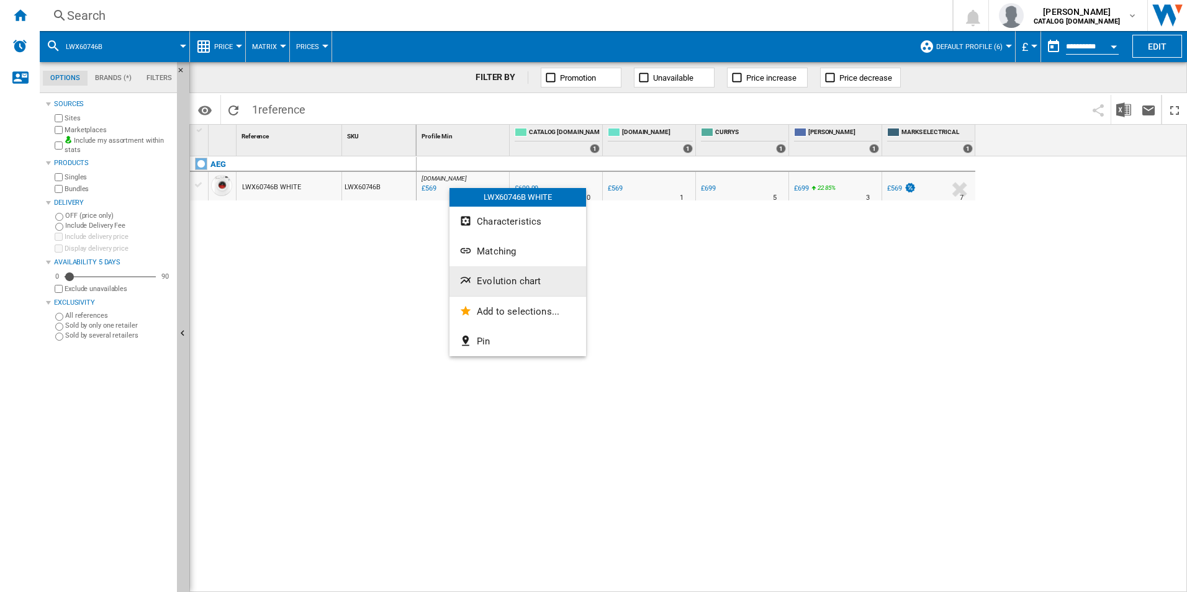
click at [502, 277] on span "Evolution chart" at bounding box center [509, 281] width 64 height 11
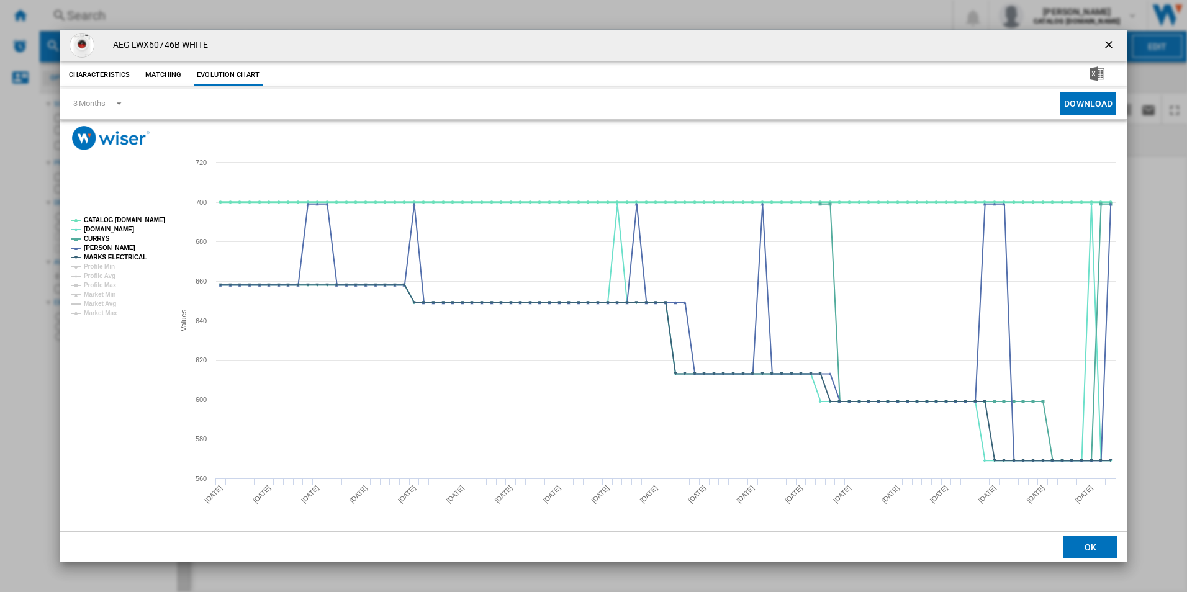
click at [119, 217] on tspan "CATALOG [DOMAIN_NAME]" at bounding box center [124, 220] width 81 height 7
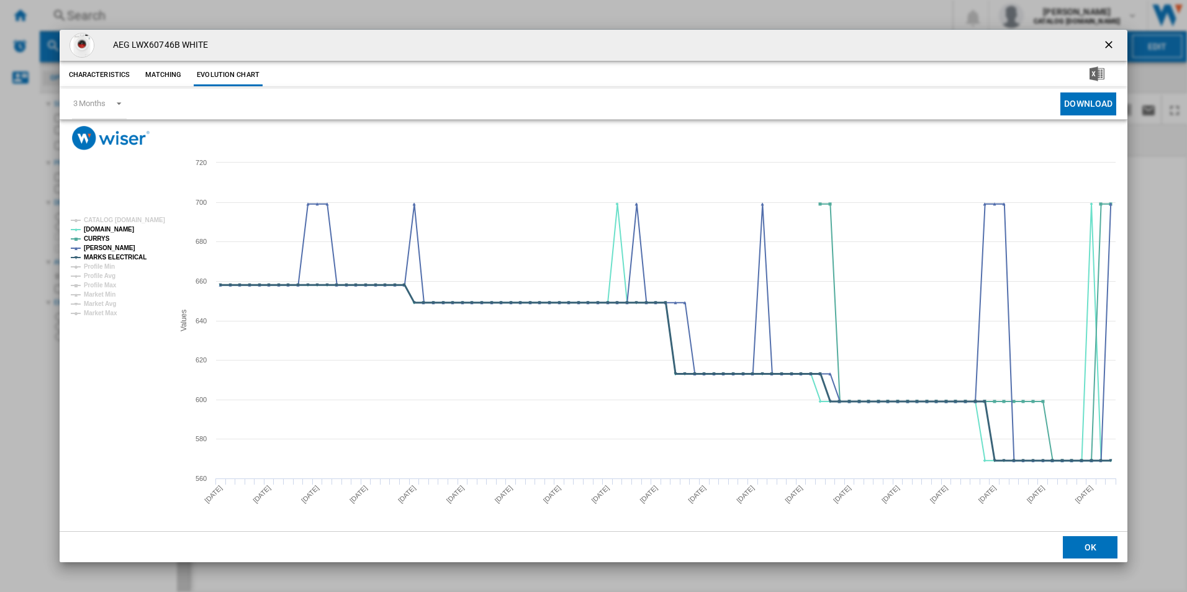
click at [120, 259] on tspan "MARKS ELECTRICAL" at bounding box center [115, 257] width 63 height 7
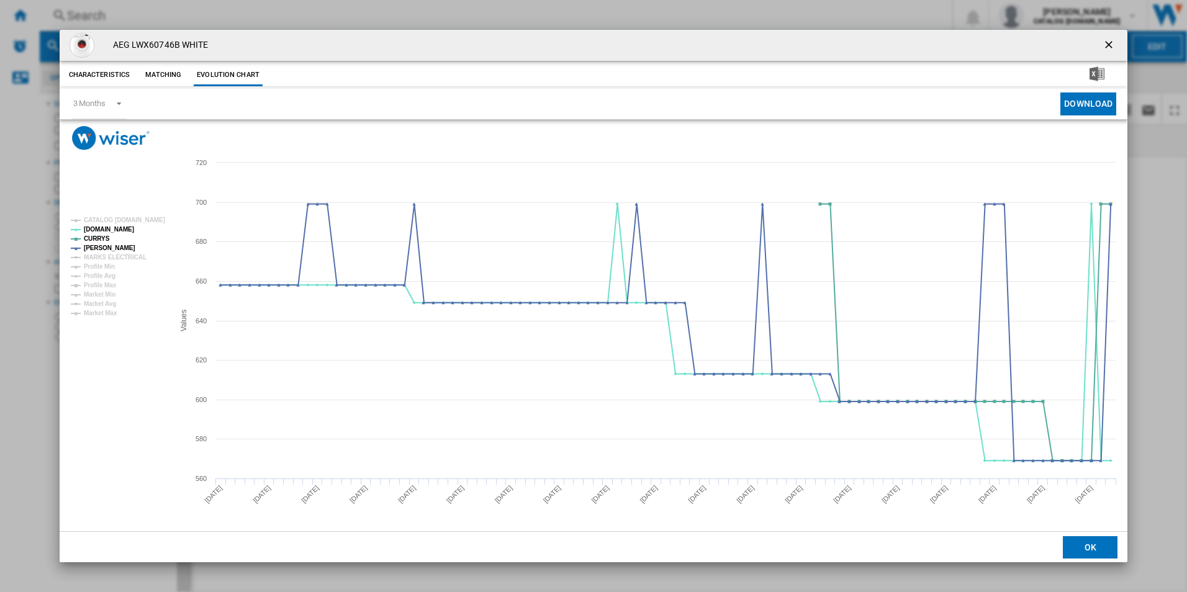
drag, startPoint x: 1113, startPoint y: 48, endPoint x: 1000, endPoint y: 45, distance: 113.1
click at [1113, 48] on ng-md-icon "getI18NText('BUTTONS.CLOSE_DIALOG')" at bounding box center [1110, 46] width 15 height 15
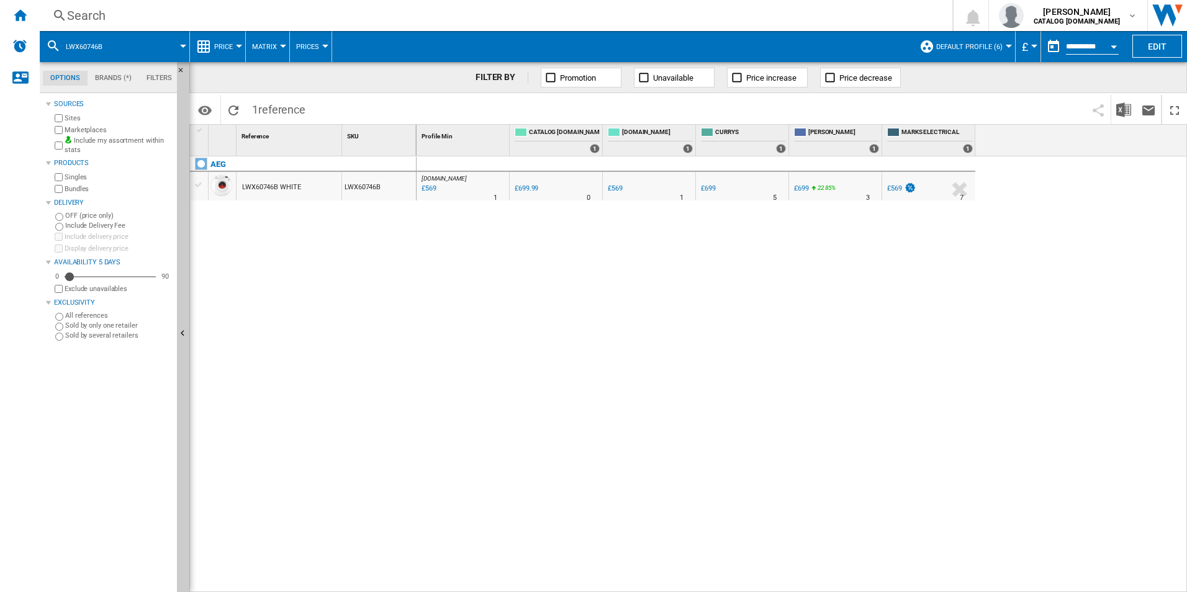
click at [773, 17] on div "Search" at bounding box center [493, 15] width 853 height 17
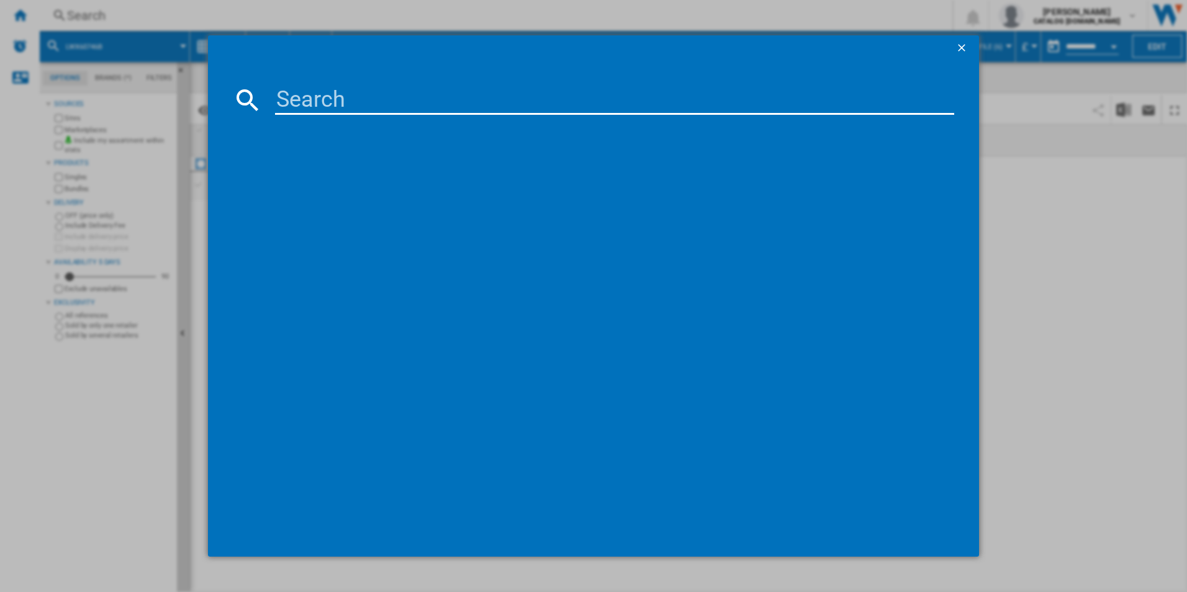
type input "v"
type input "LWX60966B"
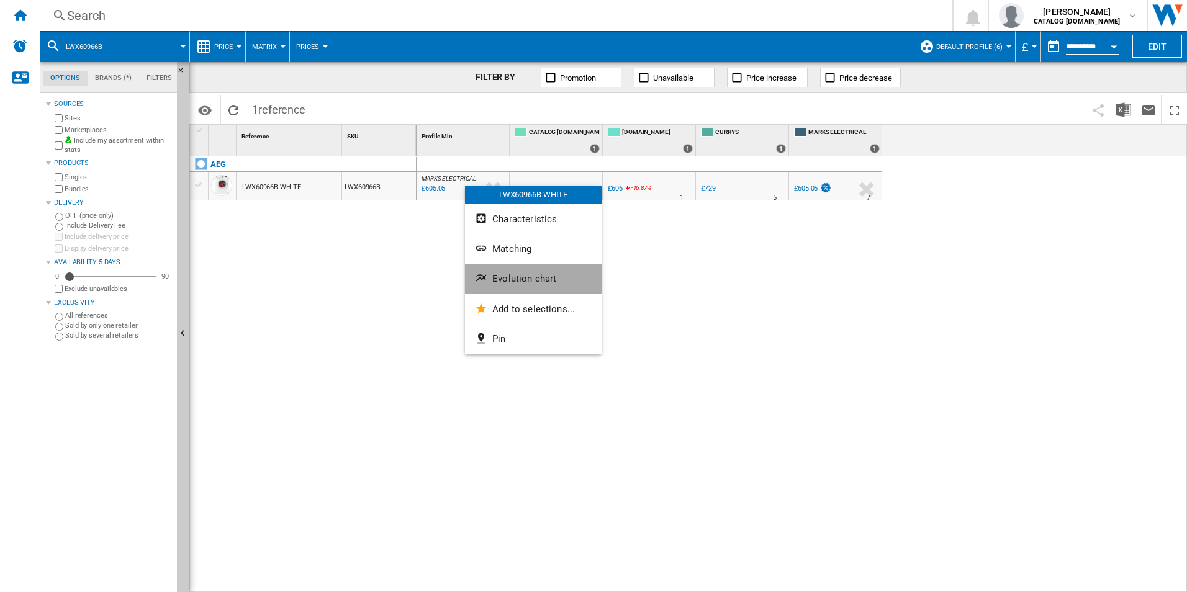
click at [517, 271] on button "Evolution chart" at bounding box center [533, 279] width 137 height 30
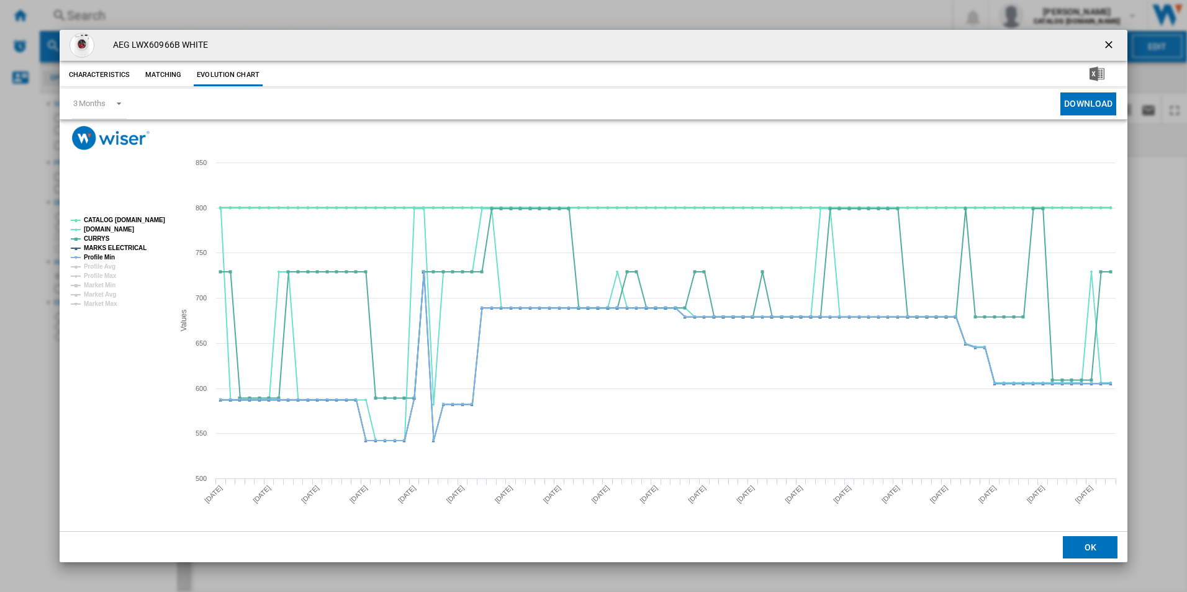
click at [142, 217] on tspan "CATALOG [DOMAIN_NAME]" at bounding box center [124, 220] width 81 height 7
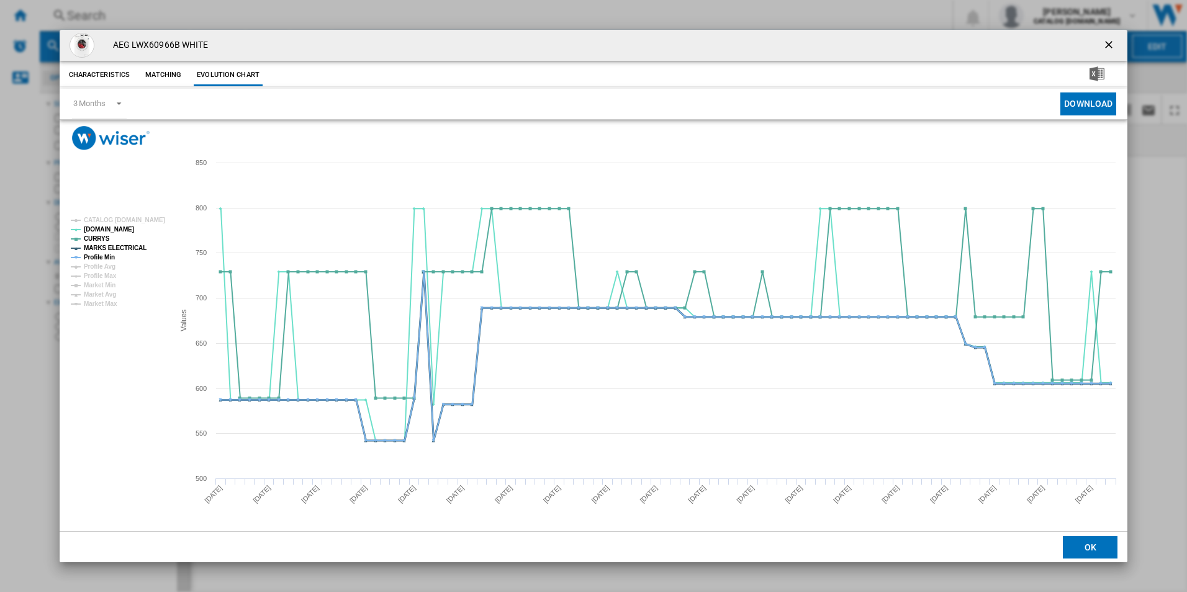
click at [131, 248] on tspan "MARKS ELECTRICAL" at bounding box center [115, 248] width 63 height 7
click at [108, 254] on tspan "Profile Min" at bounding box center [99, 257] width 31 height 7
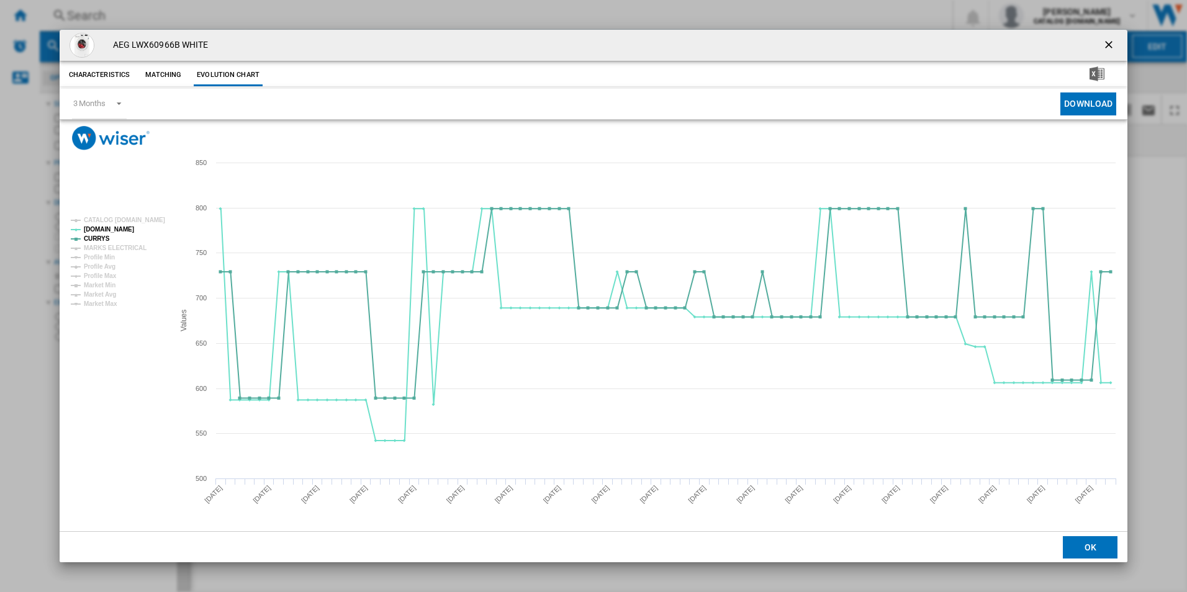
click at [1109, 40] on ng-md-icon "getI18NText('BUTTONS.CLOSE_DIALOG')" at bounding box center [1110, 46] width 15 height 15
